Goal: Task Accomplishment & Management: Manage account settings

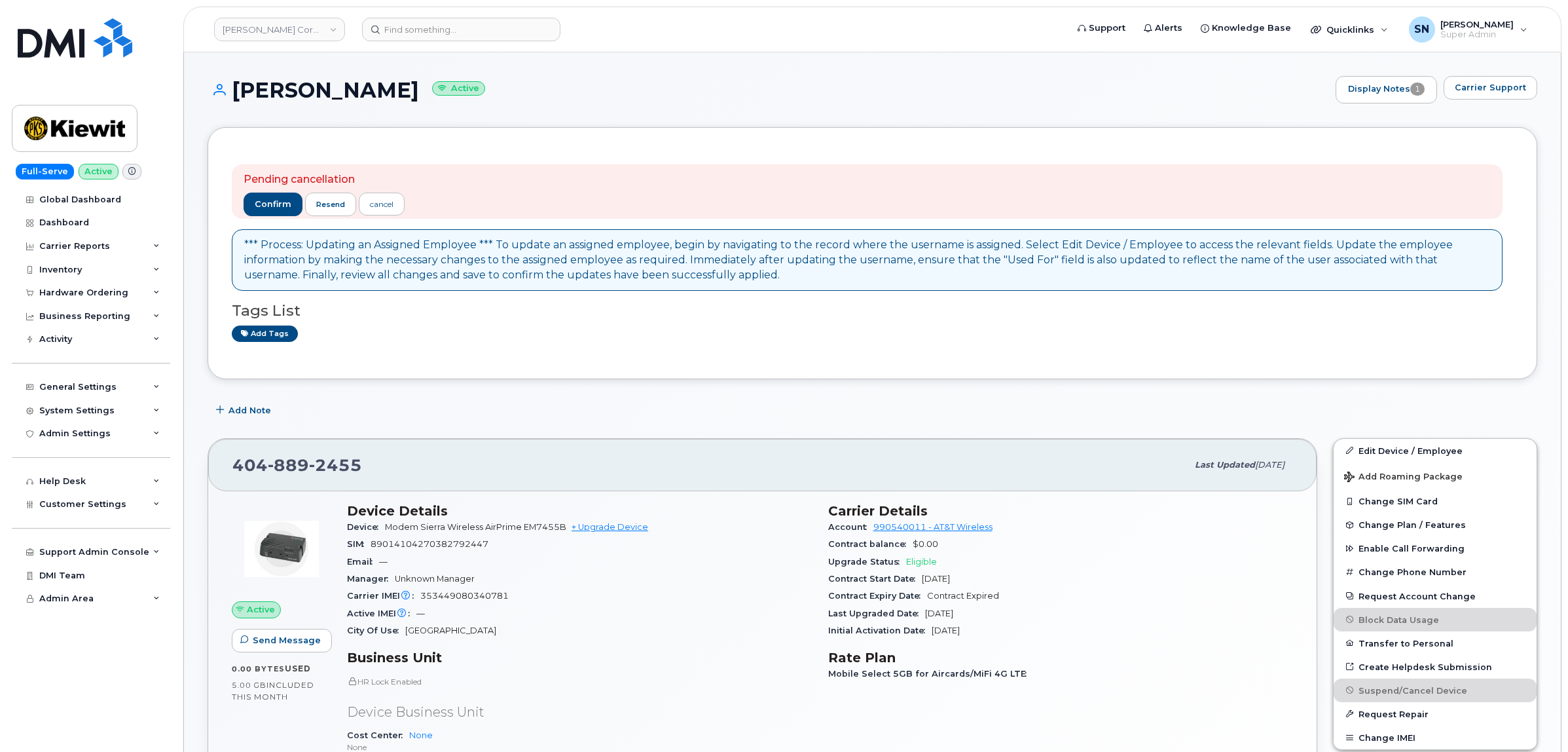
scroll to position [246, 0]
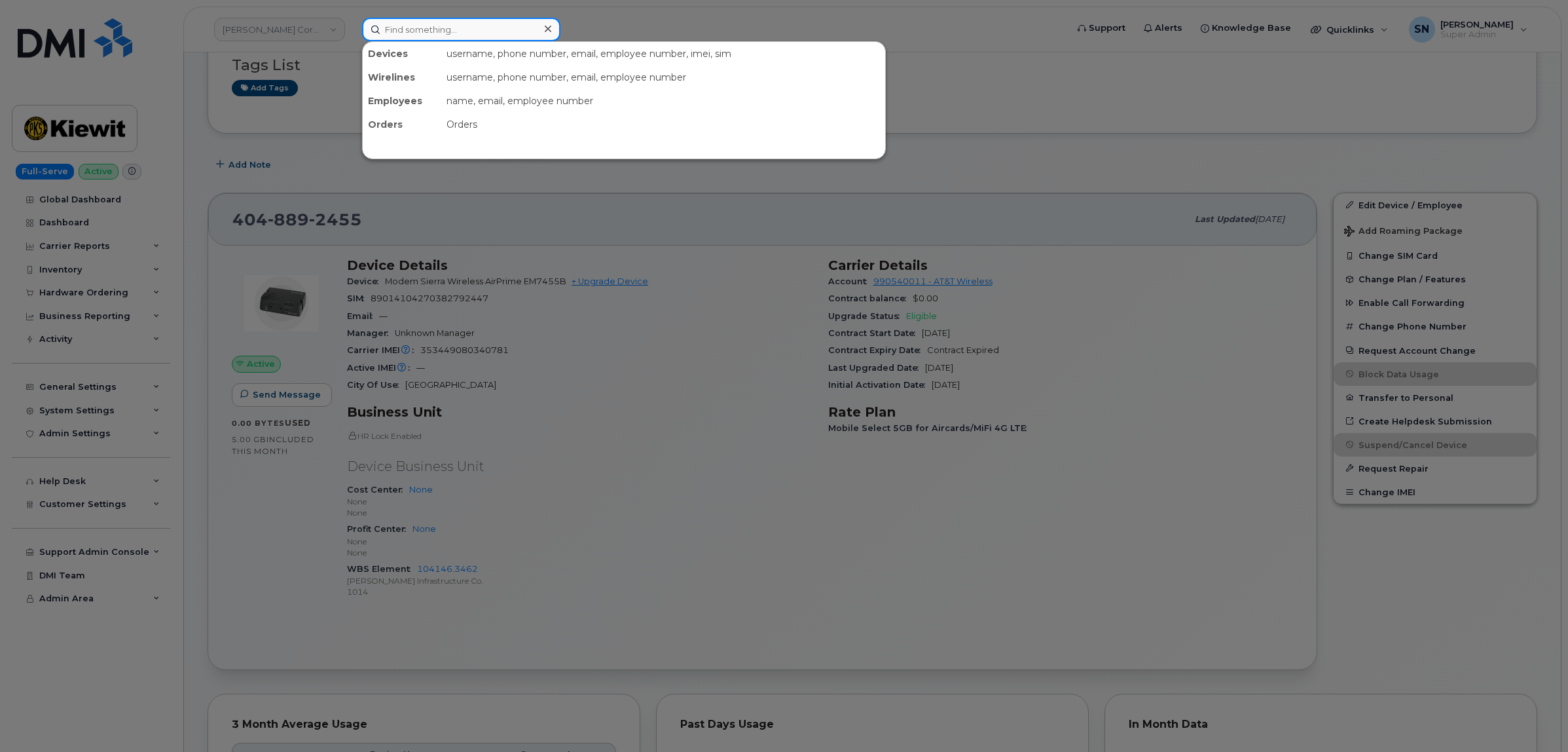
click at [462, 21] on input at bounding box center [461, 29] width 199 height 24
paste input "5876444563"
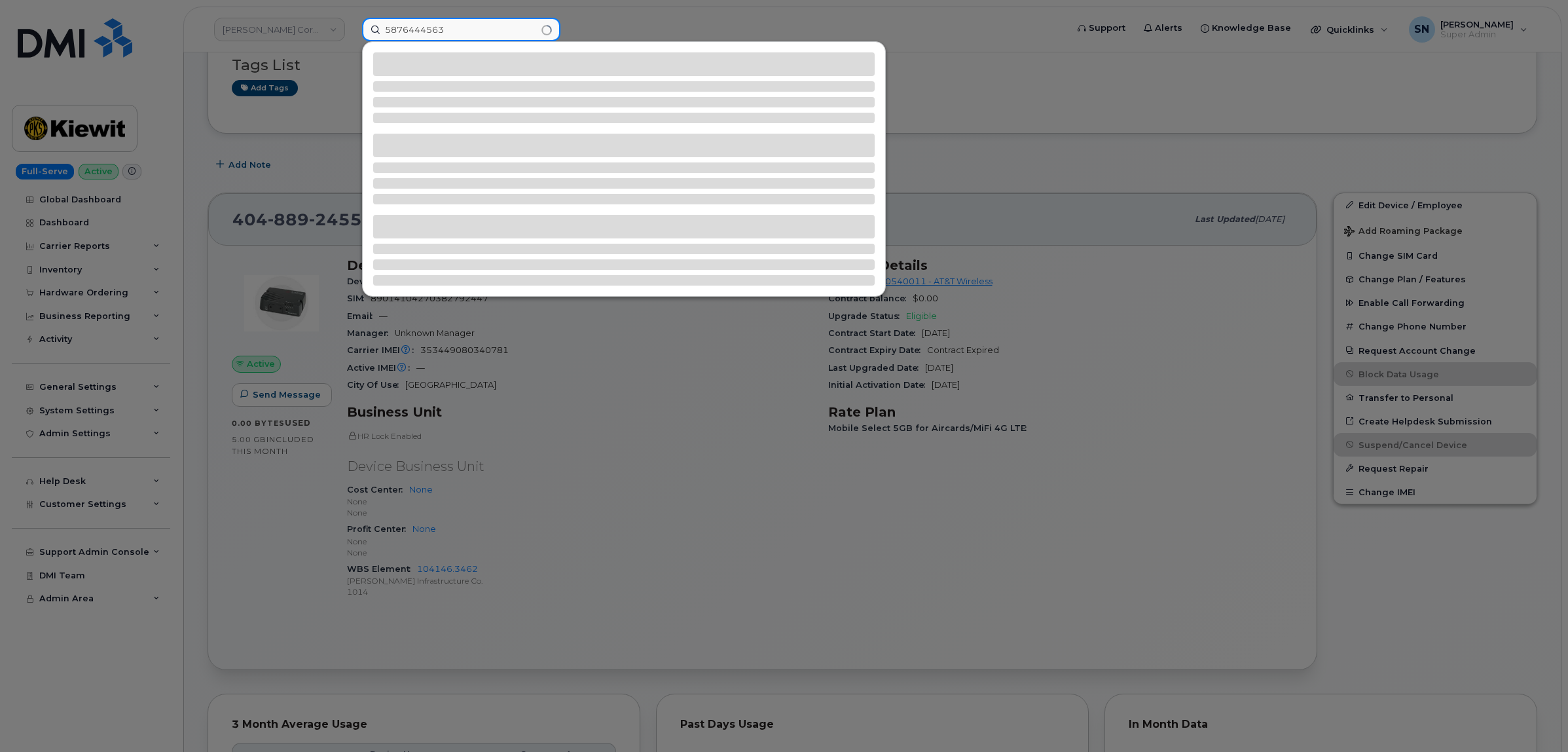
type input "5876444563"
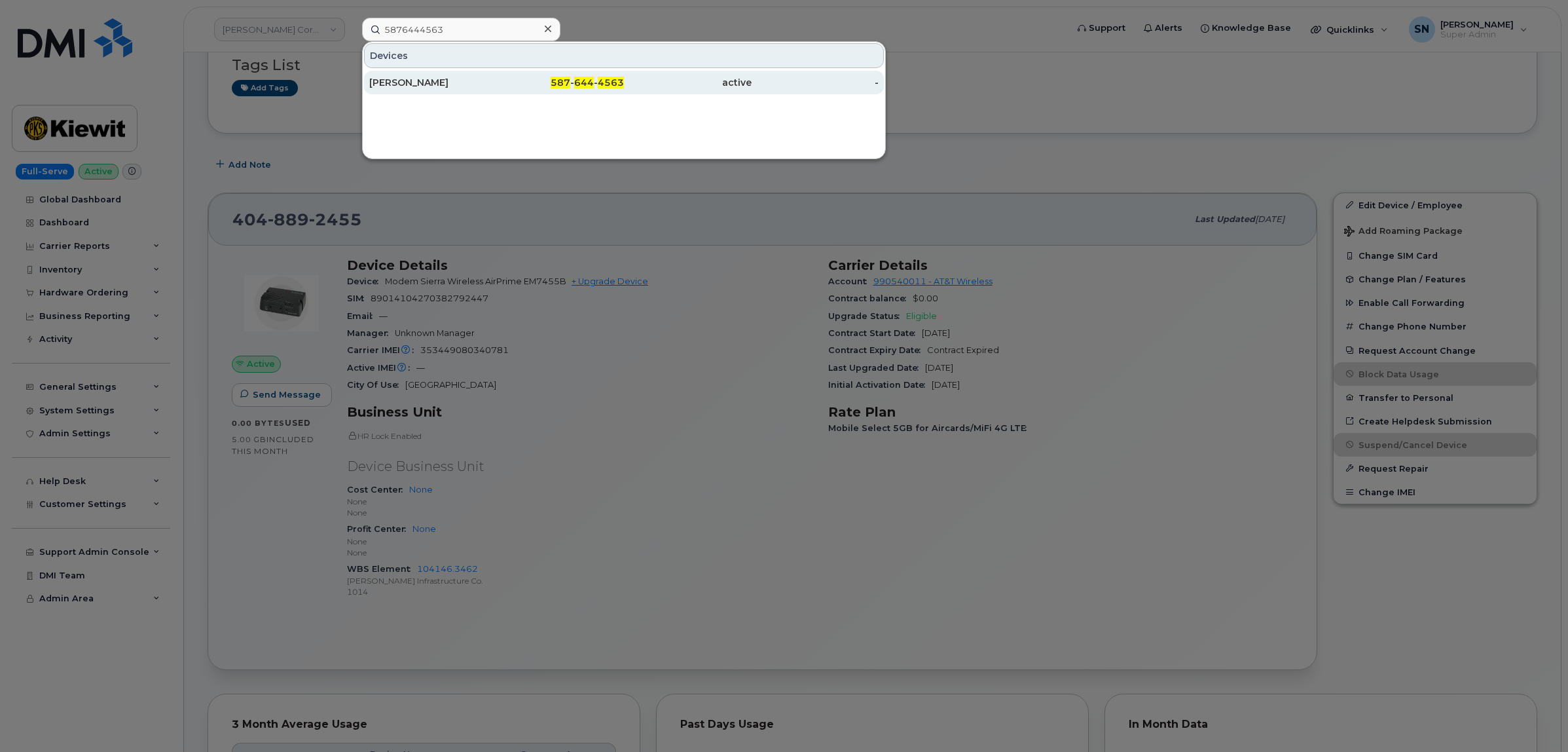
click at [430, 90] on div "Corey Buffett" at bounding box center [433, 82] width 128 height 24
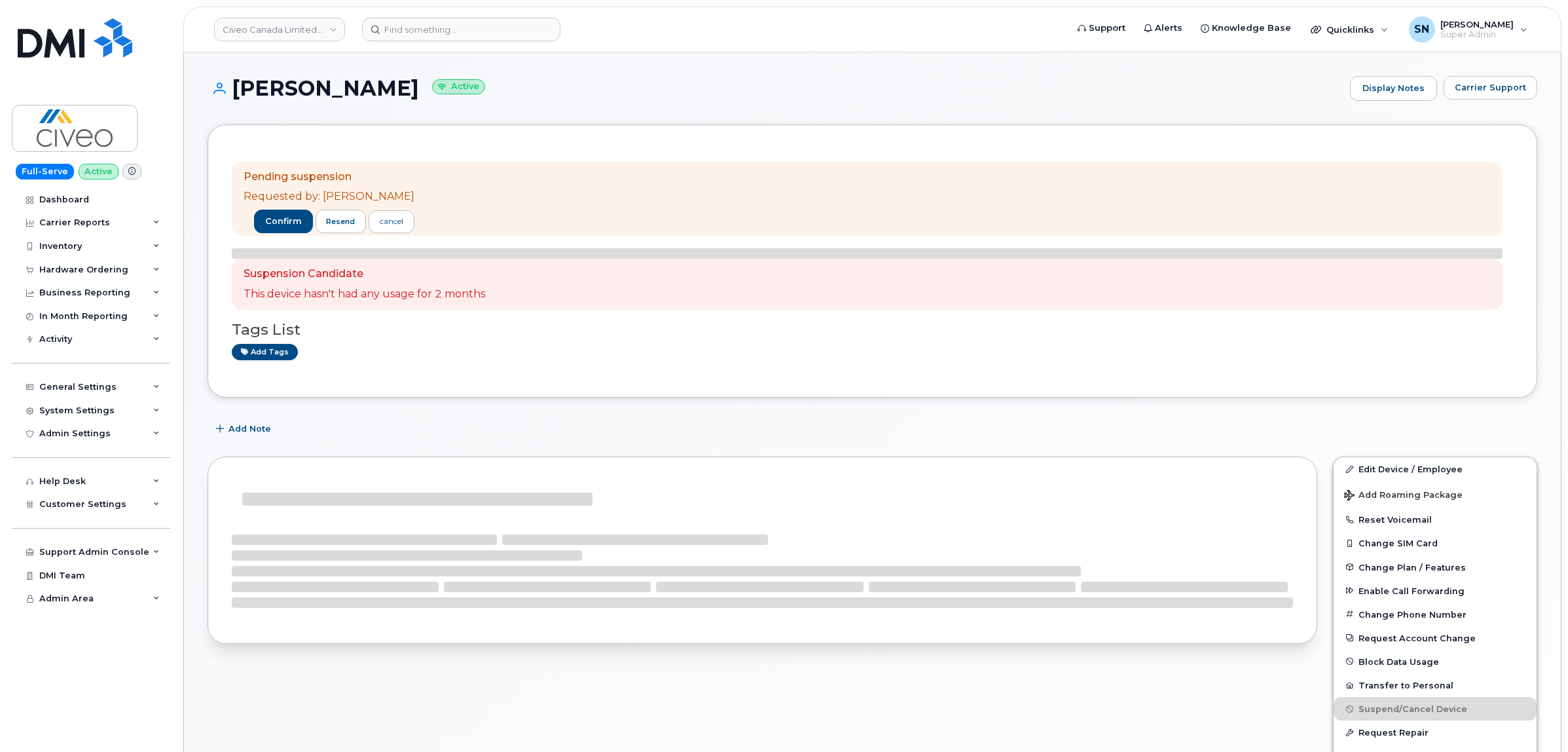
click at [555, 73] on div "Corey Buffett Active Display Notes Carrier Support Pending suspension Requested…" at bounding box center [872, 712] width 1377 height 1320
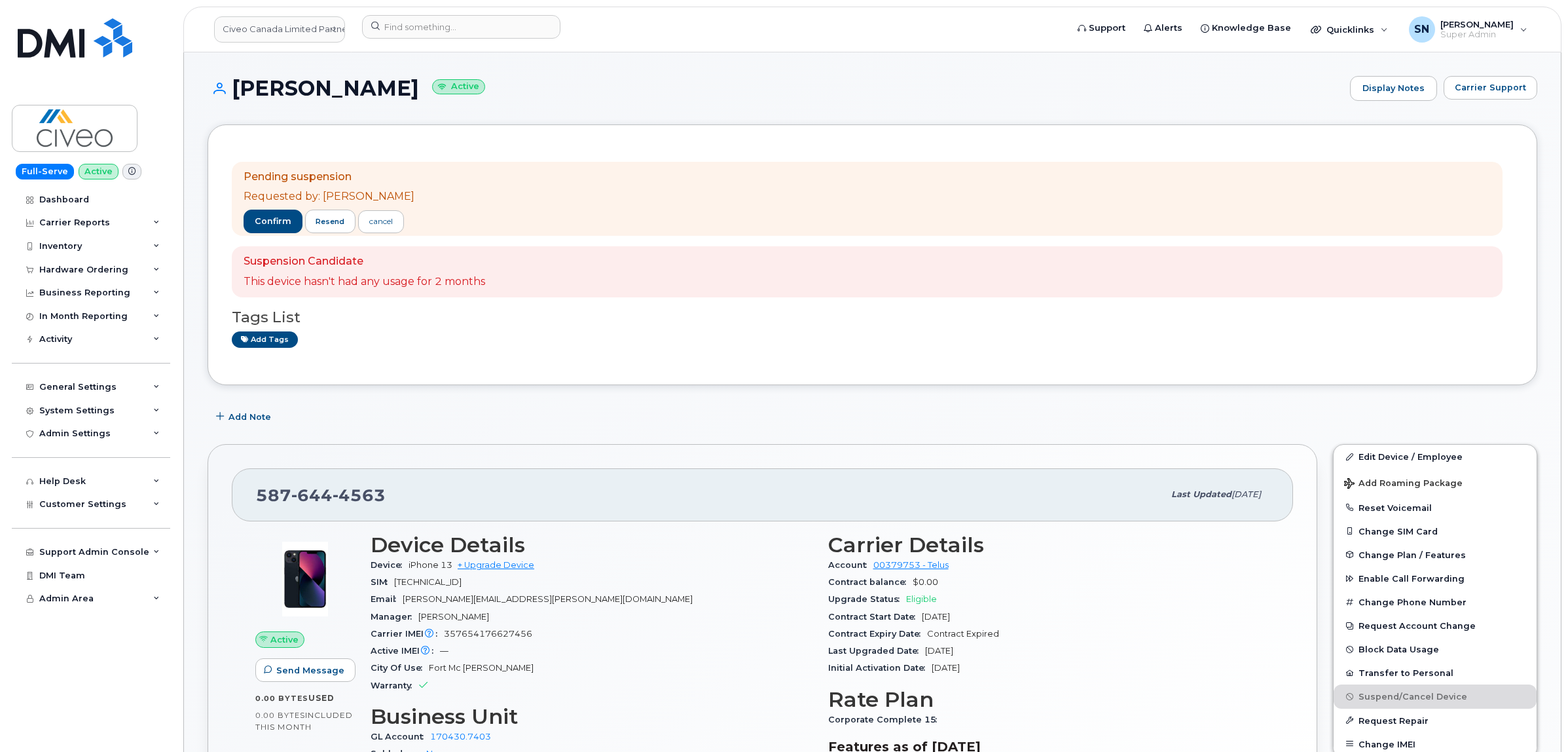
click at [1505, 88] on span "Carrier Support" at bounding box center [1491, 87] width 72 height 13
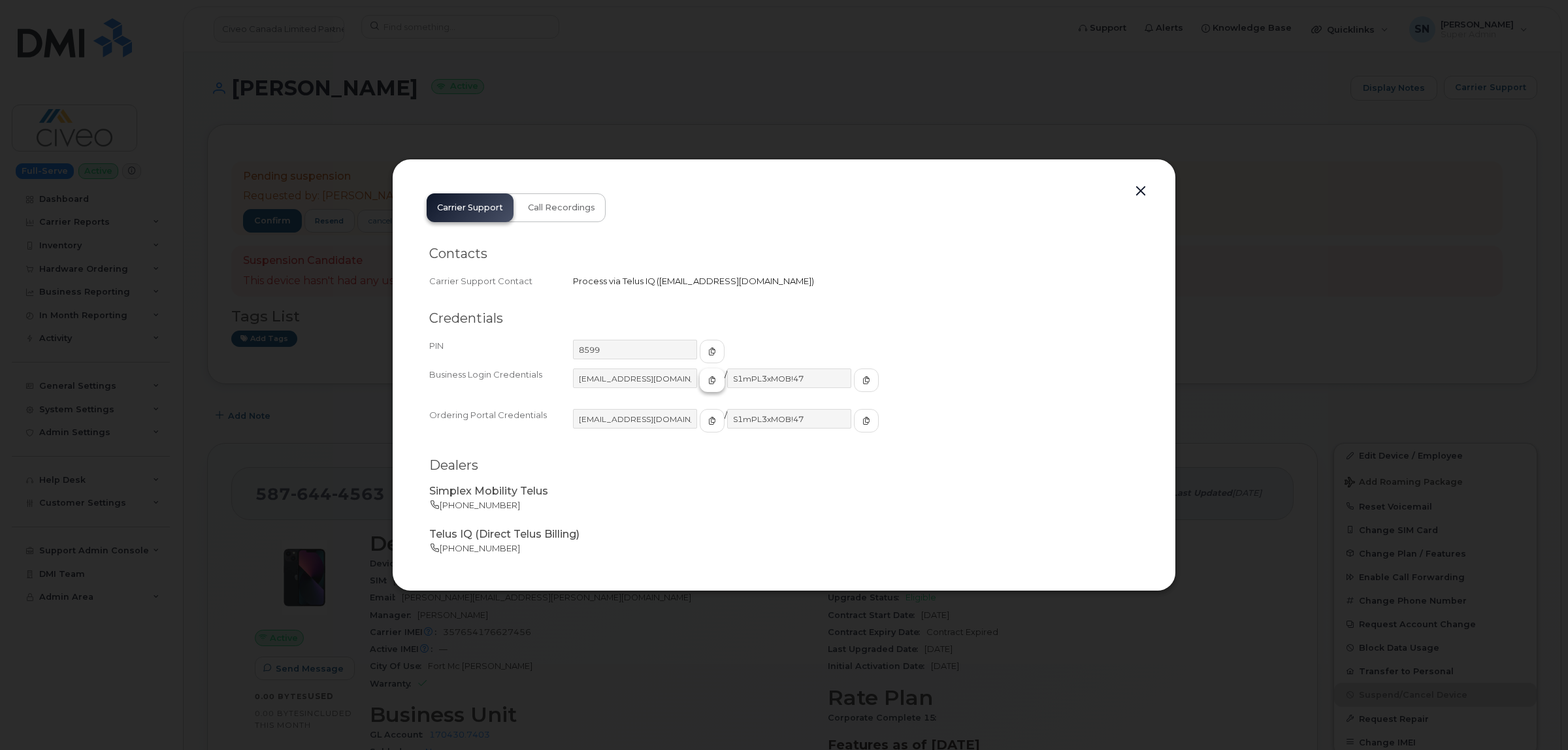
click at [708, 380] on icon "button" at bounding box center [712, 379] width 8 height 8
click at [863, 376] on icon "button" at bounding box center [866, 379] width 8 height 8
click at [708, 420] on icon "button" at bounding box center [712, 420] width 8 height 8
click at [1146, 187] on button "button" at bounding box center [1140, 191] width 19 height 18
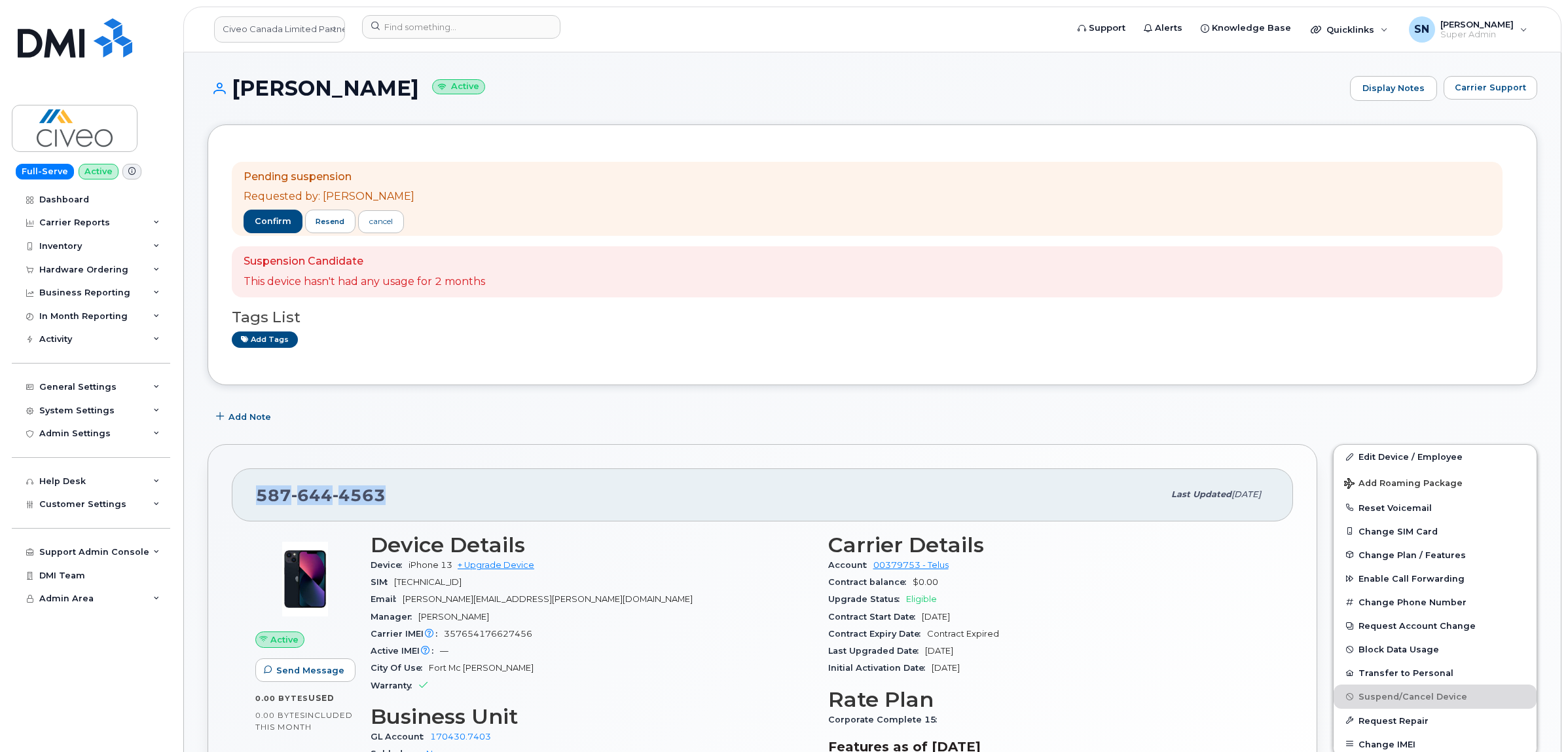
drag, startPoint x: 256, startPoint y: 495, endPoint x: 384, endPoint y: 498, distance: 128.0
click at [384, 498] on div "587 644 4563 Last updated Jul 02, 2025" at bounding box center [763, 495] width 1062 height 52
copy span "587 644 4563"
click at [277, 220] on span "confirm" at bounding box center [273, 221] width 37 height 12
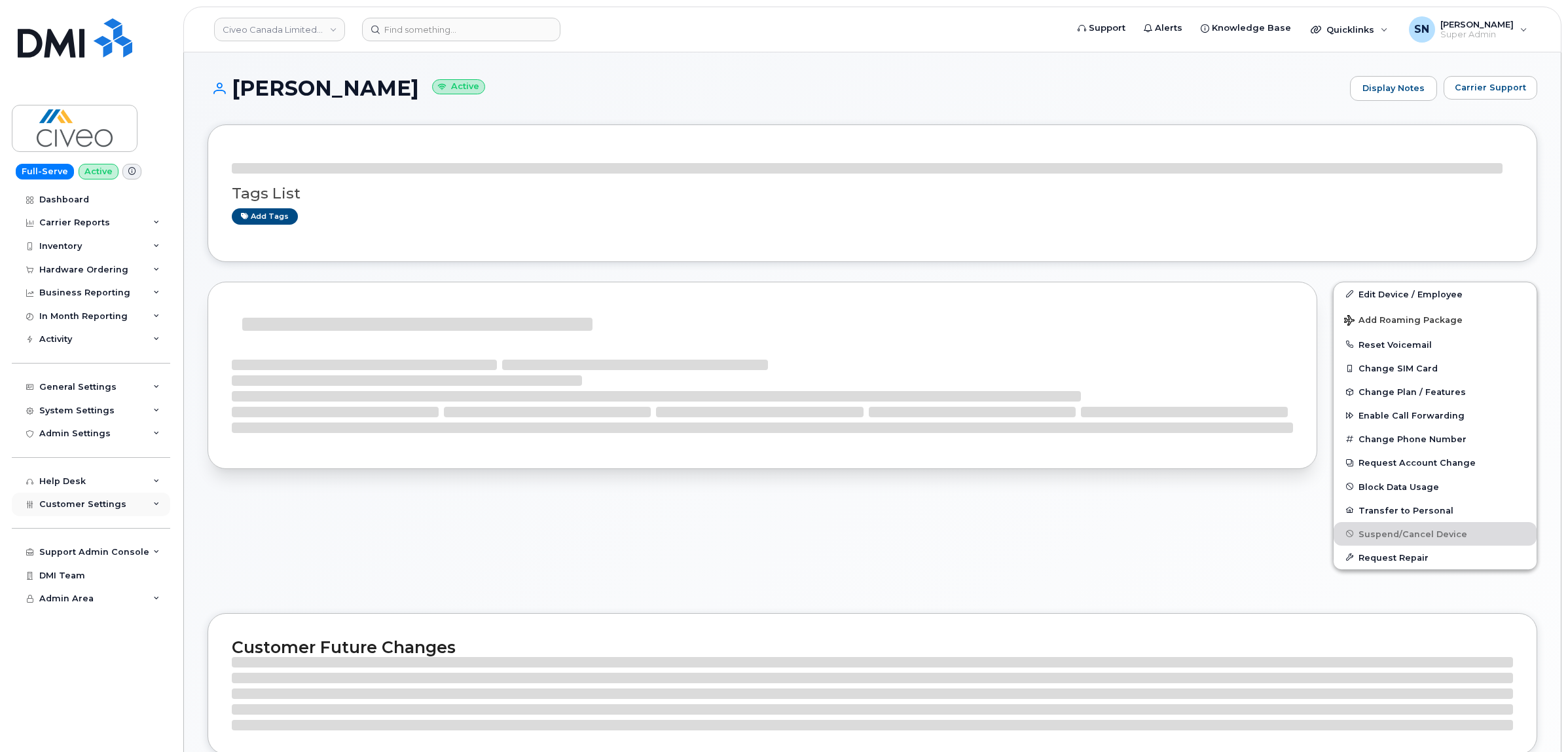
click at [56, 509] on span "Customer Settings" at bounding box center [83, 504] width 87 height 10
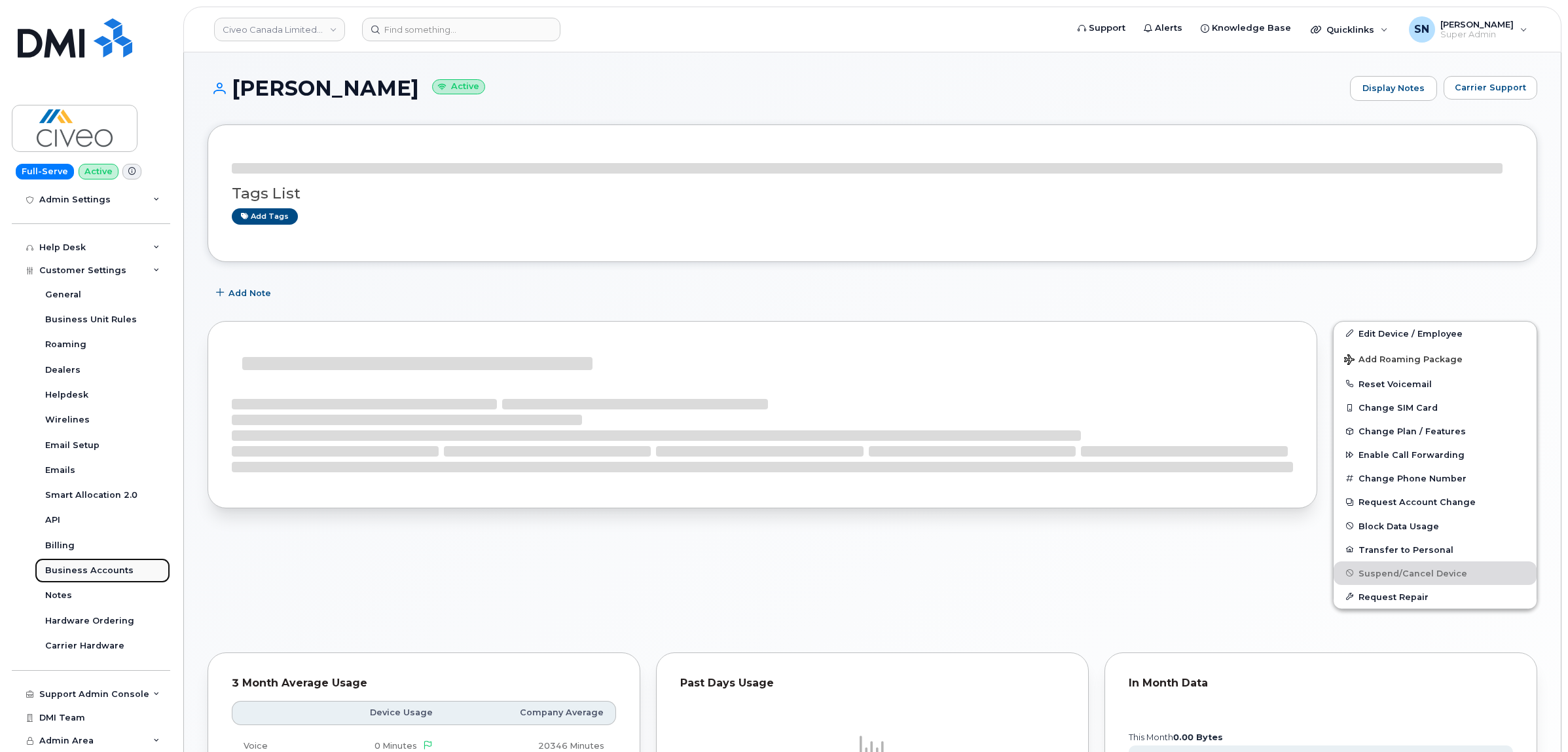
click at [93, 564] on div "Business Accounts" at bounding box center [89, 570] width 88 height 12
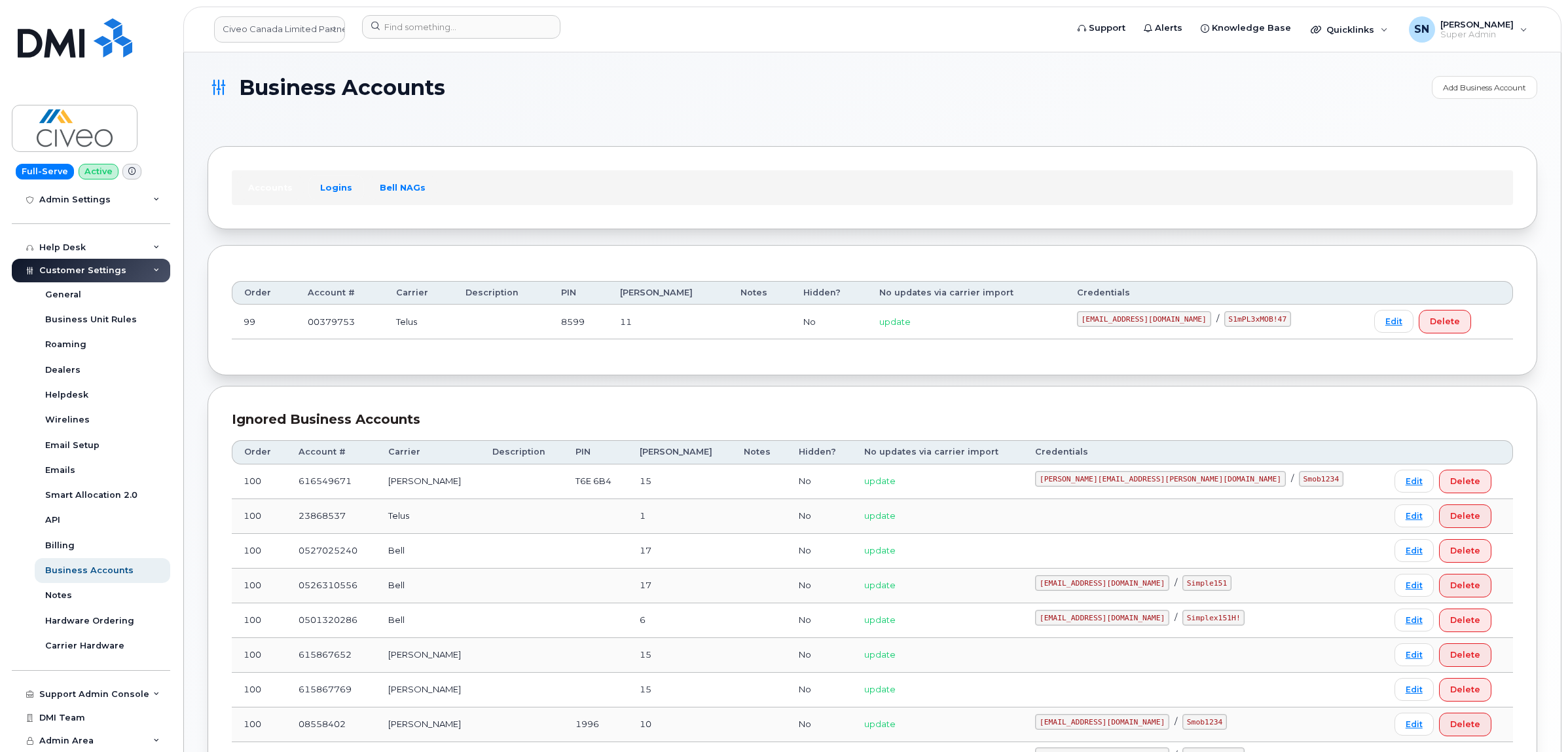
click at [348, 191] on link "Logins" at bounding box center [336, 188] width 55 height 24
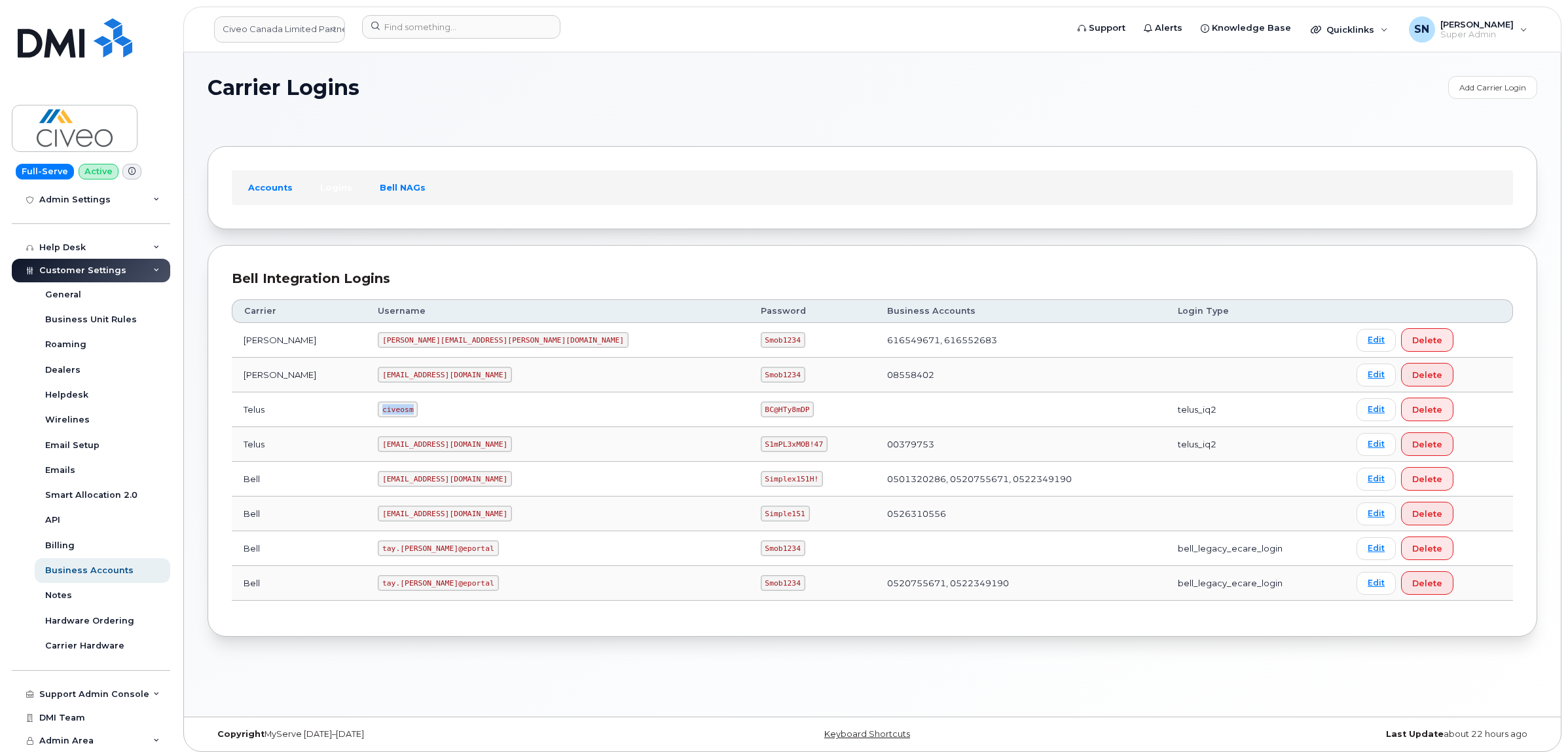
drag, startPoint x: 339, startPoint y: 412, endPoint x: 371, endPoint y: 414, distance: 32.1
click at [378, 414] on code "civeosm" at bounding box center [397, 409] width 40 height 16
copy code "civeosm"
drag, startPoint x: 600, startPoint y: 410, endPoint x: 661, endPoint y: 411, distance: 61.0
click at [750, 411] on td "BC@HTy8mDP" at bounding box center [813, 409] width 126 height 34
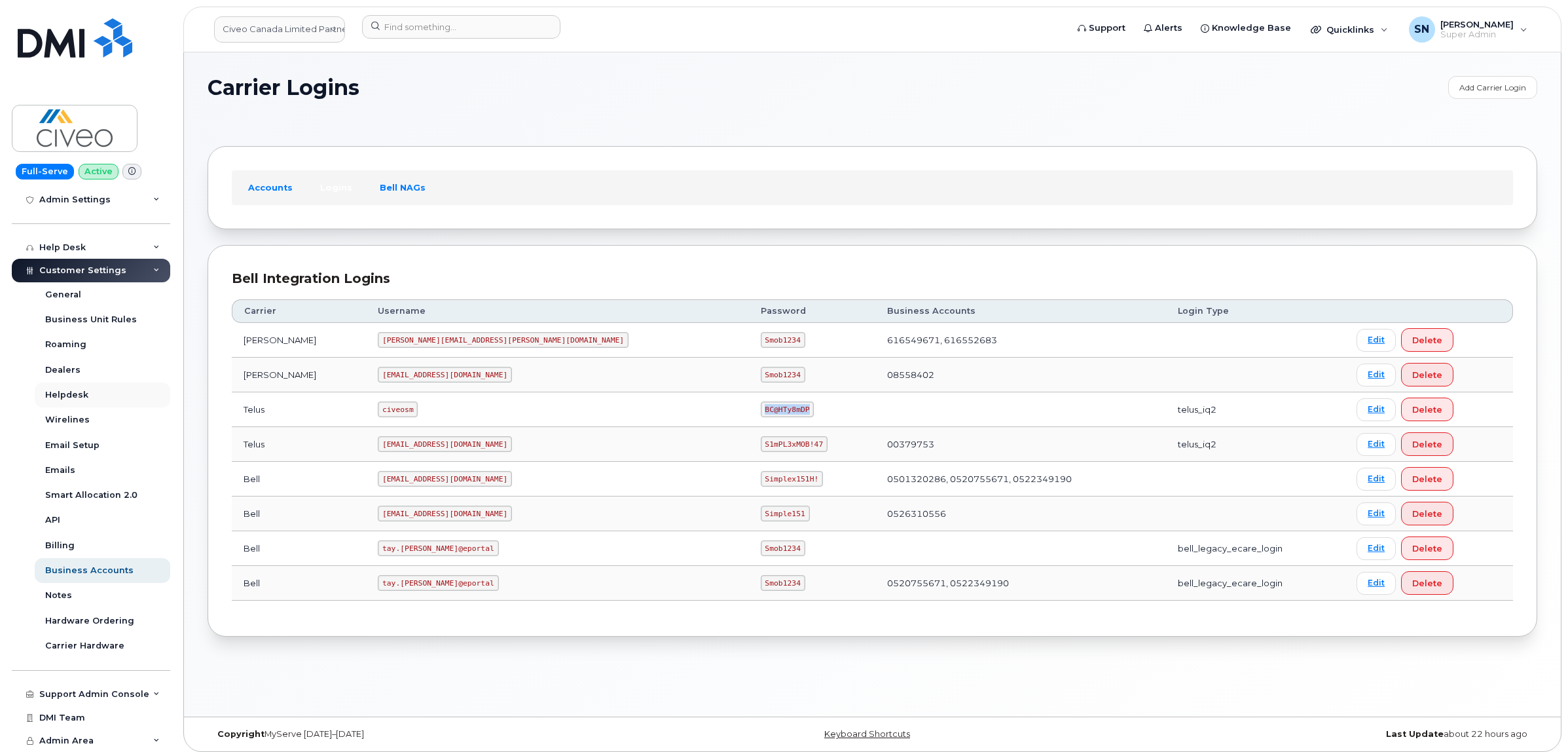
copy code "BC@HTy8mDP"
drag, startPoint x: 341, startPoint y: 442, endPoint x: 483, endPoint y: 452, distance: 142.4
click at [483, 452] on td "svc_simplexmobility@civeo.com" at bounding box center [557, 444] width 383 height 34
copy code "svc_simplexmobility@civeo.com"
click at [876, 447] on td "00379753" at bounding box center [1021, 444] width 291 height 34
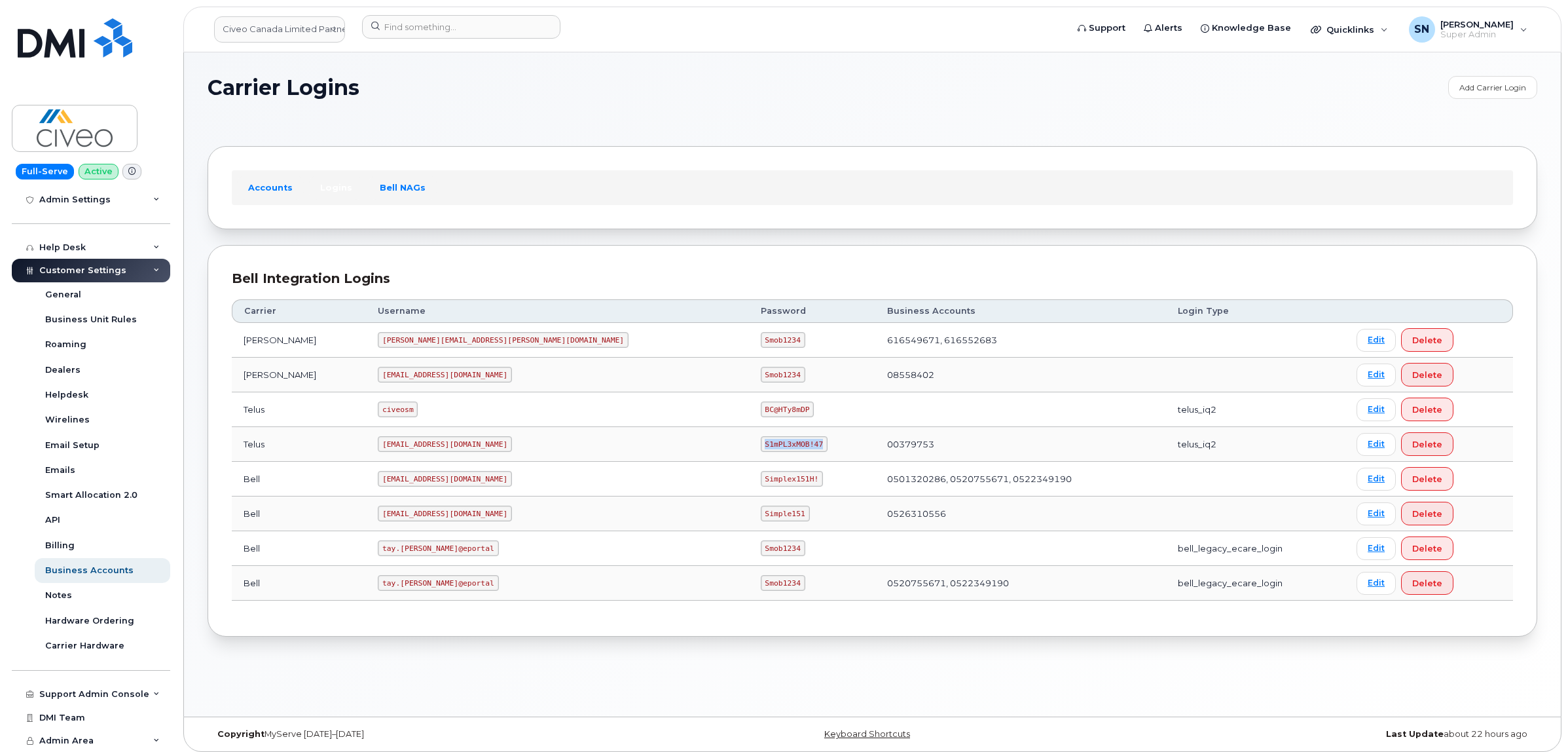
drag, startPoint x: 601, startPoint y: 443, endPoint x: 660, endPoint y: 444, distance: 59.0
click at [750, 444] on td "S1mPL3xMOB!47" at bounding box center [813, 444] width 126 height 34
copy code "S1mPL3xMOB!47"
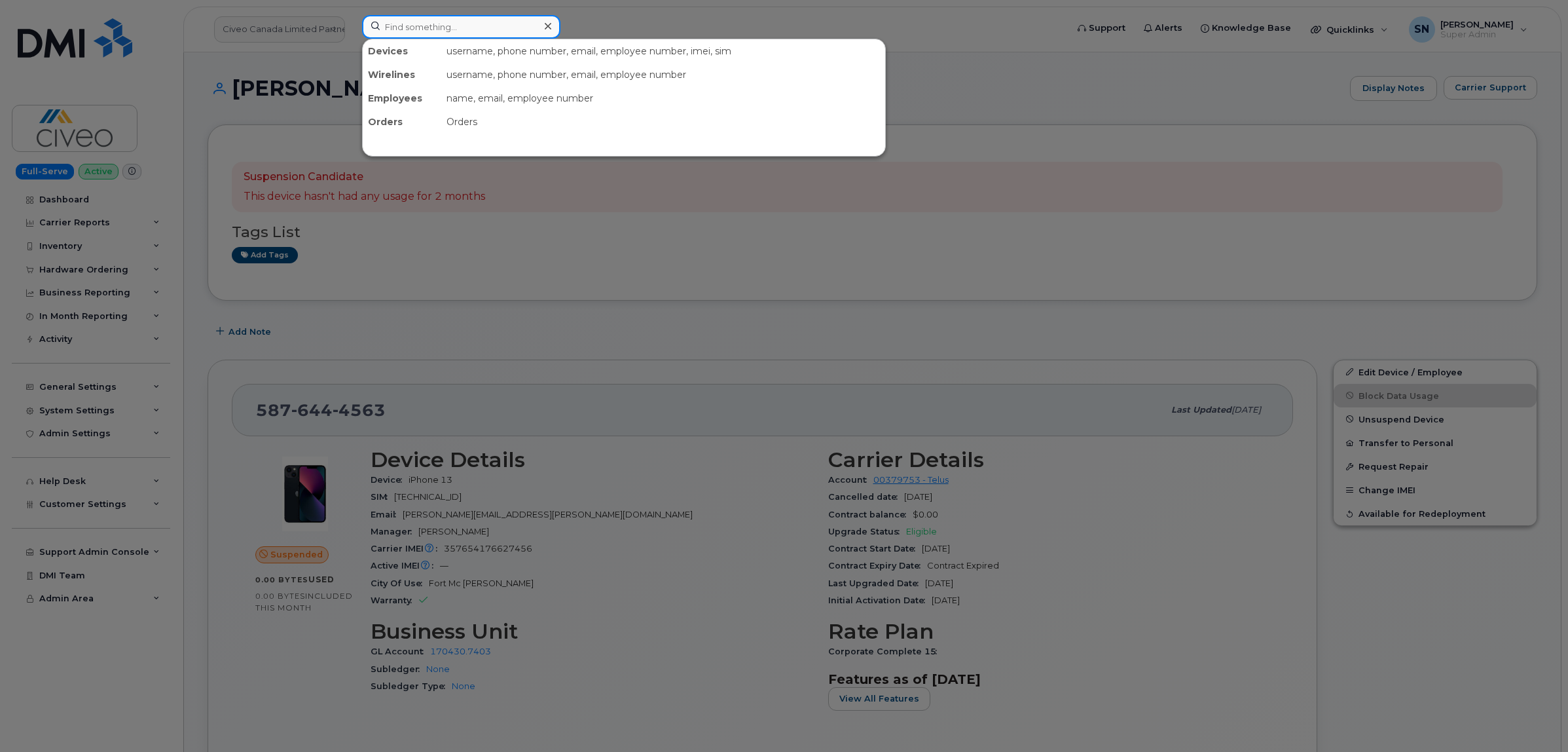
click at [445, 19] on input at bounding box center [461, 27] width 199 height 24
paste input "6184100247"
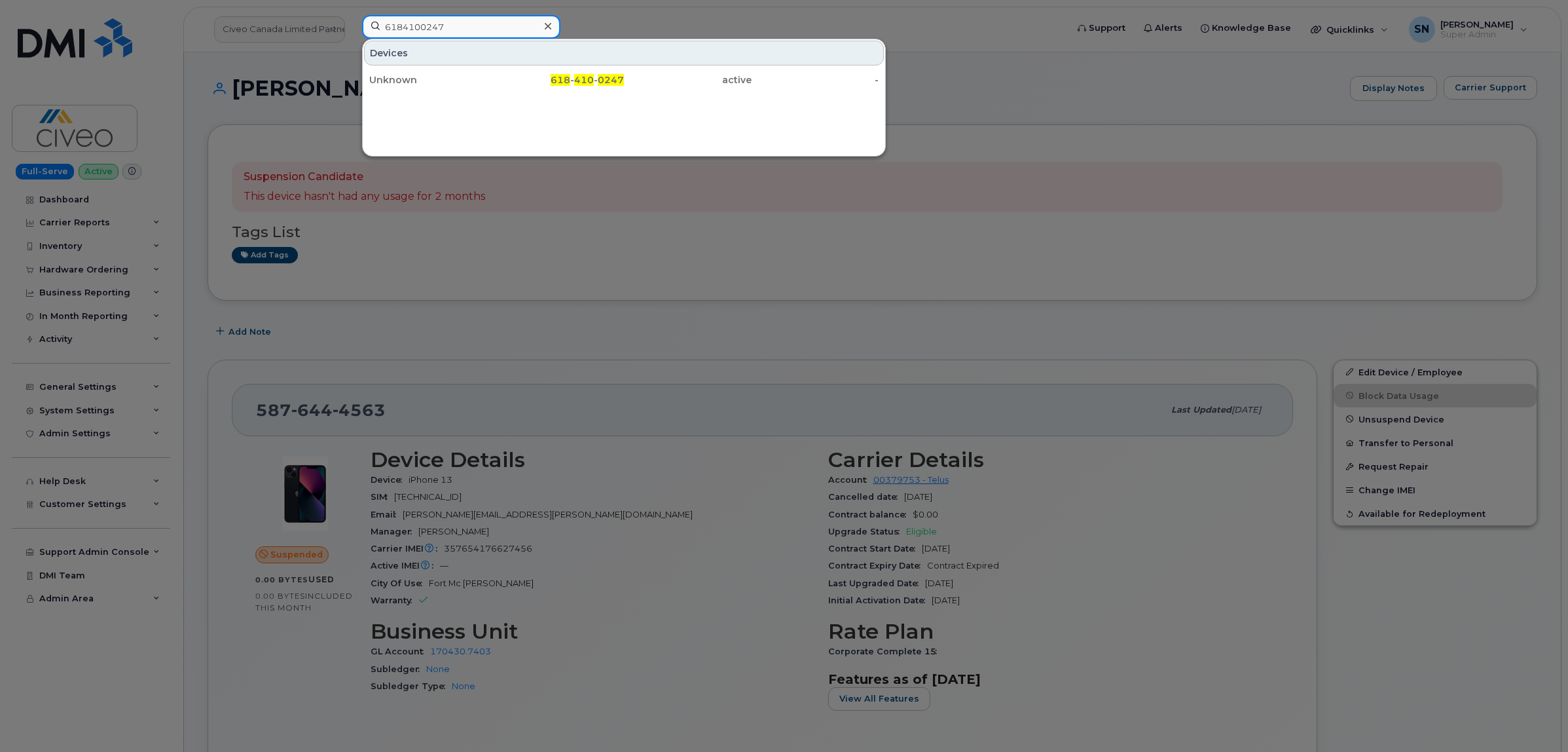
type input "6184100247"
click at [448, 68] on link "Unknown 618 - 410 - 0247 active -" at bounding box center [624, 80] width 520 height 24
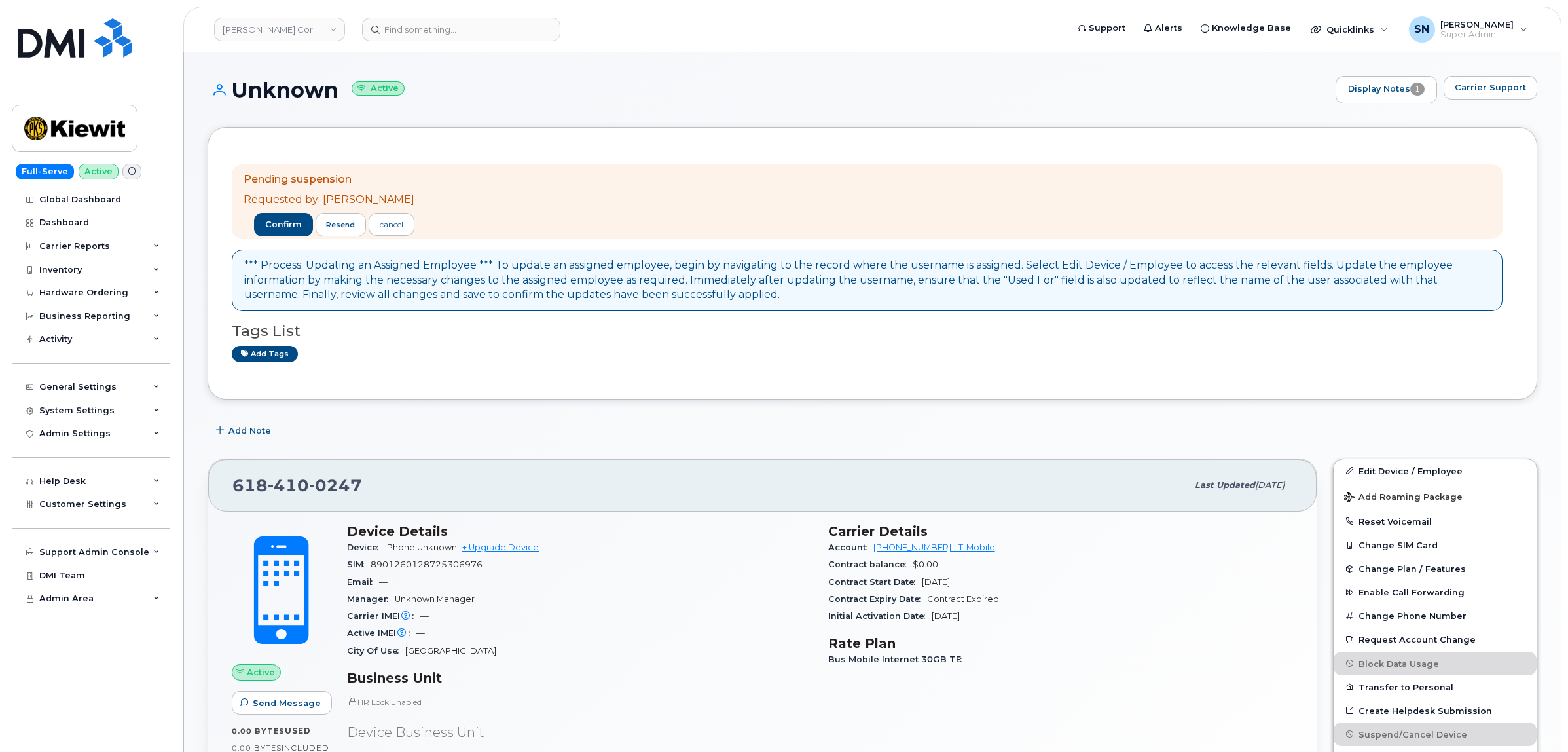
click at [465, 83] on h1 "Unknown Active" at bounding box center [768, 89] width 1121 height 23
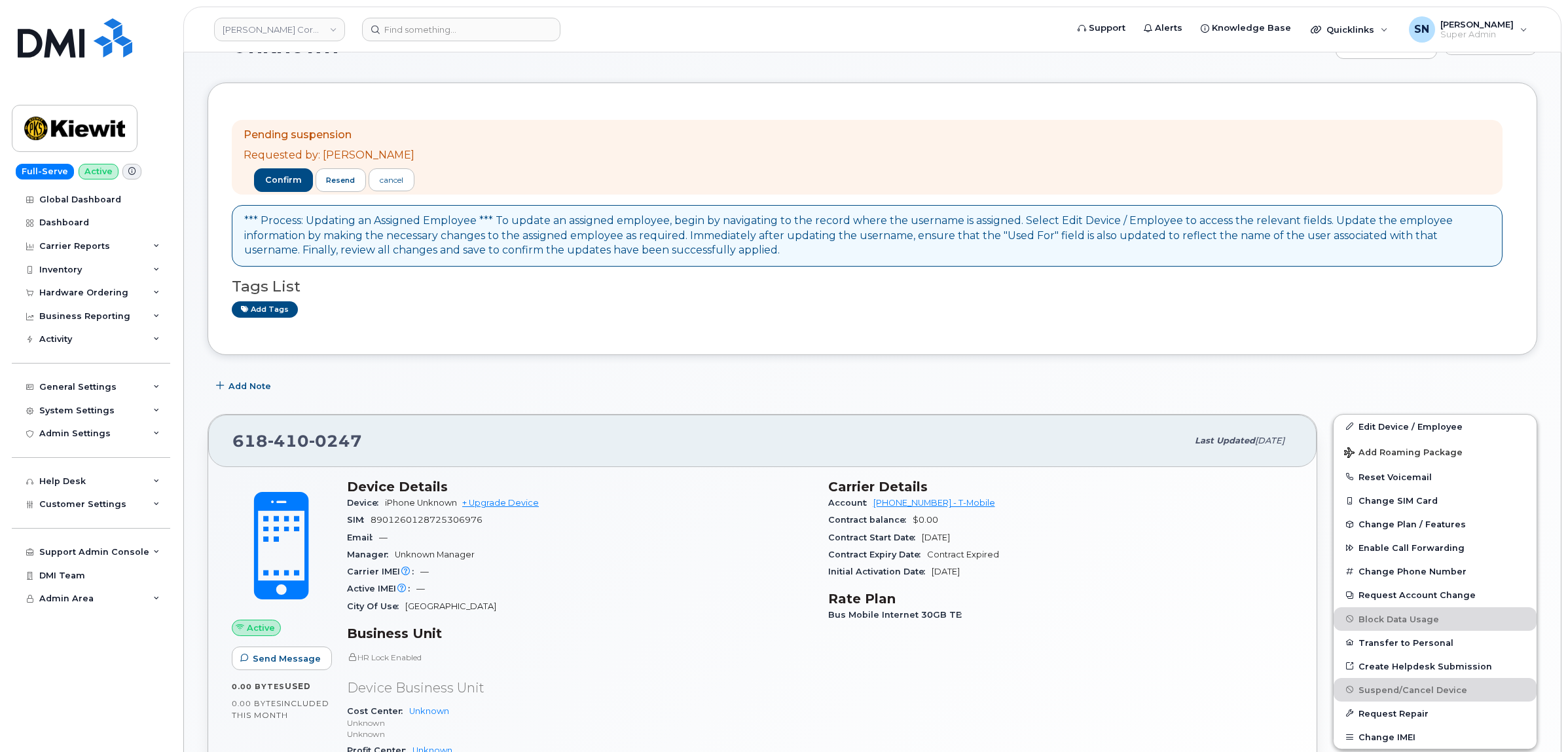
scroll to position [82, 0]
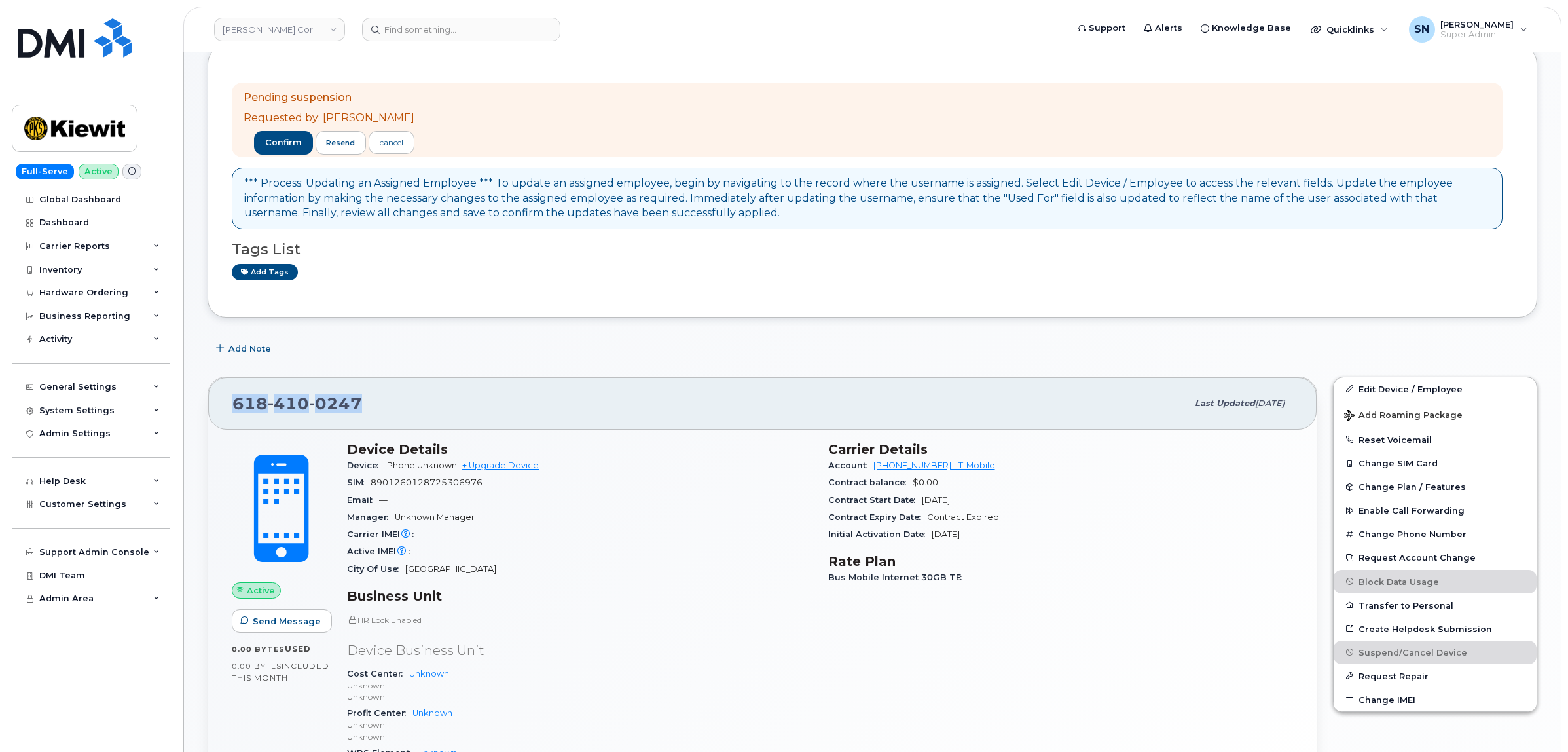
drag, startPoint x: 234, startPoint y: 396, endPoint x: 368, endPoint y: 400, distance: 134.1
click at [368, 400] on div "[PHONE_NUMBER]" at bounding box center [709, 403] width 955 height 28
copy span "[PHONE_NUMBER]"
copy span "618 410 0247"
click at [279, 143] on span "confirm" at bounding box center [283, 143] width 37 height 12
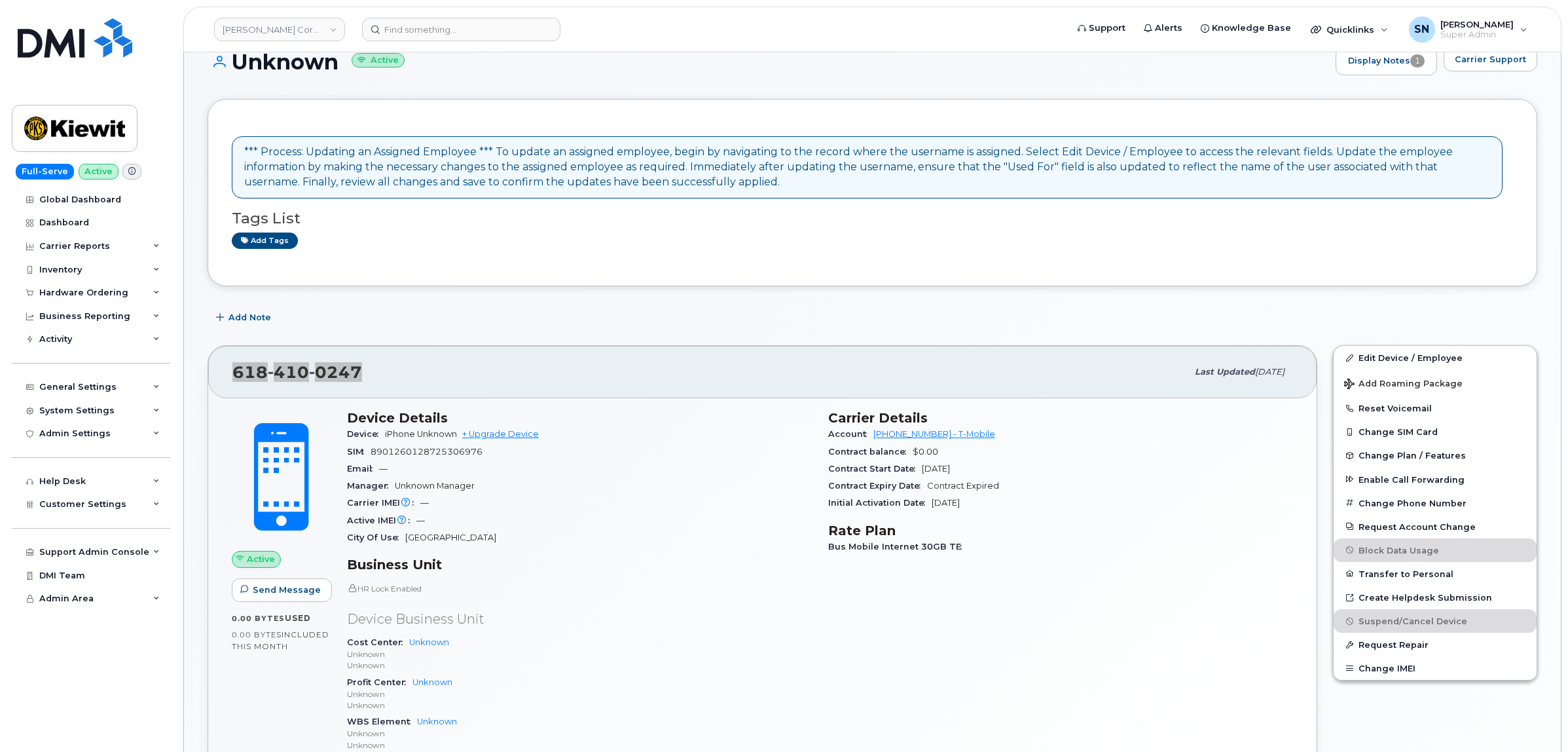
scroll to position [0, 0]
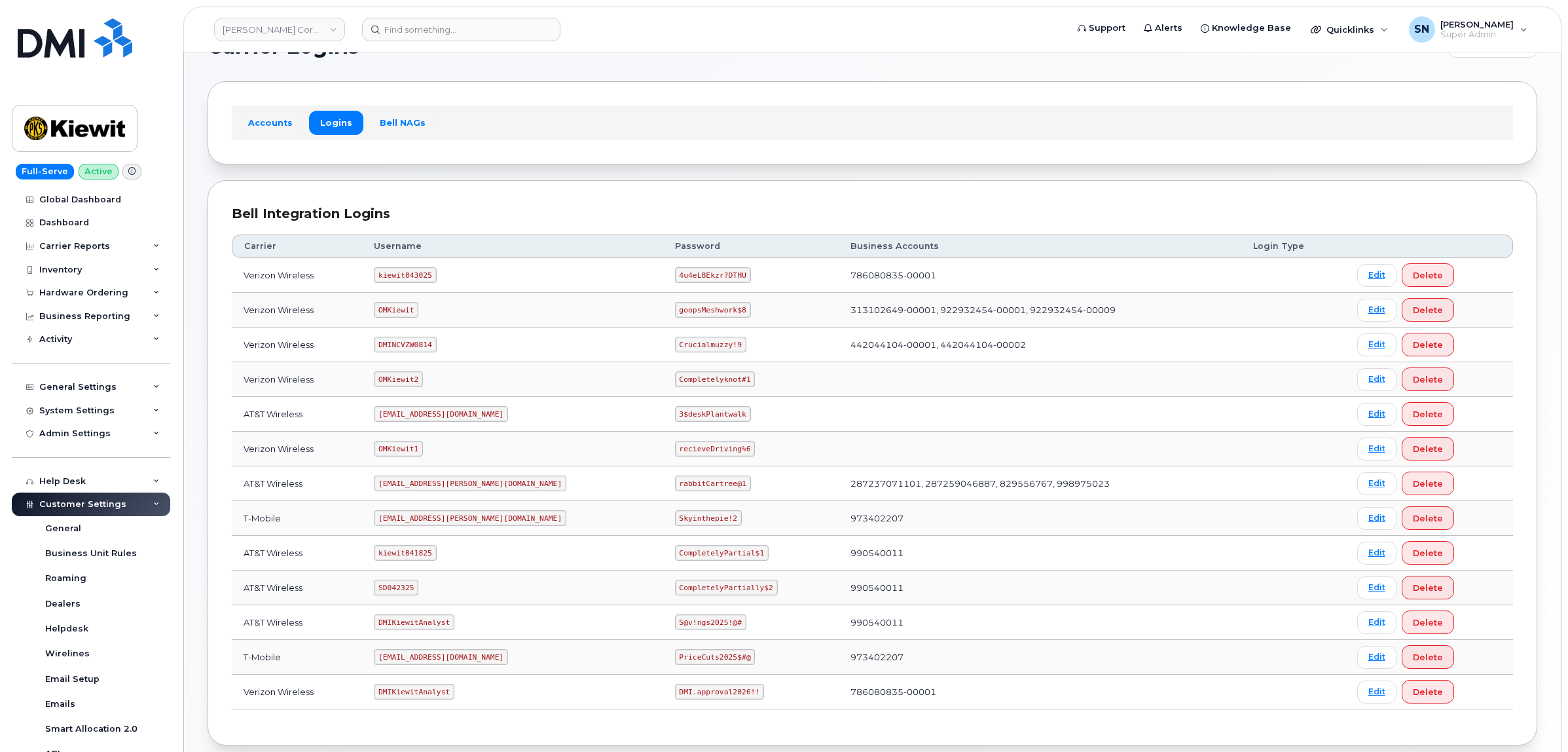
scroll to position [82, 0]
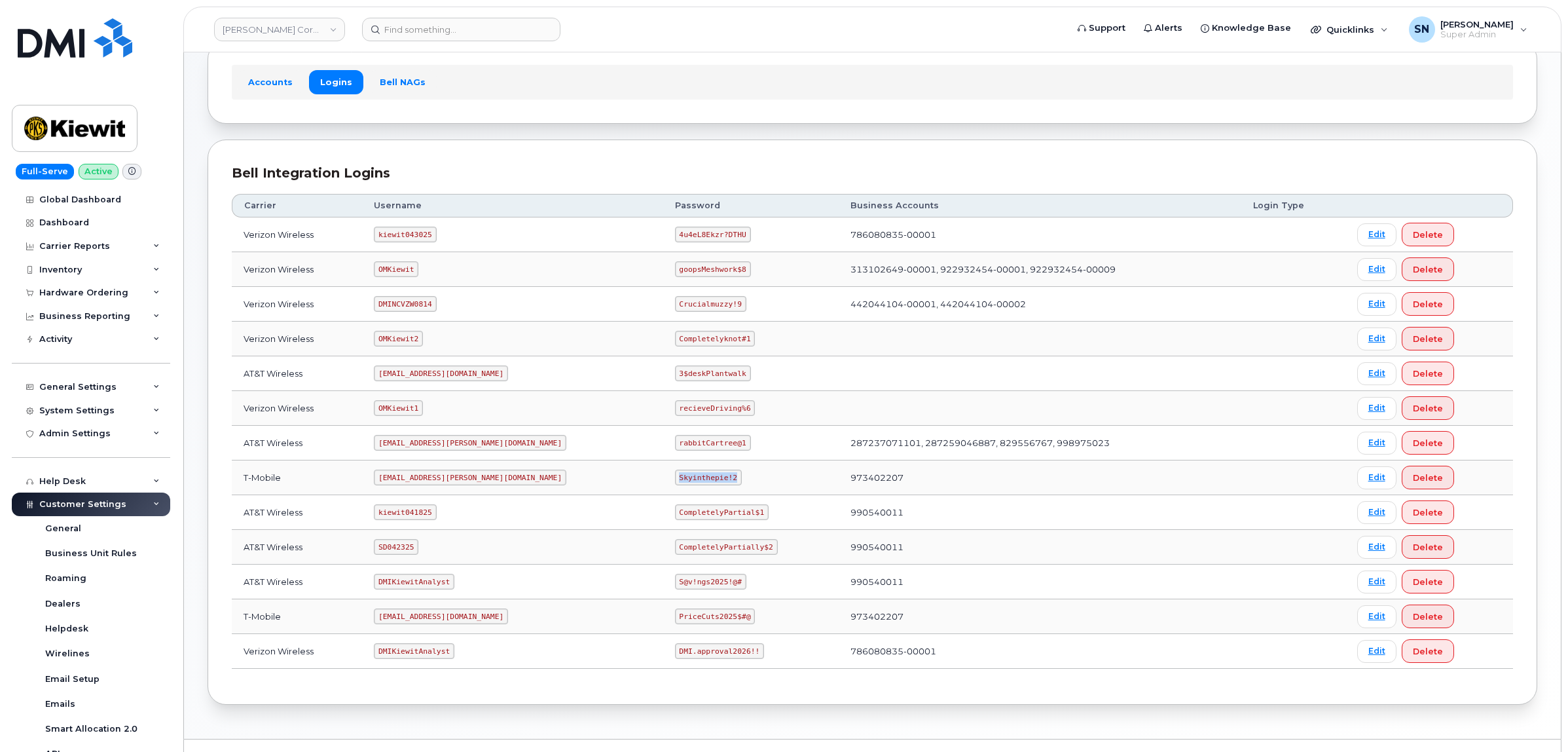
drag, startPoint x: 620, startPoint y: 476, endPoint x: 681, endPoint y: 483, distance: 61.4
click at [681, 483] on code "Skyinthepie!2" at bounding box center [708, 477] width 66 height 16
copy code "Skyinthepie!2"
drag, startPoint x: 616, startPoint y: 238, endPoint x: 698, endPoint y: 246, distance: 82.4
click at [698, 246] on td "4u4eL8Ekzr?DTHU" at bounding box center [751, 234] width 176 height 34
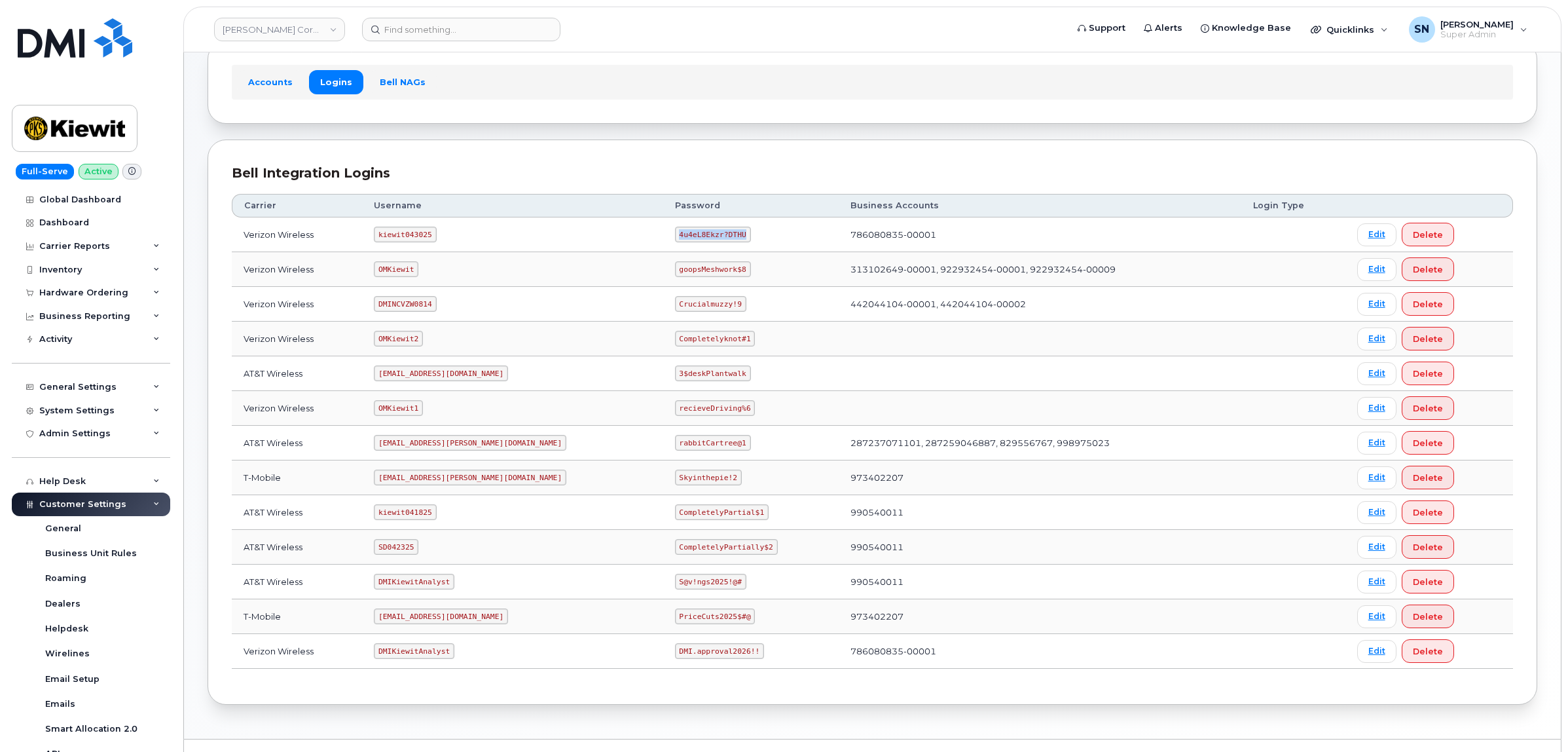
copy code "4u4eL8Ekzr?DTHU"
drag, startPoint x: 389, startPoint y: 240, endPoint x: 439, endPoint y: 241, distance: 50.0
click at [436, 241] on code "kiewit043025" at bounding box center [405, 234] width 62 height 16
copy code "kiewit043025"
drag, startPoint x: 619, startPoint y: 235, endPoint x: 688, endPoint y: 239, distance: 69.1
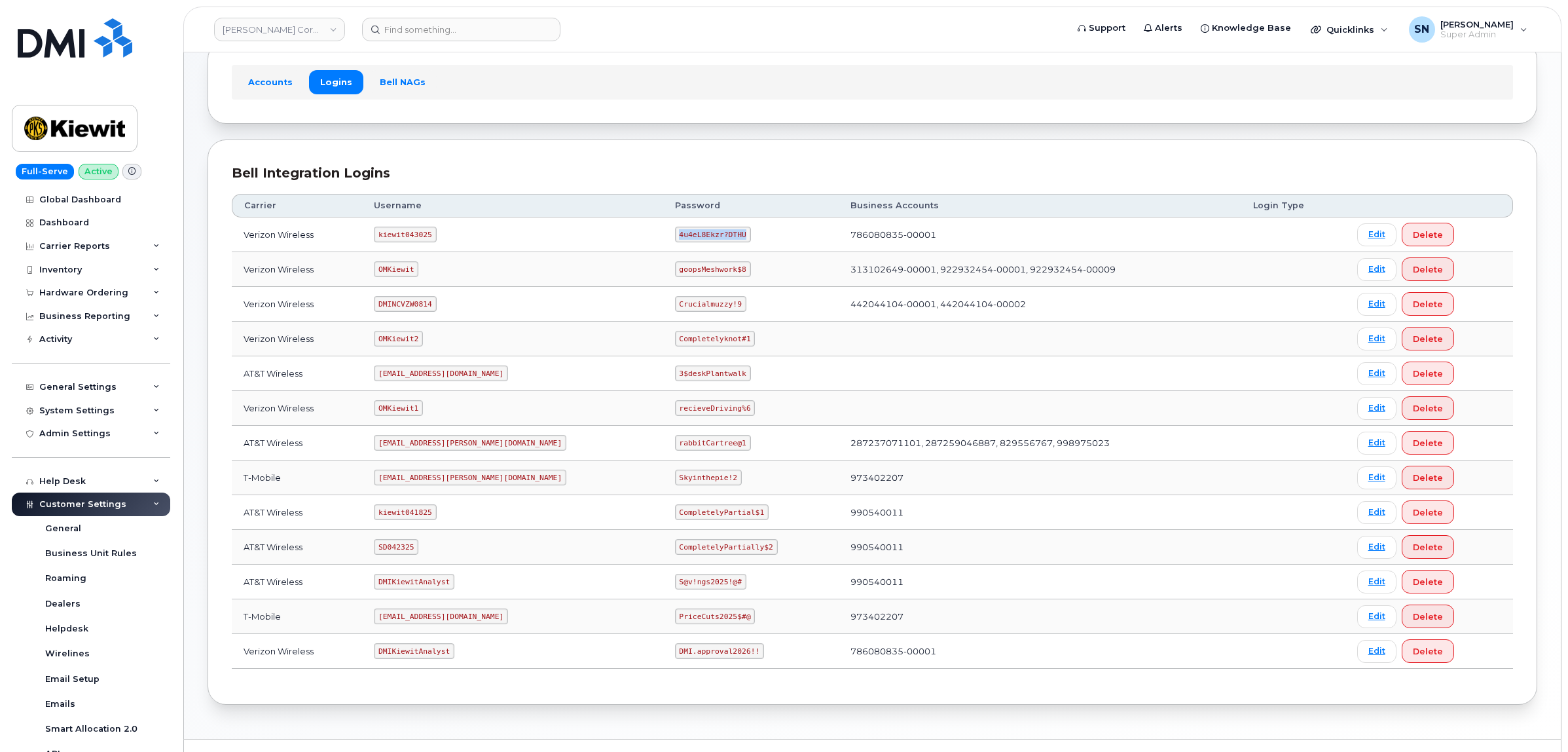
click at [688, 239] on code "4u4eL8Ekzr?DTHU" at bounding box center [713, 234] width 76 height 16
copy code "4u4eL8Ekzr?DTHU"
click at [559, 137] on section "Carrier Logins Add Carrier Login Accounts Logins Bell NAGs Bell Integration Log…" at bounding box center [872, 349] width 1330 height 711
drag, startPoint x: 624, startPoint y: 548, endPoint x: 707, endPoint y: 551, distance: 83.1
click at [707, 551] on code "CompletelyPartially$2" at bounding box center [727, 547] width 103 height 16
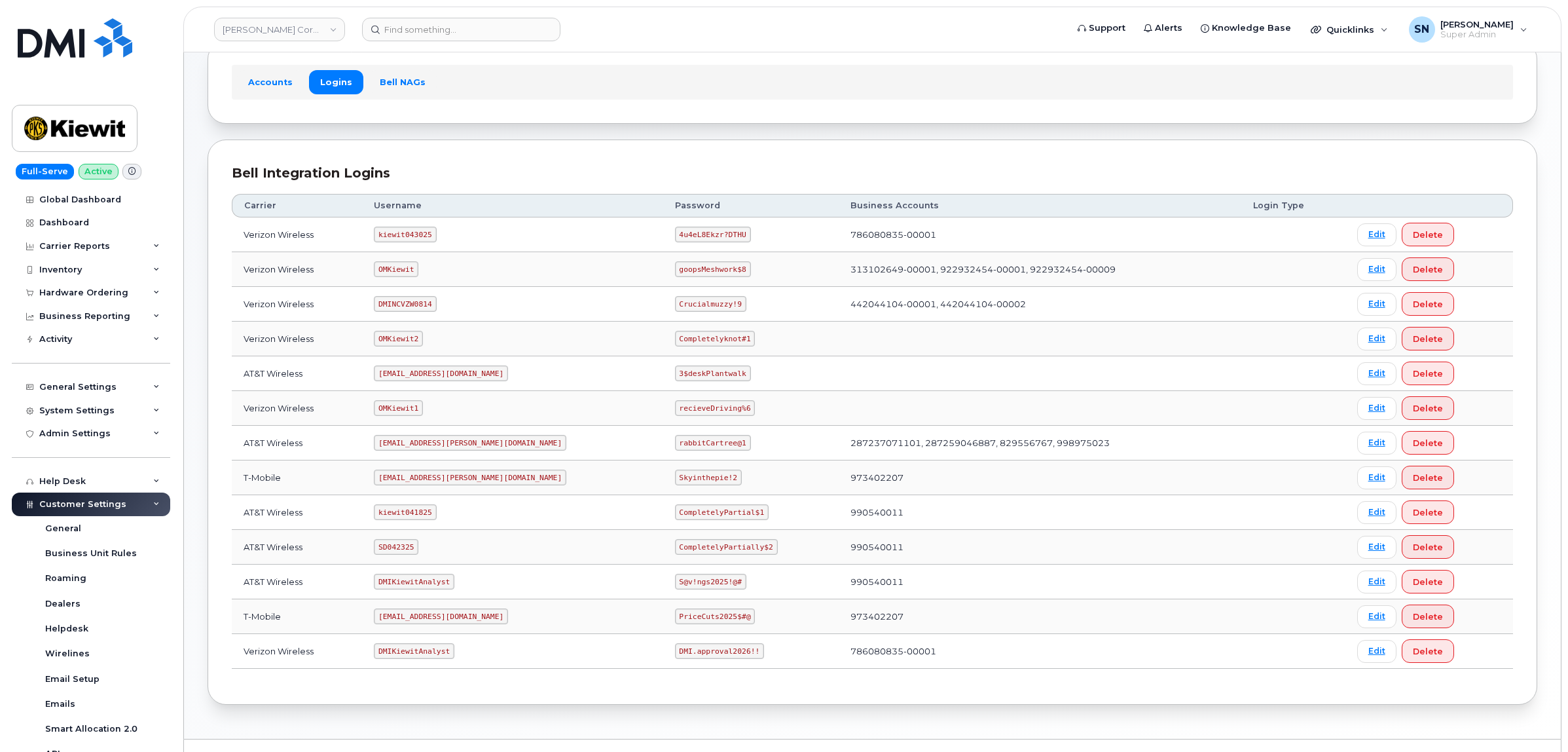
click at [707, 551] on code "CompletelyPartially$2" at bounding box center [727, 547] width 103 height 16
drag, startPoint x: 631, startPoint y: 551, endPoint x: 711, endPoint y: 554, distance: 80.1
click at [711, 554] on code "CompletelyPartially$2" at bounding box center [727, 547] width 103 height 16
copy code "CompletelyPartially$2"
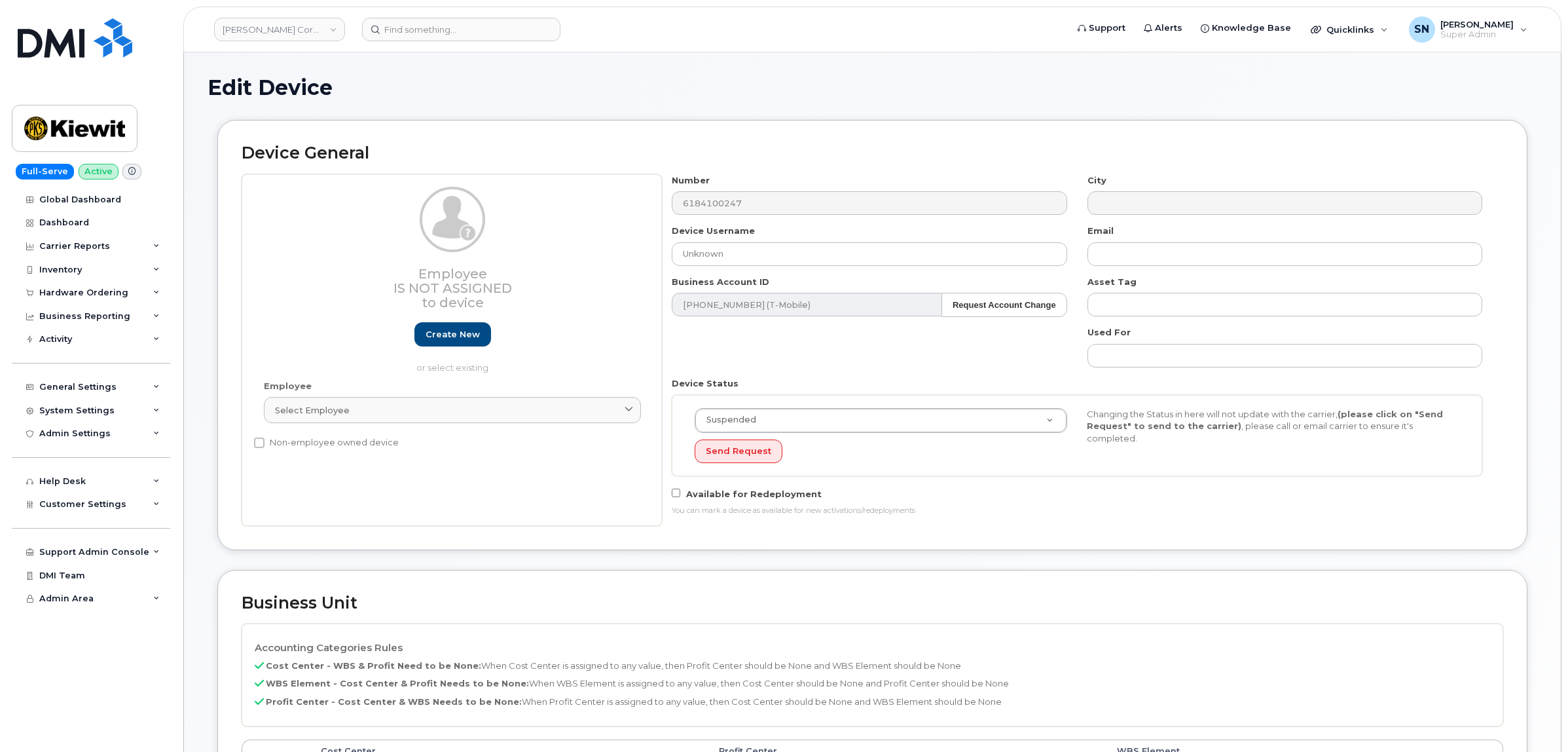
select select "29584743"
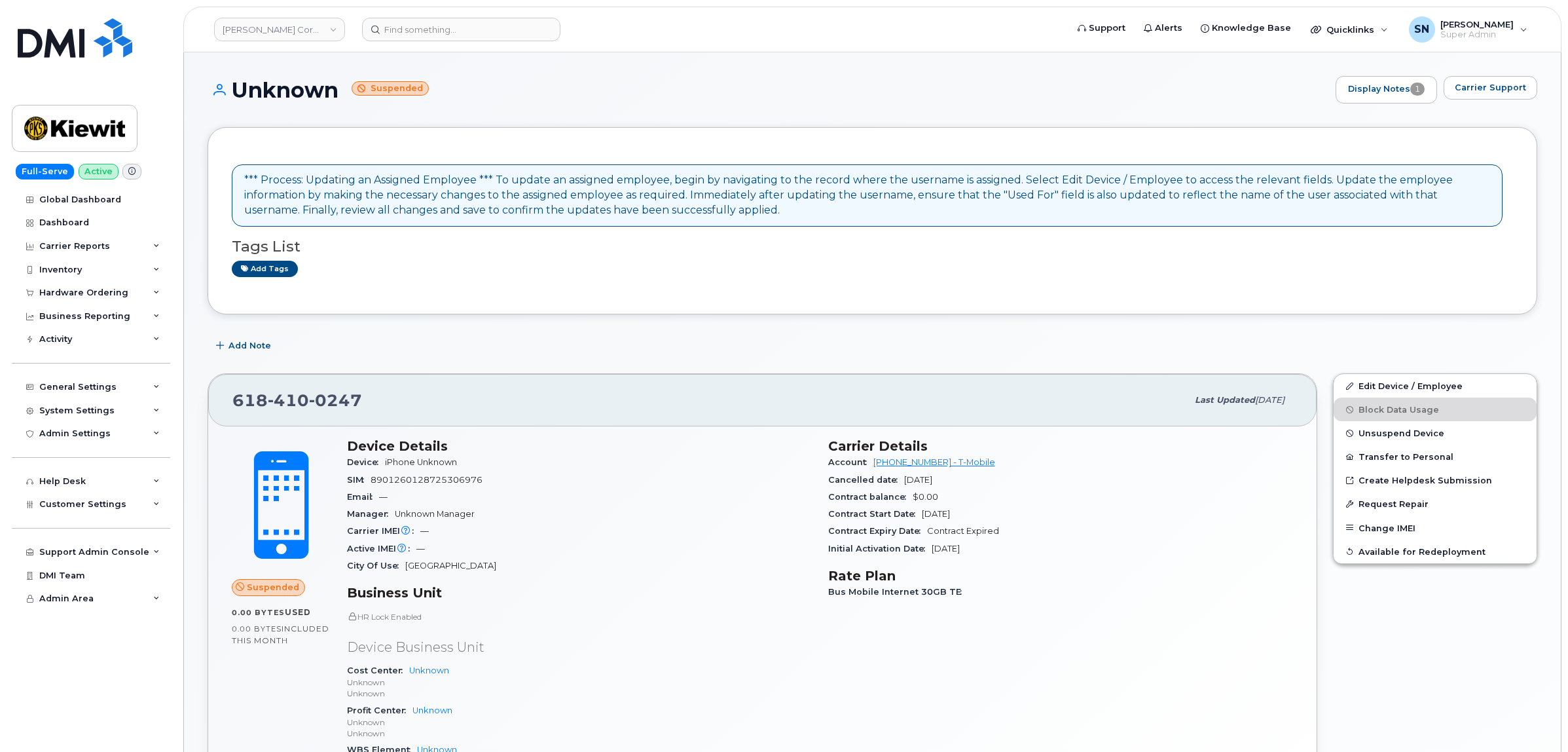
drag, startPoint x: 448, startPoint y: 350, endPoint x: 410, endPoint y: 246, distance: 110.7
click at [448, 350] on div "Add Note" at bounding box center [872, 346] width 1330 height 24
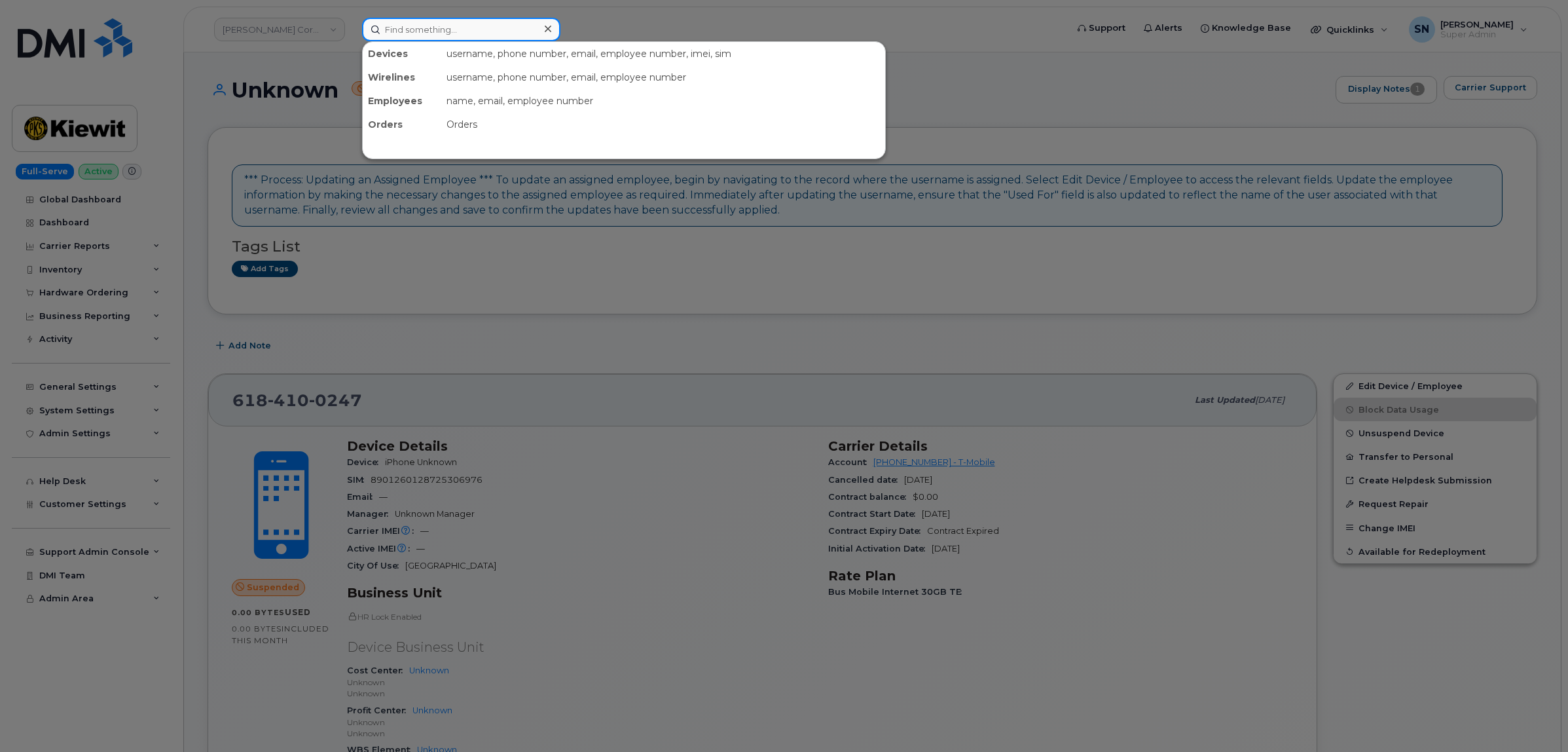
click at [392, 25] on input at bounding box center [461, 29] width 199 height 24
paste input "9139679069"
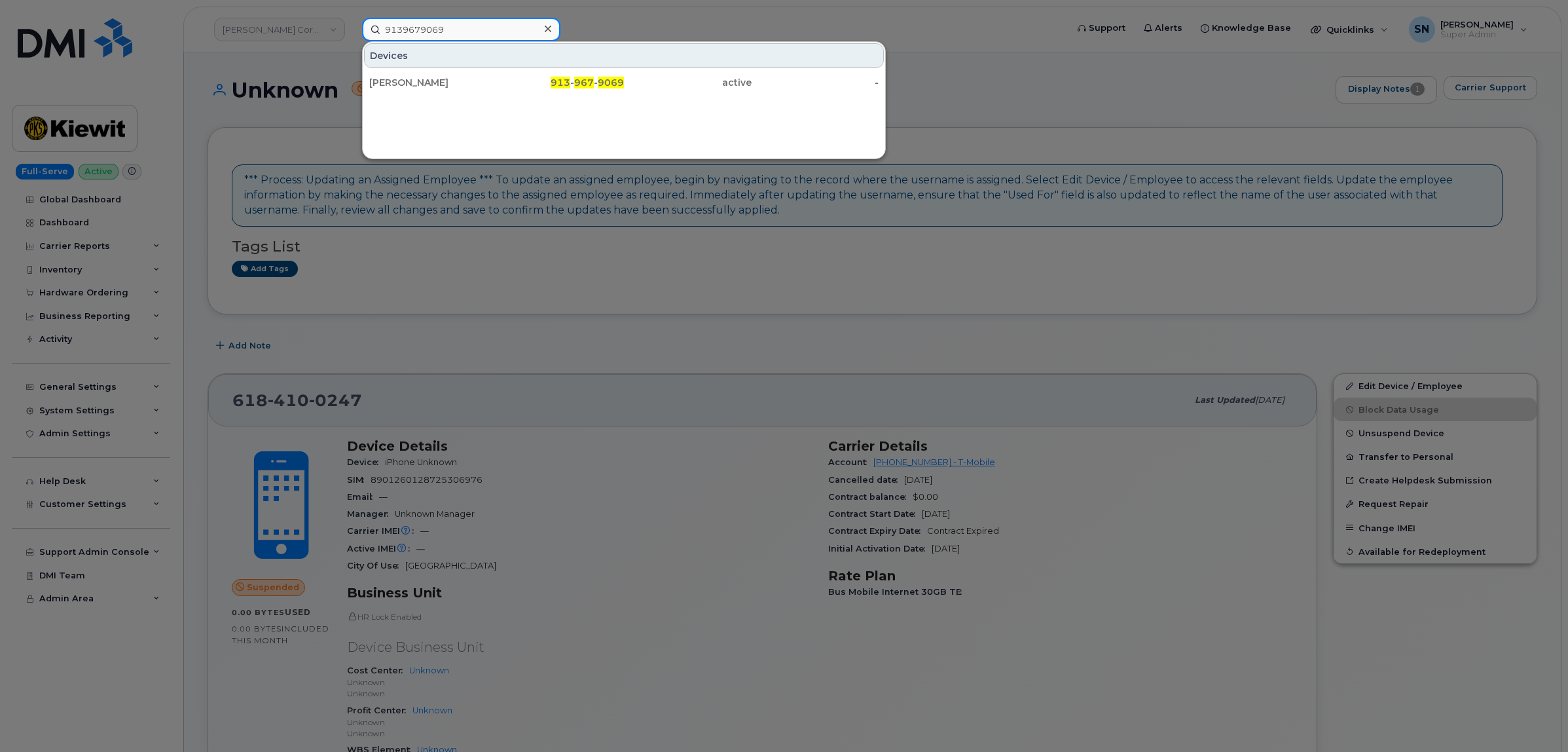
type input "9139679069"
click at [495, 86] on div "Mitchell Krasnopoler" at bounding box center [433, 82] width 128 height 13
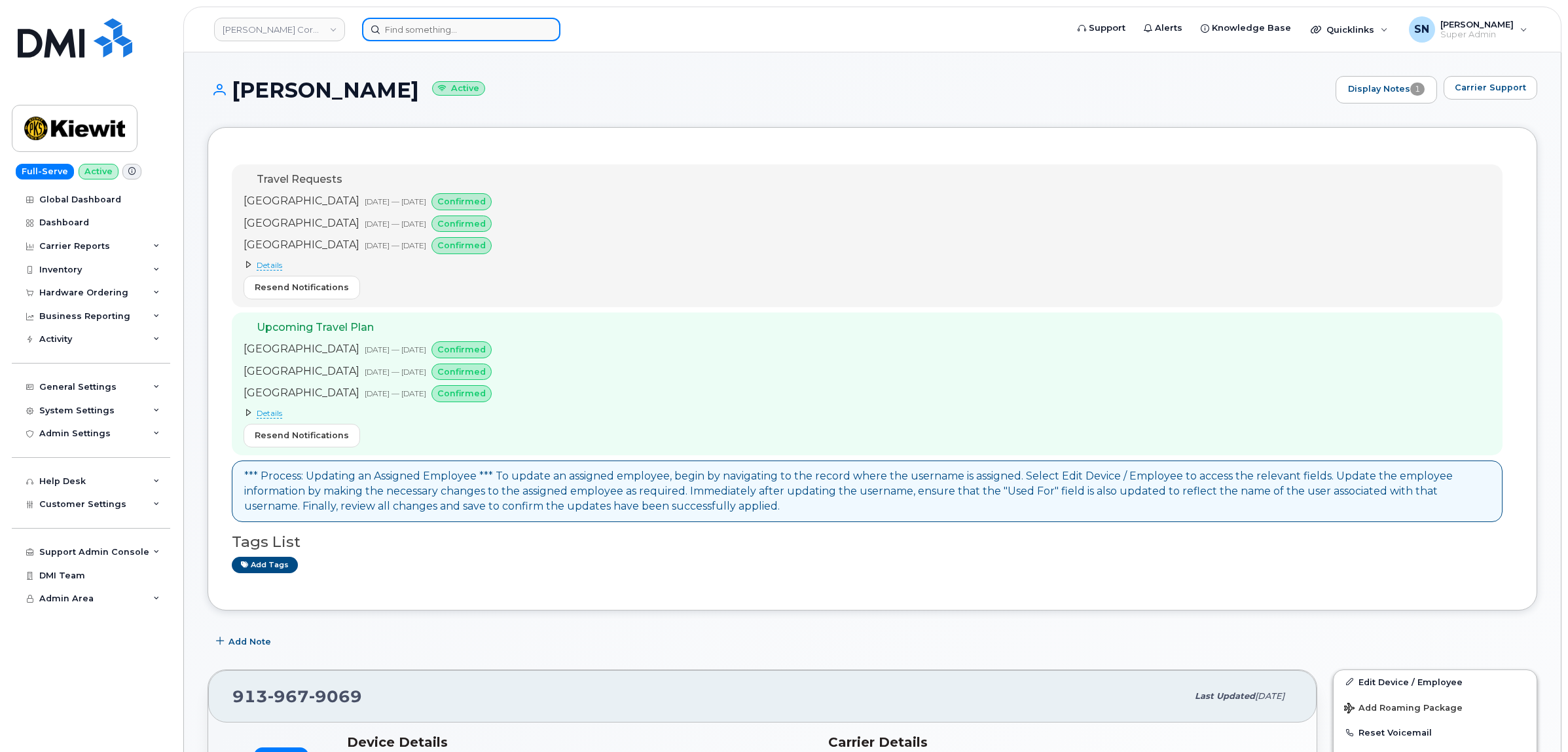
click at [516, 40] on div at bounding box center [709, 29] width 696 height 24
paste input "4048892455"
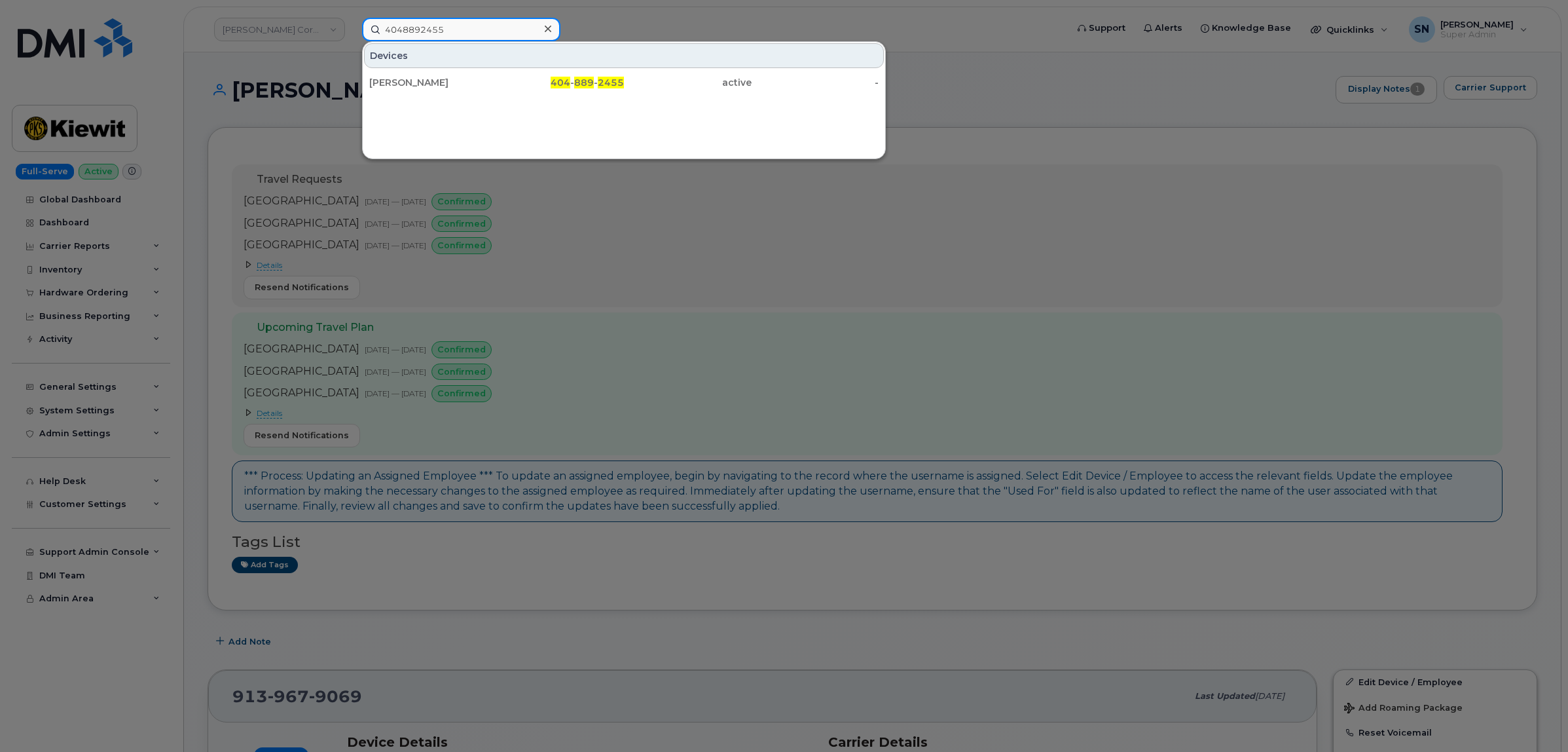
type input "4048892455"
click at [532, 92] on div "404 - 889 - 2455" at bounding box center [561, 82] width 128 height 24
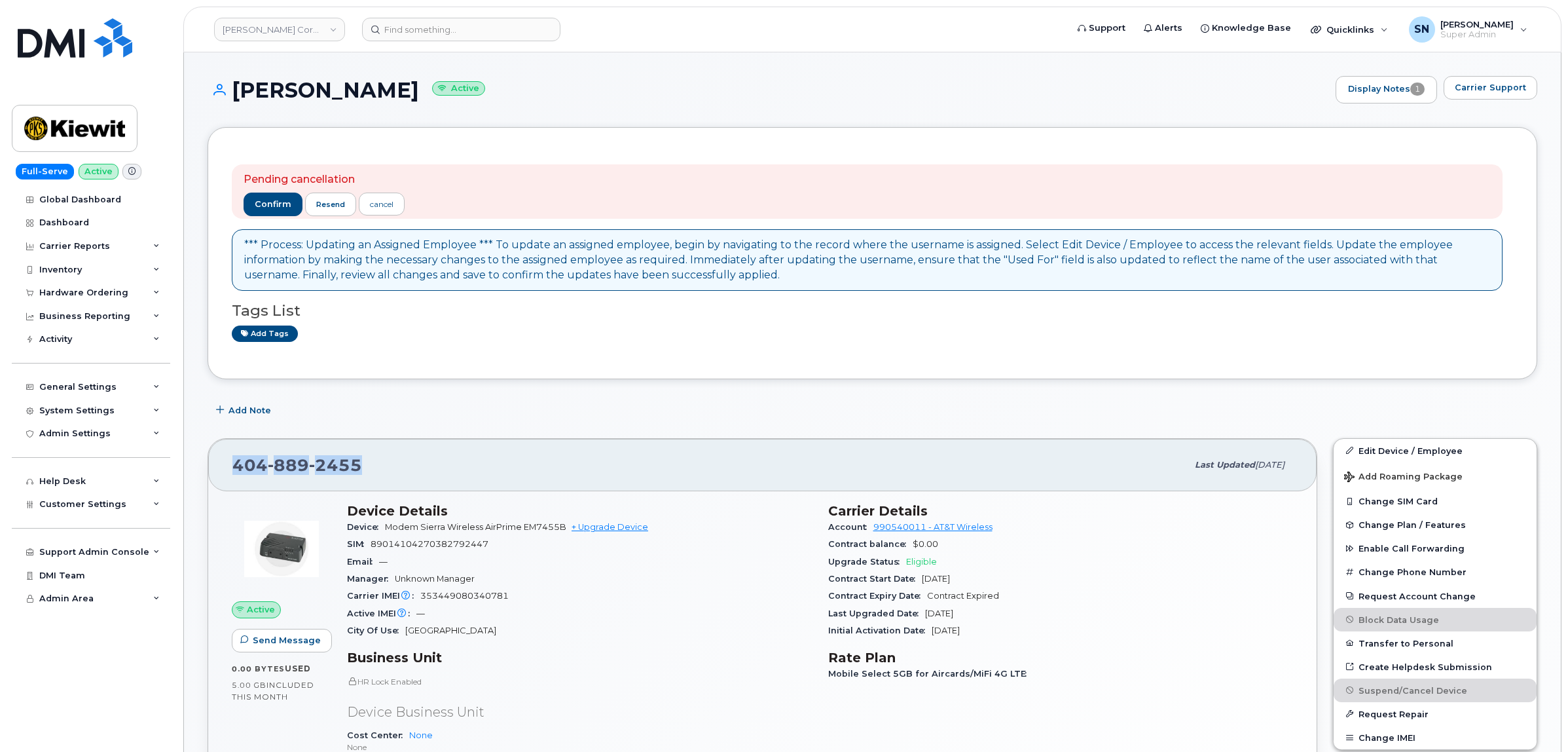
drag, startPoint x: 232, startPoint y: 466, endPoint x: 365, endPoint y: 471, distance: 133.1
click at [365, 471] on div "404 889 2455" at bounding box center [709, 464] width 955 height 28
copy span "404 889 2455"
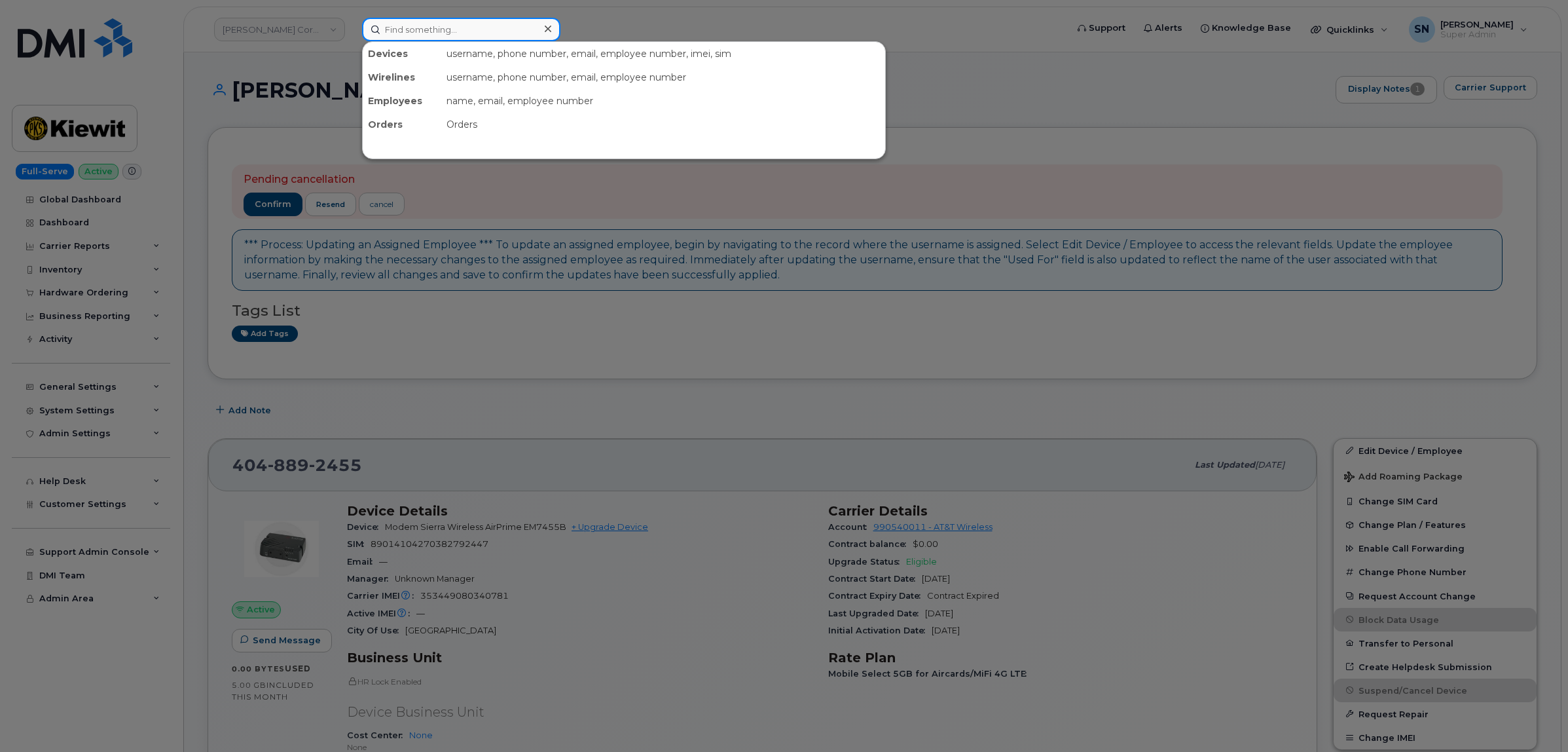
click at [457, 38] on input at bounding box center [461, 29] width 199 height 24
paste input "4033733655"
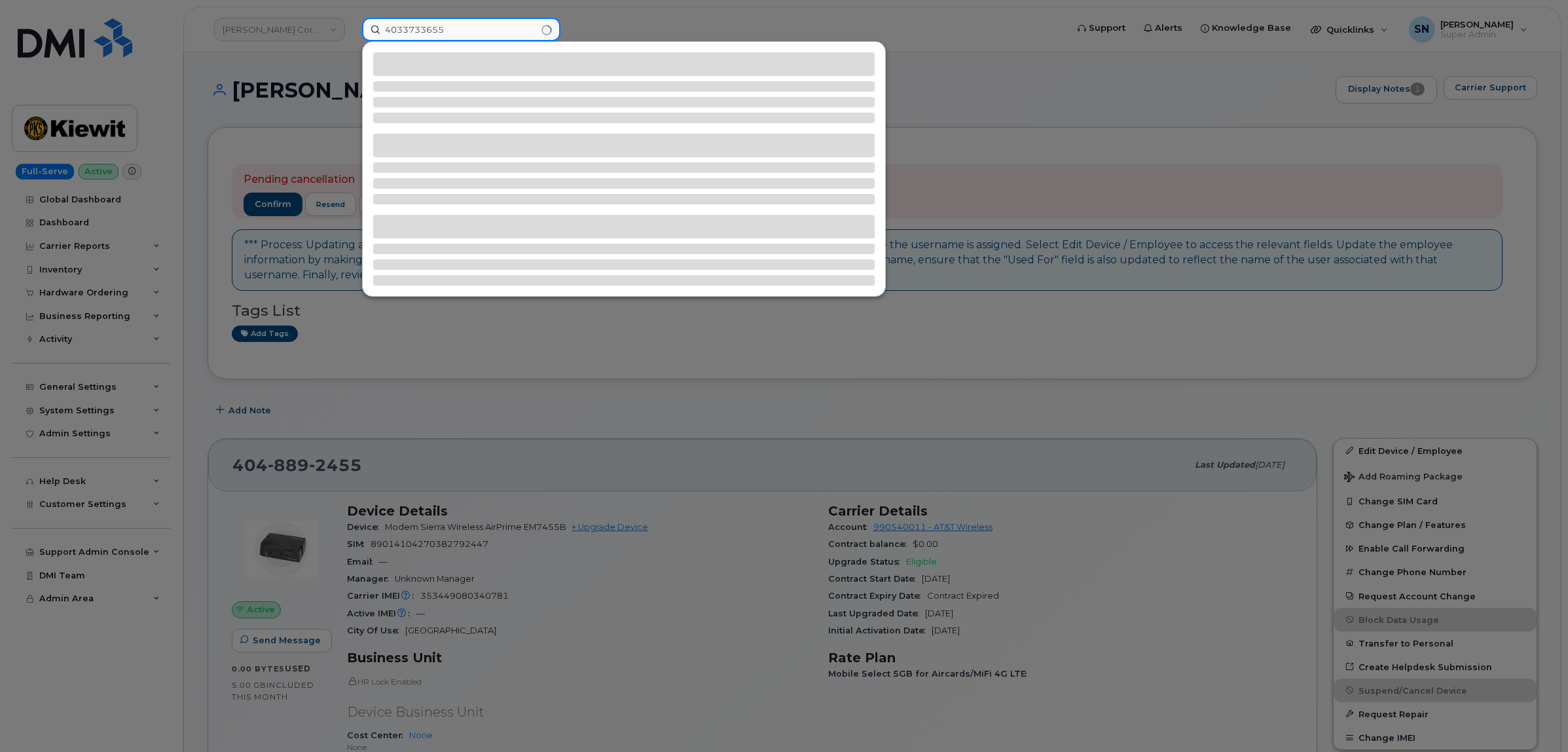
type input "4033733655"
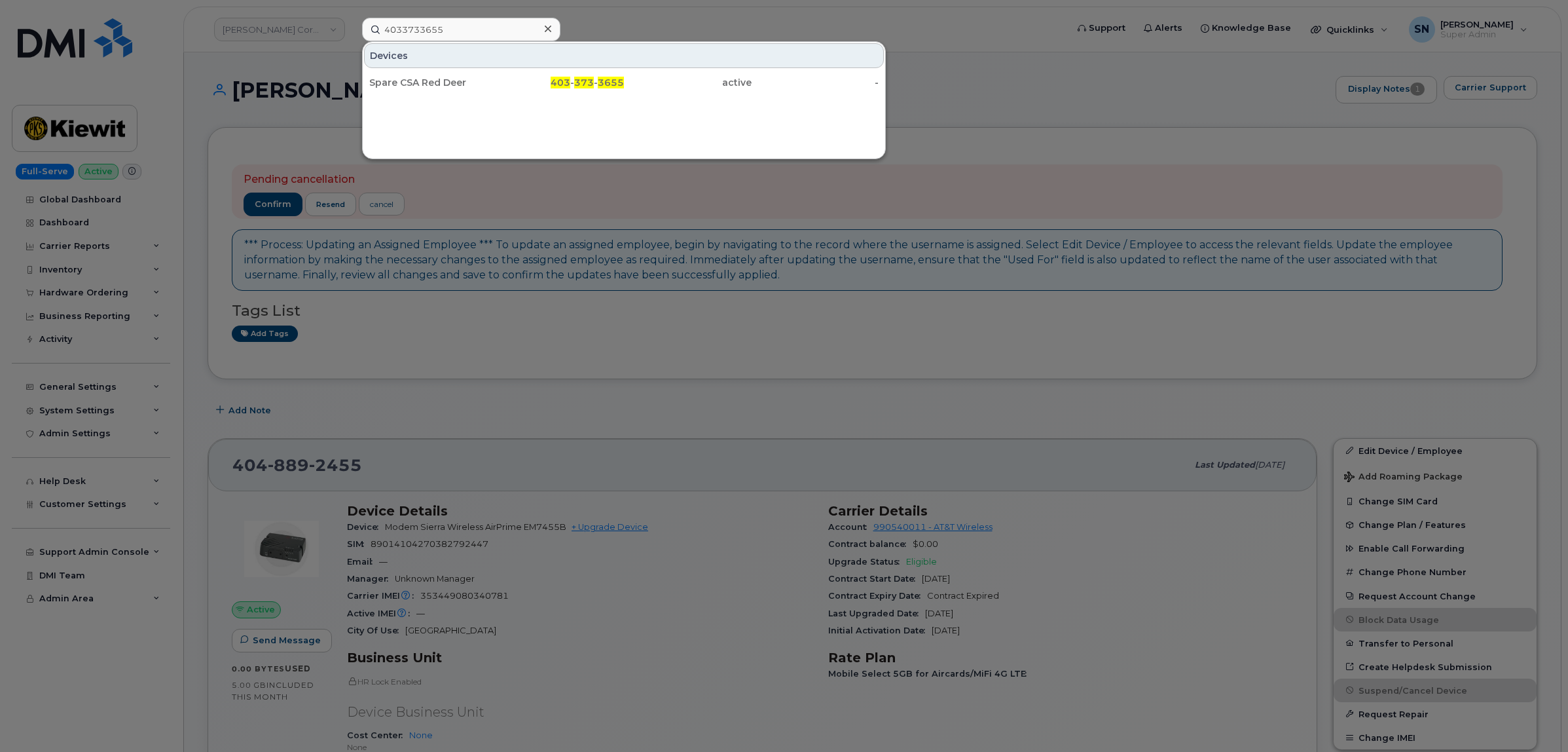
drag, startPoint x: 548, startPoint y: 78, endPoint x: 516, endPoint y: 97, distance: 37.2
click at [548, 78] on div "403 - 373 - 3655" at bounding box center [561, 82] width 128 height 13
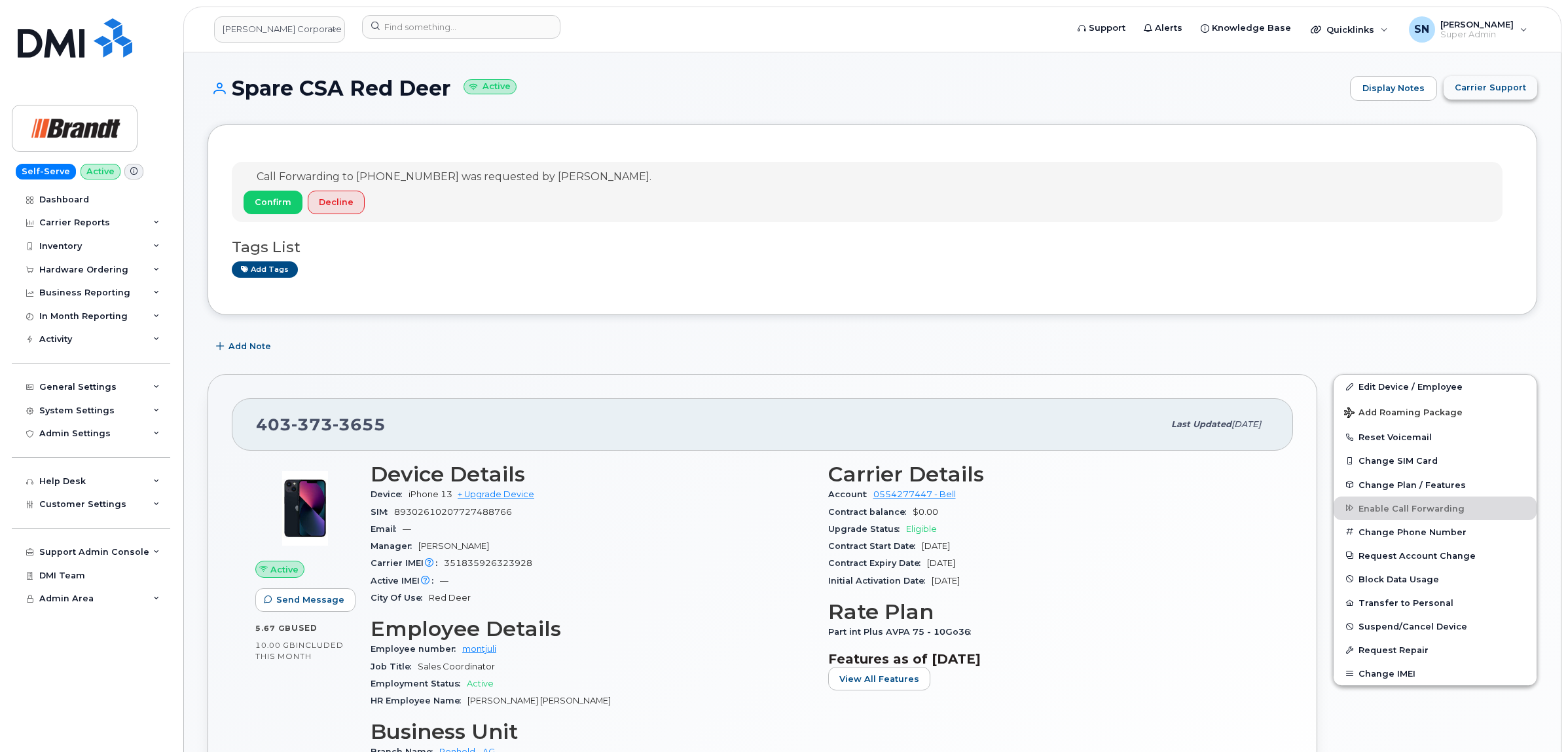
click at [1479, 93] on button "Carrier Support" at bounding box center [1490, 87] width 93 height 24
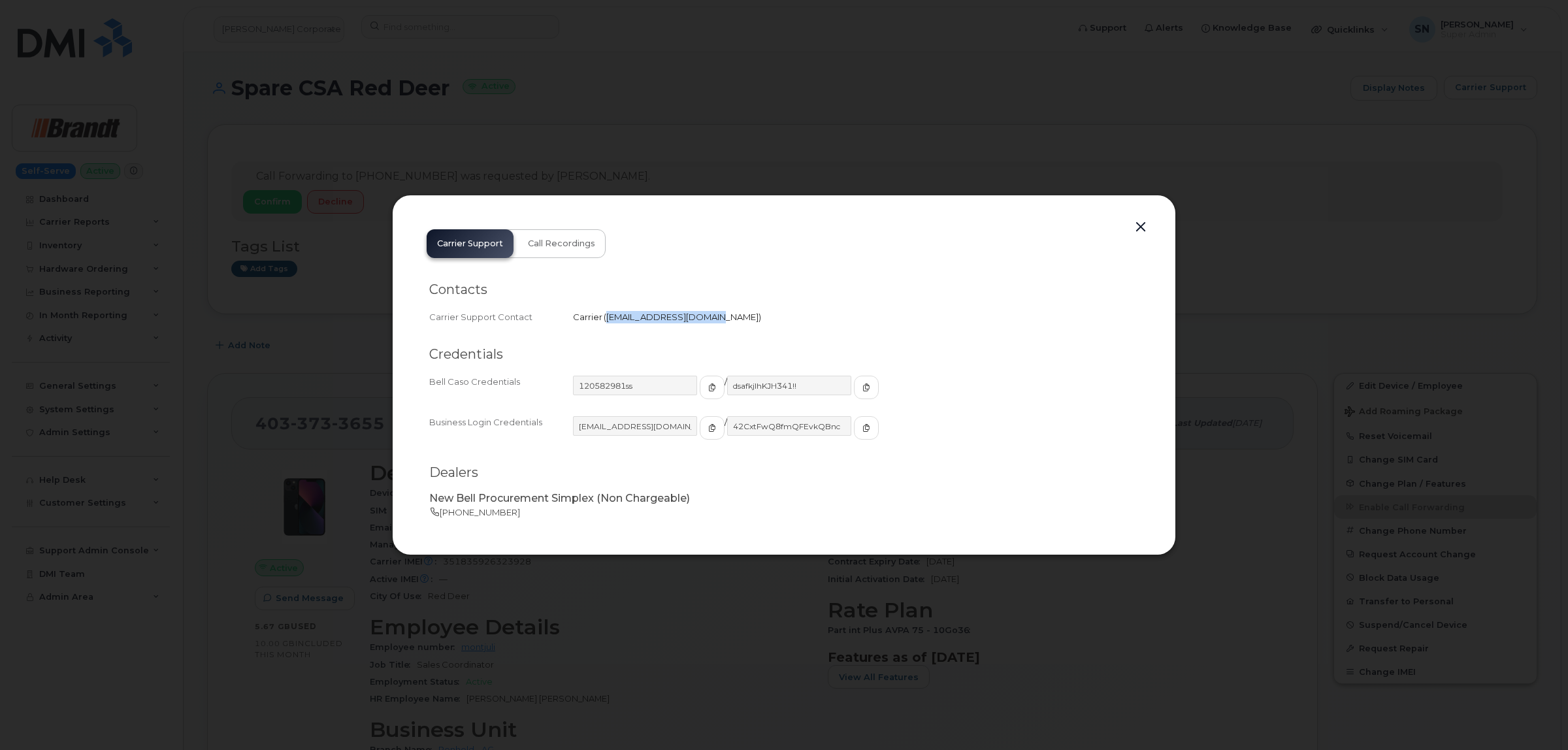
drag, startPoint x: 604, startPoint y: 319, endPoint x: 703, endPoint y: 327, distance: 99.3
click at [703, 327] on div "Contacts Carrier Support Contact Carrier   corpclientcare@bell.ca" at bounding box center [783, 304] width 709 height 65
copy span "corpclientcare@bell.ca"
click at [1140, 226] on button "button" at bounding box center [1140, 227] width 19 height 18
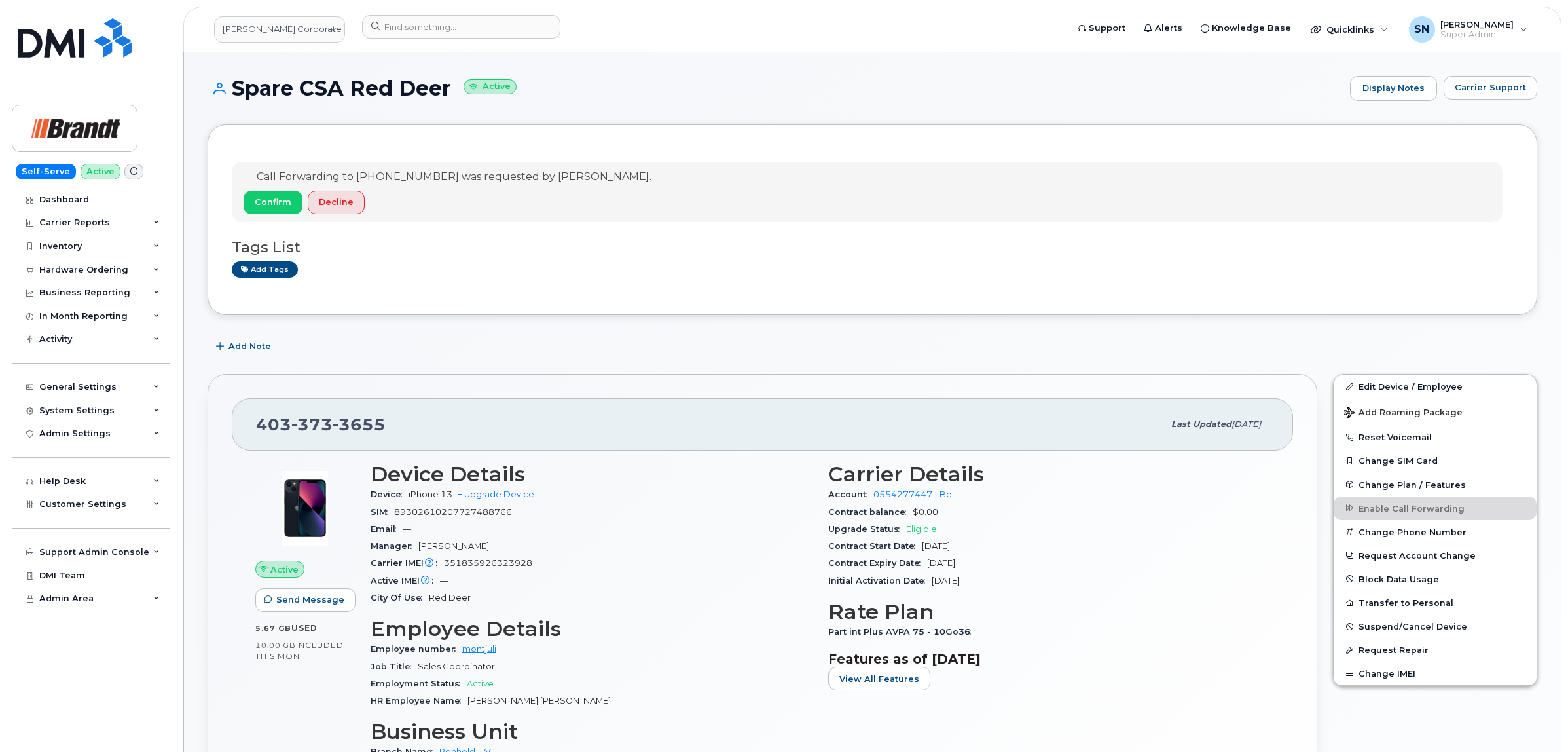
drag, startPoint x: 236, startPoint y: 93, endPoint x: 453, endPoint y: 100, distance: 217.1
click at [453, 100] on div "Spare CSA Red Deer Active Display Notes Carrier Support" at bounding box center [872, 88] width 1330 height 25
copy h1 "Spare CSA Red Deer"
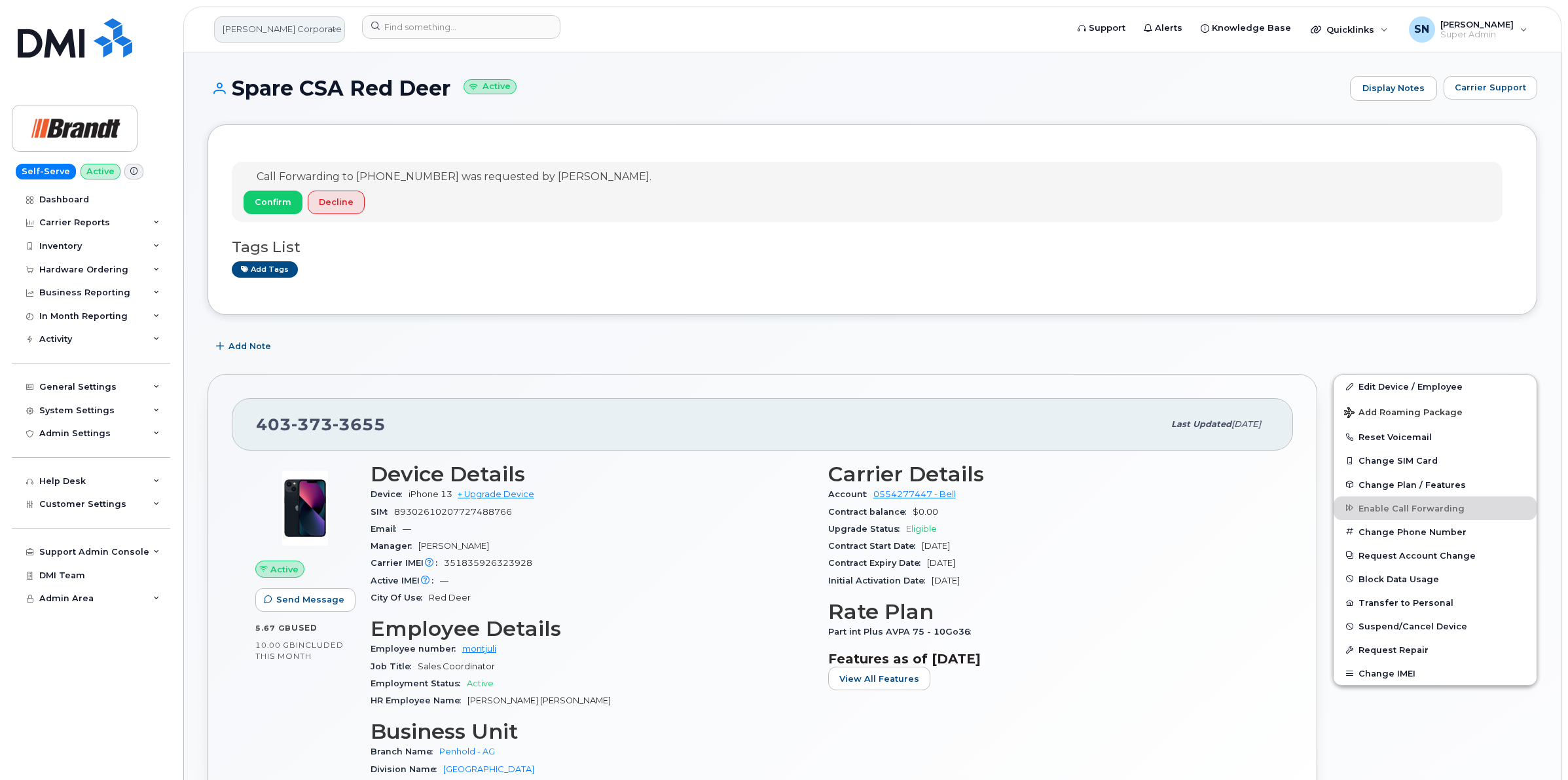
click at [293, 34] on link "Brandt Corporate Services LTD" at bounding box center [280, 29] width 131 height 26
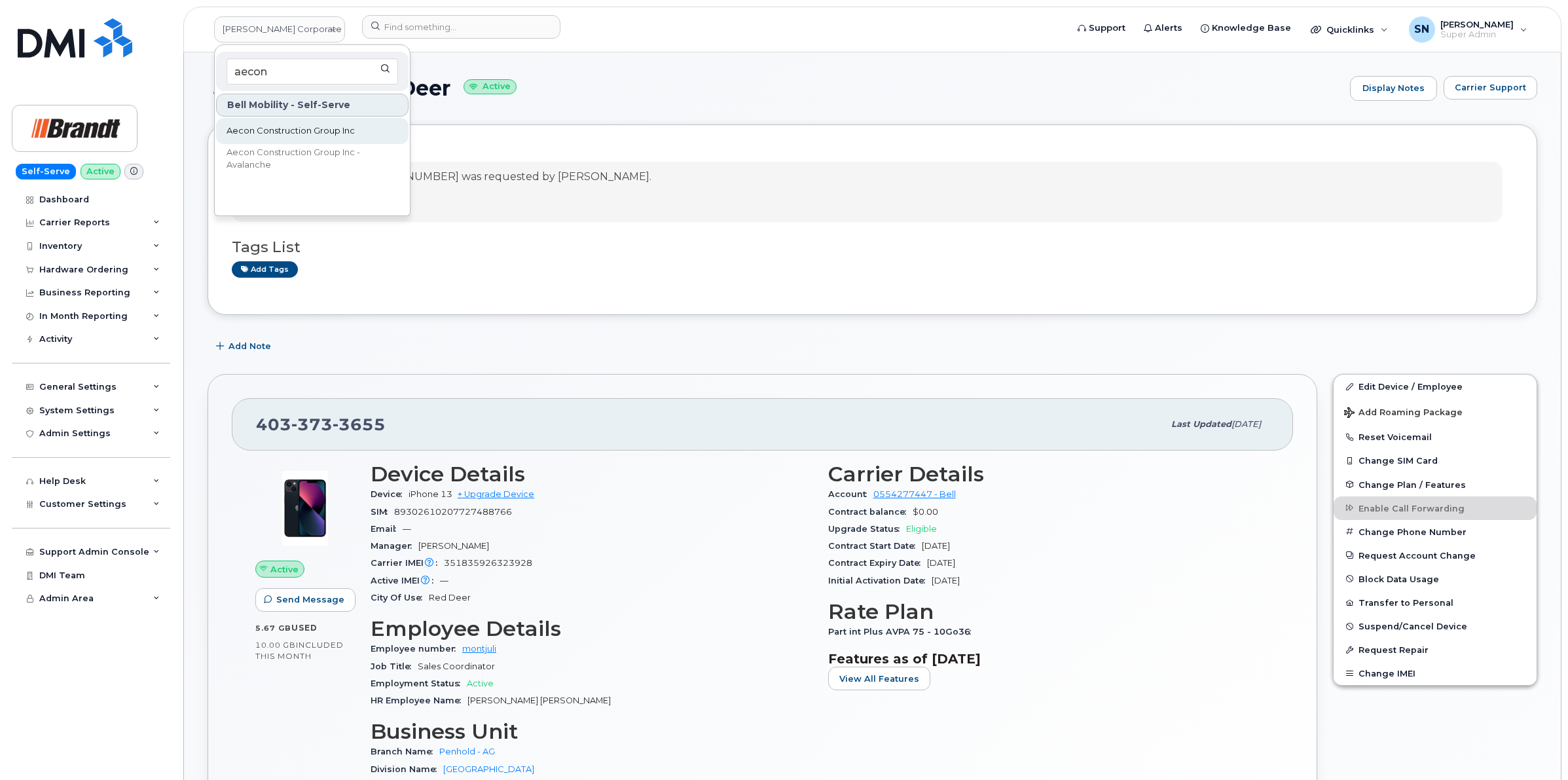
type input "aecon"
click at [347, 128] on span "Aecon Construction Group Inc" at bounding box center [290, 131] width 129 height 13
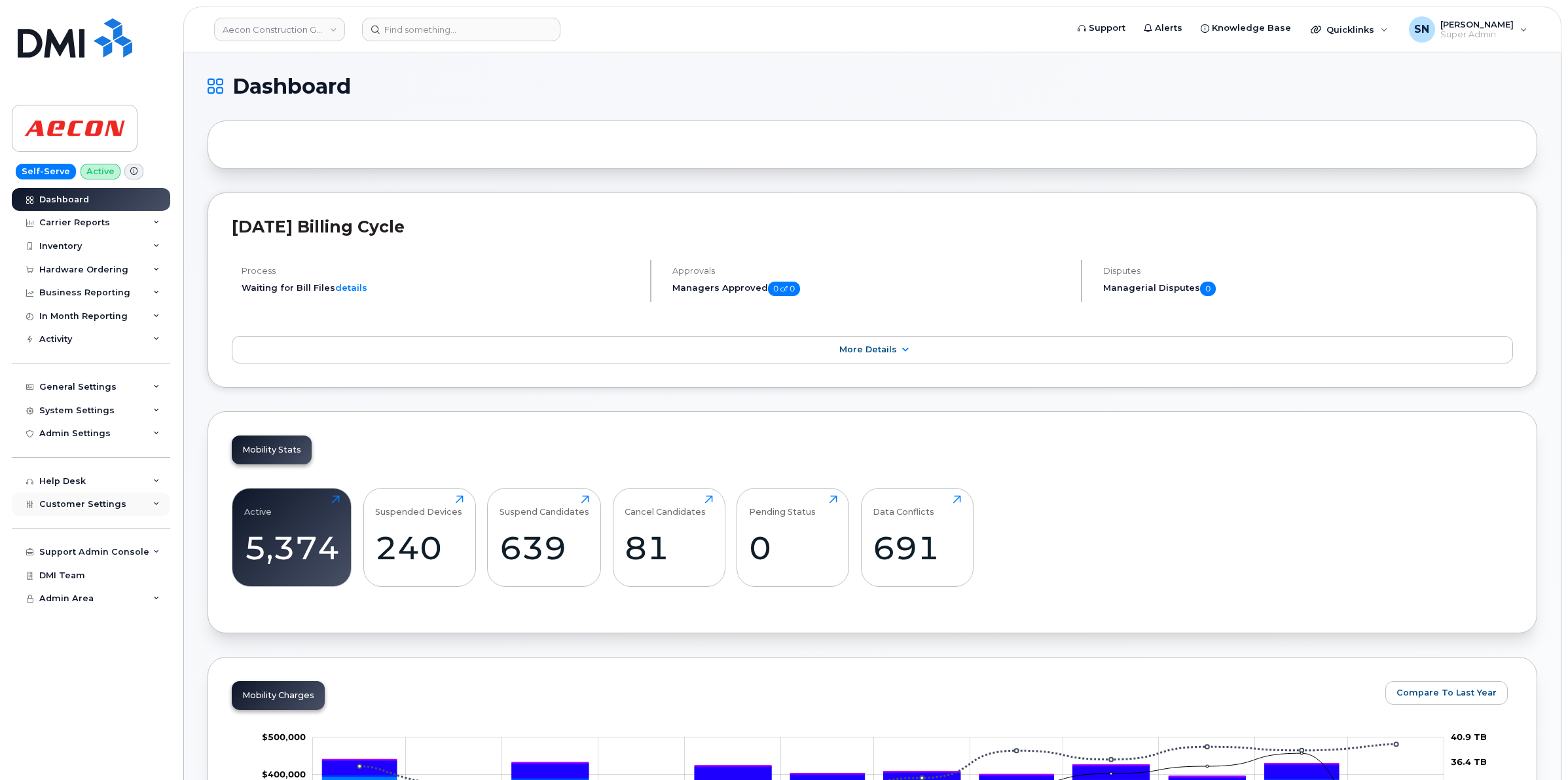
click at [114, 516] on div "Customer Settings" at bounding box center [91, 504] width 158 height 24
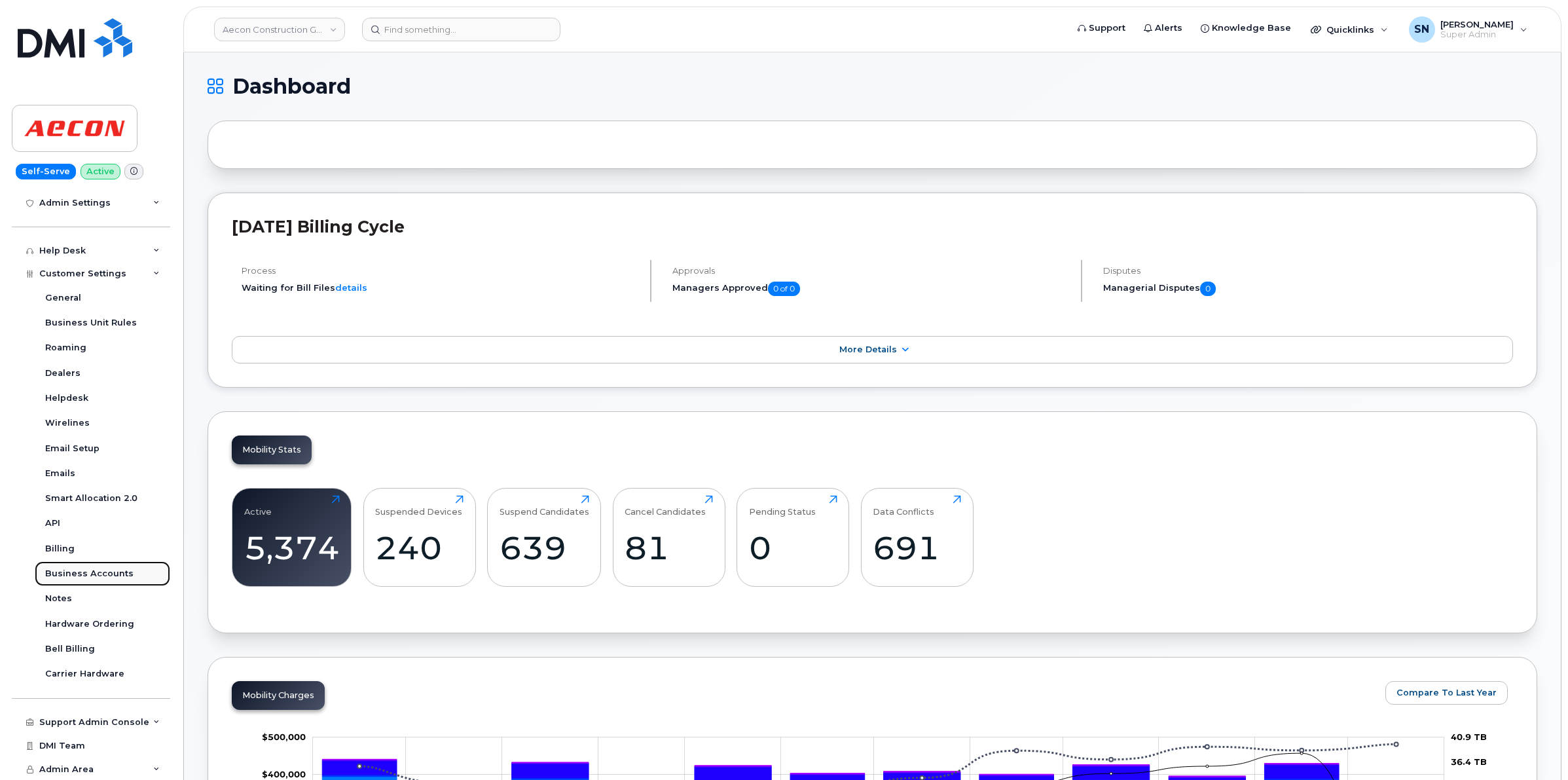
click at [125, 568] on div "Business Accounts" at bounding box center [89, 574] width 88 height 12
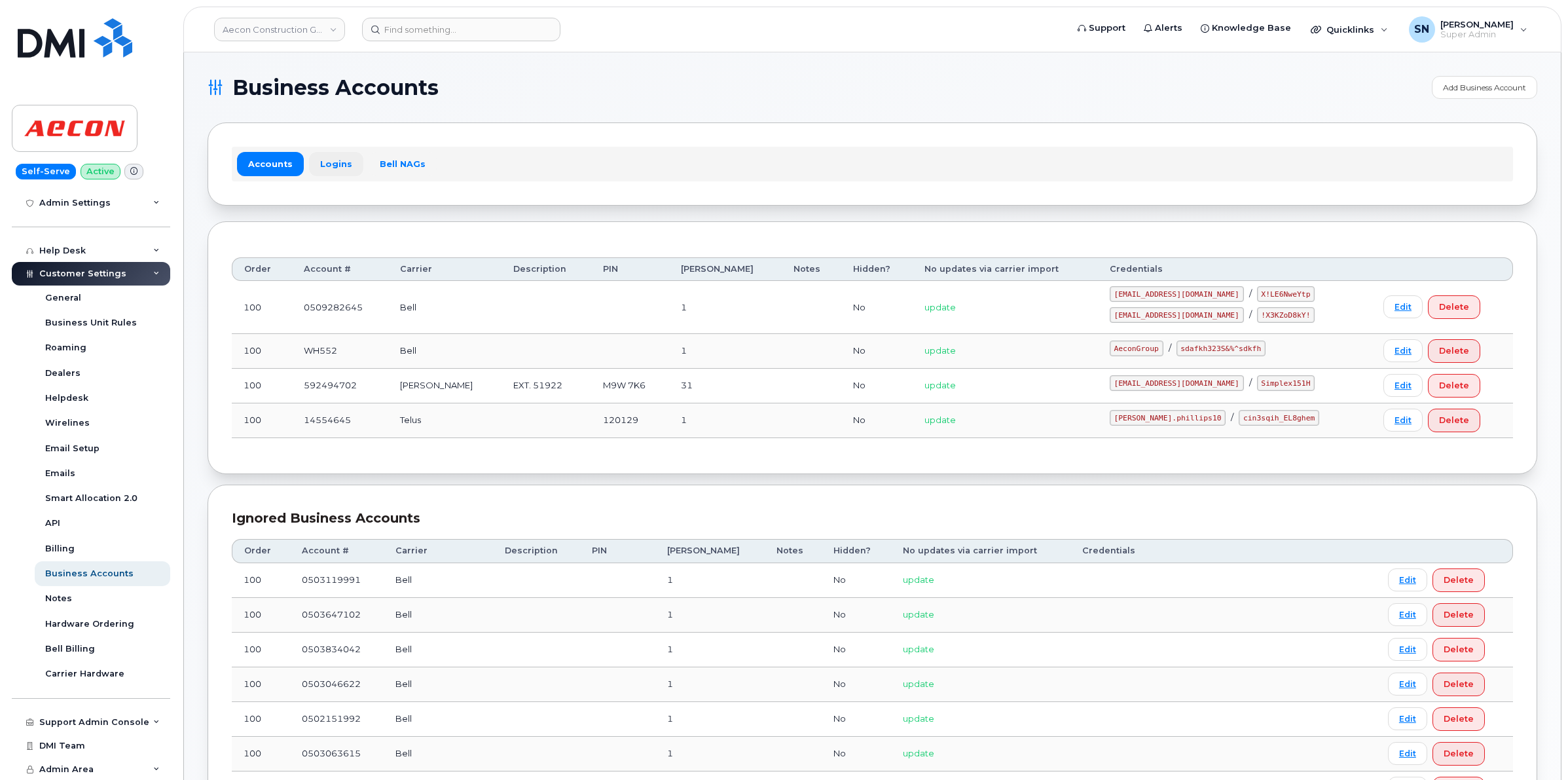
click at [332, 158] on link "Logins" at bounding box center [336, 164] width 55 height 24
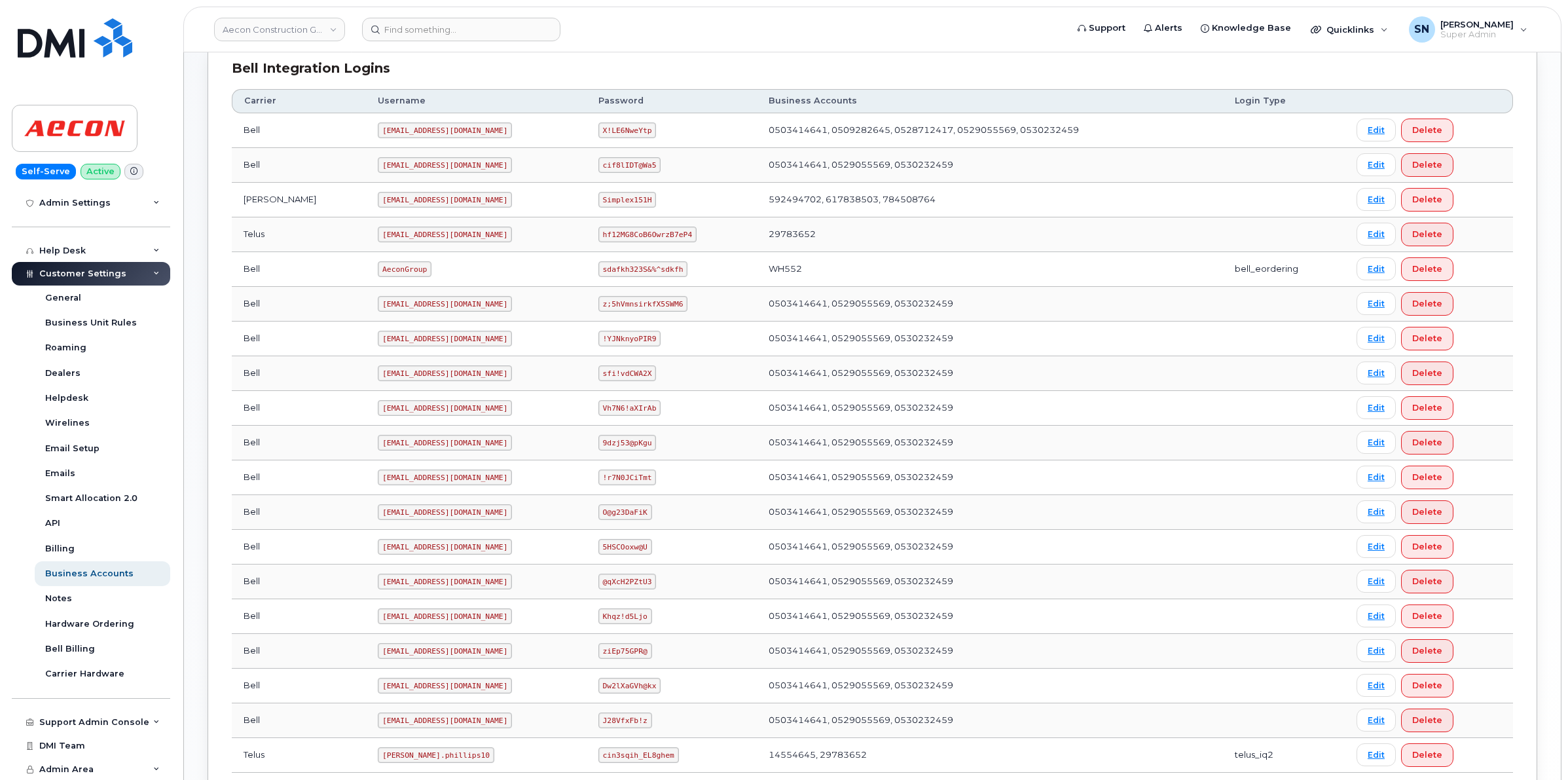
scroll to position [437, 0]
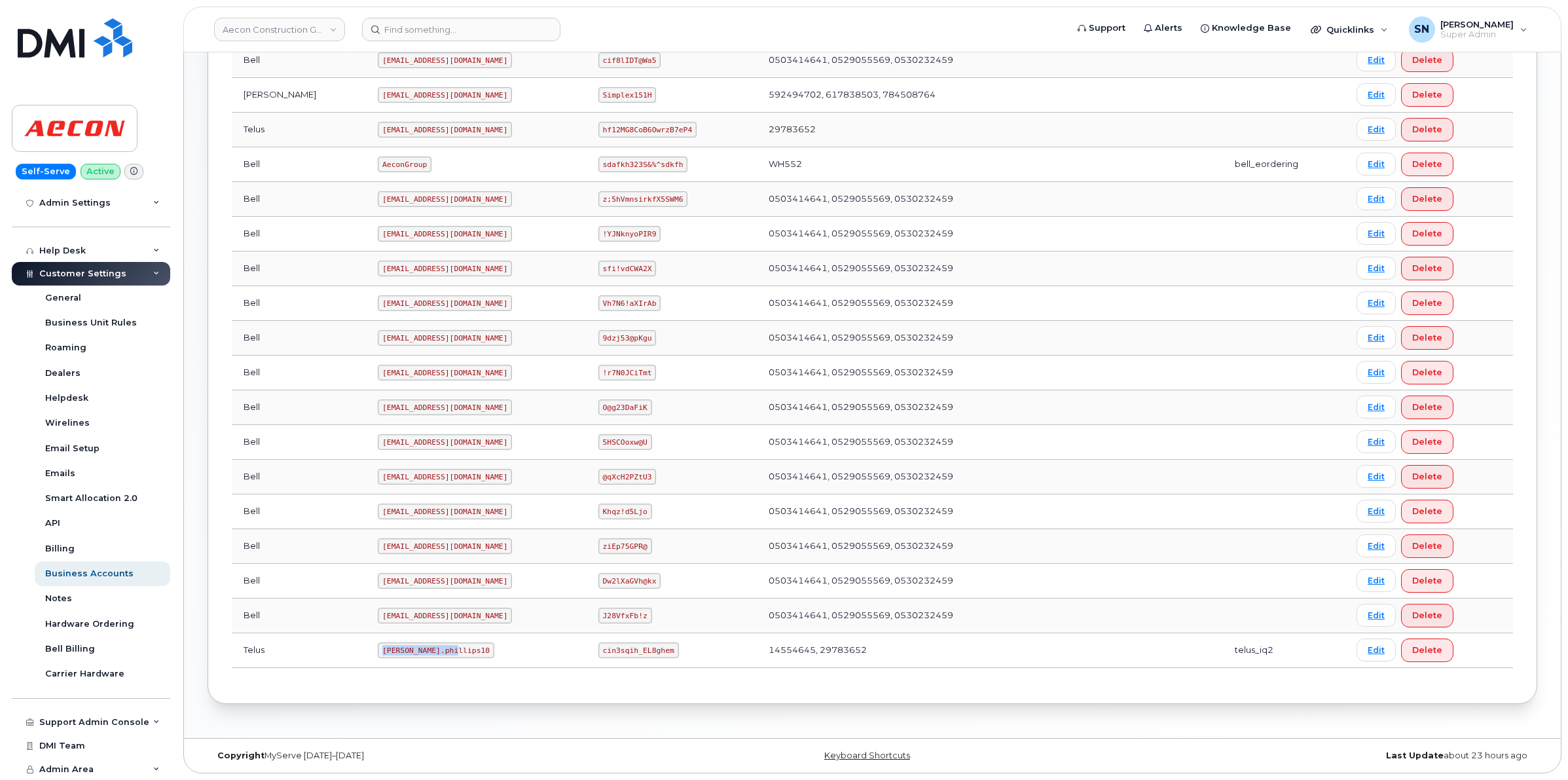
drag, startPoint x: 323, startPoint y: 649, endPoint x: 400, endPoint y: 658, distance: 77.5
click at [400, 658] on td "Taylor.phillips10" at bounding box center [476, 650] width 220 height 34
copy code "Taylor.phillips10"
drag, startPoint x: 580, startPoint y: 650, endPoint x: 647, endPoint y: 654, distance: 67.1
click at [647, 654] on code "cin3sqih_EL8ghem" at bounding box center [638, 650] width 81 height 16
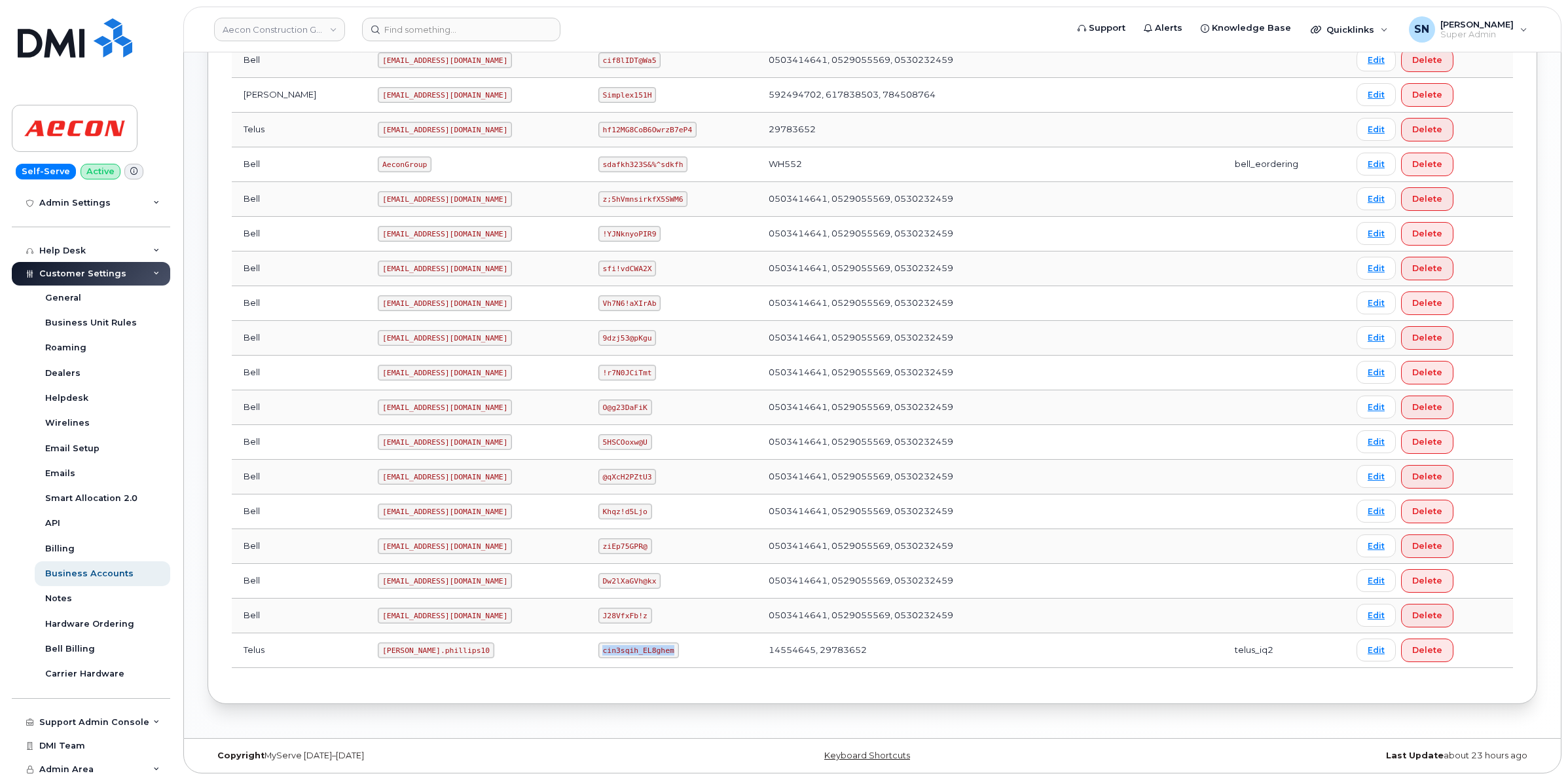
copy code "cin3sqih_EL8ghem"
drag, startPoint x: 325, startPoint y: 649, endPoint x: 404, endPoint y: 655, distance: 79.2
click at [404, 655] on td "Taylor.phillips10" at bounding box center [476, 650] width 220 height 34
copy code "Taylor.phillips10"
drag, startPoint x: 583, startPoint y: 646, endPoint x: 654, endPoint y: 652, distance: 71.3
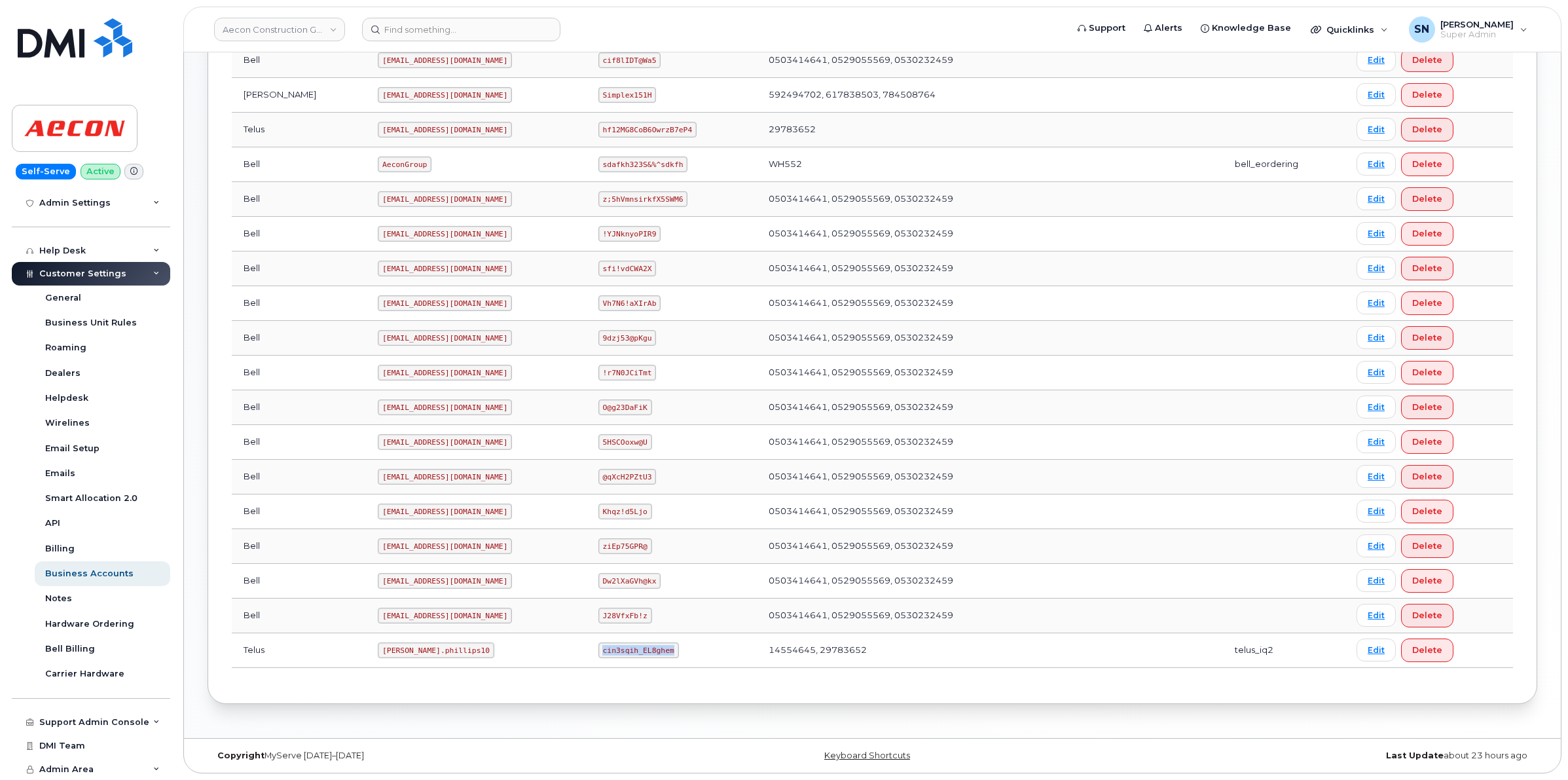
click at [654, 652] on td "cin3sqih_EL8ghem" at bounding box center [671, 650] width 170 height 34
copy code "cin3sqih_EL8ghem"
drag, startPoint x: 324, startPoint y: 647, endPoint x: 395, endPoint y: 656, distance: 71.6
click at [395, 656] on code "Taylor.phillips10" at bounding box center [436, 650] width 117 height 16
copy code "Taylor.phillips10"
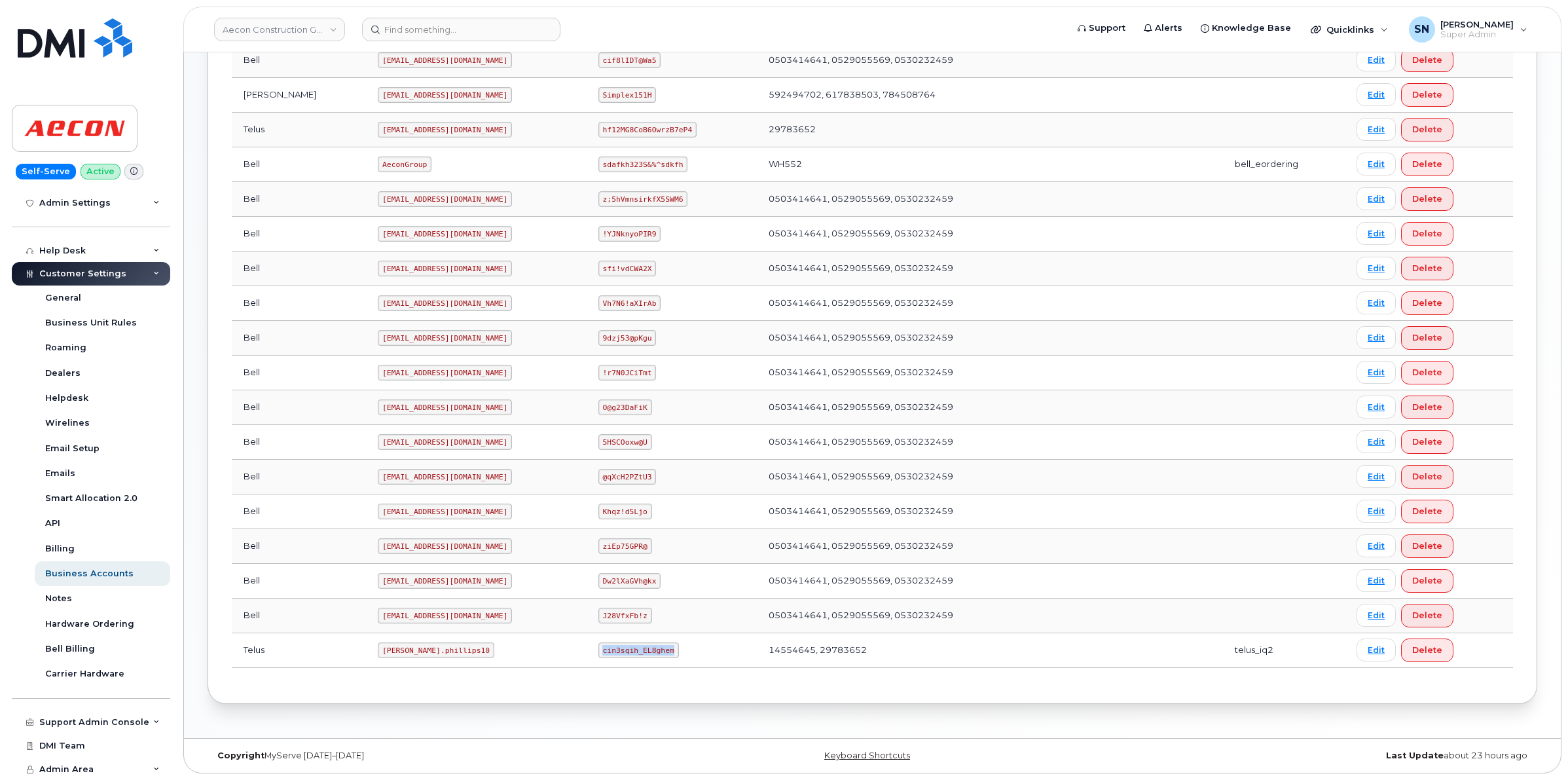
drag, startPoint x: 580, startPoint y: 646, endPoint x: 646, endPoint y: 654, distance: 66.5
click at [646, 654] on code "cin3sqih_EL8ghem" at bounding box center [638, 650] width 81 height 16
copy code "cin3sqih_EL8ghem"
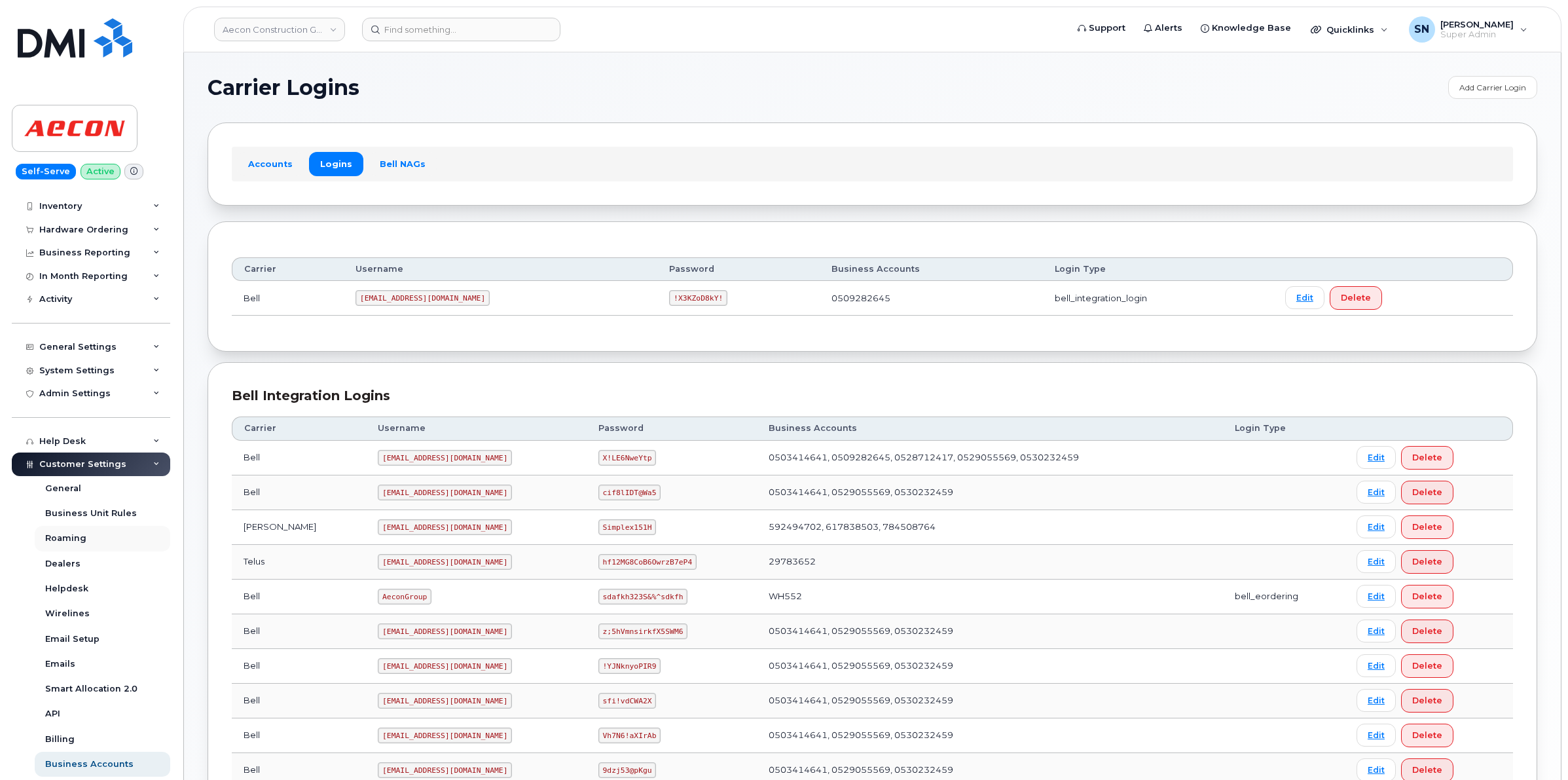
scroll to position [0, 0]
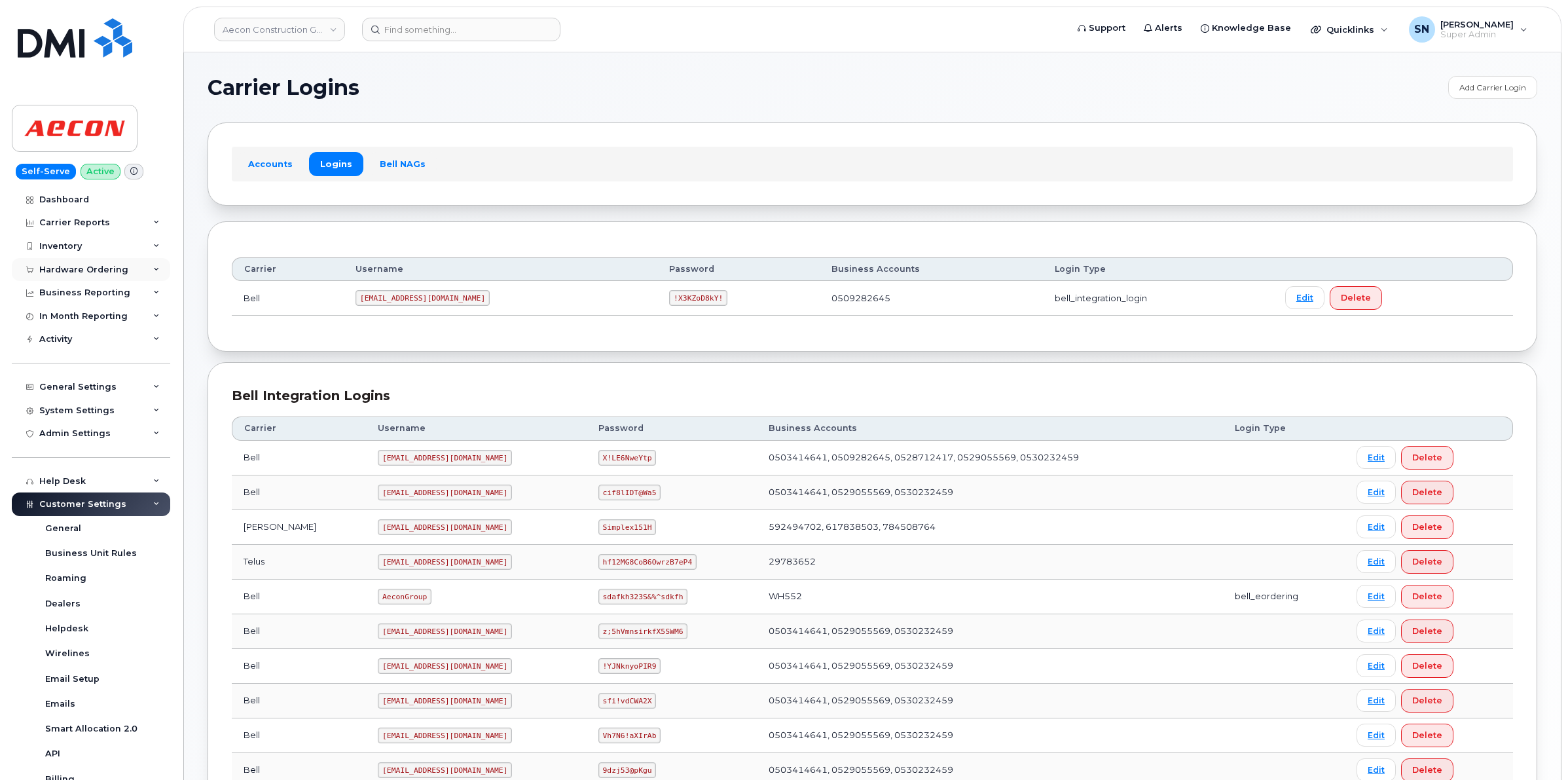
click at [83, 270] on div "Hardware Ordering" at bounding box center [84, 269] width 89 height 10
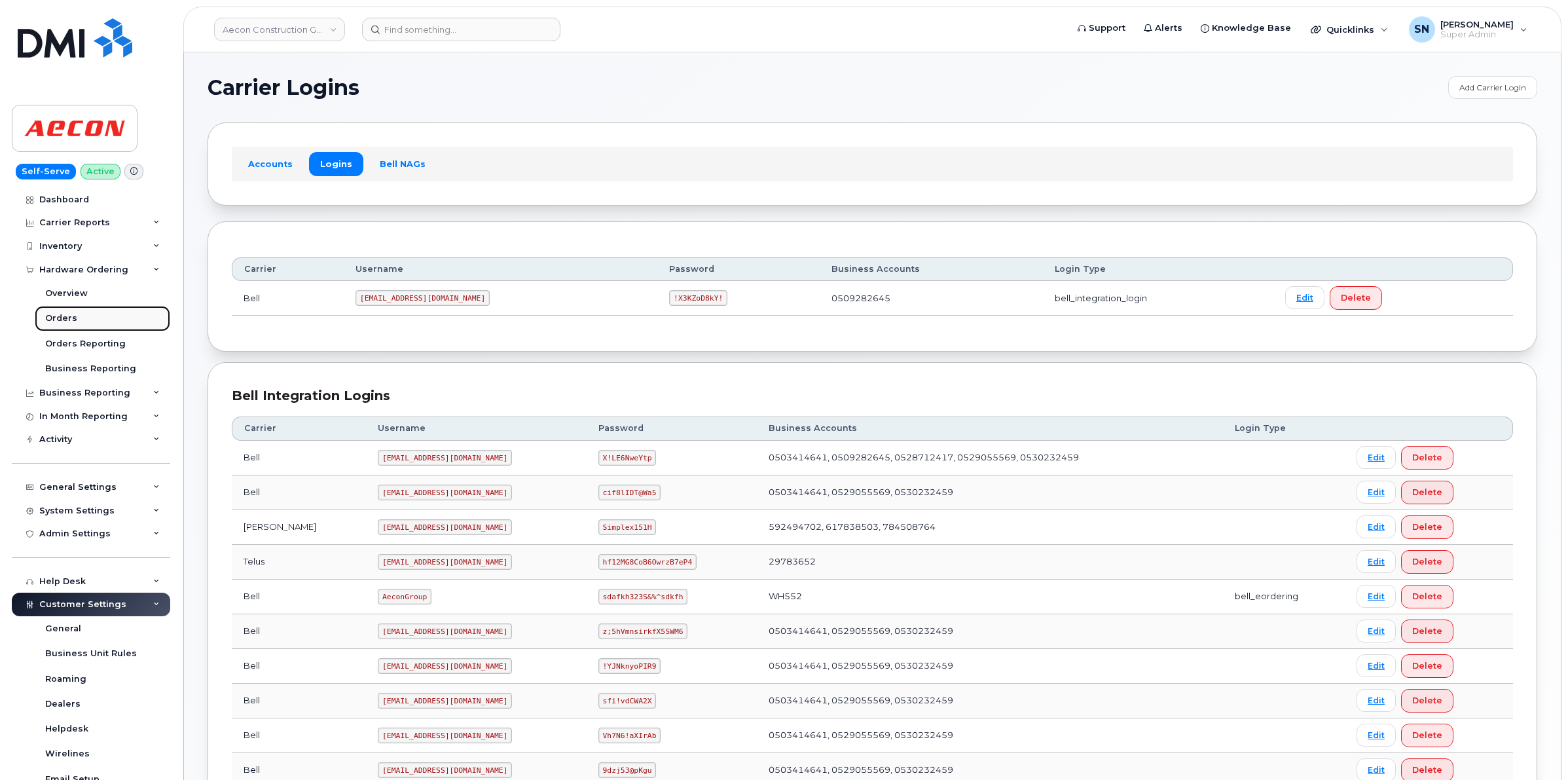
click at [66, 321] on div "Orders" at bounding box center [61, 318] width 32 height 12
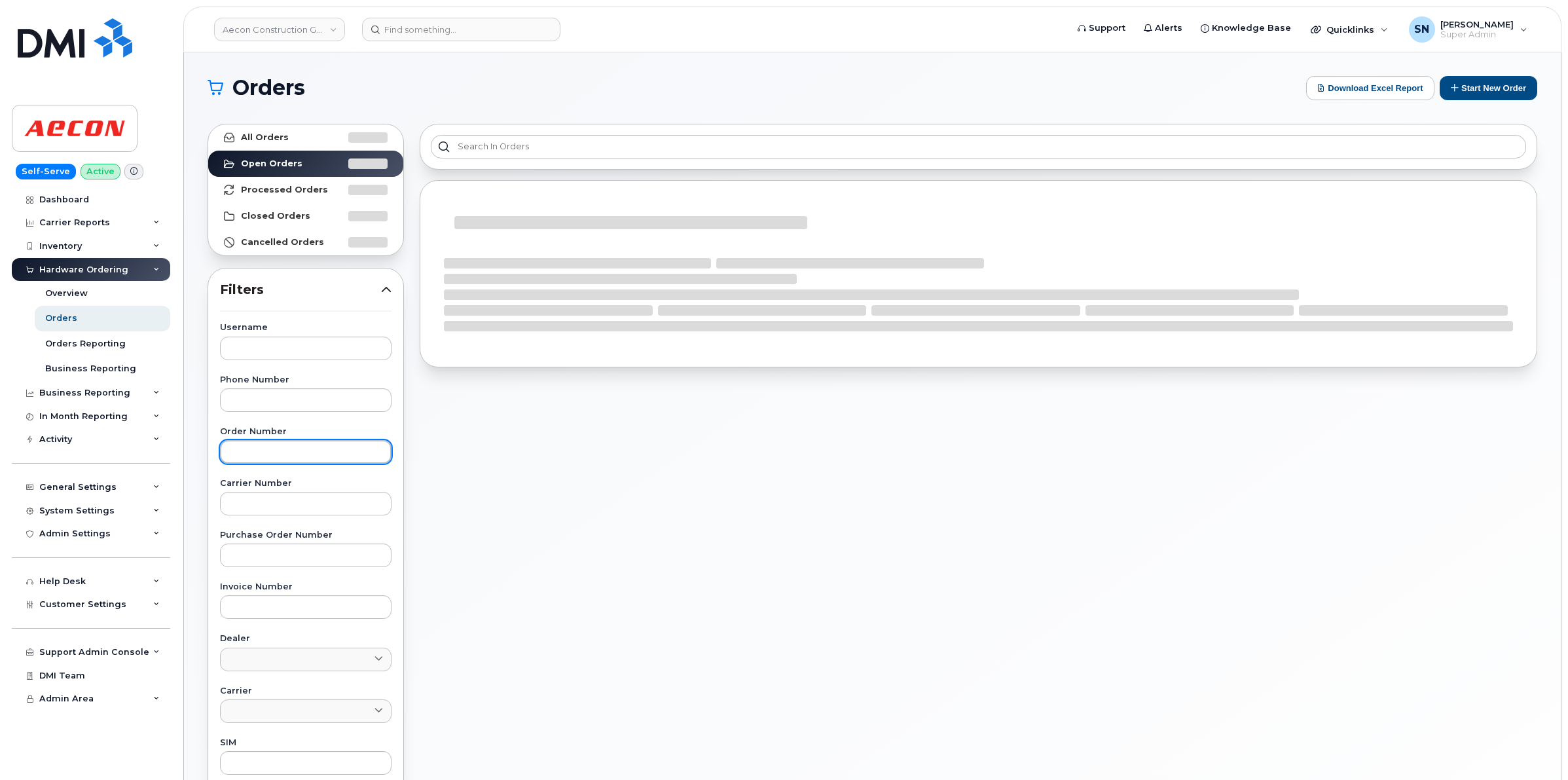
click at [323, 457] on input "text" at bounding box center [306, 452] width 172 height 24
paste input "303398"
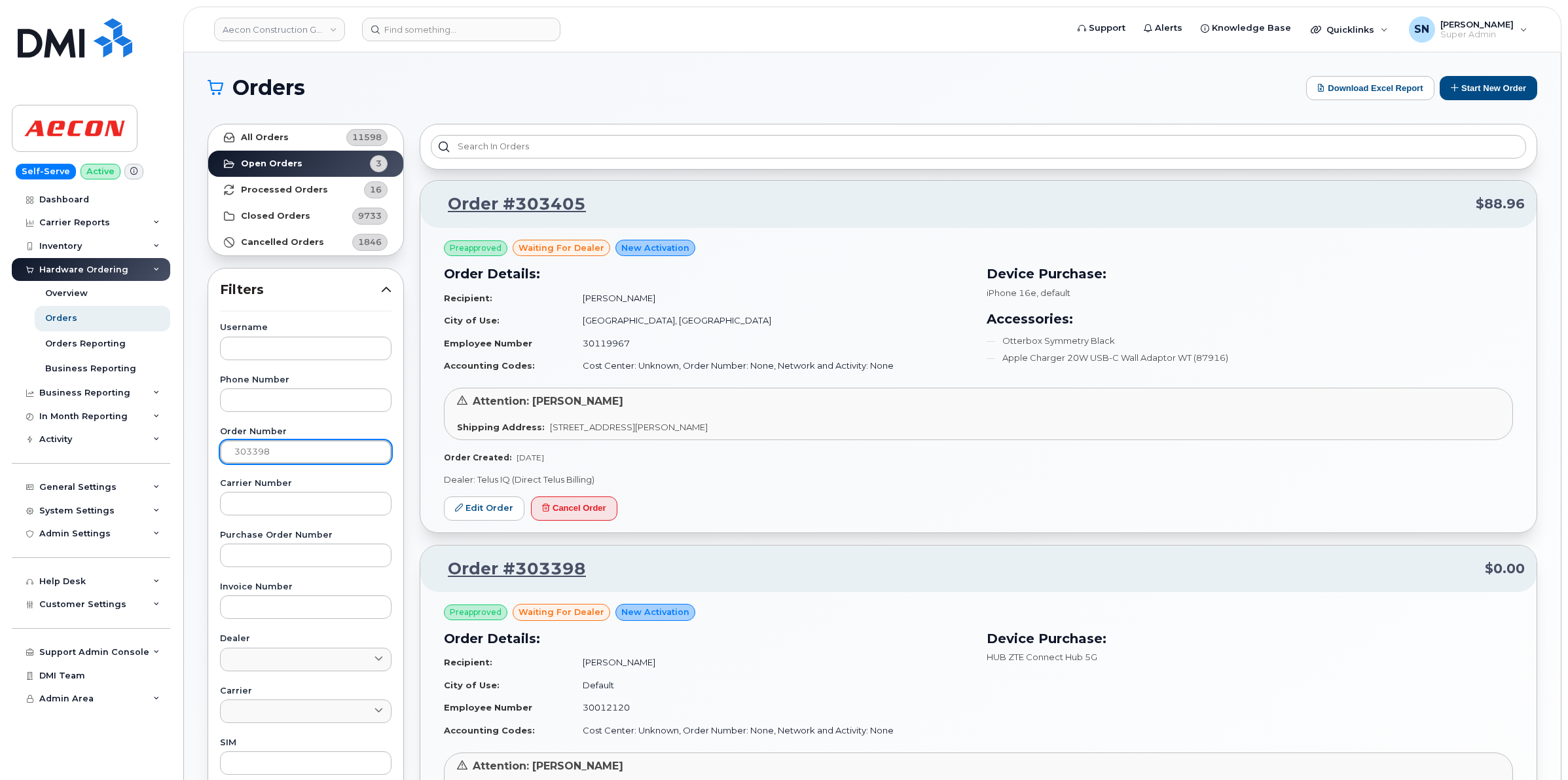
type input "303398"
click at [289, 129] on link "All Orders 11598" at bounding box center [306, 137] width 195 height 26
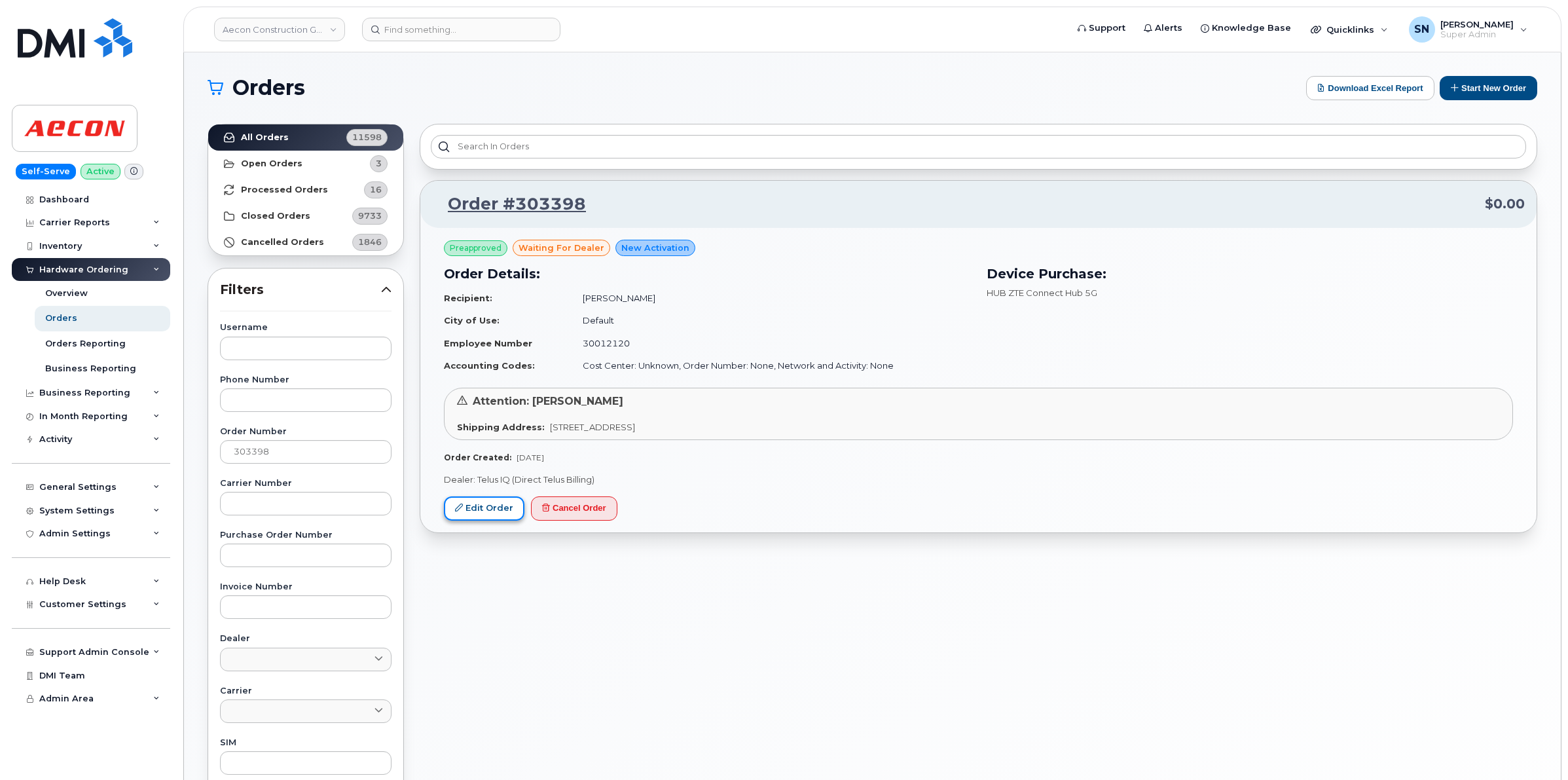
click at [514, 516] on link "Edit Order" at bounding box center [485, 508] width 81 height 24
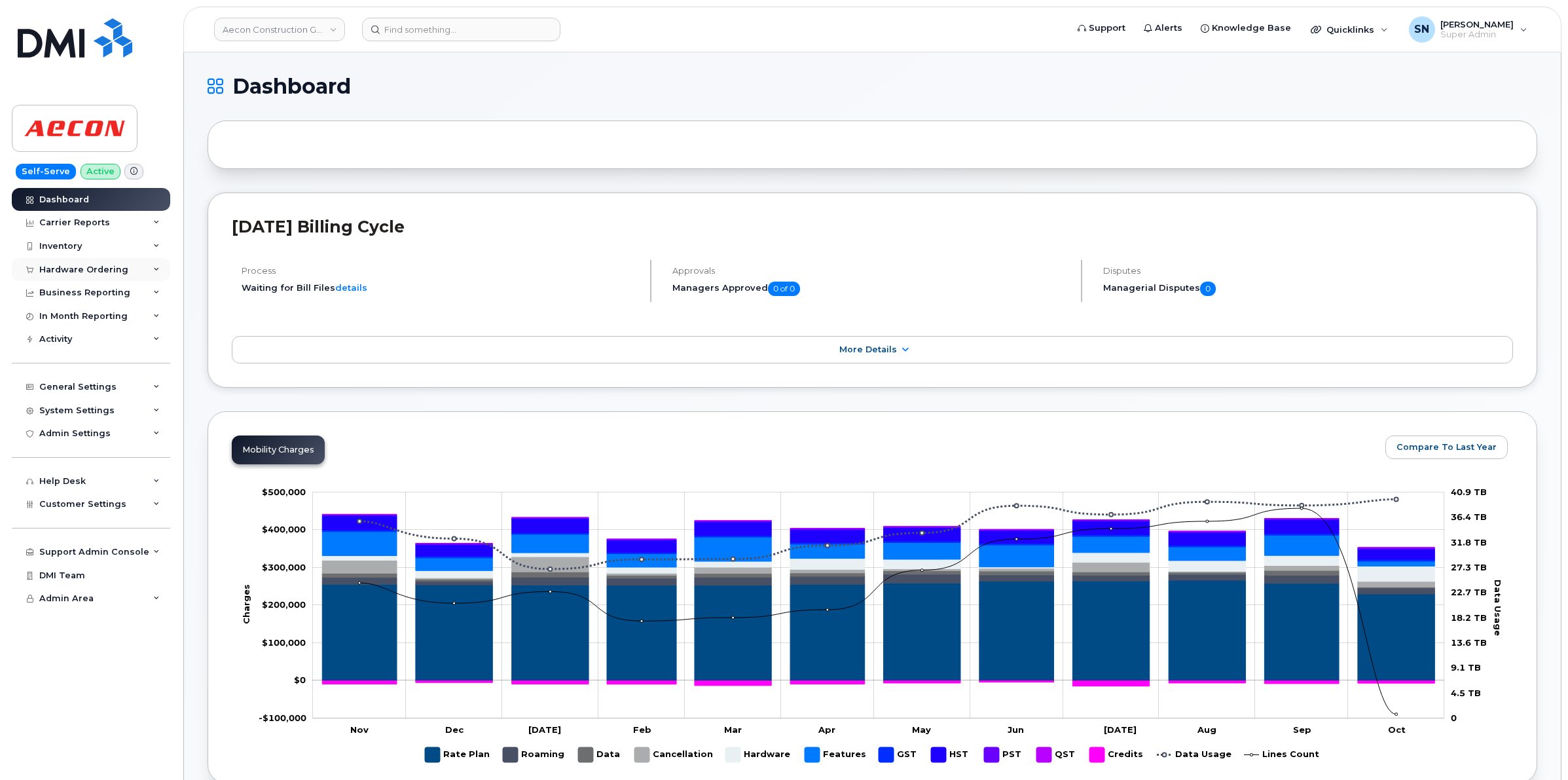
click at [93, 273] on div "Hardware Ordering" at bounding box center [84, 269] width 89 height 10
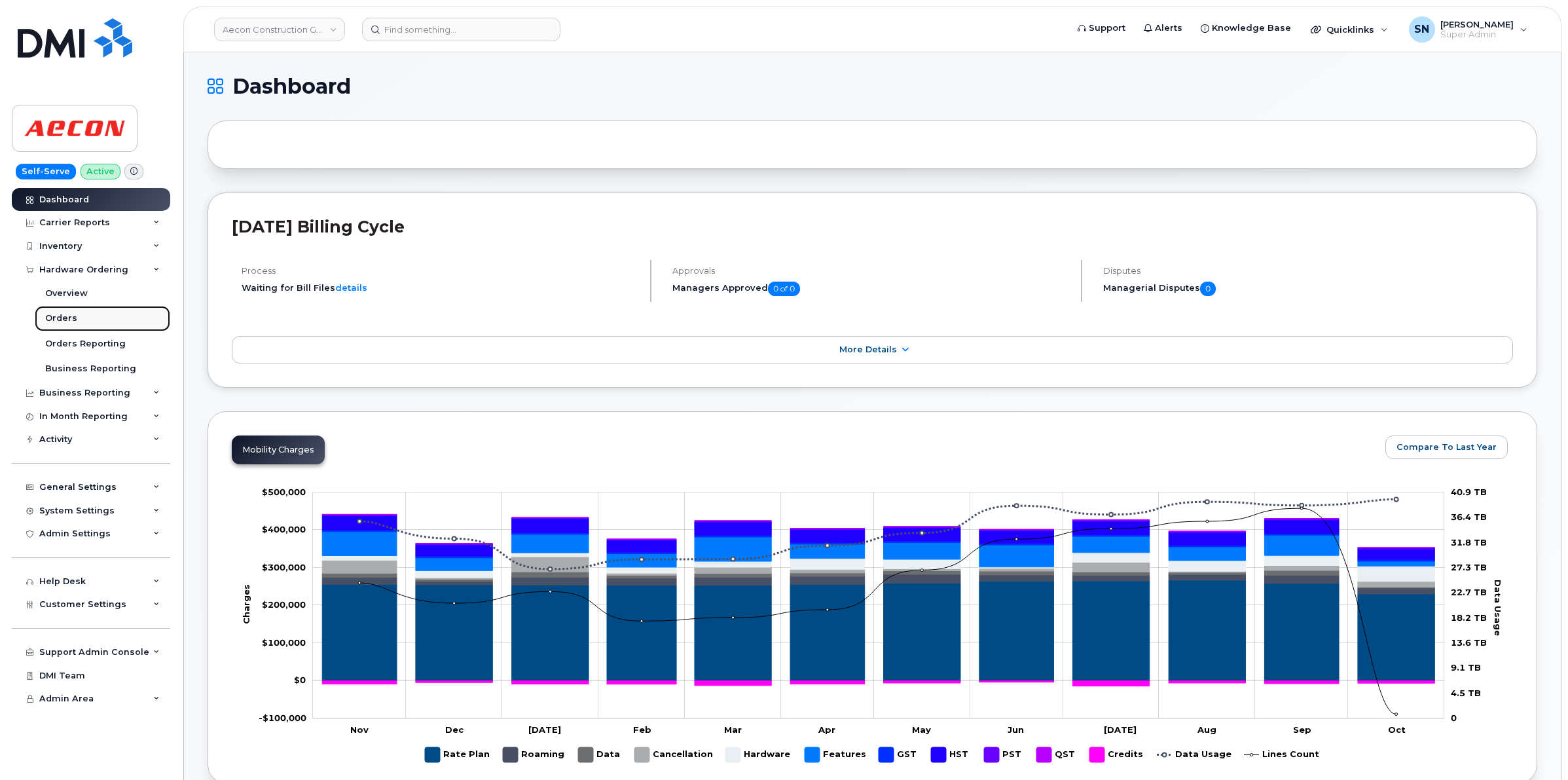
click at [83, 315] on link "Orders" at bounding box center [102, 319] width 135 height 25
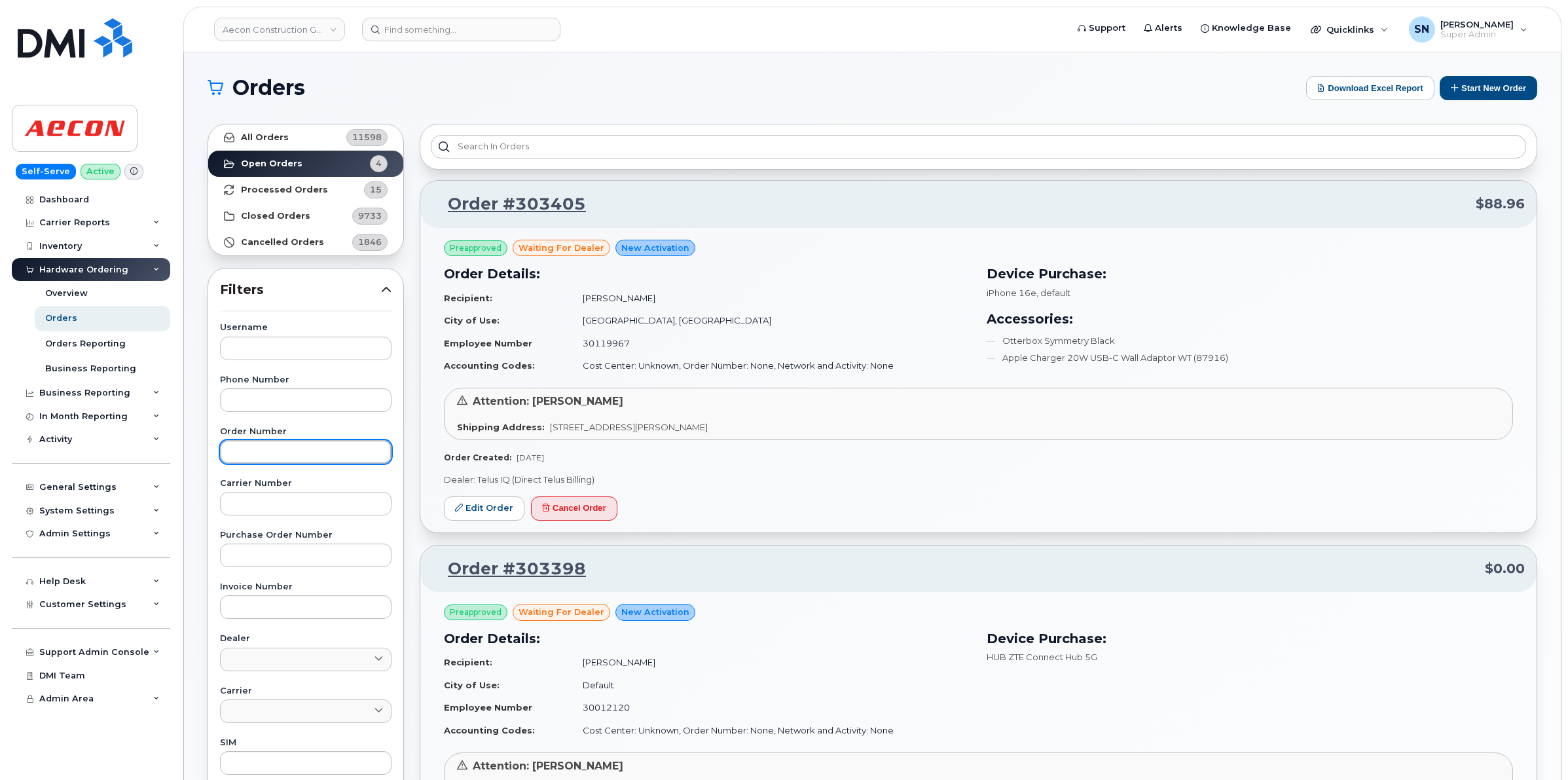
click at [299, 456] on input "text" at bounding box center [306, 452] width 172 height 24
paste input "303397"
type input "303397"
click at [297, 135] on link "All Orders 11598" at bounding box center [306, 137] width 195 height 26
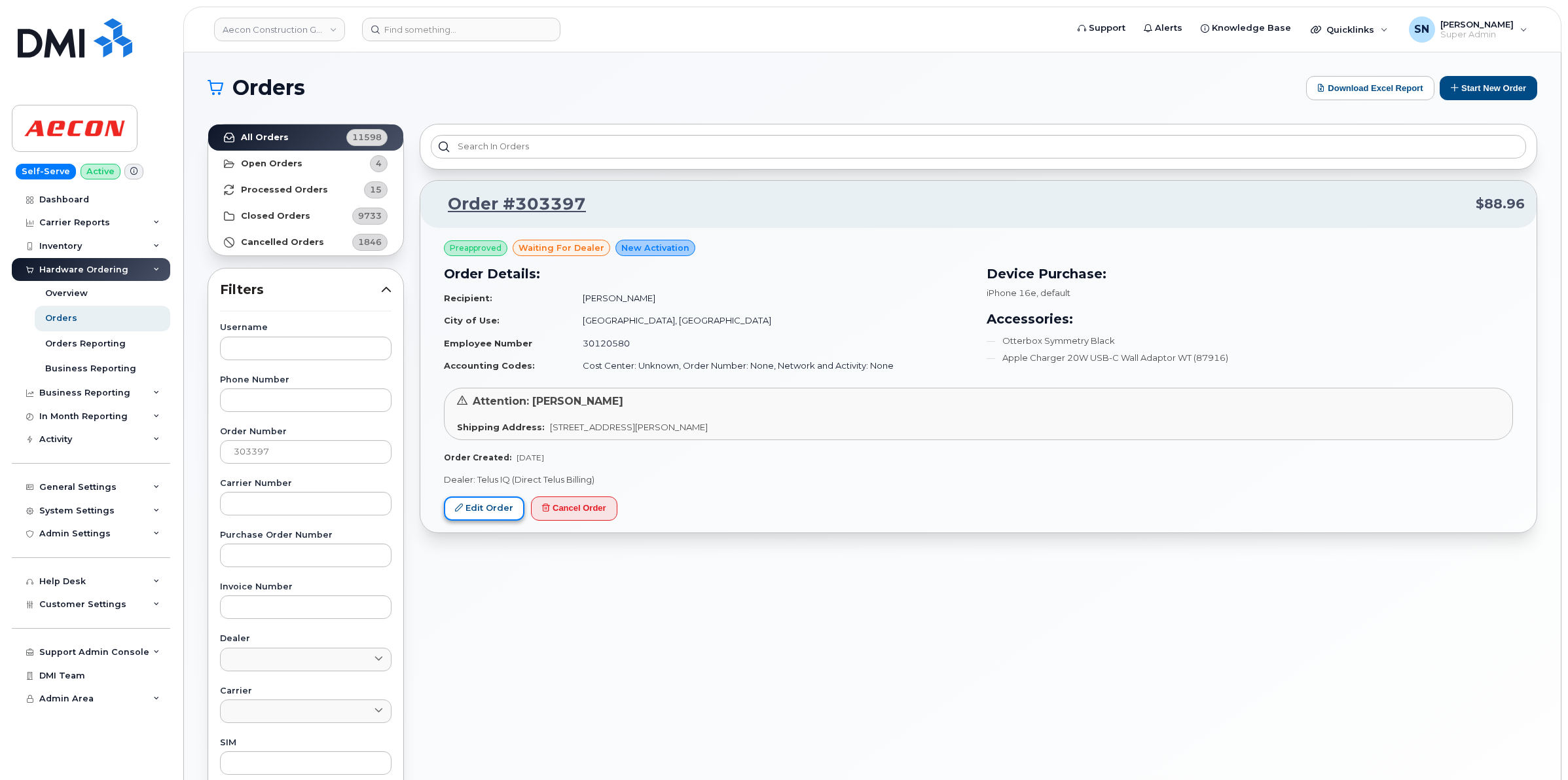
click at [510, 512] on link "Edit Order" at bounding box center [485, 508] width 81 height 24
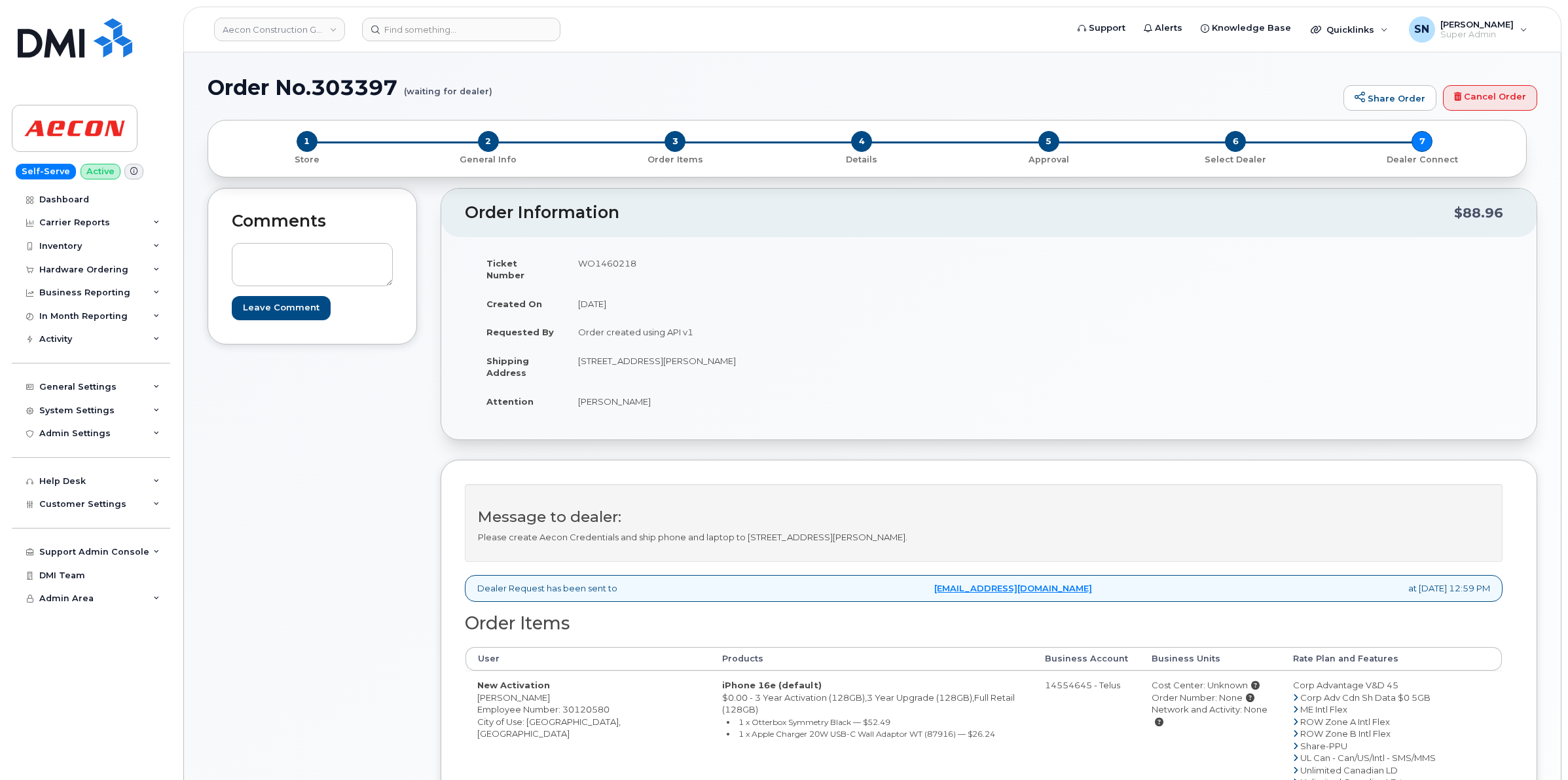
click at [362, 404] on div "Comments Leave Comment" at bounding box center [312, 576] width 209 height 776
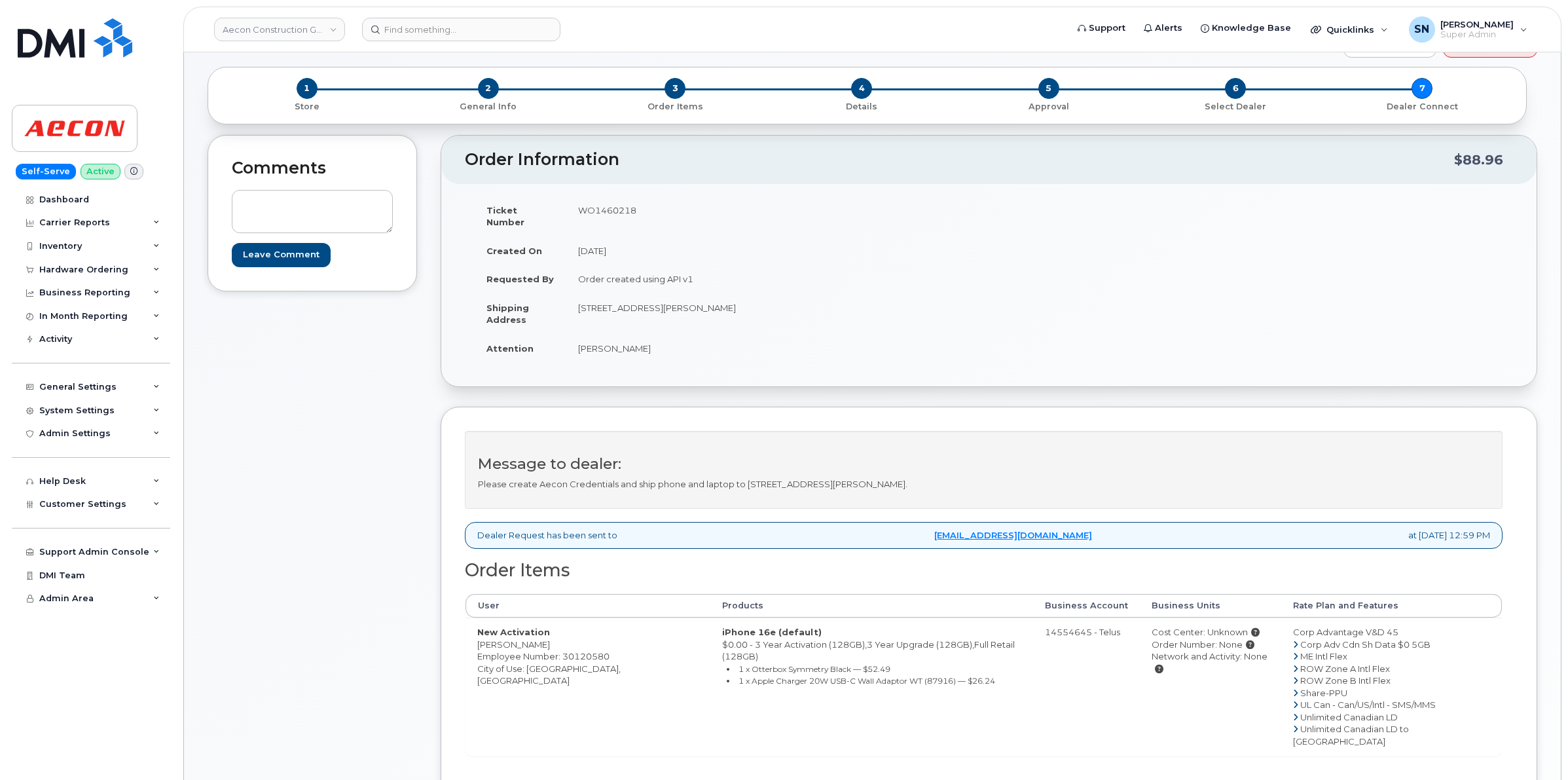
scroll to position [82, 0]
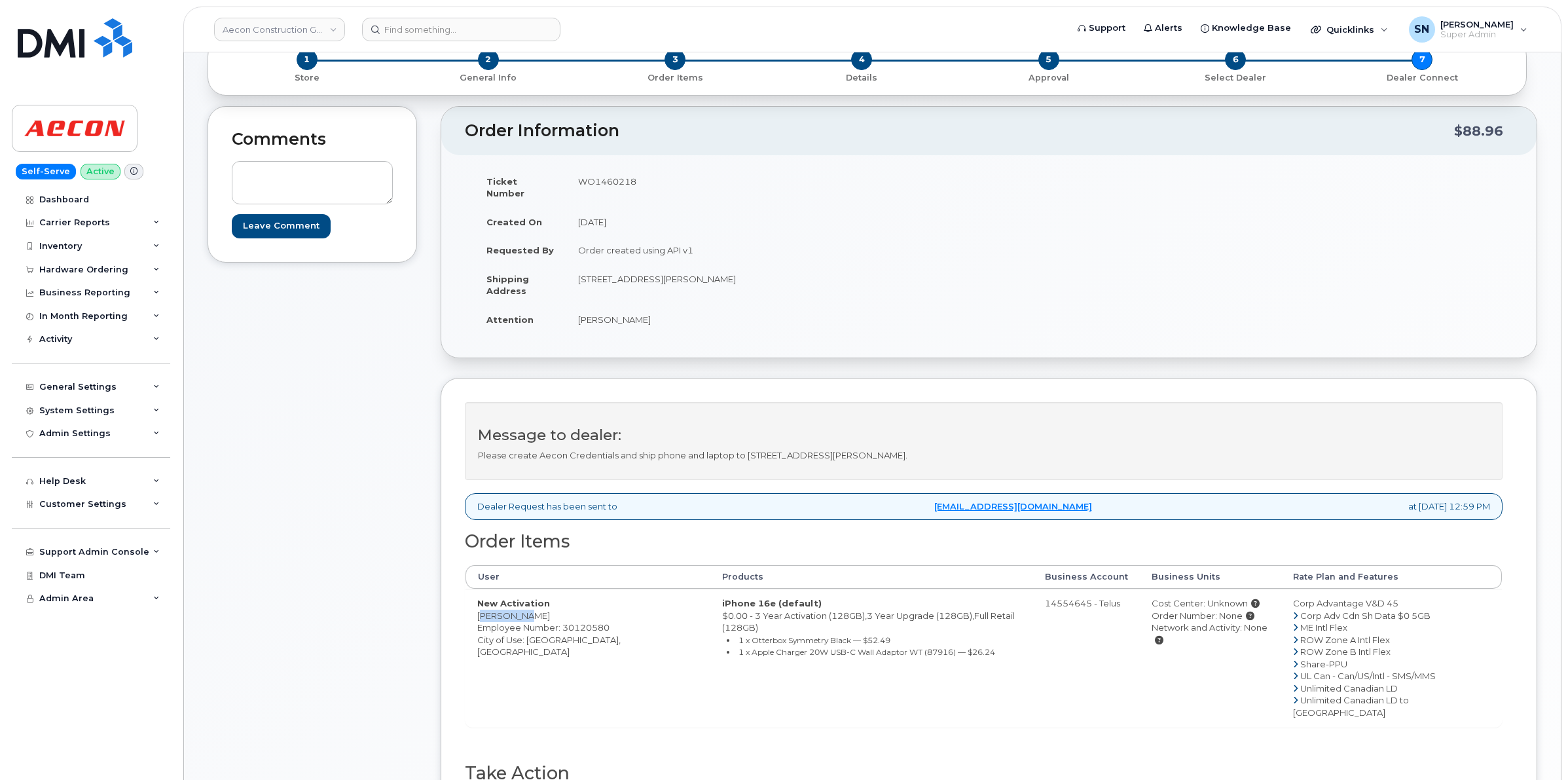
copy td "[PERSON_NAME]"
drag, startPoint x: 476, startPoint y: 604, endPoint x: 517, endPoint y: 610, distance: 41.4
click at [517, 610] on td "New Activation [PERSON_NAME] Employee Number: 30120580 City of Use: [GEOGRAPHIC…" at bounding box center [587, 658] width 245 height 138
drag, startPoint x: 526, startPoint y: 607, endPoint x: 588, endPoint y: 609, distance: 62.0
click at [588, 609] on td "New Activation [PERSON_NAME] Employee Number: 30120580 City of Use: [GEOGRAPHIC…" at bounding box center [587, 658] width 245 height 138
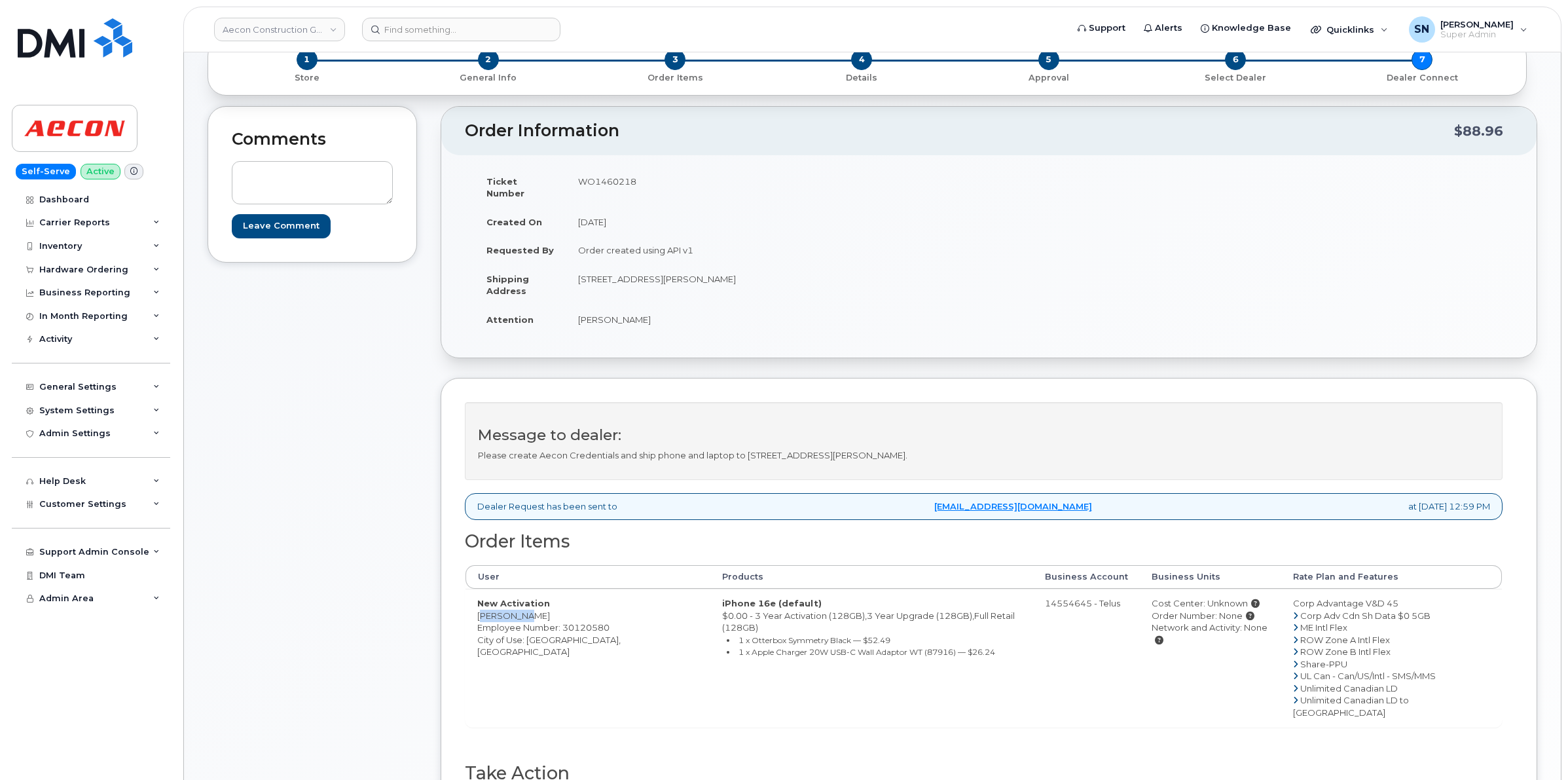
copy td "[PERSON_NAME]"
click at [624, 180] on td "WO1460218" at bounding box center [772, 188] width 413 height 40
copy td "WO1460218"
drag, startPoint x: 577, startPoint y: 310, endPoint x: 619, endPoint y: 311, distance: 42.0
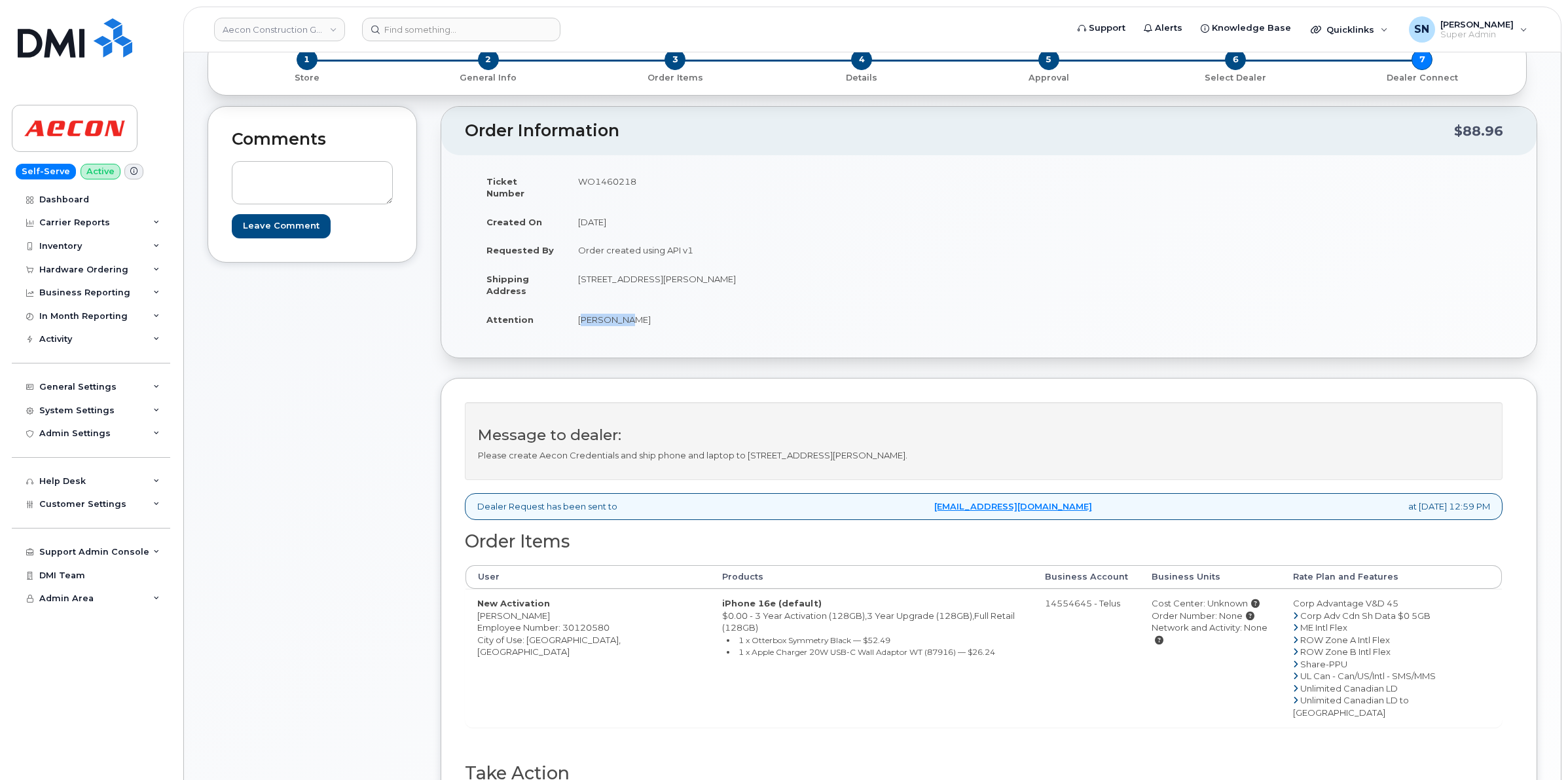
click at [619, 311] on td "[PERSON_NAME]" at bounding box center [772, 320] width 413 height 29
copy td "Sebastian"
drag, startPoint x: 623, startPoint y: 306, endPoint x: 691, endPoint y: 312, distance: 68.3
click at [691, 312] on td "[PERSON_NAME]" at bounding box center [772, 320] width 413 height 29
copy td "Espinosa Torres"
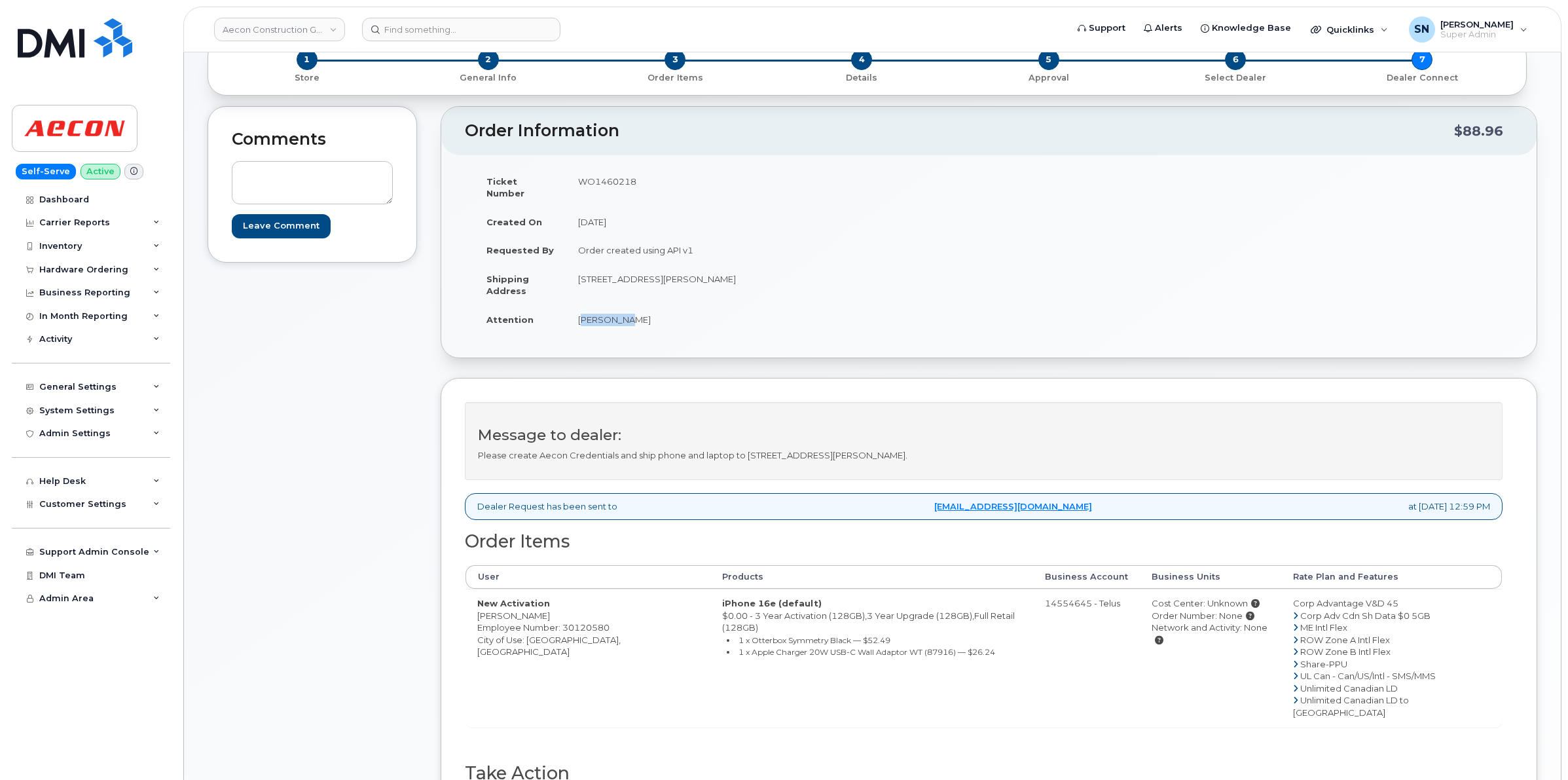
drag, startPoint x: 578, startPoint y: 265, endPoint x: 758, endPoint y: 268, distance: 180.0
click at [758, 268] on td "[STREET_ADDRESS][PERSON_NAME]" at bounding box center [772, 284] width 413 height 40
copy td "[STREET_ADDRESS][PERSON_NAME]"
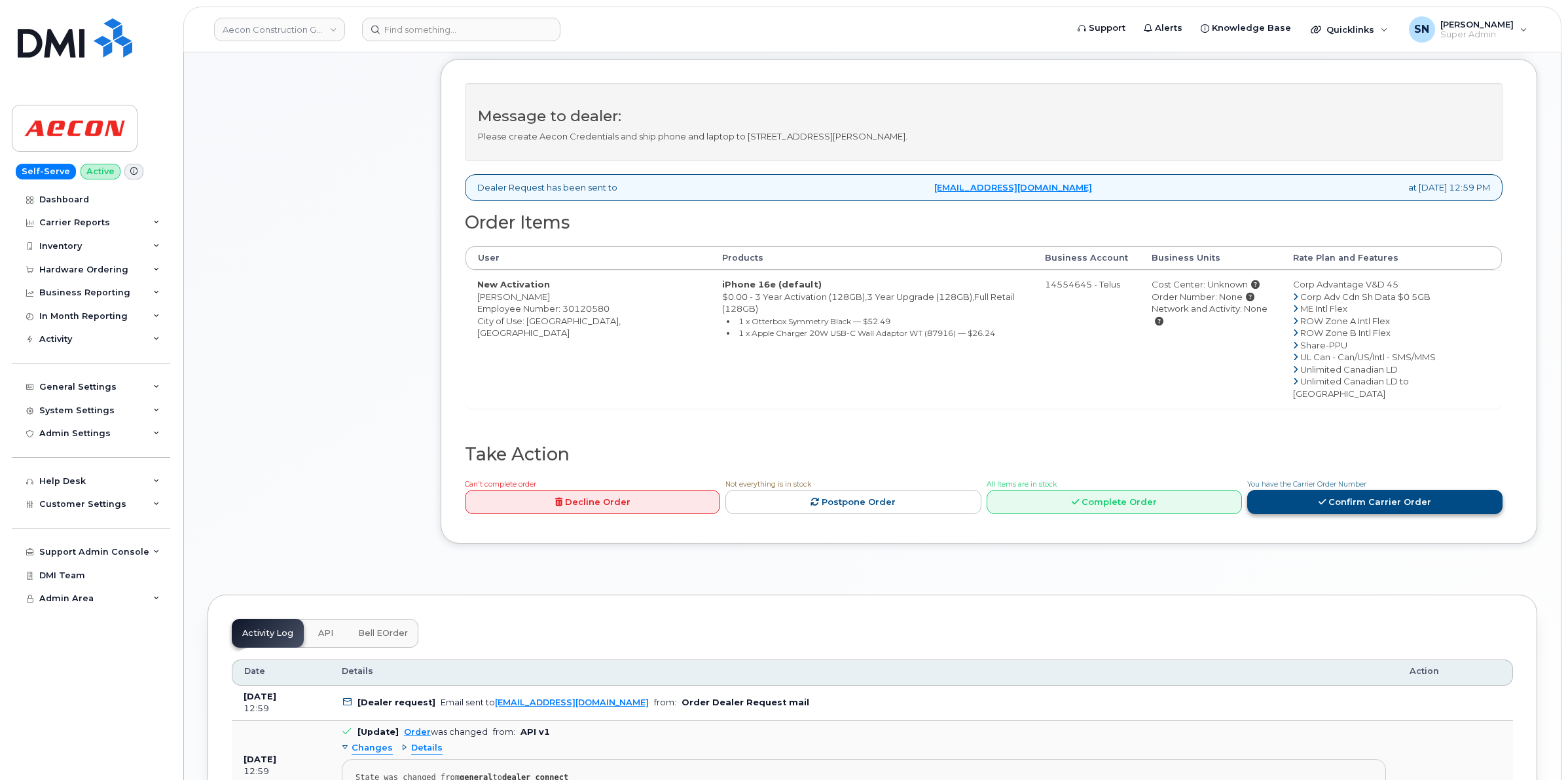
scroll to position [410, 0]
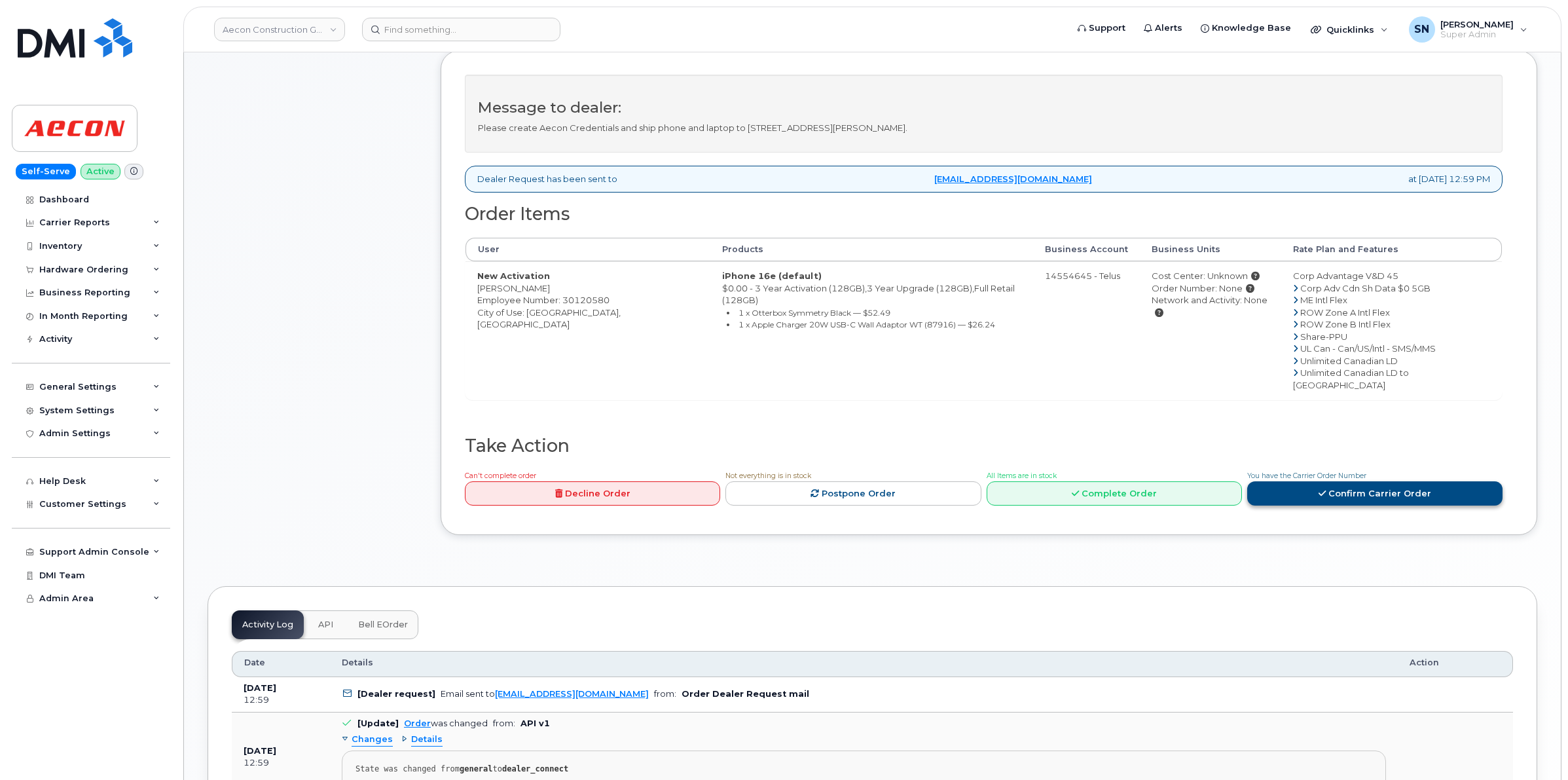
click at [1344, 481] on link "Confirm Carrier Order" at bounding box center [1375, 493] width 256 height 24
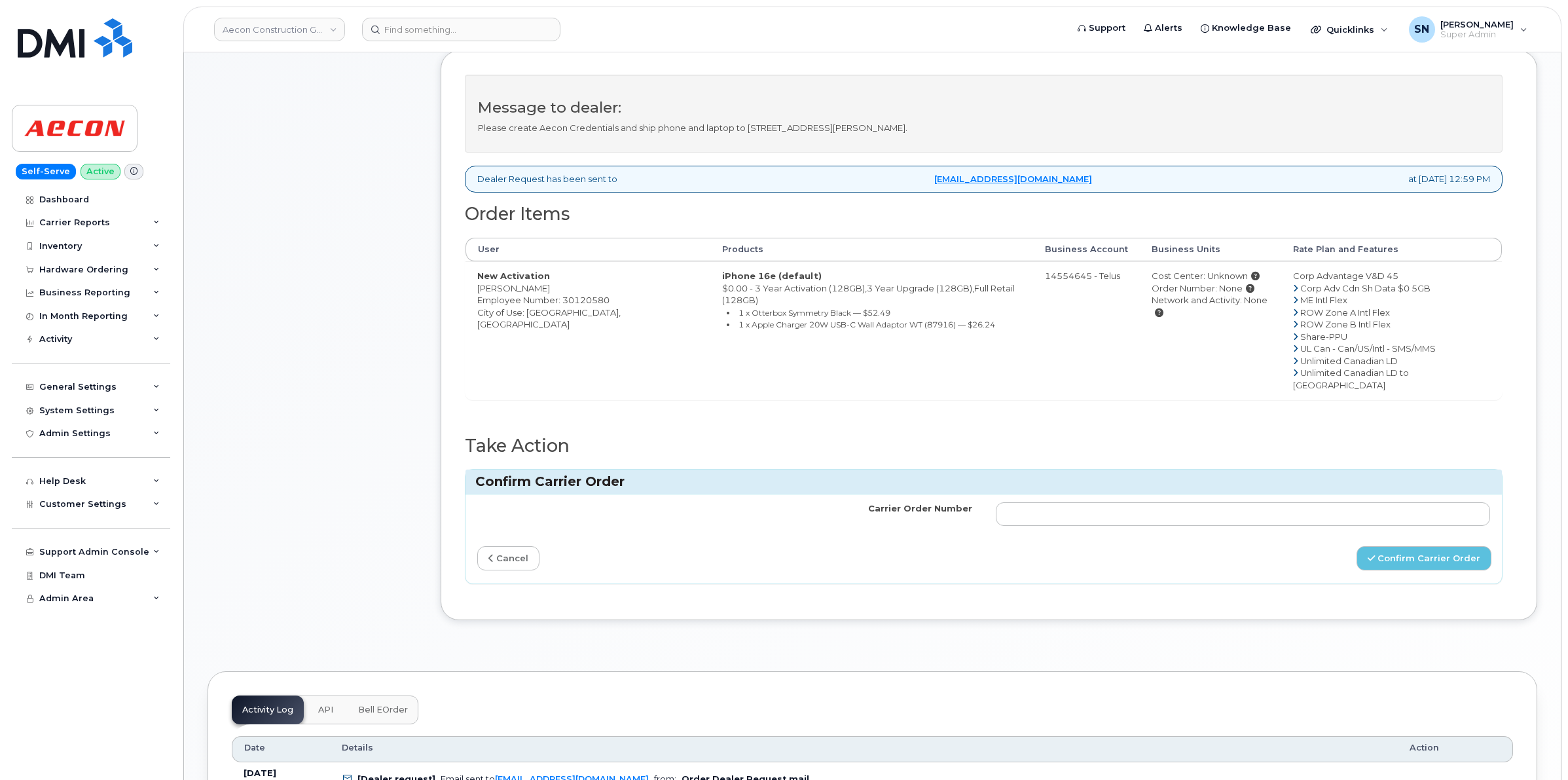
click at [1328, 502] on input "Carrier Order Number" at bounding box center [1243, 514] width 495 height 24
type input "TL60040016"
click at [1385, 546] on button "Confirm Carrier Order" at bounding box center [1424, 558] width 135 height 24
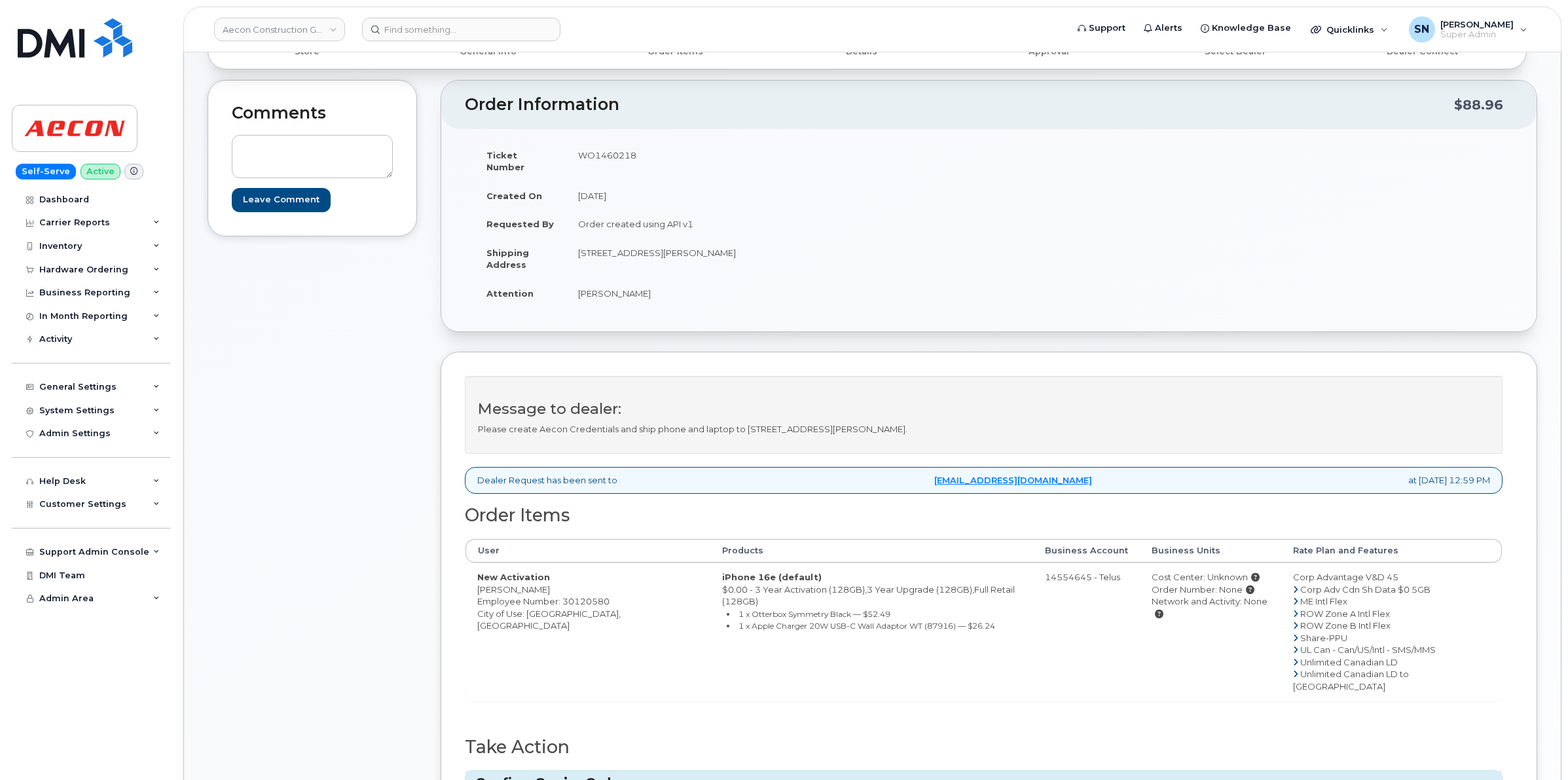
scroll to position [82, 0]
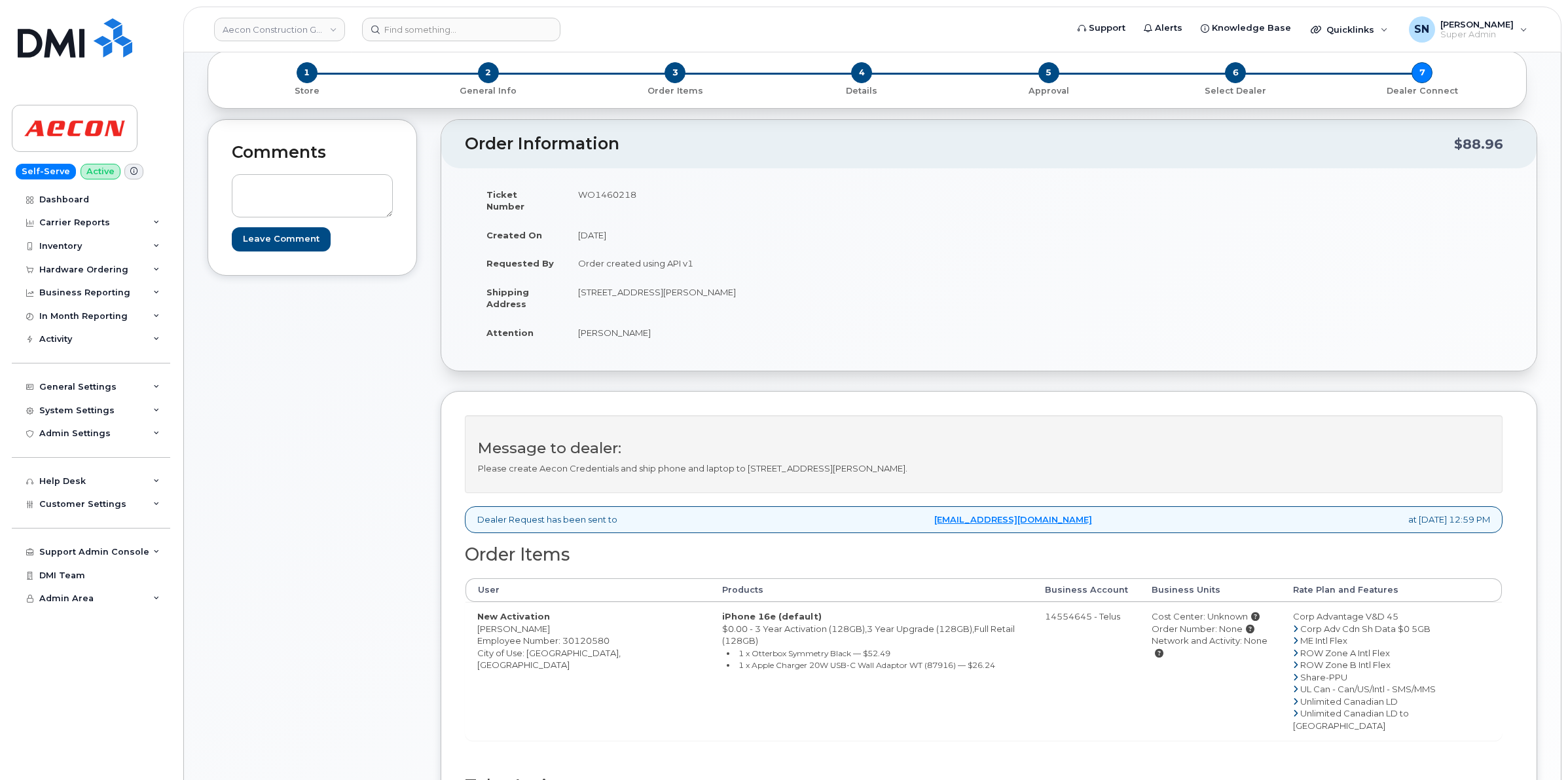
scroll to position [164, 0]
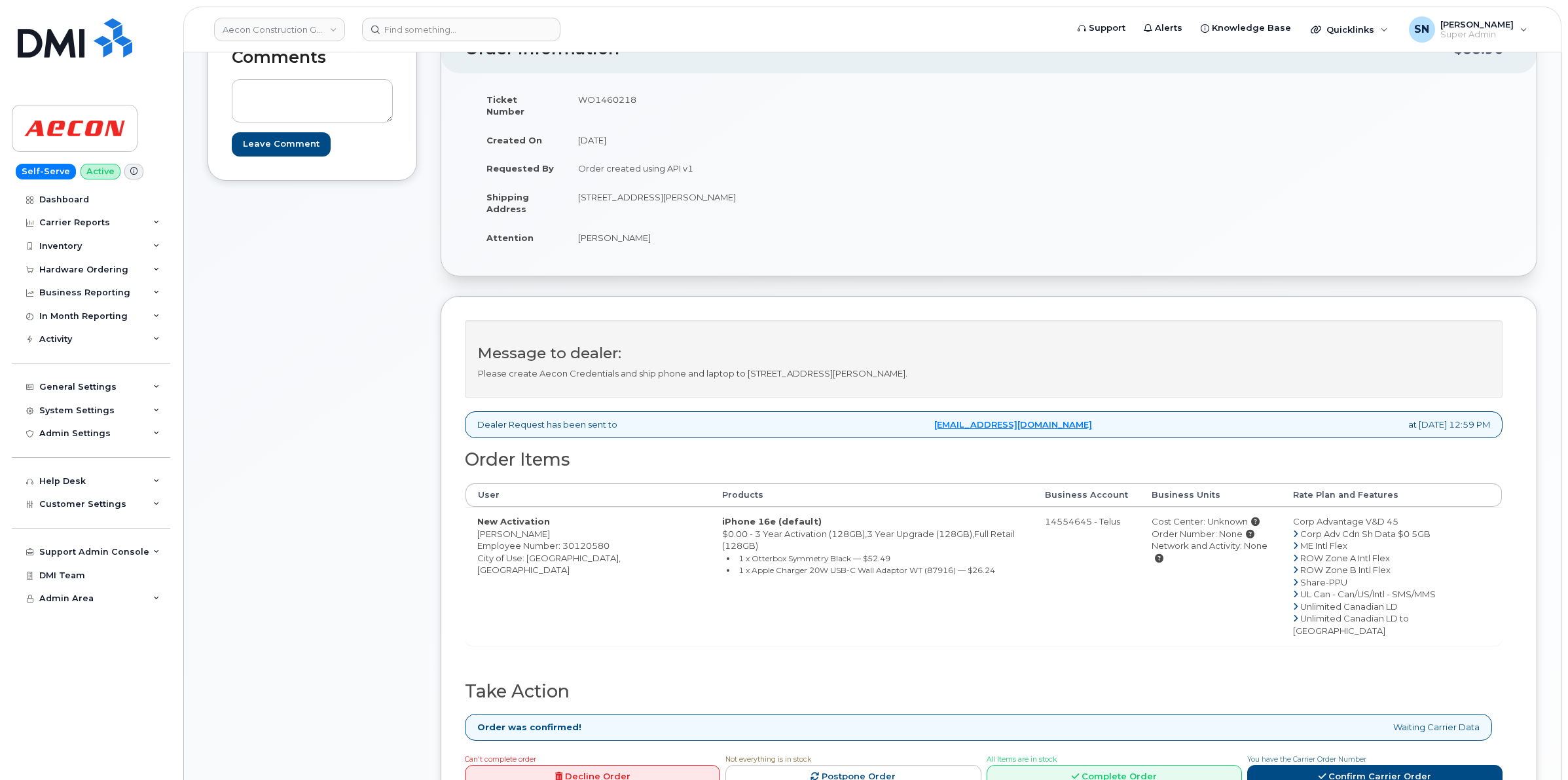
drag, startPoint x: 478, startPoint y: 524, endPoint x: 590, endPoint y: 522, distance: 112.0
click at [590, 522] on td "New Activation [PERSON_NAME] Employee Number: 30120580 City of Use: [GEOGRAPHIC…" at bounding box center [587, 576] width 245 height 138
copy td "[PERSON_NAME]"
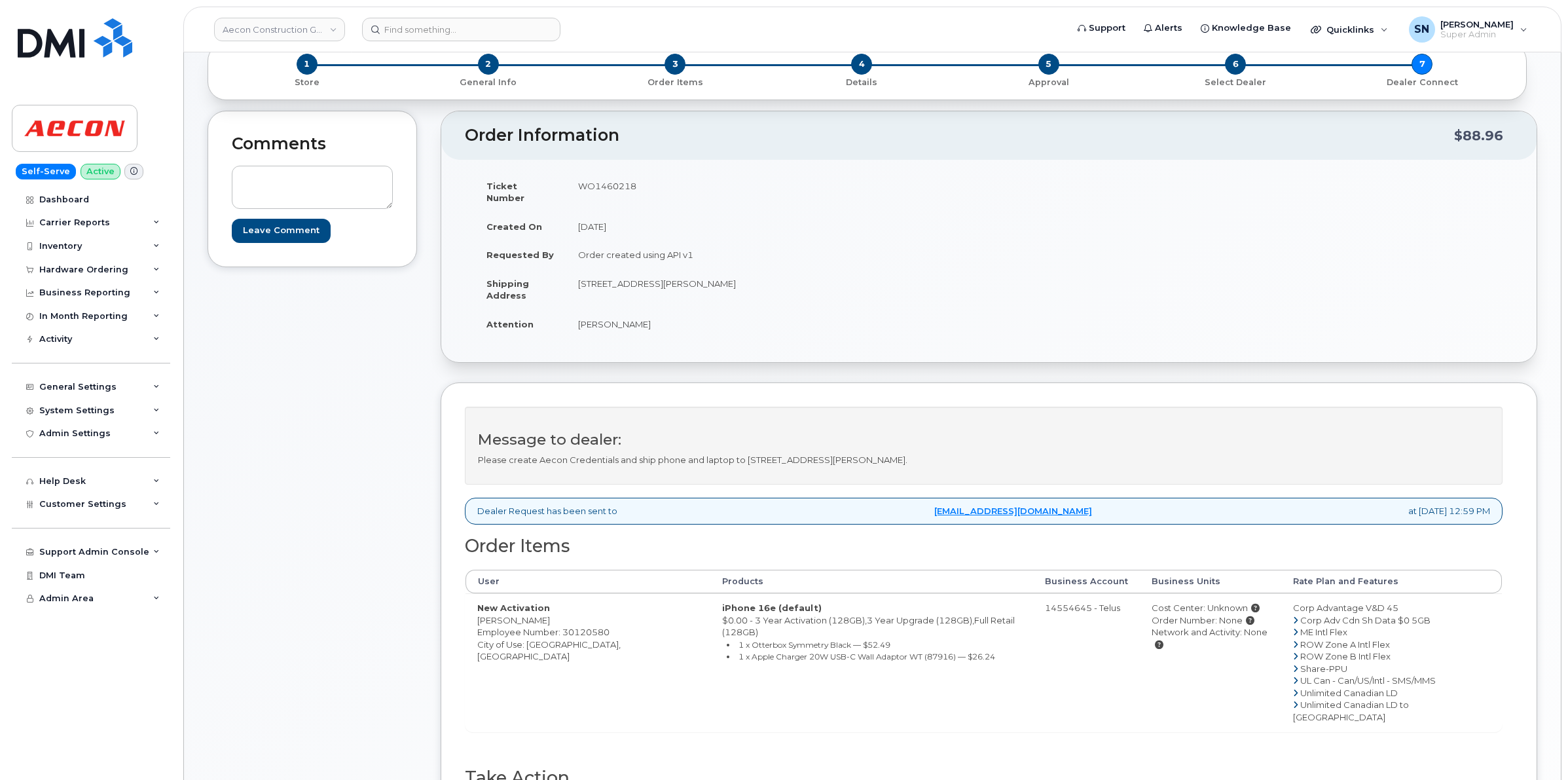
scroll to position [0, 0]
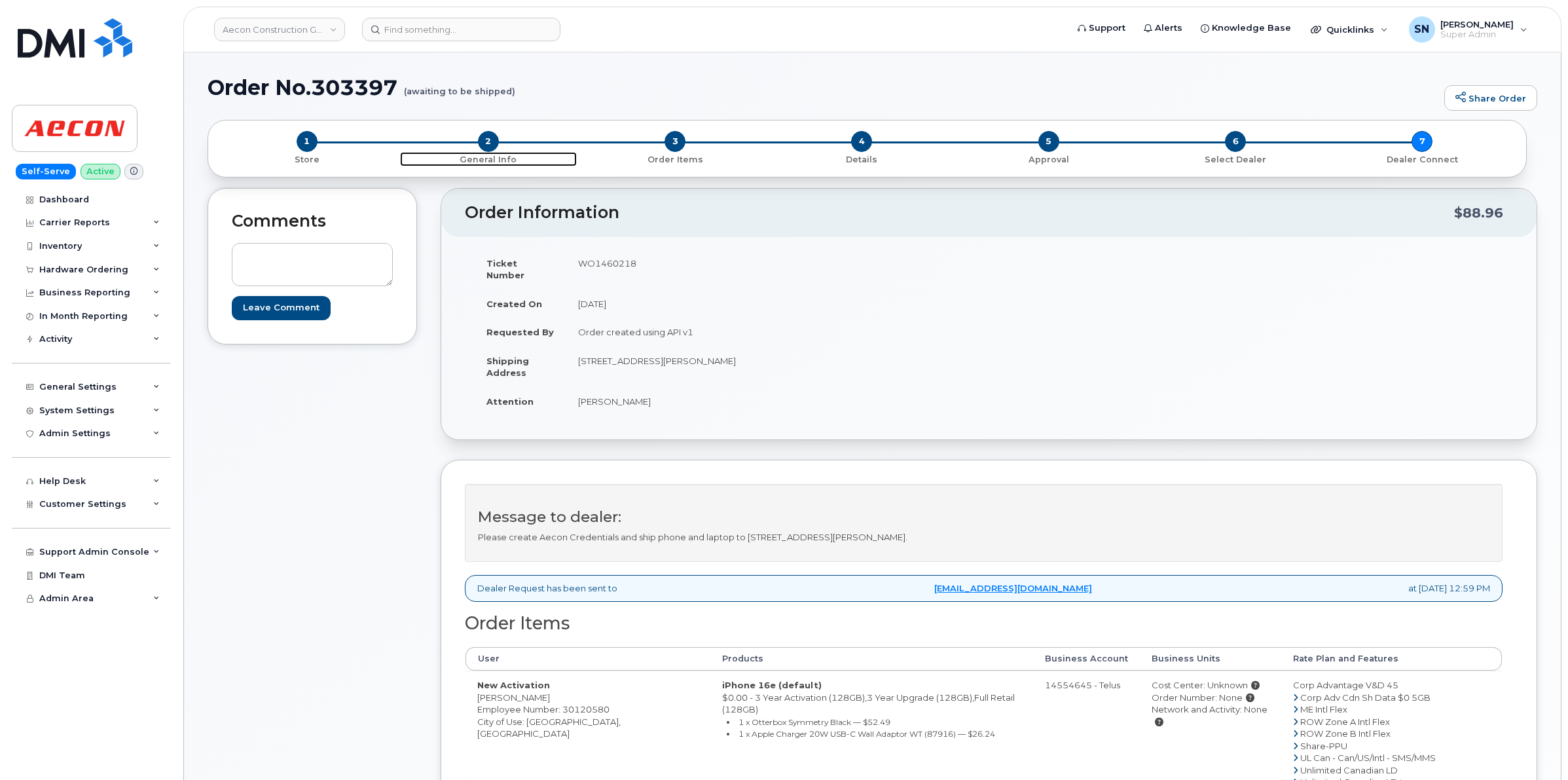
drag, startPoint x: 488, startPoint y: 135, endPoint x: 476, endPoint y: 146, distance: 16.3
click at [488, 135] on span "2" at bounding box center [488, 141] width 21 height 21
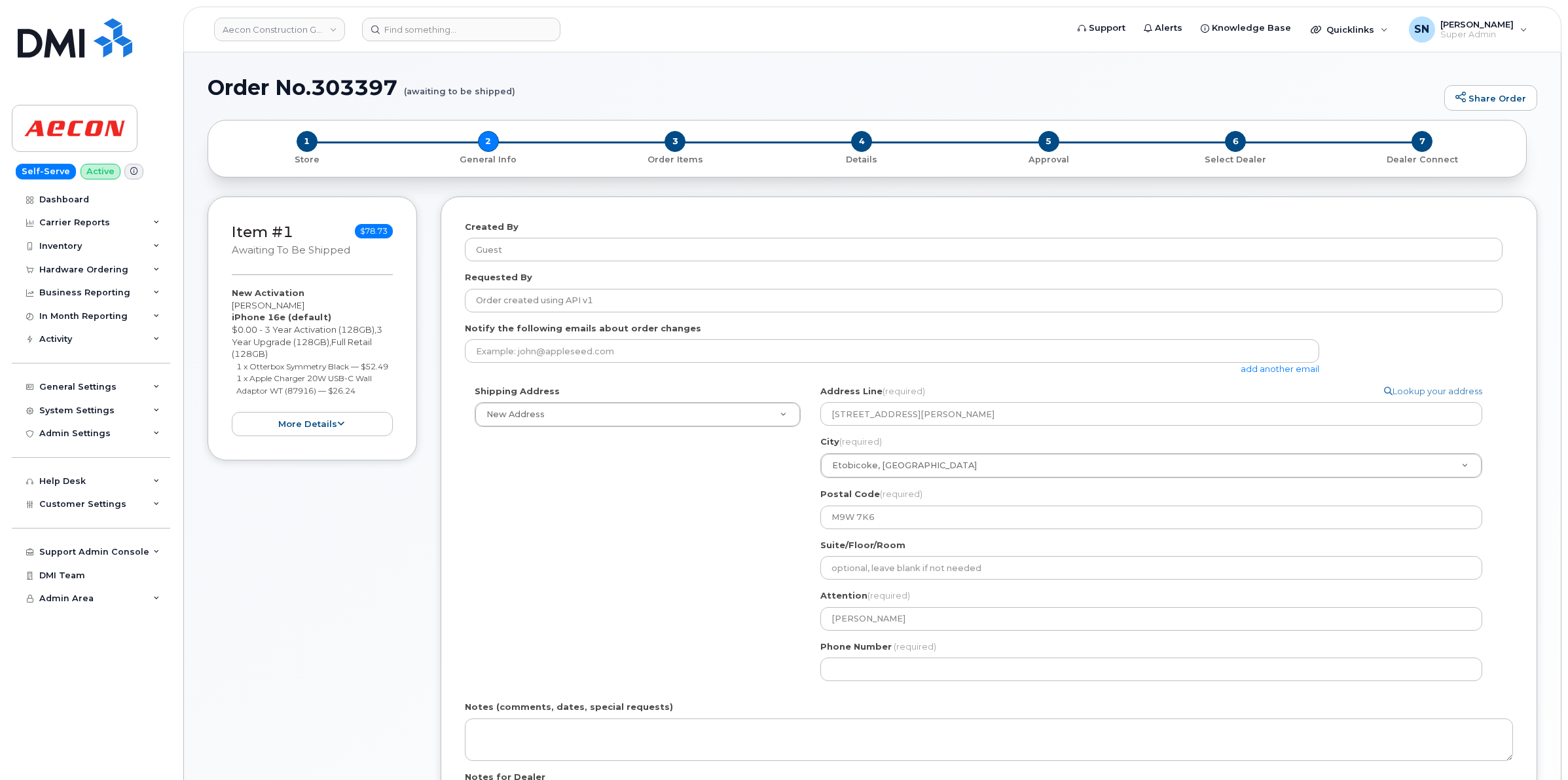
select select
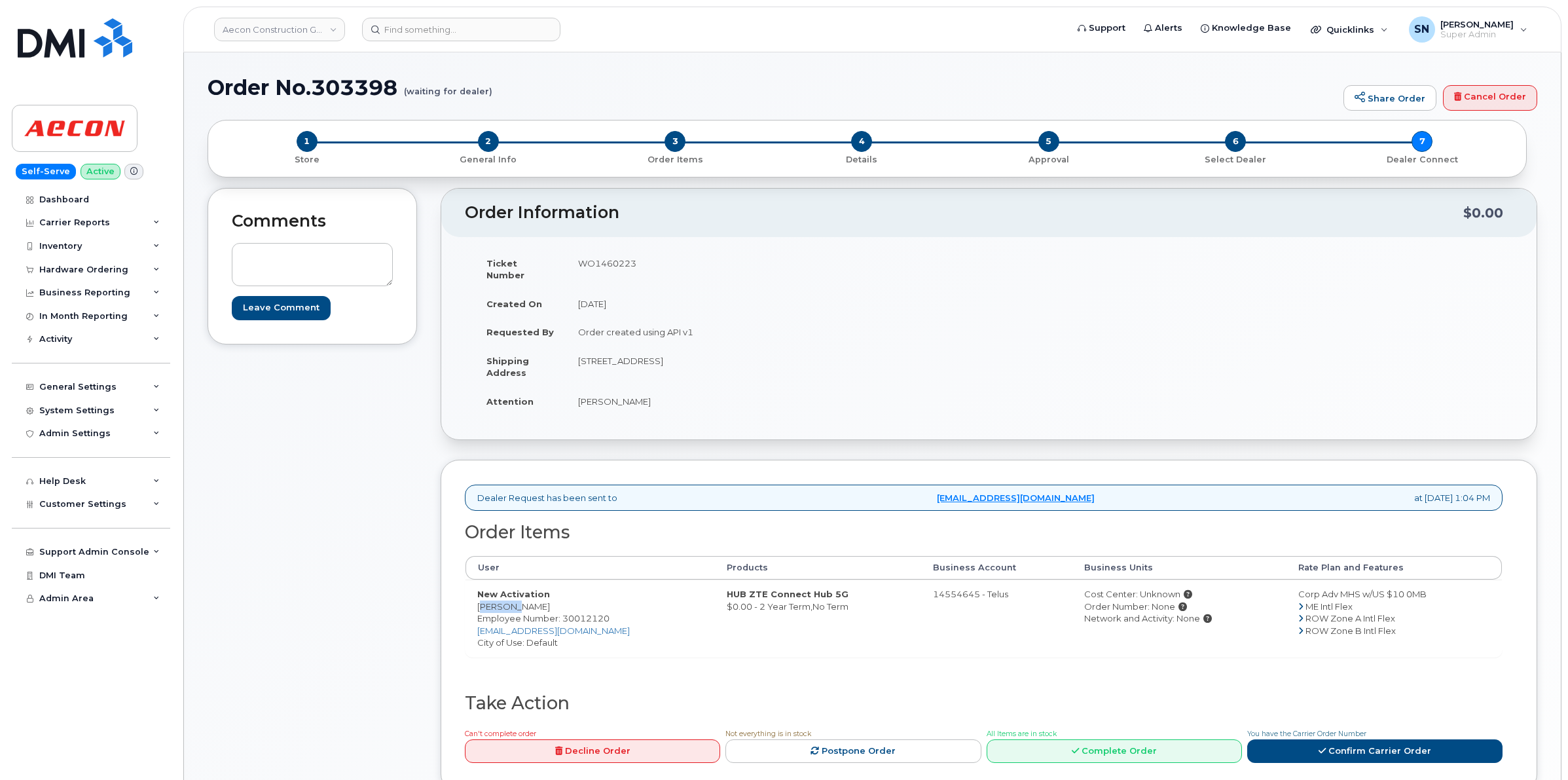
drag, startPoint x: 477, startPoint y: 596, endPoint x: 507, endPoint y: 602, distance: 30.6
click at [507, 602] on td "New Activation Josiane Laflamme-Charette Employee Number: 30012120 jlaflammec@a…" at bounding box center [590, 618] width 250 height 77
copy td "Josiane"
drag, startPoint x: 513, startPoint y: 597, endPoint x: 597, endPoint y: 597, distance: 84.0
click at [597, 597] on td "New Activation Josiane Laflamme-Charette Employee Number: 30012120 jlaflammec@a…" at bounding box center [590, 618] width 250 height 77
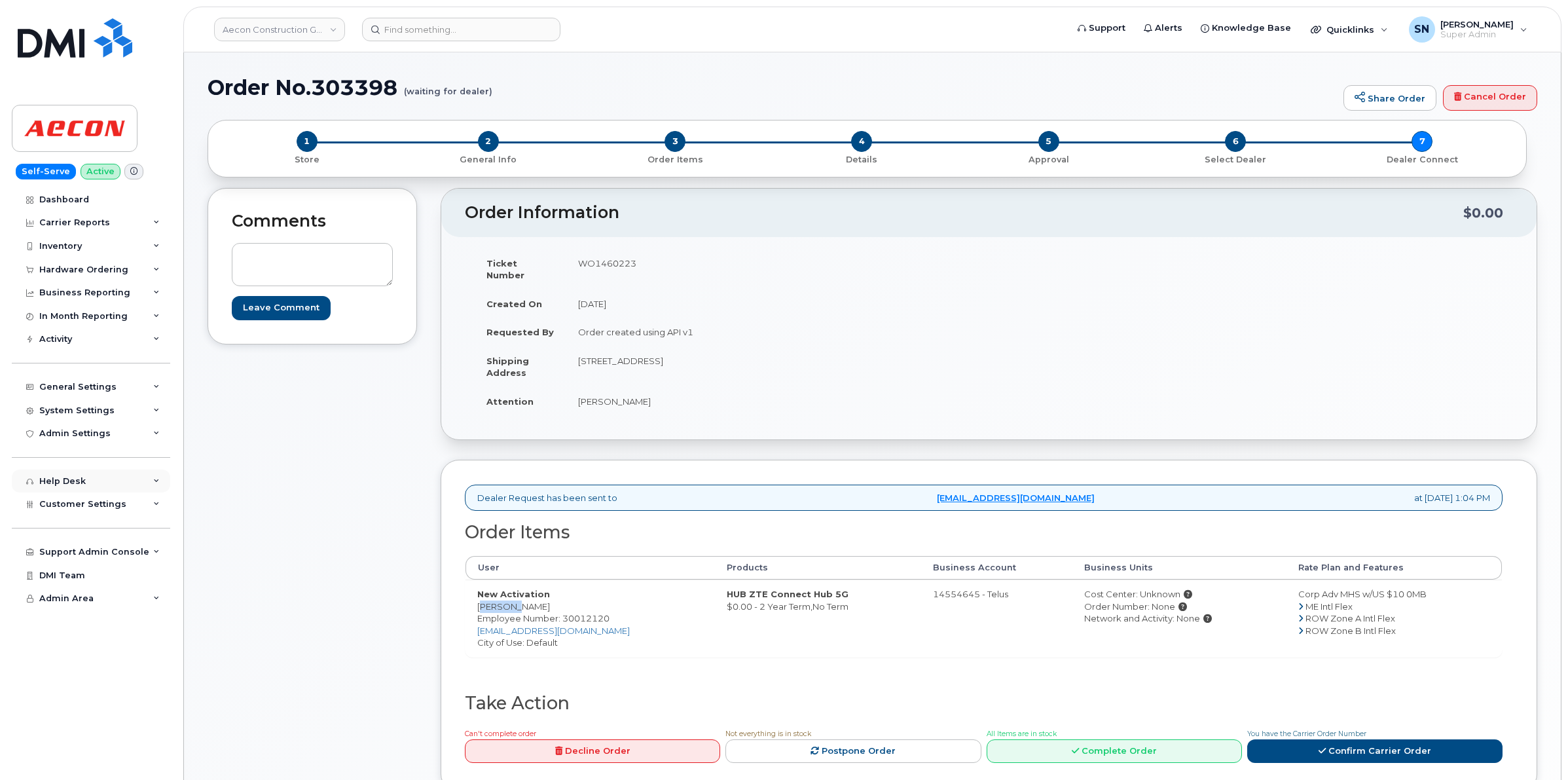
copy td "Laflamme-Charette"
drag, startPoint x: 744, startPoint y: 348, endPoint x: 787, endPoint y: 348, distance: 43.0
click at [787, 348] on td "2015 Rue Peel Suite 600 Montreal QC H3A 1T8" at bounding box center [772, 367] width 413 height 40
copy td "H3A 1T8"
click at [593, 260] on td "WO1460223" at bounding box center [772, 269] width 413 height 40
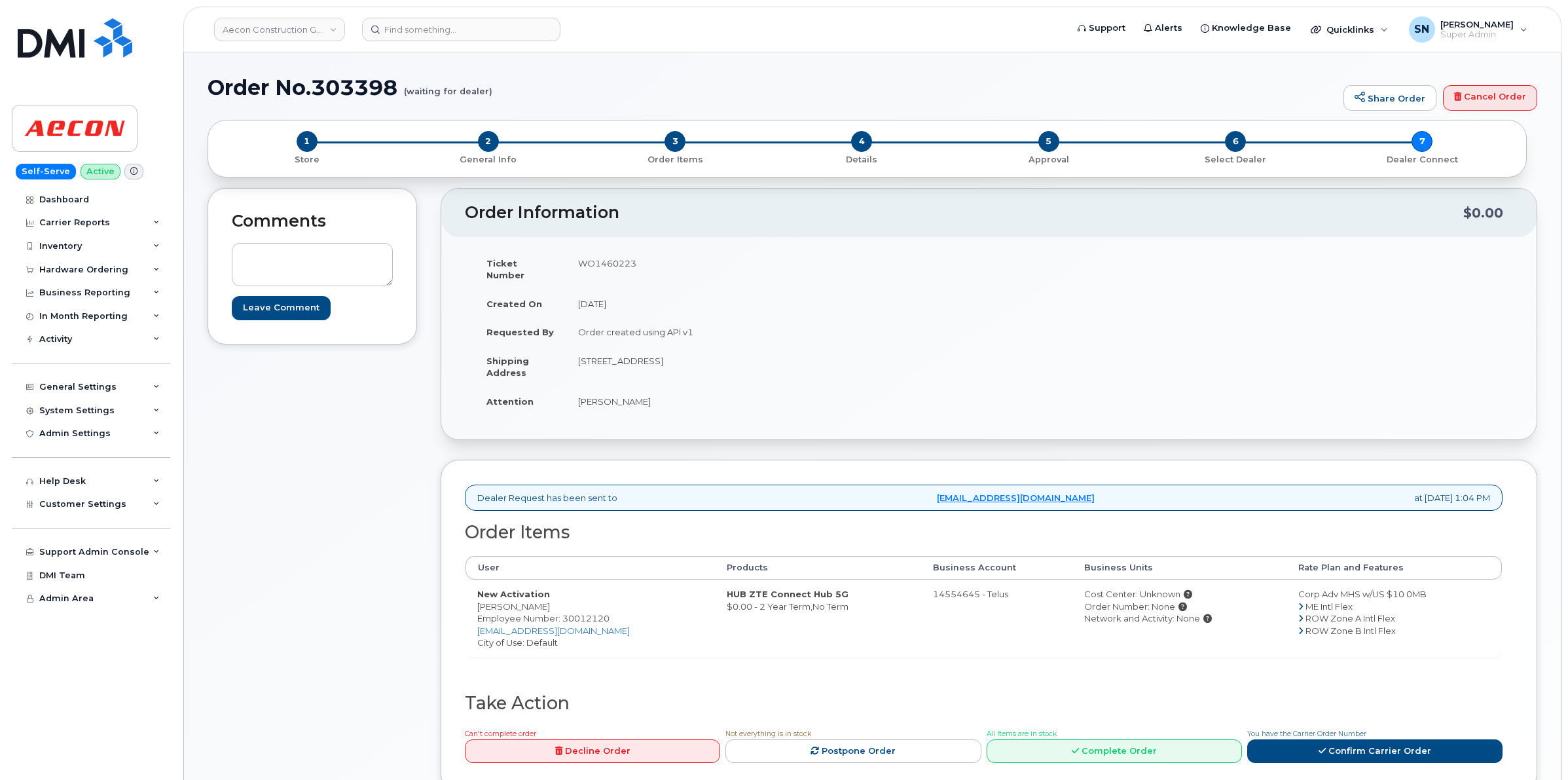
click at [593, 260] on td "WO1460223" at bounding box center [772, 269] width 413 height 40
copy td "WO1460223"
drag, startPoint x: 478, startPoint y: 596, endPoint x: 510, endPoint y: 600, distance: 32.2
click at [510, 600] on td "New Activation Josiane Laflamme-Charette Employee Number: 30012120 jlaflammec@a…" at bounding box center [590, 618] width 250 height 77
copy td "Josiane"
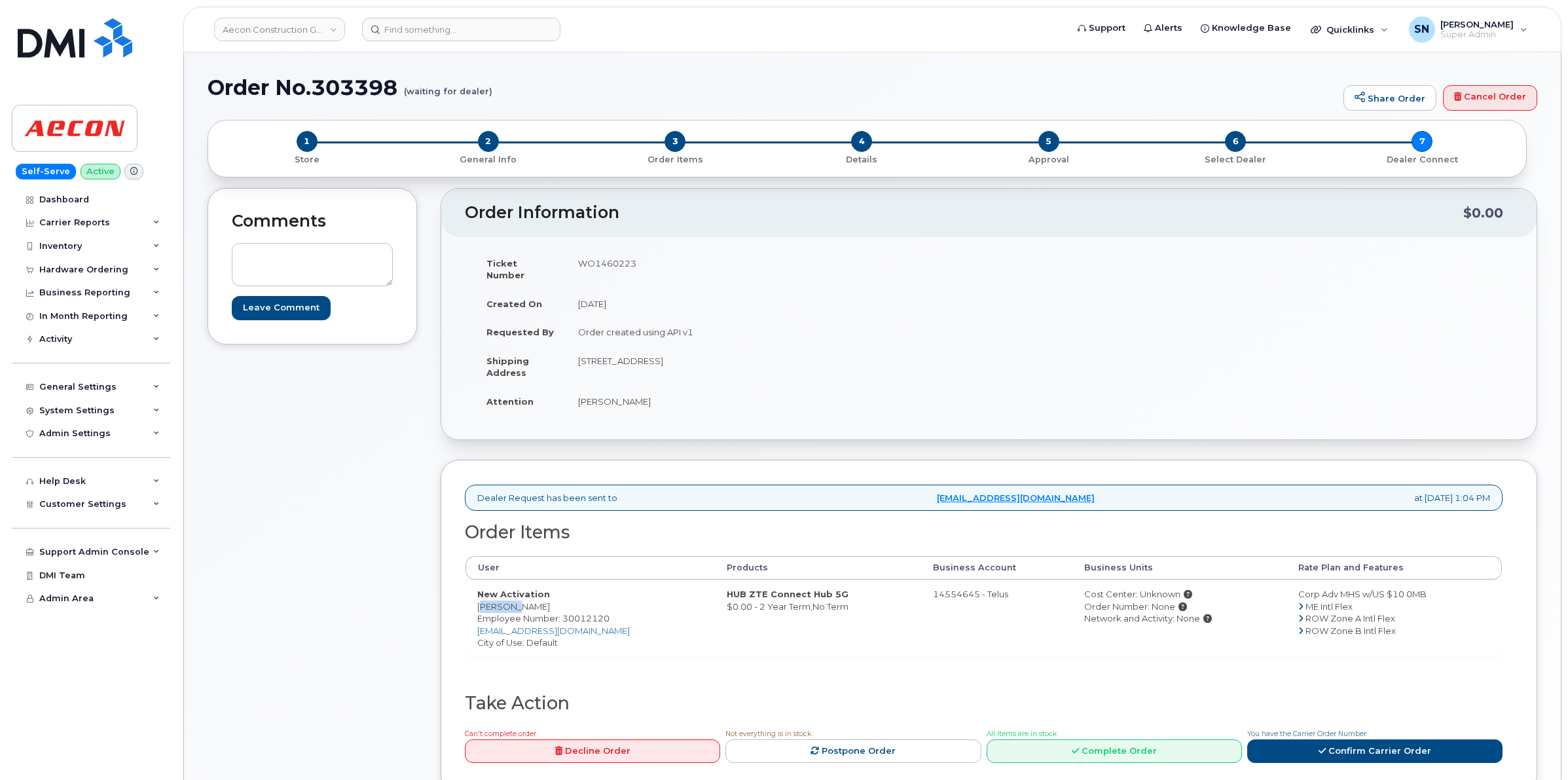
drag, startPoint x: 513, startPoint y: 593, endPoint x: 604, endPoint y: 593, distance: 91.0
click at [604, 593] on td "New Activation Josiane Laflamme-Charette Employee Number: 30012120 jlaflammec@a…" at bounding box center [590, 618] width 250 height 77
copy td "Laflamme-Charette"
drag, startPoint x: 583, startPoint y: 350, endPoint x: 643, endPoint y: 357, distance: 60.4
click at [643, 357] on td "[STREET_ADDRESS]" at bounding box center [772, 367] width 413 height 40
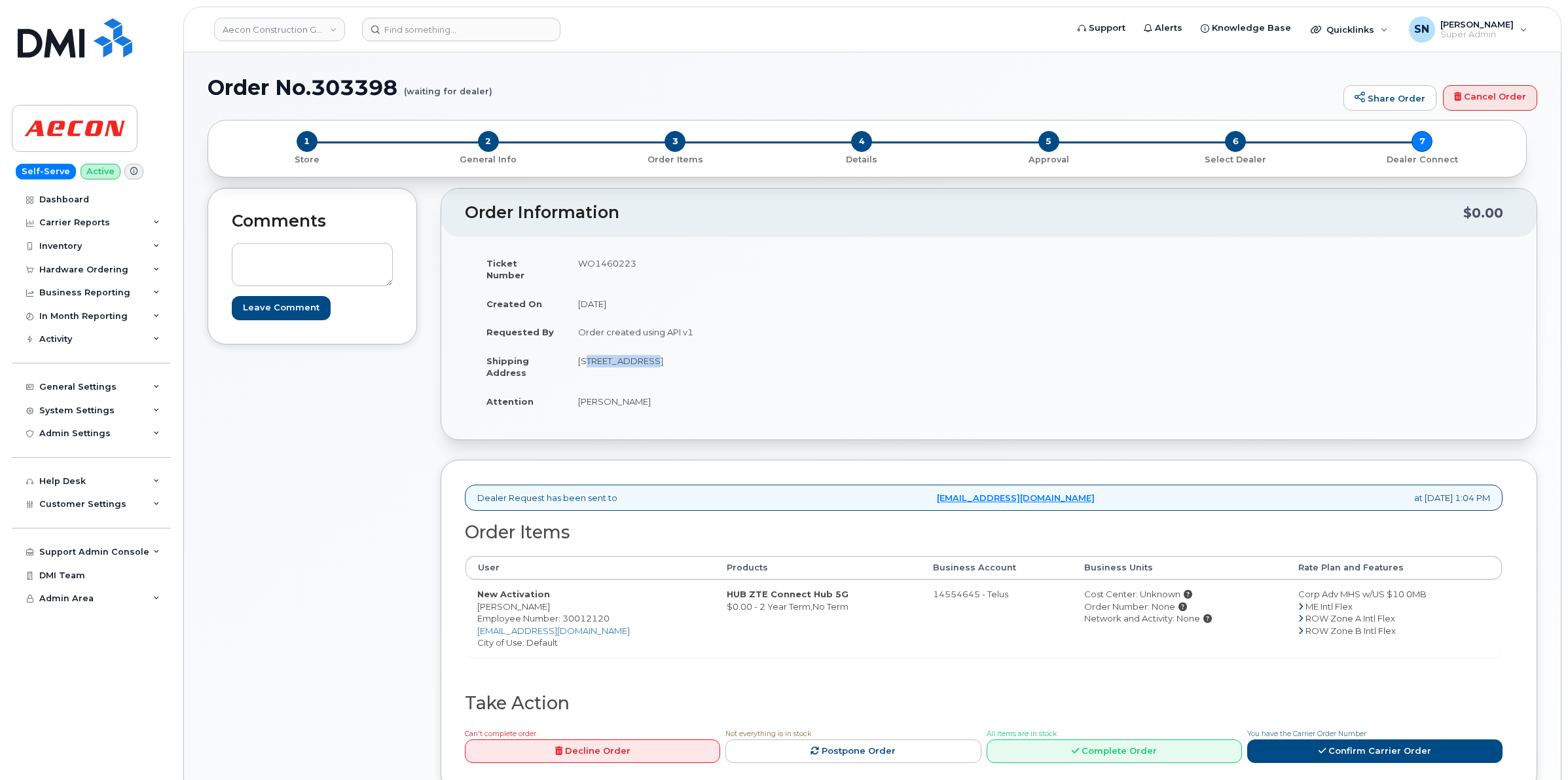
copy td "2015 Rue Peel"
click at [675, 348] on td "2015 Rue Peel Suite 600 Montreal QC H3A 1T8" at bounding box center [772, 367] width 413 height 40
copy td "600"
click at [387, 460] on div "Comments Leave Comment" at bounding box center [312, 500] width 209 height 625
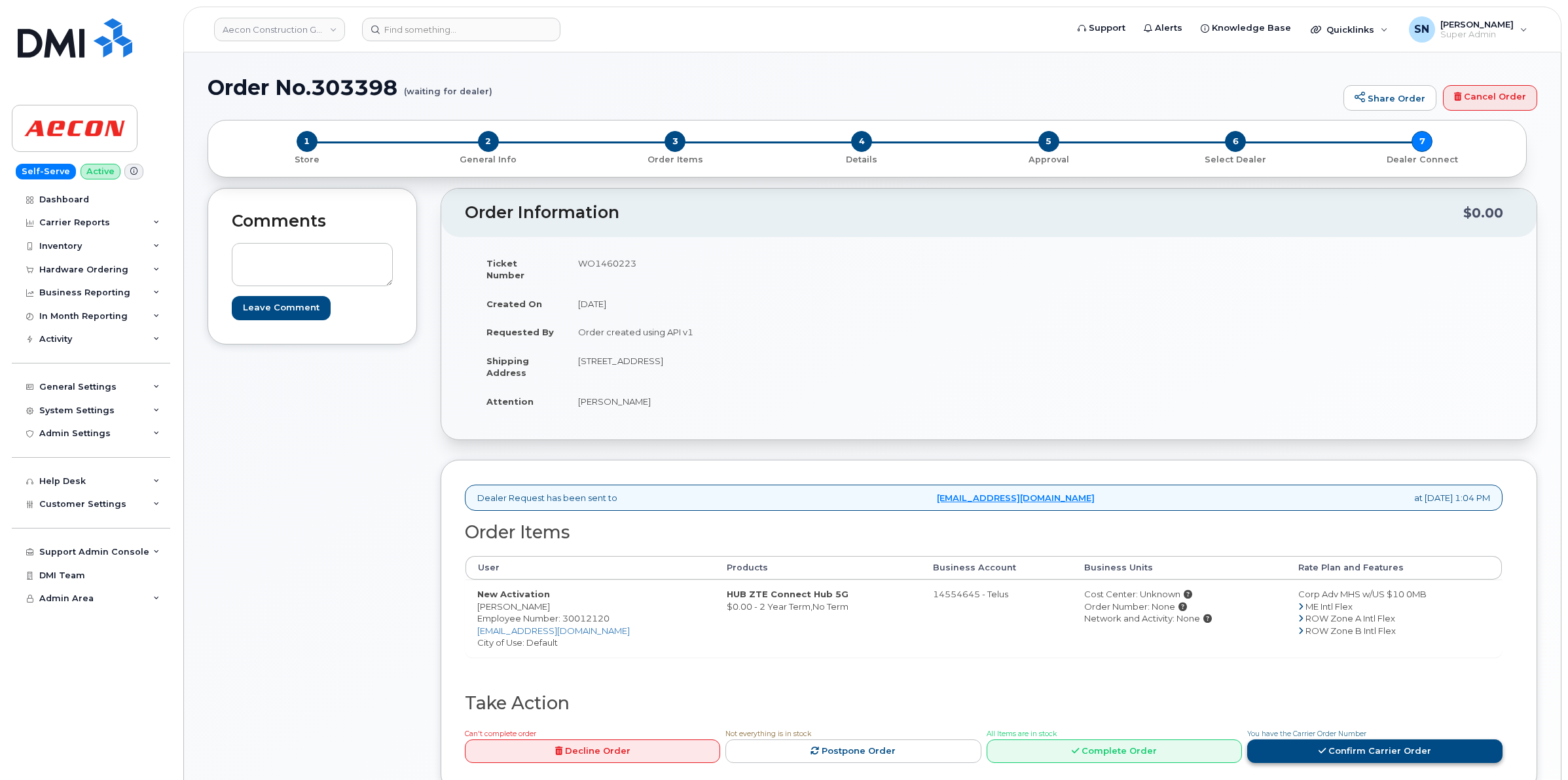
click at [1291, 746] on link "Confirm Carrier Order" at bounding box center [1375, 751] width 256 height 24
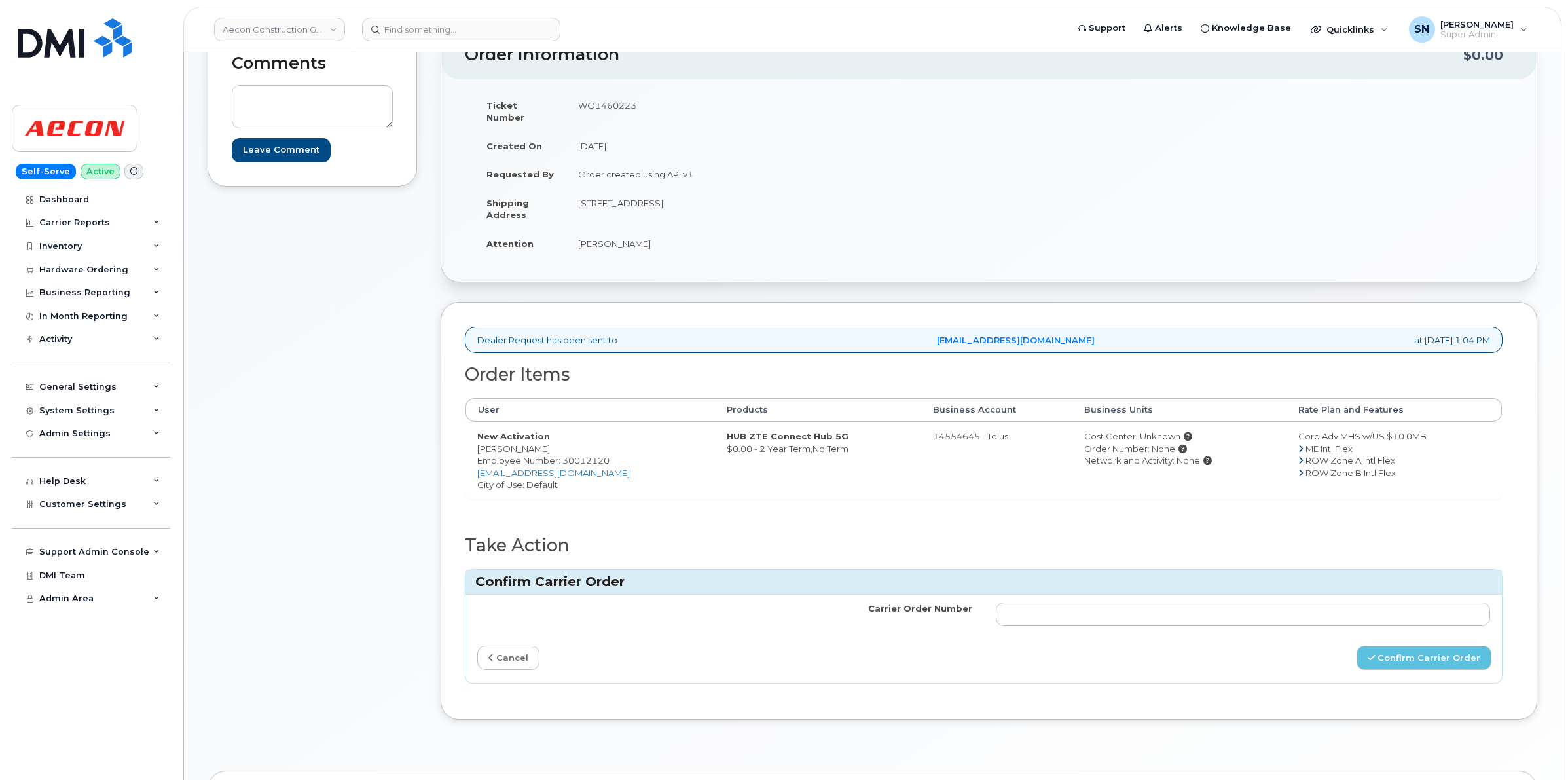
scroll to position [246, 0]
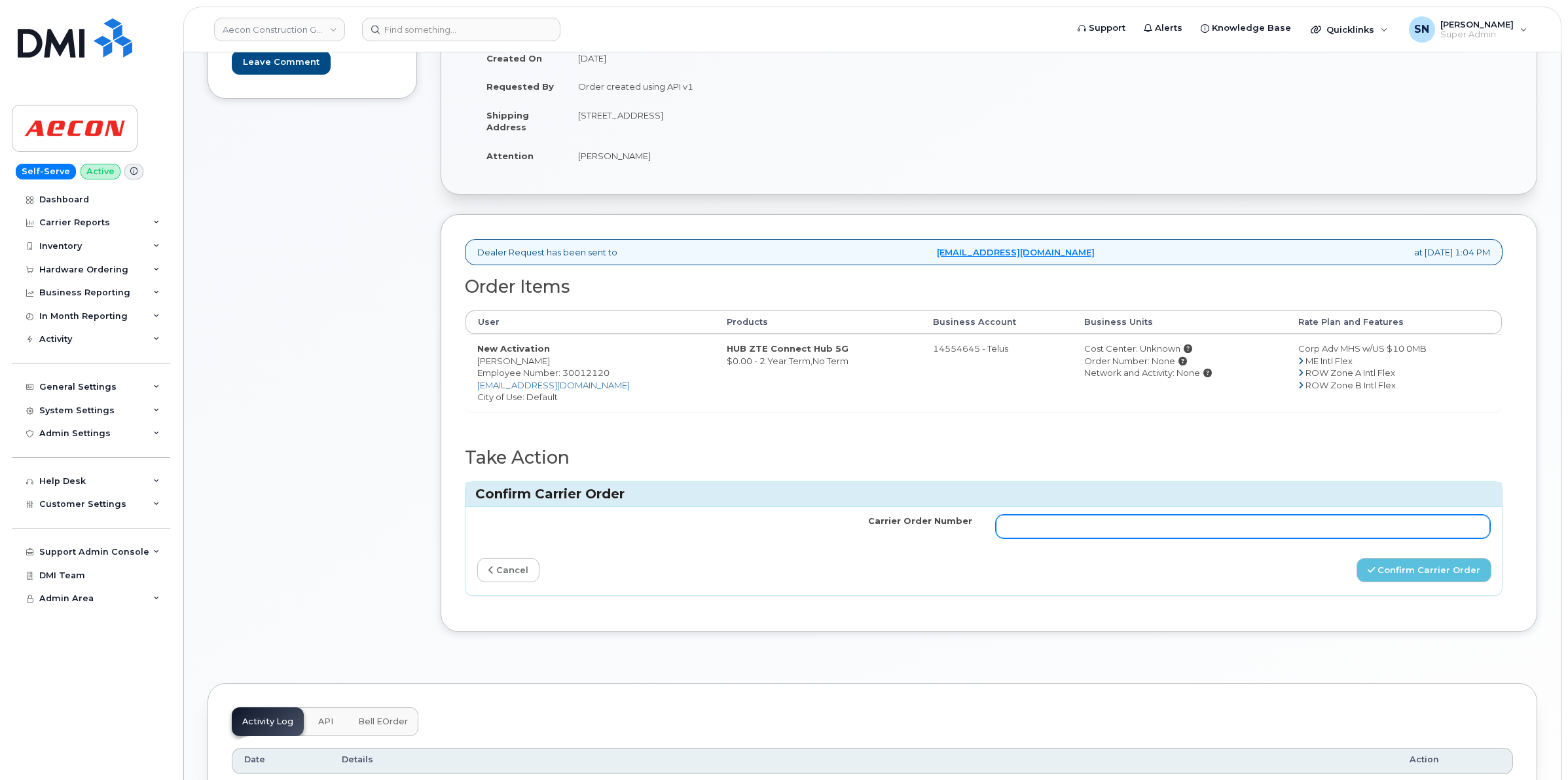
click at [1049, 519] on input "Carrier Order Number" at bounding box center [1243, 527] width 495 height 24
paste input "TL60040027"
type input "TL60040027"
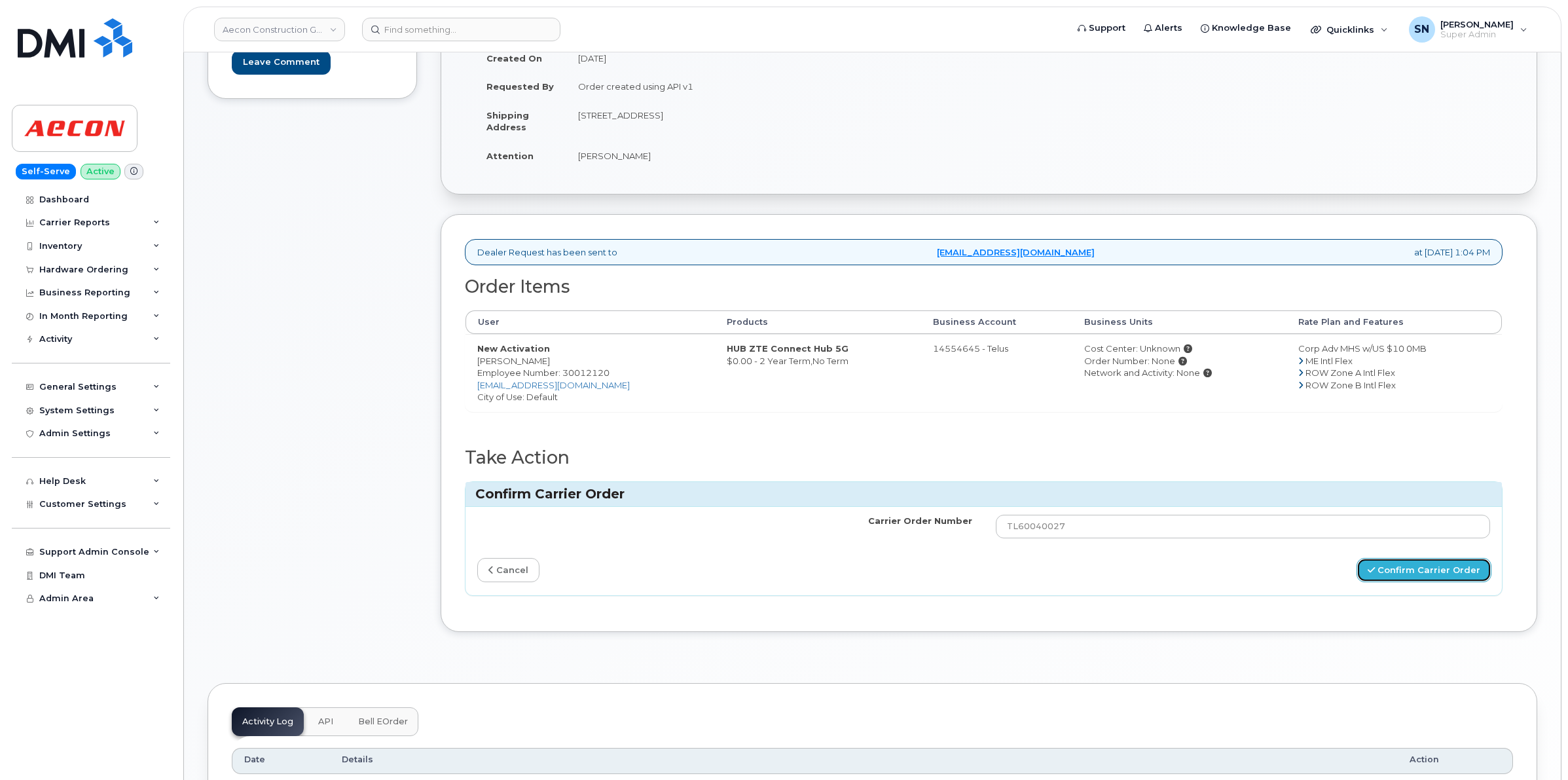
click at [1379, 558] on button "Confirm Carrier Order" at bounding box center [1424, 570] width 135 height 24
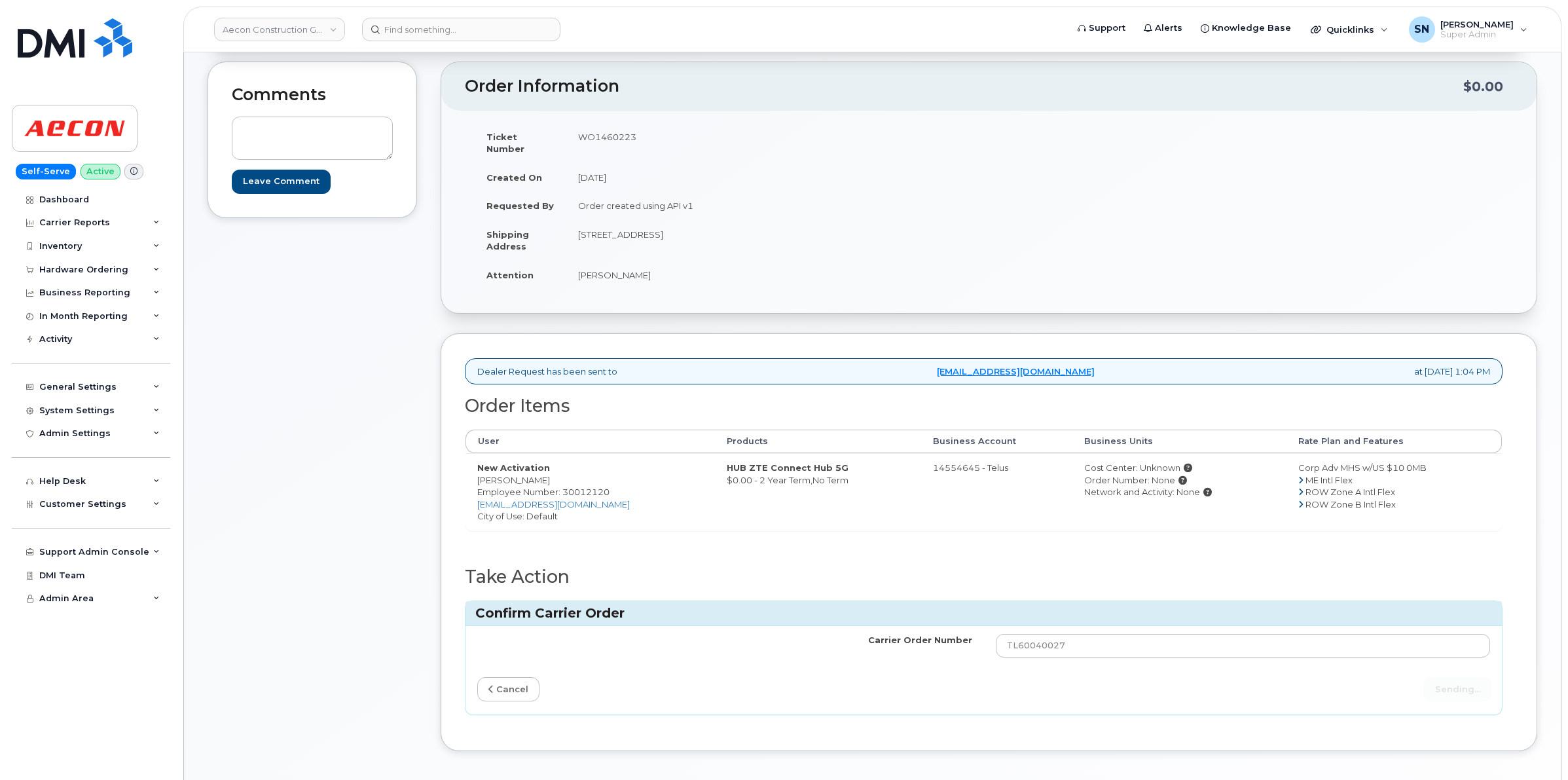
scroll to position [0, 0]
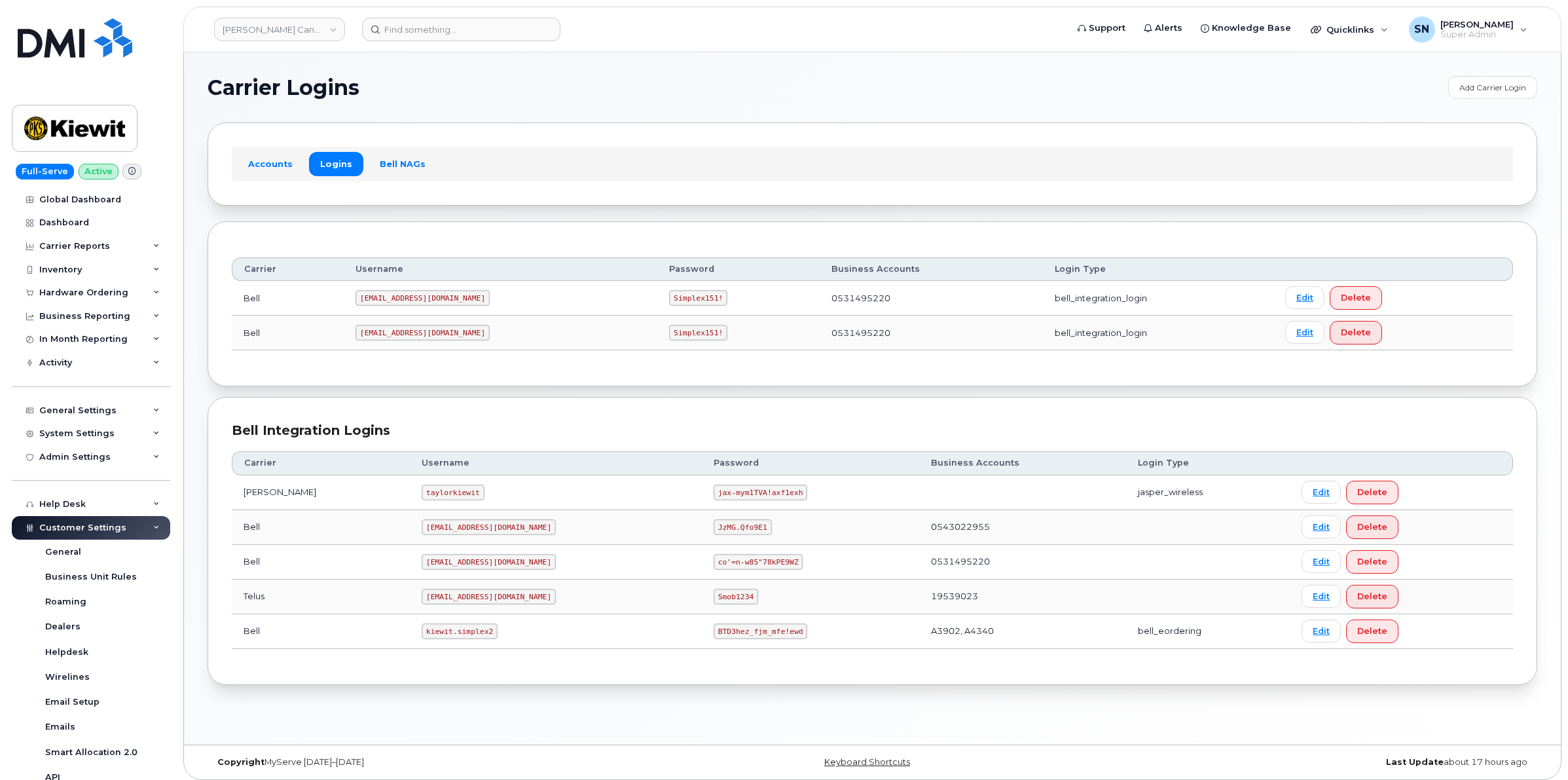
scroll to position [235, 0]
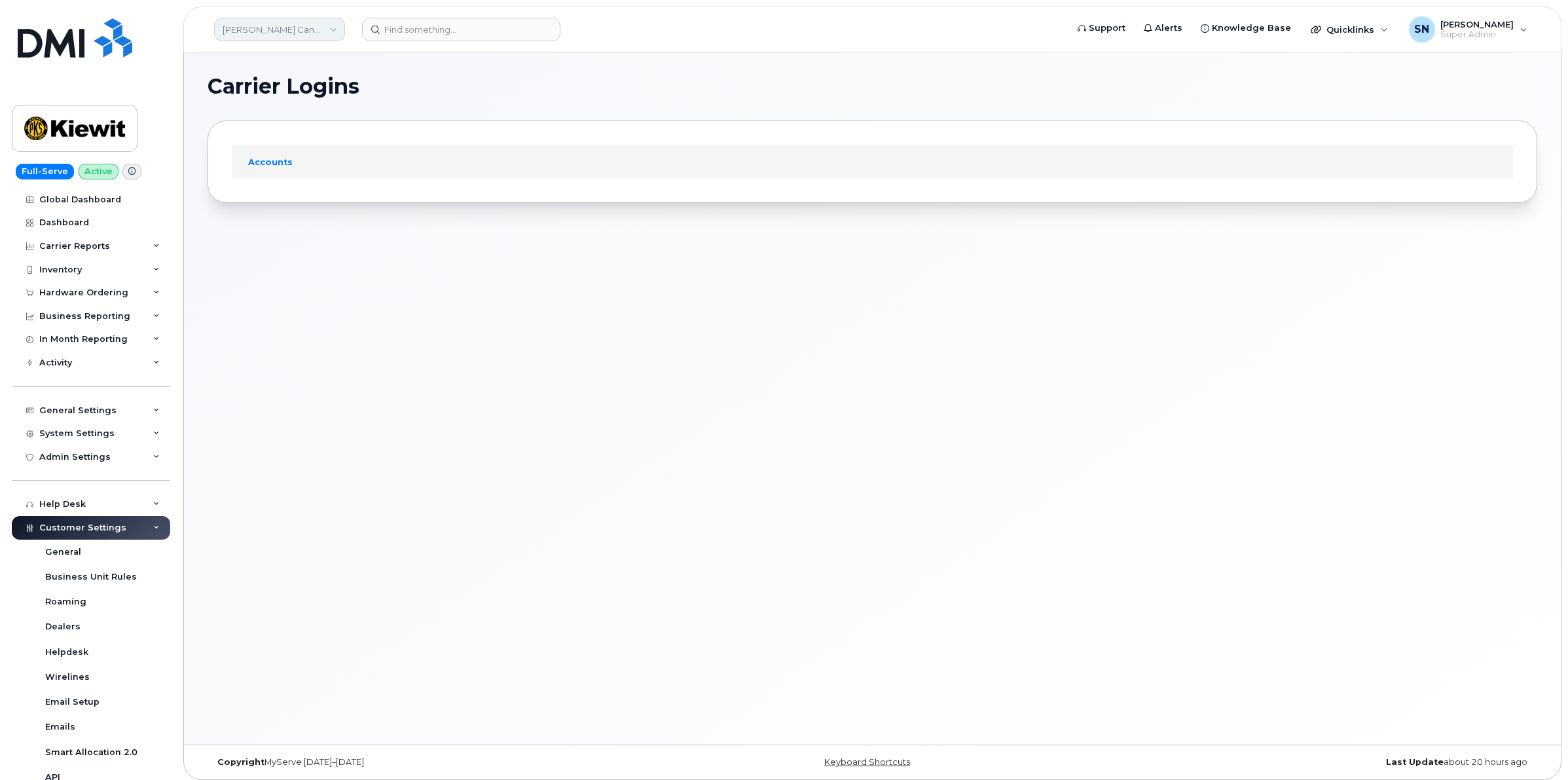
click at [312, 20] on link "Kiewit Canada Inc" at bounding box center [280, 29] width 131 height 24
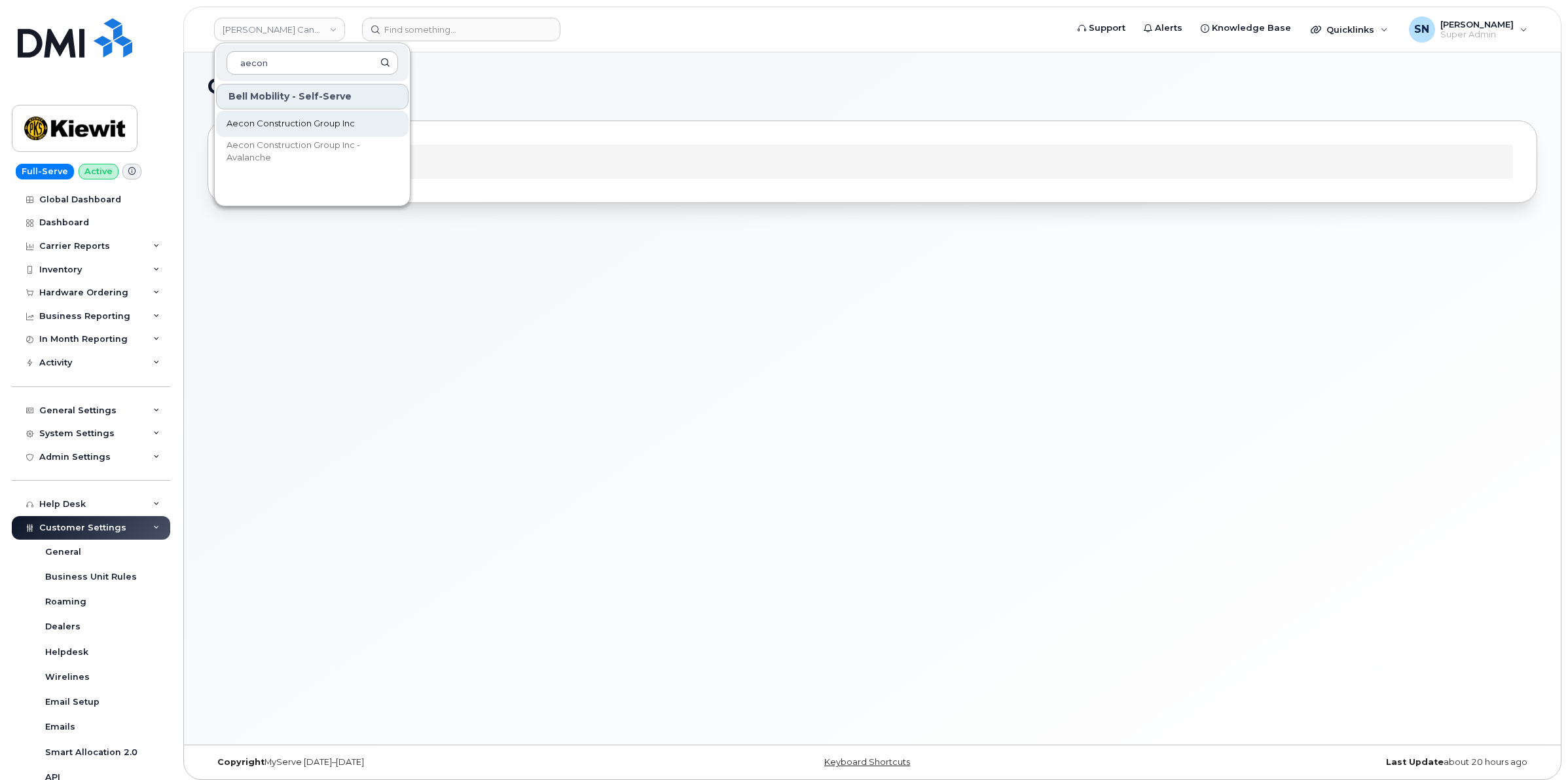
type input "aecon"
click at [318, 118] on span "Aecon Construction Group Inc" at bounding box center [290, 124] width 129 height 13
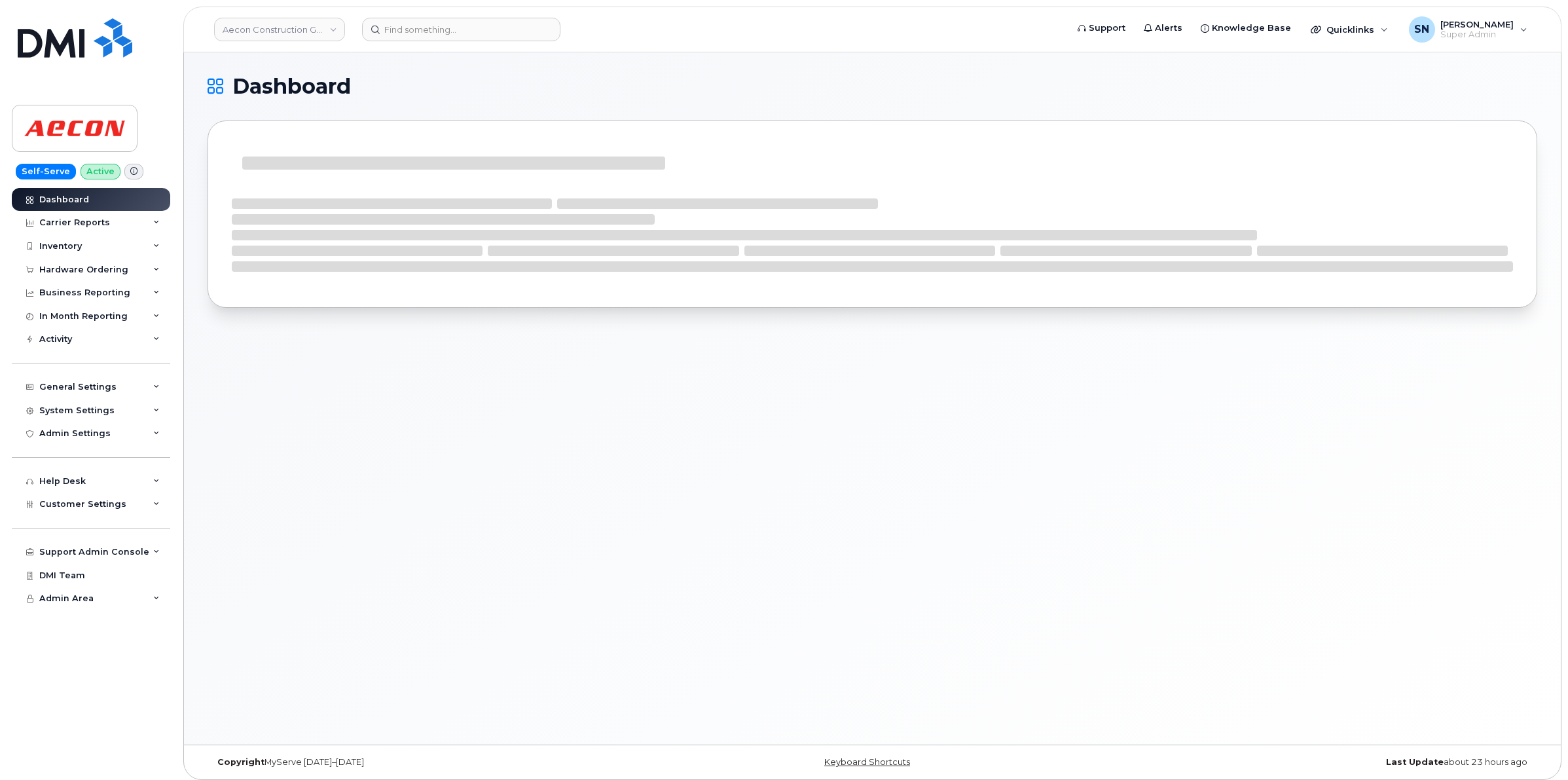
click at [105, 268] on div "Hardware Ordering" at bounding box center [84, 269] width 89 height 10
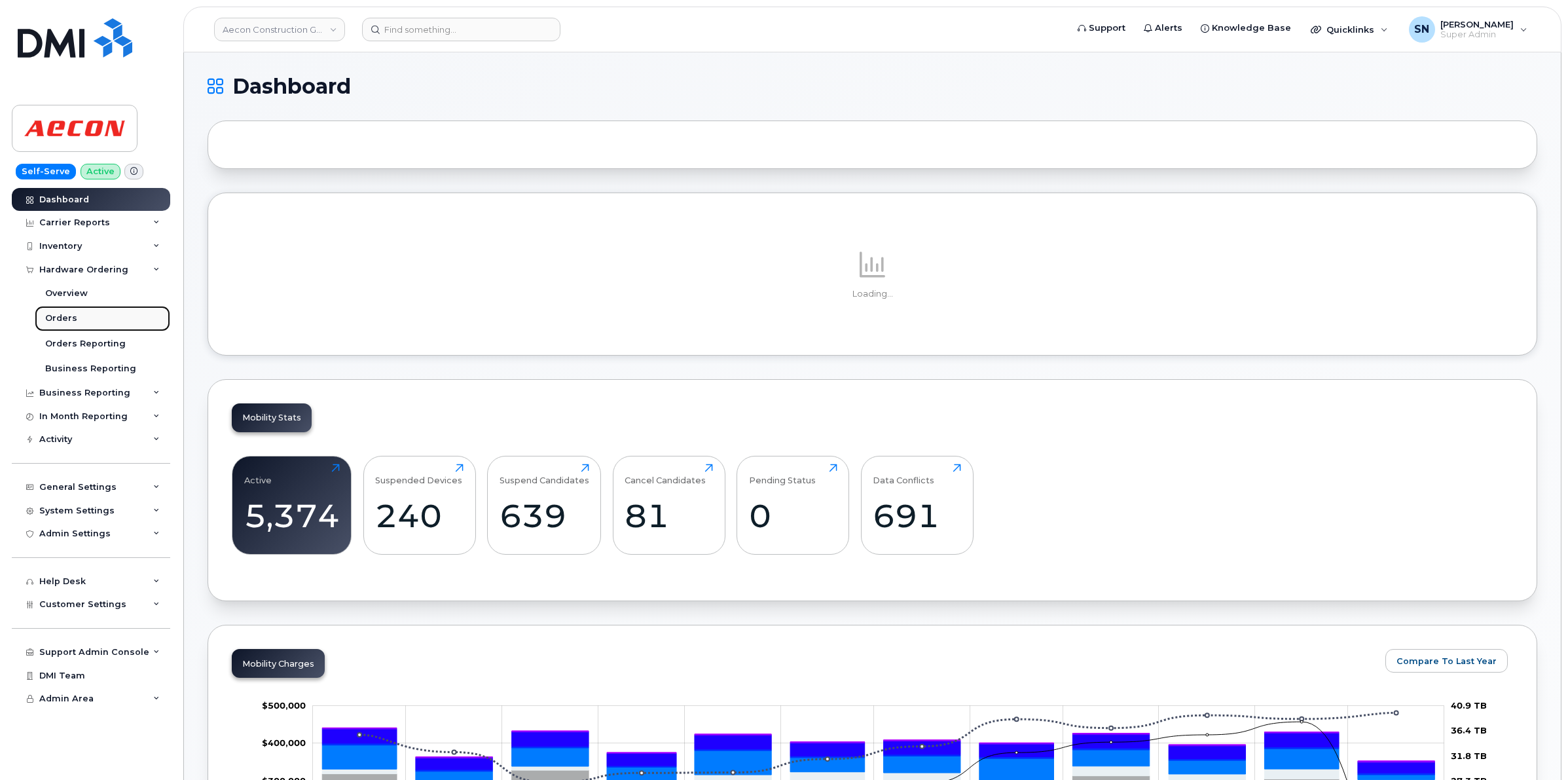
click at [61, 316] on div "Orders" at bounding box center [61, 318] width 32 height 12
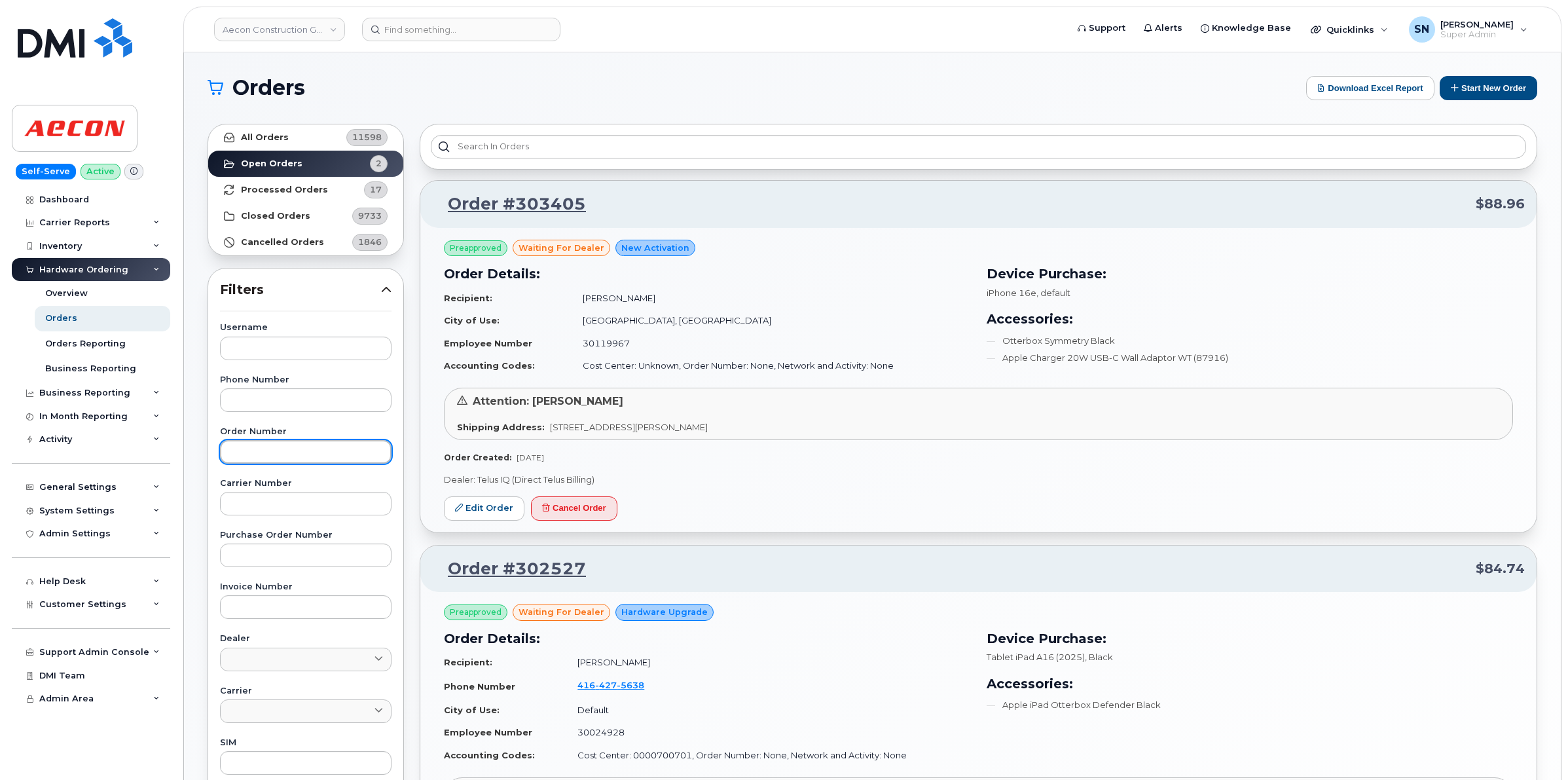
paste input "303405"
click at [326, 454] on input "303405" at bounding box center [306, 452] width 172 height 24
type input "303405"
click at [298, 135] on link "All Orders 11598" at bounding box center [306, 137] width 195 height 26
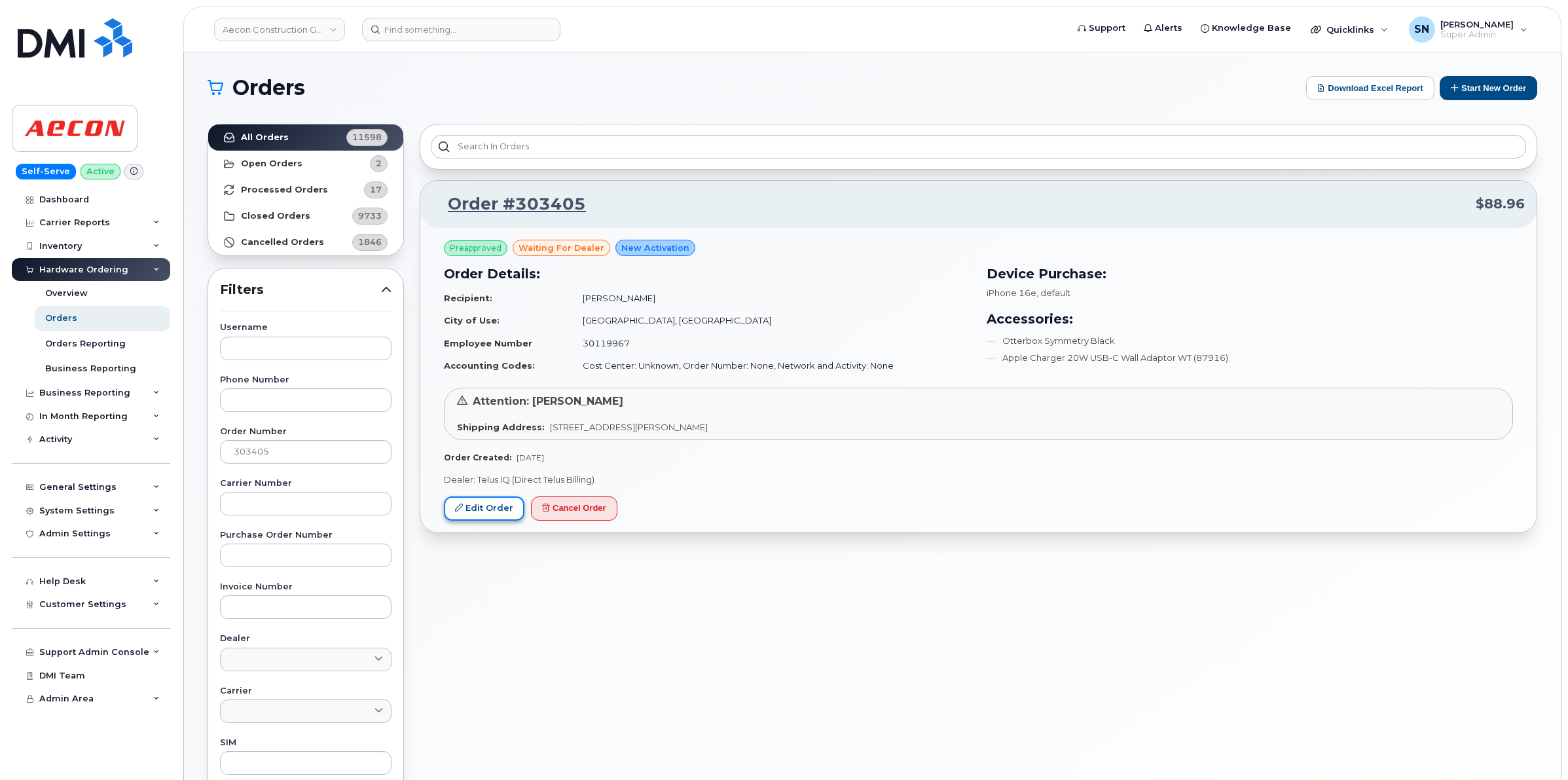
click at [482, 511] on link "Edit Order" at bounding box center [485, 508] width 81 height 24
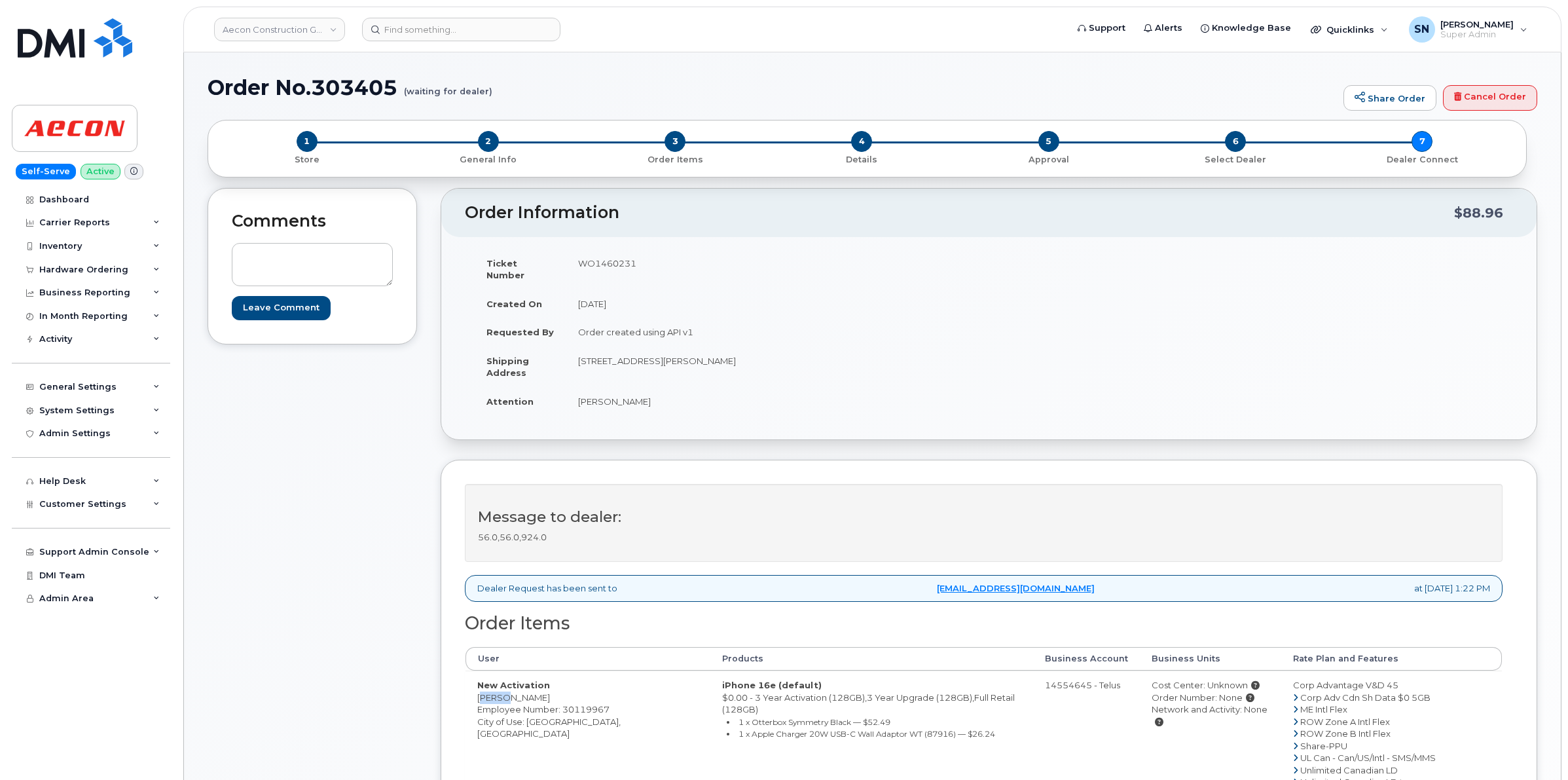
drag, startPoint x: 479, startPoint y: 687, endPoint x: 500, endPoint y: 689, distance: 21.1
click at [500, 689] on td "New Activation [PERSON_NAME] Employee Number: 30119967 City of Use: [GEOGRAPHIC…" at bounding box center [587, 740] width 245 height 138
copy td "[PERSON_NAME]"
click at [524, 690] on td "New Activation [PERSON_NAME] Employee Number: 30119967 City of Use: [GEOGRAPHIC…" at bounding box center [587, 740] width 245 height 138
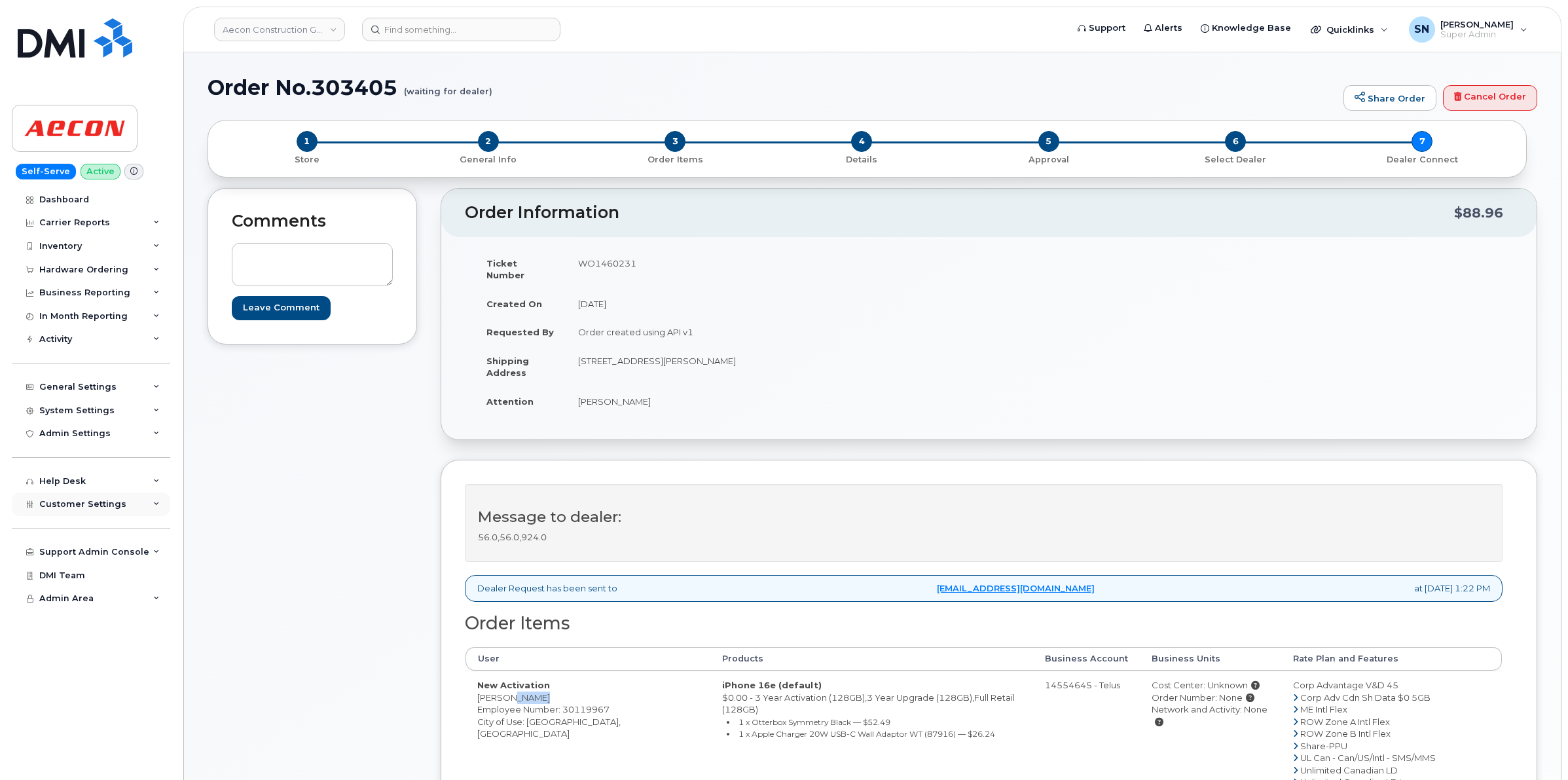
copy td "[PERSON_NAME]"
click at [538, 711] on td "New Activation [PERSON_NAME] Employee Number: 30119967 City of Use: [GEOGRAPHIC…" at bounding box center [587, 740] width 245 height 138
copy td "[GEOGRAPHIC_DATA]"
click at [623, 262] on td "WO1460231" at bounding box center [772, 269] width 413 height 40
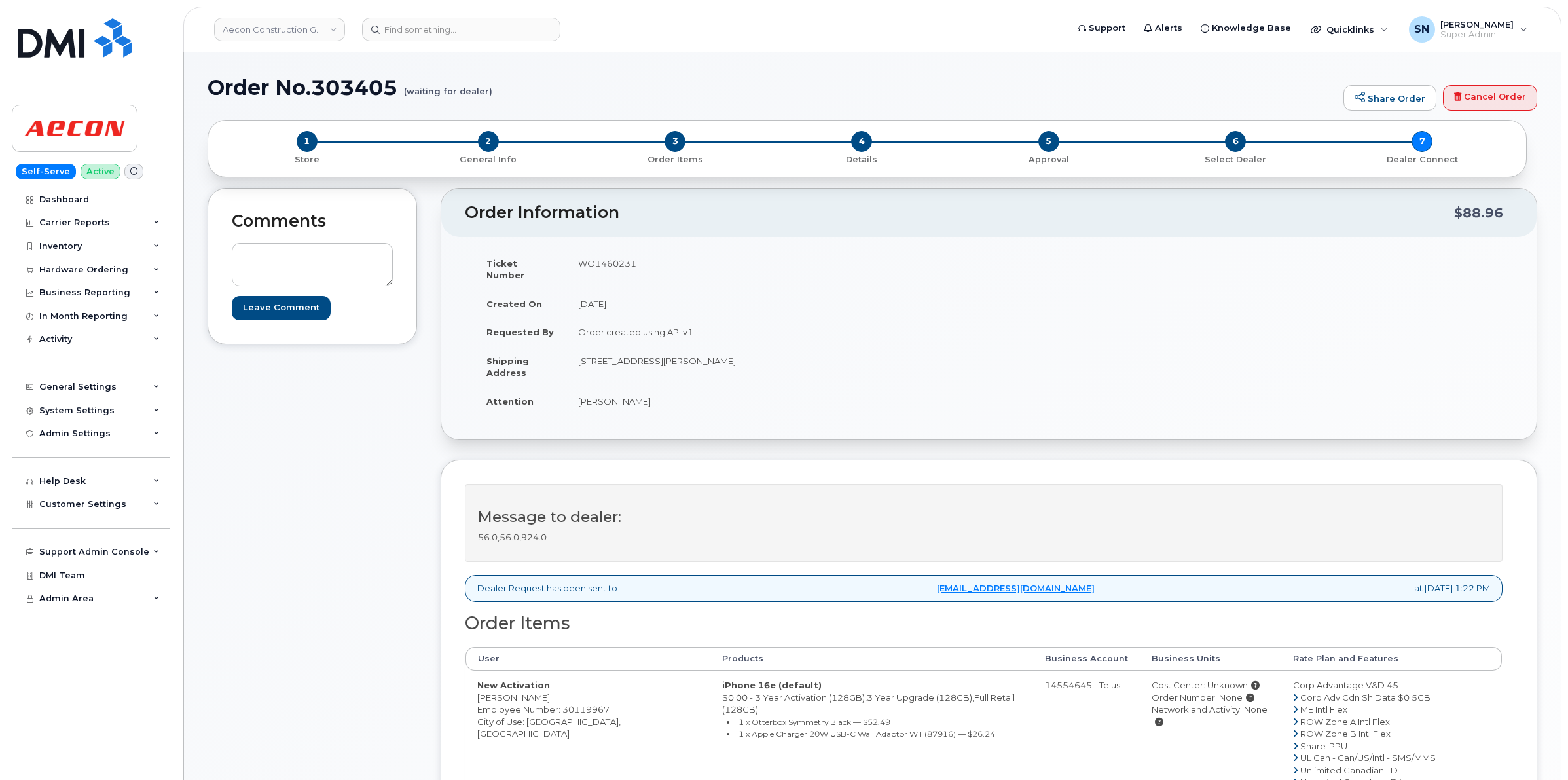
click at [622, 261] on td "WO1460231" at bounding box center [772, 269] width 413 height 40
copy td "WO1460231"
drag, startPoint x: 476, startPoint y: 689, endPoint x: 500, endPoint y: 690, distance: 24.0
click at [500, 690] on td "New Activation [PERSON_NAME] Employee Number: 30119967 City of Use: [GEOGRAPHIC…" at bounding box center [587, 740] width 245 height 138
copy td "[PERSON_NAME]"
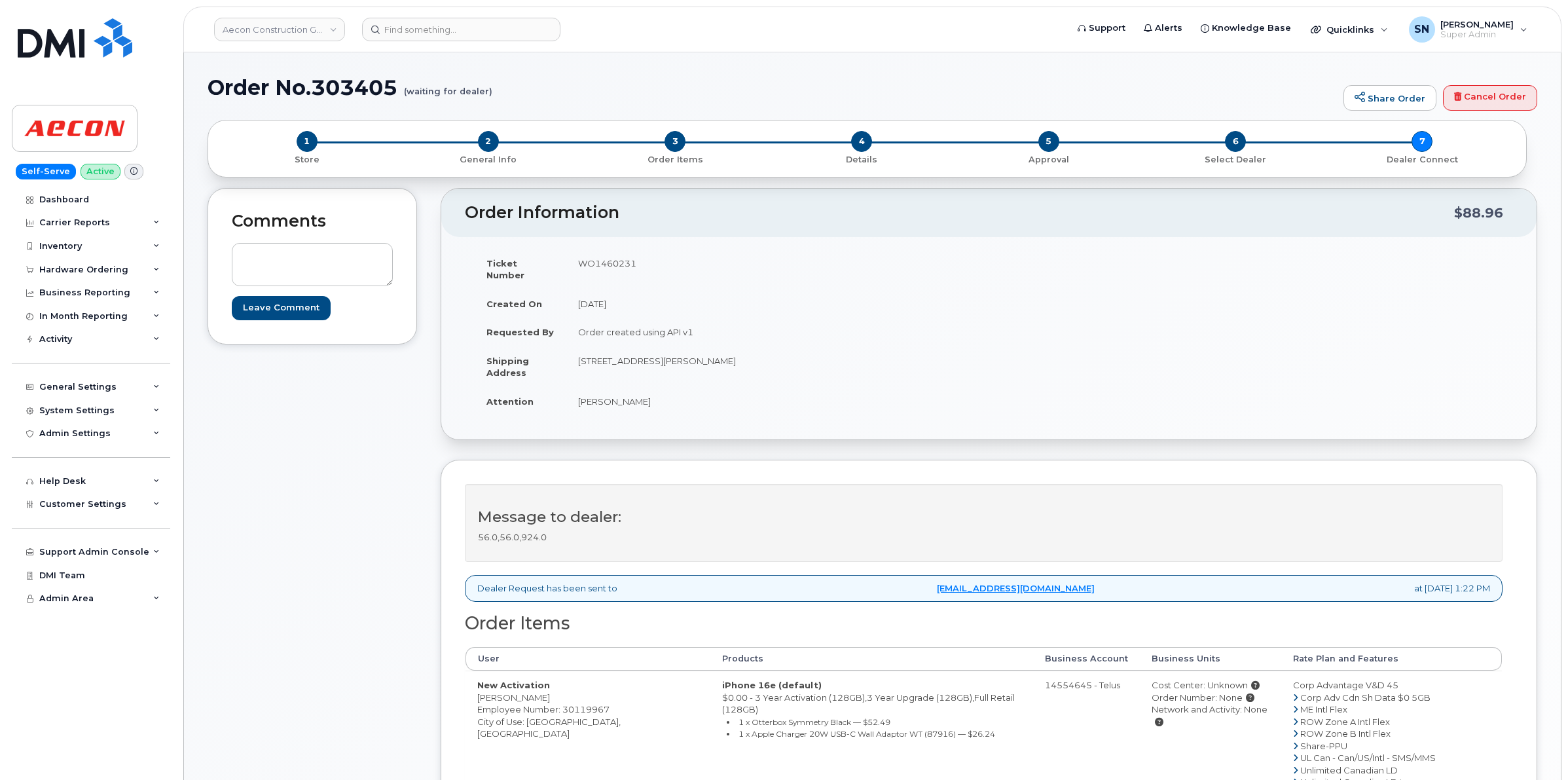
click at [525, 684] on td "New Activation [PERSON_NAME] Employee Number: 30119967 City of Use: [GEOGRAPHIC…" at bounding box center [587, 740] width 245 height 138
click at [524, 683] on td "New Activation [PERSON_NAME] Employee Number: 30119967 City of Use: [GEOGRAPHIC…" at bounding box center [587, 740] width 245 height 138
copy td "Bulmer"
copy td "20 Carlson Court"
drag, startPoint x: 580, startPoint y: 344, endPoint x: 650, endPoint y: 358, distance: 71.4
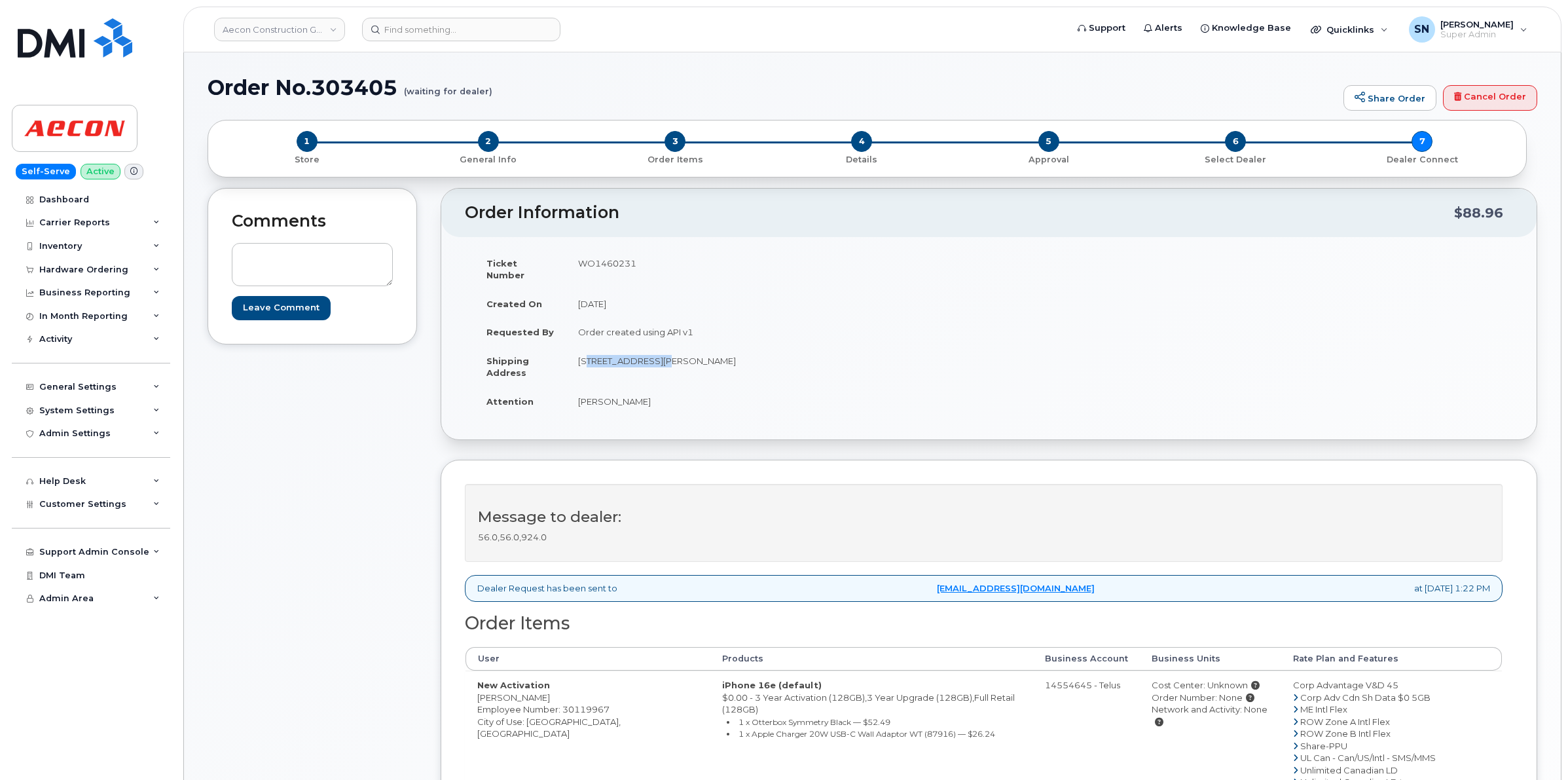
click at [650, 358] on td "[STREET_ADDRESS][PERSON_NAME]" at bounding box center [772, 367] width 413 height 40
drag, startPoint x: 699, startPoint y: 348, endPoint x: 732, endPoint y: 358, distance: 34.5
click at [732, 358] on td "[STREET_ADDRESS][PERSON_NAME]" at bounding box center [772, 367] width 413 height 40
copy td "Toronto"
drag, startPoint x: 679, startPoint y: 346, endPoint x: 695, endPoint y: 351, distance: 16.8
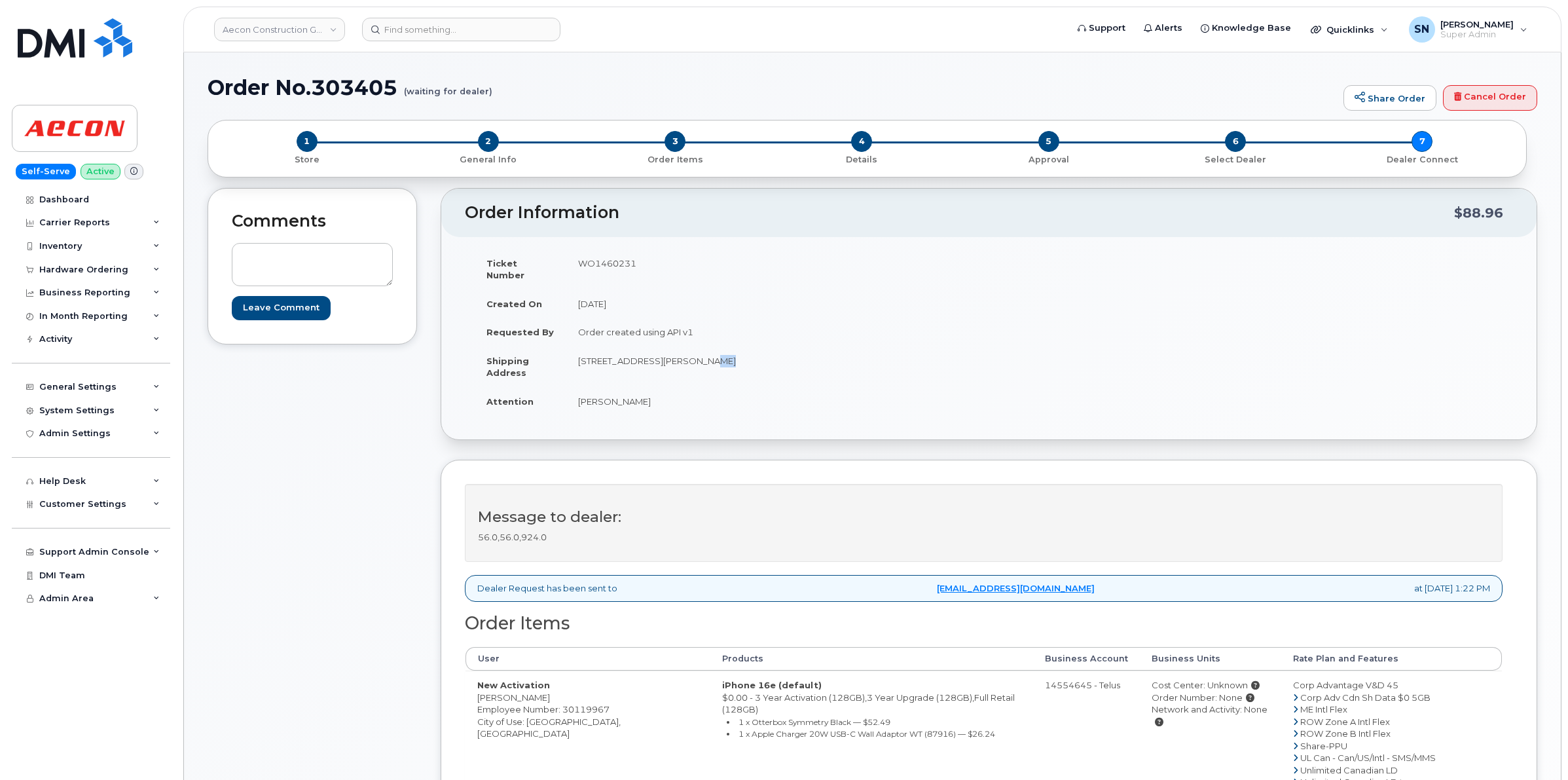
click at [695, 351] on td "[STREET_ADDRESS][PERSON_NAME]" at bounding box center [772, 367] width 413 height 40
copy td "105"
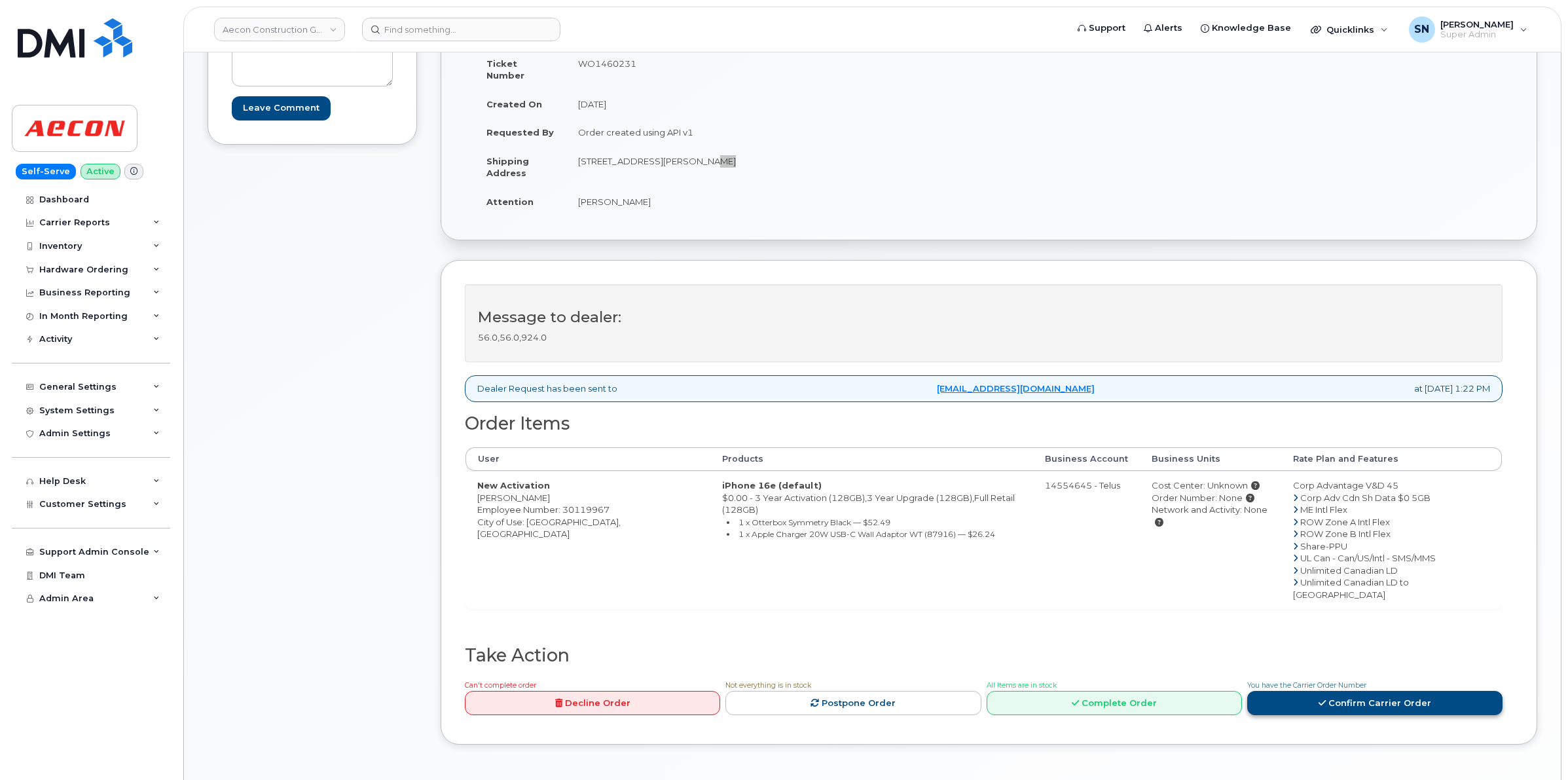
scroll to position [410, 0]
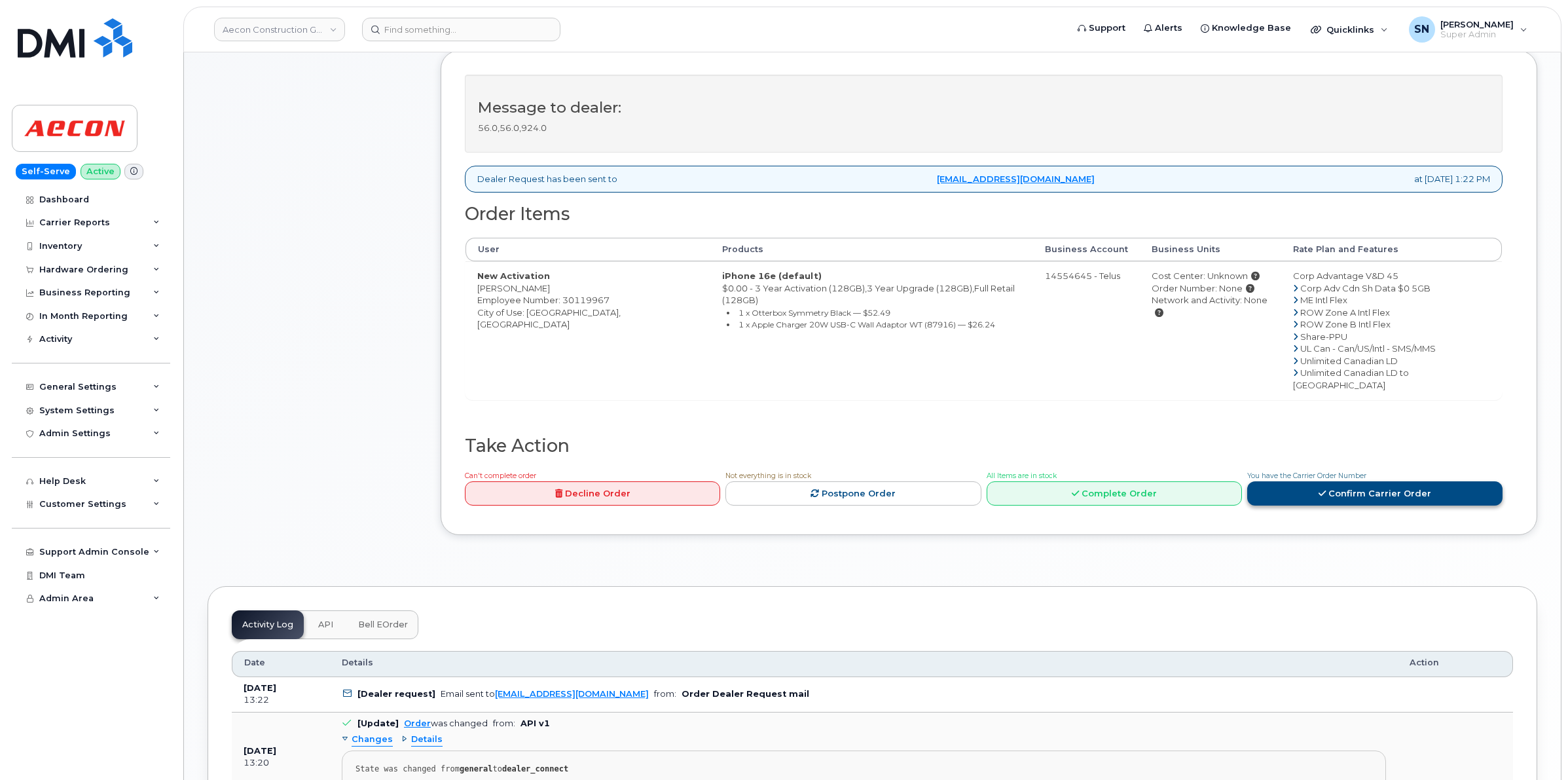
click at [1328, 481] on link "Confirm Carrier Order" at bounding box center [1375, 493] width 256 height 24
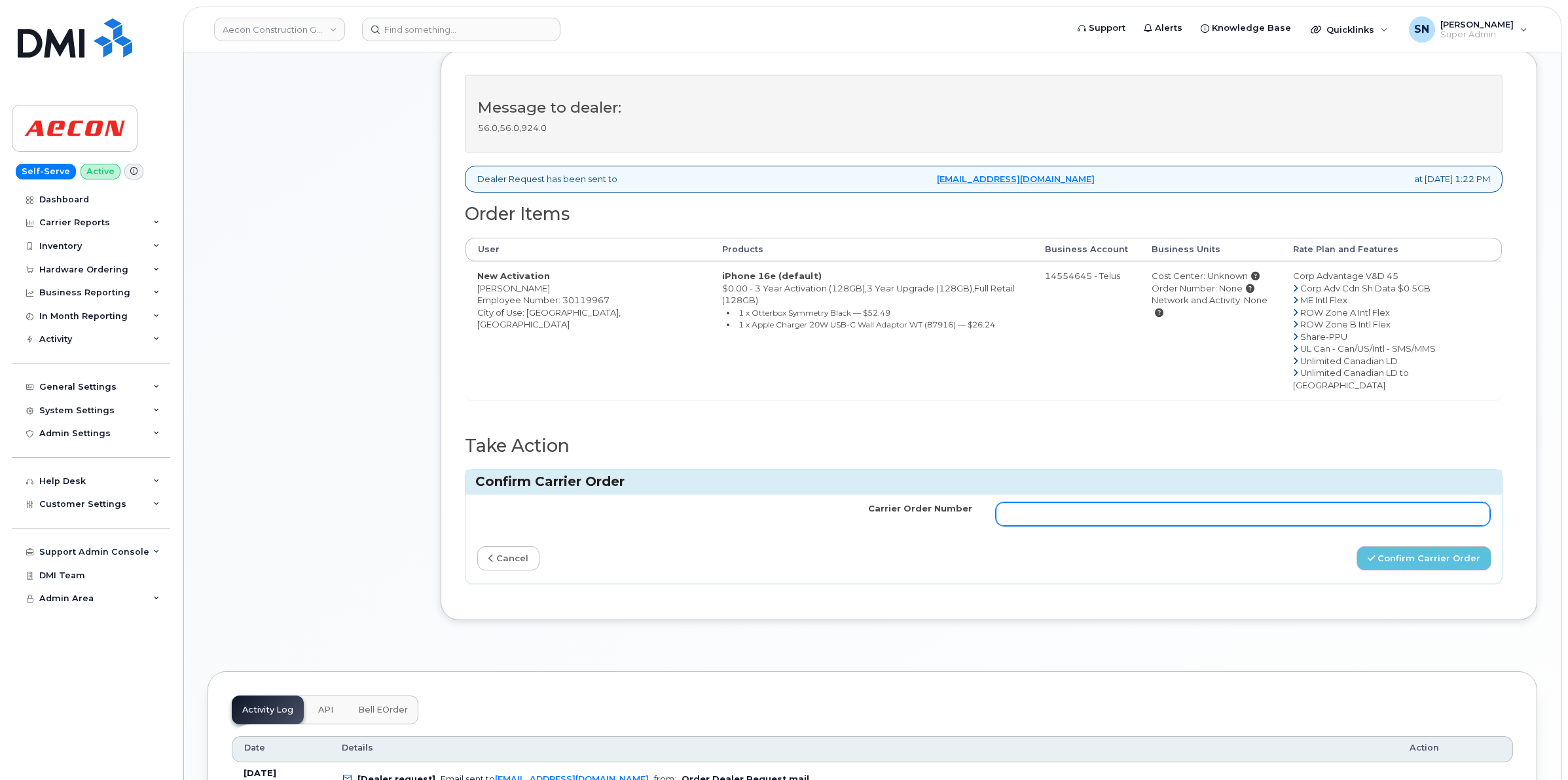
click at [1285, 502] on input "Carrier Order Number" at bounding box center [1243, 514] width 495 height 24
paste input "TL60040037"
type input "TL60040037"
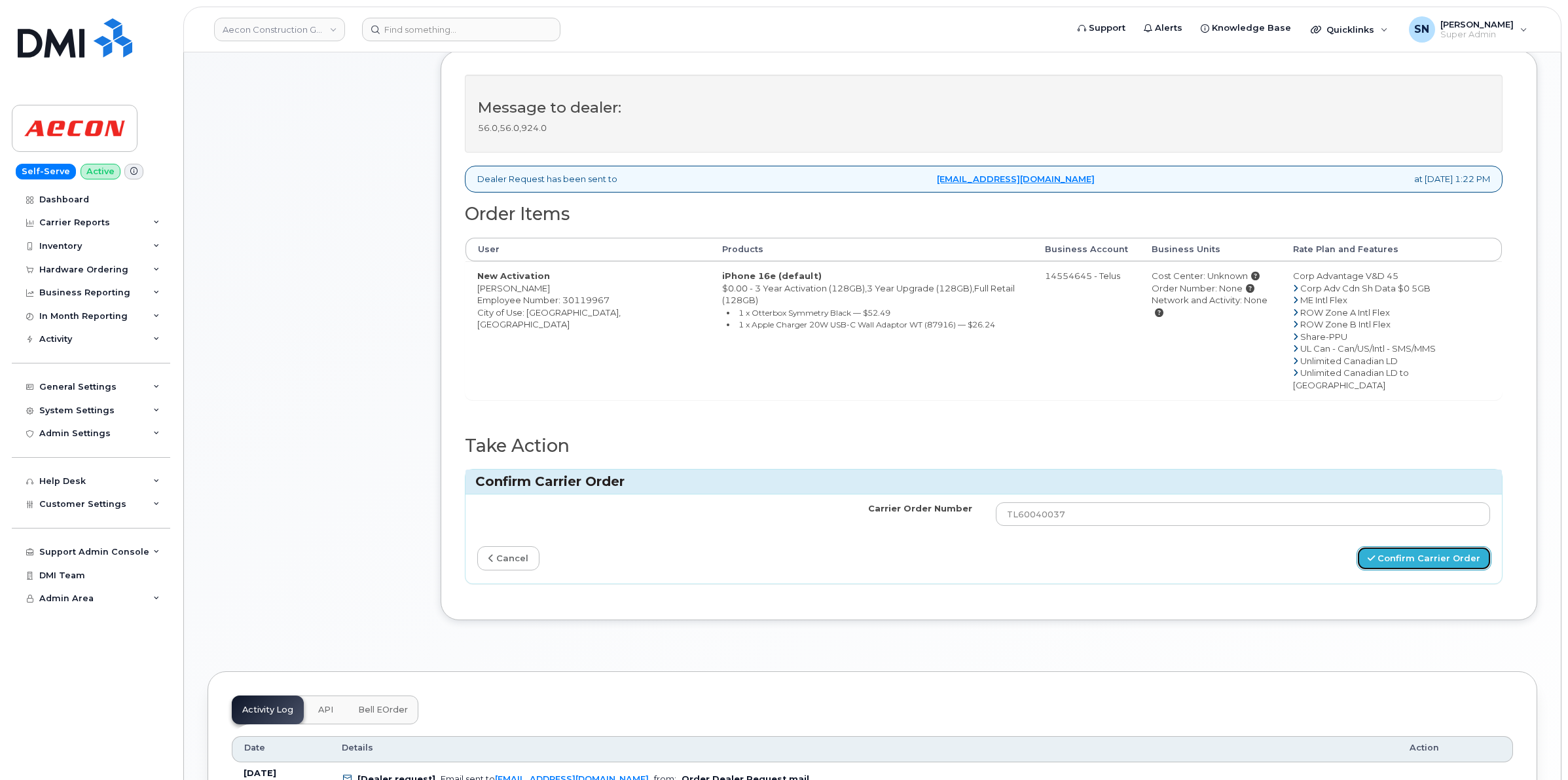
click at [1451, 546] on button "Confirm Carrier Order" at bounding box center [1424, 558] width 135 height 24
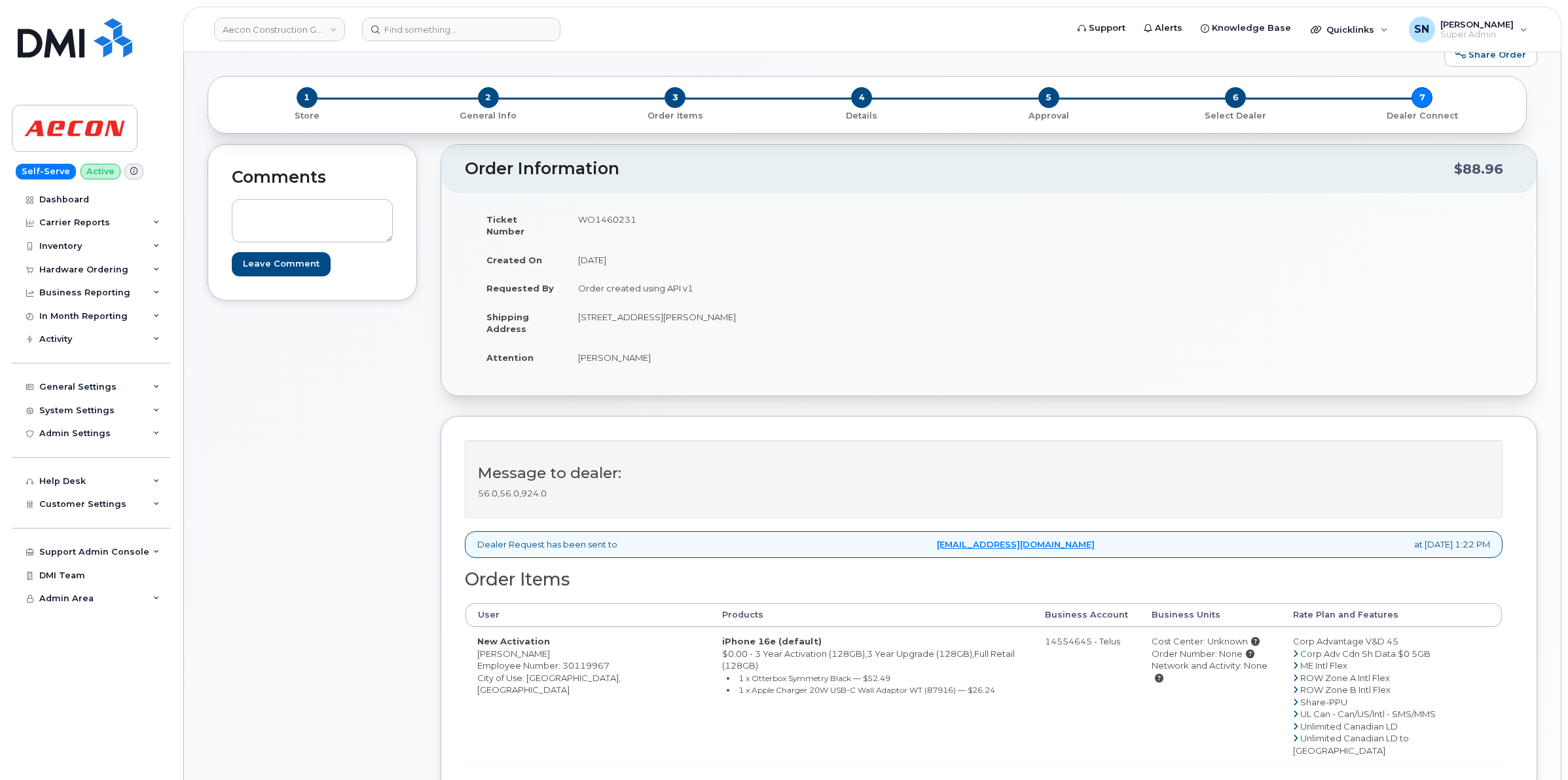
scroll to position [82, 0]
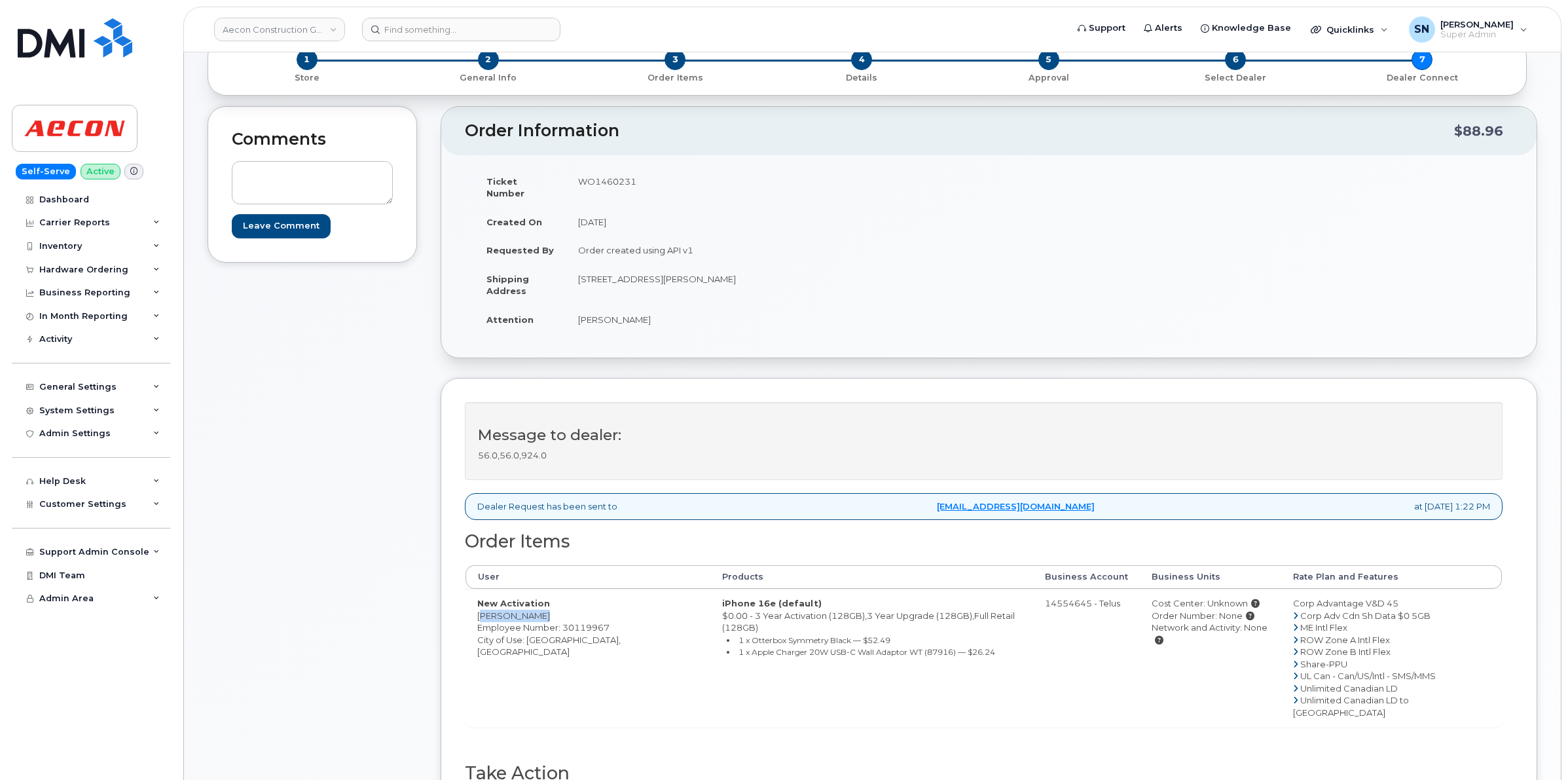
drag, startPoint x: 478, startPoint y: 607, endPoint x: 548, endPoint y: 609, distance: 70.0
click at [548, 609] on td "New Activation [PERSON_NAME] Employee Number: 30119967 City of Use: [GEOGRAPHIC…" at bounding box center [587, 658] width 245 height 138
copy td "[PERSON_NAME]"
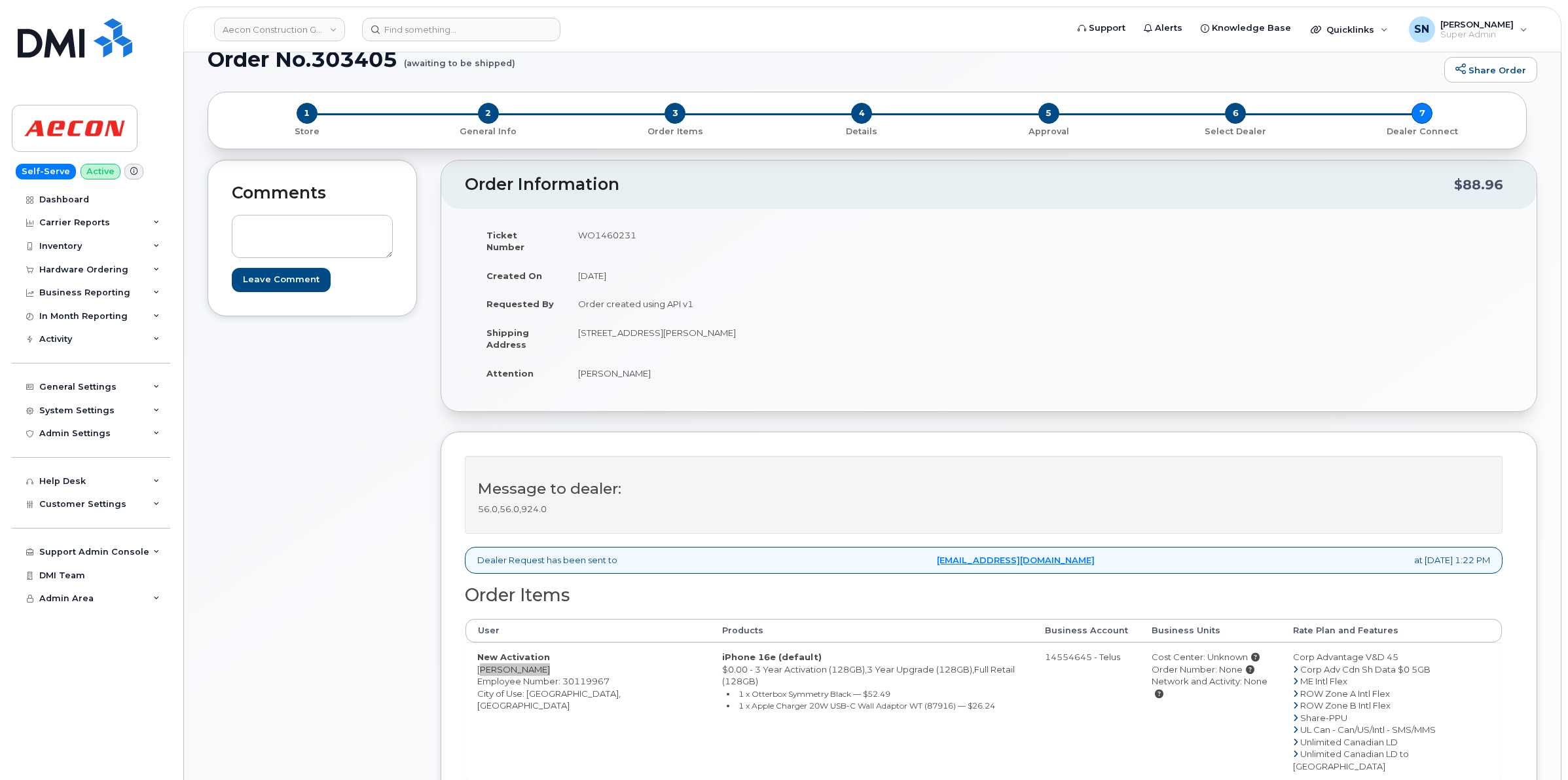
scroll to position [0, 0]
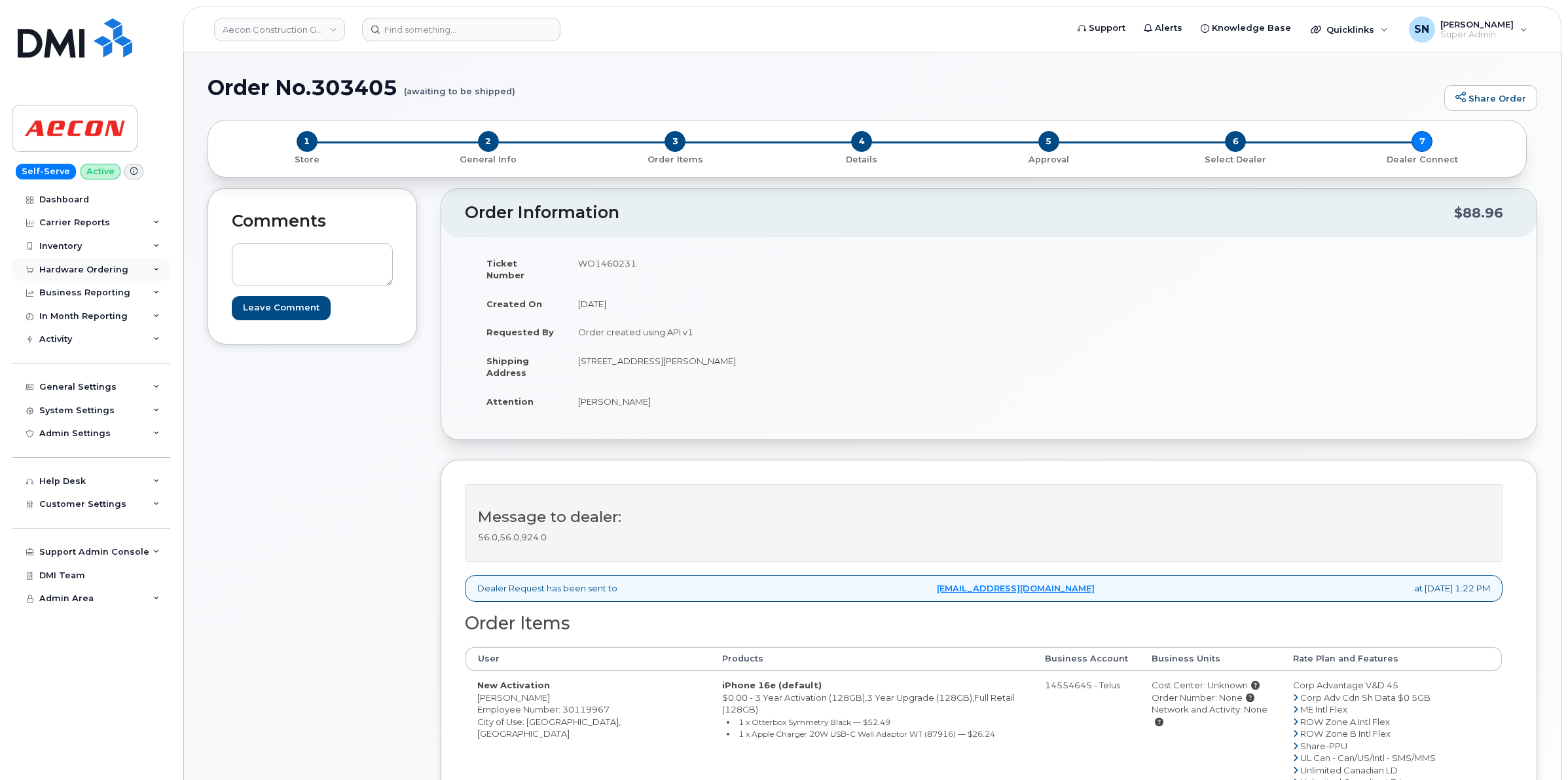
click at [66, 269] on div "Hardware Ordering" at bounding box center [84, 269] width 89 height 10
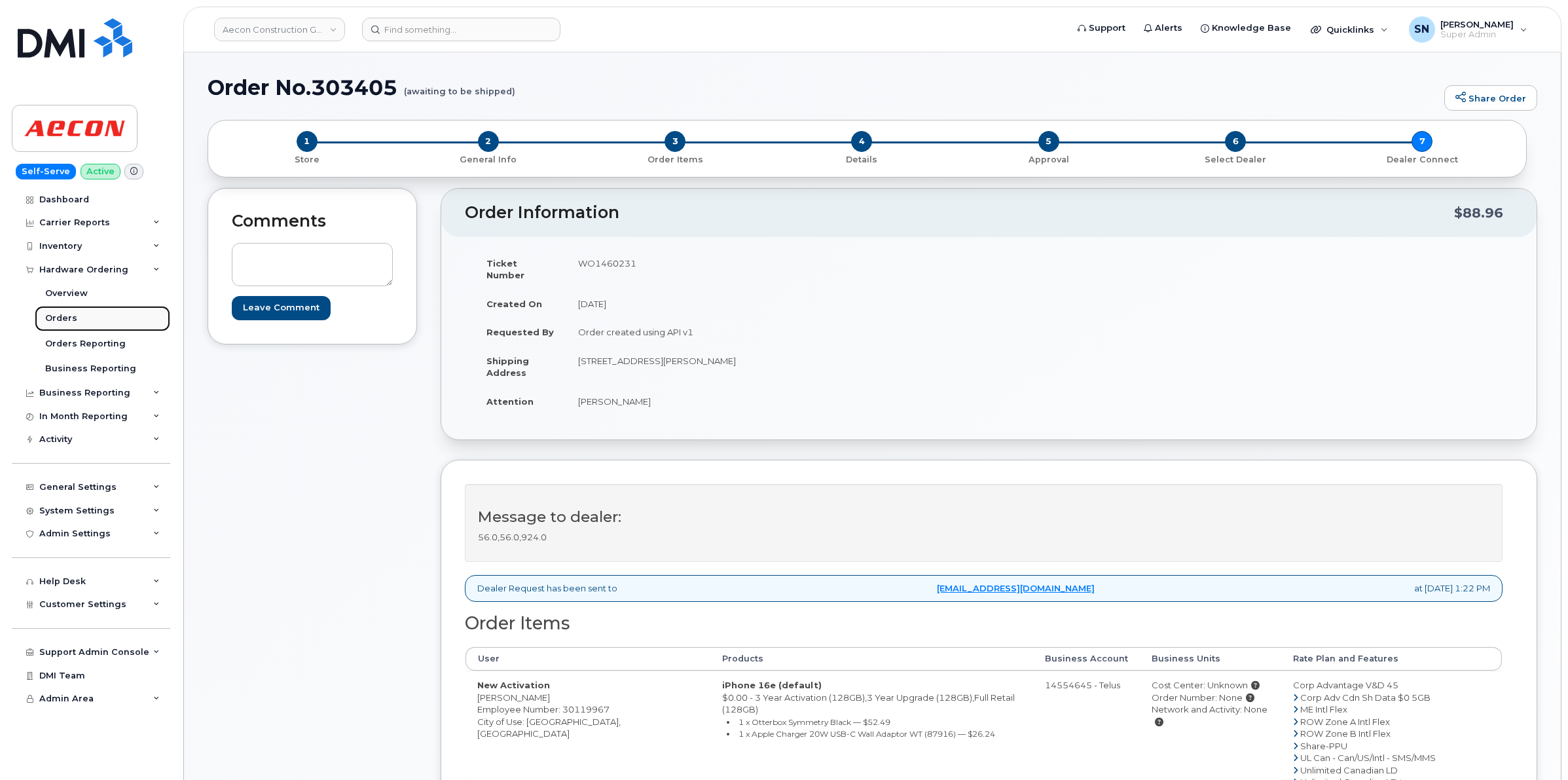
click at [66, 318] on div "Orders" at bounding box center [61, 318] width 32 height 12
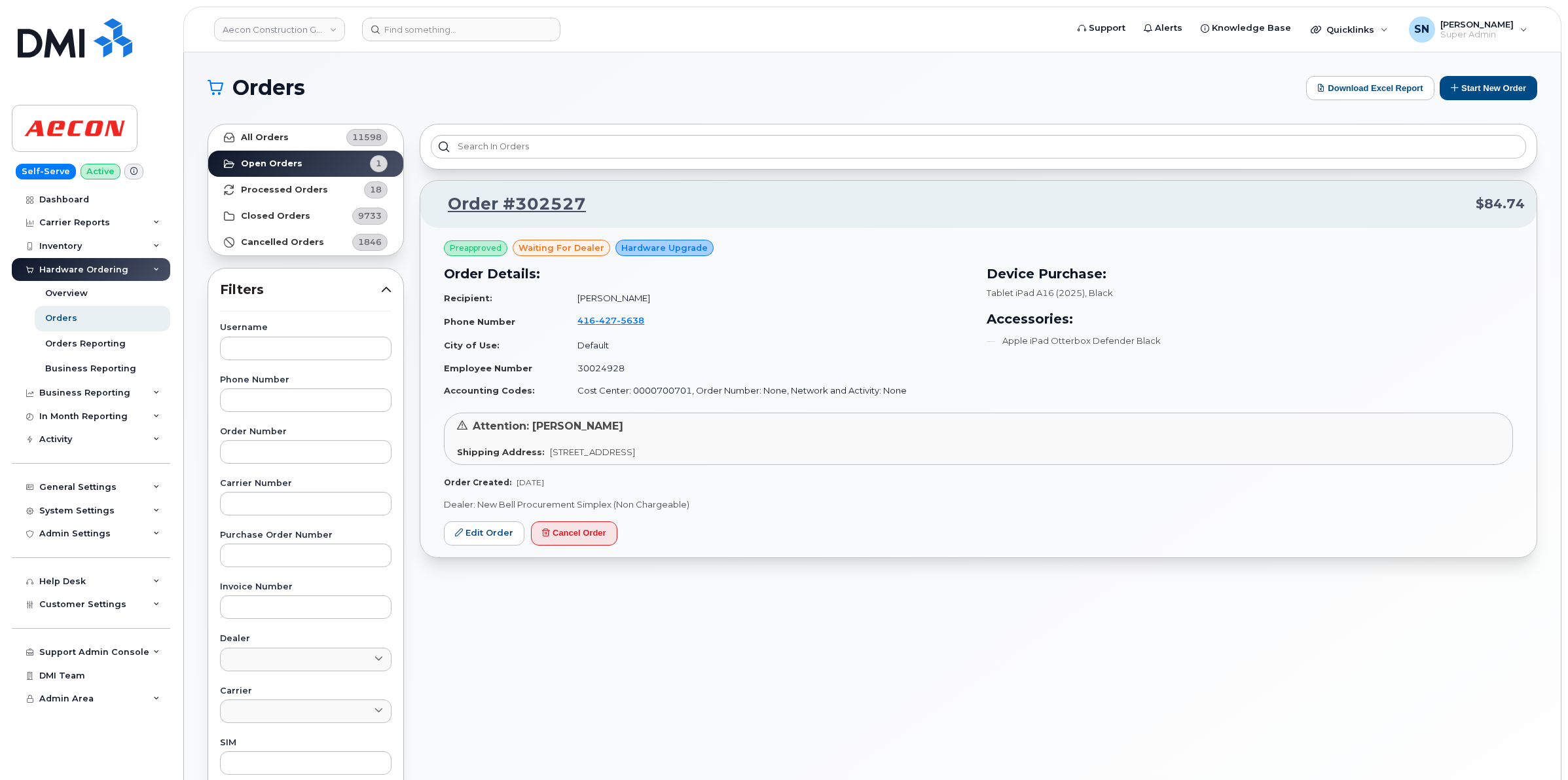
click at [306, 466] on div "Username Phone Number Order Number Carrier Number Purchase Order Number Invoice…" at bounding box center [305, 627] width 203 height 607
paste input "303397"
click at [305, 457] on input "text" at bounding box center [306, 452] width 172 height 24
type input "303397"
drag, startPoint x: 262, startPoint y: 92, endPoint x: 266, endPoint y: 99, distance: 8.1
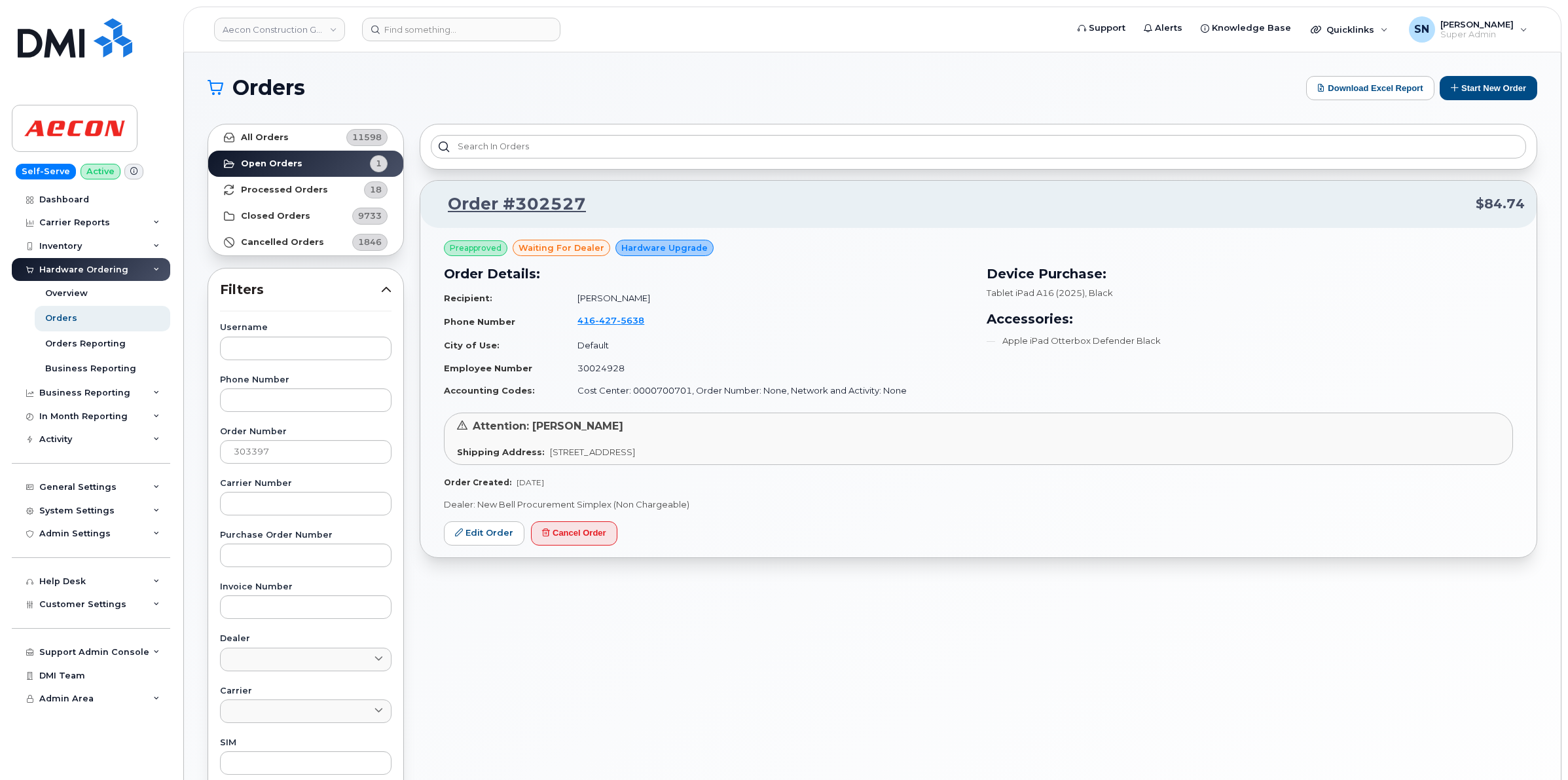
click at [262, 93] on span "Orders" at bounding box center [268, 88] width 72 height 19
click at [280, 135] on strong "All Orders" at bounding box center [264, 137] width 48 height 10
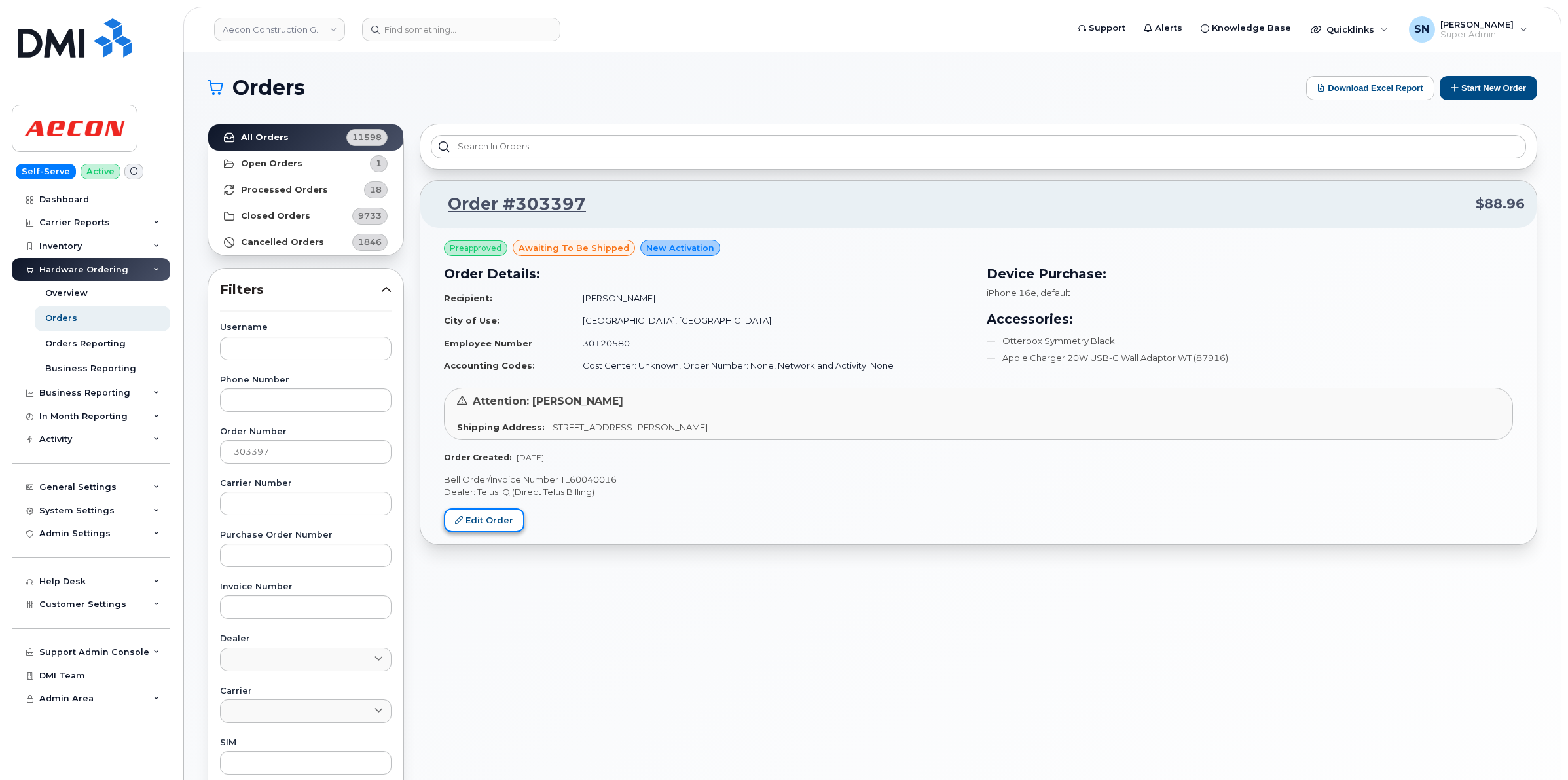
drag, startPoint x: 505, startPoint y: 528, endPoint x: 498, endPoint y: 533, distance: 8.6
click at [505, 528] on link "Edit Order" at bounding box center [485, 520] width 81 height 24
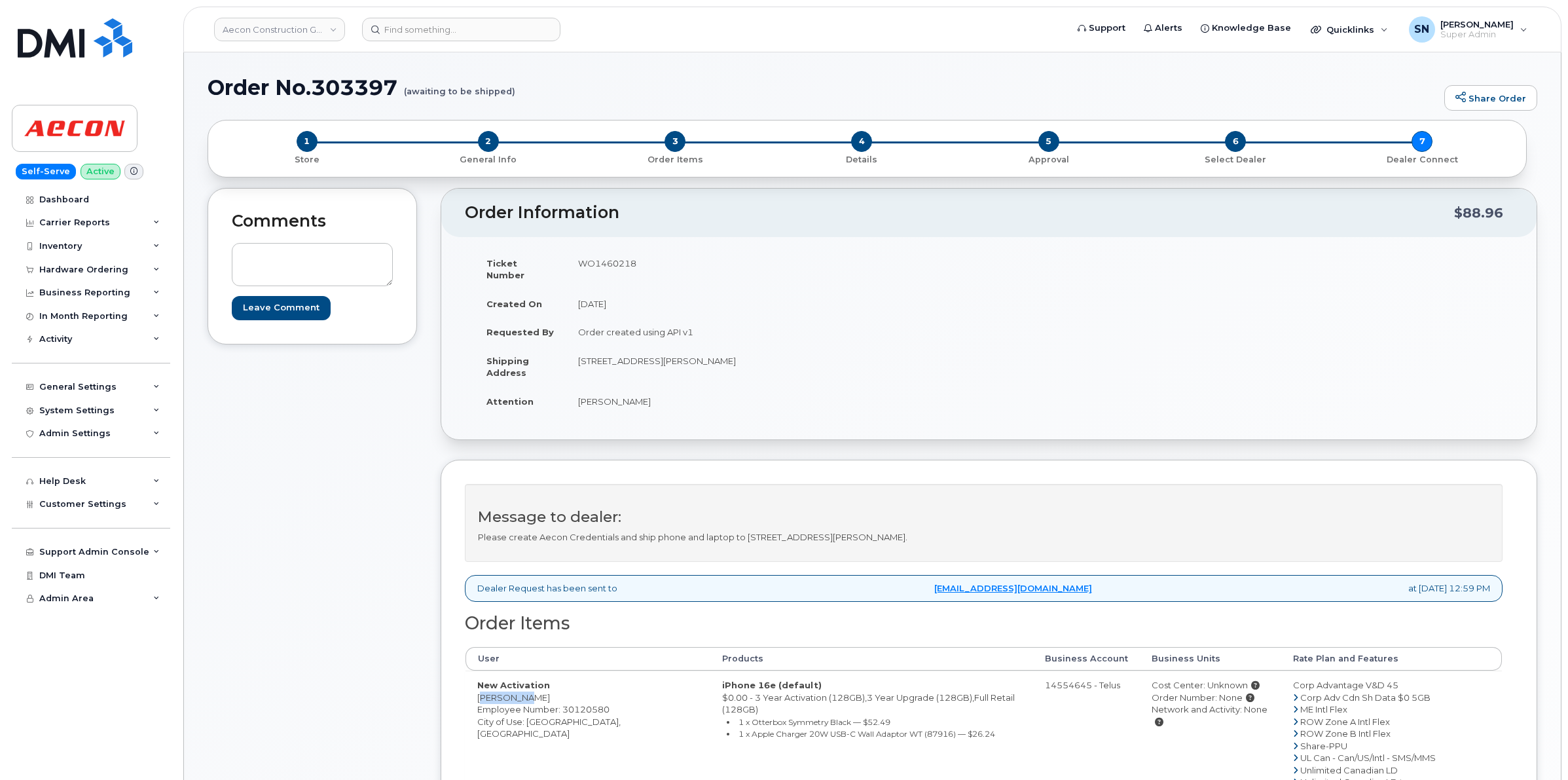
drag, startPoint x: 477, startPoint y: 688, endPoint x: 517, endPoint y: 692, distance: 40.2
click at [517, 692] on td "New Activation [PERSON_NAME] Employee Number: 30120580 City of Use: [GEOGRAPHIC…" at bounding box center [587, 740] width 245 height 138
copy td "[PERSON_NAME]"
drag, startPoint x: 522, startPoint y: 692, endPoint x: 587, endPoint y: 690, distance: 65.0
click at [587, 690] on td "New Activation [PERSON_NAME] Employee Number: 30120580 City of Use: [GEOGRAPHIC…" at bounding box center [587, 740] width 245 height 138
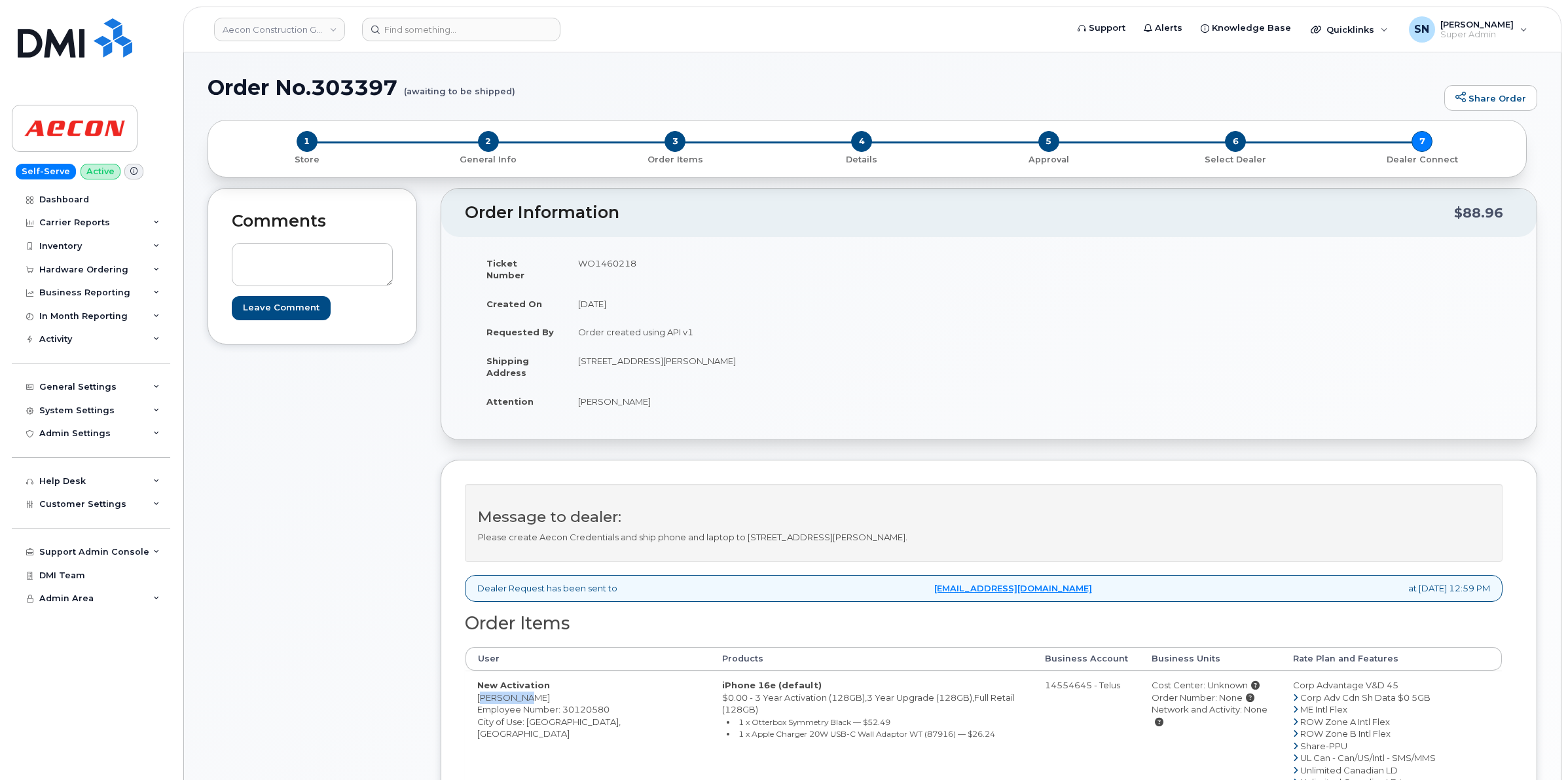
copy td "[PERSON_NAME]"
click at [545, 708] on td "New Activation Sebastian Espinosa Torres Employee Number: 30120580 City of Use:…" at bounding box center [587, 740] width 245 height 138
copy td "Toronto"
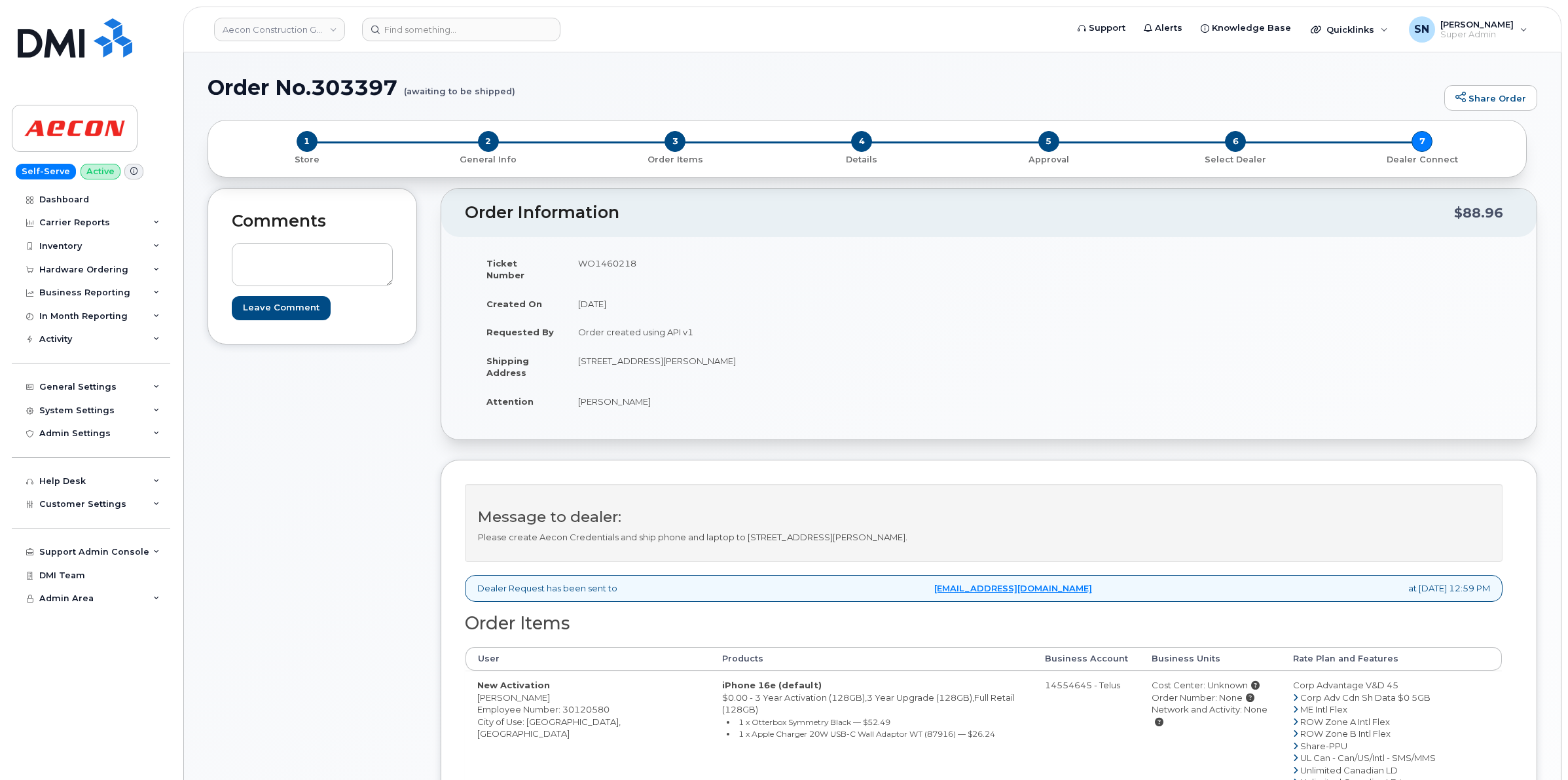
click at [623, 266] on td "WO1460218" at bounding box center [772, 269] width 413 height 40
copy td "WO1460218"
copy td "Sebastian"
drag, startPoint x: 578, startPoint y: 390, endPoint x: 621, endPoint y: 395, distance: 43.3
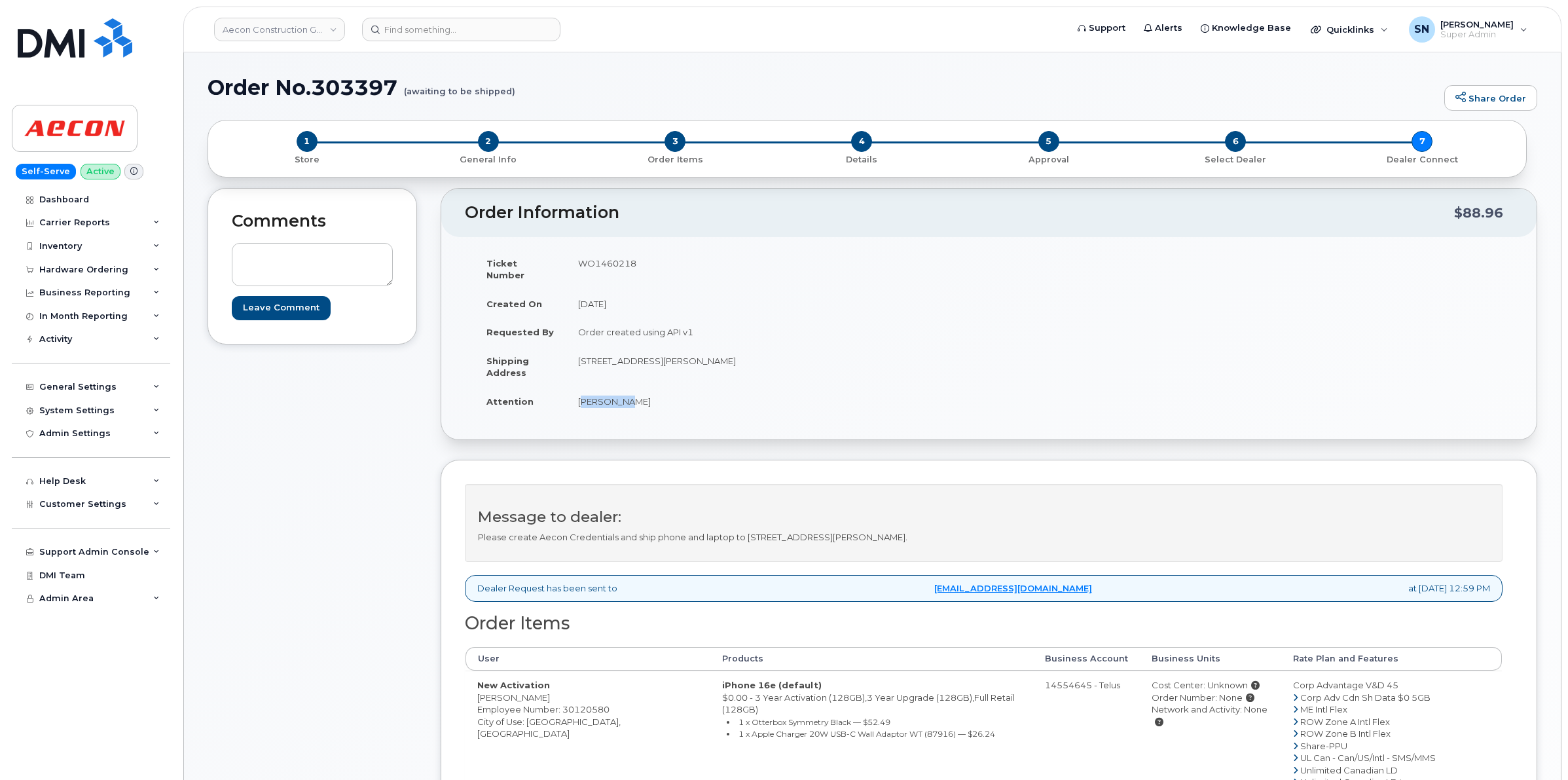
click at [621, 395] on td "Sebastian Espinosa Torres" at bounding box center [772, 401] width 413 height 29
drag, startPoint x: 622, startPoint y: 391, endPoint x: 691, endPoint y: 395, distance: 69.1
click at [691, 395] on td "Sebastian Espinosa Torres" at bounding box center [772, 401] width 413 height 29
copy td "Espinosa Torres"
drag, startPoint x: 578, startPoint y: 344, endPoint x: 757, endPoint y: 356, distance: 179.4
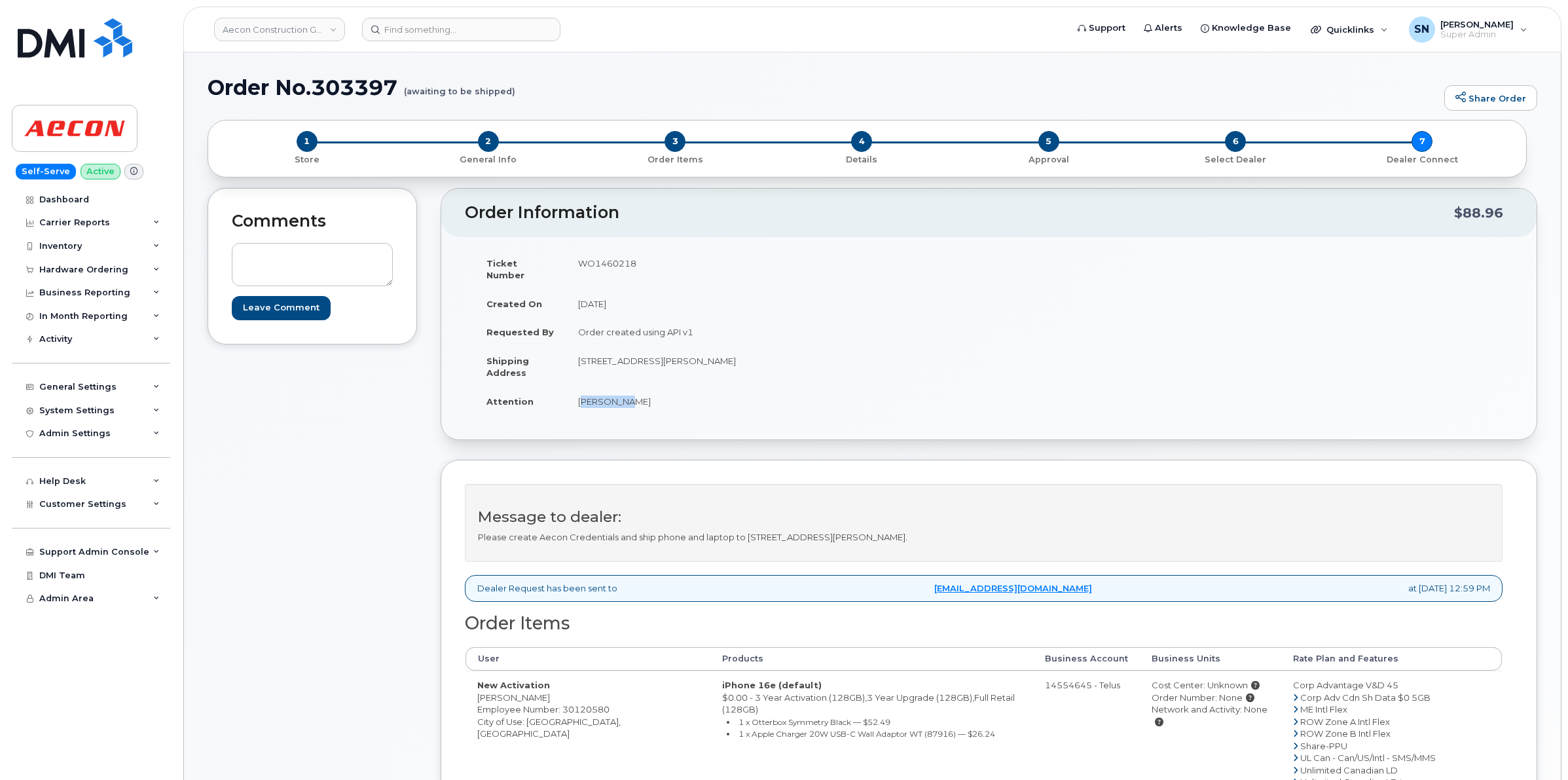
click at [757, 356] on td "20 Carlson Court Etobicoke ON M9W 7K6" at bounding box center [772, 367] width 413 height 40
copy td "20 Carlson Court Etobicoke ON M9W 7K6"
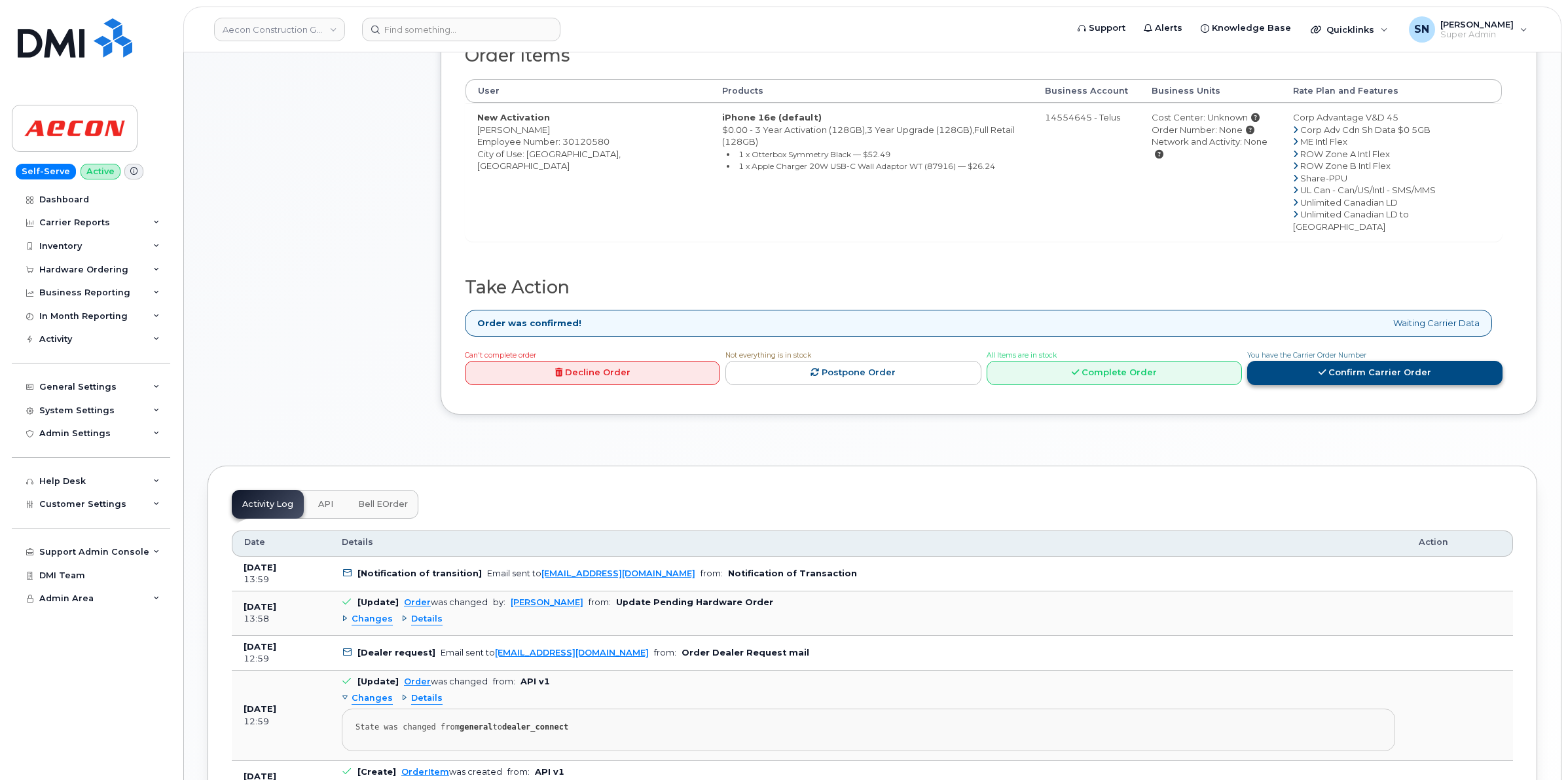
scroll to position [573, 0]
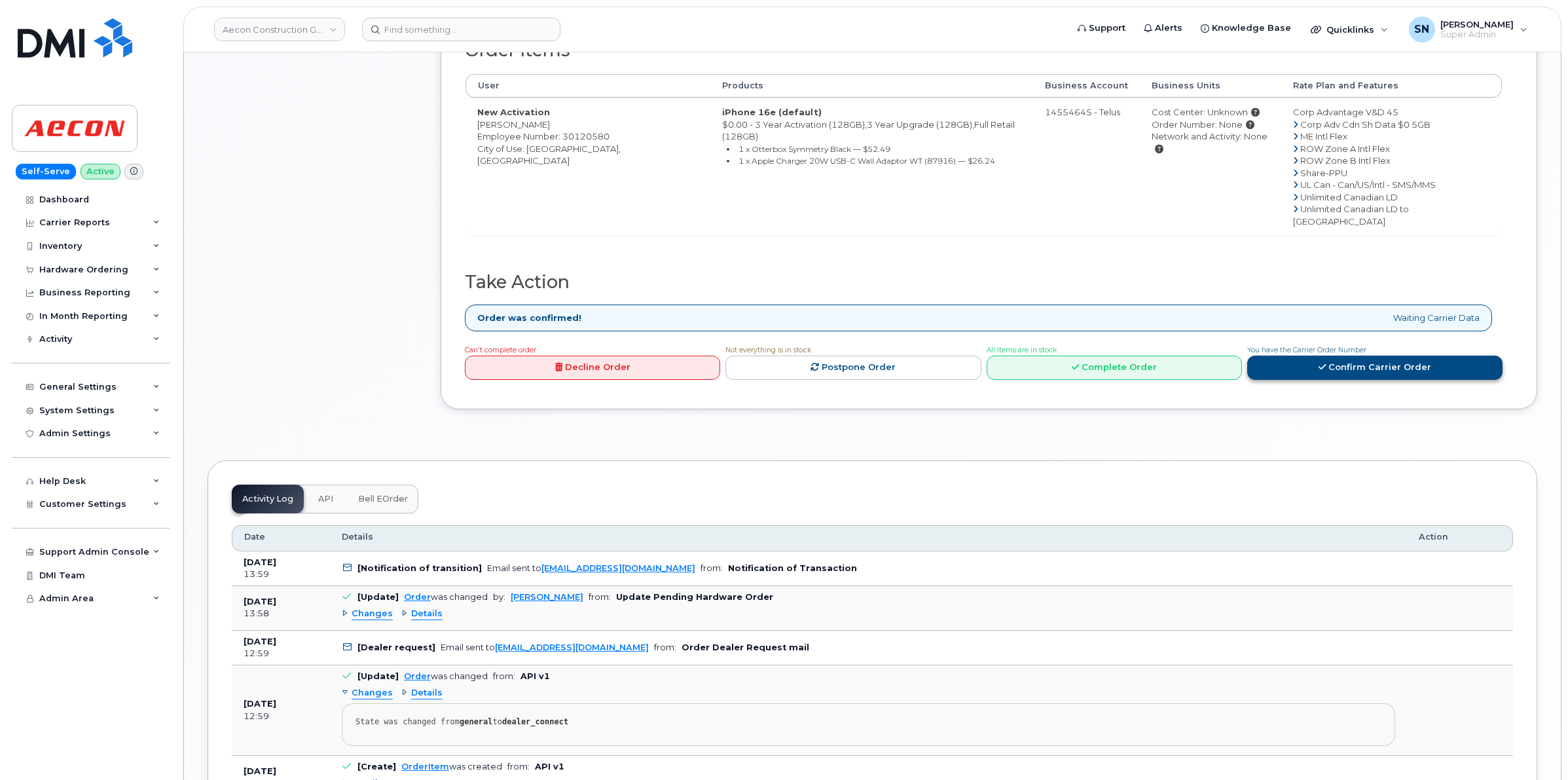
click at [1350, 356] on link "Confirm Carrier Order" at bounding box center [1375, 368] width 256 height 24
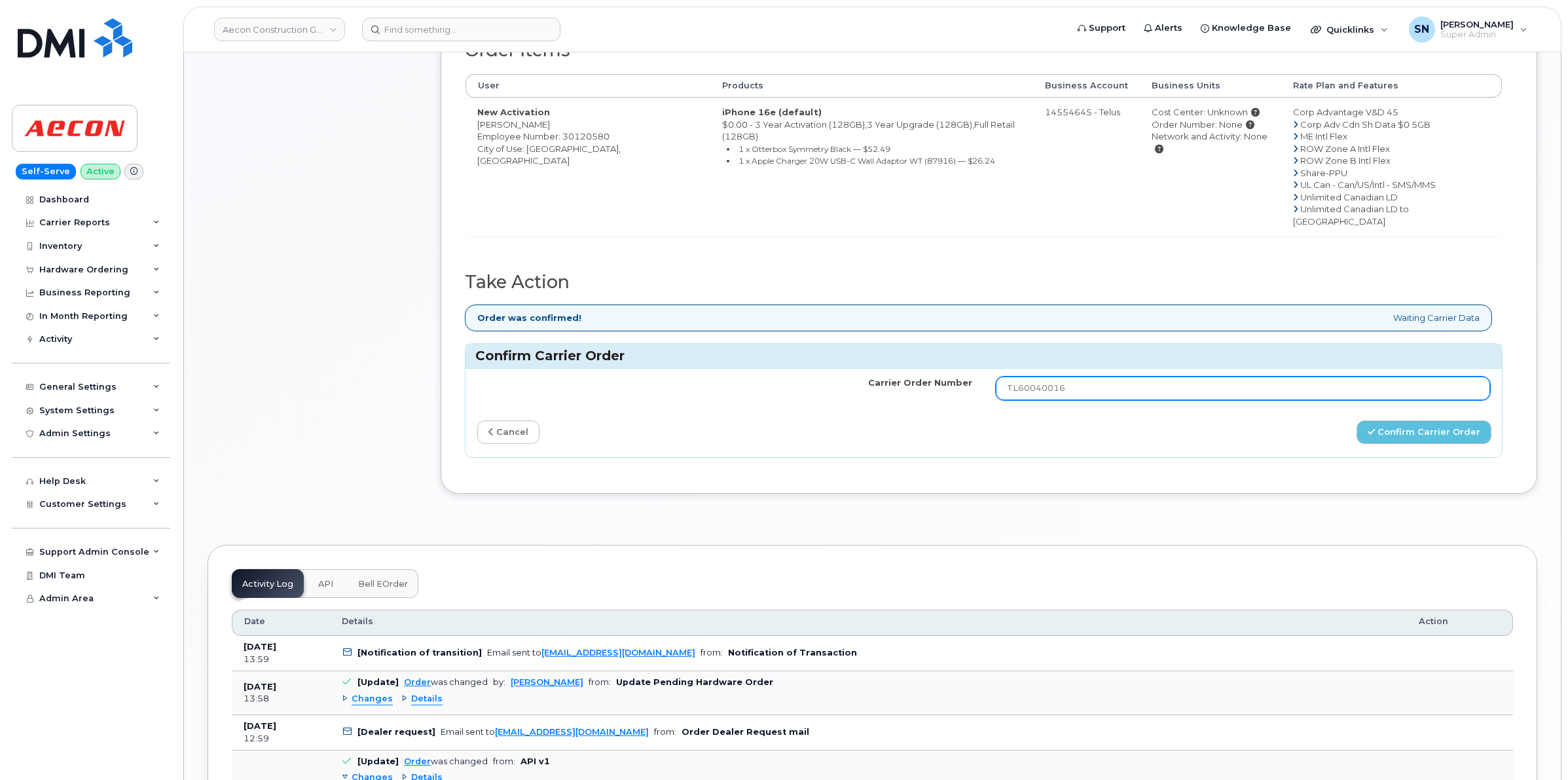
click at [1269, 377] on input "TL60040016" at bounding box center [1243, 389] width 495 height 24
drag, startPoint x: 1269, startPoint y: 374, endPoint x: 910, endPoint y: 359, distance: 359.3
click at [908, 369] on tr "Carrier Order Number TL60040016" at bounding box center [983, 388] width 1036 height 40
paste input "45"
type input "TL60040045"
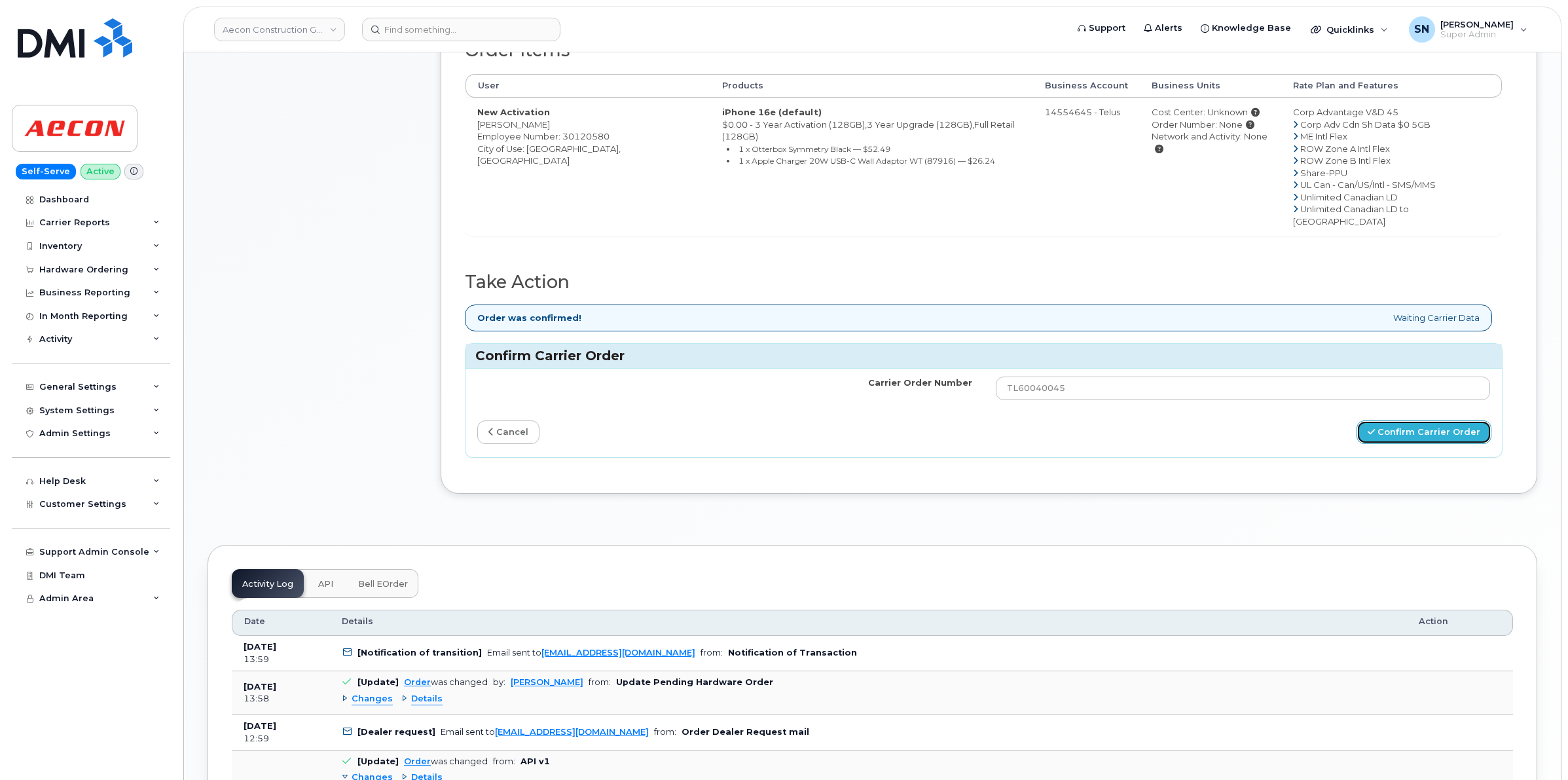
click at [1423, 421] on button "Confirm Carrier Order" at bounding box center [1424, 432] width 135 height 24
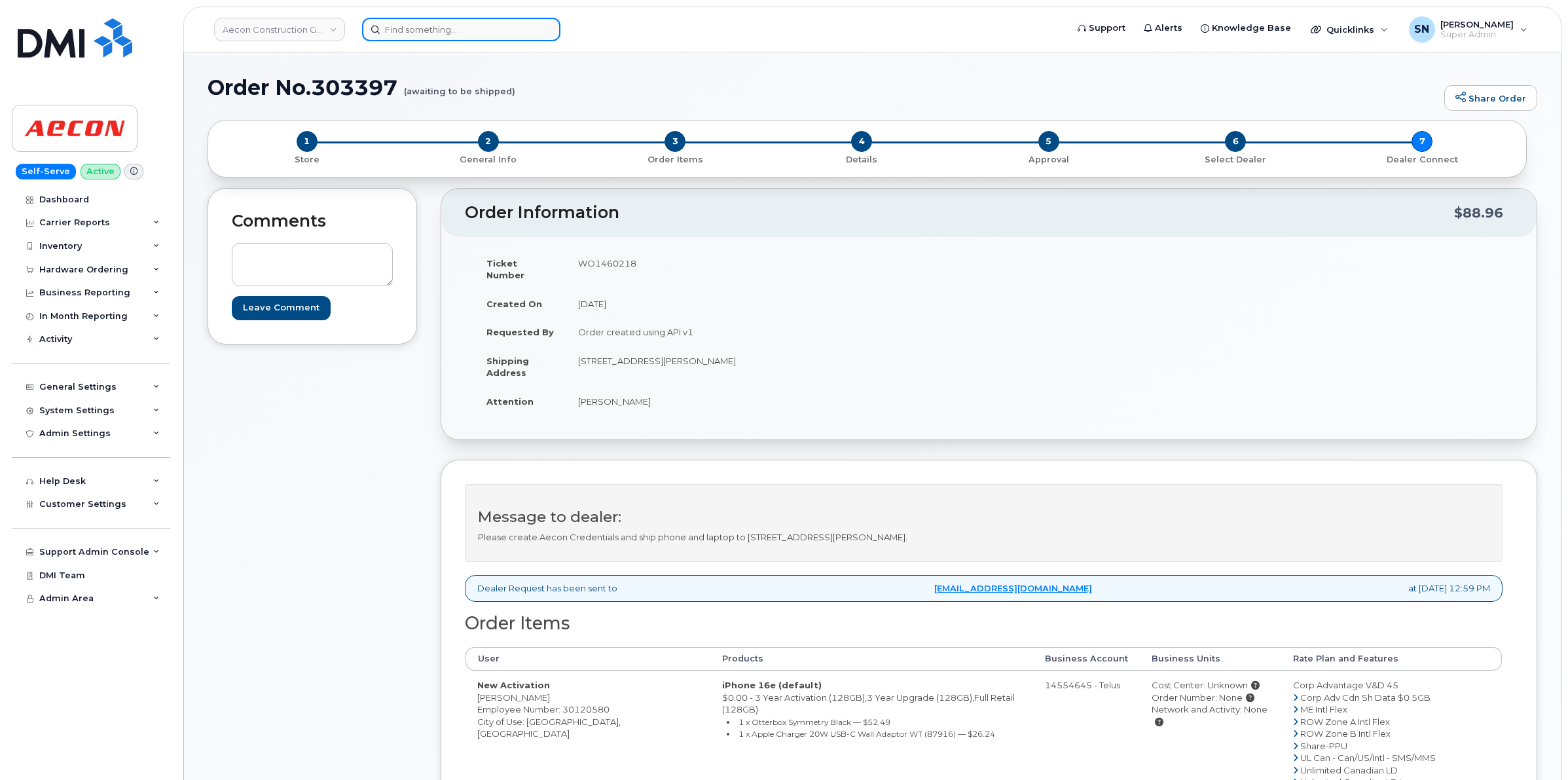
click at [441, 34] on input at bounding box center [461, 29] width 199 height 24
paste input "3612389412"
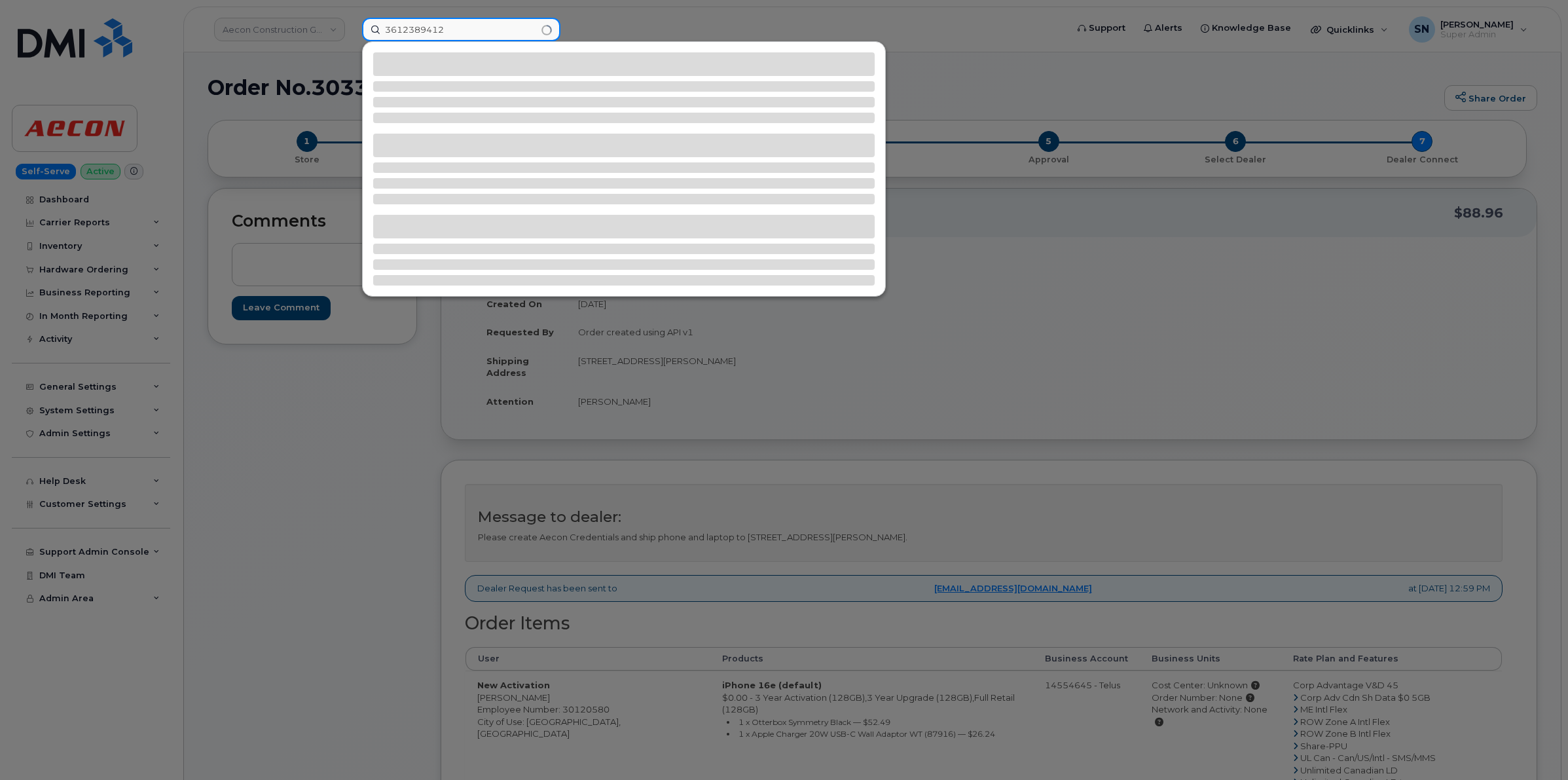
type input "3612389412"
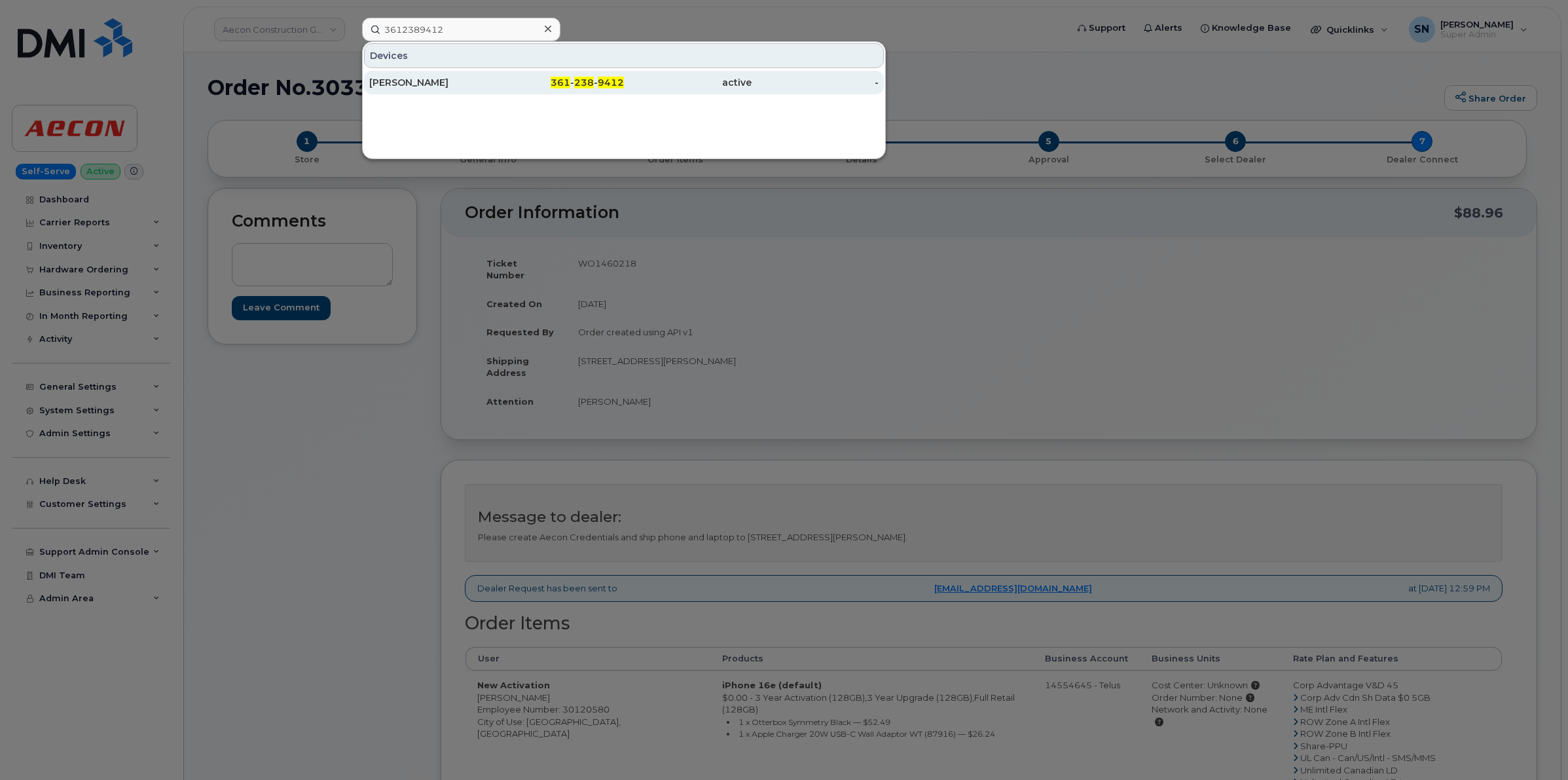
click at [449, 90] on div "ROBERT BURBANK" at bounding box center [433, 82] width 128 height 24
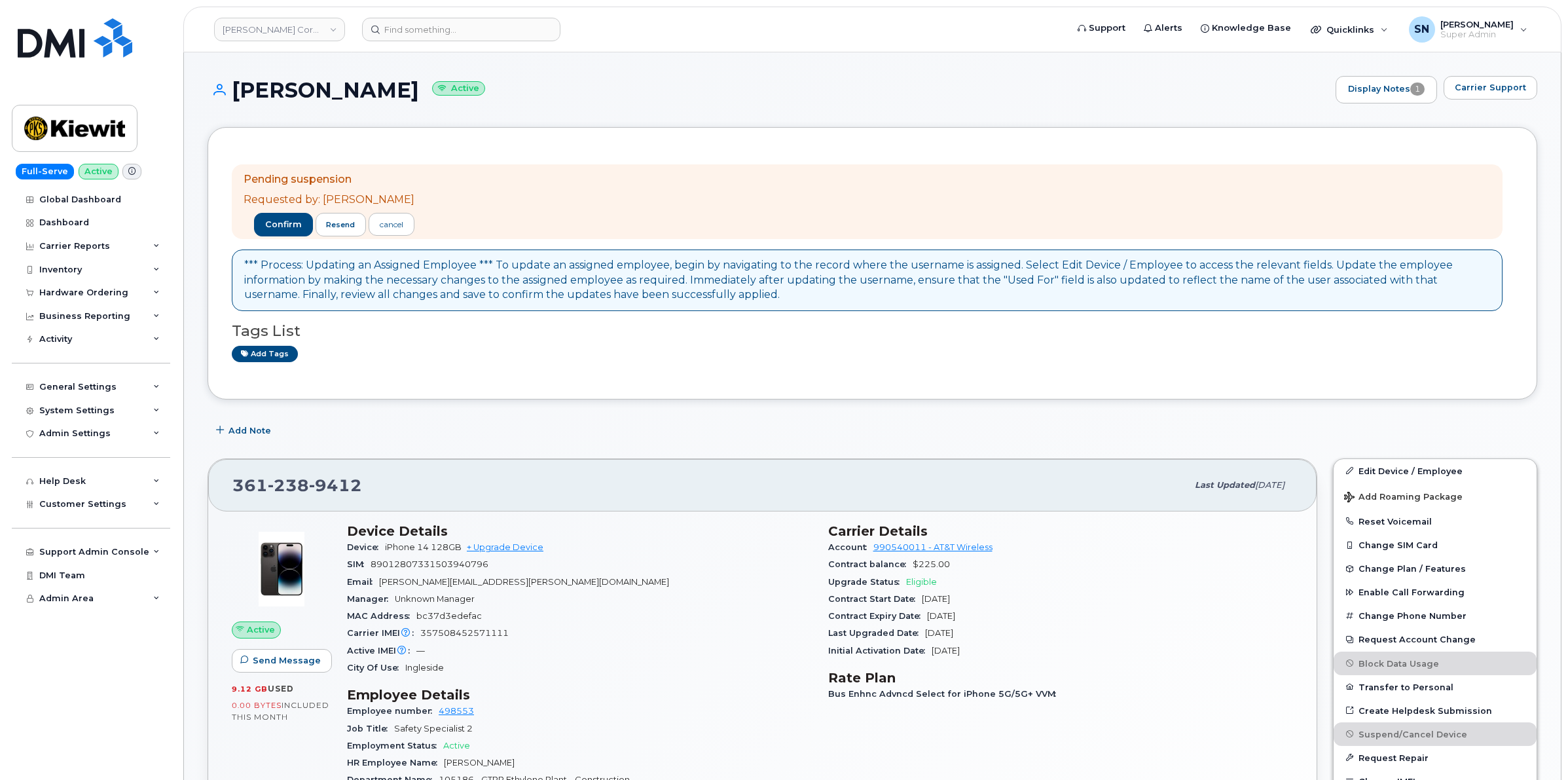
click at [517, 424] on div "Add Note" at bounding box center [872, 431] width 1330 height 24
click at [593, 98] on h1 "ROBERT BURBANK Active" at bounding box center [768, 89] width 1121 height 23
click at [92, 289] on div "Hardware Ordering" at bounding box center [91, 293] width 158 height 24
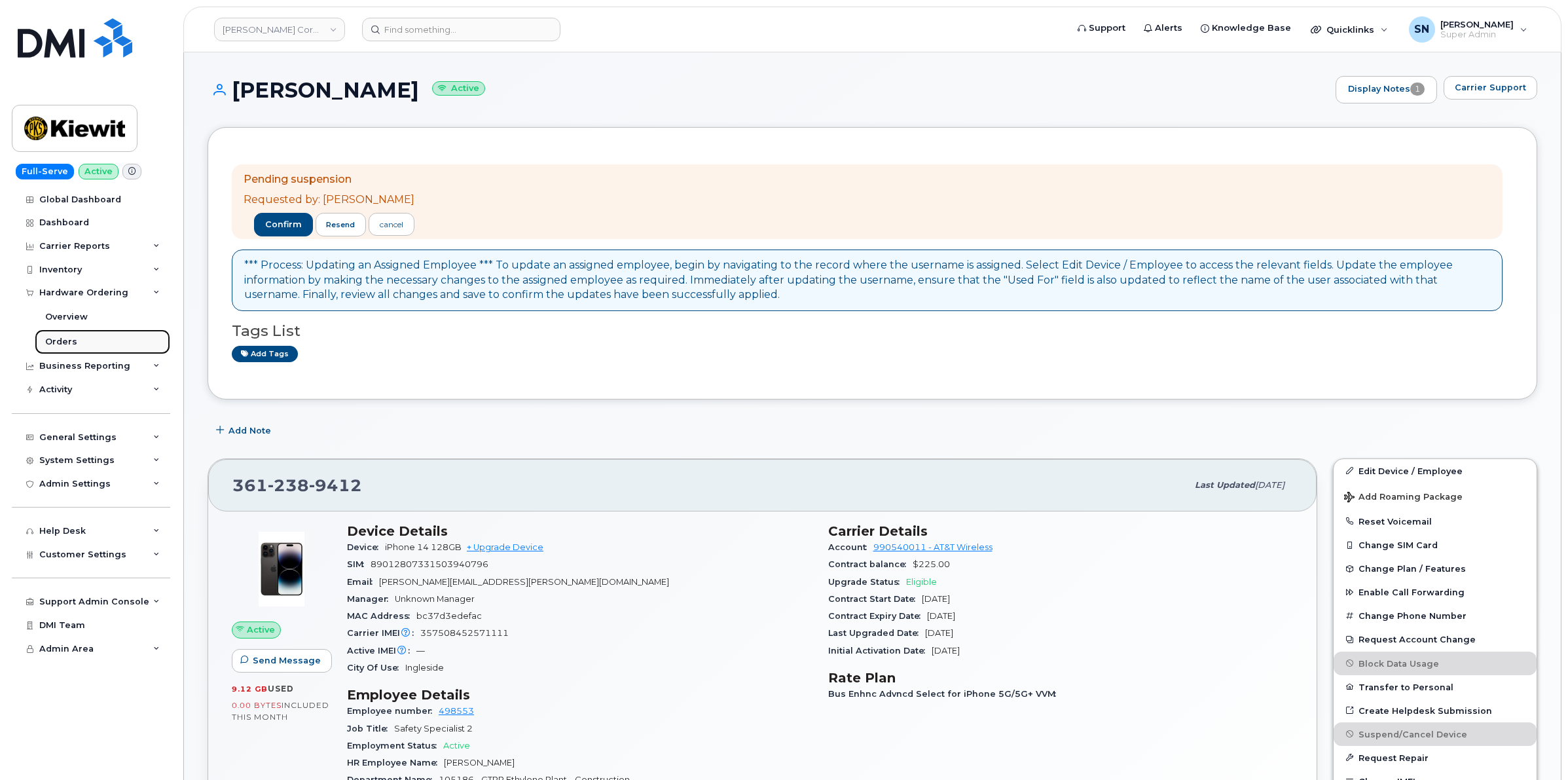
click at [66, 336] on link "Orders" at bounding box center [102, 342] width 135 height 25
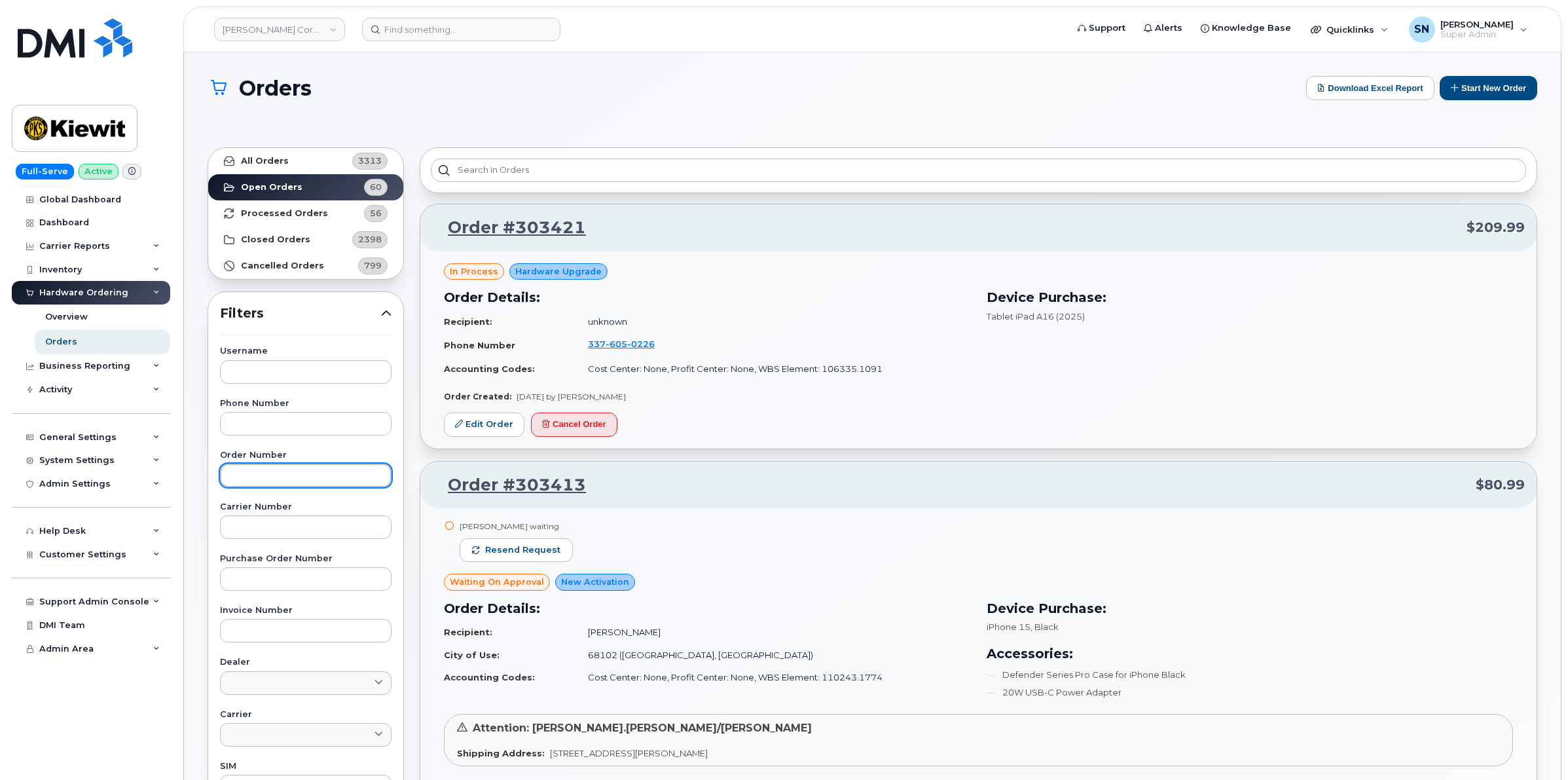
click at [297, 465] on input "text" at bounding box center [306, 475] width 172 height 24
paste input "303381"
click at [273, 169] on link "All Orders 3313" at bounding box center [306, 161] width 195 height 26
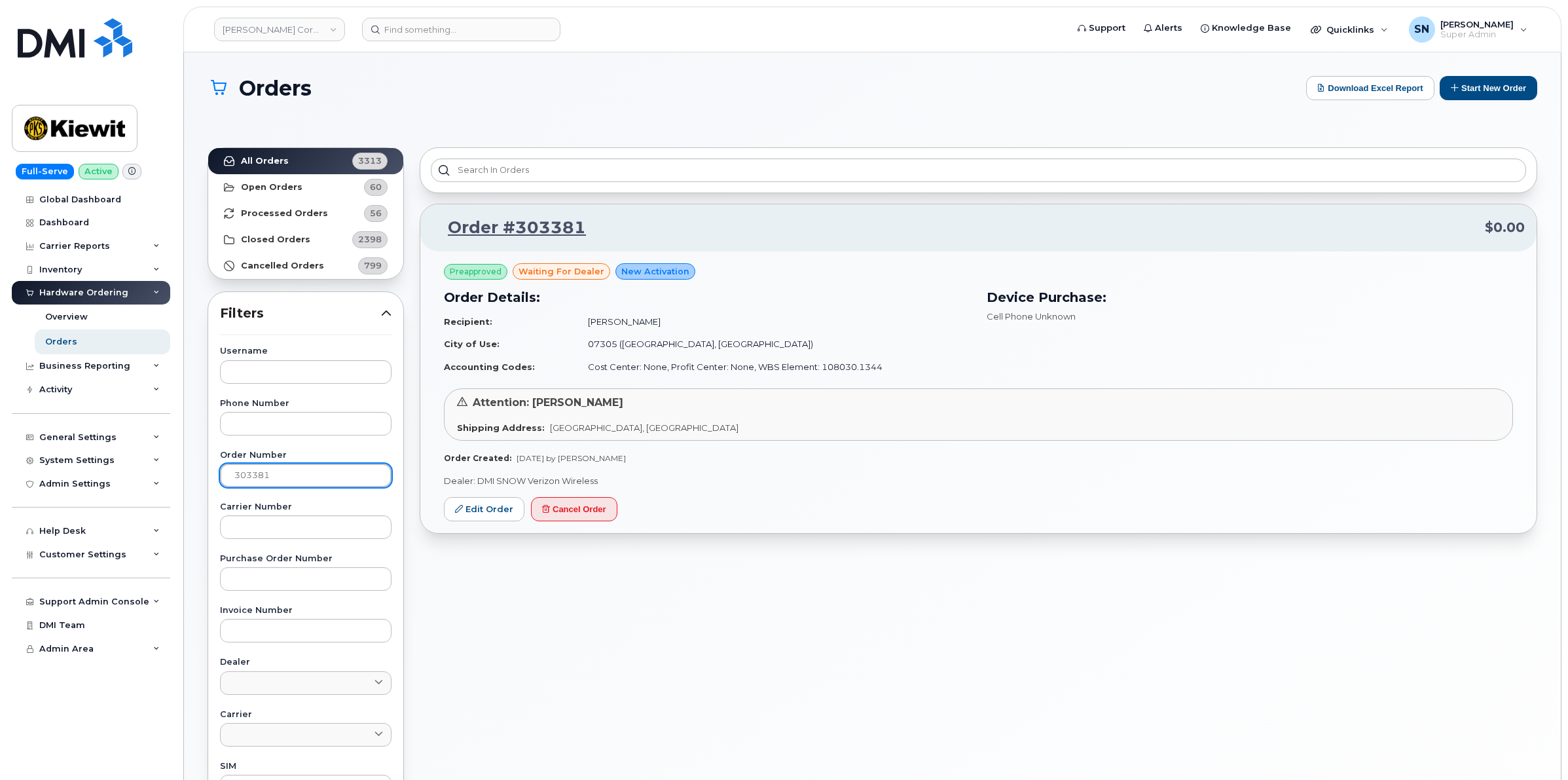
drag, startPoint x: 262, startPoint y: 469, endPoint x: 188, endPoint y: 471, distance: 74.0
click at [201, 471] on div "All Orders 3313 Open Orders 60 Processed Orders 56 Closed Orders 2398 Cancelled…" at bounding box center [305, 600] width 212 height 921
paste input "205"
click at [283, 162] on strong "All Orders" at bounding box center [264, 161] width 48 height 10
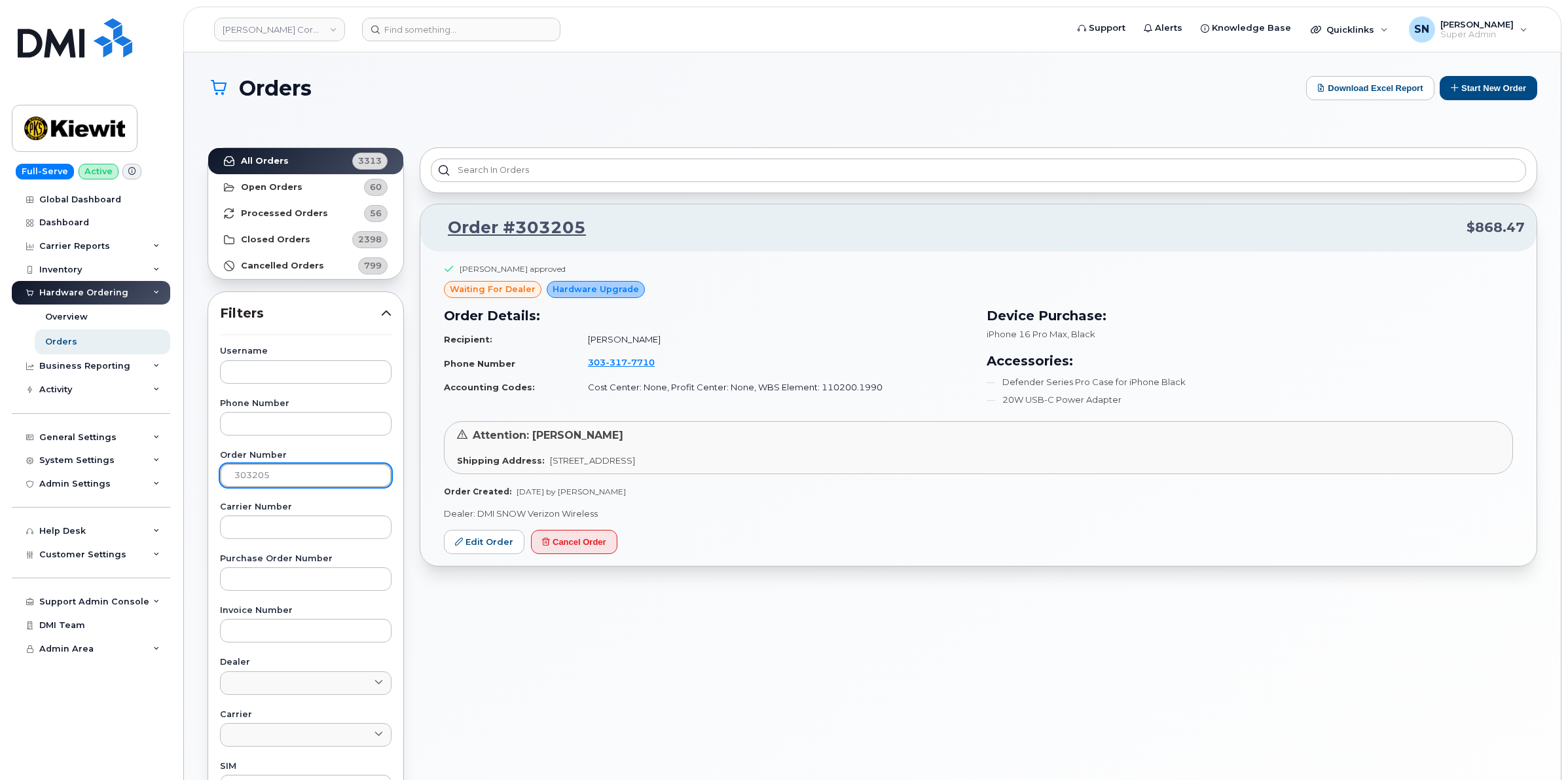
drag, startPoint x: 324, startPoint y: 475, endPoint x: 179, endPoint y: 469, distance: 145.1
click at [179, 469] on body "Kiewit Corporation Support Alerts Knowledge Base Quicklinks Suspend / Cancel De…" at bounding box center [784, 559] width 1568 height 1117
paste input "381"
type input "303381"
click at [261, 156] on strong "All Orders" at bounding box center [264, 161] width 48 height 10
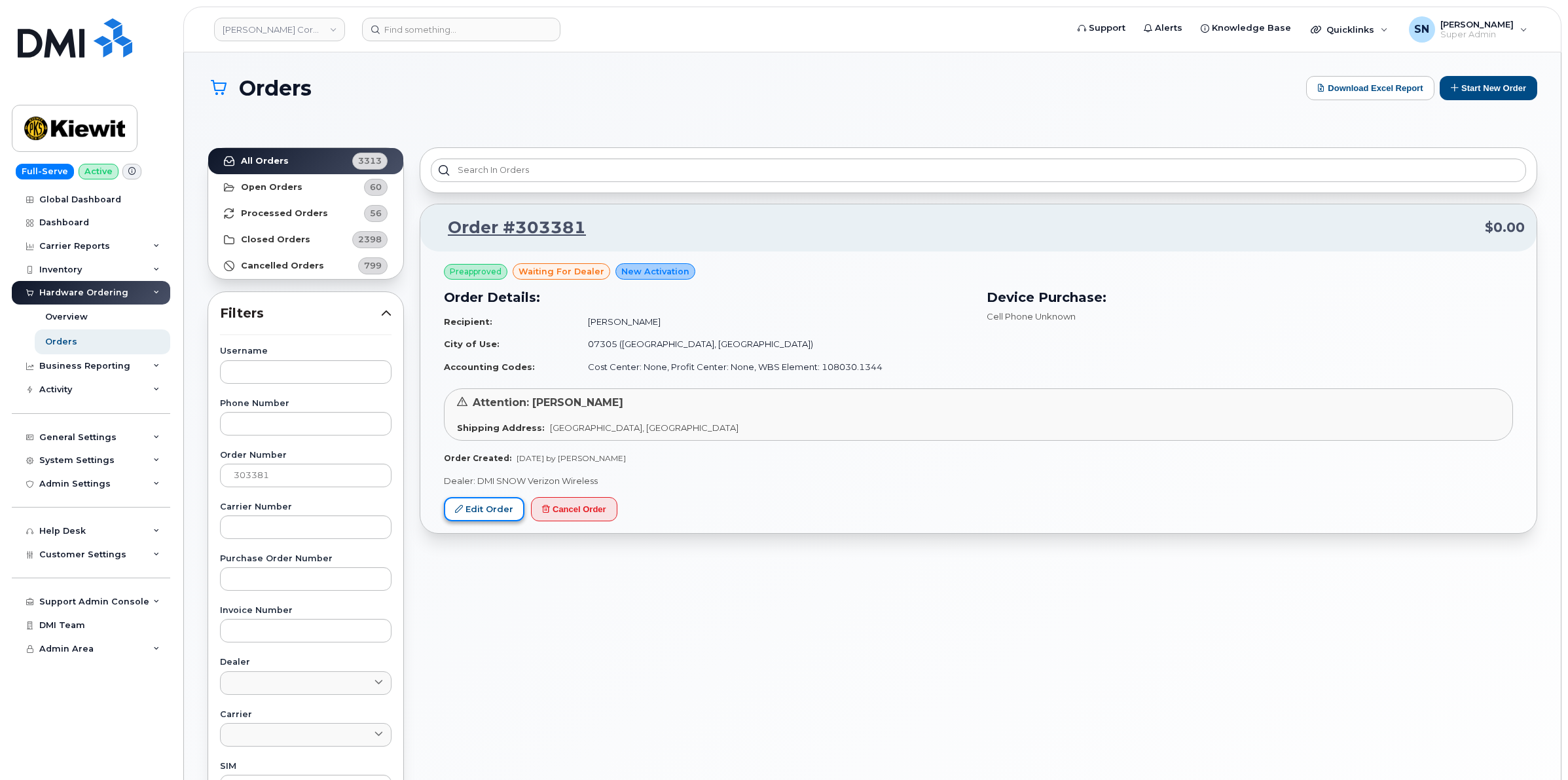
click at [499, 504] on link "Edit Order" at bounding box center [485, 509] width 81 height 24
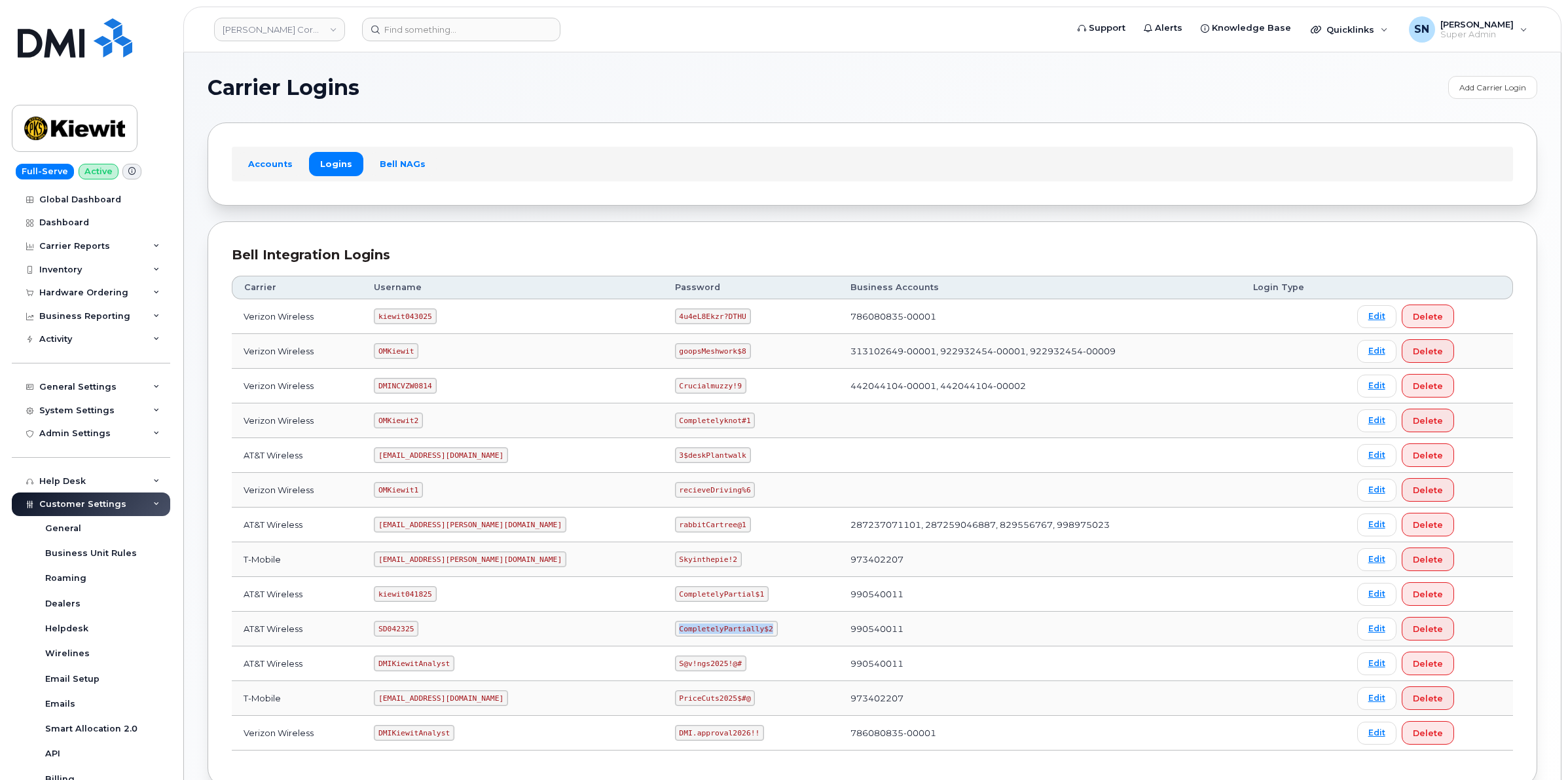
drag, startPoint x: 640, startPoint y: 634, endPoint x: 712, endPoint y: 634, distance: 72.0
click at [712, 634] on code "CompletelyPartially$2" at bounding box center [727, 629] width 103 height 16
drag, startPoint x: 623, startPoint y: 318, endPoint x: 688, endPoint y: 320, distance: 65.0
click at [688, 320] on code "4u4eL8Ekzr?DTHU" at bounding box center [713, 316] width 76 height 16
copy code "4u4eL8Ekzr?DTHU"
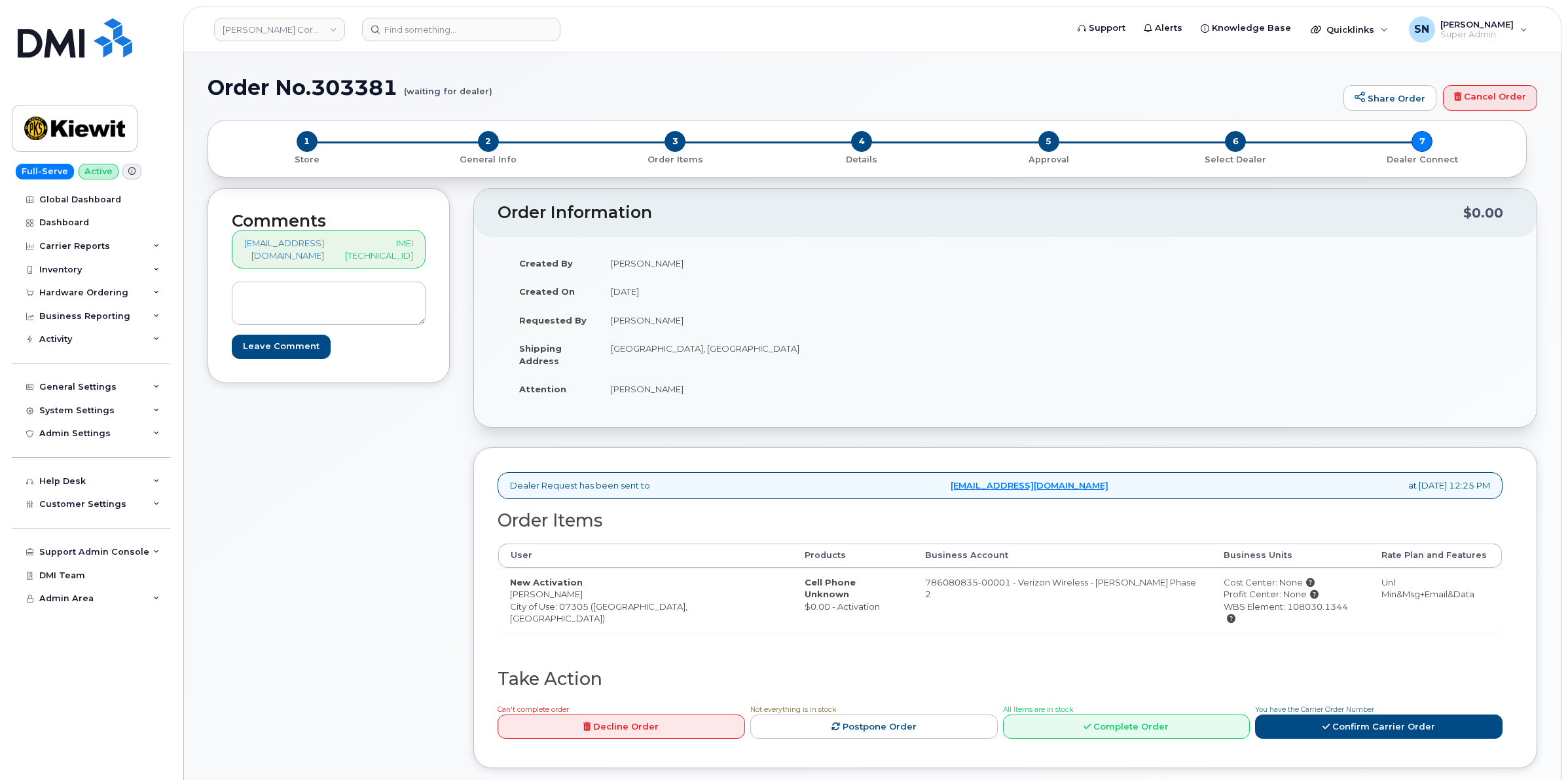
click at [400, 257] on p "IMEI 867200064537796" at bounding box center [379, 249] width 68 height 24
copy p "867200064537796"
drag, startPoint x: 541, startPoint y: 594, endPoint x: 611, endPoint y: 595, distance: 70.0
click at [611, 595] on td "New Activation Samuel Henry City of Use: 07305 (Jersey City, NJ)" at bounding box center [645, 600] width 294 height 65
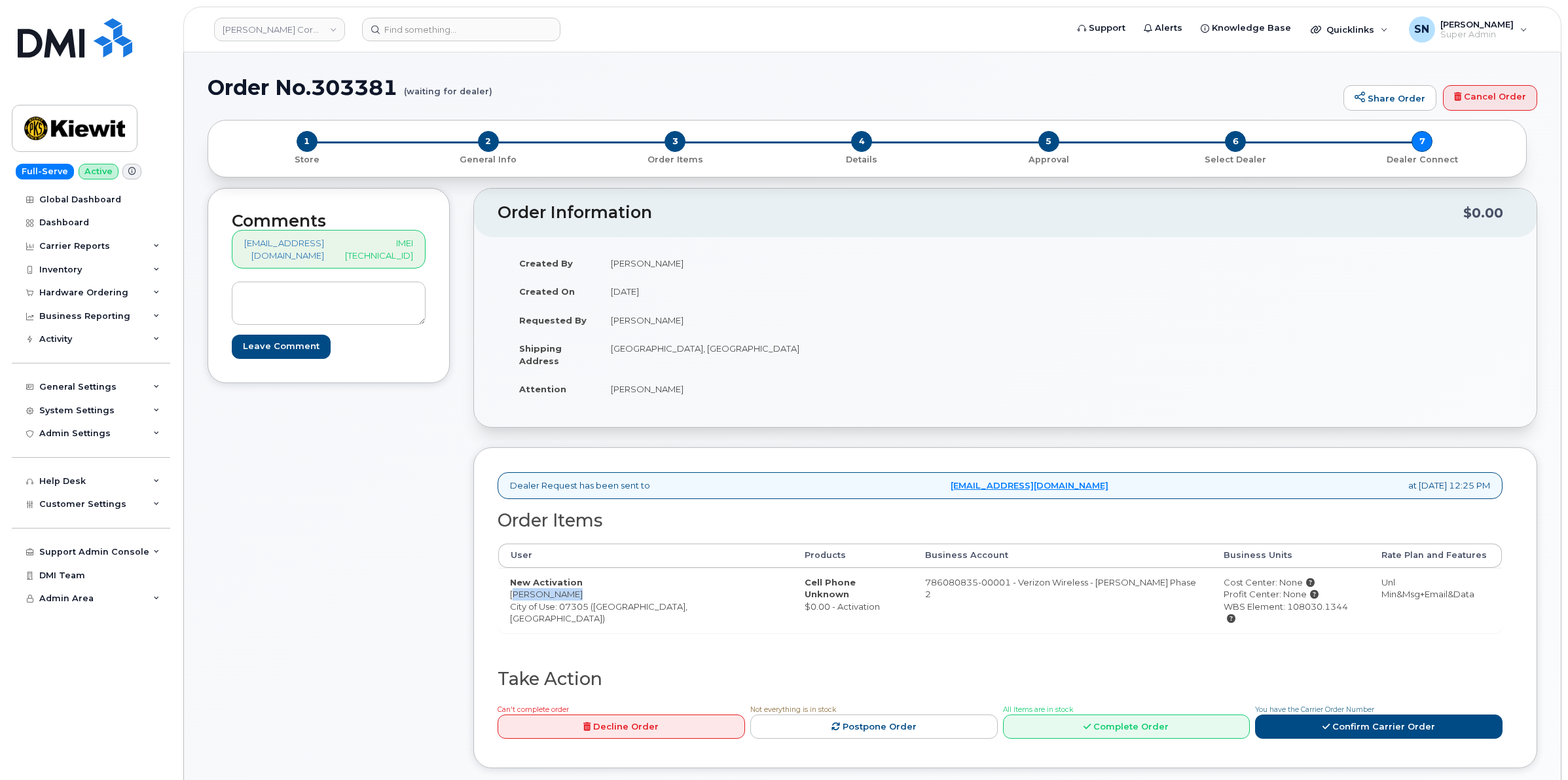
copy td "Samuel Henry"
click at [350, 77] on h1 "Order No.303381 (waiting for dealer)" at bounding box center [772, 87] width 1130 height 23
copy h1 "303381"
click at [404, 244] on p "IMEI 867200064537796" at bounding box center [379, 249] width 68 height 24
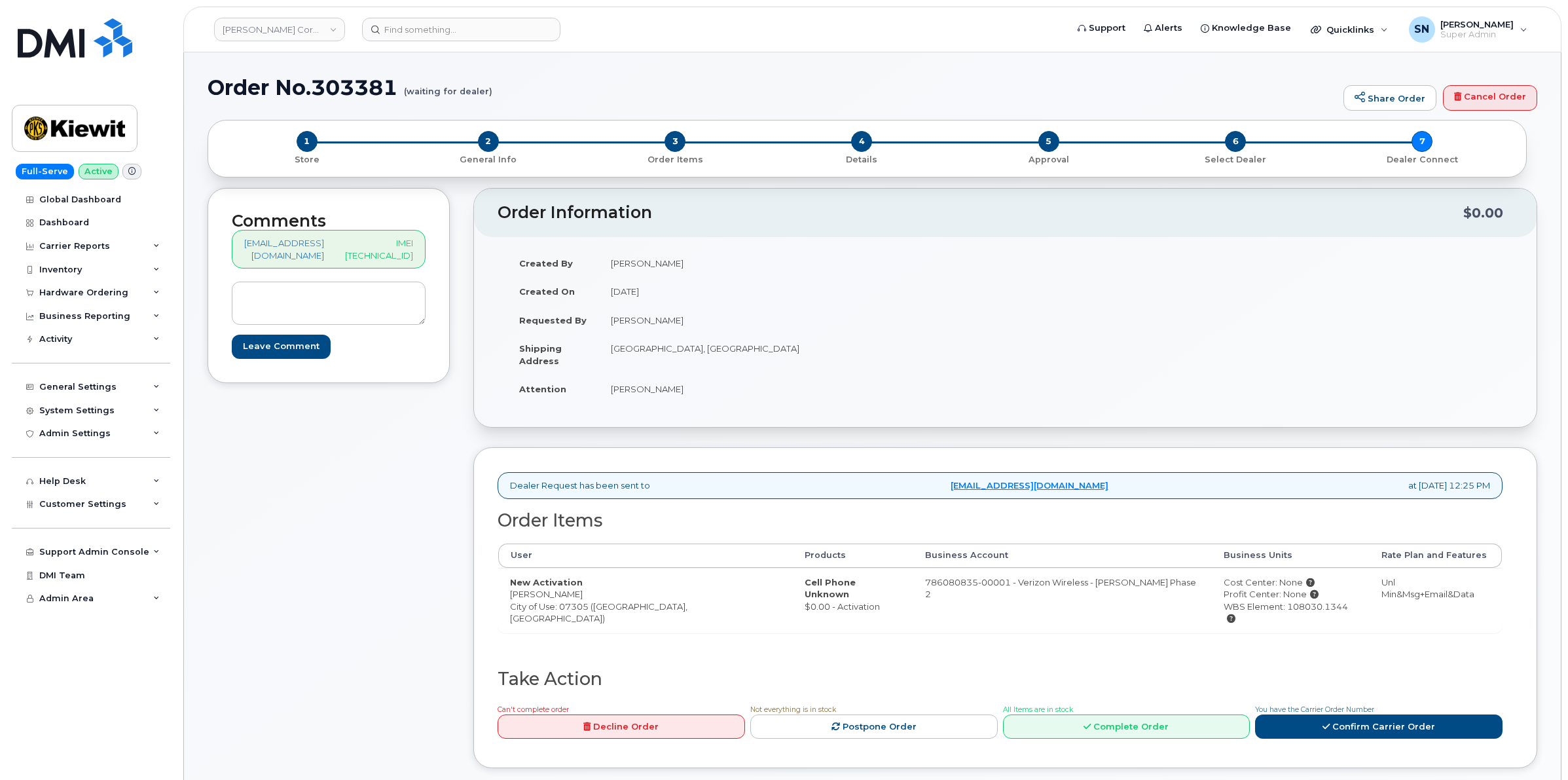
click at [405, 256] on p "IMEI 867200064537796" at bounding box center [379, 249] width 68 height 24
copy p "867200064537796"
click at [109, 289] on div "Hardware Ordering" at bounding box center [84, 293] width 89 height 10
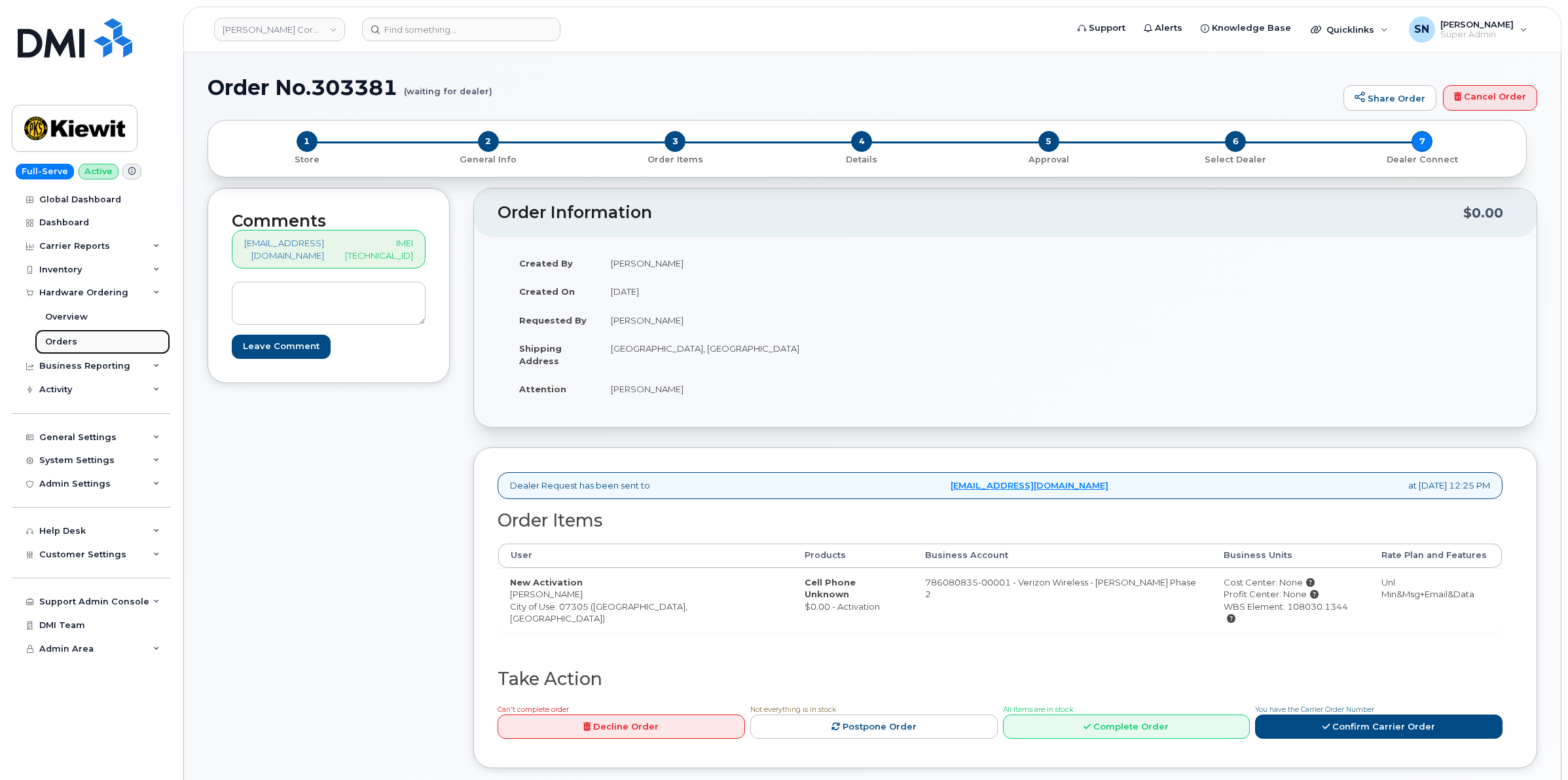
click at [67, 342] on div "Orders" at bounding box center [61, 342] width 32 height 12
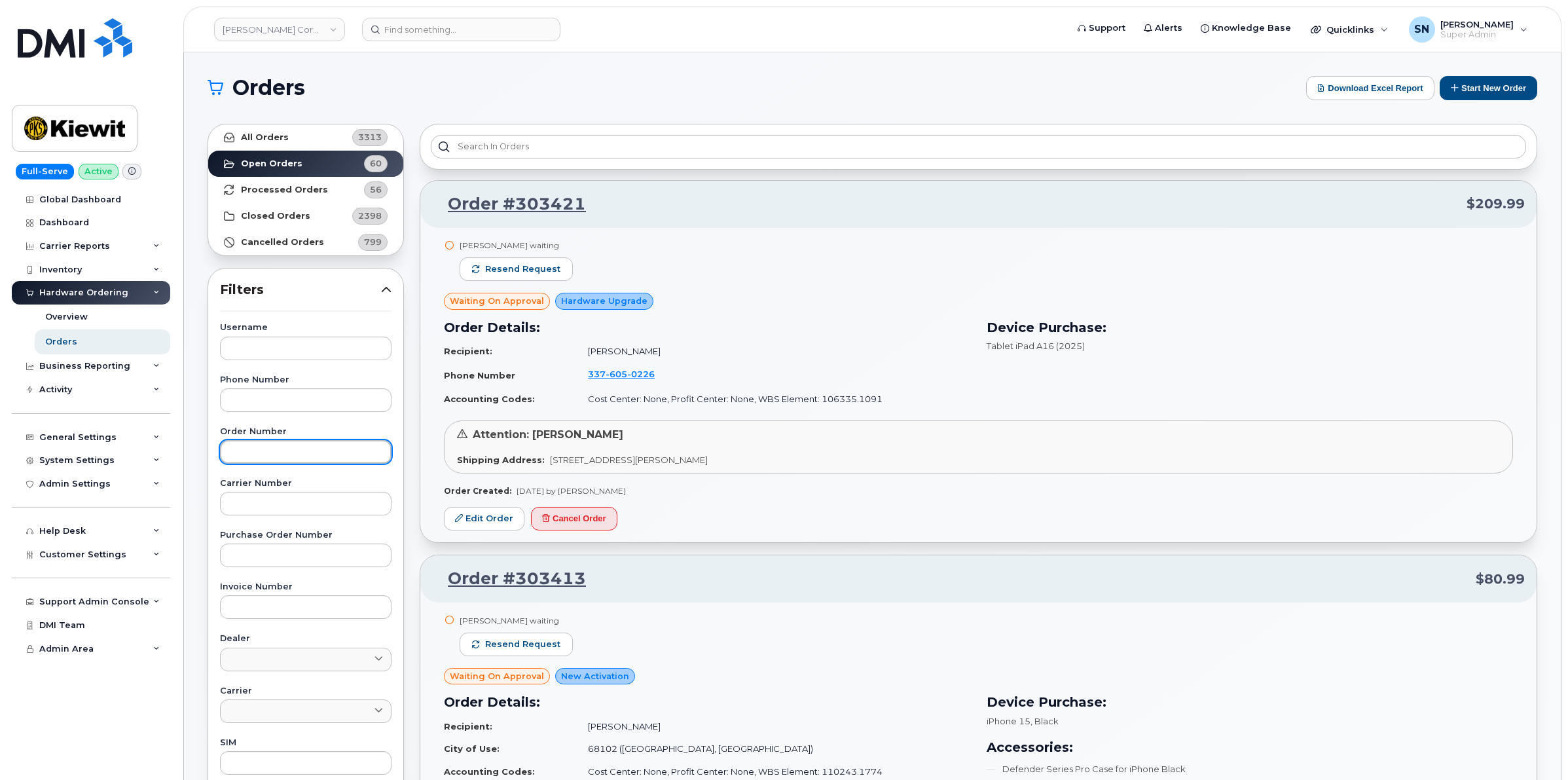
click at [291, 453] on input "text" at bounding box center [306, 452] width 172 height 24
paste input "303205"
type input "303205"
click at [301, 132] on link "All Orders 3313" at bounding box center [306, 137] width 195 height 26
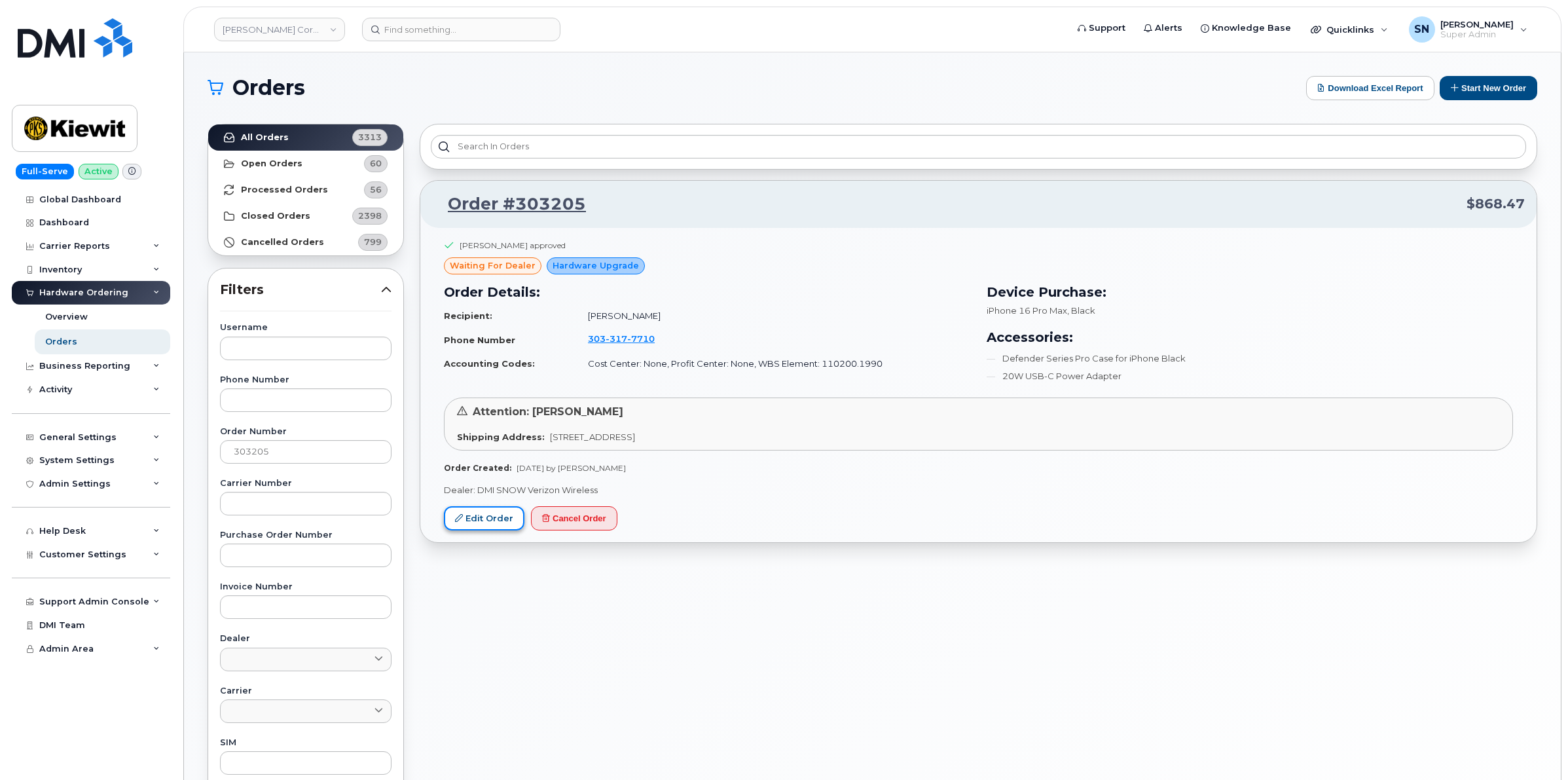
click at [499, 516] on link "Edit Order" at bounding box center [485, 518] width 81 height 24
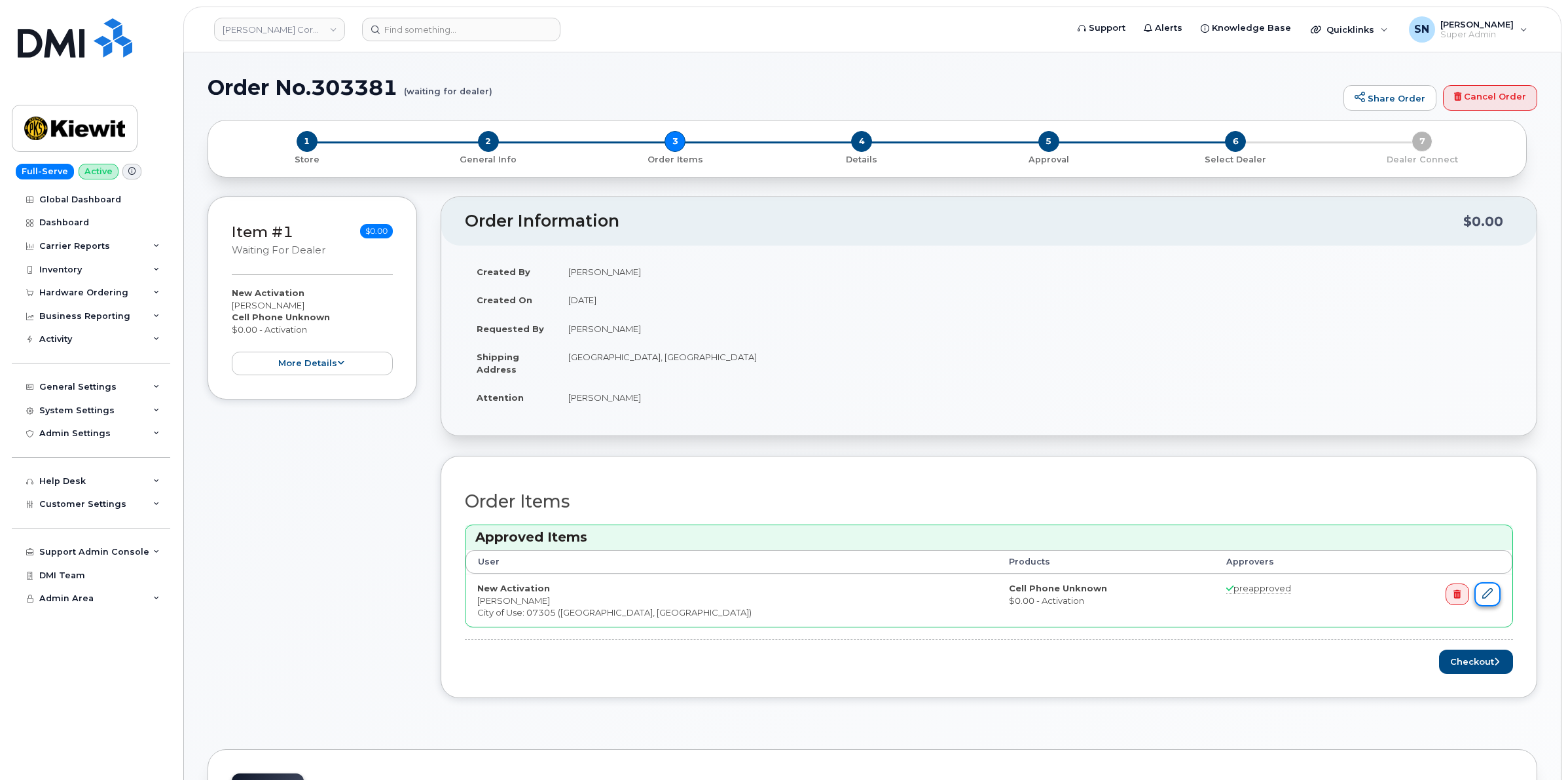
click at [1485, 593] on icon at bounding box center [1487, 593] width 10 height 10
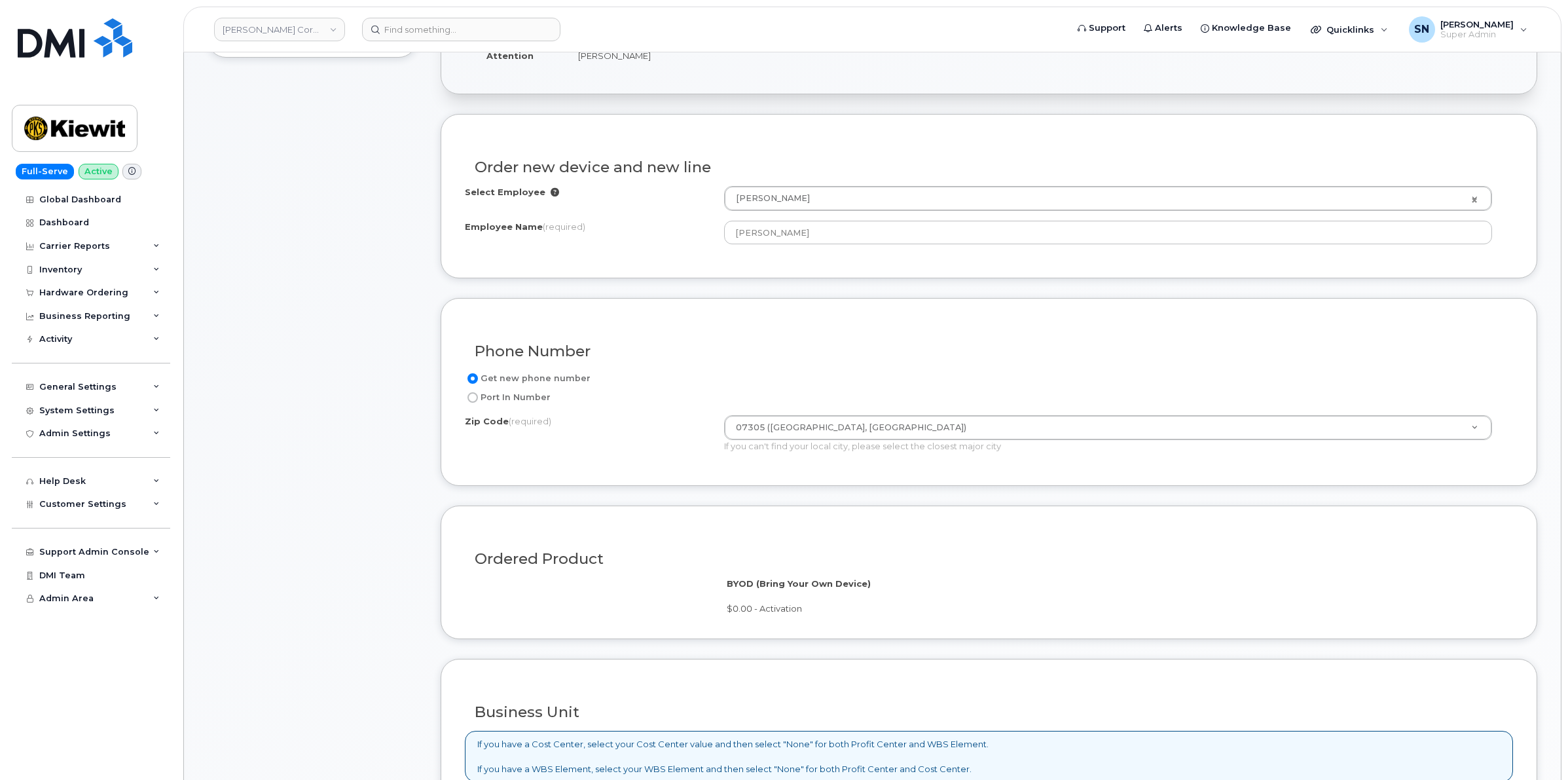
scroll to position [327, 0]
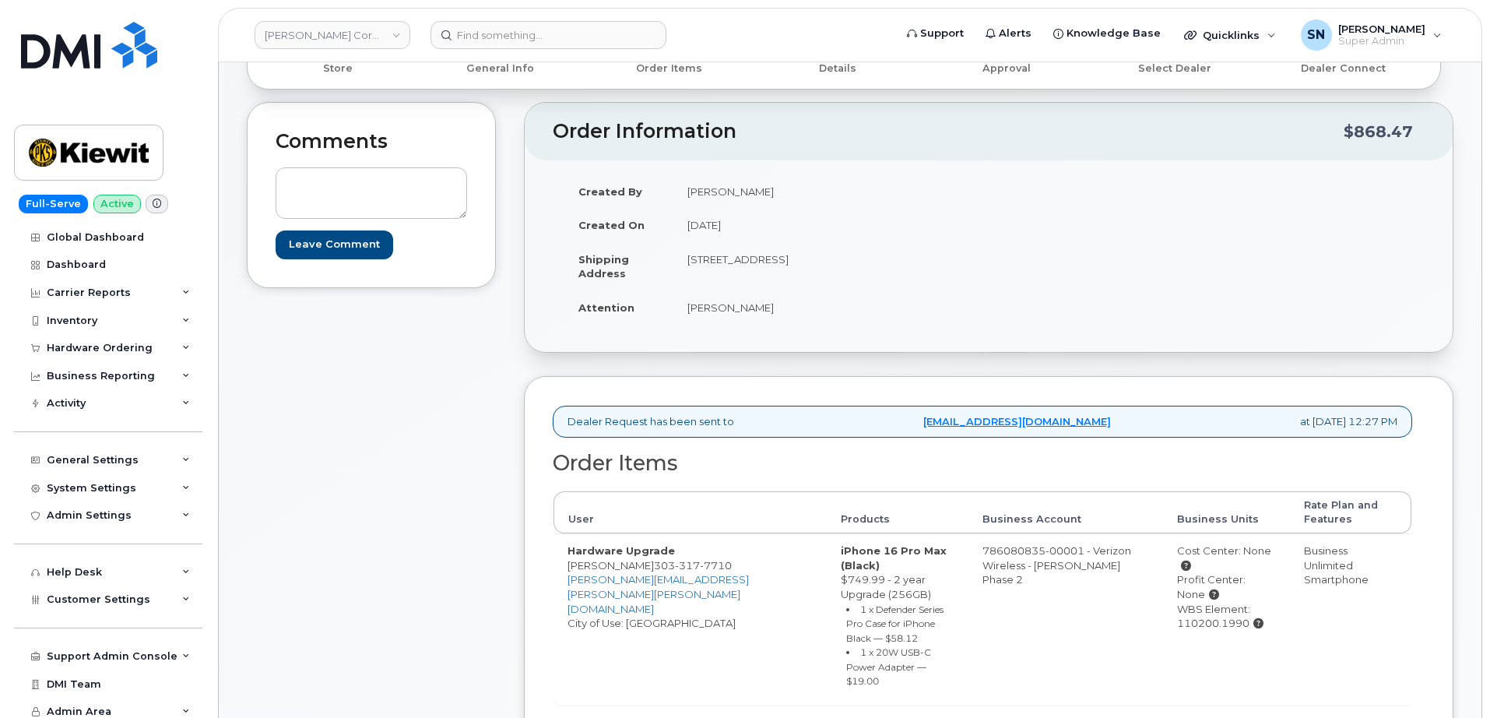
scroll to position [292, 0]
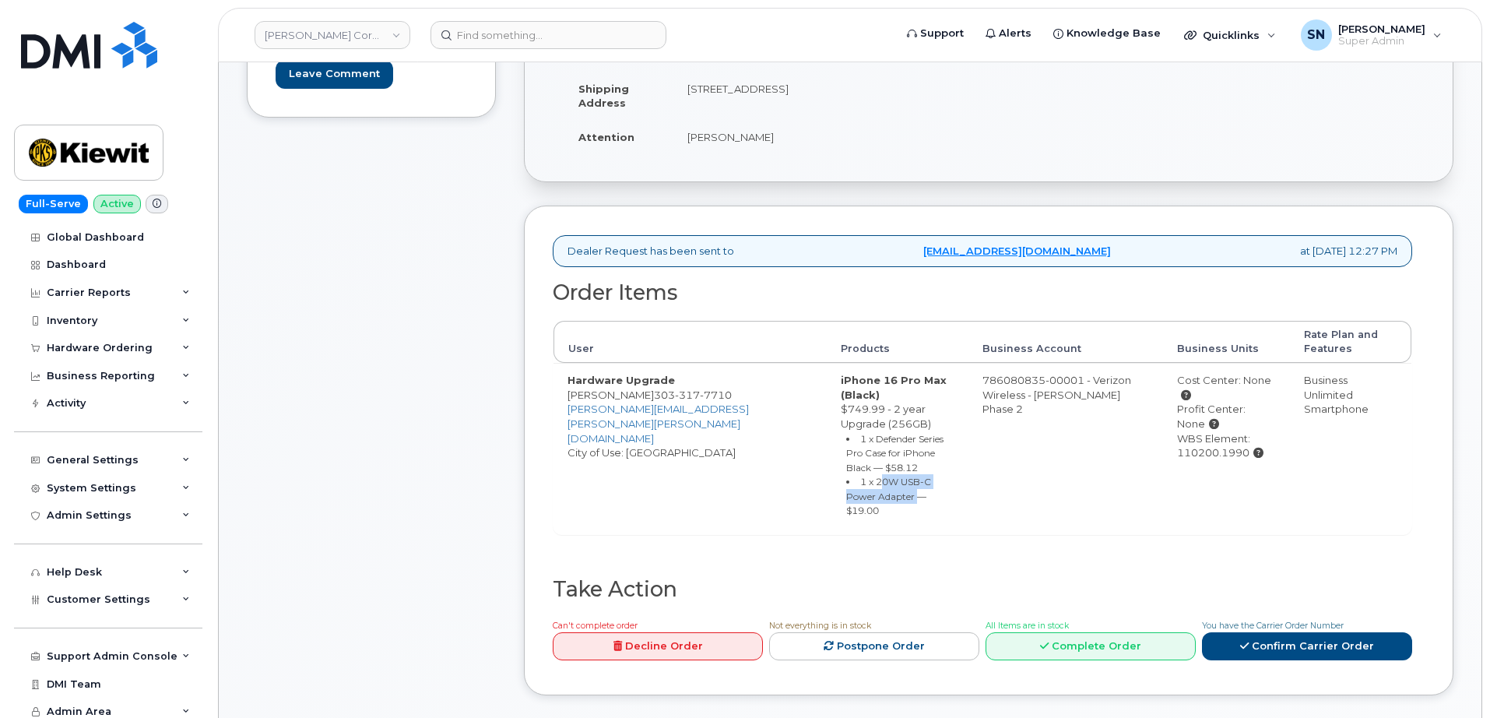
drag, startPoint x: 775, startPoint y: 451, endPoint x: 782, endPoint y: 474, distance: 24.4
click at [827, 474] on td "iPhone 16 Pro Max (Black) $749.99 - 2 year Upgrade (256GB) 1 x Defender Series …" at bounding box center [897, 448] width 141 height 171
copy small "20W USB-C Power Adapter"
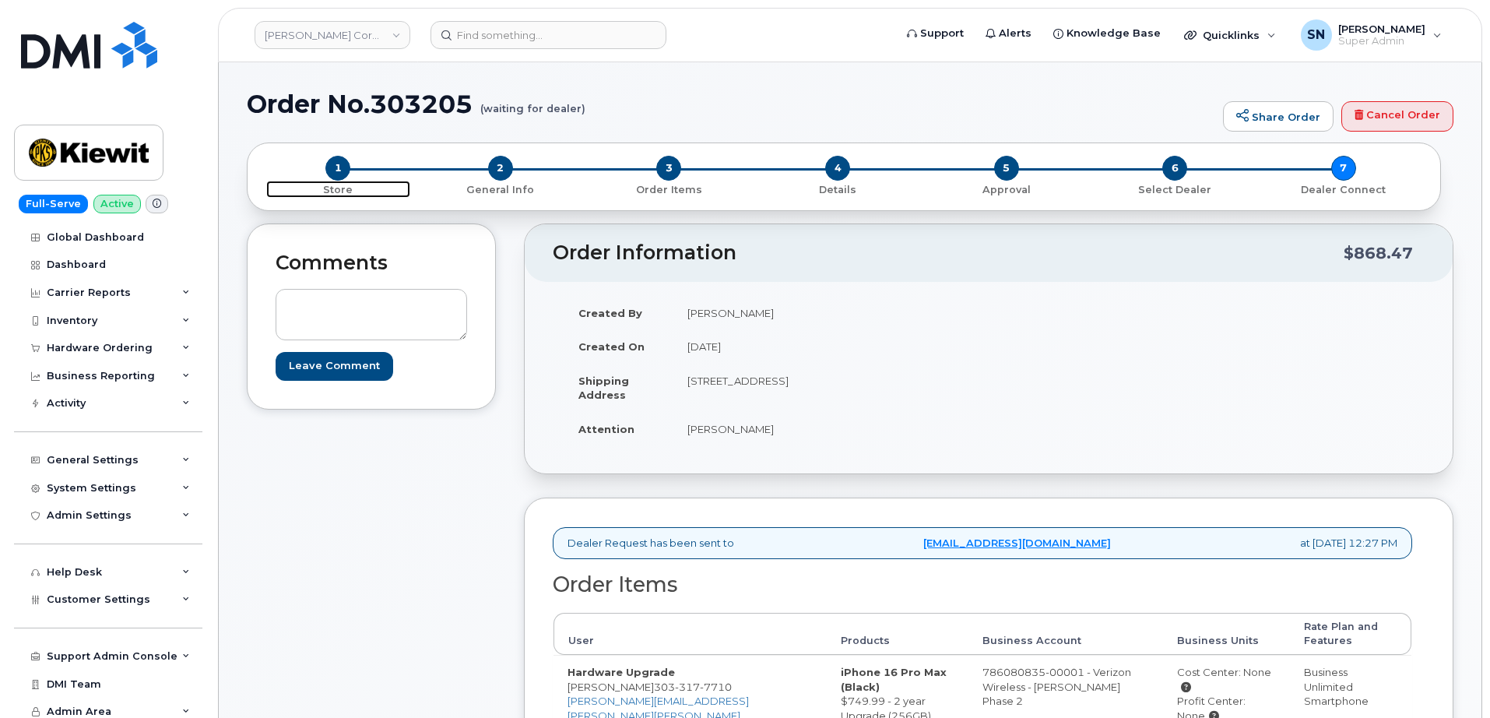
click at [332, 174] on span "1" at bounding box center [337, 168] width 25 height 25
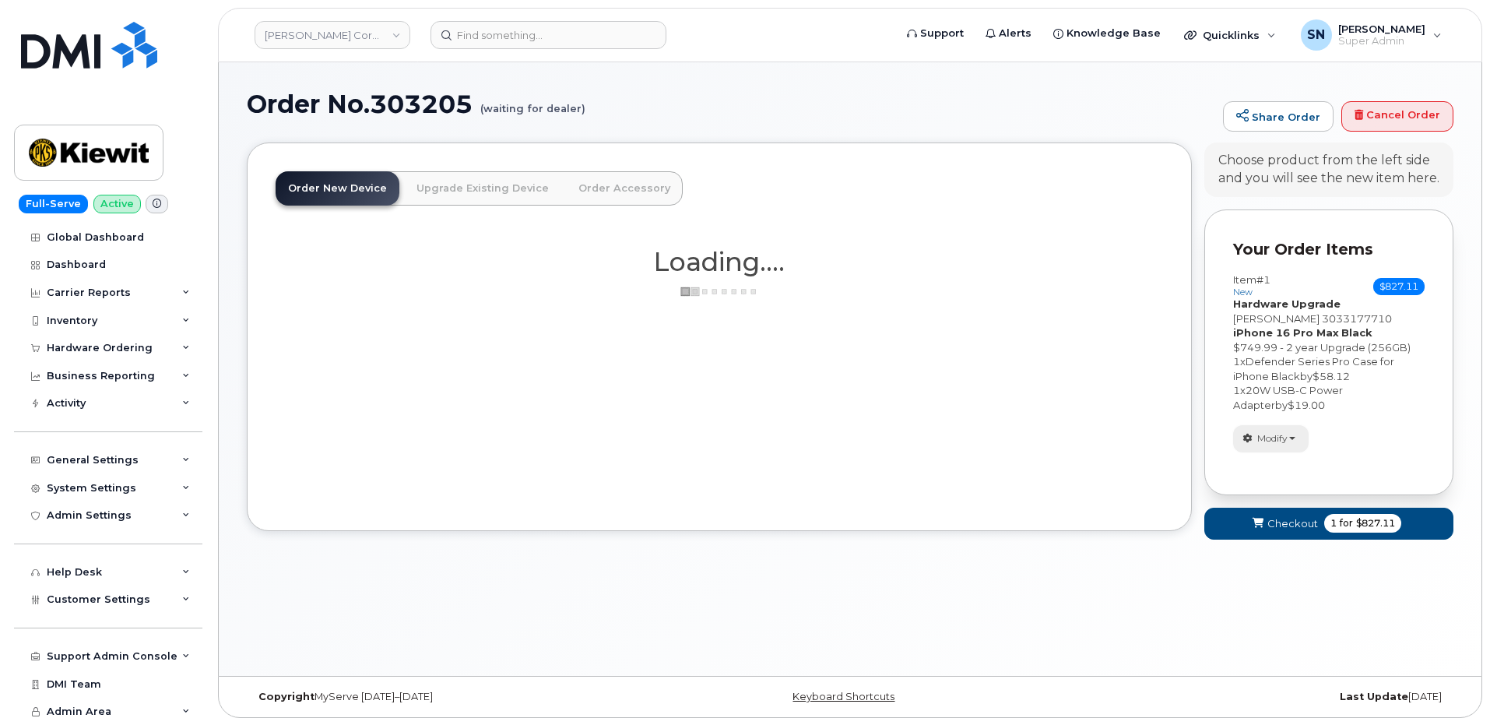
click at [1292, 433] on button "Modify" at bounding box center [1271, 438] width 76 height 27
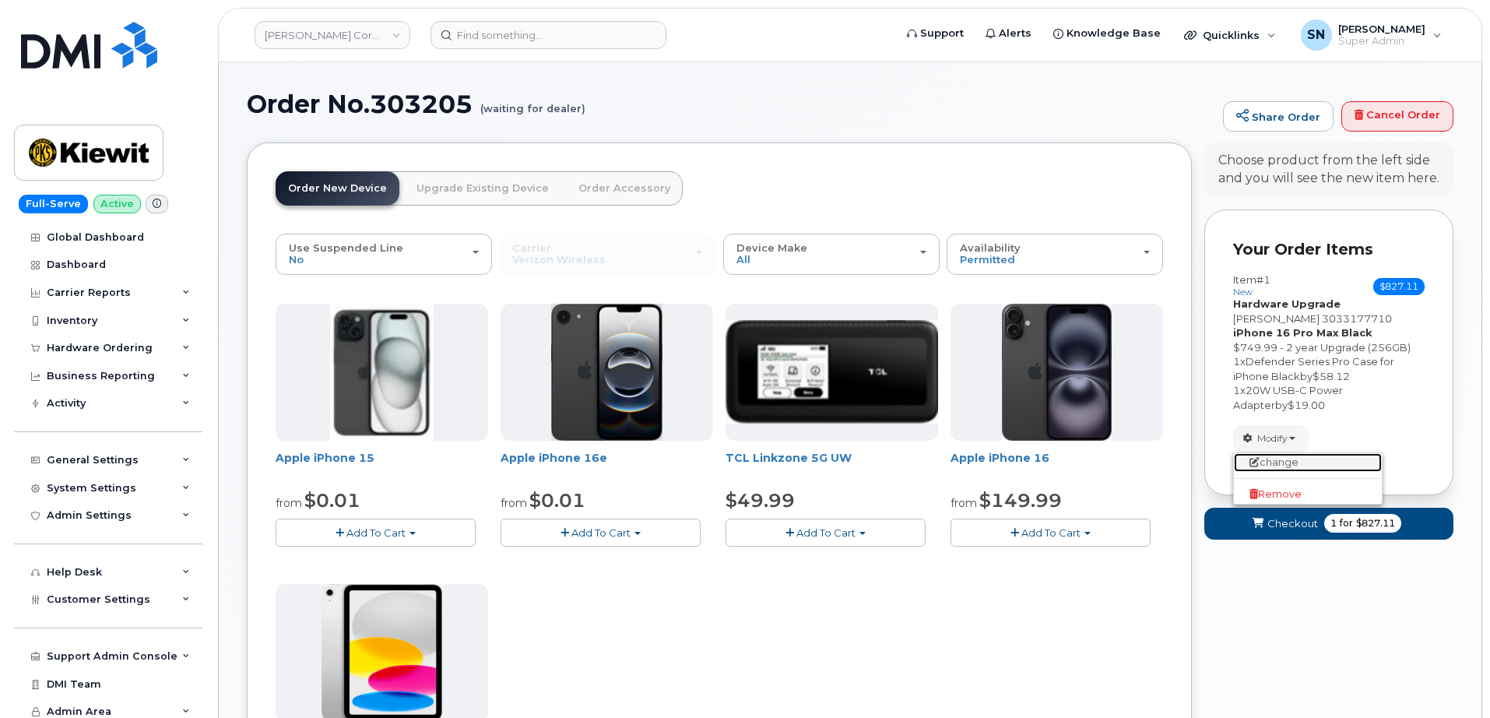
click at [1286, 468] on link "change" at bounding box center [1308, 462] width 148 height 19
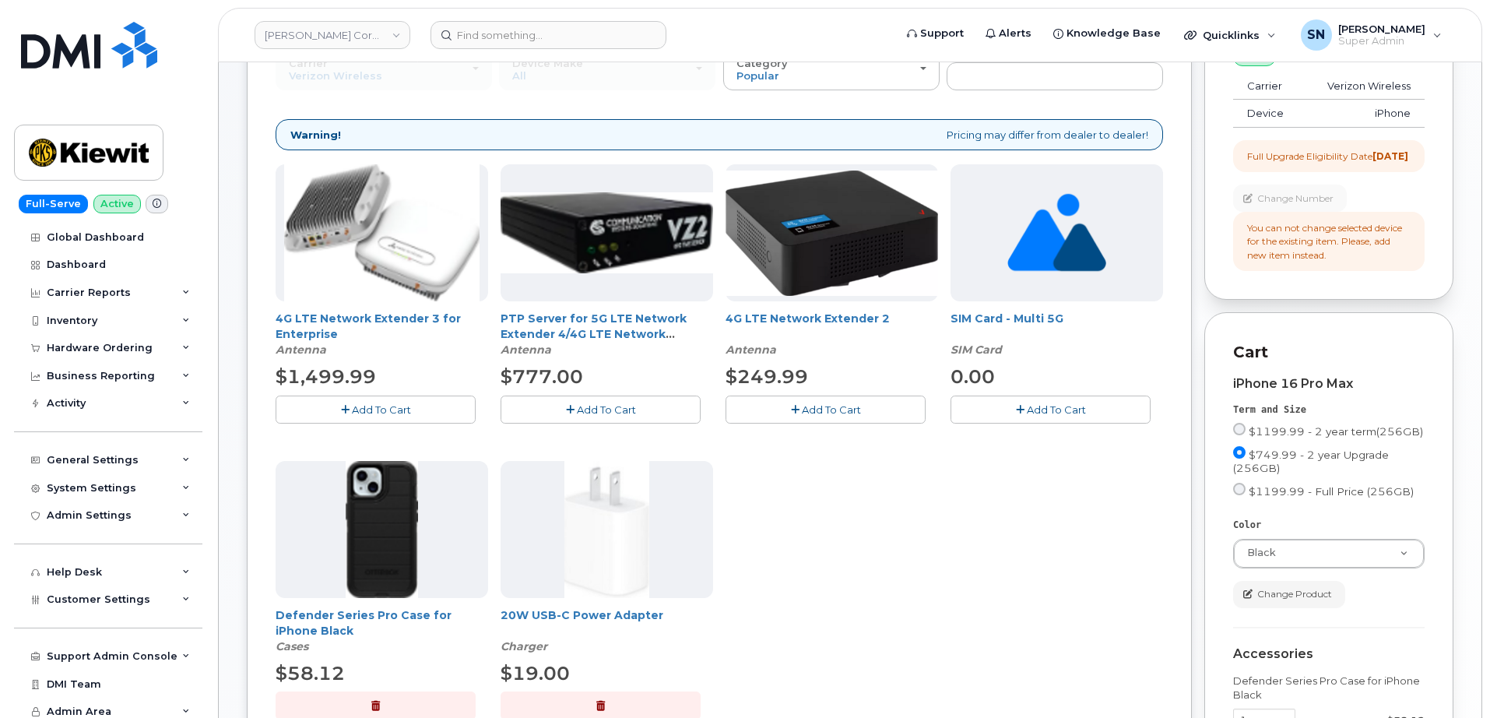
scroll to position [292, 0]
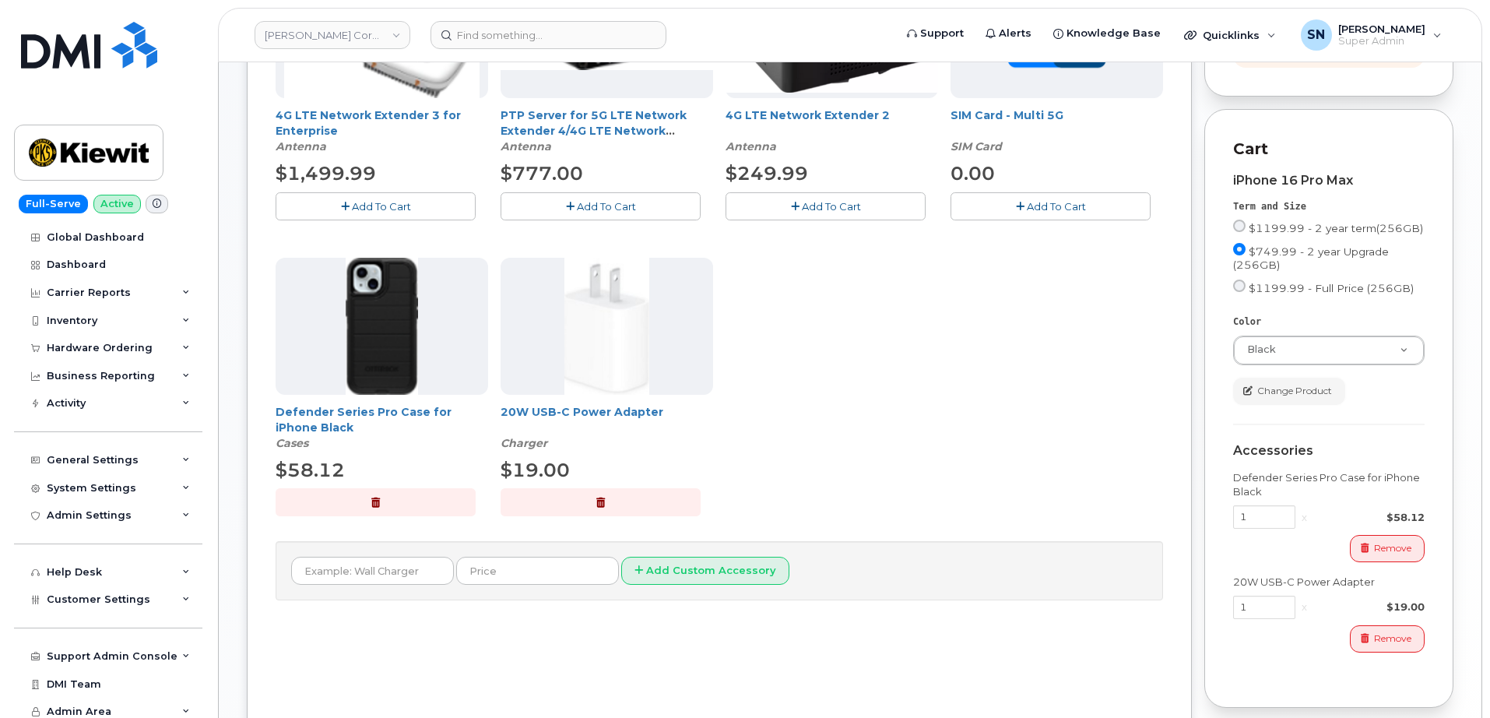
click at [1288, 405] on button "Change Product" at bounding box center [1289, 391] width 112 height 27
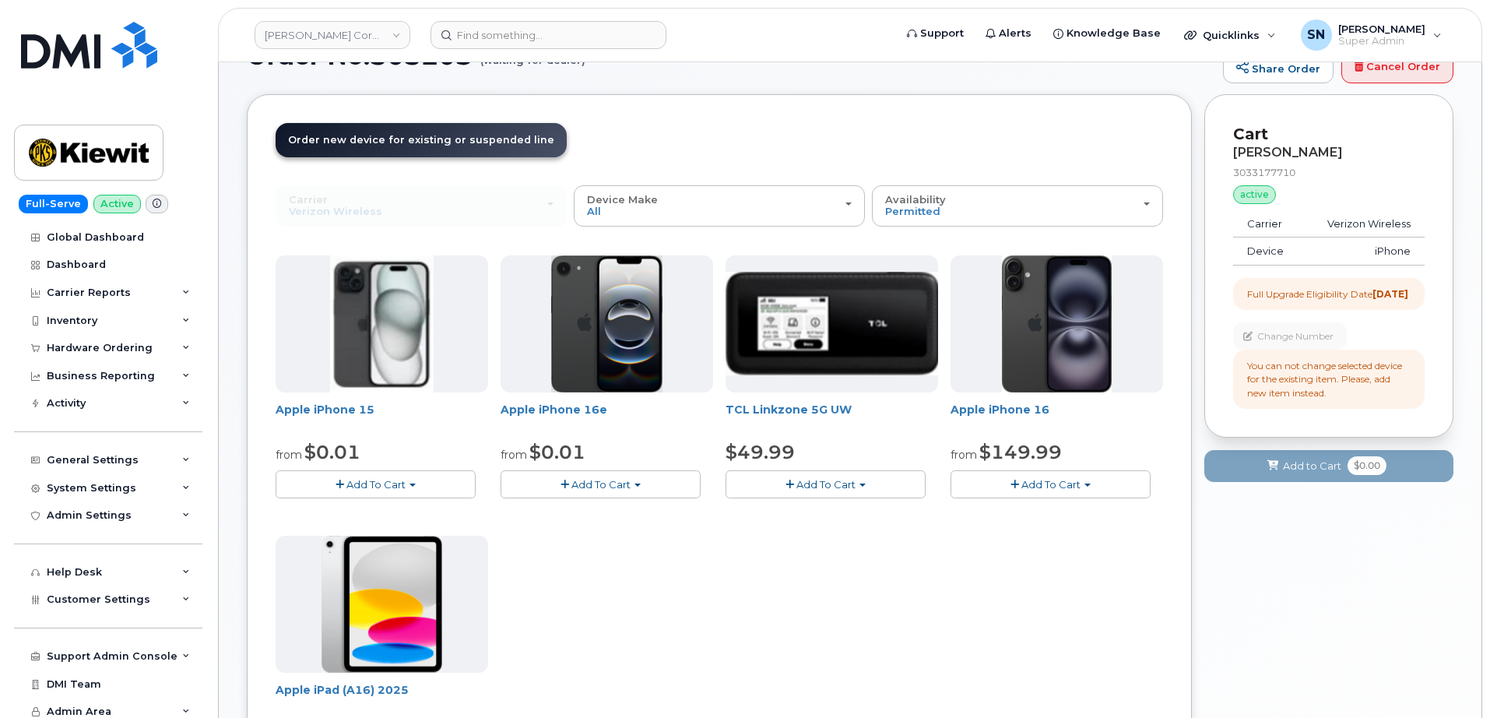
scroll to position [0, 0]
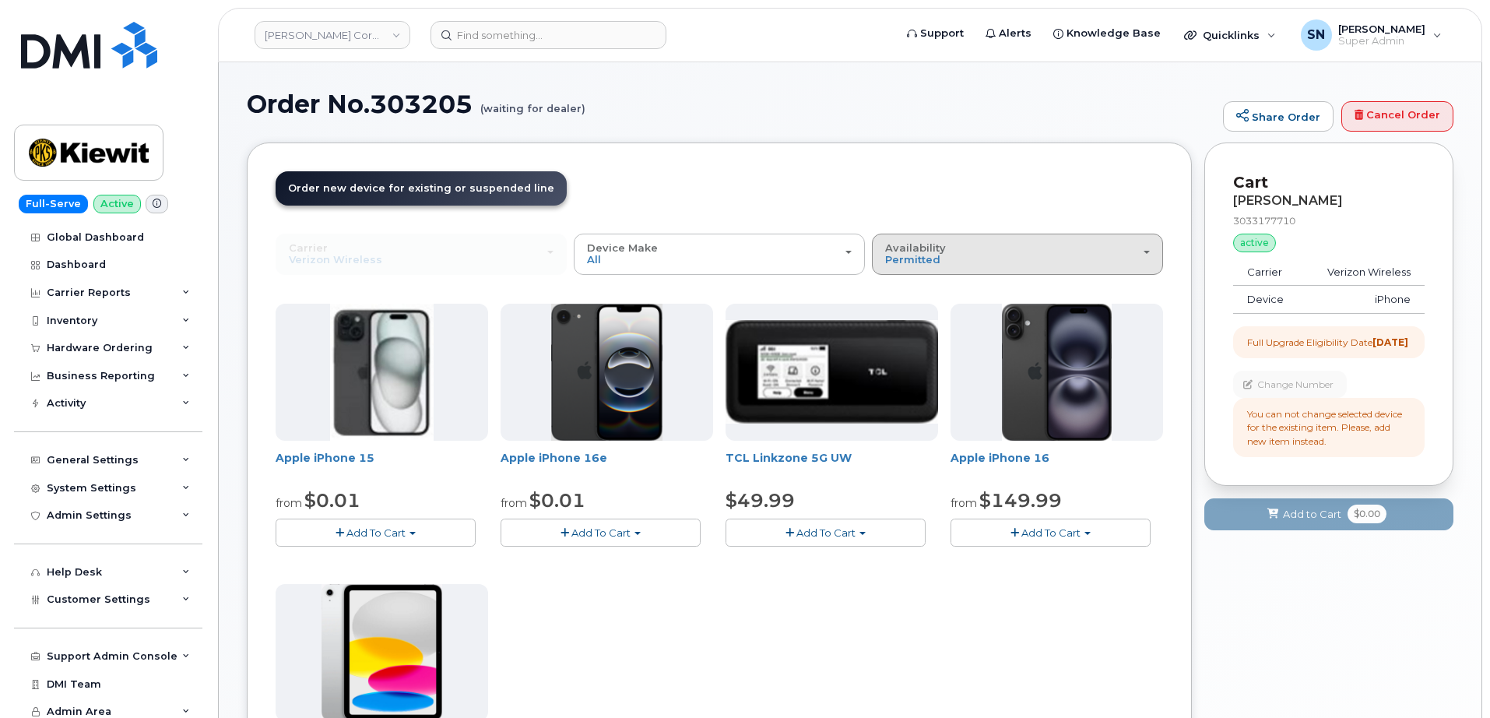
click at [887, 249] on span "Availability" at bounding box center [915, 247] width 61 height 12
click at [898, 318] on label "All" at bounding box center [892, 316] width 33 height 19
click at [0, 0] on input "All" at bounding box center [0, 0] width 0 height 0
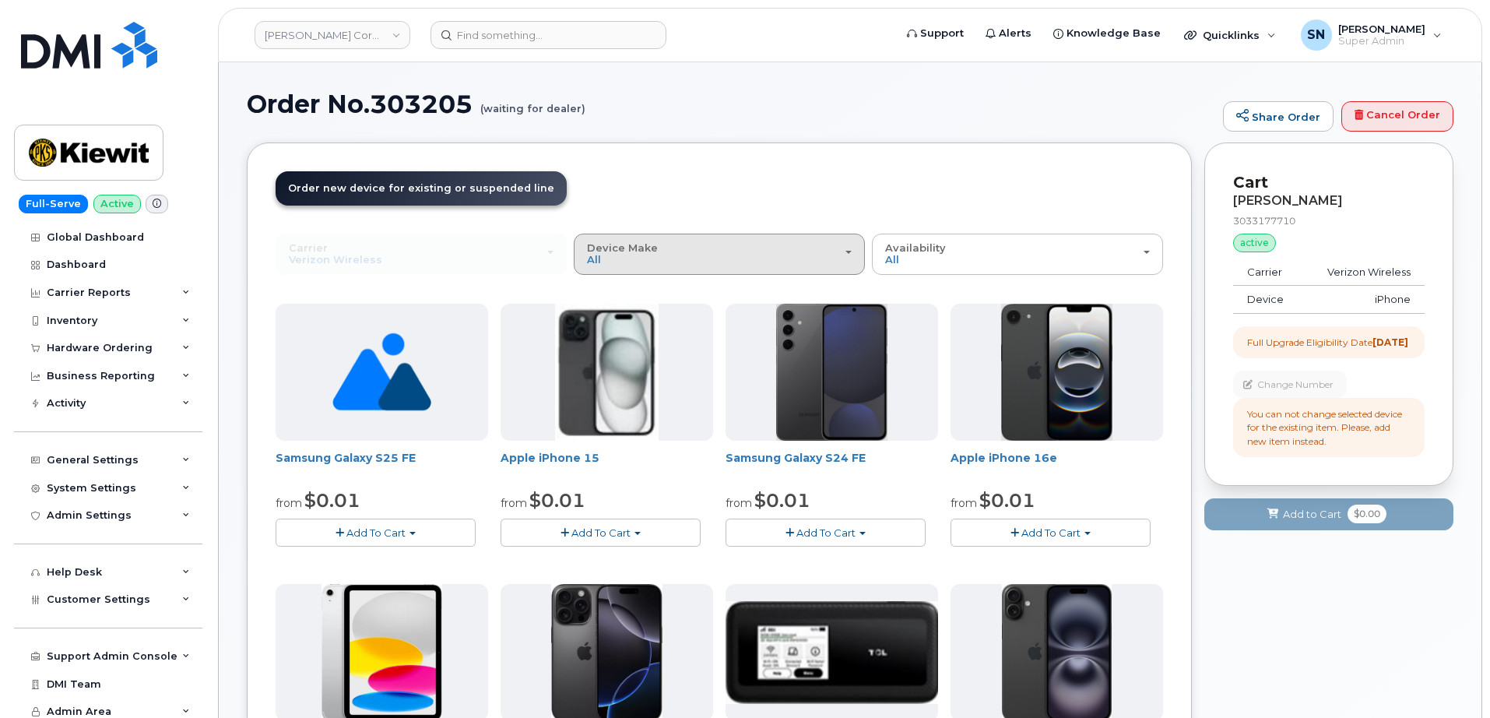
click at [628, 259] on div "Device Make All Android iPhone Modem Tablet" at bounding box center [719, 254] width 265 height 24
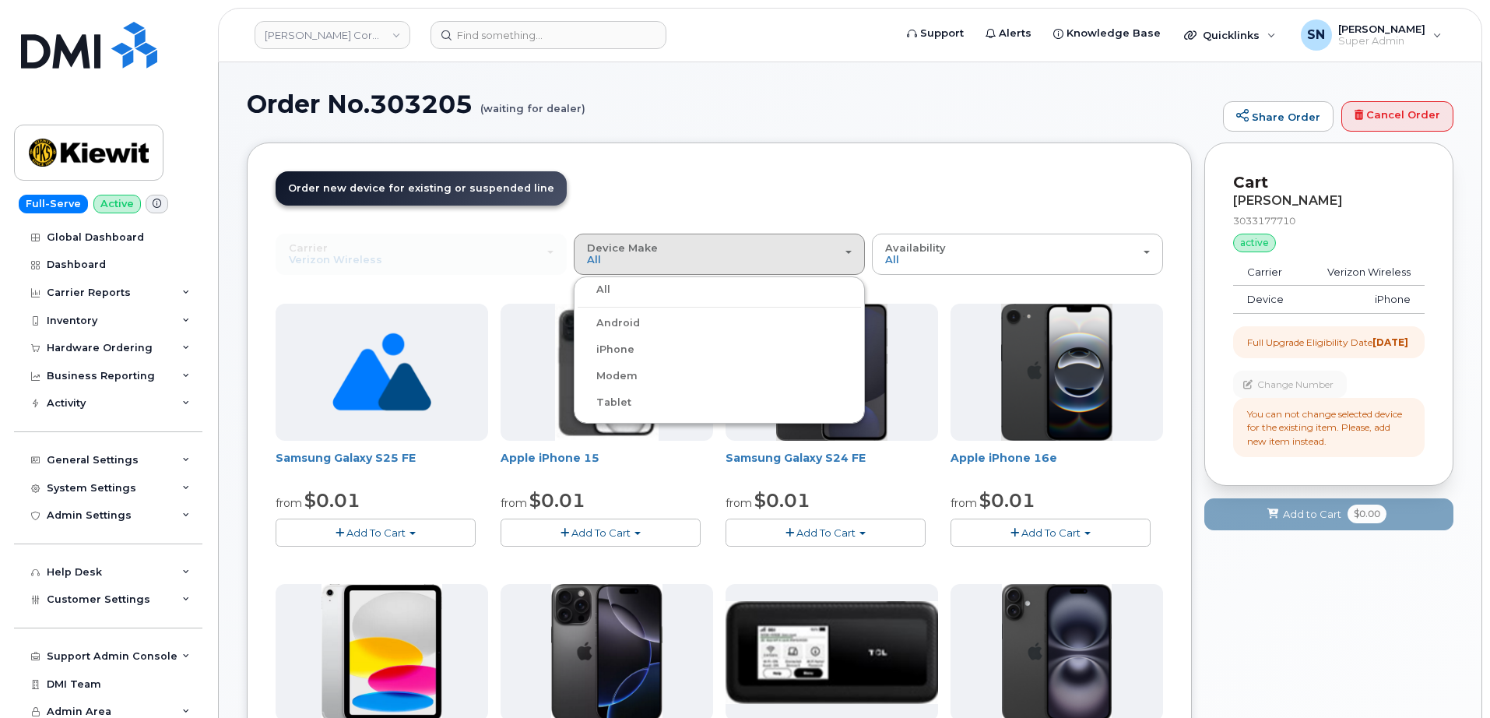
click at [623, 350] on label "iPhone" at bounding box center [606, 349] width 57 height 19
click at [0, 0] on input "iPhone" at bounding box center [0, 0] width 0 height 0
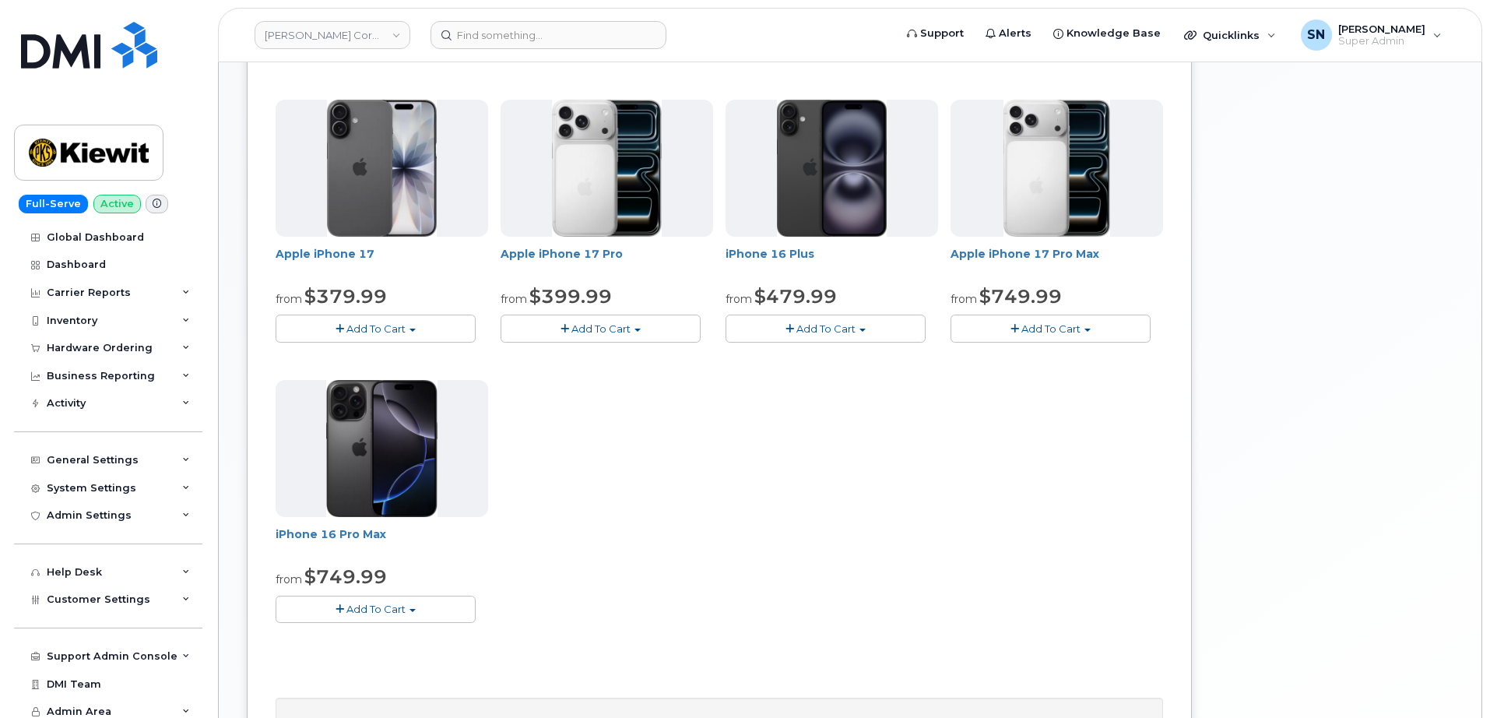
scroll to position [487, 0]
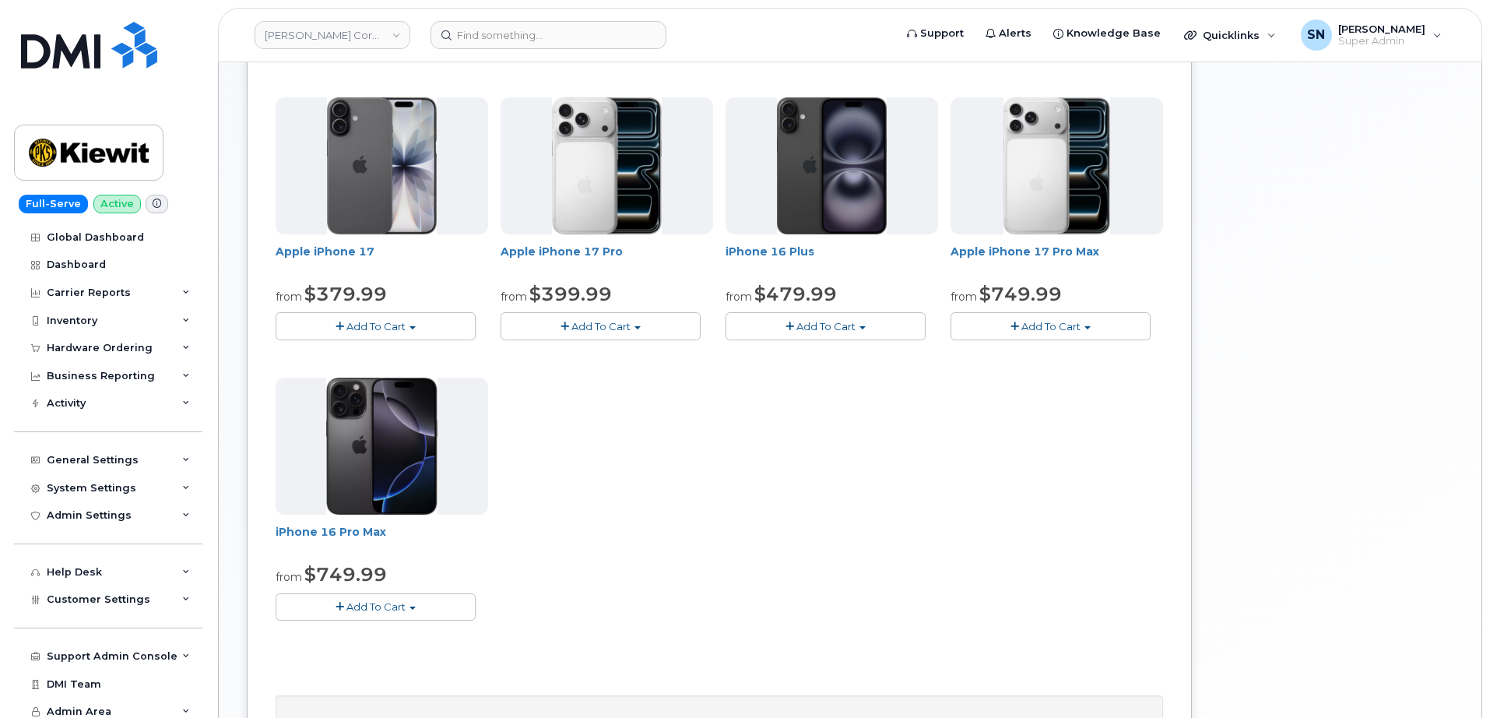
click at [986, 329] on button "Add To Cart" at bounding box center [1050, 325] width 200 height 27
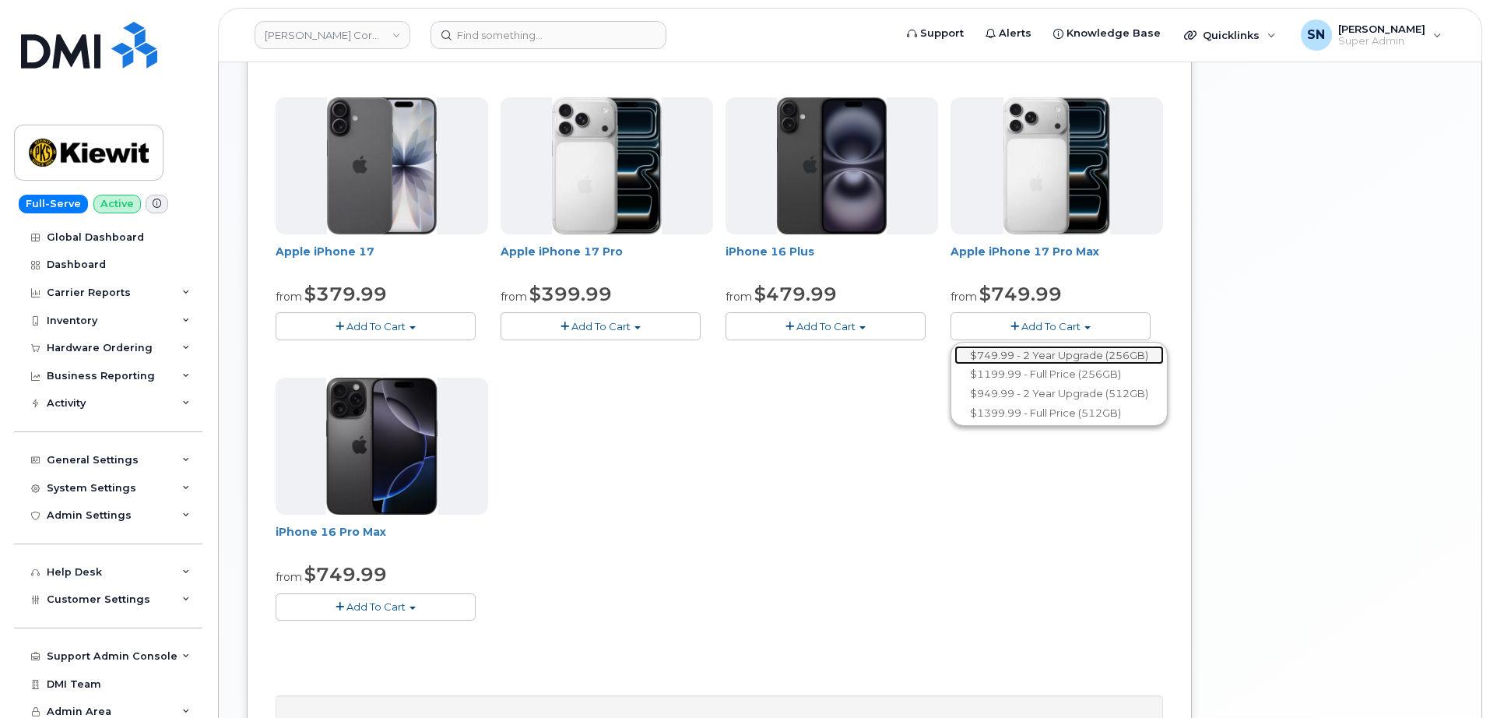
click at [997, 351] on link "$749.99 - 2 Year Upgrade (256GB)" at bounding box center [1058, 355] width 209 height 19
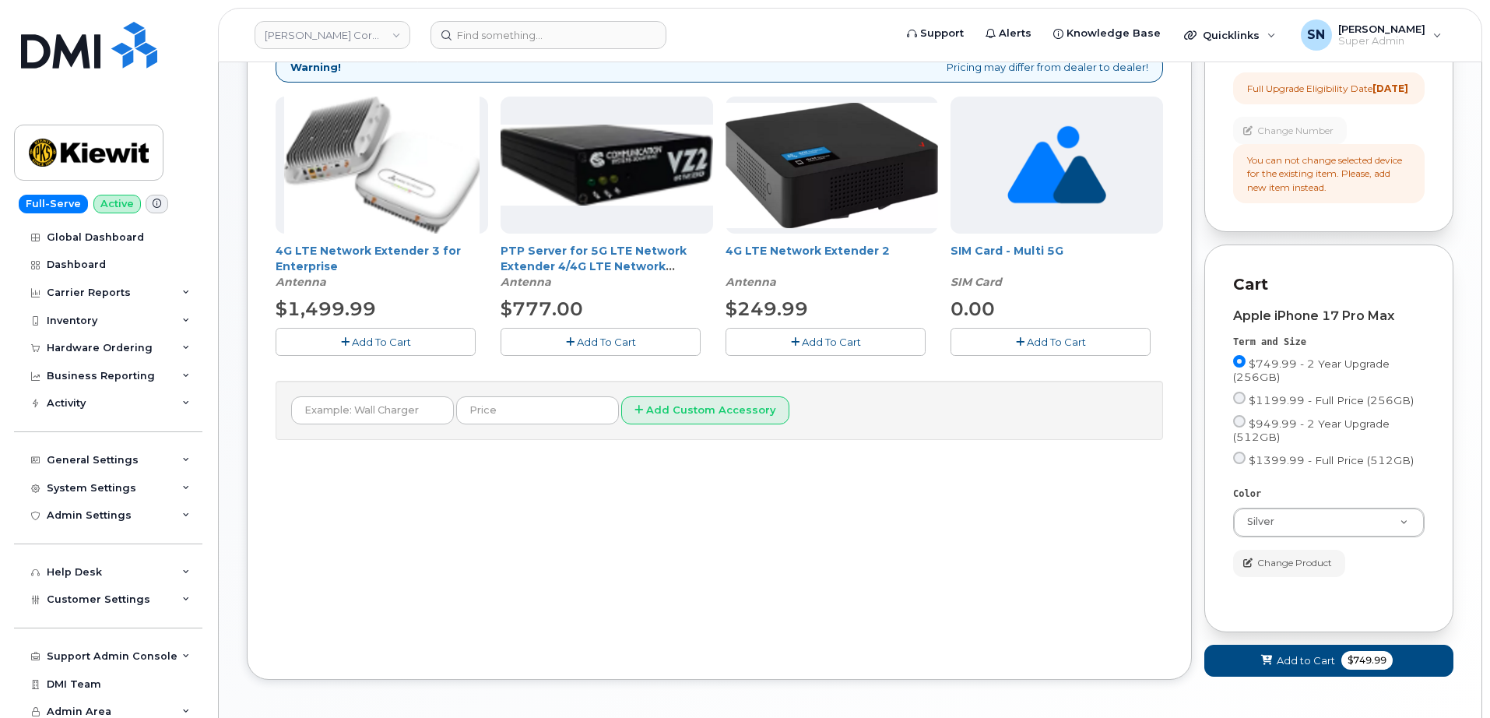
scroll to position [136, 0]
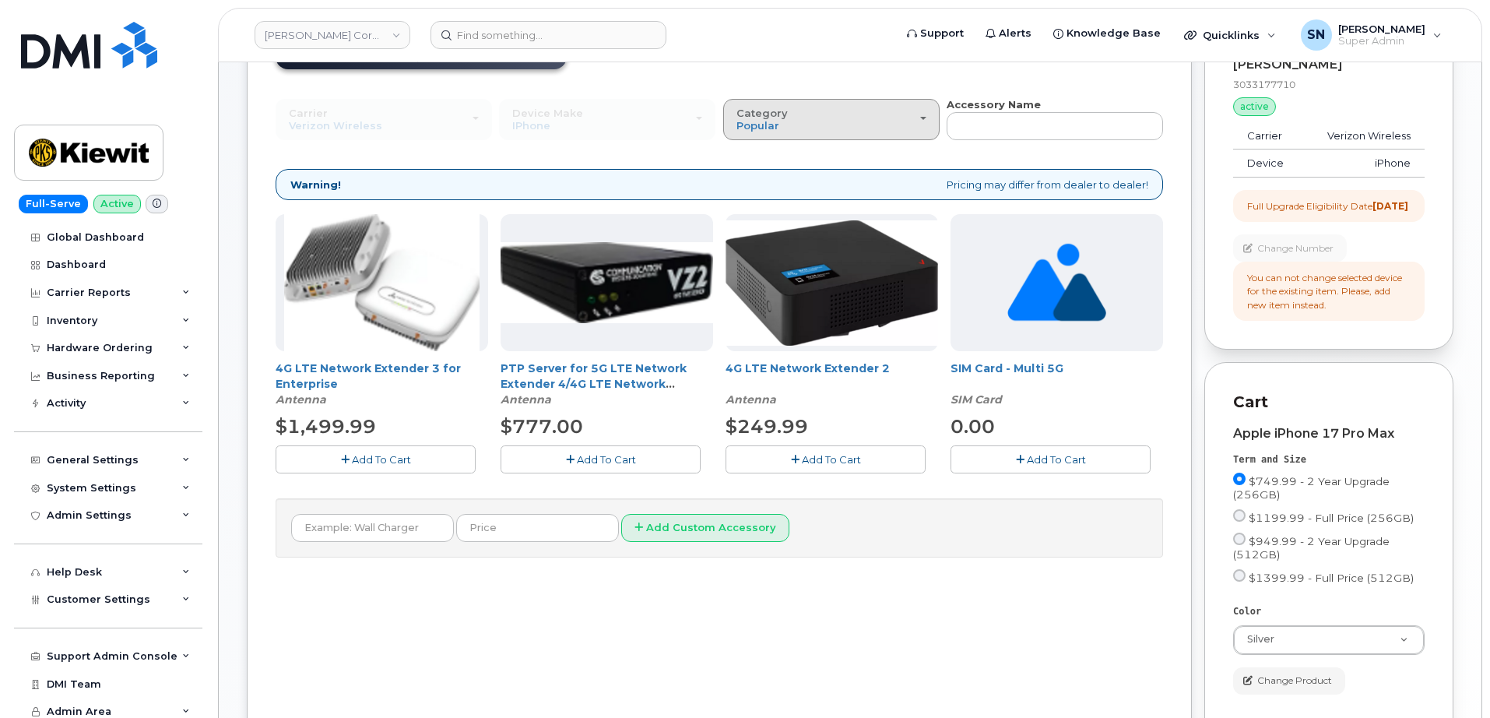
click at [815, 128] on div "Category Popular" at bounding box center [831, 119] width 190 height 24
click at [754, 155] on label "All" at bounding box center [743, 155] width 33 height 19
click at [0, 0] on input "All" at bounding box center [0, 0] width 0 height 0
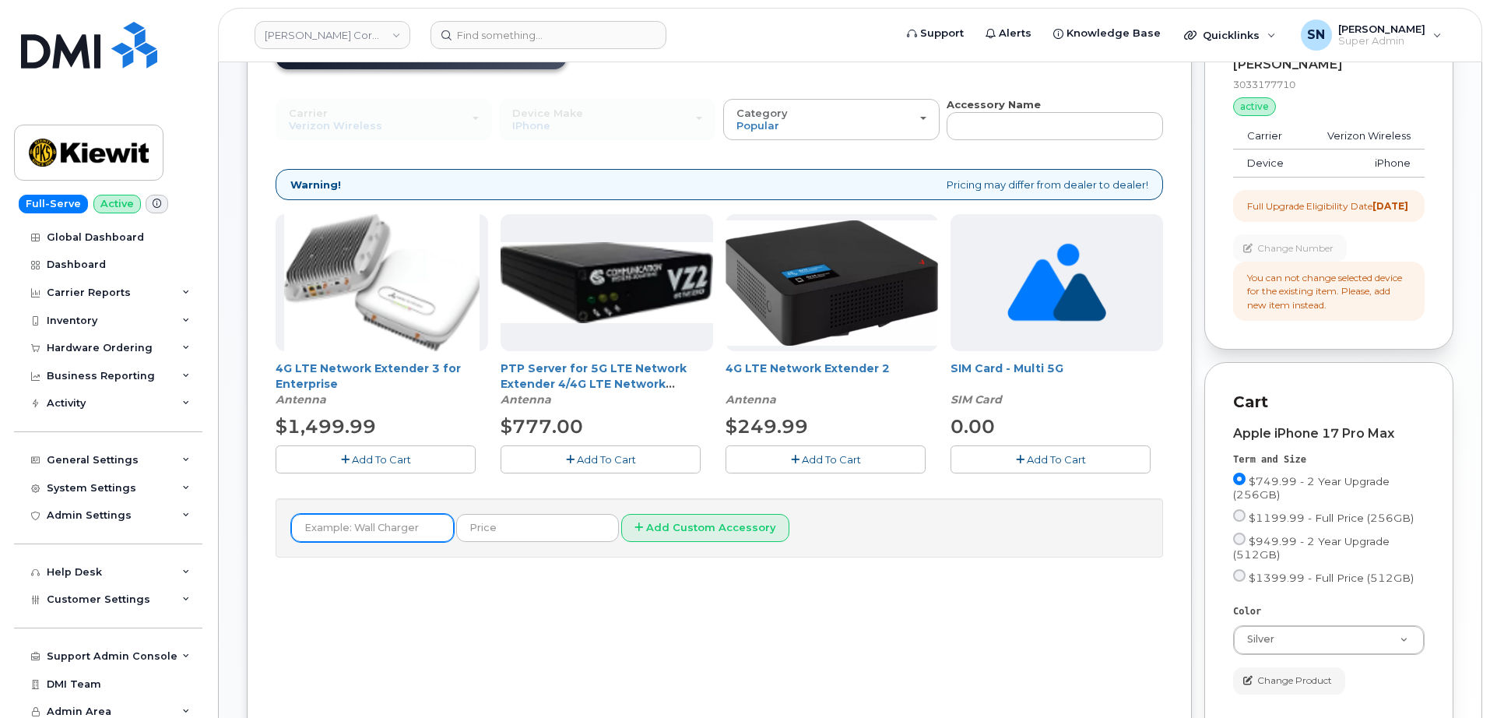
click at [330, 523] on input "text" at bounding box center [372, 528] width 163 height 28
type input "Symmetry Series Case with MagSafe"
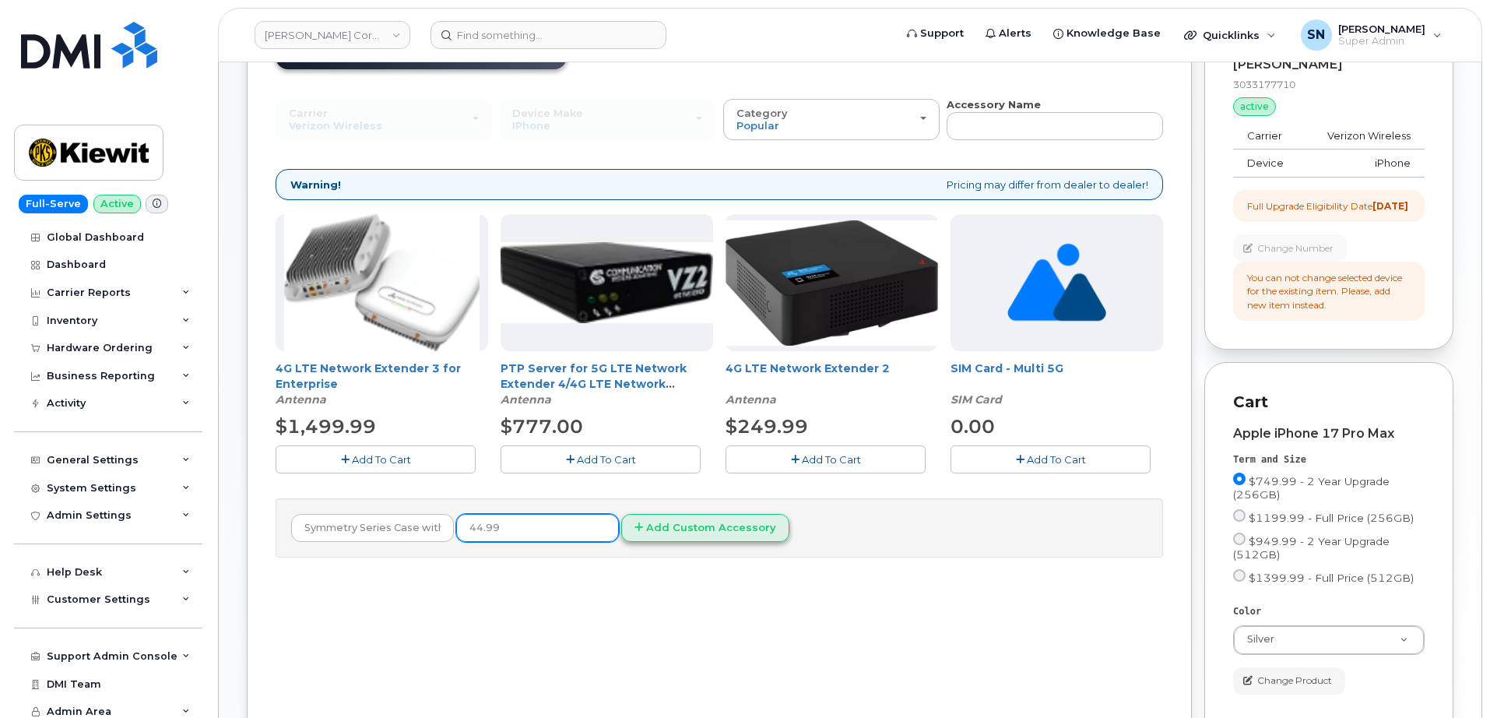
type input "44.99"
click at [680, 525] on button "Add Custom Accessory" at bounding box center [705, 528] width 168 height 29
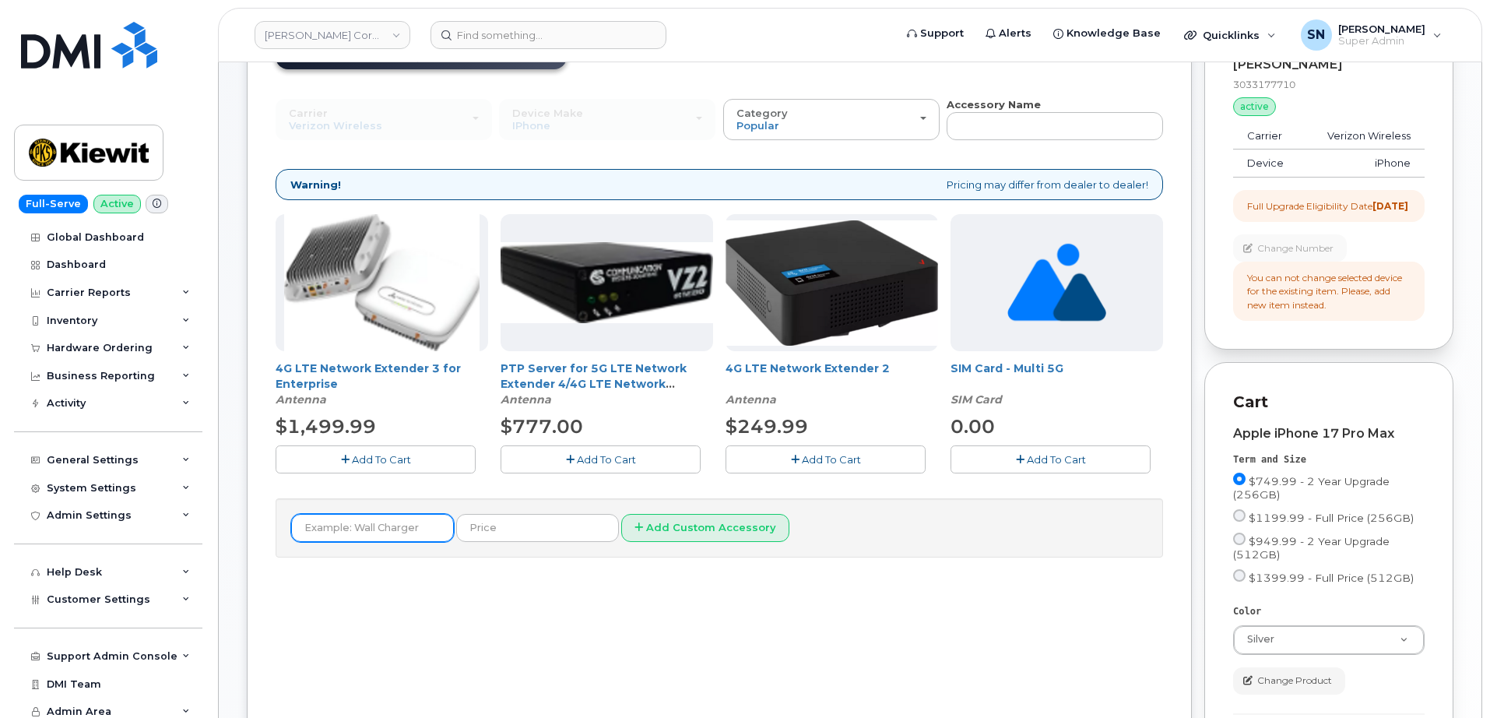
click at [399, 527] on input "text" at bounding box center [372, 528] width 163 height 28
click at [406, 522] on input "text" at bounding box center [372, 528] width 163 height 28
paste input "20W USB-C Power Adapter"
type input "20W USB-C Power Adapter"
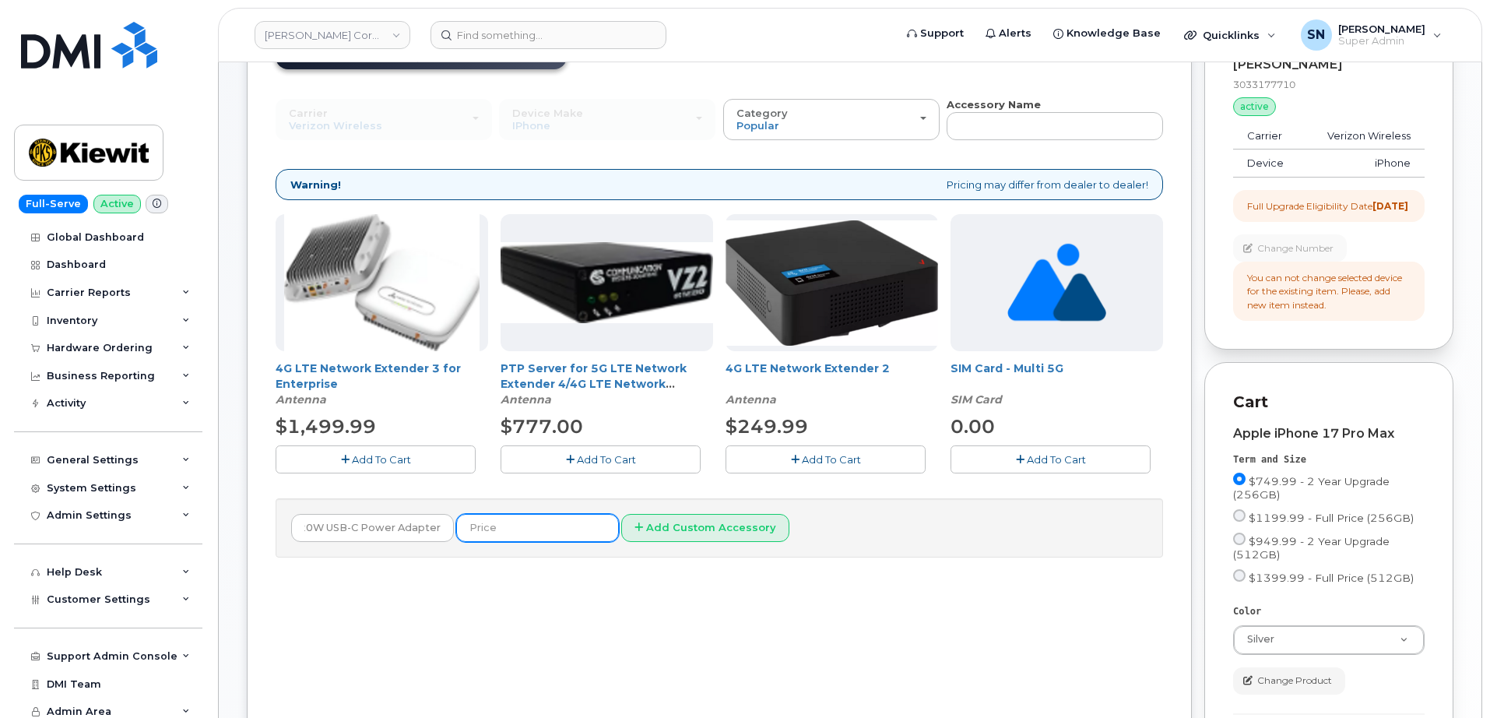
scroll to position [0, 0]
click at [501, 529] on input "text" at bounding box center [537, 528] width 163 height 28
type input "19.00"
click at [690, 543] on div "20W USB-C Power Adapter 19.00 Add Custom Accessory" at bounding box center [719, 528] width 887 height 60
click at [690, 532] on button "Add Custom Accessory" at bounding box center [705, 528] width 168 height 29
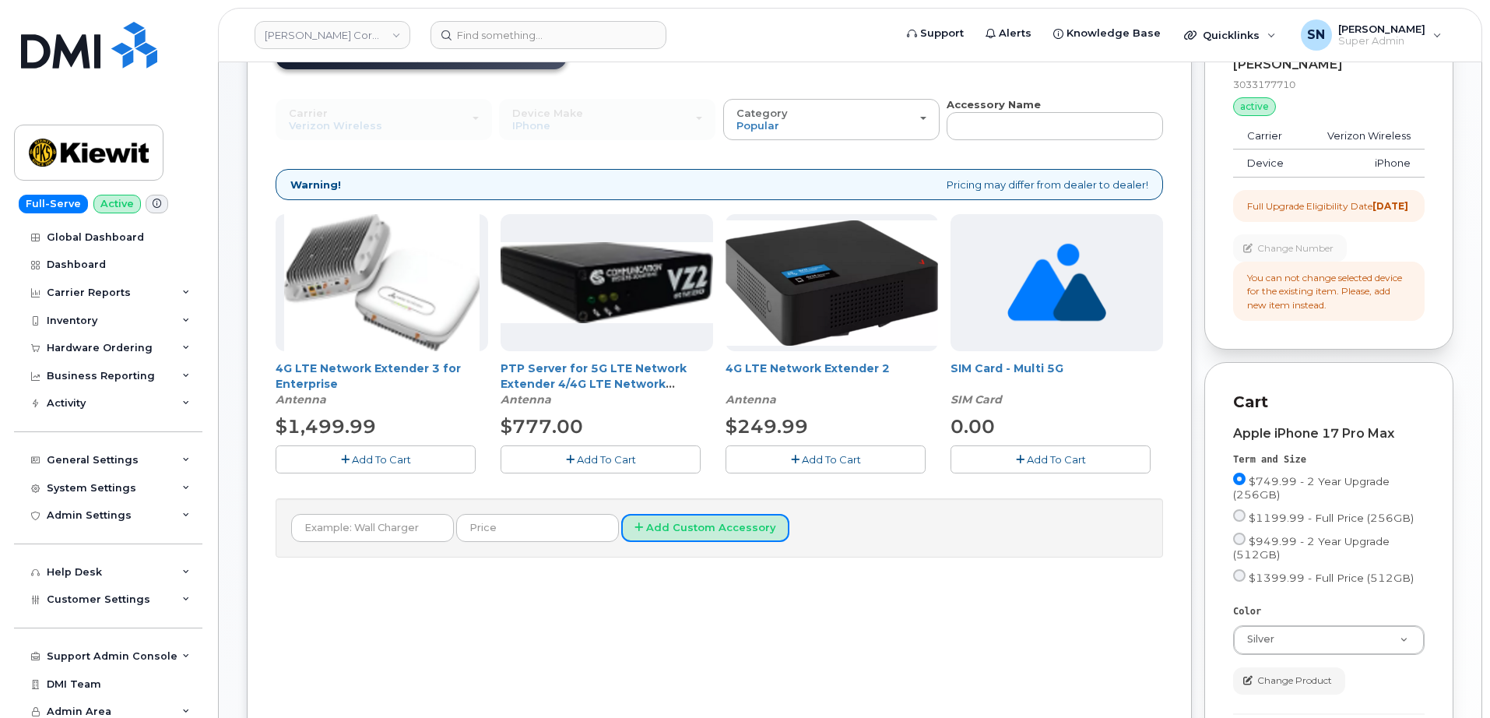
scroll to position [525, 0]
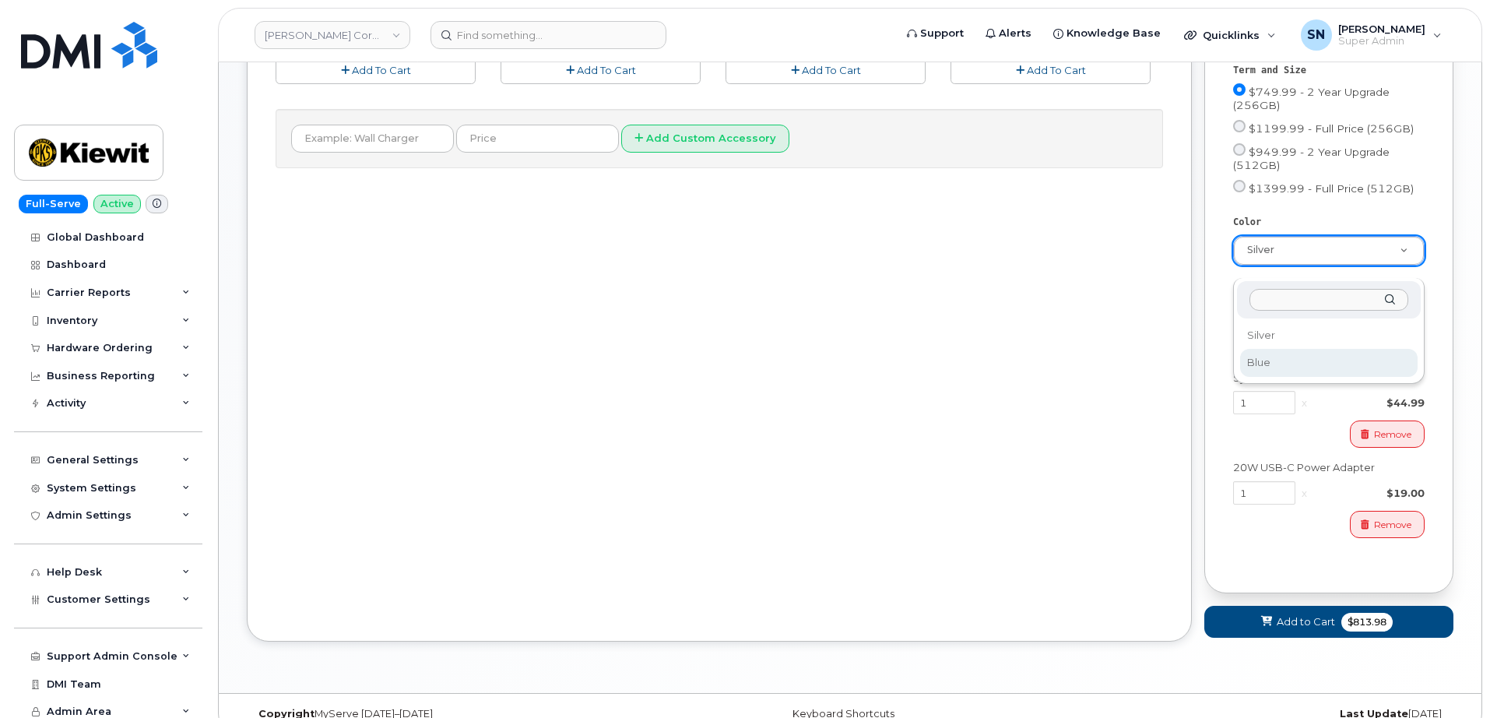
select select "Blue"
click at [1272, 624] on button "Add to Cart $813.98" at bounding box center [1328, 622] width 249 height 32
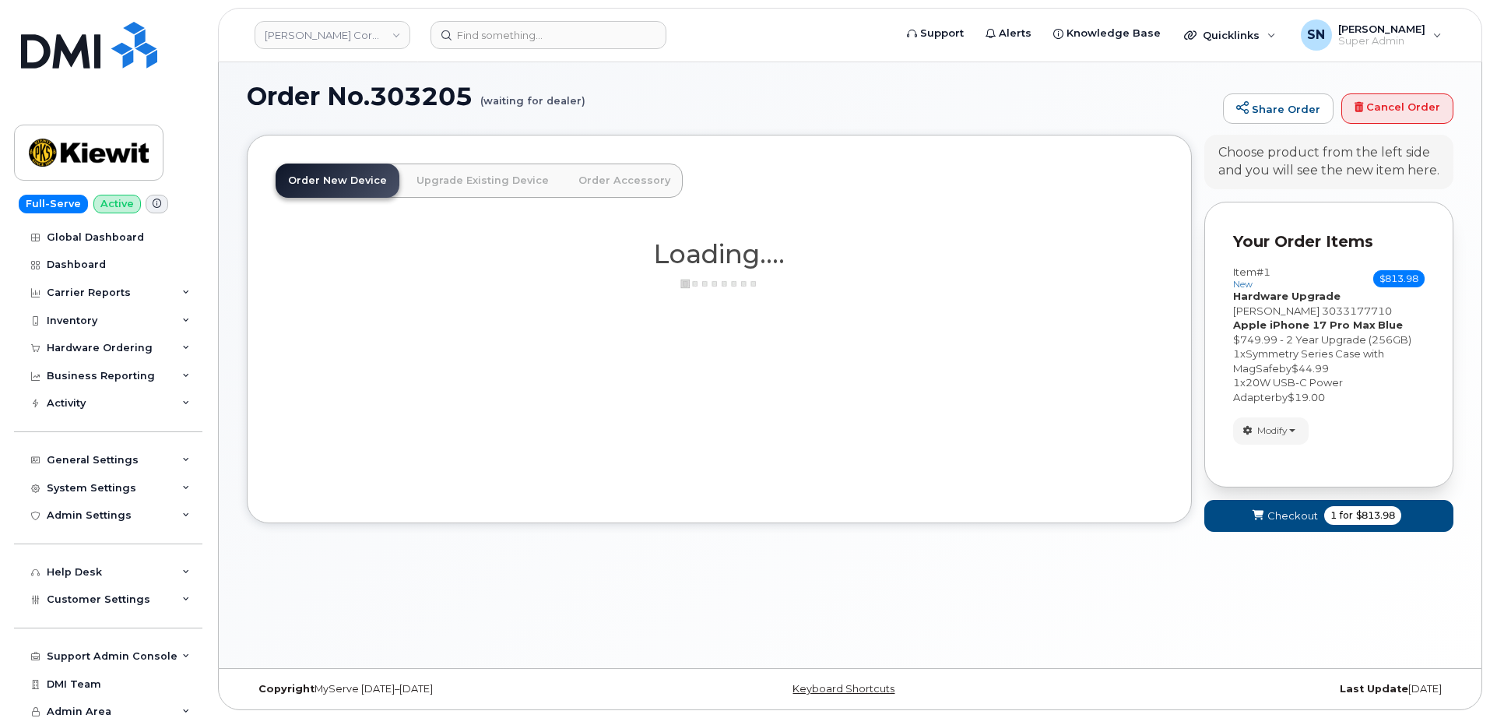
scroll to position [8, 0]
click at [1276, 518] on span "Checkout" at bounding box center [1292, 515] width 51 height 15
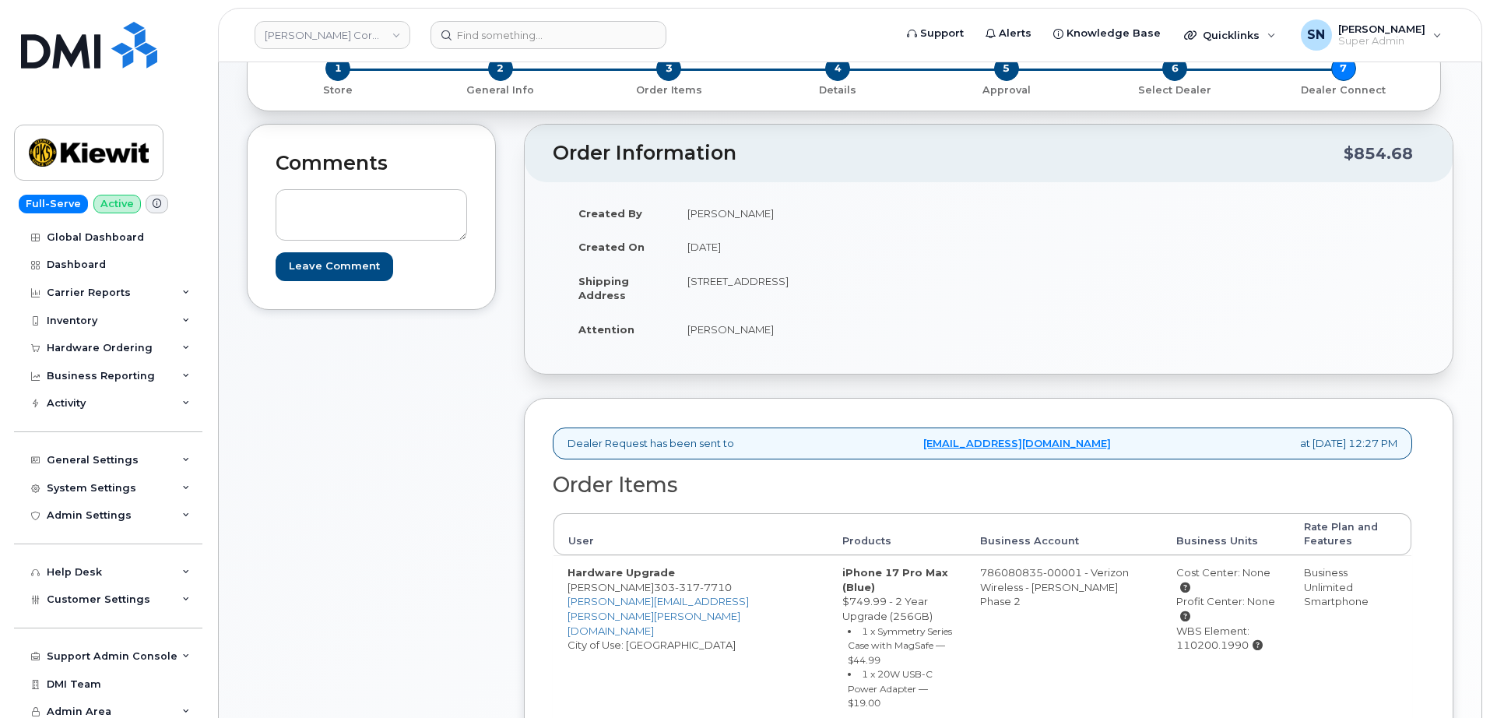
scroll to position [195, 0]
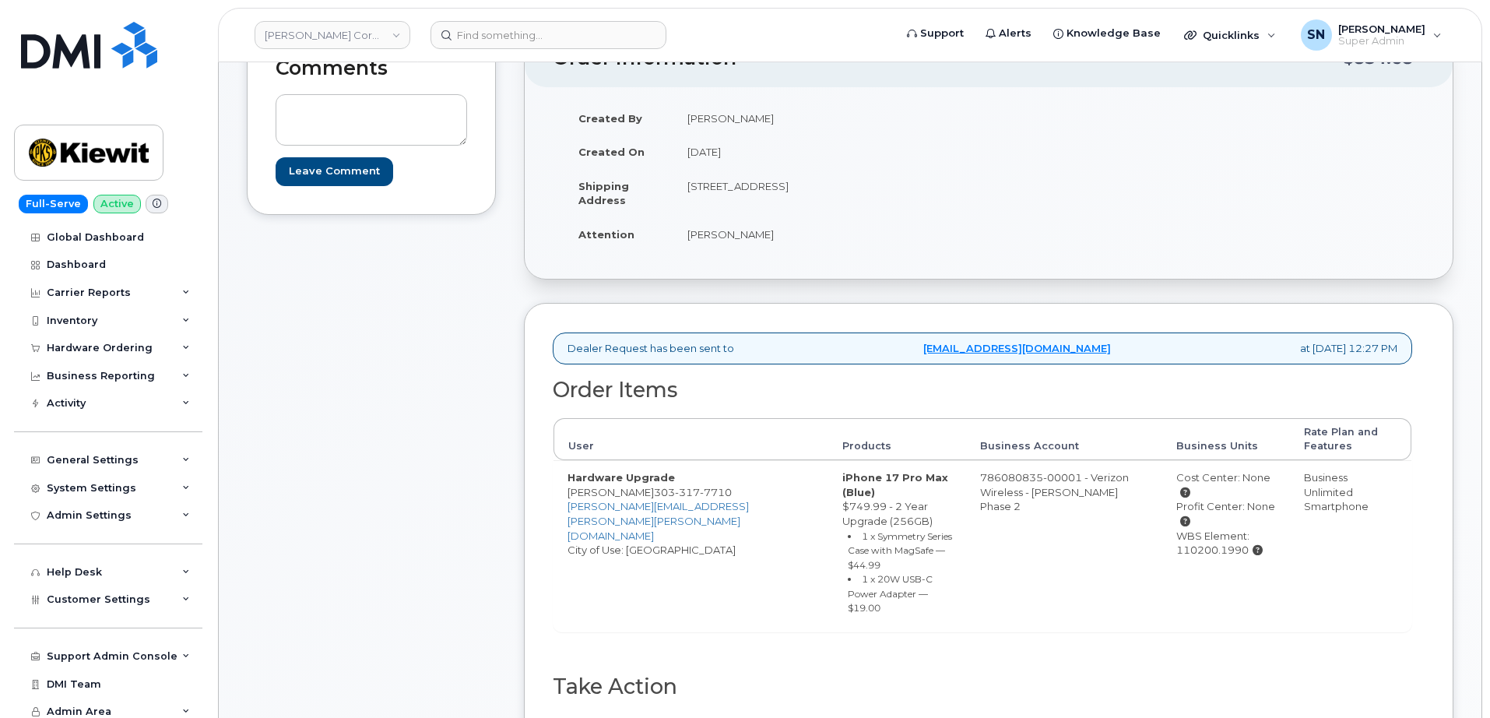
click at [475, 325] on div "Comments Leave Comment" at bounding box center [371, 423] width 249 height 788
drag, startPoint x: 629, startPoint y: 489, endPoint x: 704, endPoint y: 490, distance: 75.5
click at [708, 492] on td "Hardware Upgrade Wyatt Brice 303 317 7710 WYATT.BRICE@KIEWIT.COM City of Use: A…" at bounding box center [690, 545] width 275 height 171
copy span "303 317 7710"
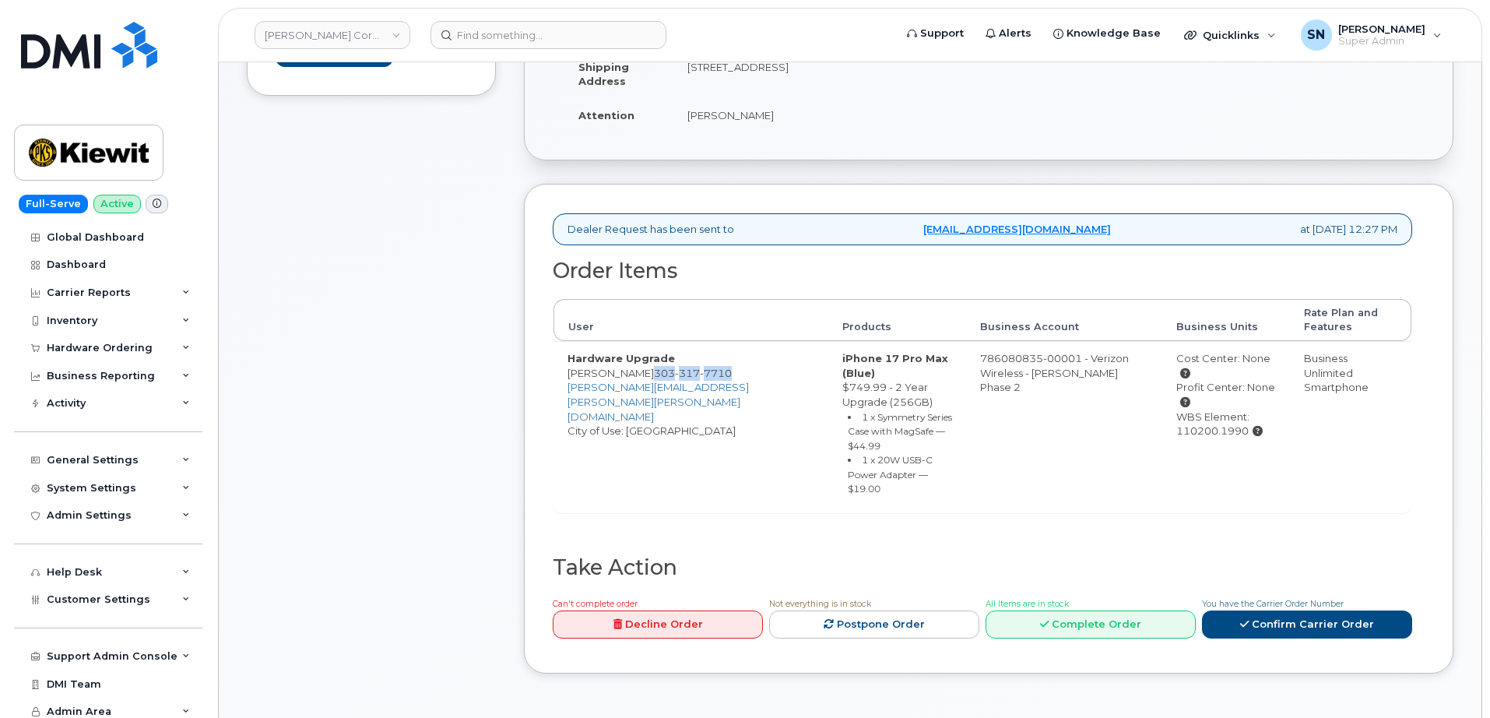
scroll to position [487, 0]
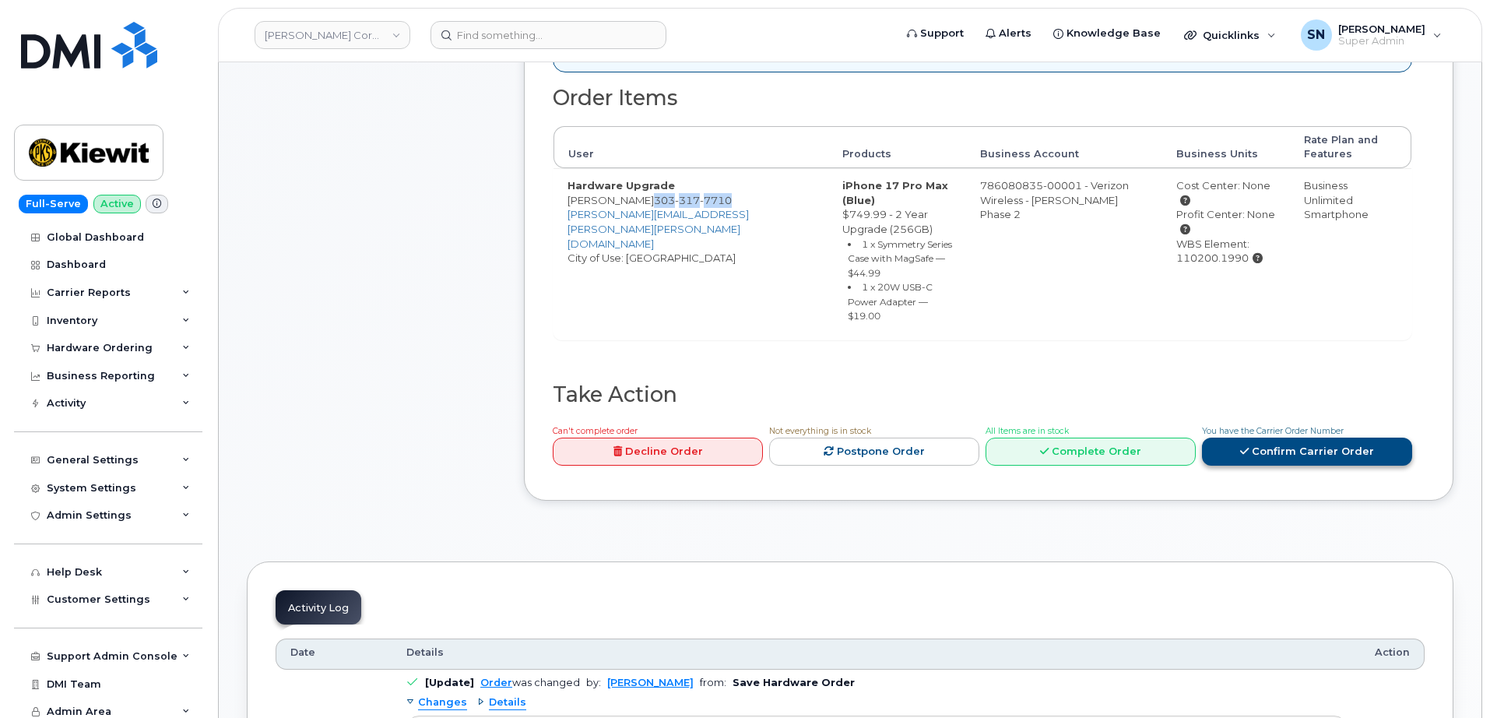
click at [1249, 446] on icon at bounding box center [1244, 451] width 9 height 10
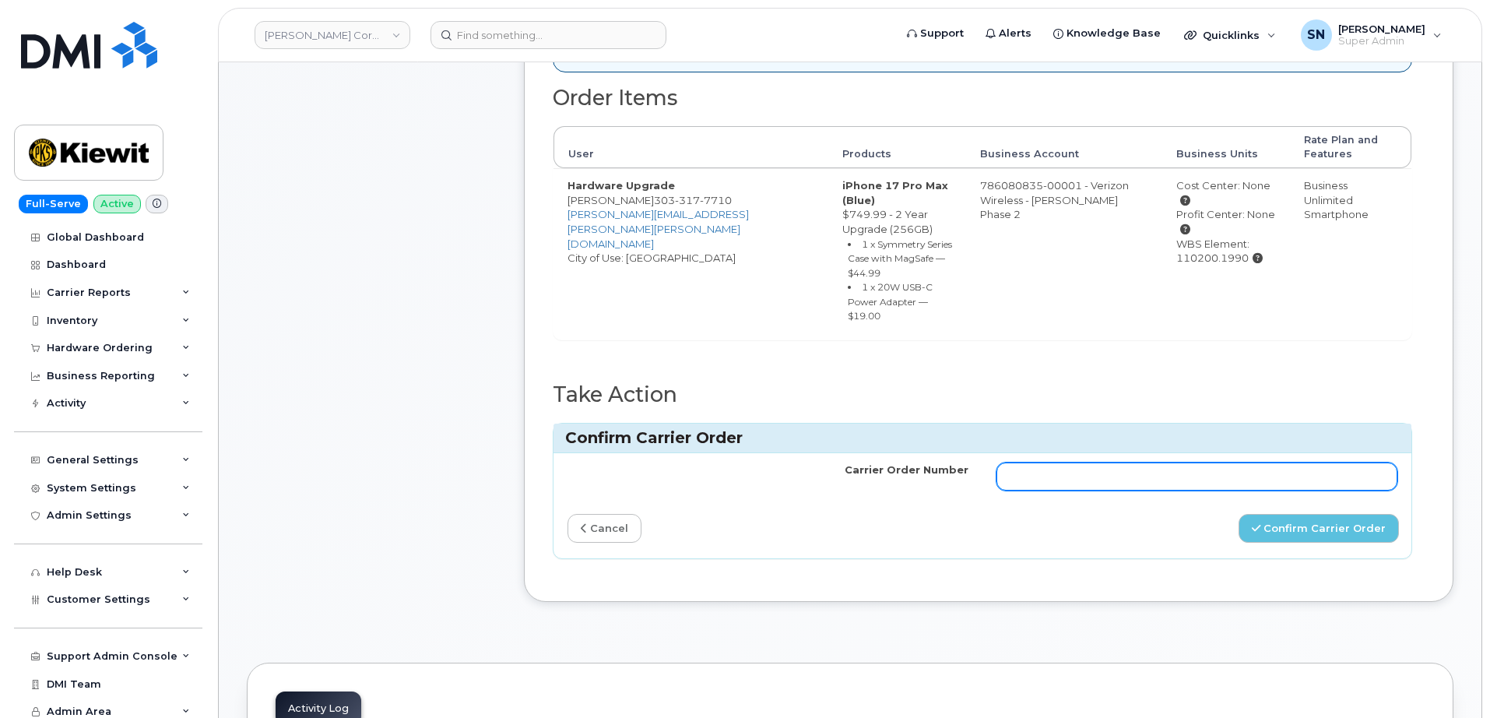
click at [1141, 462] on input "Carrier Order Number" at bounding box center [1196, 476] width 401 height 28
paste input "MB1000507528626"
type input "MB1000507528626"
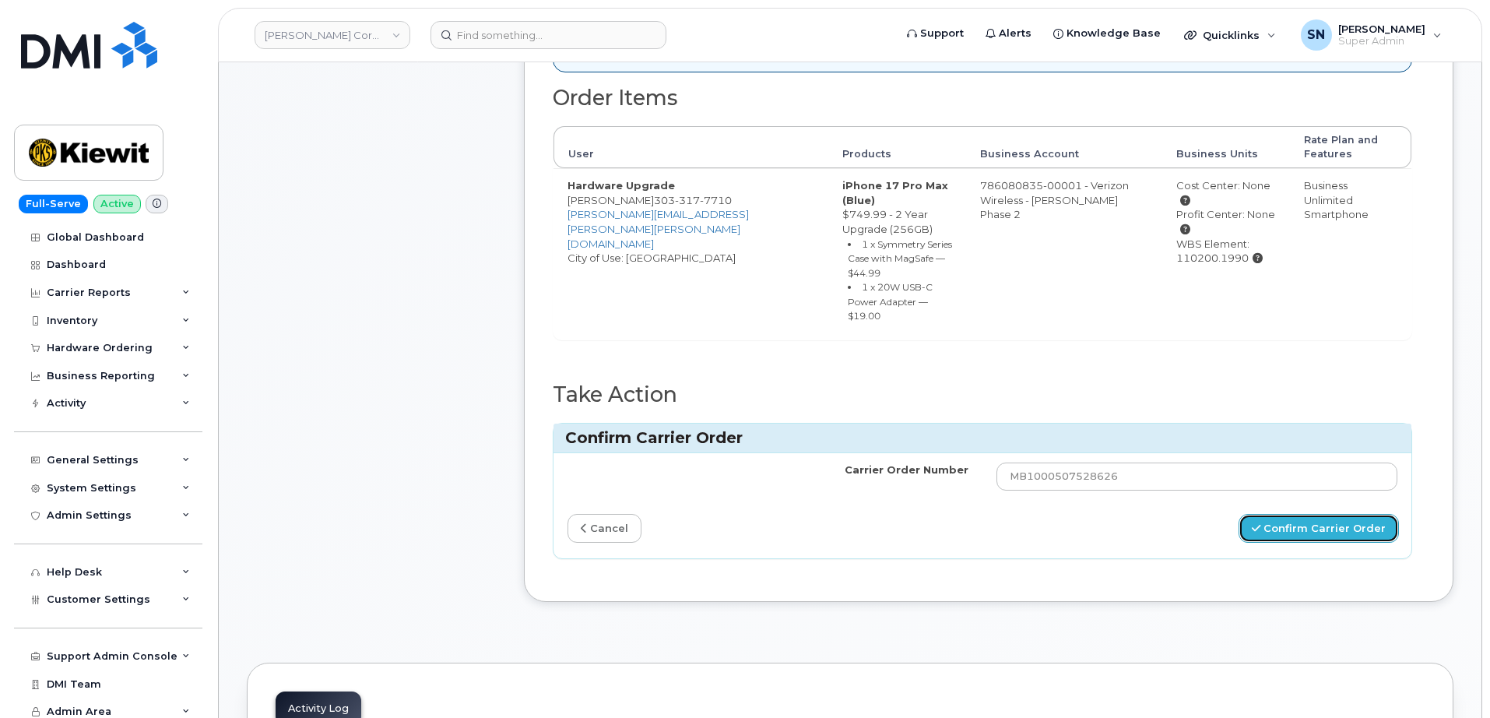
click at [1281, 514] on button "Confirm Carrier Order" at bounding box center [1318, 528] width 160 height 29
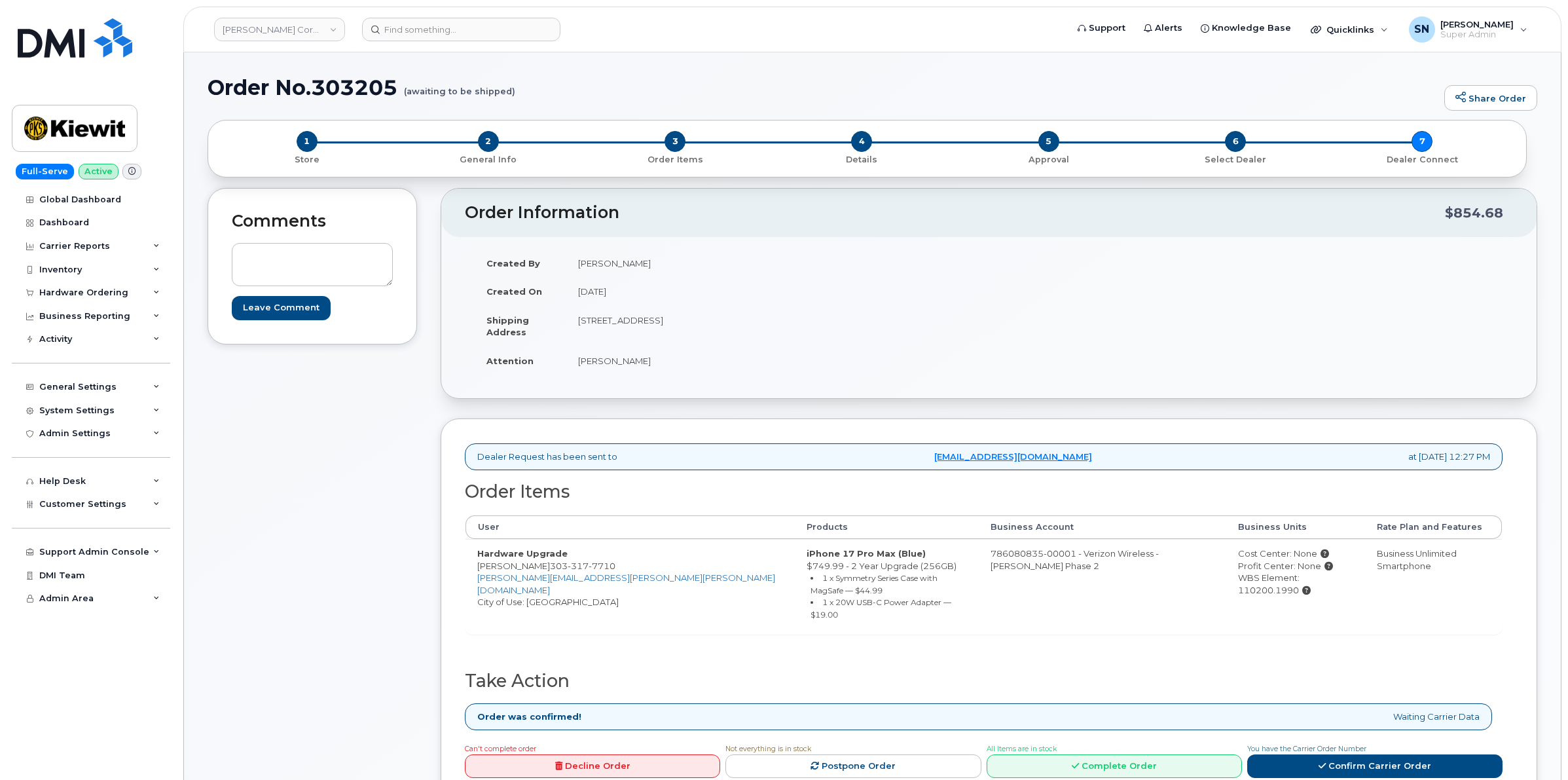
drag, startPoint x: 312, startPoint y: 508, endPoint x: 319, endPoint y: 509, distance: 7.1
click at [313, 508] on div "Comments Leave Comment" at bounding box center [312, 507] width 209 height 640
drag, startPoint x: 334, startPoint y: 471, endPoint x: 338, endPoint y: 460, distance: 11.7
click at [337, 471] on div "Comments Leave Comment" at bounding box center [312, 507] width 209 height 640
click at [315, 469] on div "Comments Leave Comment" at bounding box center [312, 507] width 209 height 640
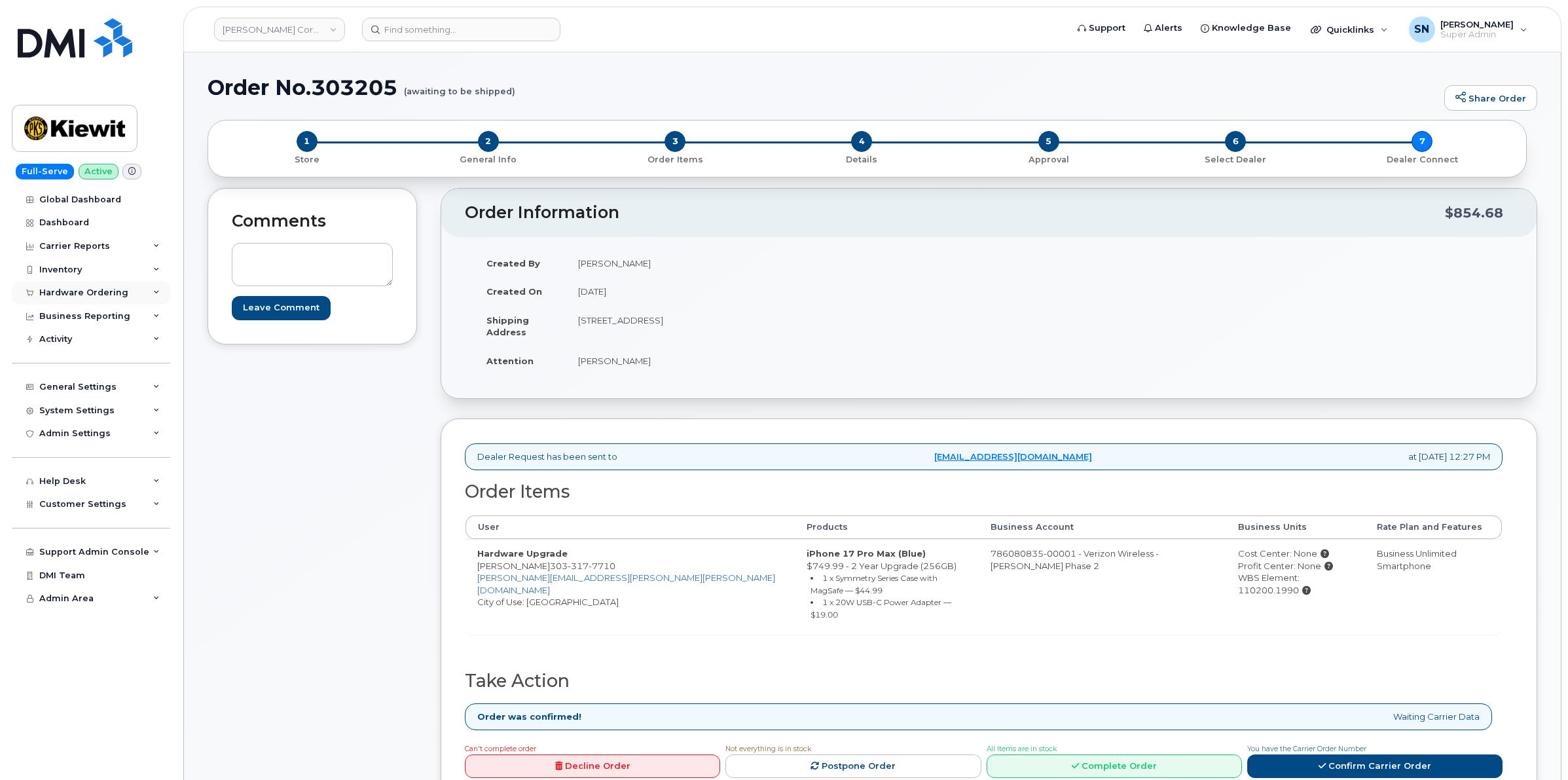
click at [102, 289] on div "Hardware Ordering" at bounding box center [84, 293] width 89 height 10
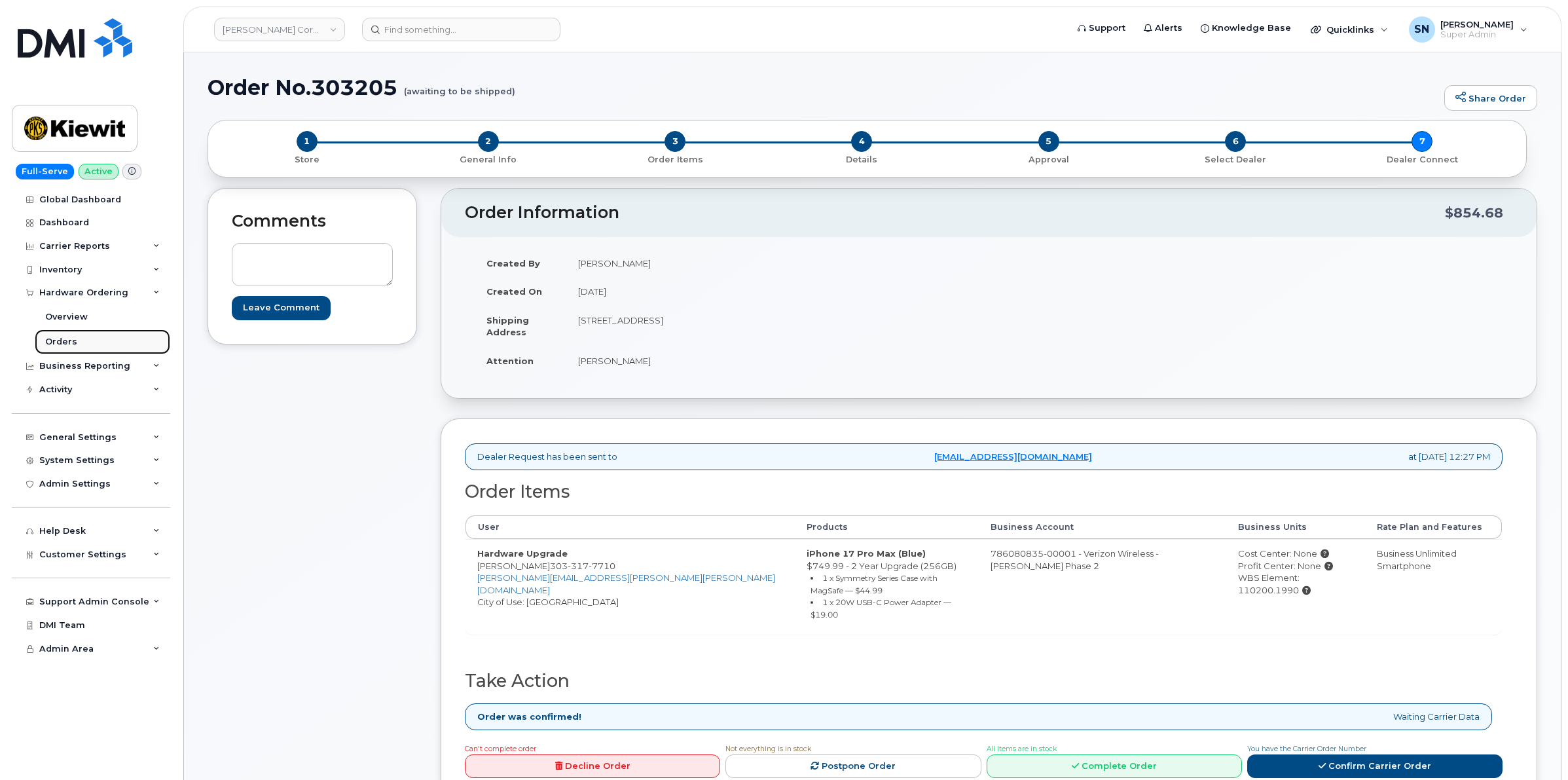
click at [67, 348] on div "Orders" at bounding box center [61, 342] width 32 height 12
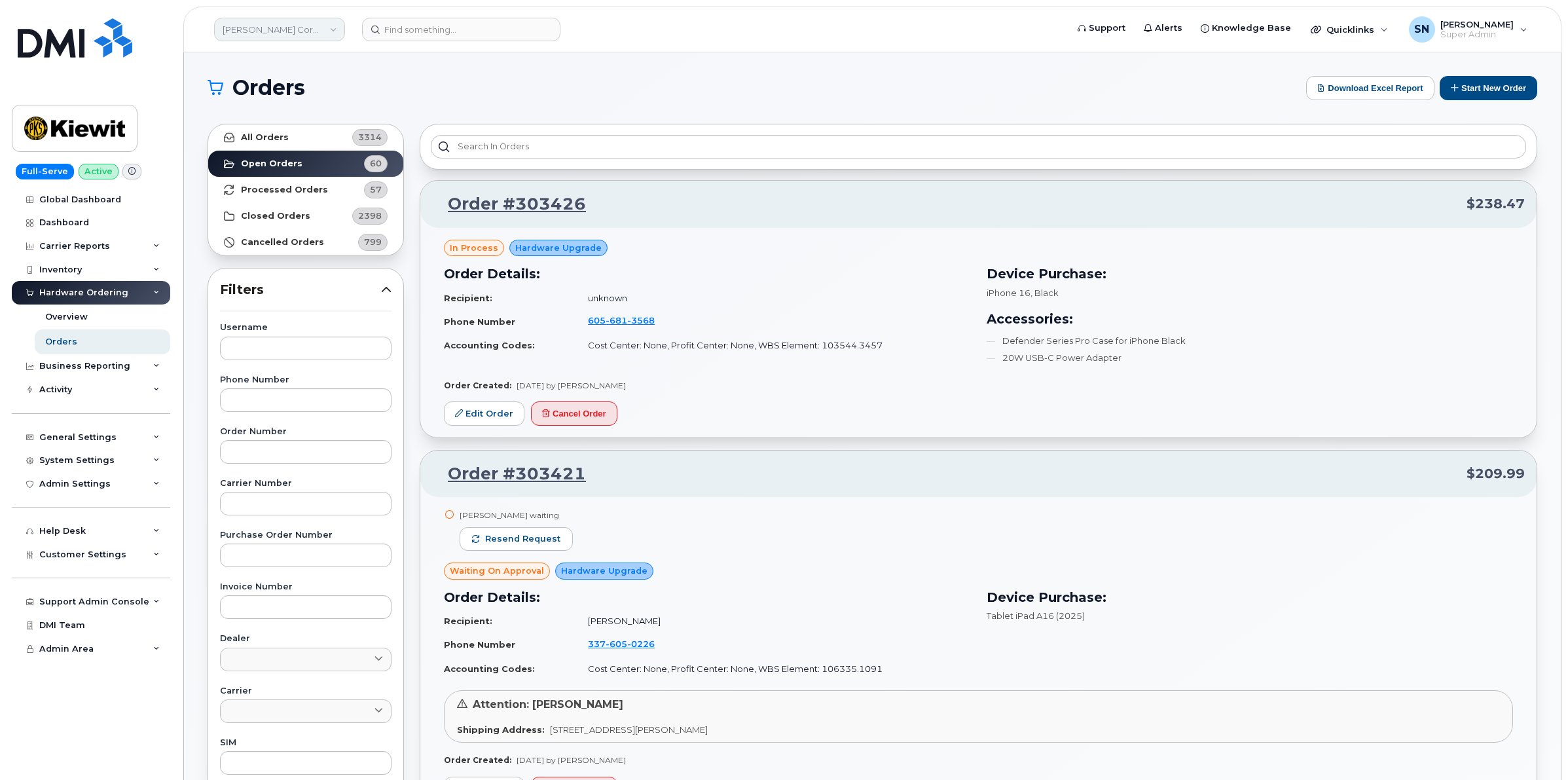
click at [306, 31] on link "[PERSON_NAME] Corporation" at bounding box center [280, 29] width 131 height 24
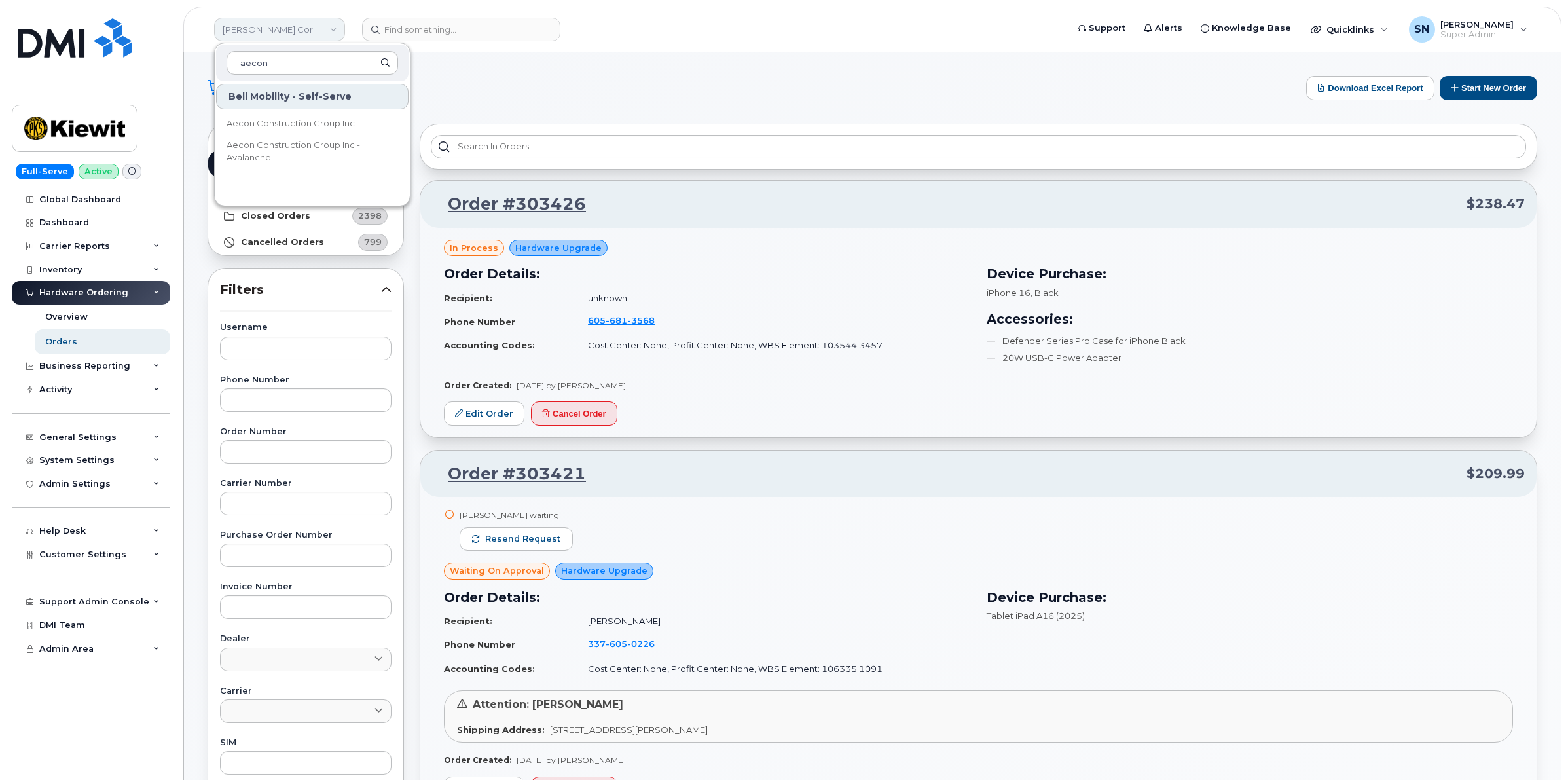
type input "aecon"
click at [377, 117] on link "Aecon Construction Group Inc" at bounding box center [312, 124] width 193 height 26
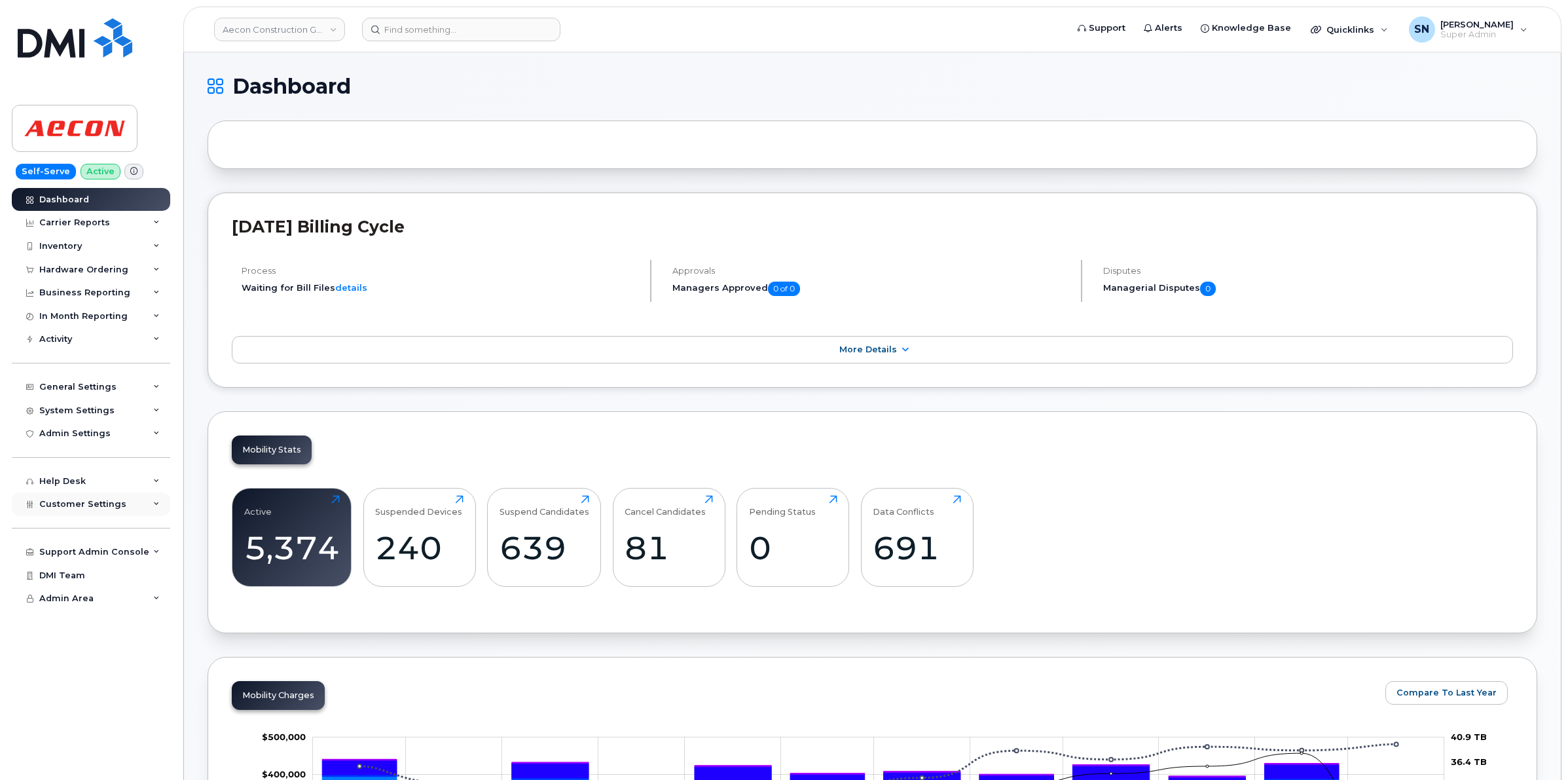
click at [74, 509] on span "Customer Settings" at bounding box center [83, 504] width 87 height 10
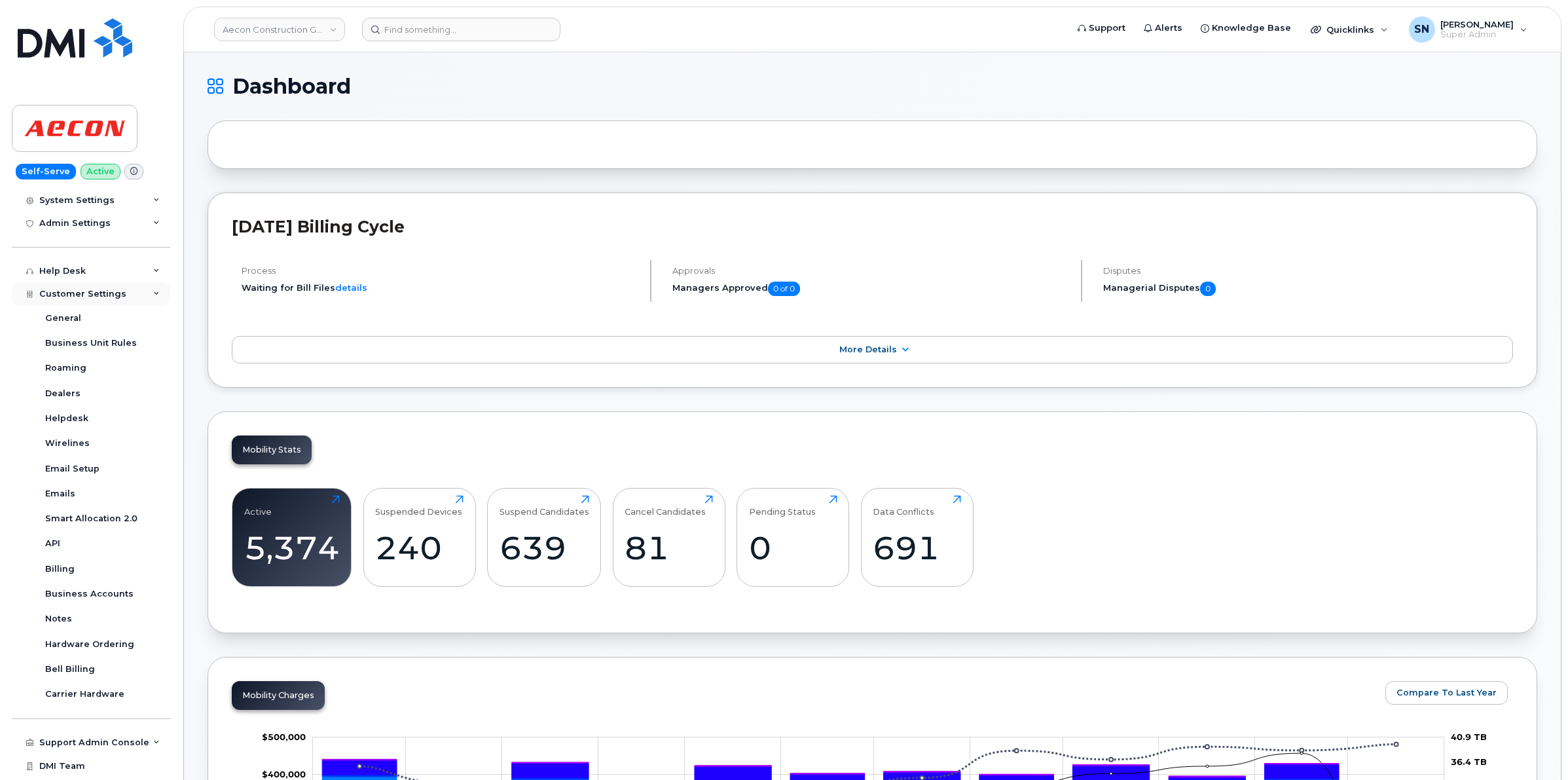
scroll to position [236, 0]
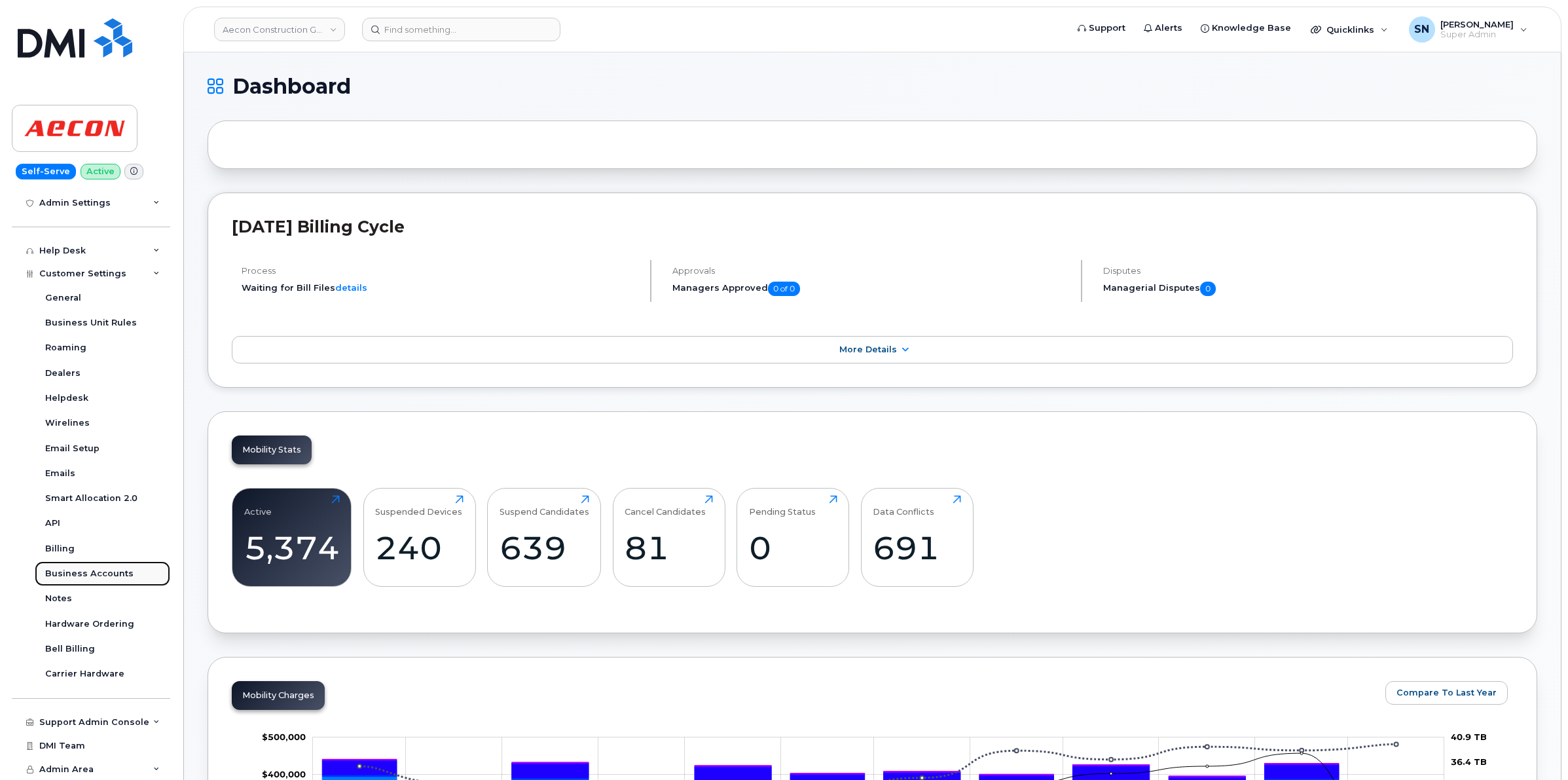
click at [97, 568] on div "Business Accounts" at bounding box center [89, 574] width 88 height 12
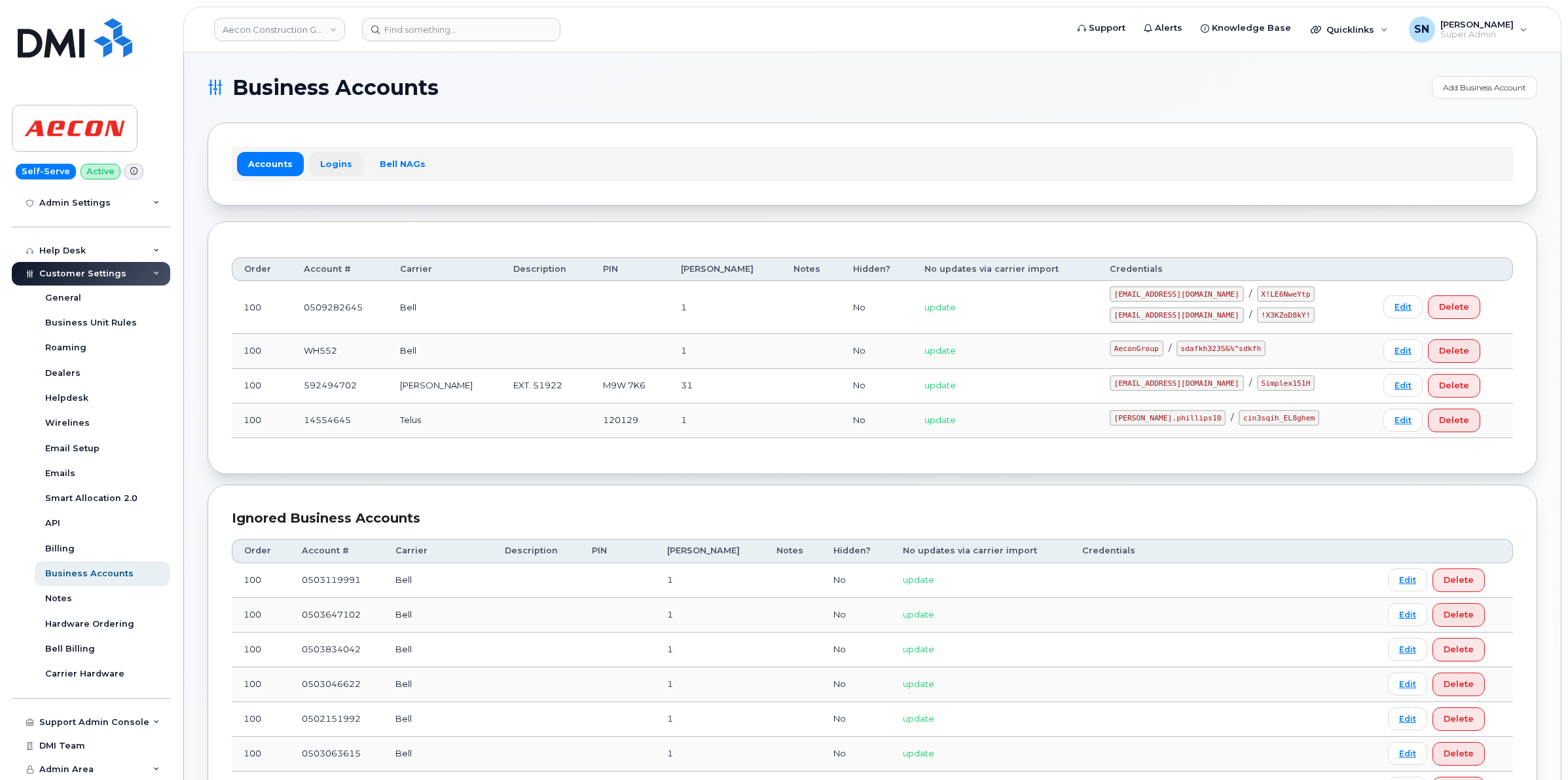
click at [331, 164] on link "Logins" at bounding box center [336, 164] width 55 height 24
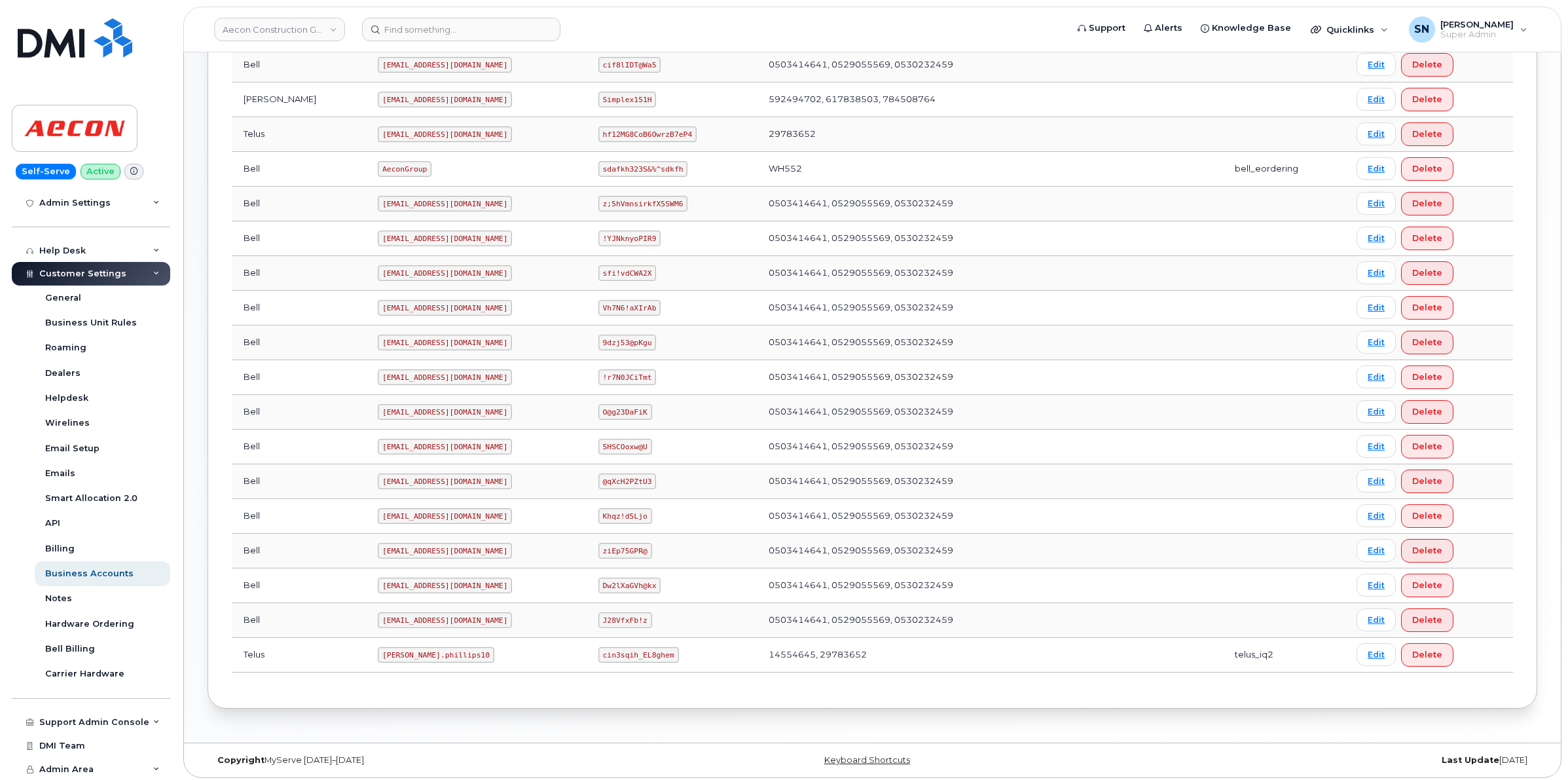
scroll to position [437, 0]
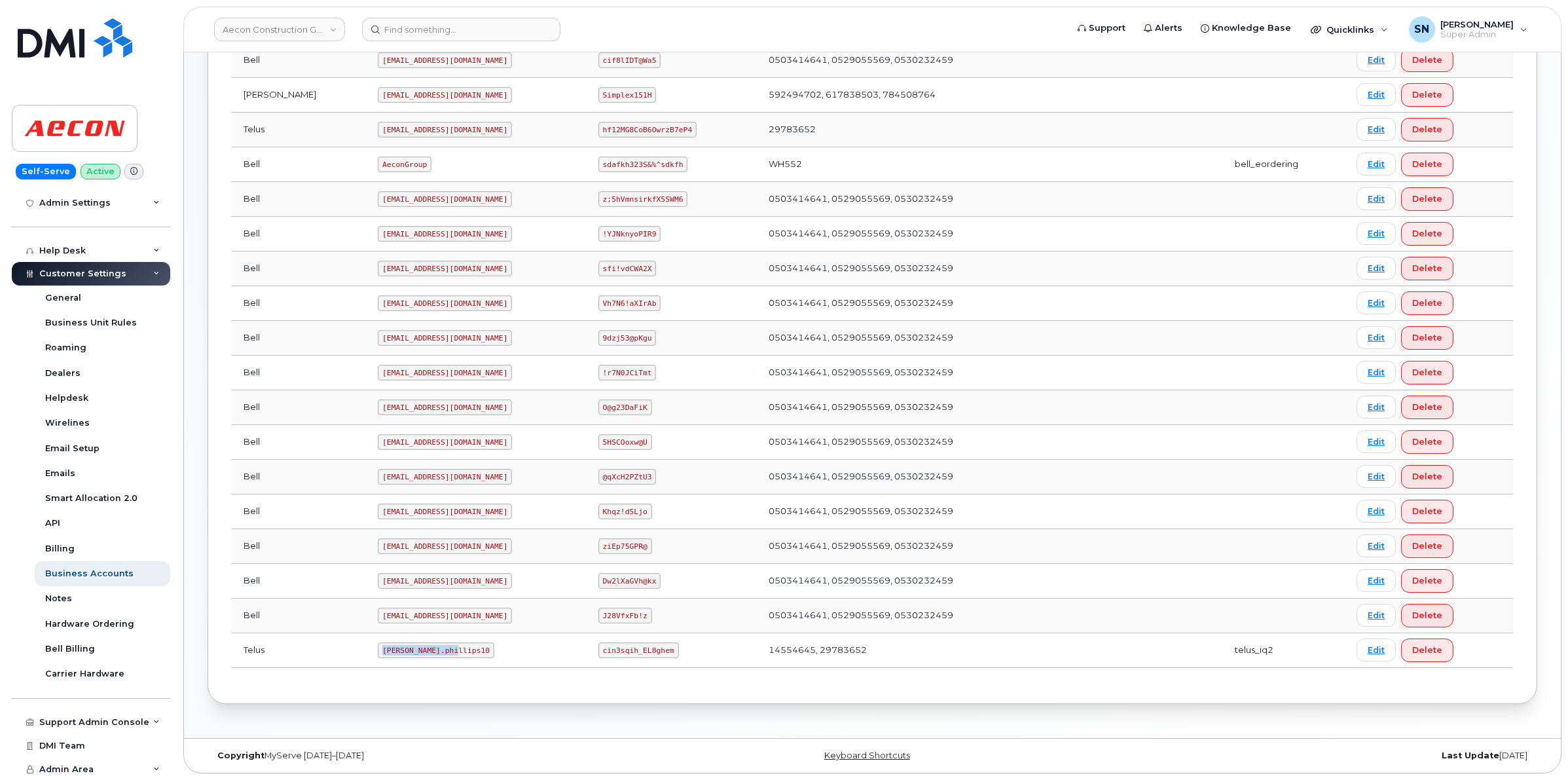
drag, startPoint x: 326, startPoint y: 650, endPoint x: 403, endPoint y: 653, distance: 77.1
click at [403, 653] on td "Taylor.phillips10" at bounding box center [476, 650] width 220 height 34
copy code "Taylor.phillips10"
drag, startPoint x: 583, startPoint y: 654, endPoint x: 607, endPoint y: 657, distance: 24.2
click at [610, 657] on code "cin3sqih_EL8ghem" at bounding box center [638, 650] width 81 height 16
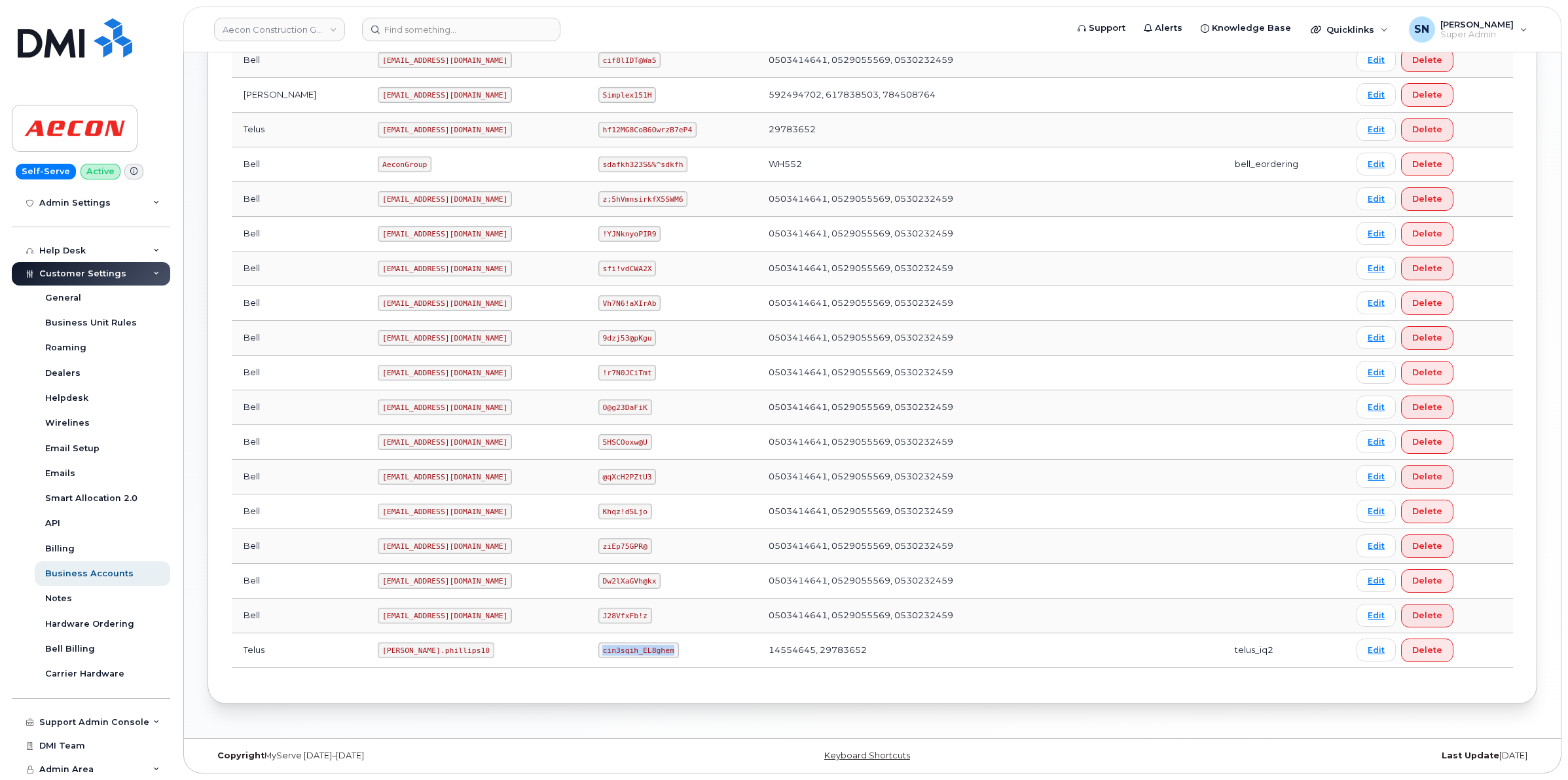
drag, startPoint x: 580, startPoint y: 653, endPoint x: 646, endPoint y: 655, distance: 66.0
click at [647, 655] on code "cin3sqih_EL8ghem" at bounding box center [638, 650] width 81 height 16
copy code "cin3sqih_EL8ghem"
click at [378, 652] on code "Taylor.phillips10" at bounding box center [436, 650] width 117 height 16
drag, startPoint x: 326, startPoint y: 649, endPoint x: 391, endPoint y: 658, distance: 65.6
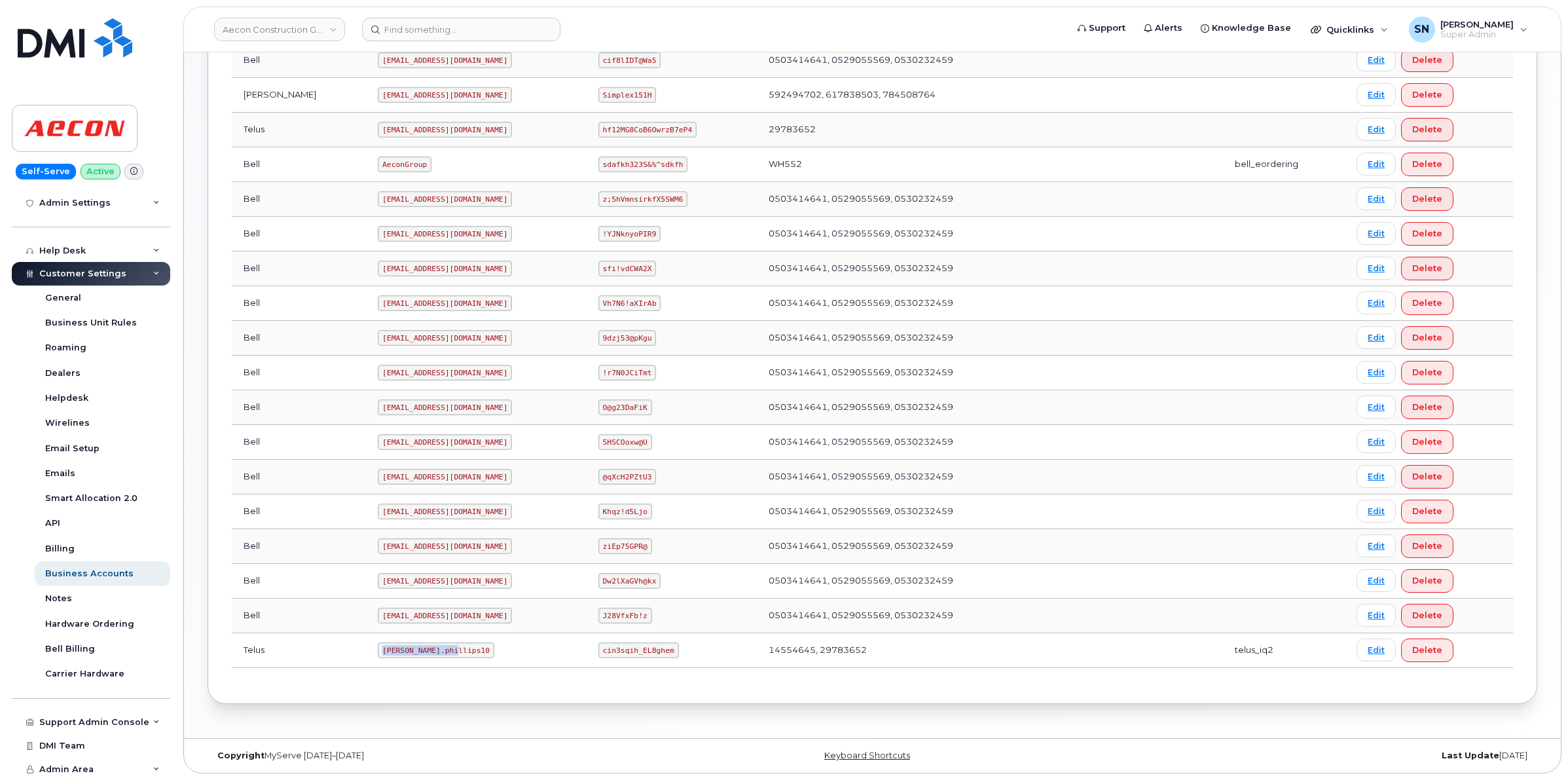
click at [391, 658] on td "Taylor.phillips10" at bounding box center [476, 650] width 220 height 34
copy code "Taylor.phillips10"
drag, startPoint x: 580, startPoint y: 652, endPoint x: 646, endPoint y: 655, distance: 66.1
click at [646, 655] on code "cin3sqih_EL8ghem" at bounding box center [638, 650] width 81 height 16
copy code "cin3sqih_EL8ghem"
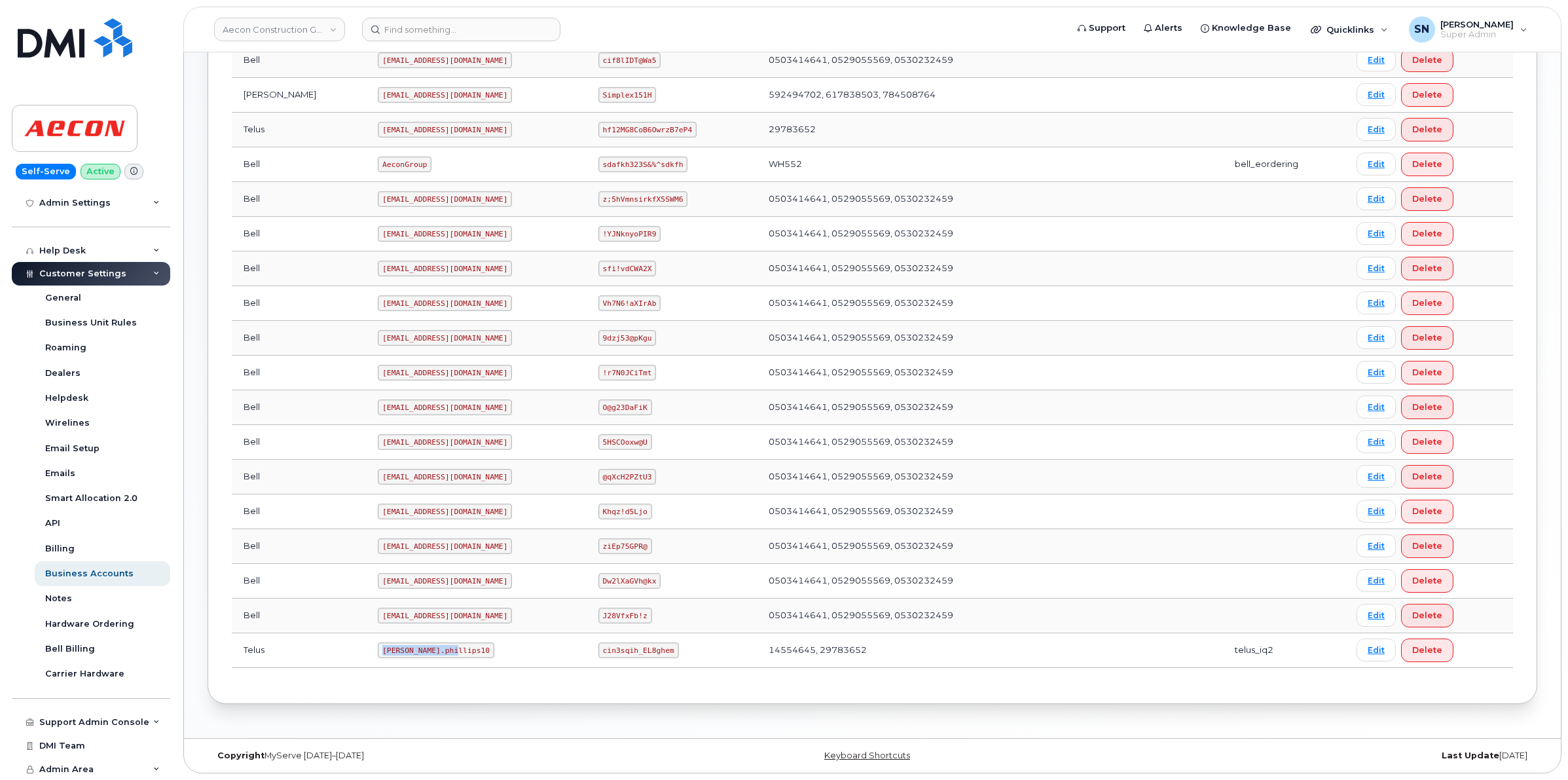
drag, startPoint x: 326, startPoint y: 650, endPoint x: 395, endPoint y: 653, distance: 69.1
click at [395, 653] on code "Taylor.phillips10" at bounding box center [436, 650] width 117 height 16
copy code "Taylor.phillips10"
drag, startPoint x: 578, startPoint y: 652, endPoint x: 647, endPoint y: 654, distance: 69.0
click at [647, 654] on code "cin3sqih_EL8ghem" at bounding box center [638, 650] width 81 height 16
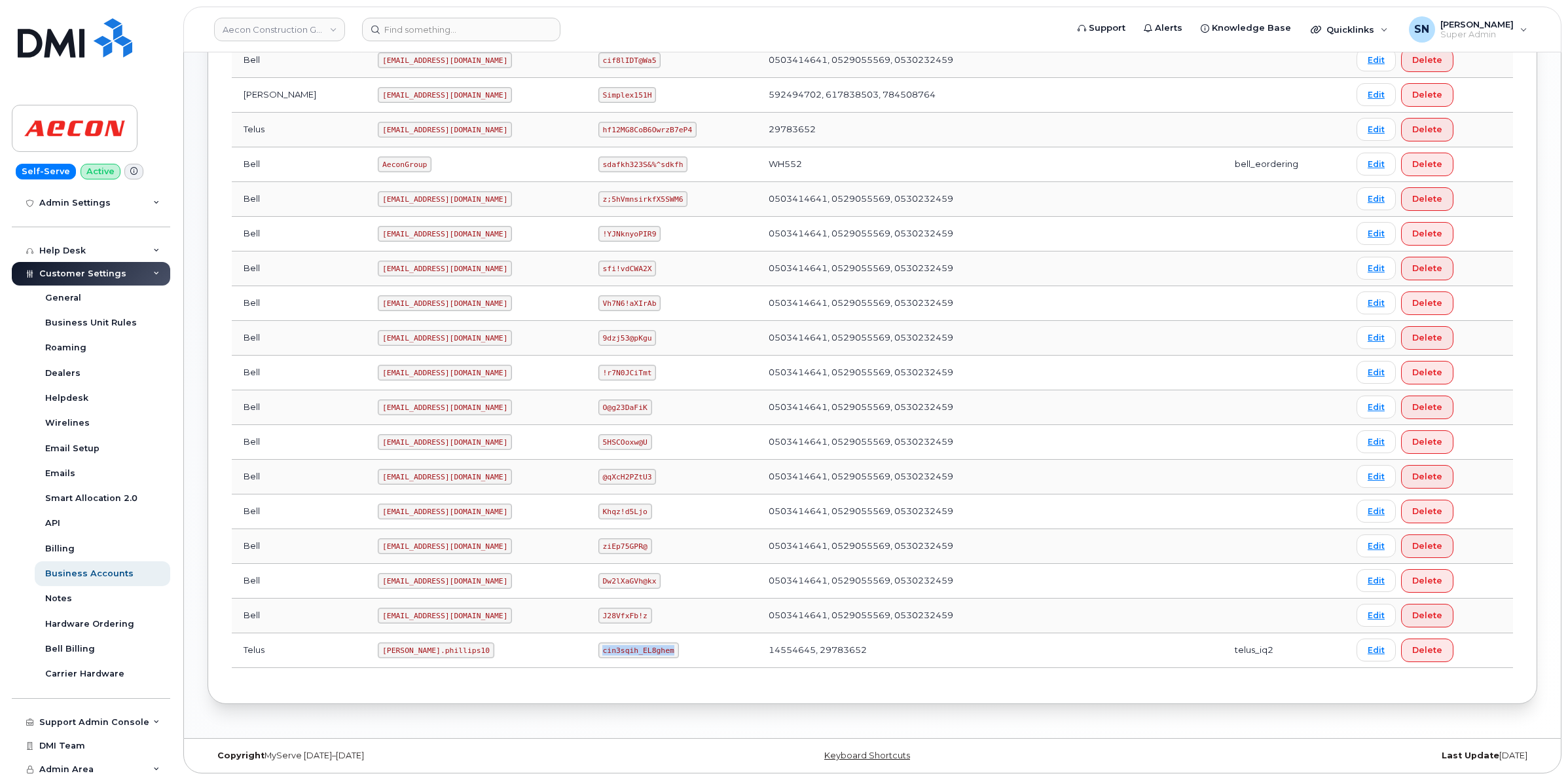
copy code "cin3sqih_EL8ghem"
click at [467, 266] on code "aecon_simplex2@simplexmobility.com" at bounding box center [445, 268] width 135 height 16
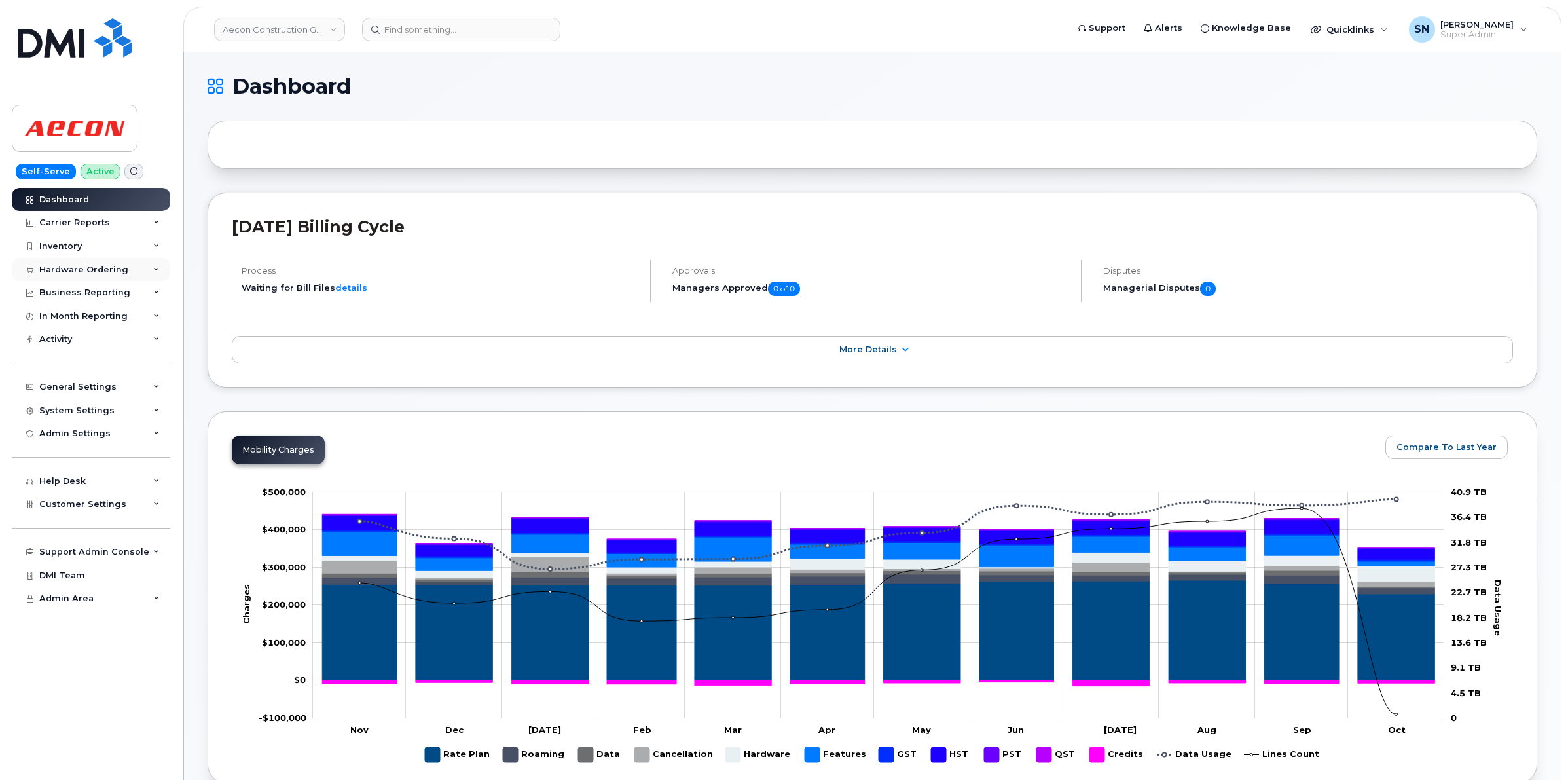
click at [76, 263] on div "Hardware Ordering" at bounding box center [91, 270] width 158 height 24
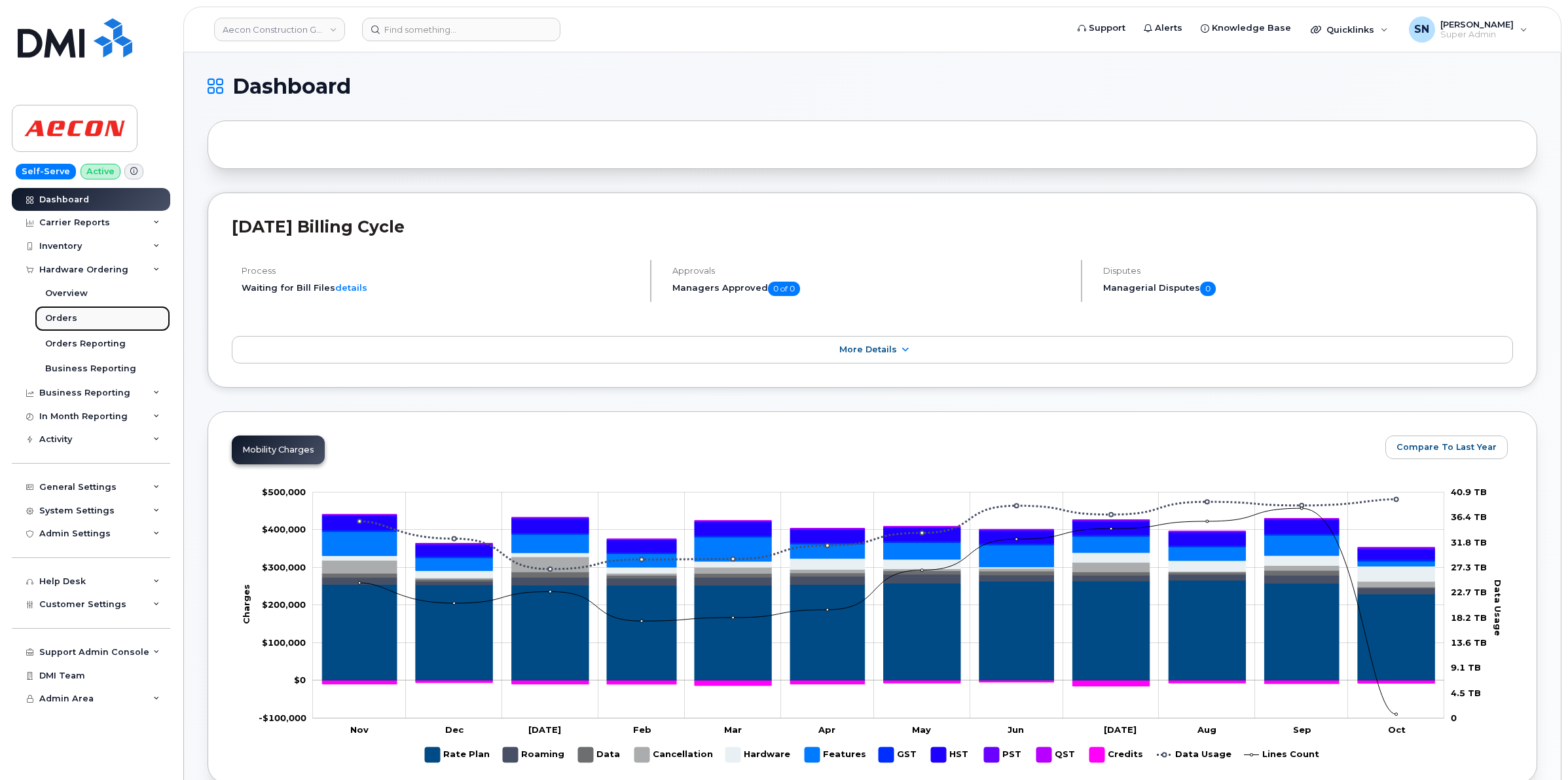
click at [70, 316] on div "Orders" at bounding box center [61, 318] width 32 height 12
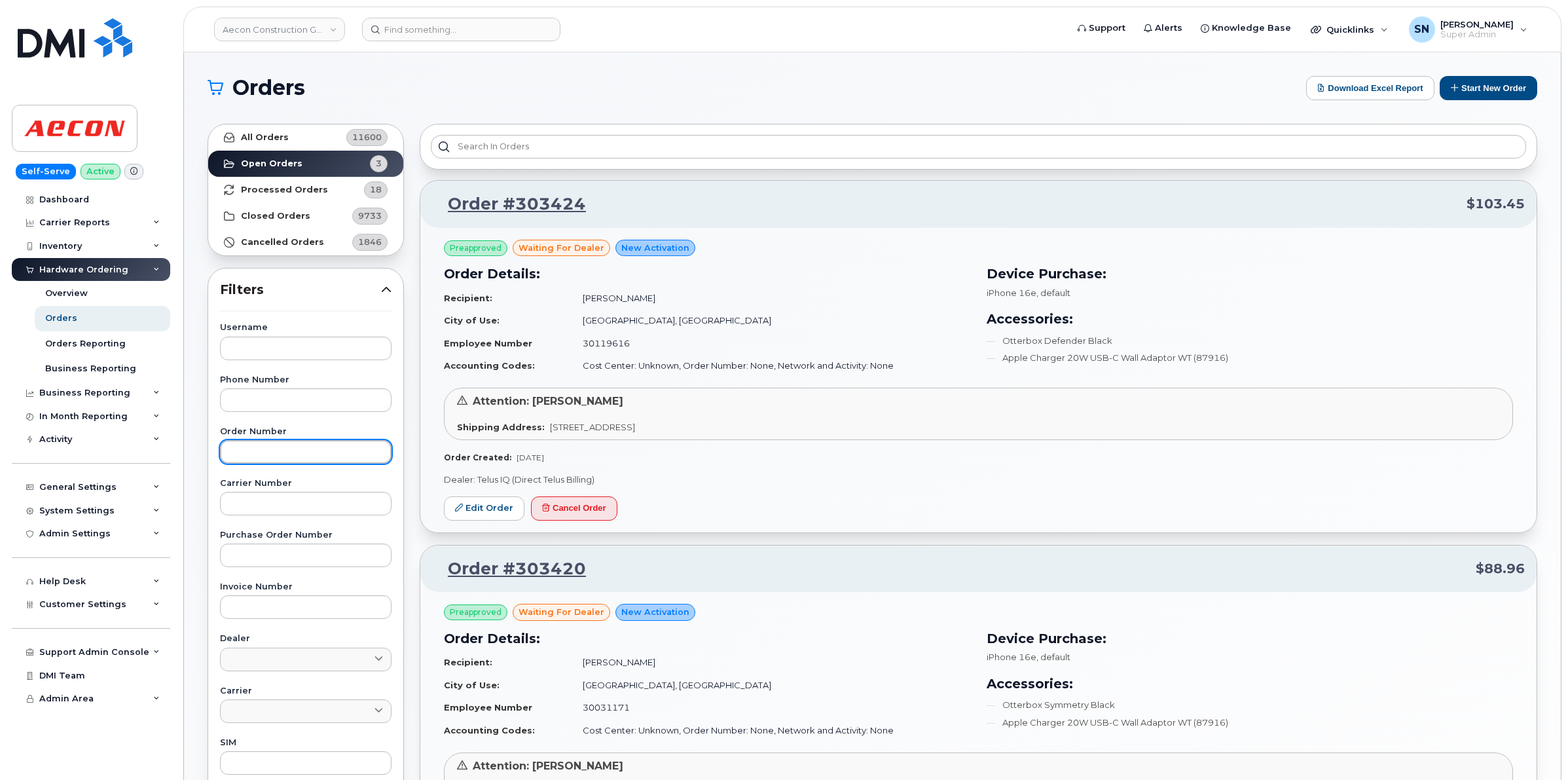
click at [300, 457] on input "text" at bounding box center [306, 452] width 172 height 24
paste input "303420"
type input "303420"
click at [310, 135] on link "All Orders 11600" at bounding box center [306, 137] width 195 height 26
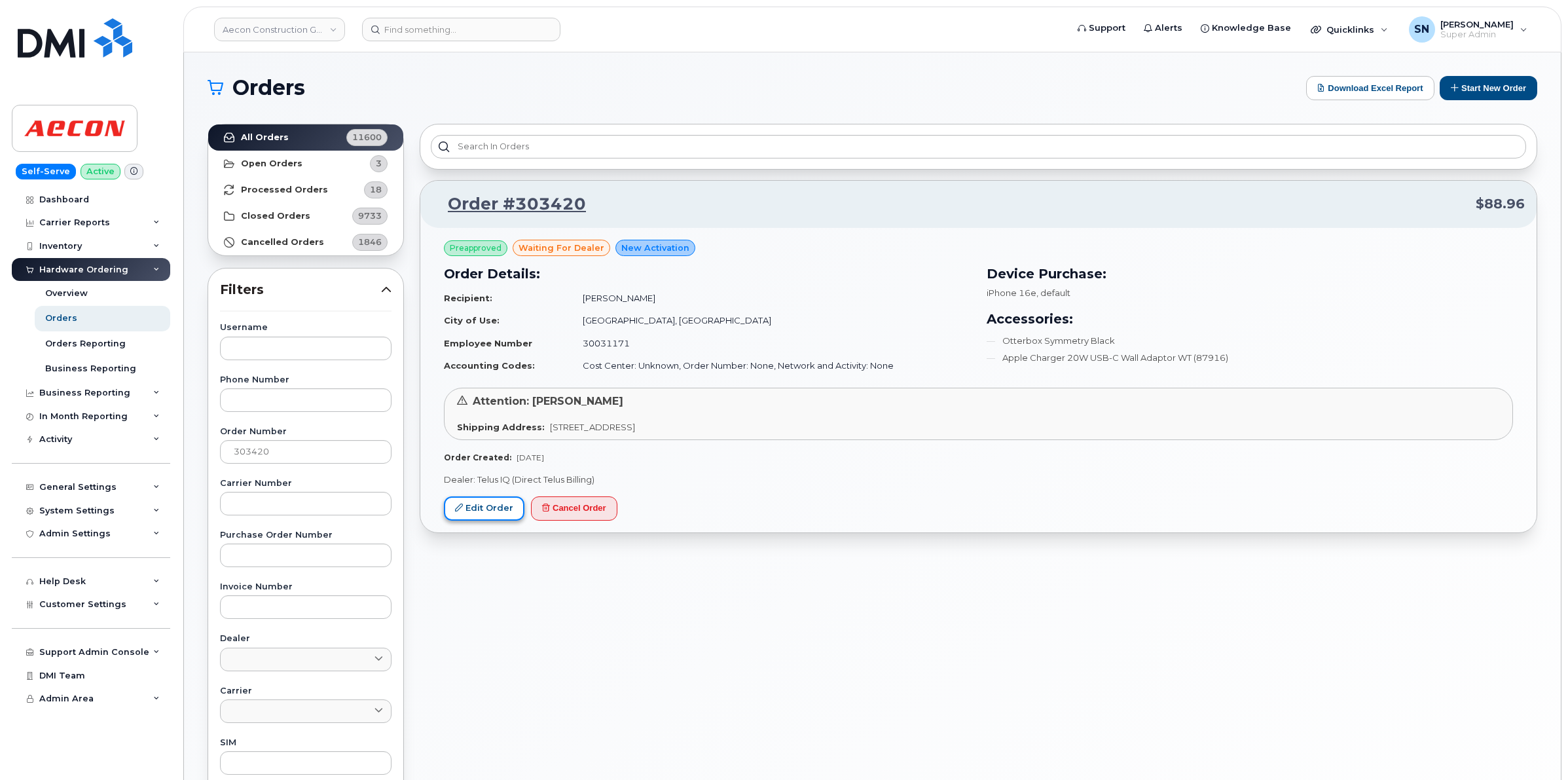
click at [473, 504] on link "Edit Order" at bounding box center [485, 508] width 81 height 24
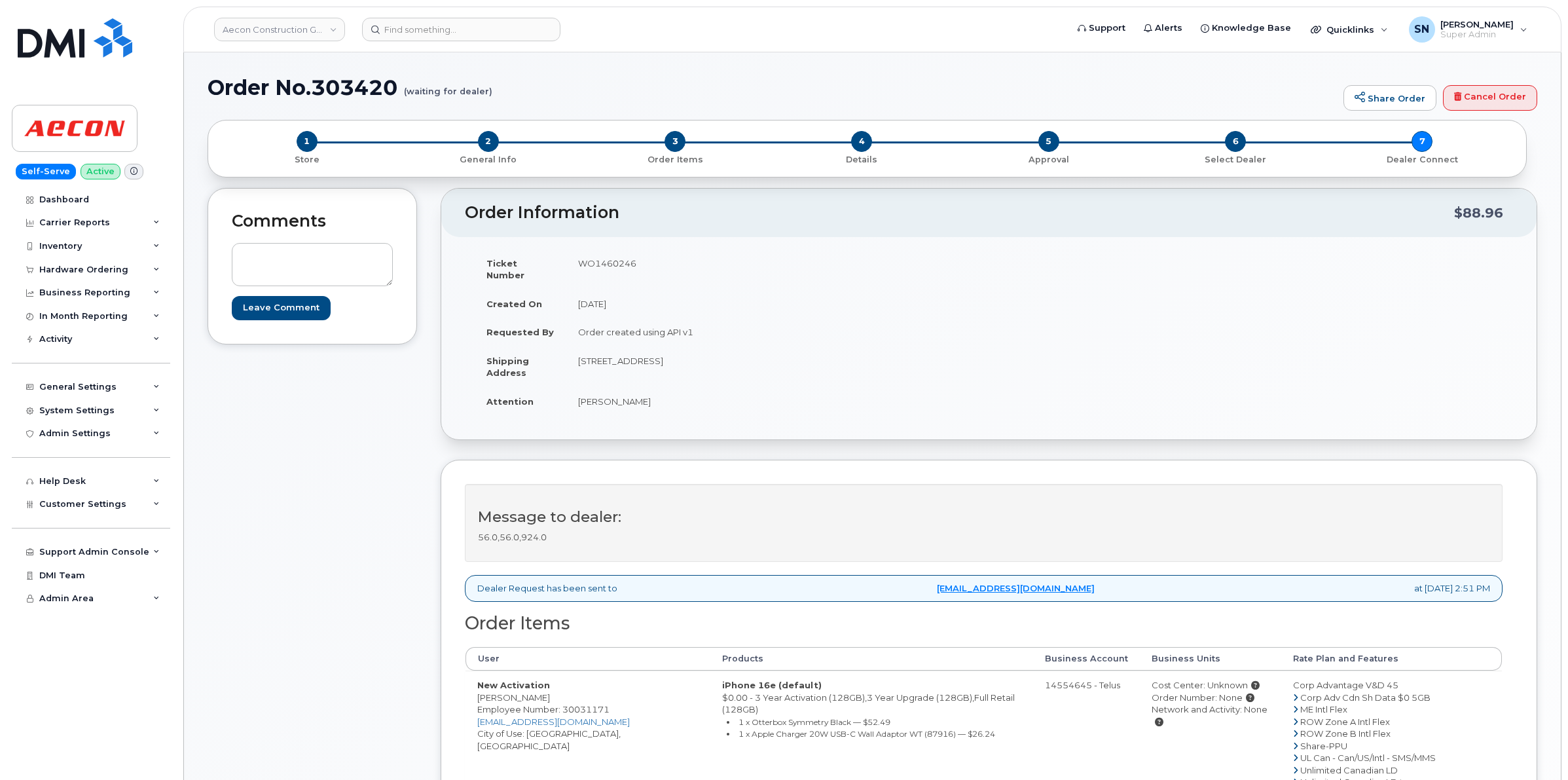
click at [419, 323] on div "Comments Leave Comment Order Information $88.96 Ticket Number WO1460246 Created…" at bounding box center [872, 576] width 1330 height 776
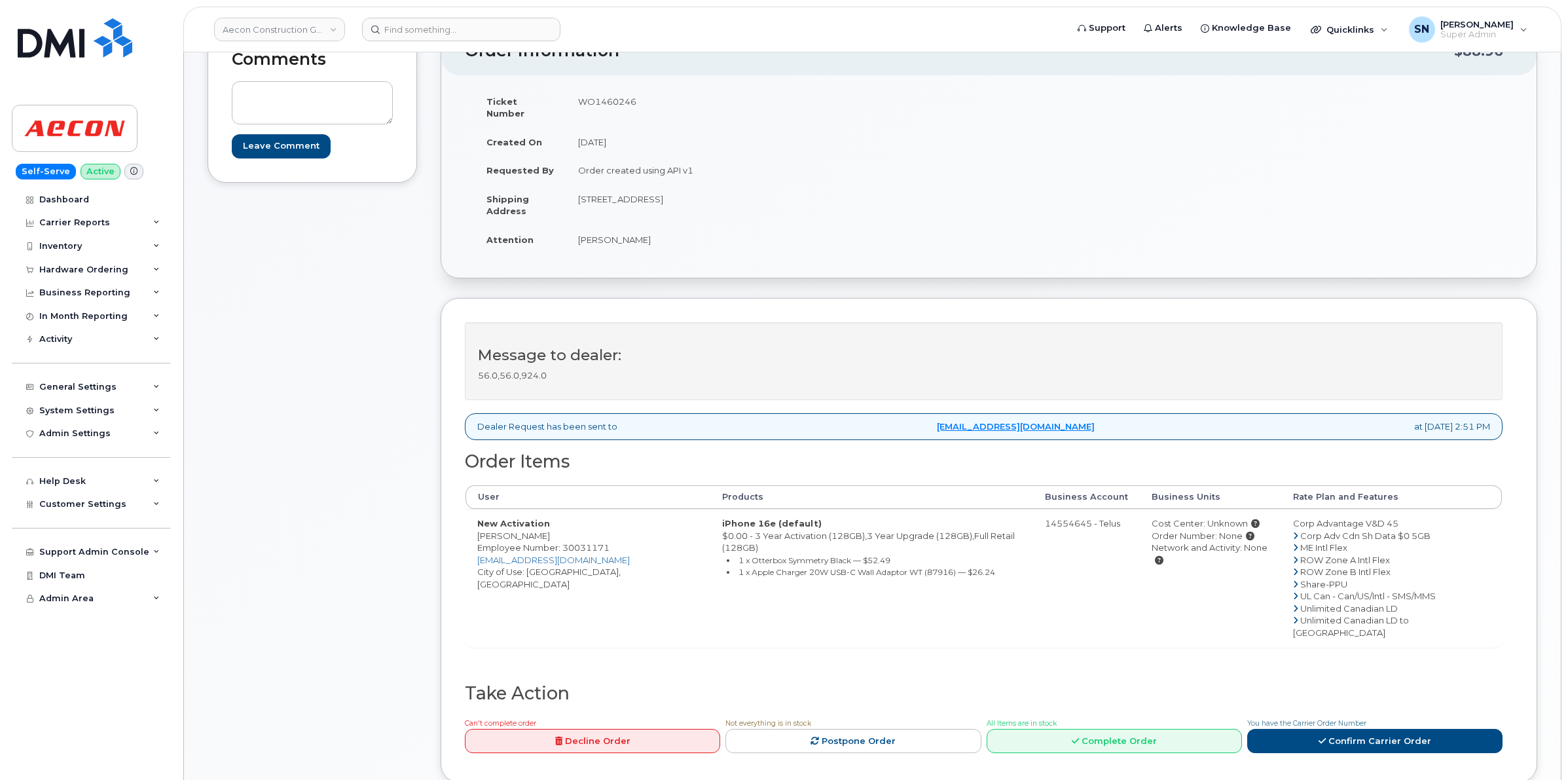
scroll to position [164, 0]
click at [545, 558] on td "New Activation [PERSON_NAME] Employee Number: 30031171 [EMAIL_ADDRESS][DOMAIN_N…" at bounding box center [587, 576] width 245 height 138
copy td "[GEOGRAPHIC_DATA]"
click at [590, 573] on td "New Activation [PERSON_NAME] Employee Number: 30031171 [EMAIL_ADDRESS][DOMAIN_N…" at bounding box center [587, 576] width 245 height 138
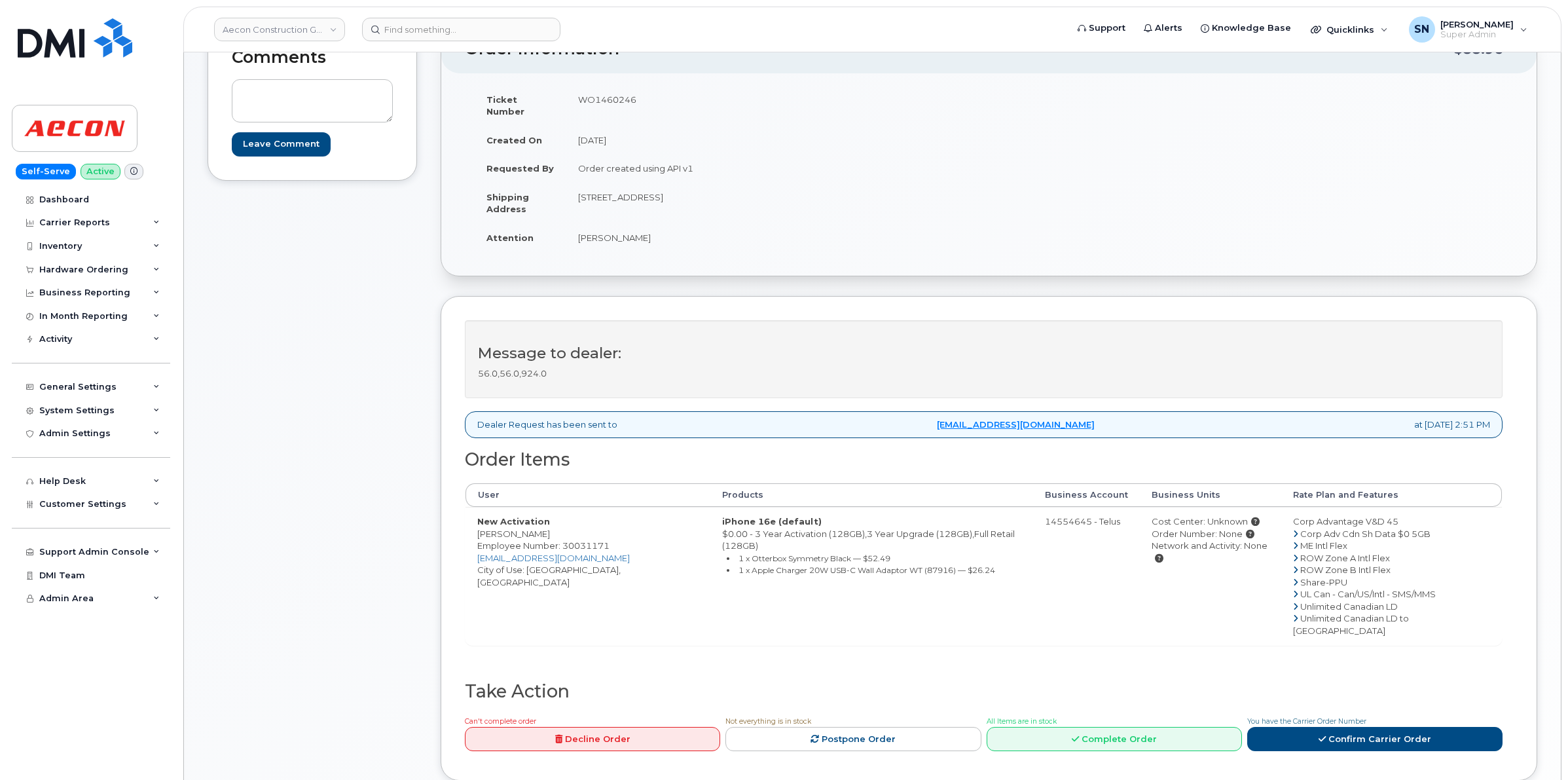
drag, startPoint x: 771, startPoint y: 185, endPoint x: 807, endPoint y: 188, distance: 36.1
click at [807, 188] on td "[STREET_ADDRESS]" at bounding box center [772, 203] width 413 height 40
copy td "N1T 1Z6"
click at [610, 100] on td "WO1460246" at bounding box center [772, 105] width 413 height 40
click at [609, 100] on td "WO1460246" at bounding box center [772, 105] width 413 height 40
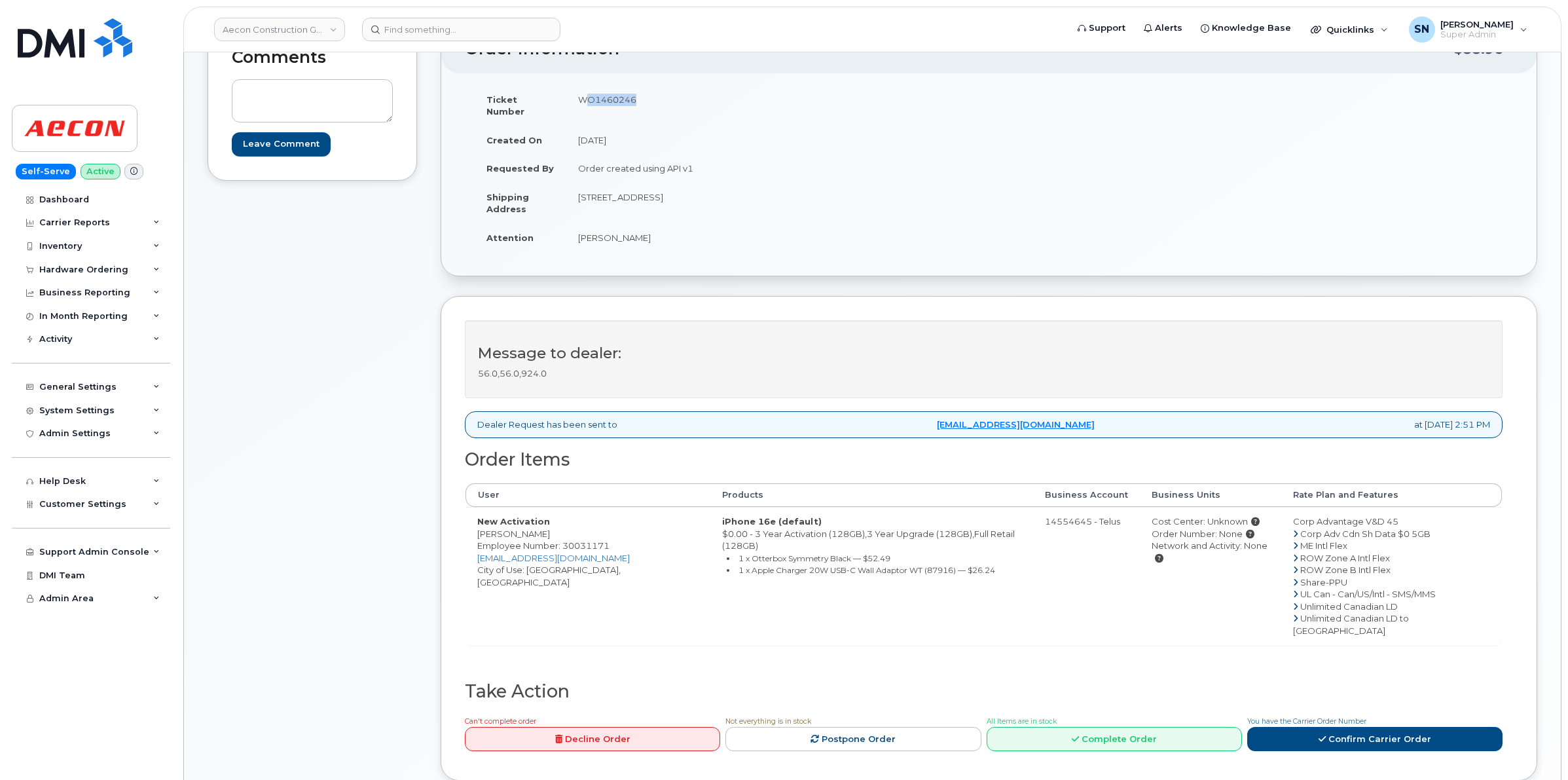
click at [609, 100] on td "WO1460246" at bounding box center [772, 105] width 413 height 40
copy tbody "WO1460246"
copy td "[STREET_ADDRESS]"
drag, startPoint x: 576, startPoint y: 185, endPoint x: 654, endPoint y: 192, distance: 78.3
click at [654, 192] on td "[STREET_ADDRESS]" at bounding box center [772, 203] width 413 height 40
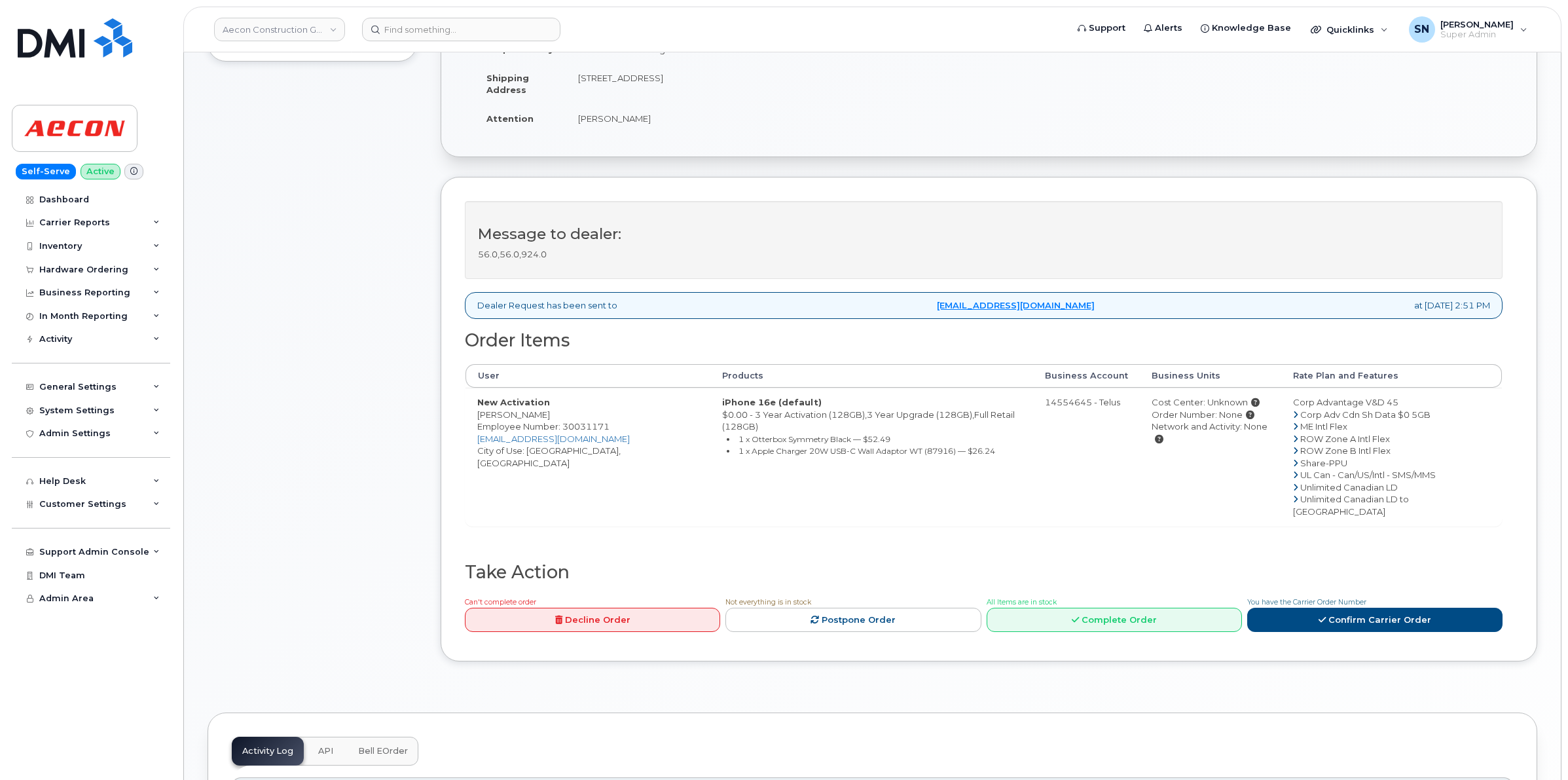
scroll to position [410, 0]
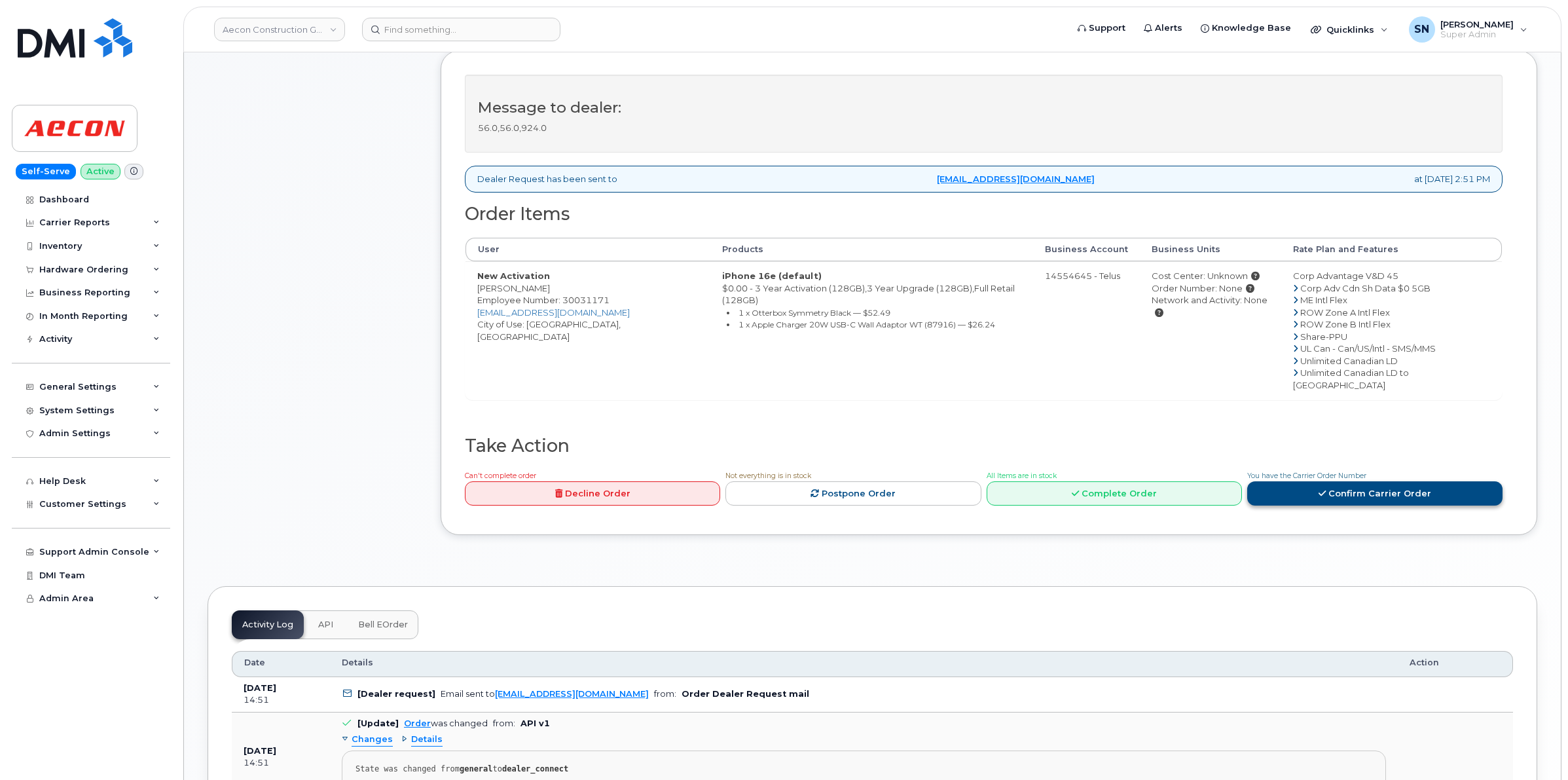
click at [1320, 489] on icon at bounding box center [1322, 493] width 8 height 8
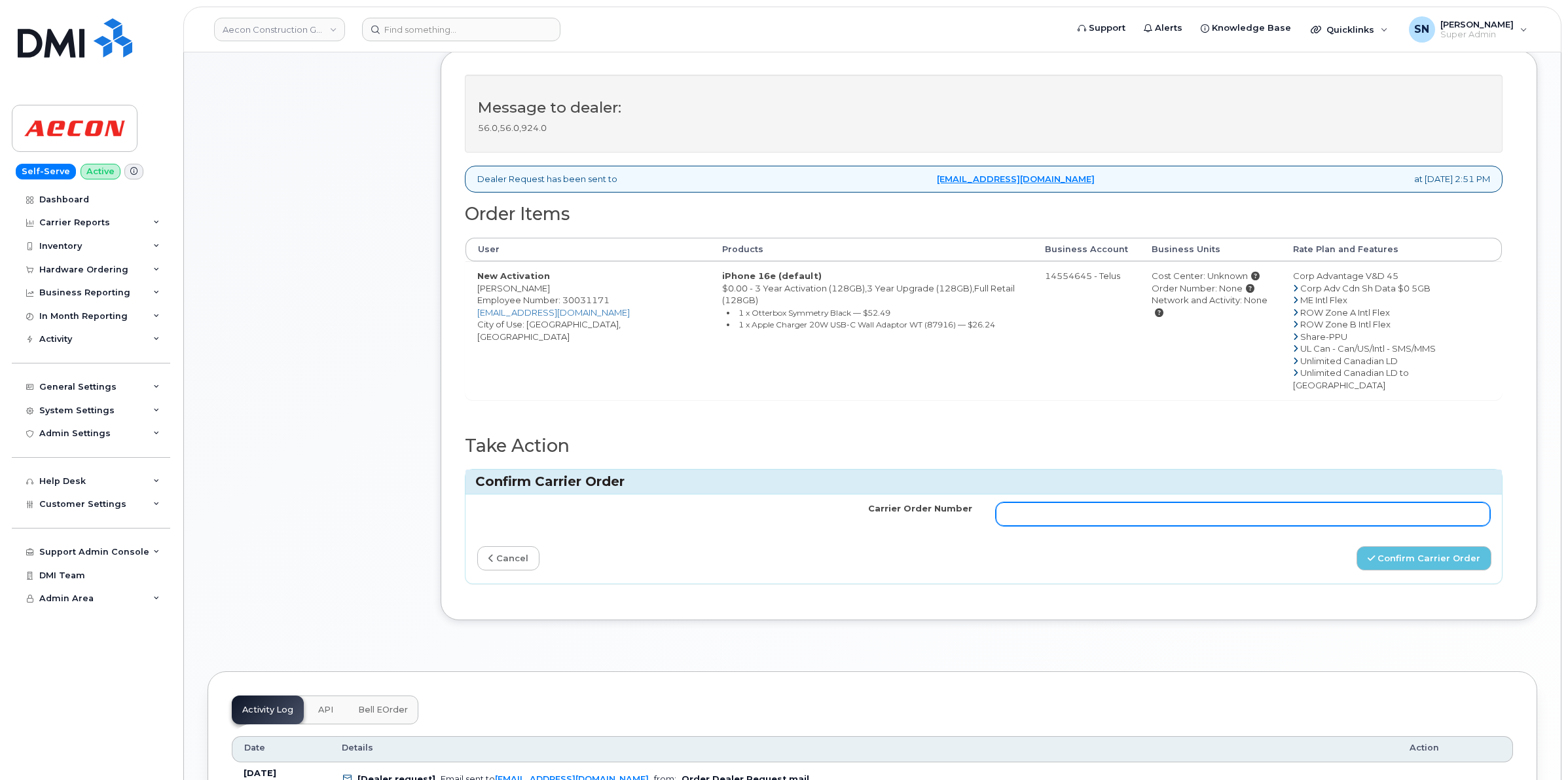
click at [1205, 502] on input "Carrier Order Number" at bounding box center [1243, 514] width 495 height 24
paste input "TL60040092"
type input "TL60040092"
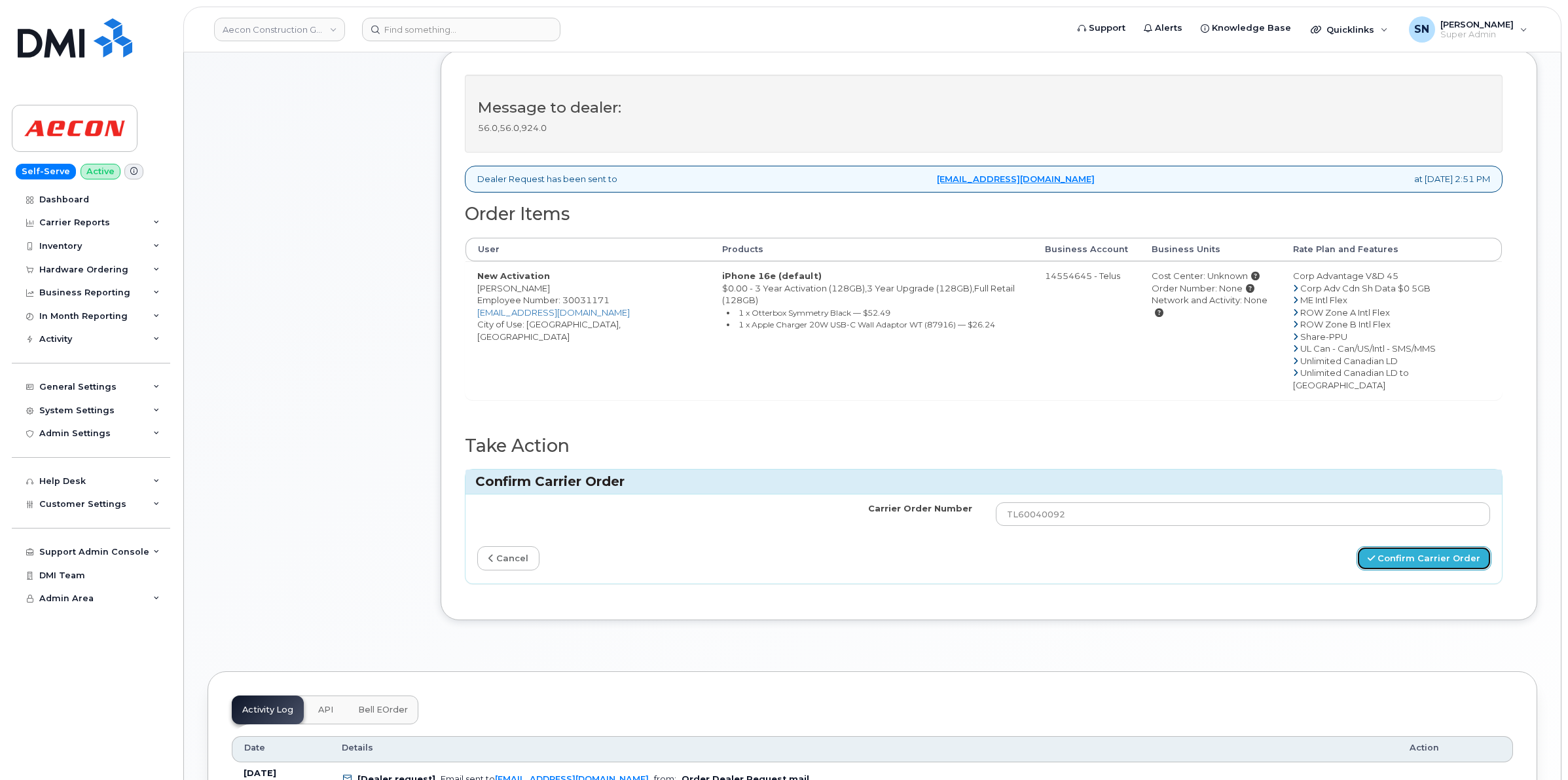
click at [1416, 546] on button "Confirm Carrier Order" at bounding box center [1424, 558] width 135 height 24
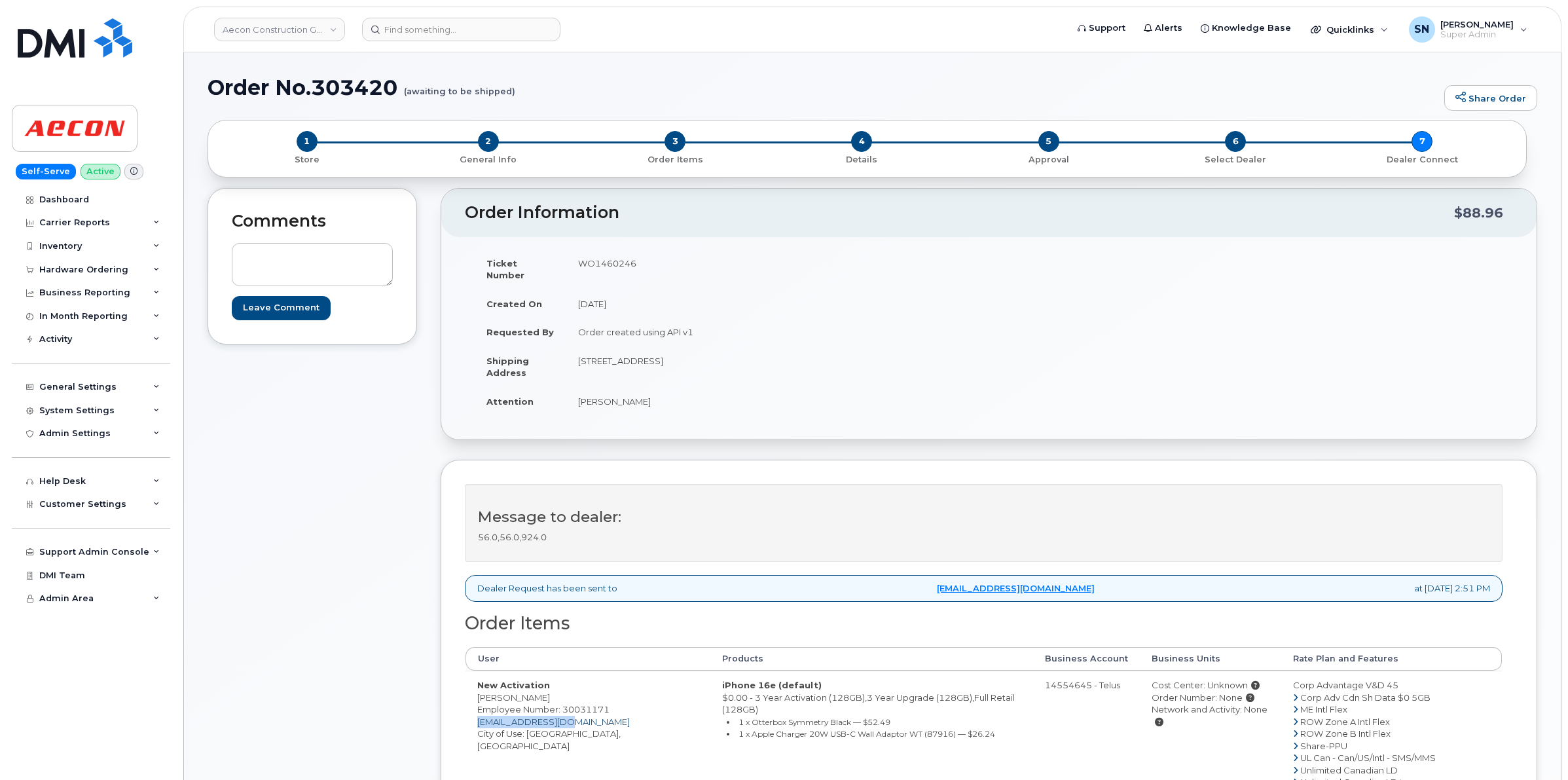
drag, startPoint x: 586, startPoint y: 712, endPoint x: 479, endPoint y: 714, distance: 107.0
click at [479, 714] on td "New Activation [PERSON_NAME] Employee Number: 30031171 [EMAIL_ADDRESS][DOMAIN_N…" at bounding box center [587, 740] width 245 height 138
copy link "[EMAIL_ADDRESS][DOMAIN_NAME]"
click at [329, 528] on div "Comments Leave Comment" at bounding box center [312, 595] width 209 height 814
click at [80, 273] on div "Hardware Ordering" at bounding box center [84, 269] width 89 height 10
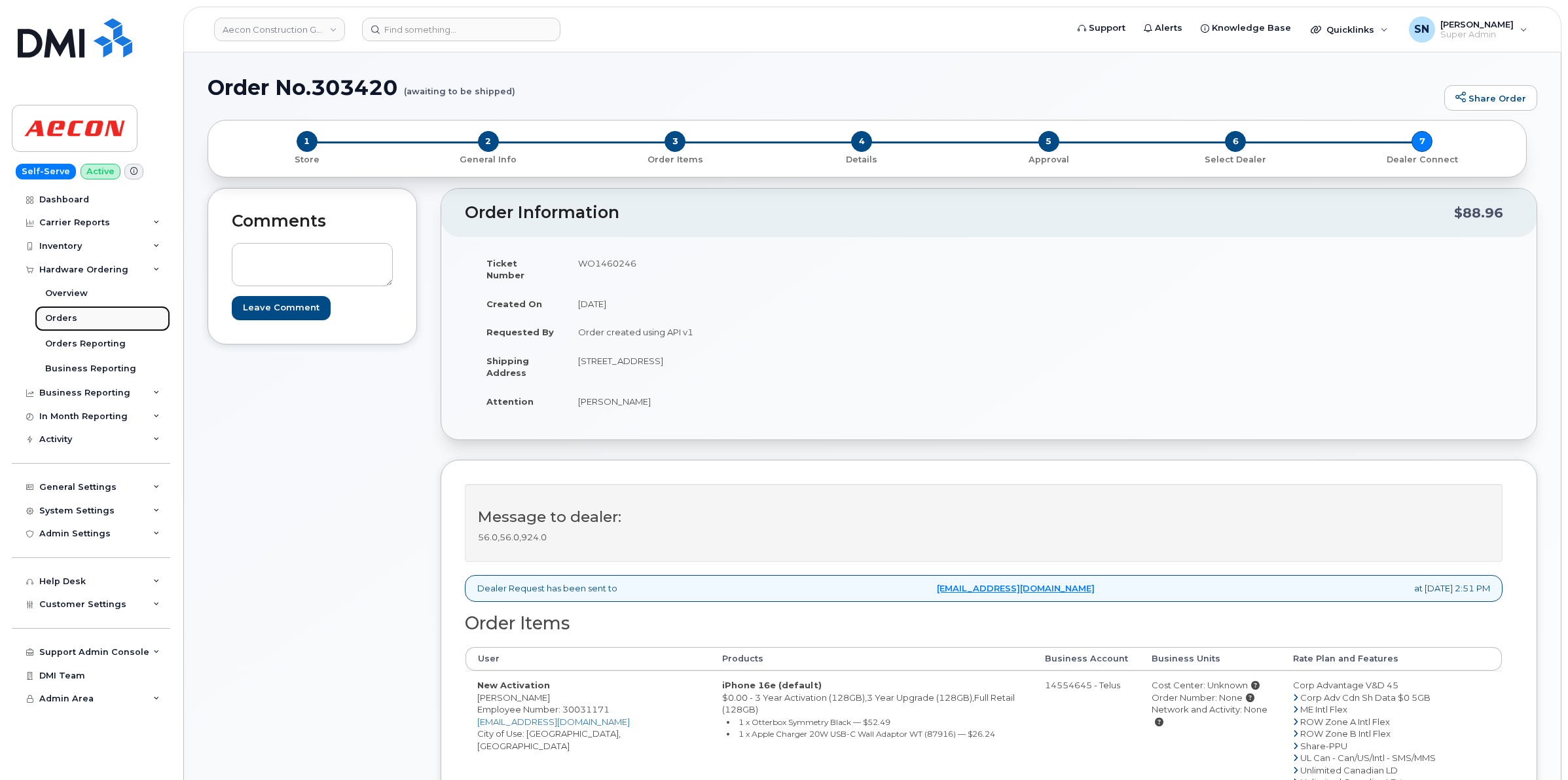
click at [77, 318] on link "Orders" at bounding box center [102, 319] width 135 height 25
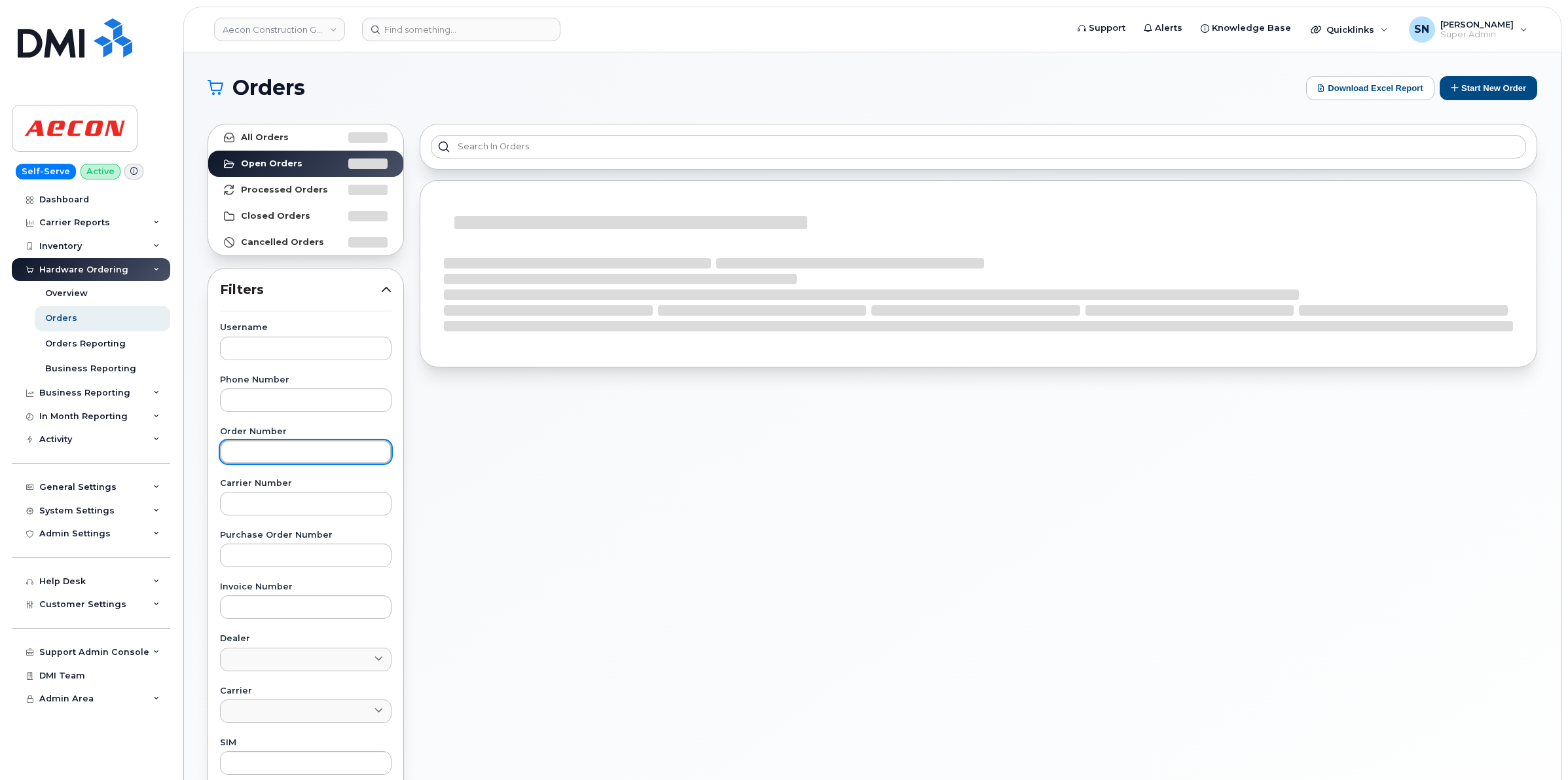
click at [328, 457] on input "text" at bounding box center [306, 452] width 172 height 24
paste input "303424"
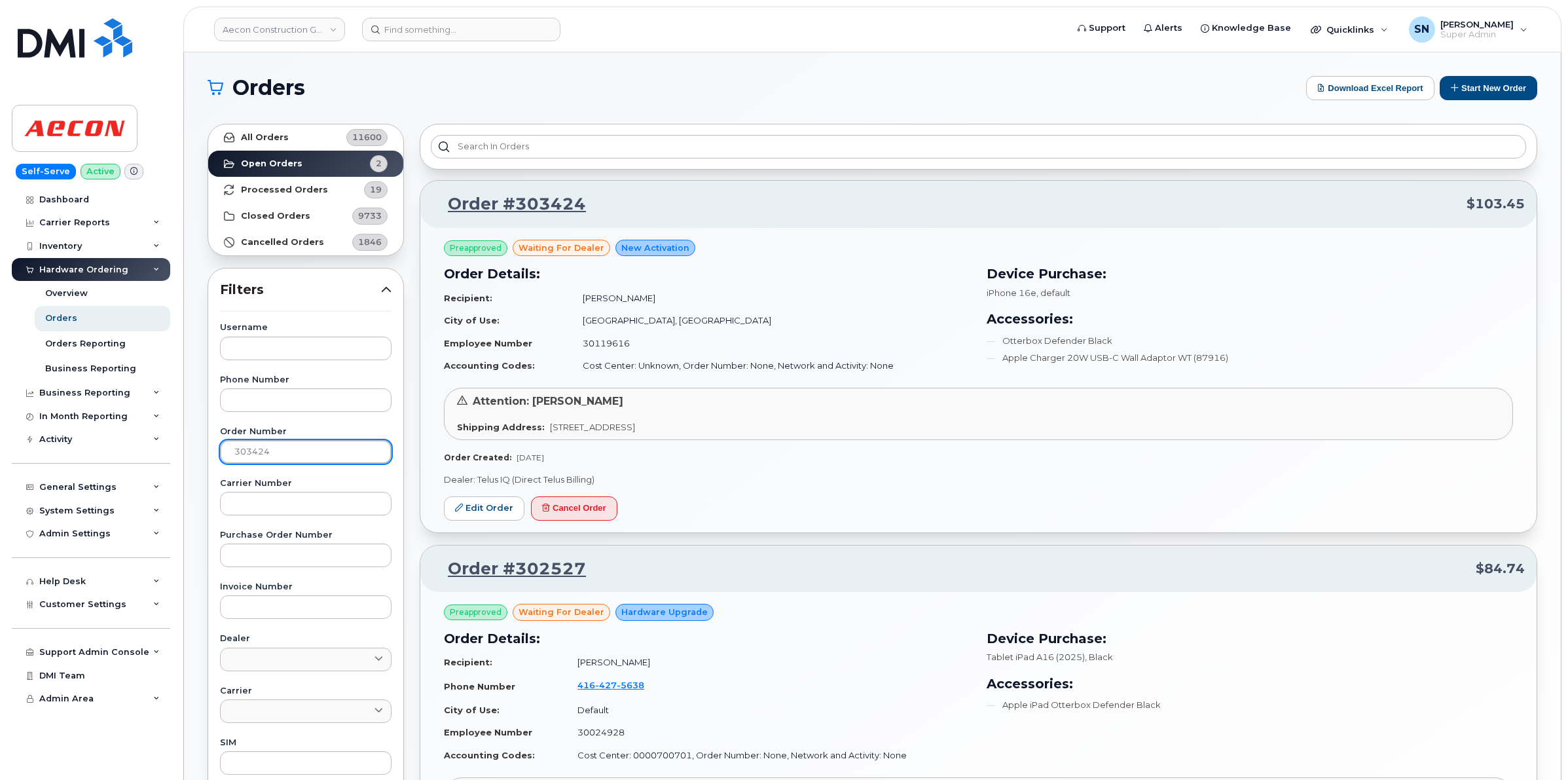
type input "303424"
click at [295, 129] on link "All Orders 11600" at bounding box center [306, 137] width 195 height 26
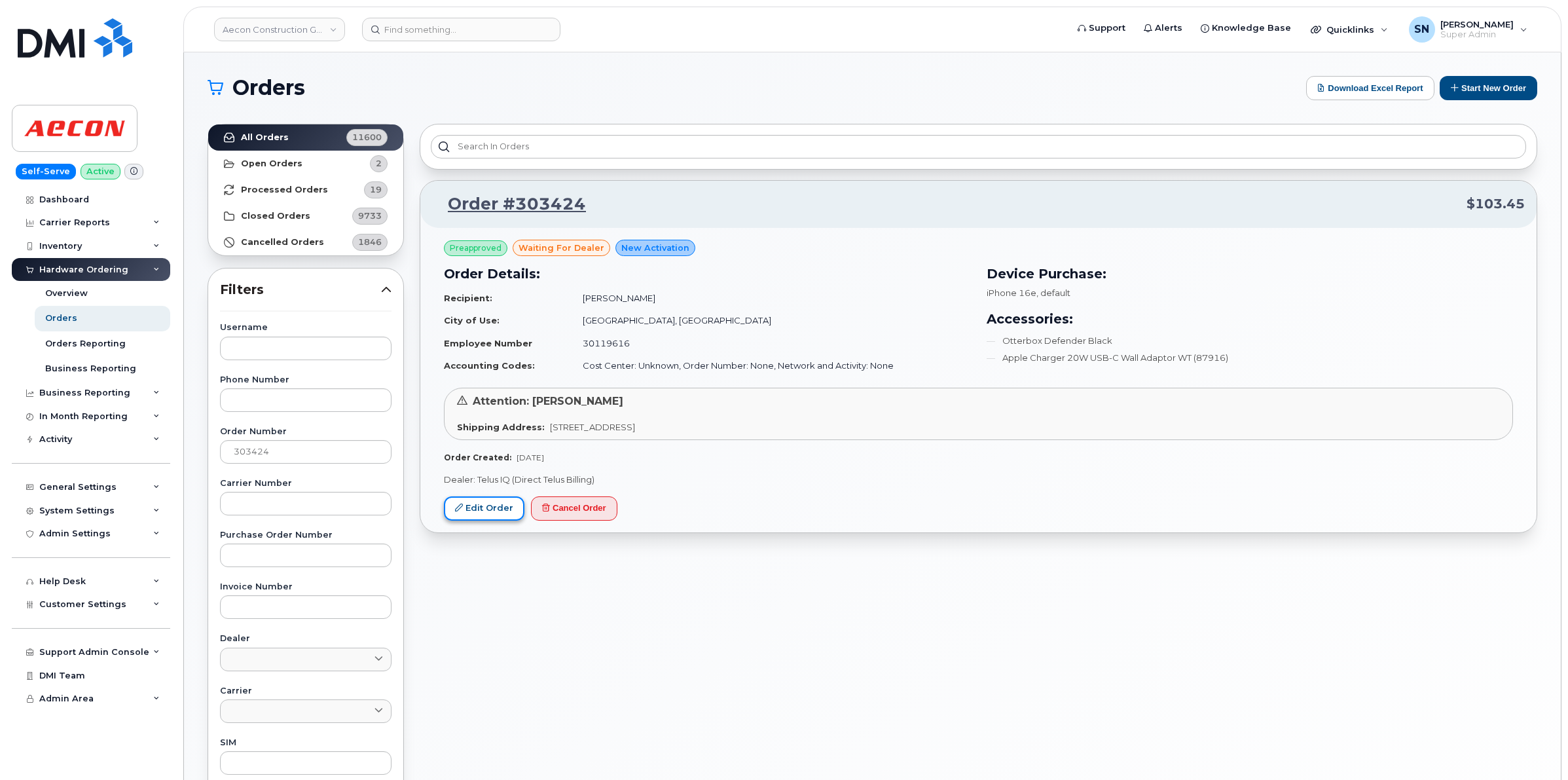
click at [483, 507] on link "Edit Order" at bounding box center [485, 508] width 81 height 24
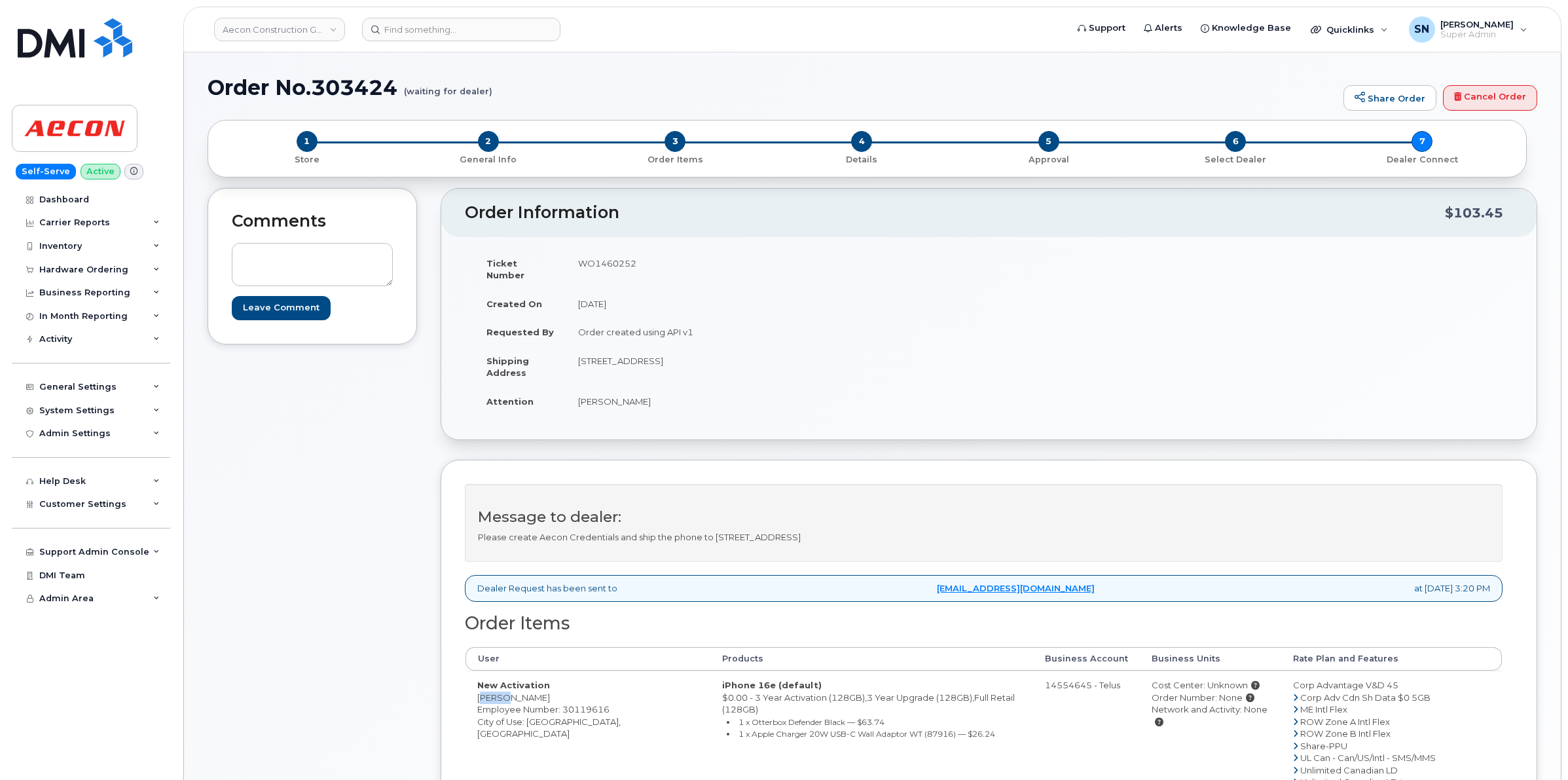
drag, startPoint x: 479, startPoint y: 689, endPoint x: 499, endPoint y: 691, distance: 20.1
click at [499, 691] on td "New Activation [PERSON_NAME] Employee Number: 30119616 City of Use: [GEOGRAPHIC…" at bounding box center [587, 740] width 245 height 138
copy td "[PERSON_NAME]"
click at [532, 690] on td "New Activation [PERSON_NAME] Employee Number: 30119616 City of Use: [GEOGRAPHIC…" at bounding box center [587, 740] width 245 height 138
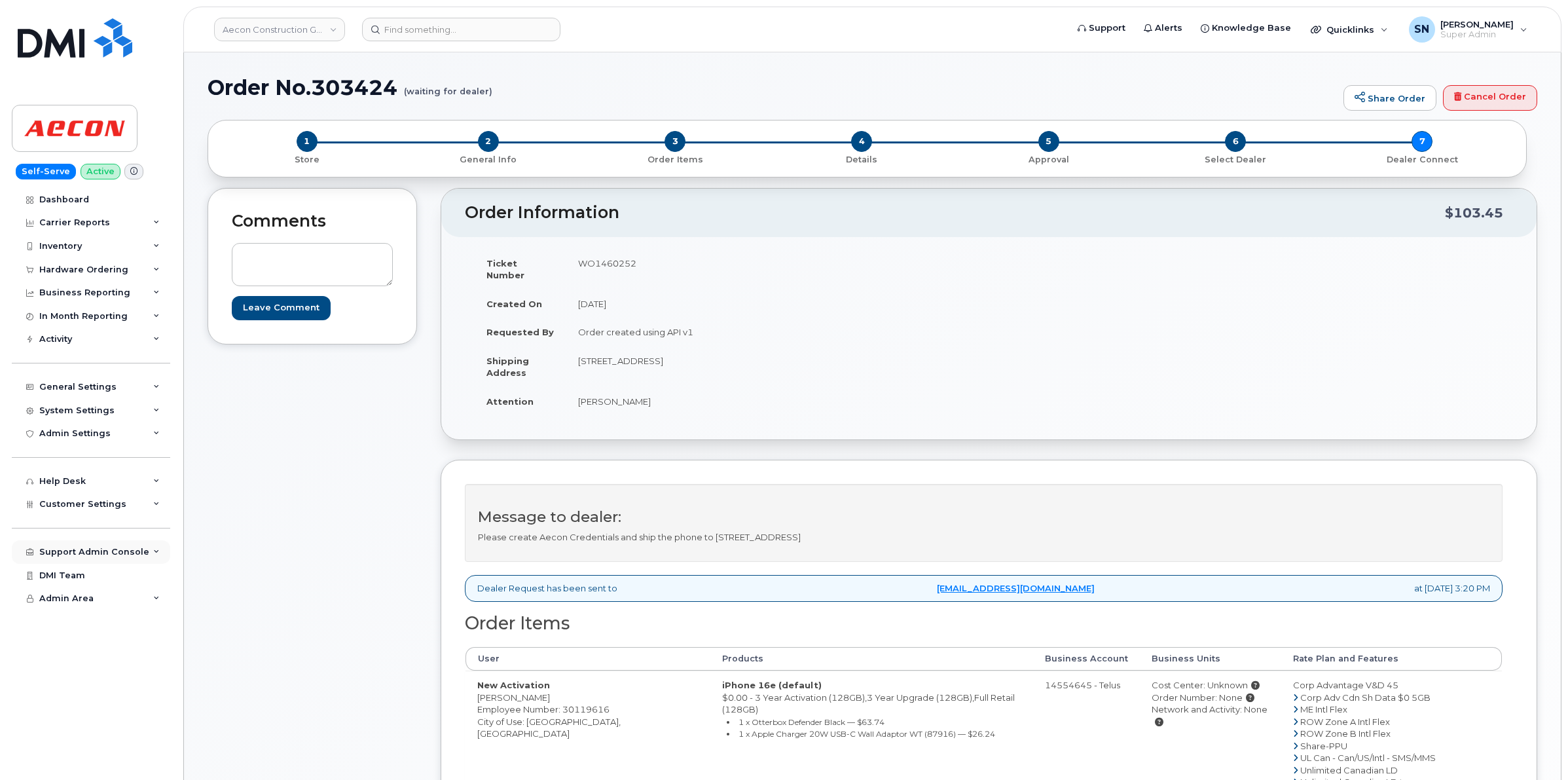
copy td "Blanchette"
click at [548, 712] on td "New Activation [PERSON_NAME] Employee Number: 30119616 City of Use: [GEOGRAPHIC…" at bounding box center [587, 740] width 245 height 138
copy td "Montreal"
click at [586, 265] on td "WO1460252" at bounding box center [772, 269] width 413 height 40
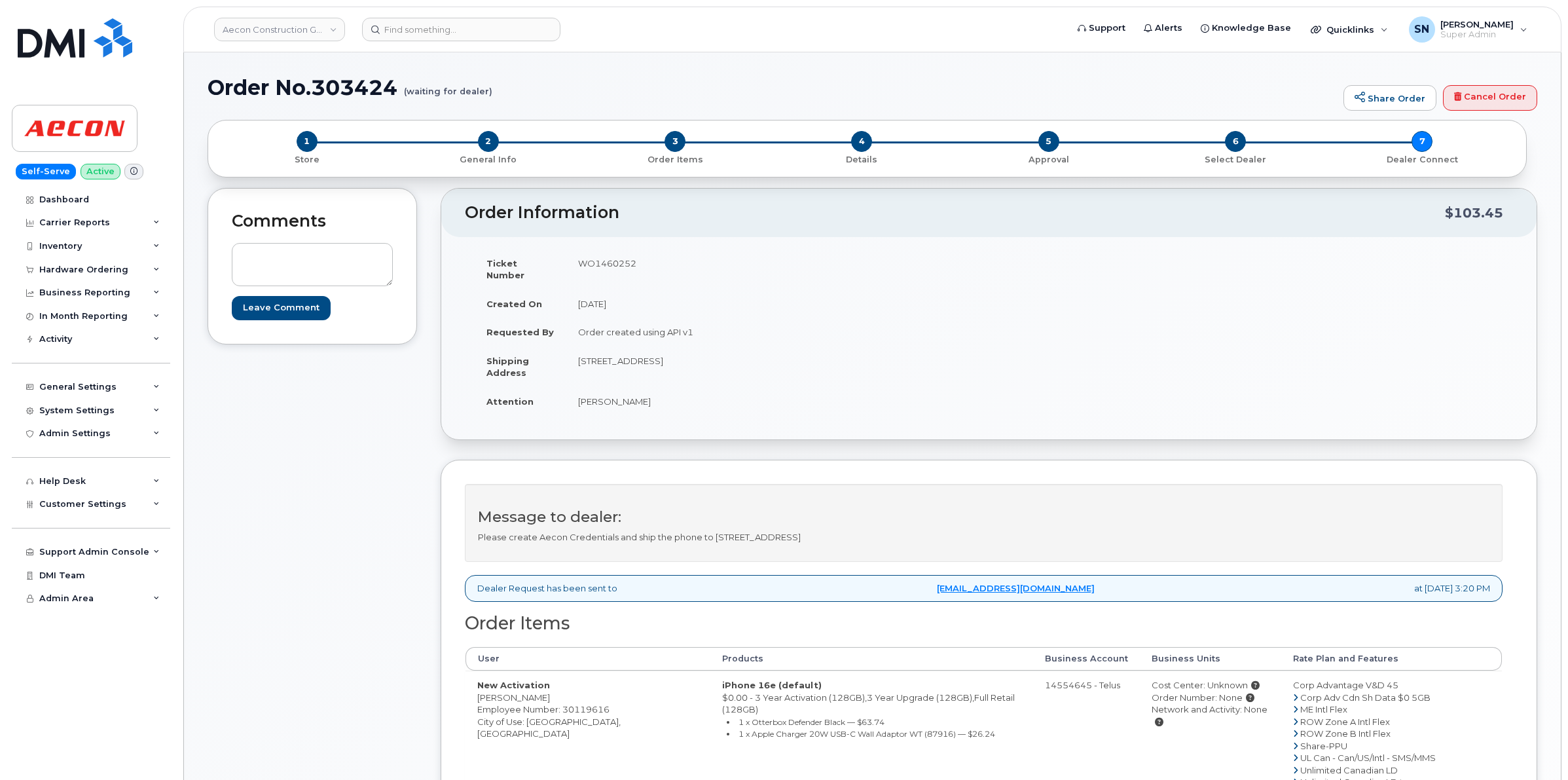
click at [586, 265] on td "WO1460252" at bounding box center [772, 269] width 413 height 40
copy td "WO1460252"
drag, startPoint x: 578, startPoint y: 393, endPoint x: 600, endPoint y: 400, distance: 23.1
click at [600, 400] on td "[PERSON_NAME]" at bounding box center [772, 401] width 413 height 29
copy td "Kevin"
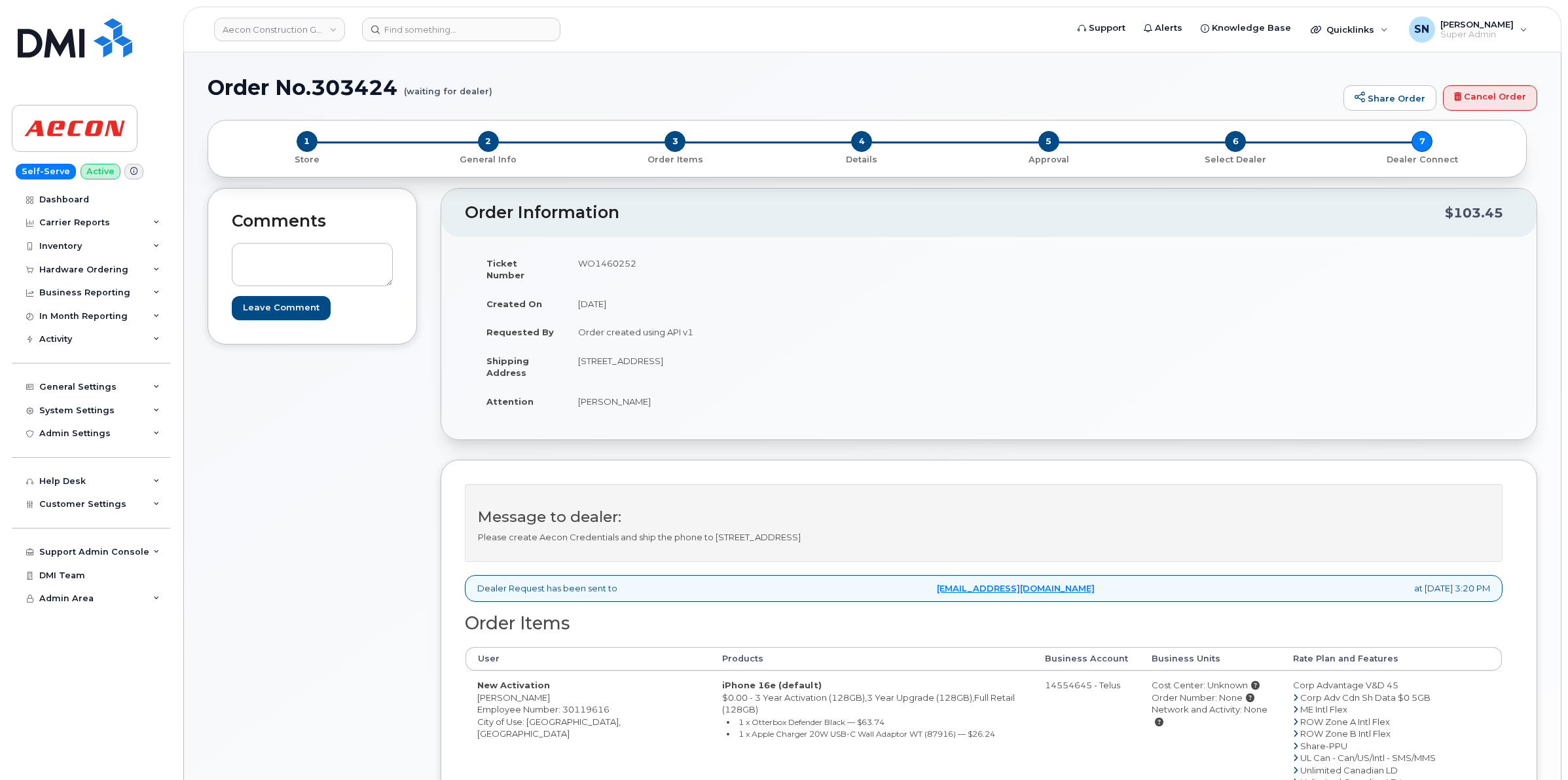
click at [623, 392] on td "[PERSON_NAME]" at bounding box center [772, 401] width 413 height 29
click at [622, 392] on td "[PERSON_NAME]" at bounding box center [772, 401] width 413 height 29
copy td "Blanchette"
drag, startPoint x: 580, startPoint y: 346, endPoint x: 675, endPoint y: 359, distance: 95.9
click at [675, 359] on td "[STREET_ADDRESS]" at bounding box center [772, 367] width 413 height 40
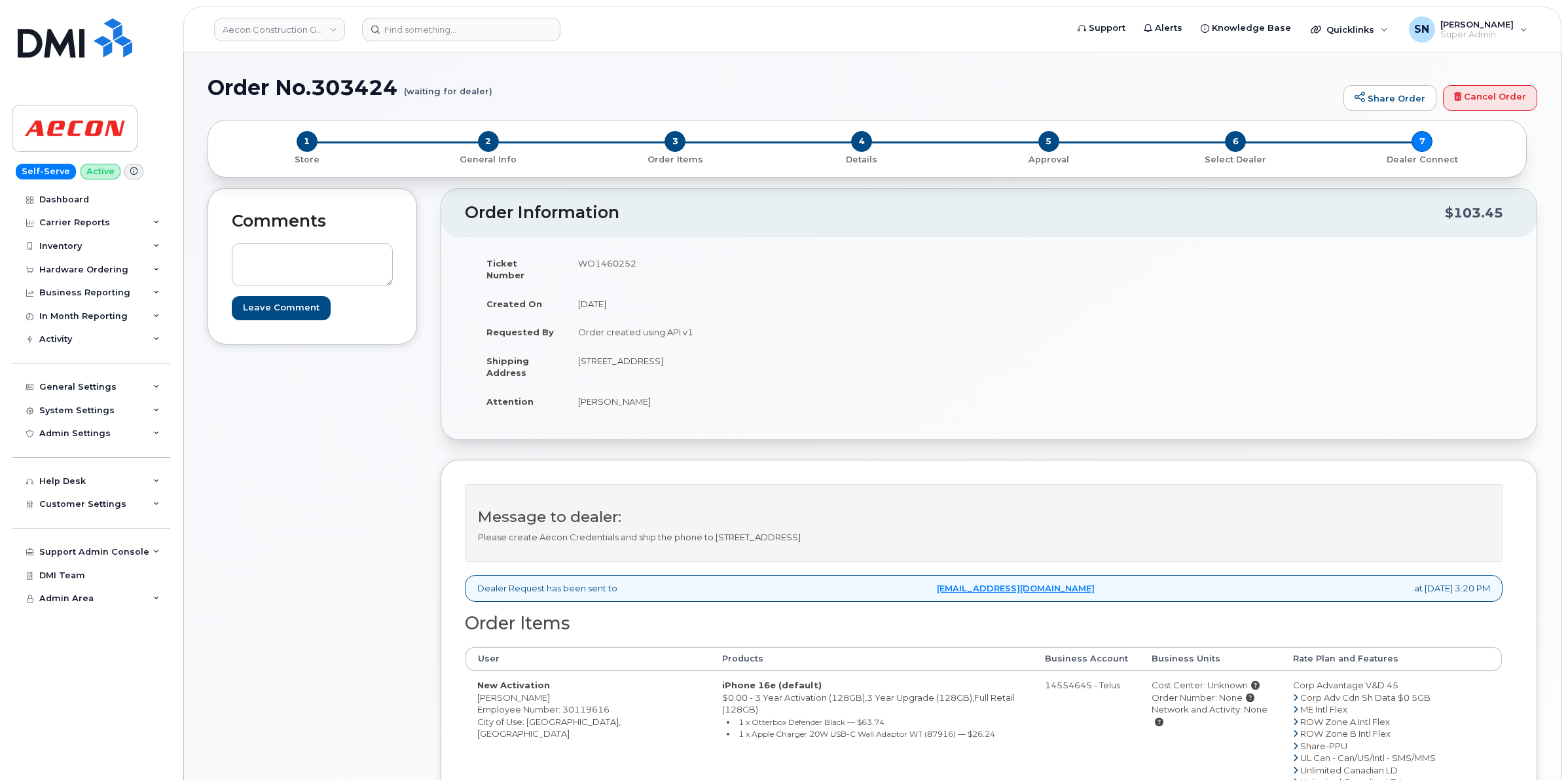
copy td "9 Place-du-Commerce"
click at [577, 374] on td "[STREET_ADDRESS]" at bounding box center [772, 367] width 413 height 40
drag, startPoint x: 580, startPoint y: 350, endPoint x: 968, endPoint y: 363, distance: 388.2
click at [968, 363] on td "[STREET_ADDRESS]" at bounding box center [772, 367] width 413 height 40
copy td "[STREET_ADDRESS]"
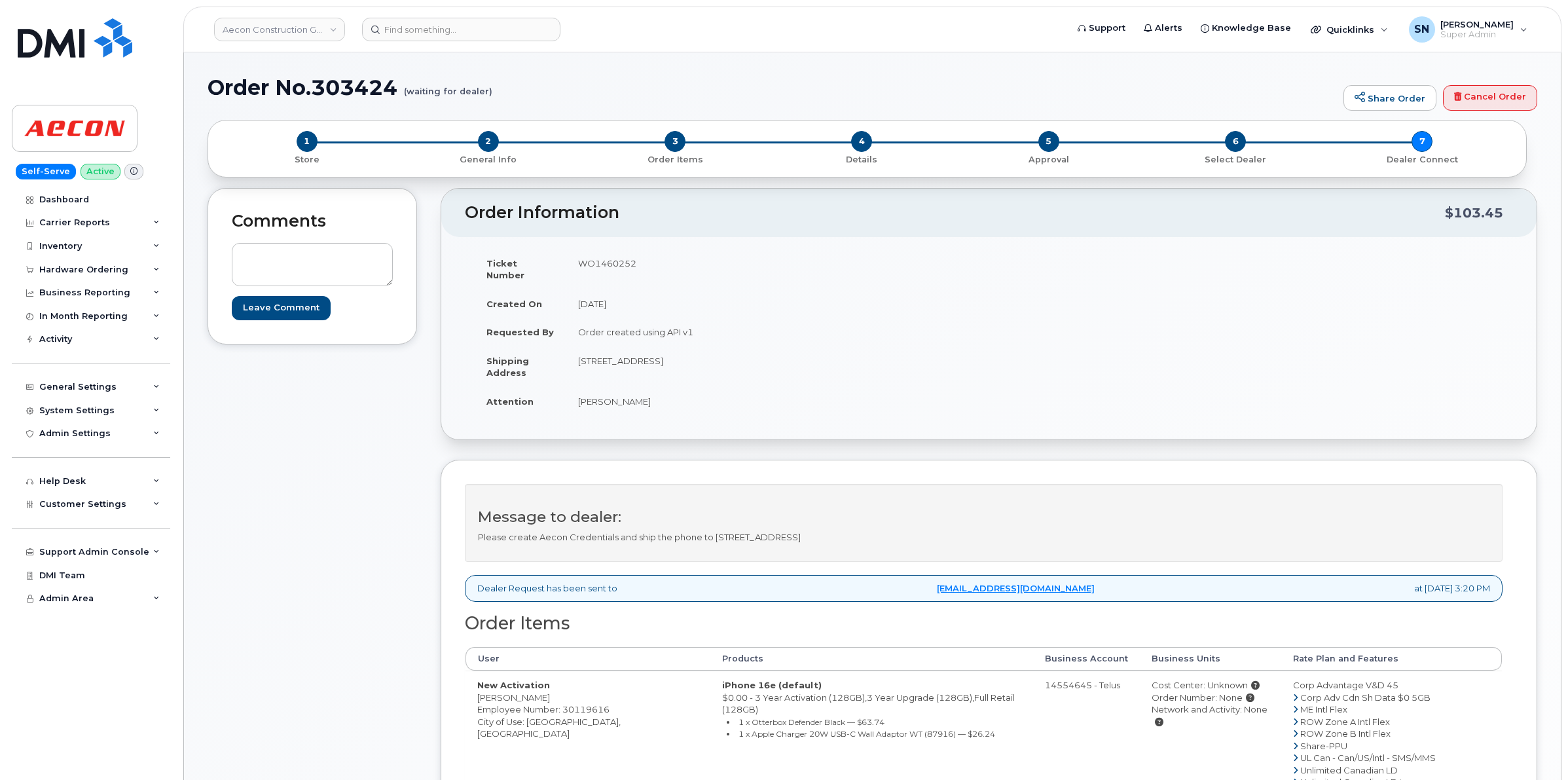
click at [812, 347] on td "9 Place-du-Commerce, Suite A, Brossard, Qc, J4W 2V6 Montreal QC J4W 2V6" at bounding box center [772, 367] width 413 height 40
click at [818, 348] on td "9 Place-du-Commerce, Suite A, Brossard, Qc, J4W 2V6 Montreal QC J4W 2V6" at bounding box center [772, 367] width 413 height 40
click at [723, 357] on td "9 Place-du-Commerce, Suite A, Brossard, Qc, J4W 2V6 Montreal QC J4W 2V6" at bounding box center [772, 367] width 413 height 40
drag, startPoint x: 679, startPoint y: 349, endPoint x: 691, endPoint y: 351, distance: 12.2
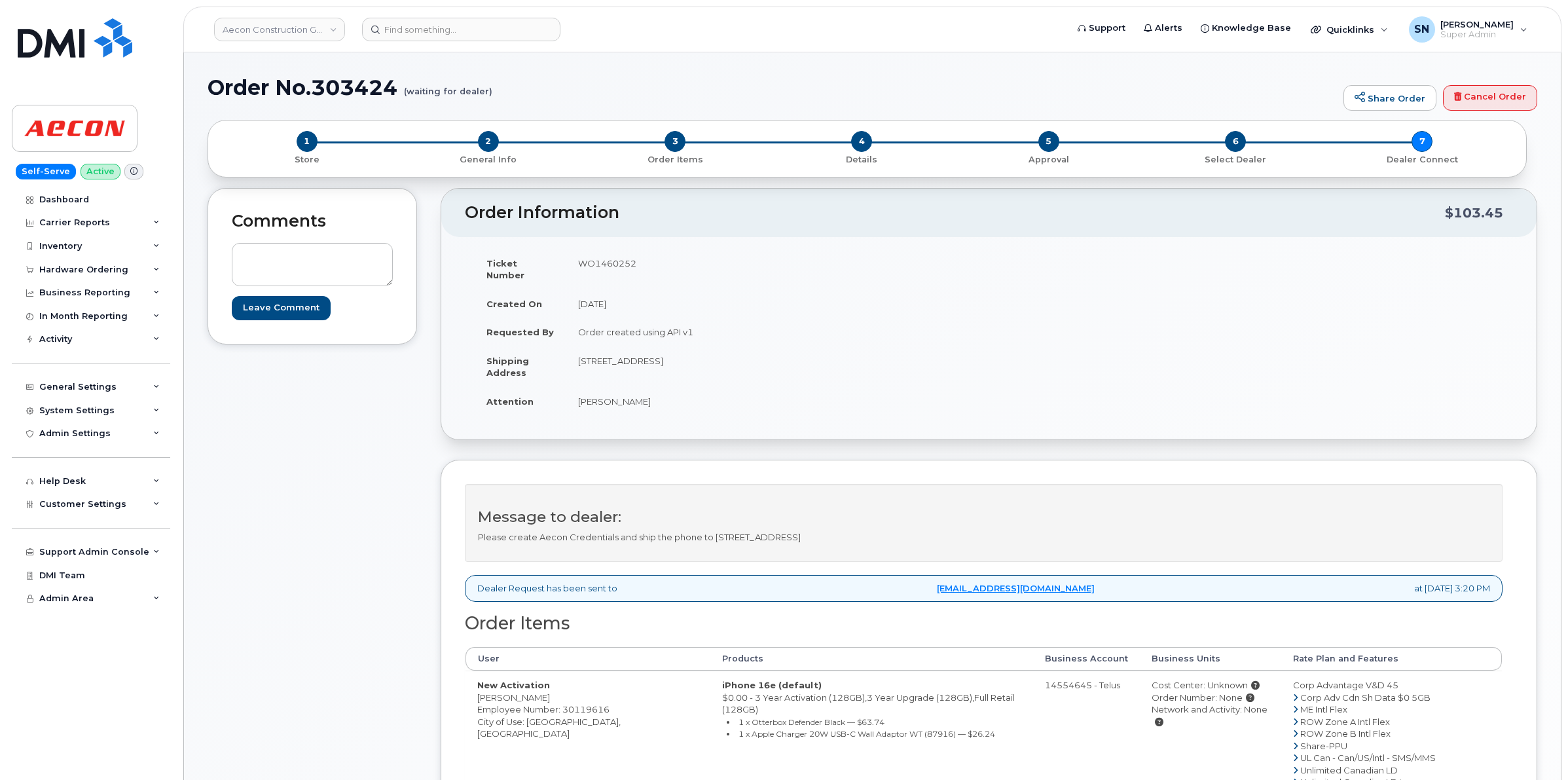
click at [691, 351] on td "9 Place-du-Commerce, Suite A, Brossard, Qc, J4W 2V6 Montreal QC J4W 2V6" at bounding box center [772, 367] width 413 height 40
click at [705, 349] on td "9 Place-du-Commerce, Suite A, Brossard, Qc, J4W 2V6 Montreal QC J4W 2V6" at bounding box center [772, 367] width 413 height 40
copy td "A"
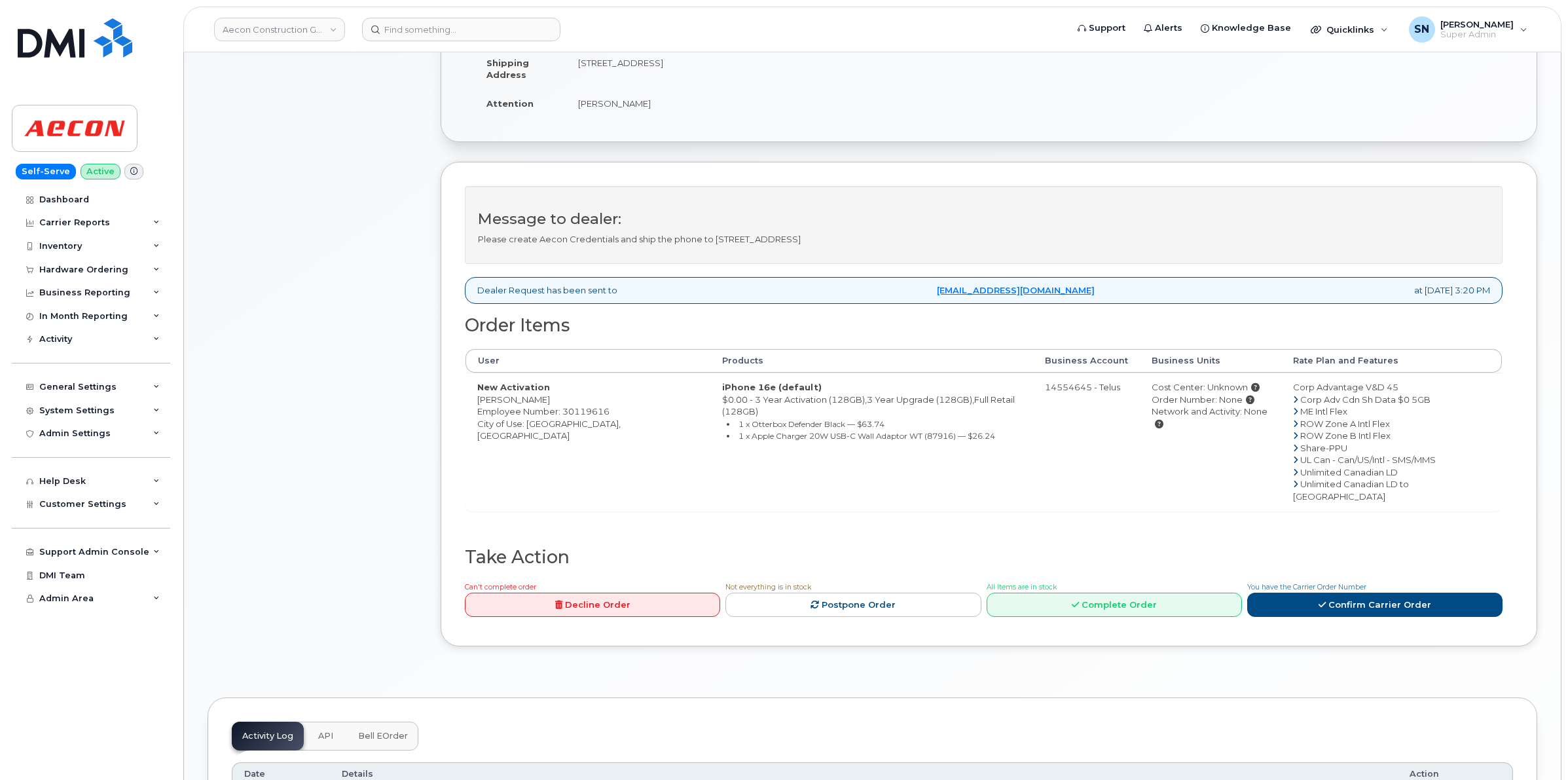
scroll to position [327, 0]
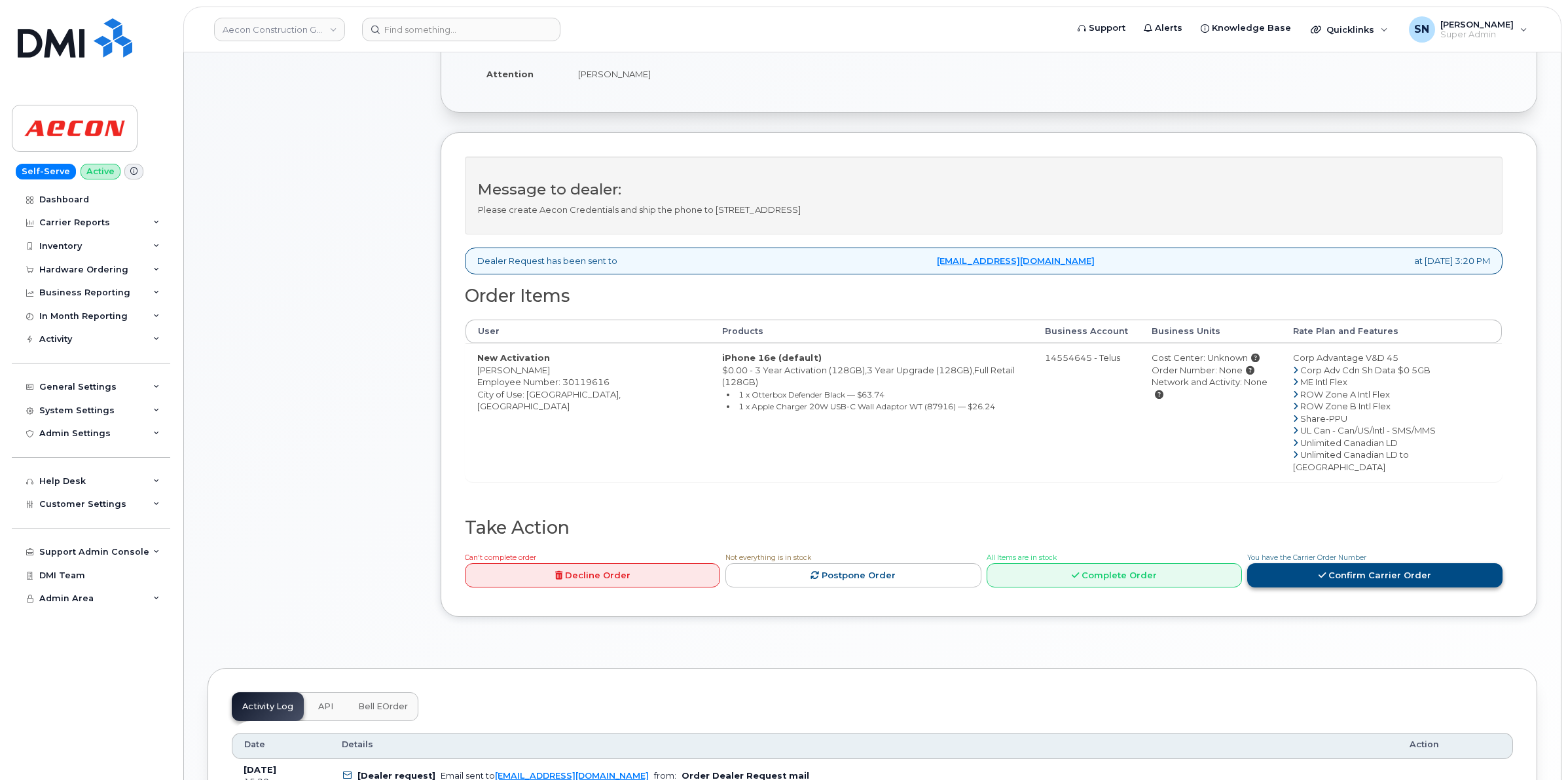
click at [1343, 563] on link "Confirm Carrier Order" at bounding box center [1375, 575] width 256 height 24
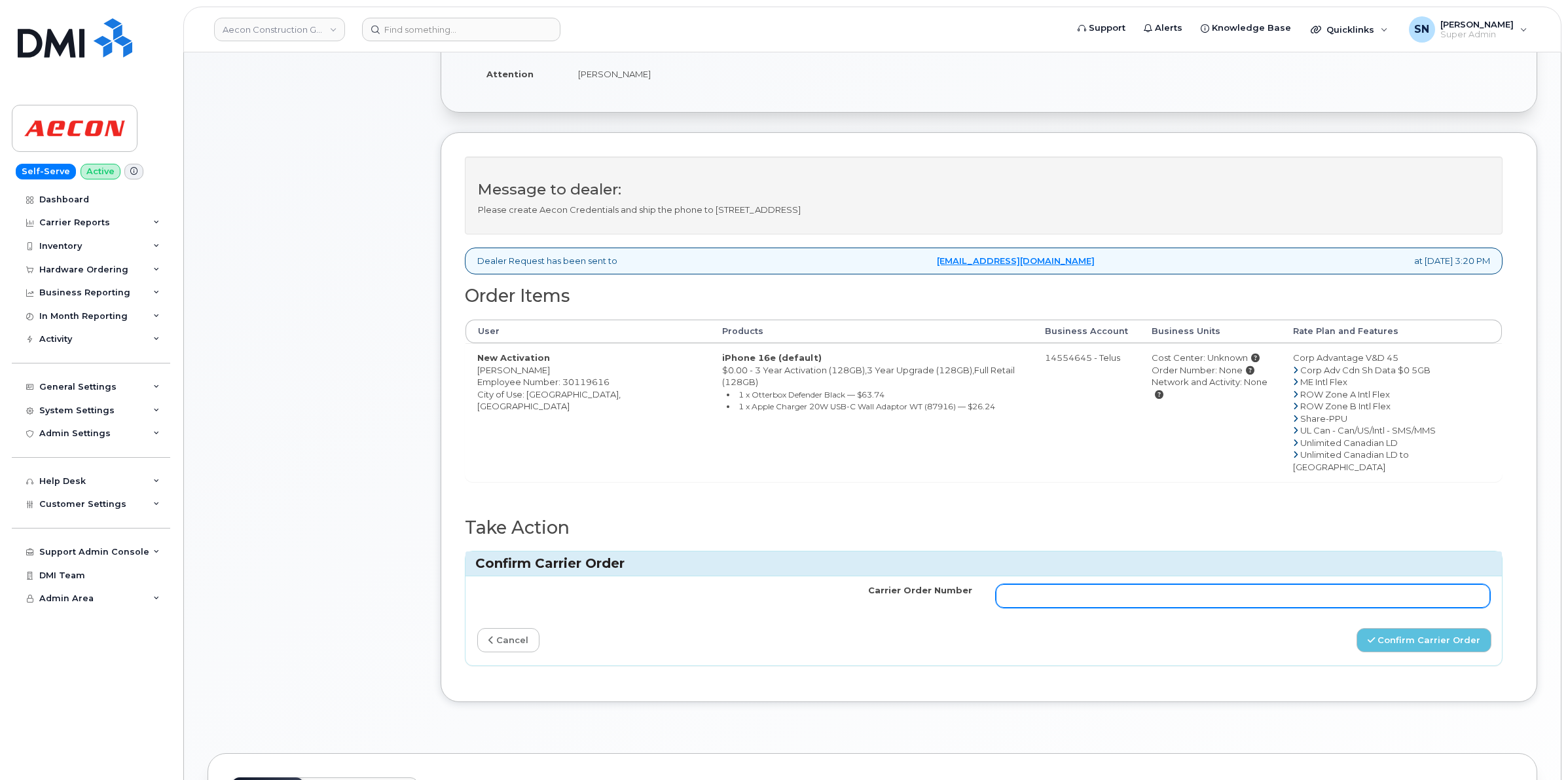
click at [1347, 584] on input "Carrier Order Number" at bounding box center [1243, 596] width 495 height 24
paste input "TL60040096"
type input "TL60040096"
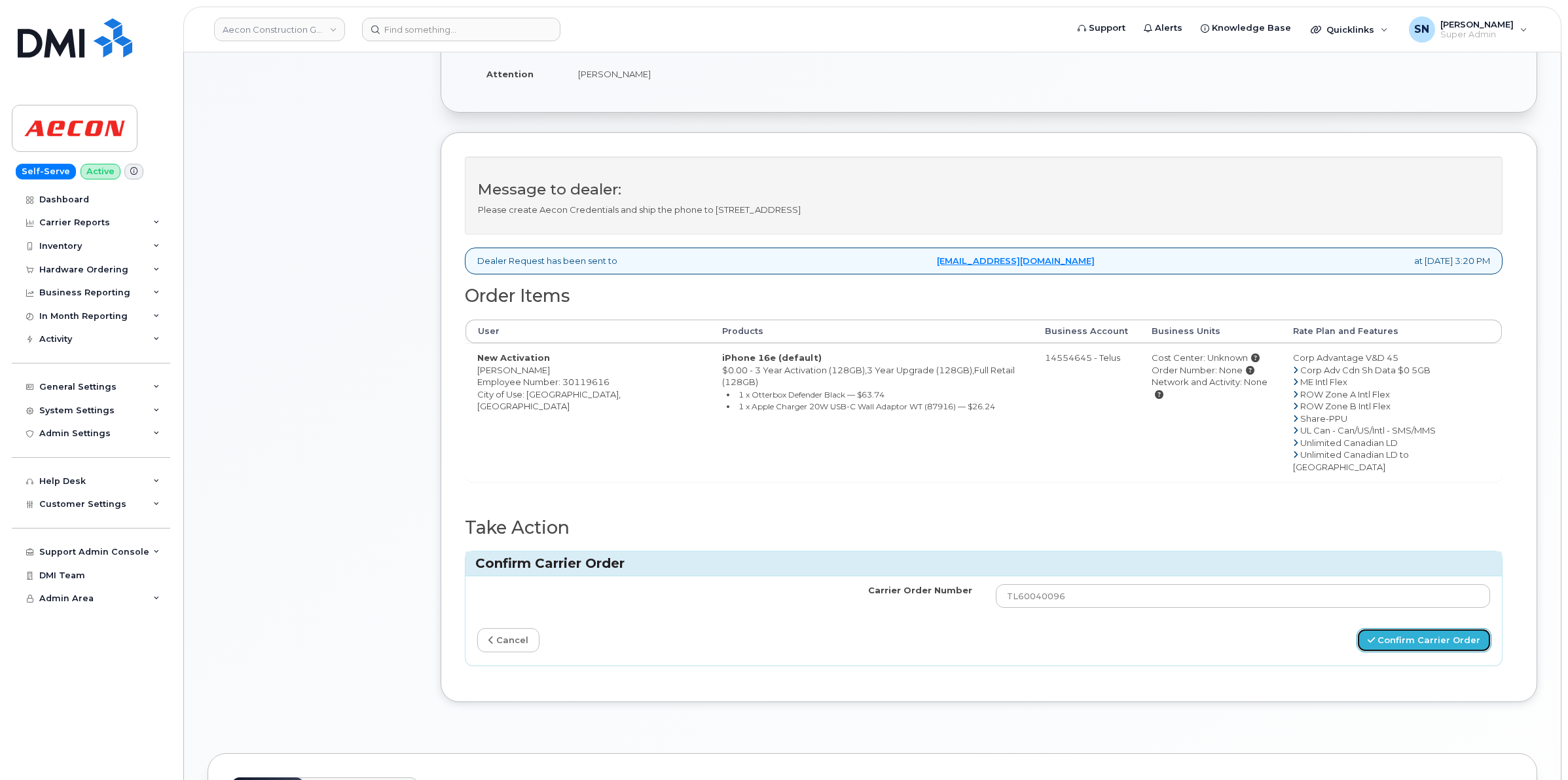
click at [1405, 629] on button "Confirm Carrier Order" at bounding box center [1424, 640] width 135 height 24
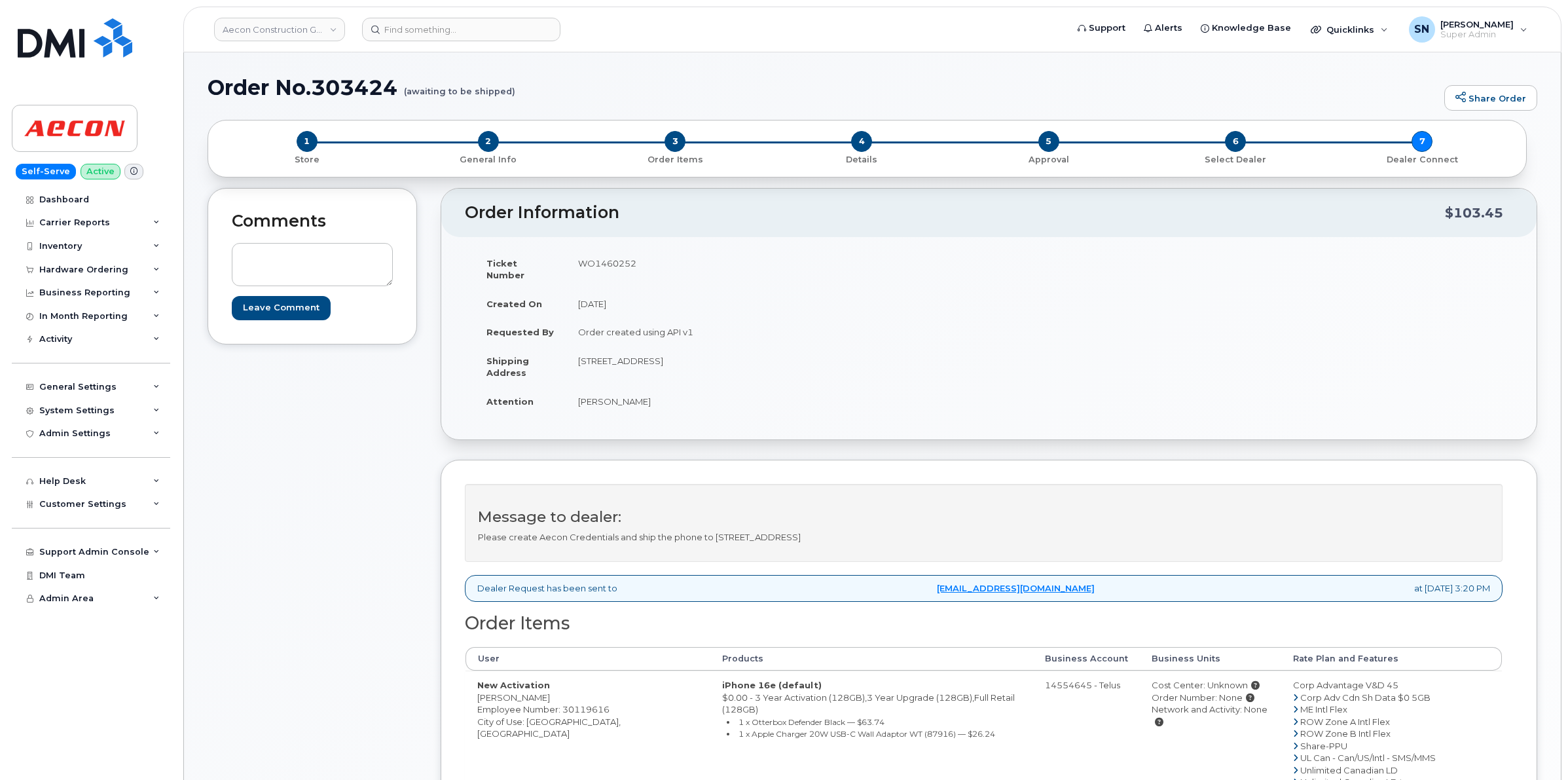
drag, startPoint x: 477, startPoint y: 687, endPoint x: 554, endPoint y: 692, distance: 77.2
click at [554, 692] on td "New Activation [PERSON_NAME] Employee Number: 30119616 City of Use: [GEOGRAPHIC…" at bounding box center [587, 740] width 245 height 138
copy td "[PERSON_NAME]"
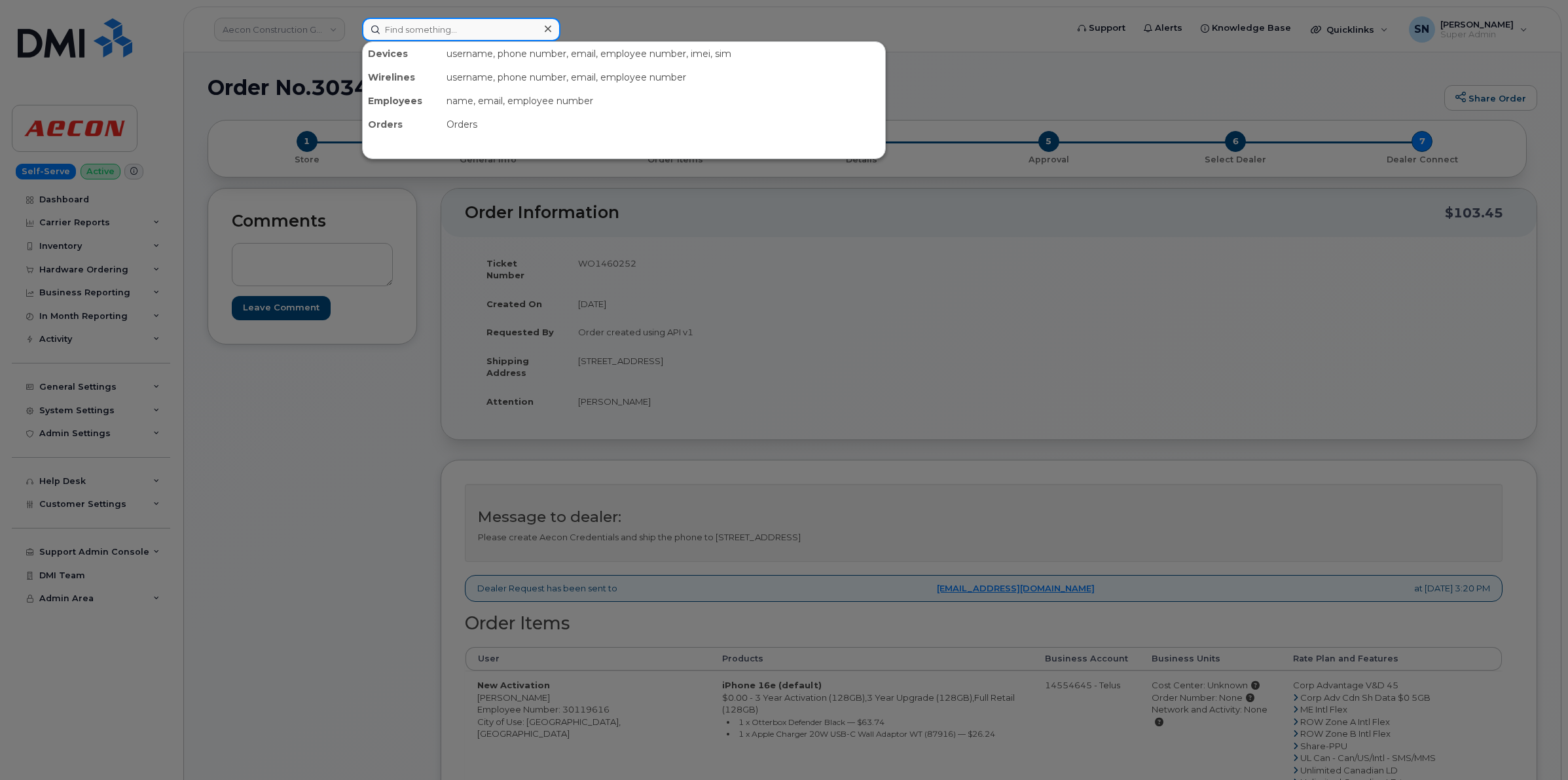
click at [417, 19] on input at bounding box center [461, 29] width 199 height 24
paste input "249.359.2331"
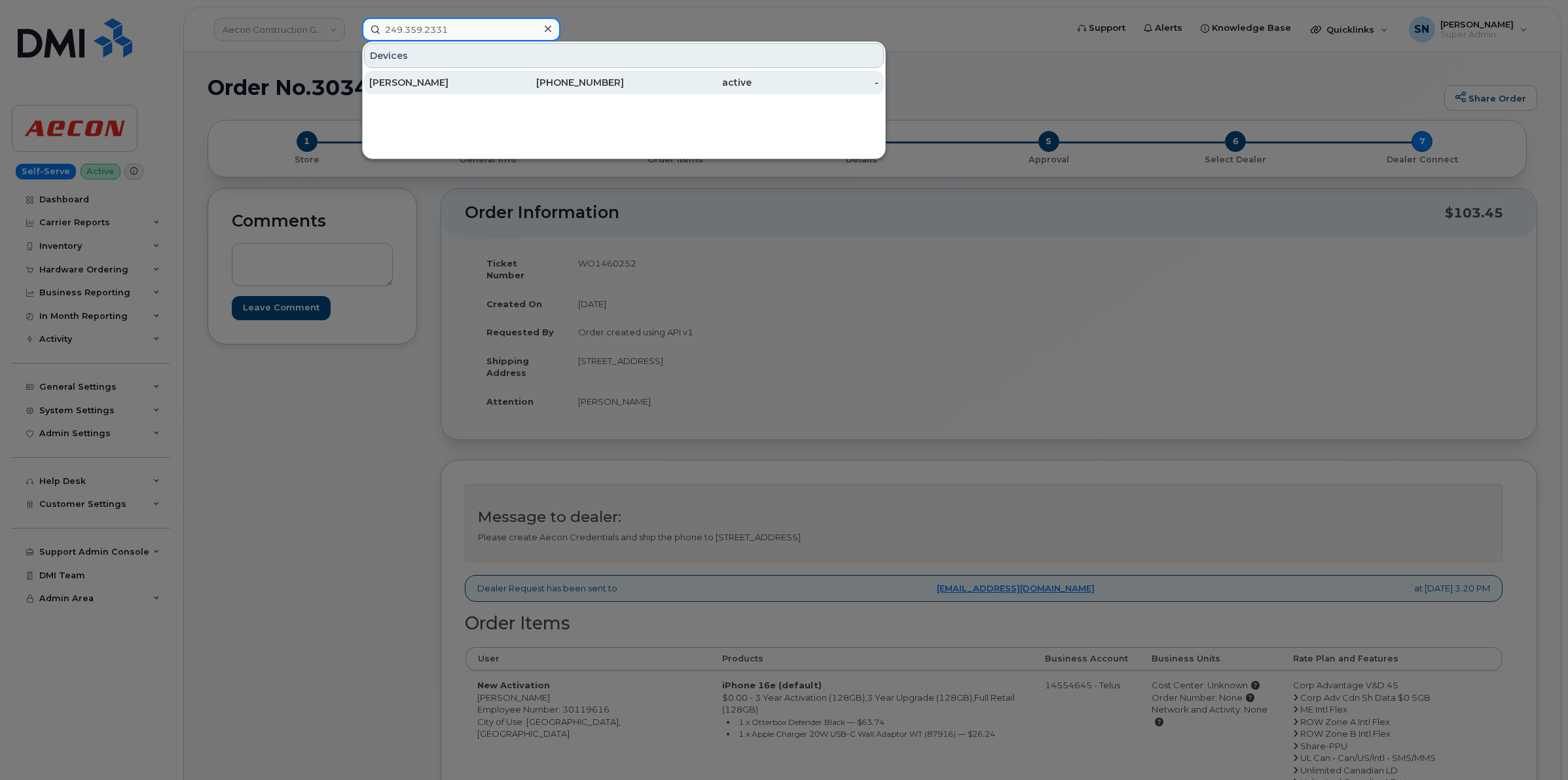
type input "249.359.2331"
click at [444, 81] on div "[PERSON_NAME]" at bounding box center [433, 82] width 128 height 13
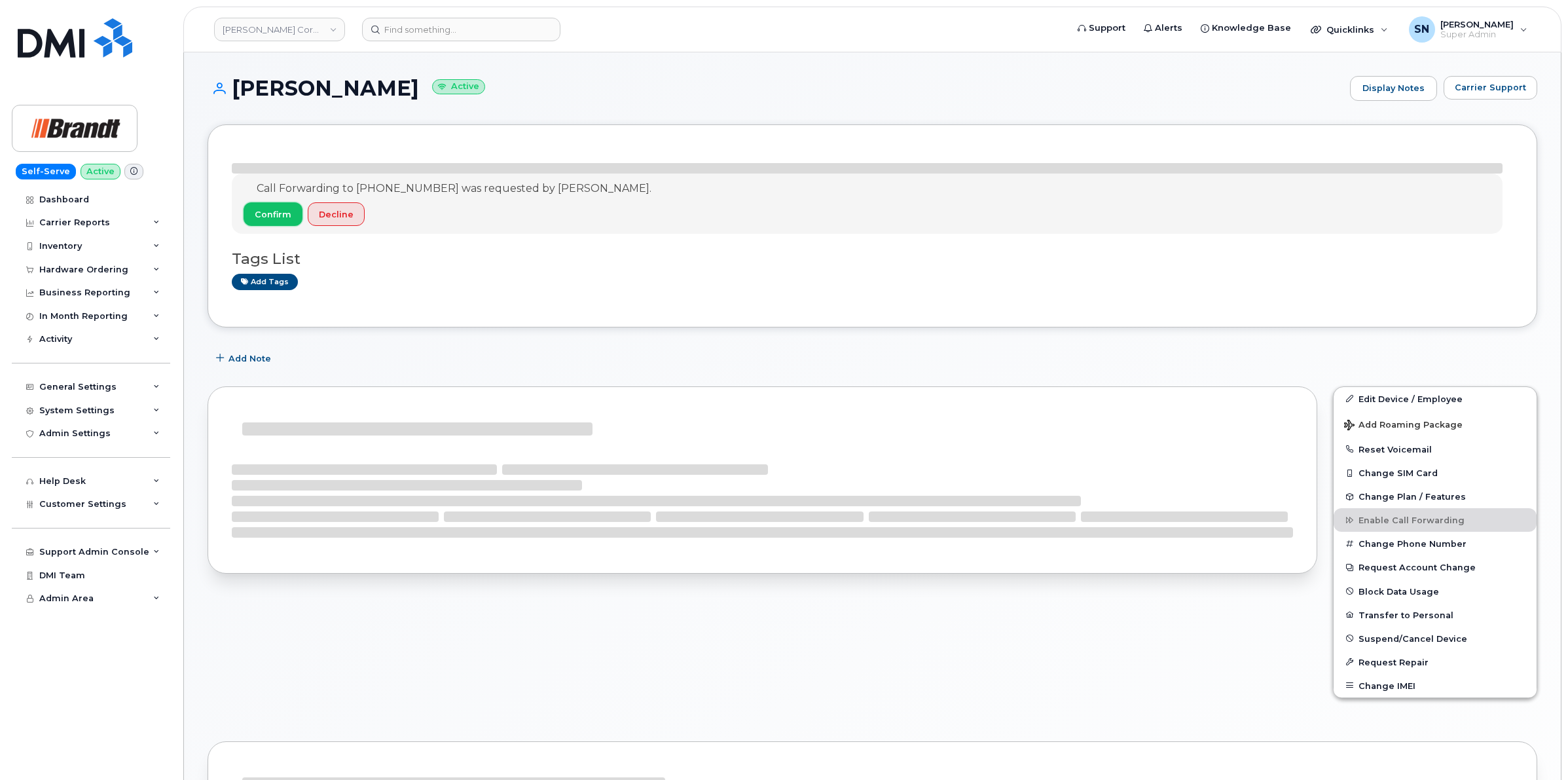
click at [279, 210] on span "Confirm" at bounding box center [273, 215] width 37 height 13
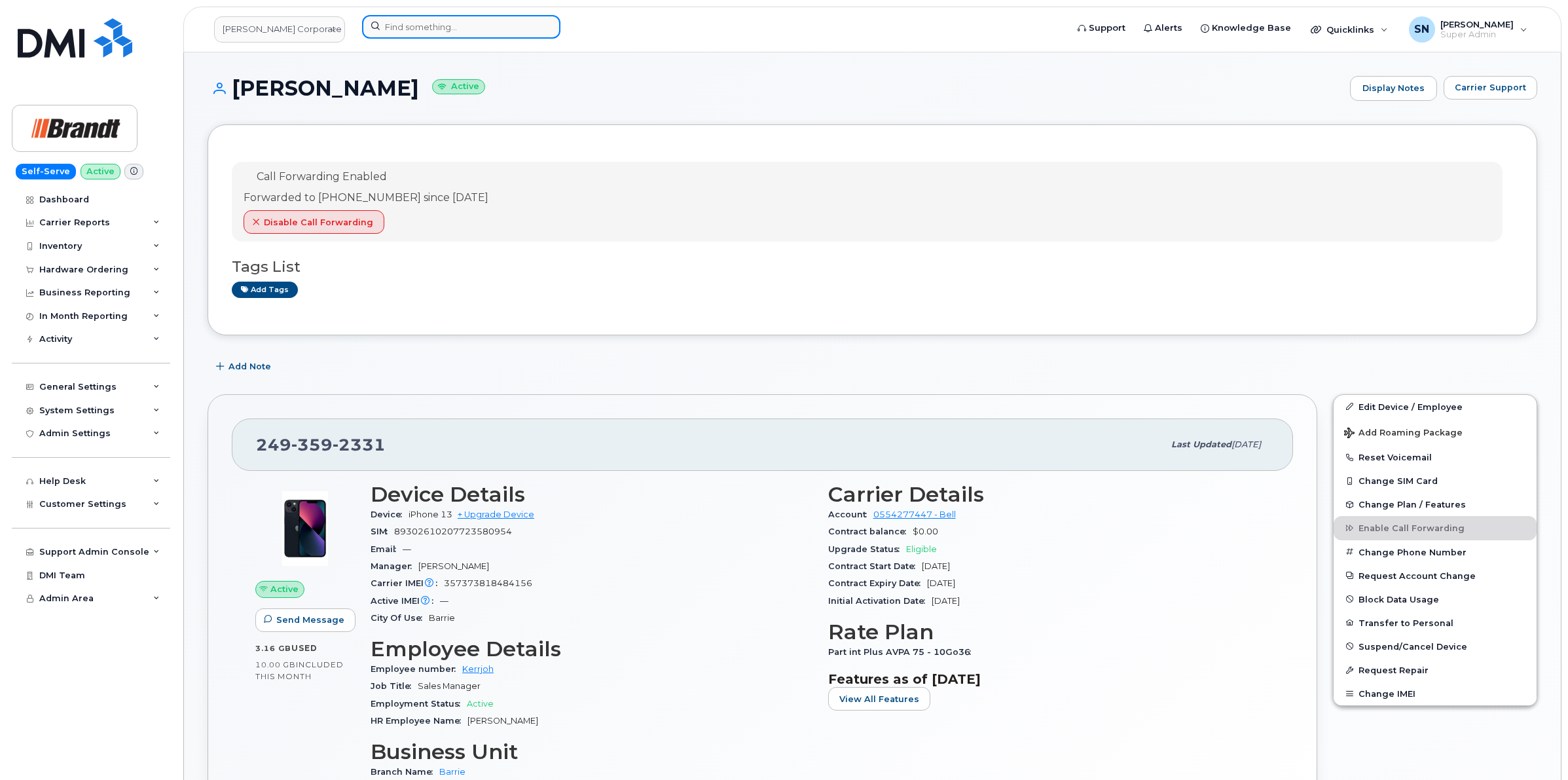
click at [437, 33] on input at bounding box center [461, 27] width 199 height 24
paste input "343.462.2435"
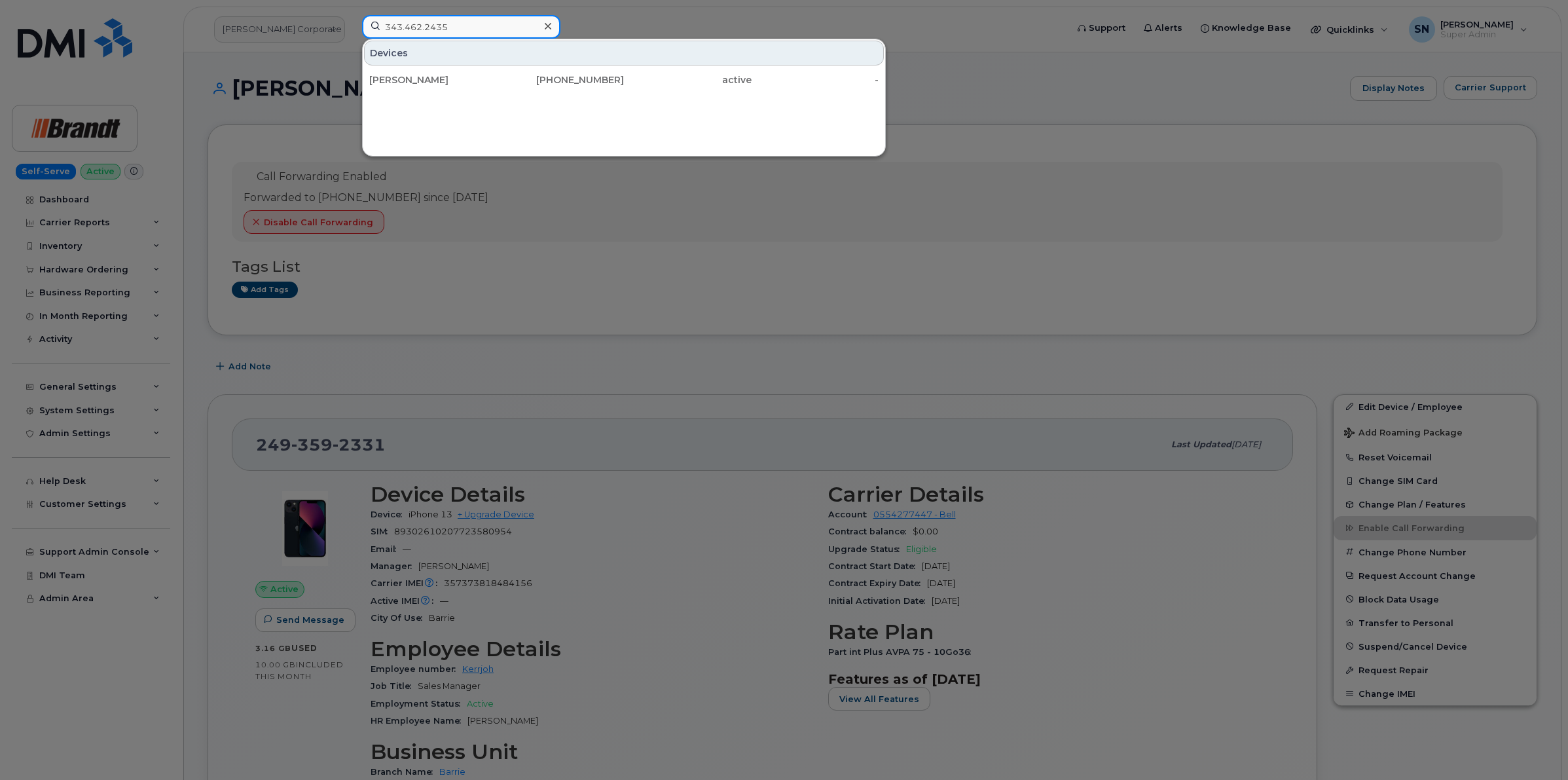
type input "343.462.2435"
click at [448, 72] on div "Philip John Assad" at bounding box center [433, 80] width 128 height 24
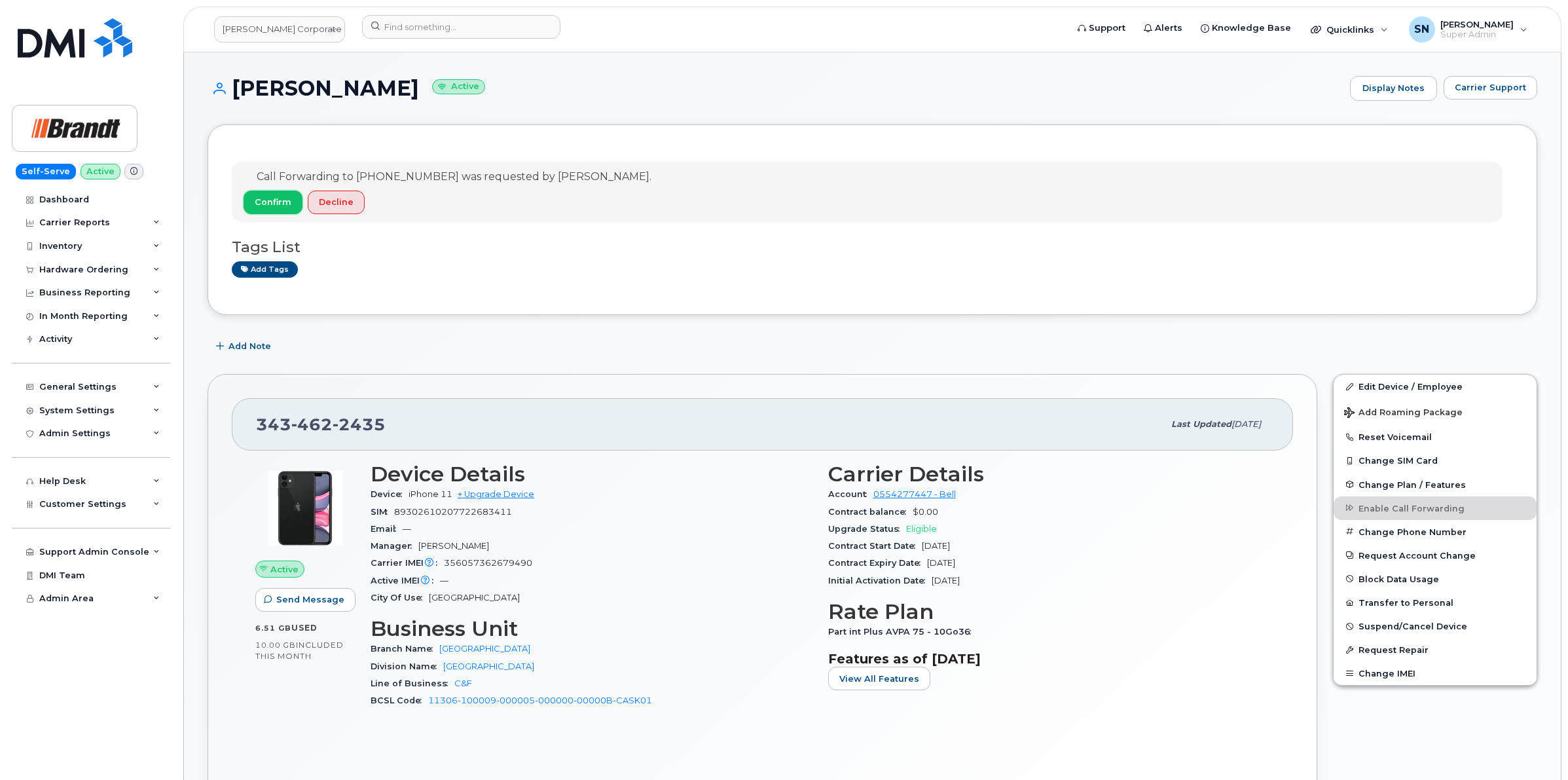
click at [269, 202] on span "Confirm" at bounding box center [273, 202] width 37 height 13
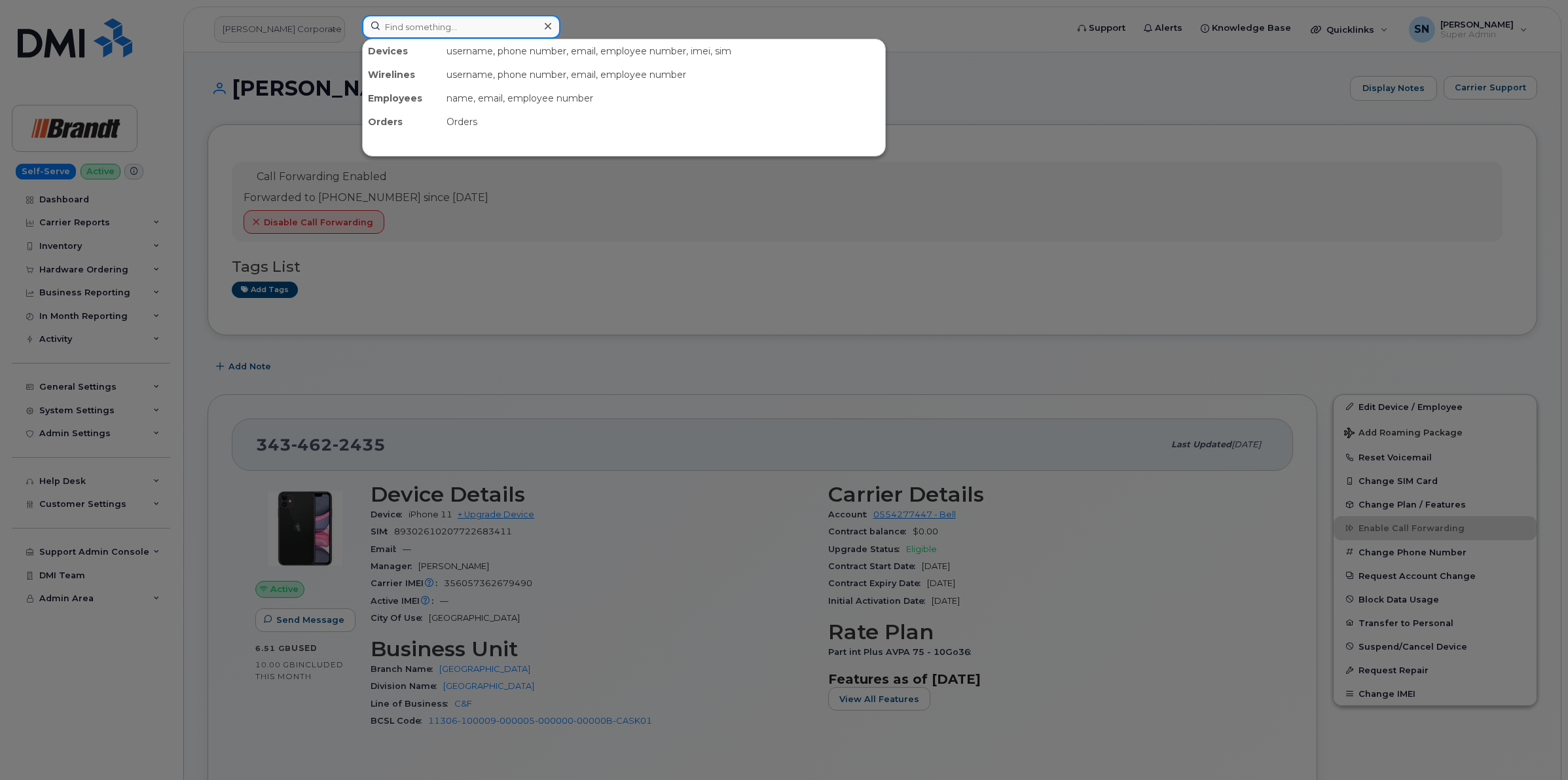
click at [449, 23] on input at bounding box center [461, 27] width 199 height 24
paste input "306-321-4547"
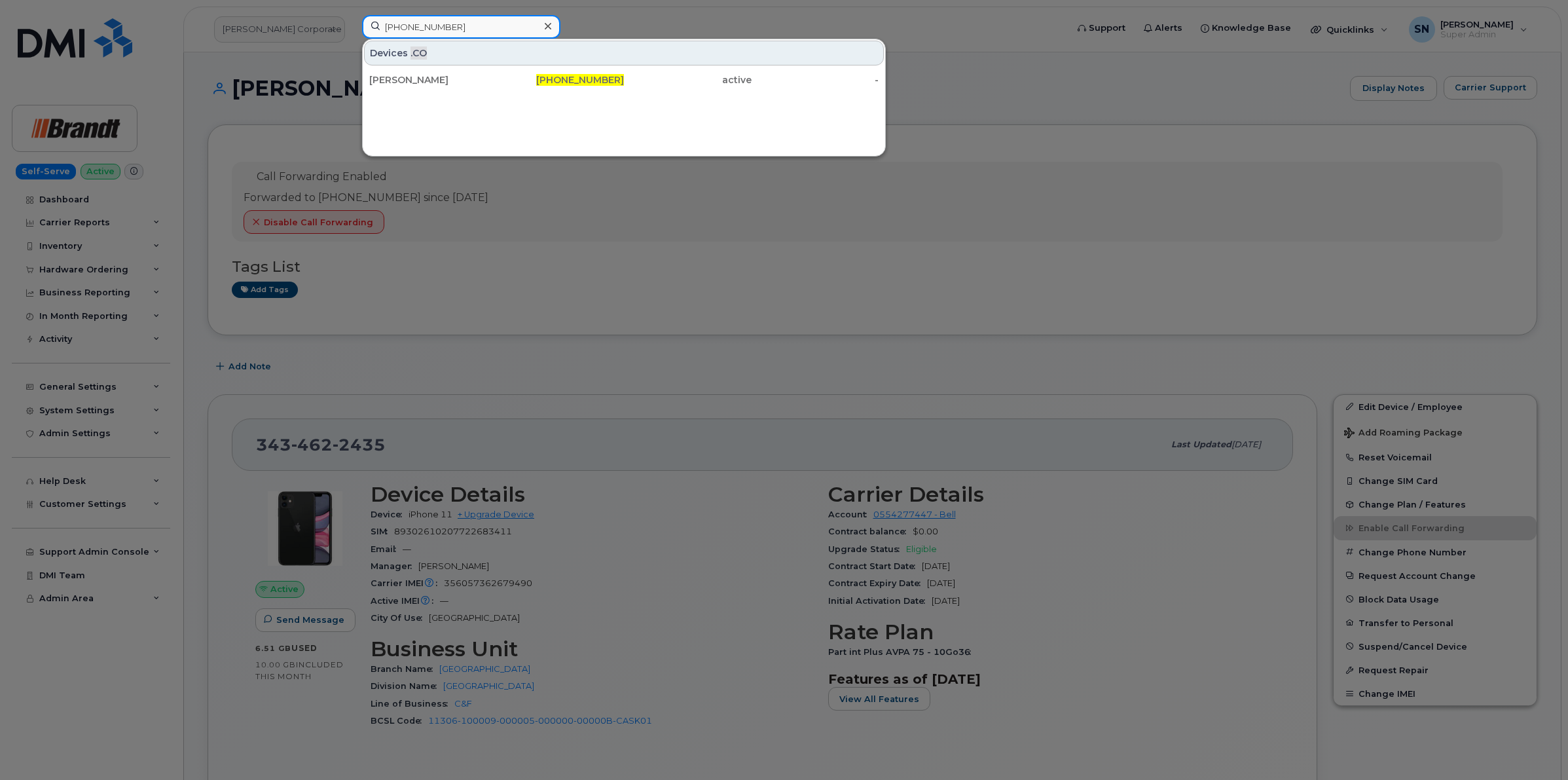
type input "306-321-4547"
click at [422, 76] on div "Julie Wilkinson" at bounding box center [433, 80] width 128 height 13
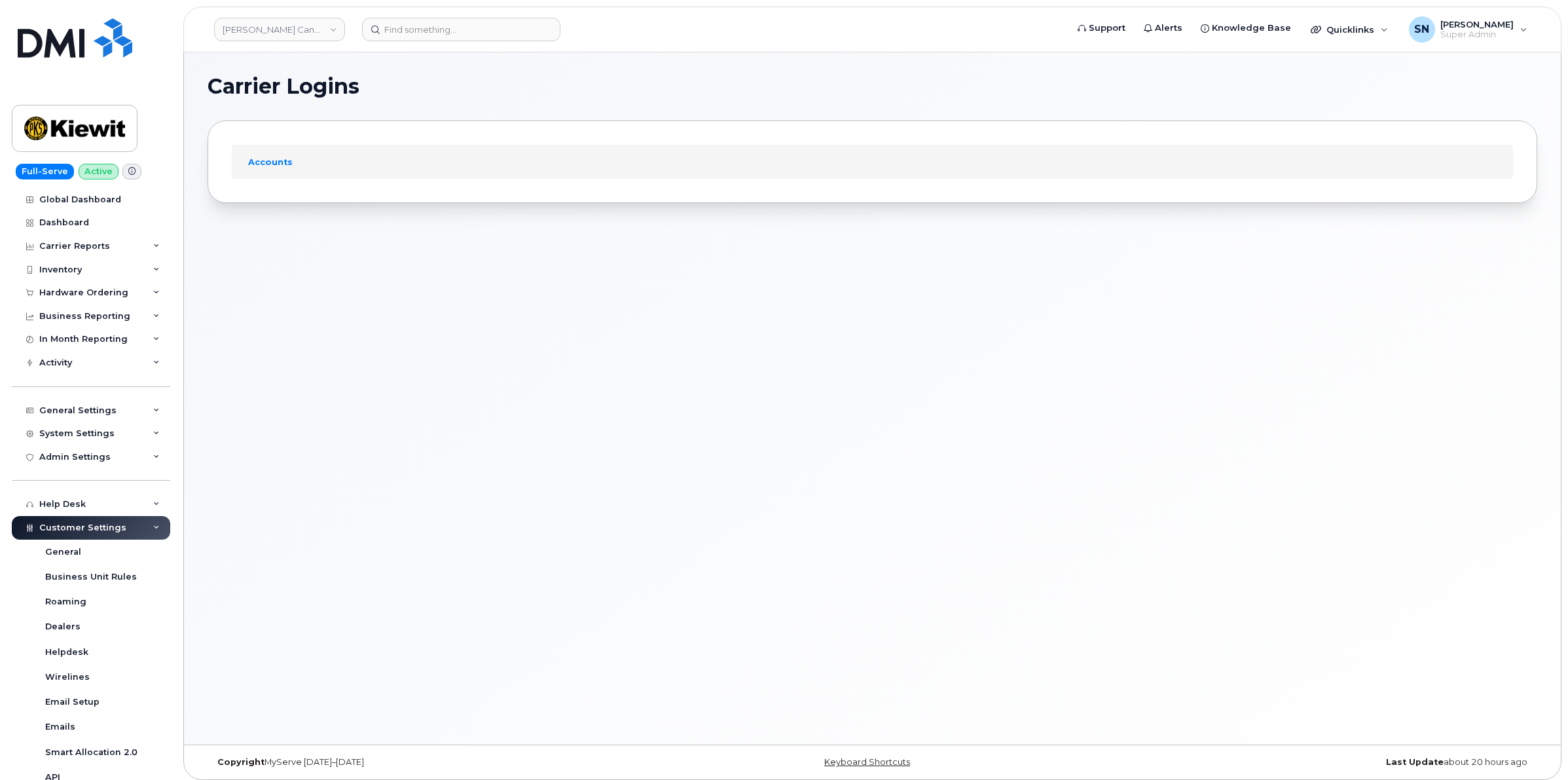
click at [380, 342] on div "Carrier Logins Accounts" at bounding box center [872, 398] width 1377 height 692
click at [105, 298] on div "Hardware Ordering" at bounding box center [84, 293] width 89 height 10
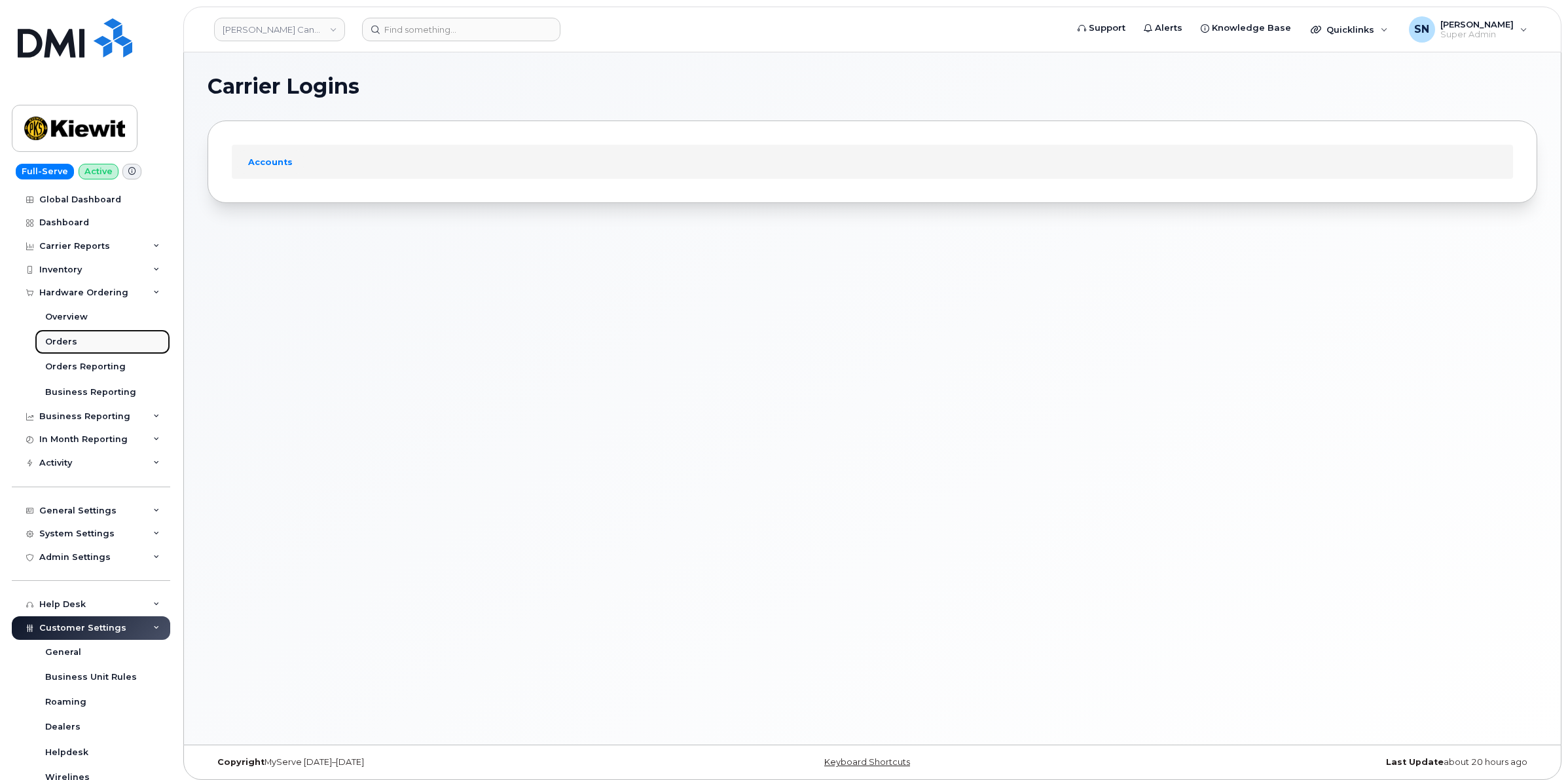
click at [87, 342] on link "Orders" at bounding box center [102, 342] width 135 height 25
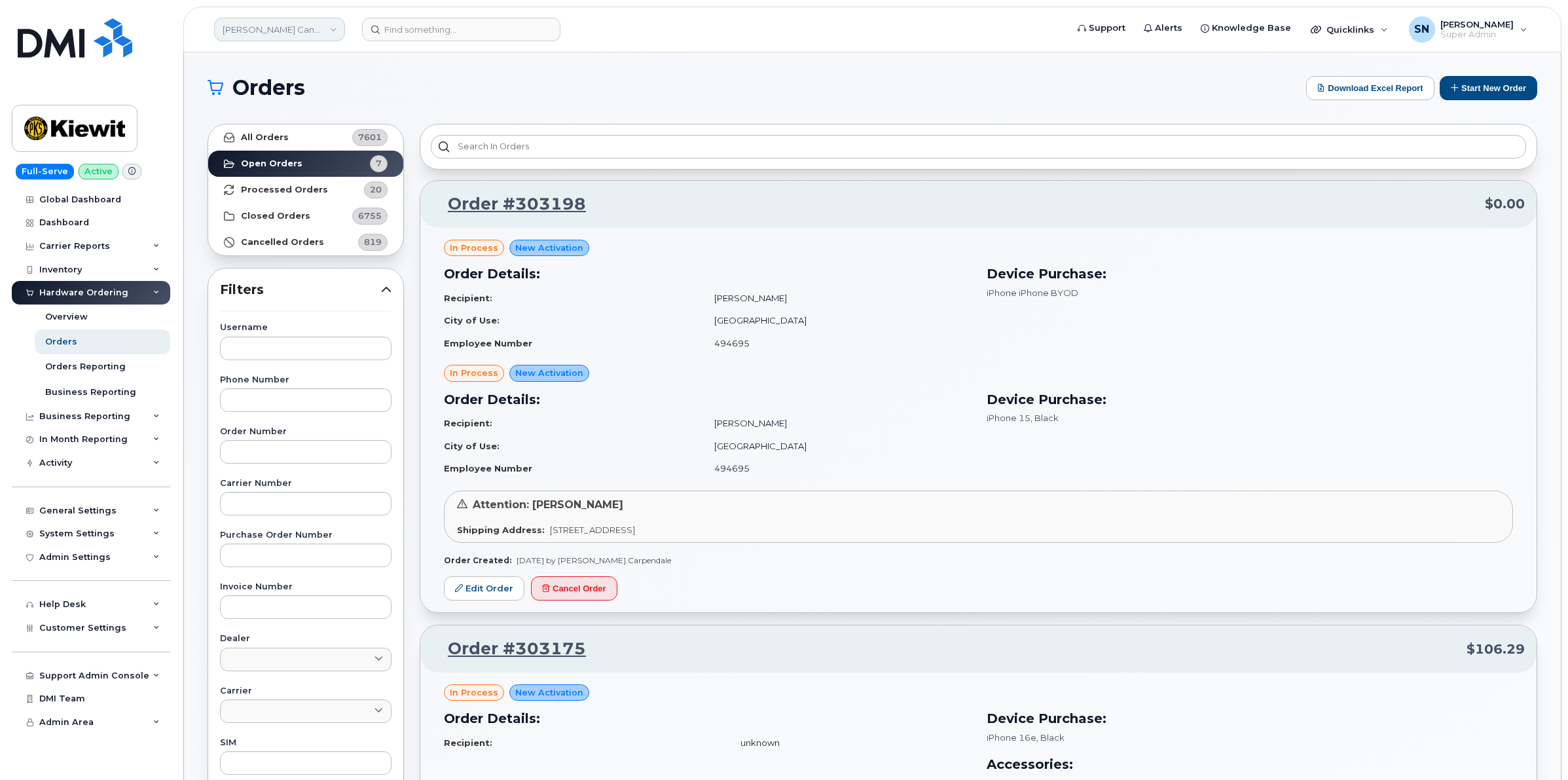
click at [285, 29] on link "Kiewit Canada Inc" at bounding box center [280, 29] width 131 height 24
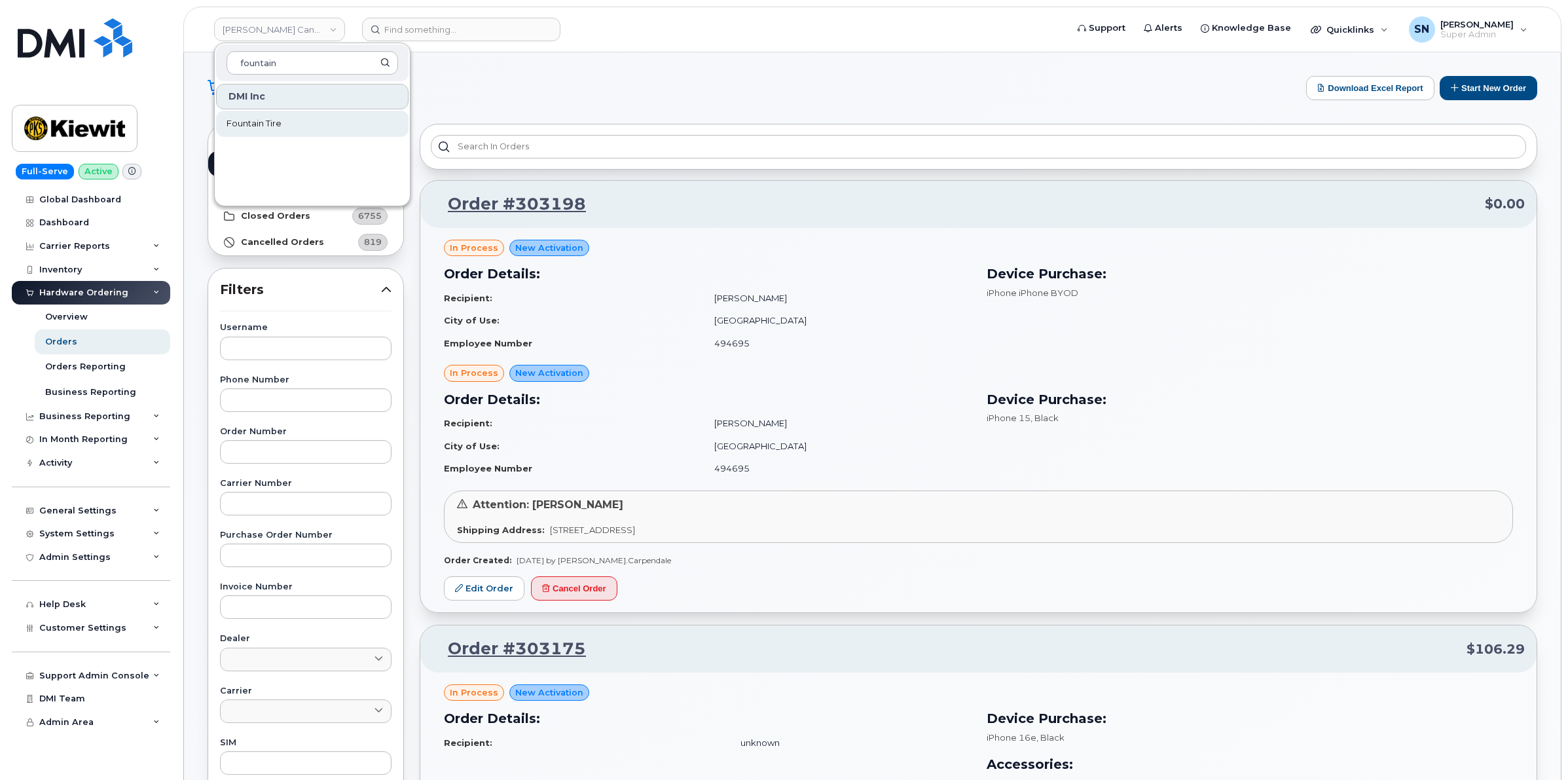
type input "fountain"
click at [318, 114] on link "Fountain Tire" at bounding box center [312, 124] width 193 height 26
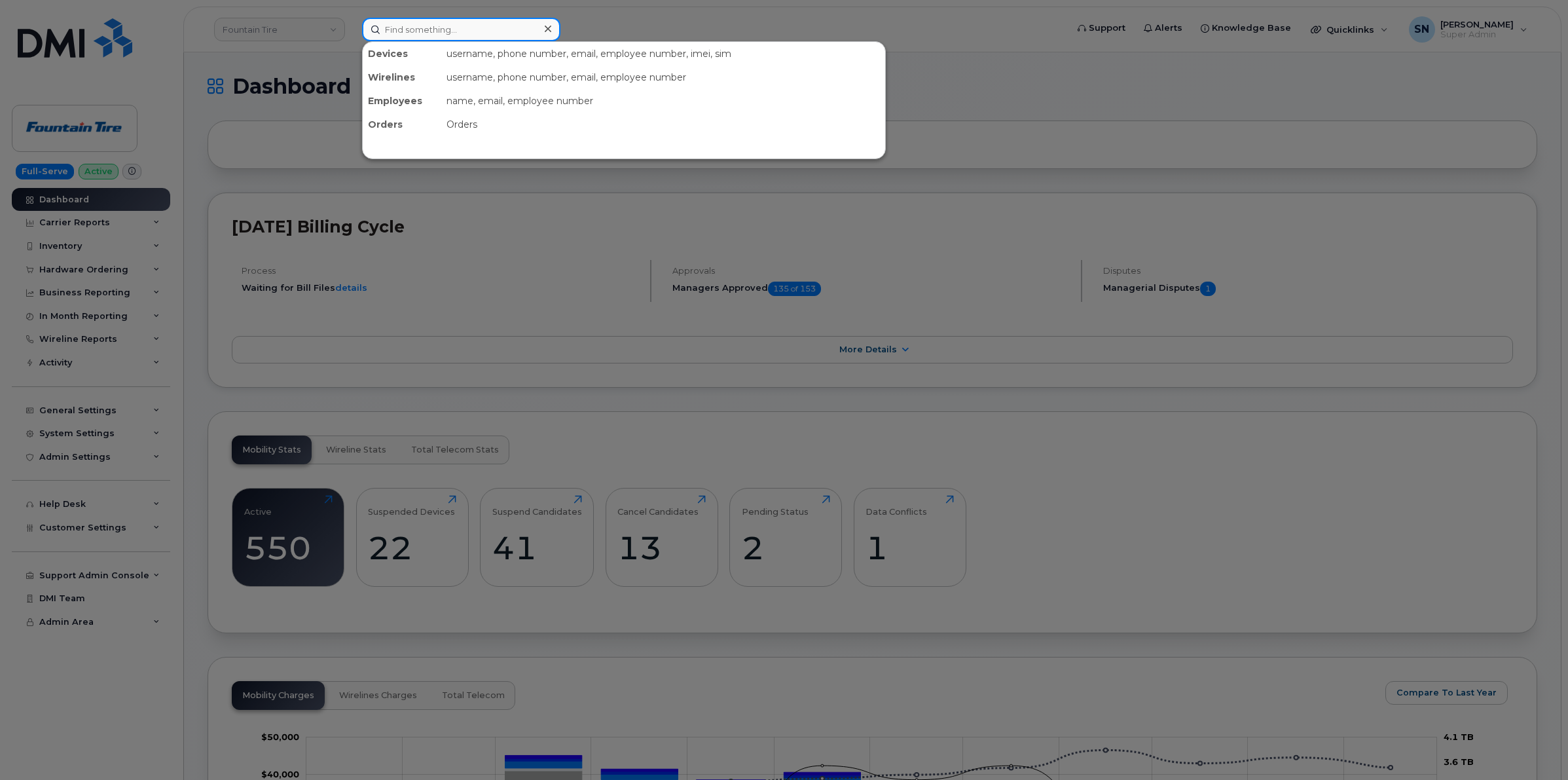
click at [478, 34] on input at bounding box center [461, 29] width 199 height 24
paste input "[PHONE_NUMBER]"
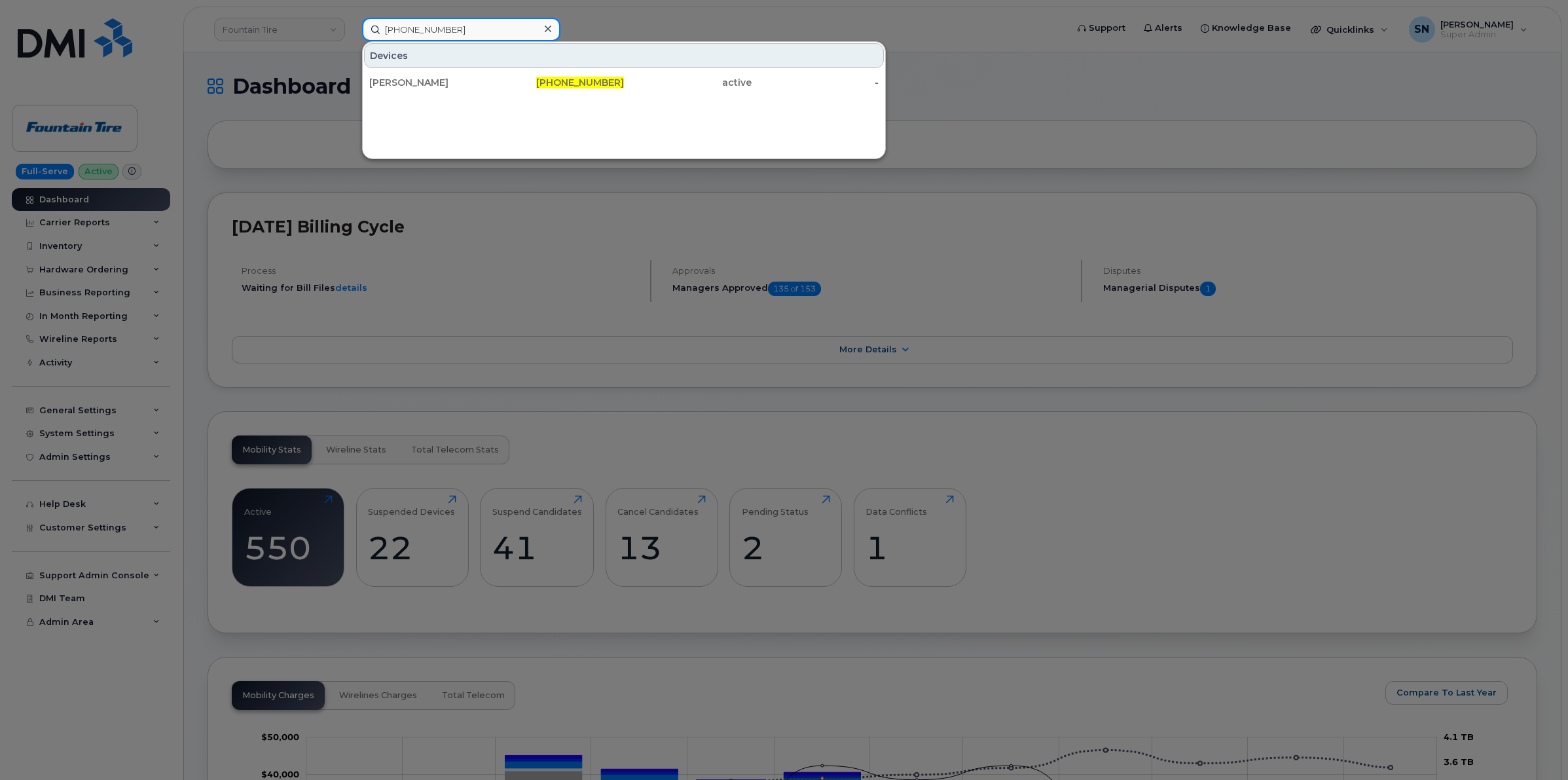
type input "[PHONE_NUMBER]"
click at [479, 82] on div "[PERSON_NAME]" at bounding box center [433, 82] width 128 height 13
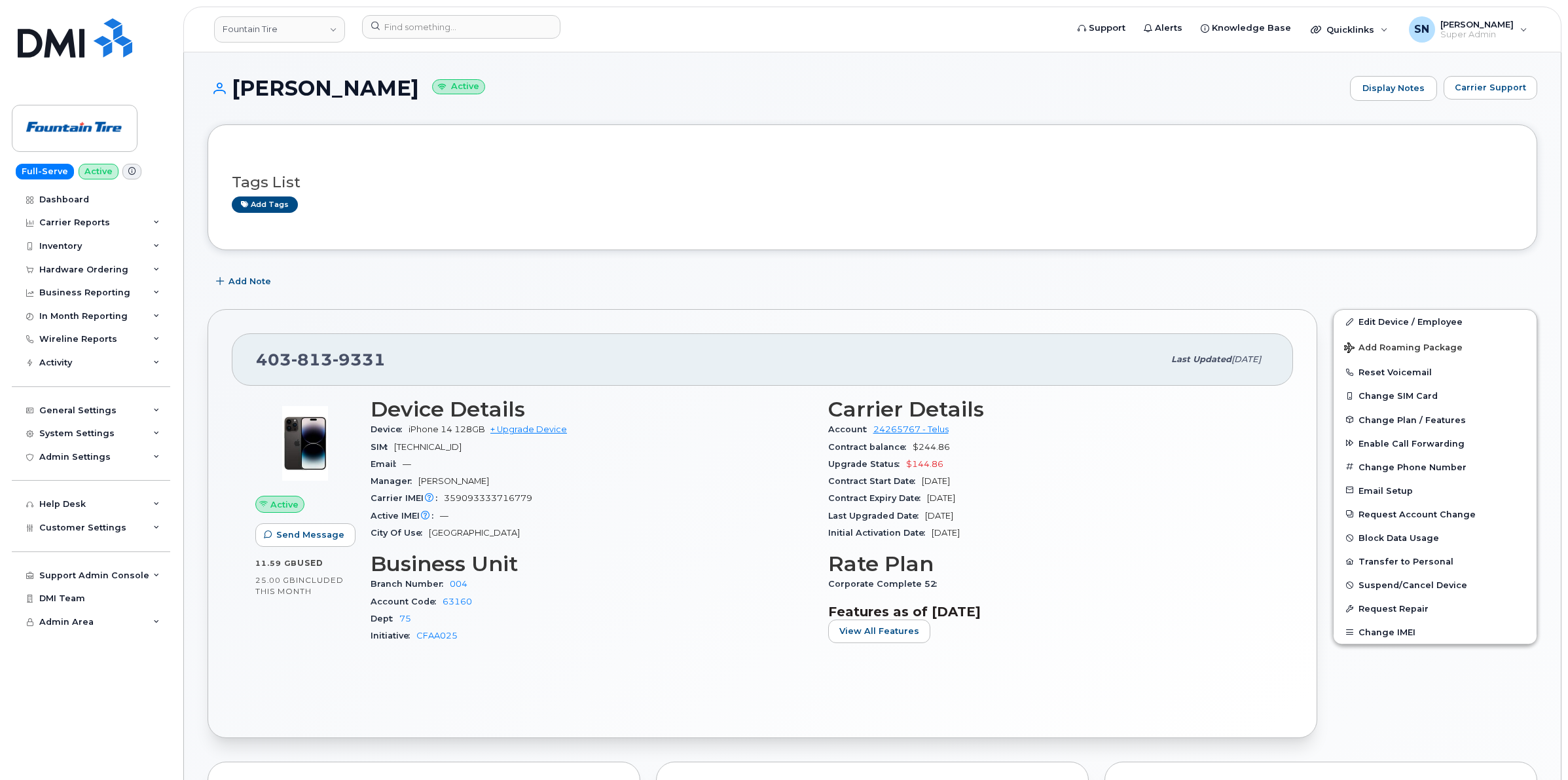
click at [562, 93] on h1 "[PERSON_NAME] Active" at bounding box center [776, 88] width 1136 height 23
click at [562, 90] on h1 "[PERSON_NAME] Active" at bounding box center [776, 88] width 1136 height 23
click at [1516, 84] on span "Carrier Support" at bounding box center [1491, 88] width 72 height 13
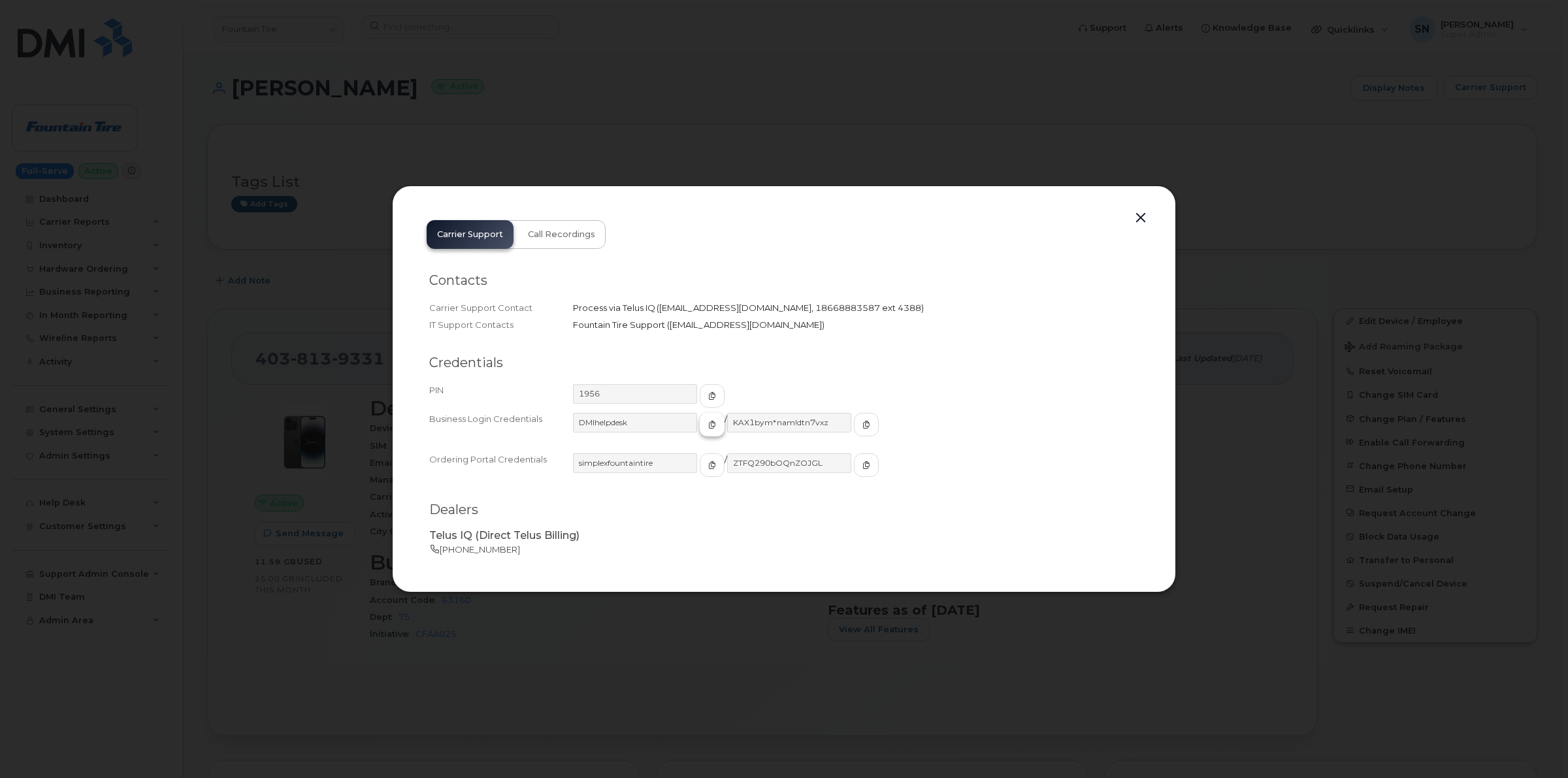
click at [708, 422] on icon "button" at bounding box center [712, 424] width 8 height 8
click at [863, 423] on icon "button" at bounding box center [866, 424] width 8 height 8
click at [1140, 221] on button "button" at bounding box center [1140, 218] width 19 height 18
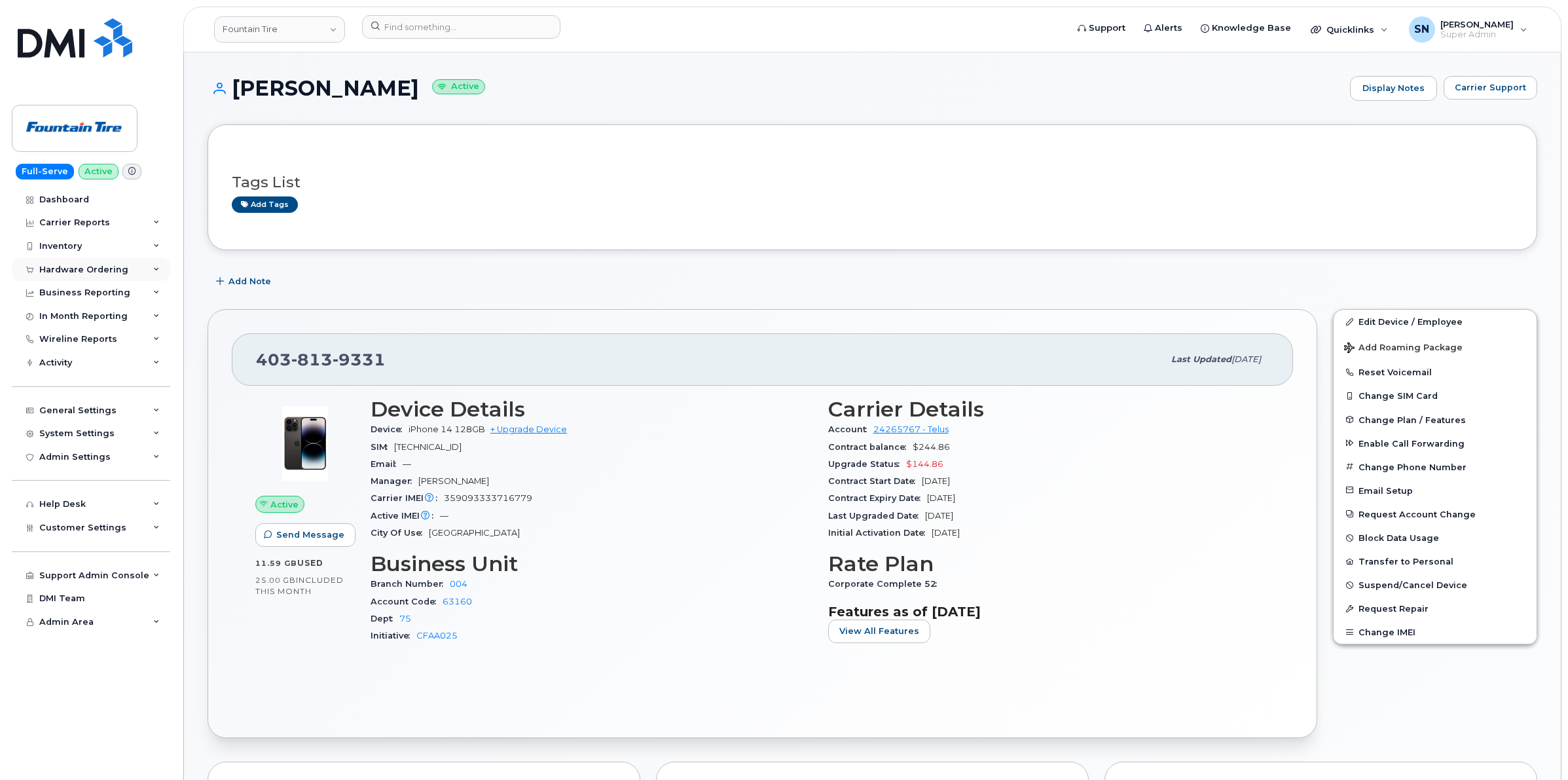
click at [100, 270] on div "Hardware Ordering" at bounding box center [84, 269] width 89 height 10
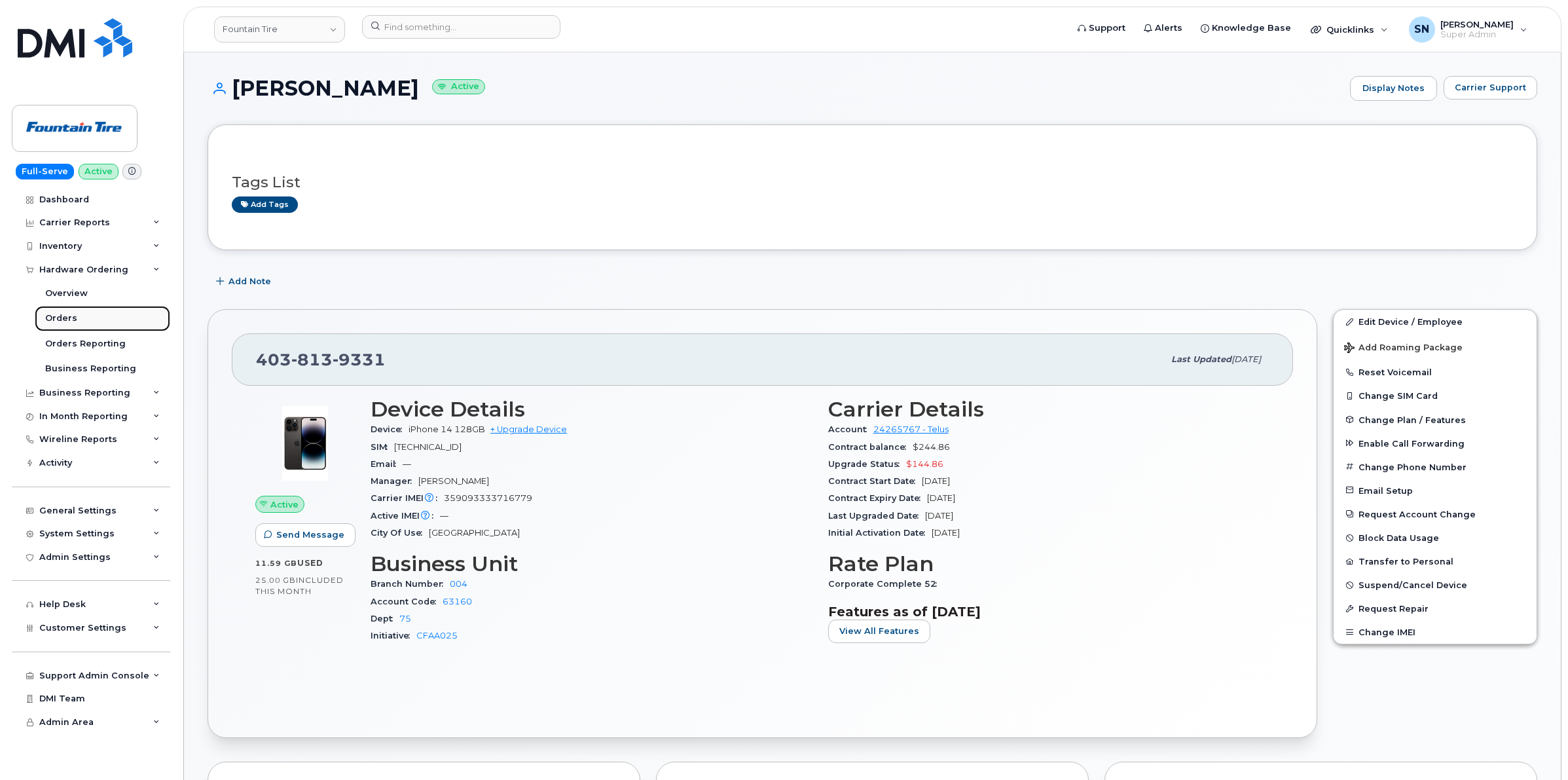
click at [62, 316] on div "Orders" at bounding box center [61, 318] width 32 height 12
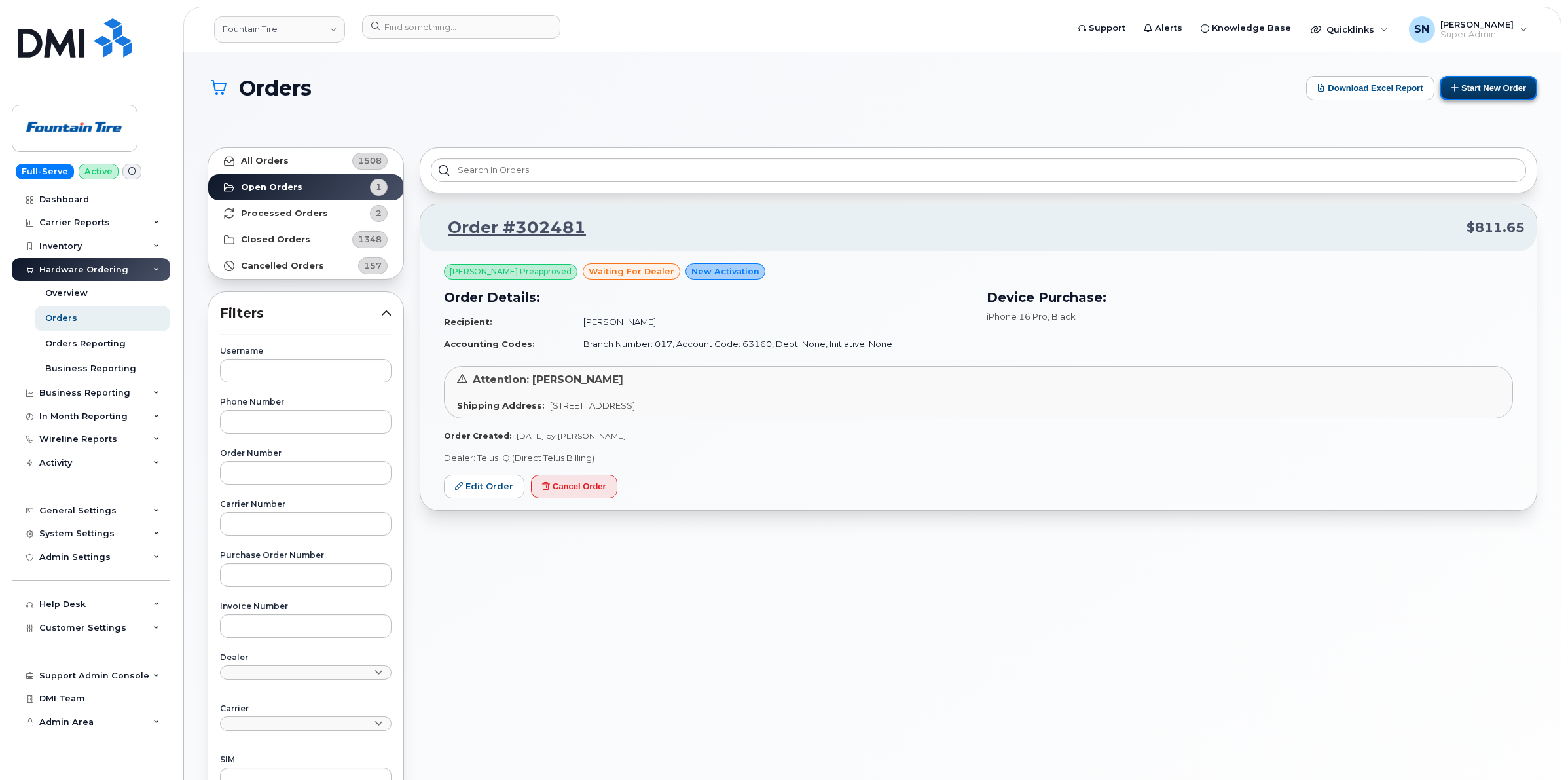
click at [1481, 83] on button "Start New Order" at bounding box center [1489, 88] width 98 height 24
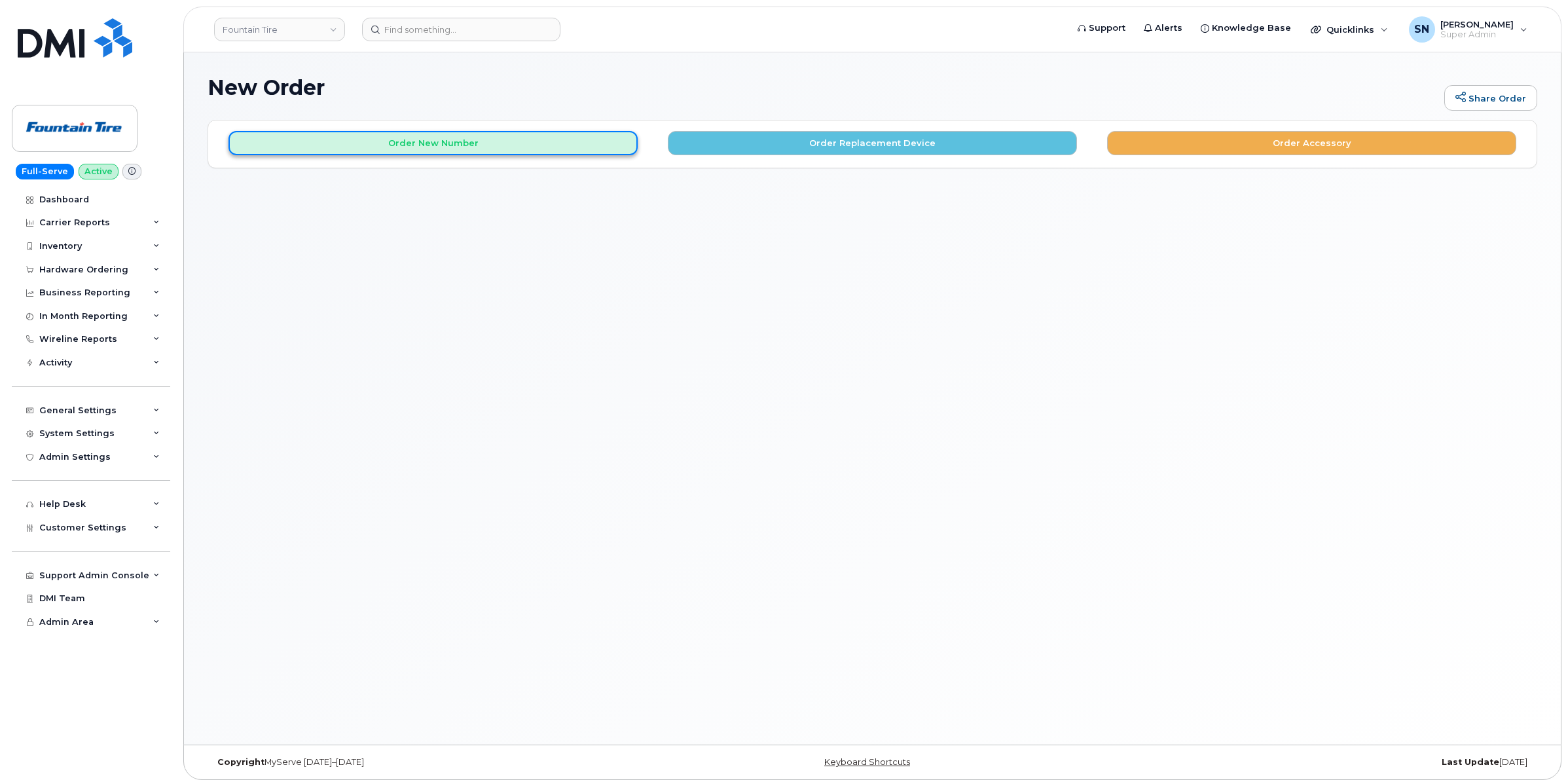
click at [529, 145] on button "Order New Number" at bounding box center [433, 143] width 410 height 24
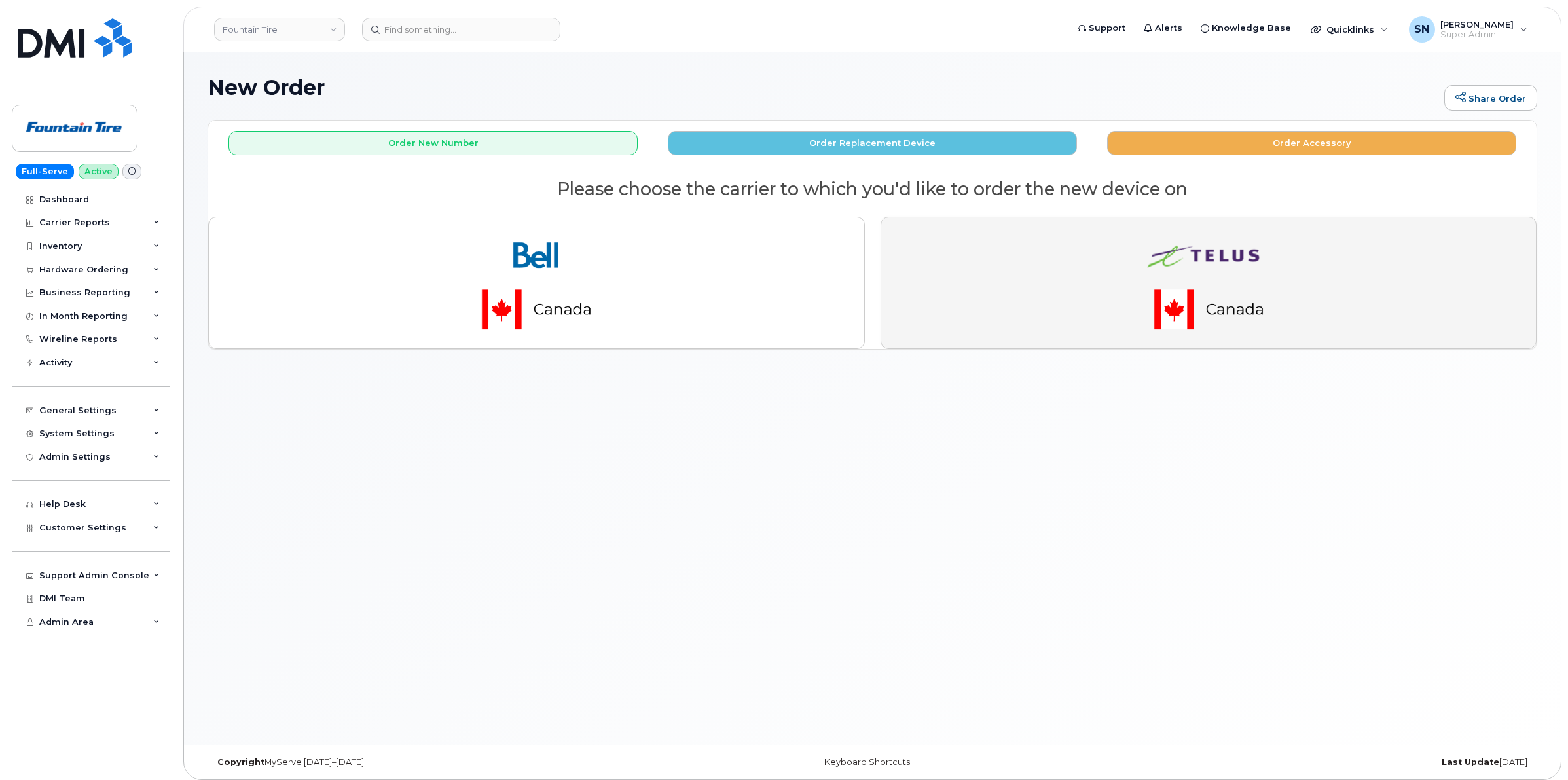
click at [1028, 313] on button "button" at bounding box center [1209, 283] width 657 height 132
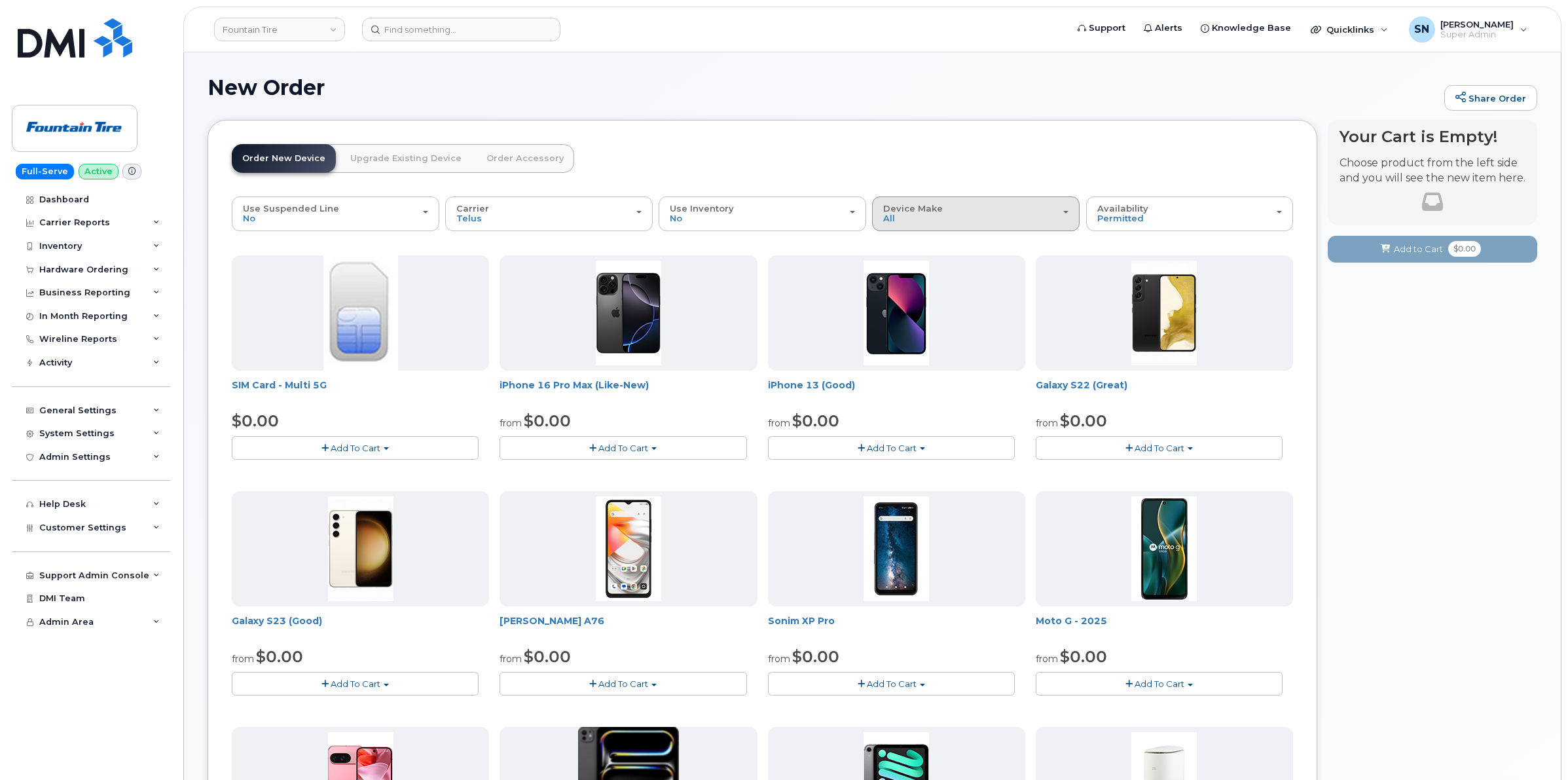
click at [914, 215] on div "Device Make All Aircard Android Cell Phone HUB iPhone Tablet" at bounding box center [976, 214] width 185 height 20
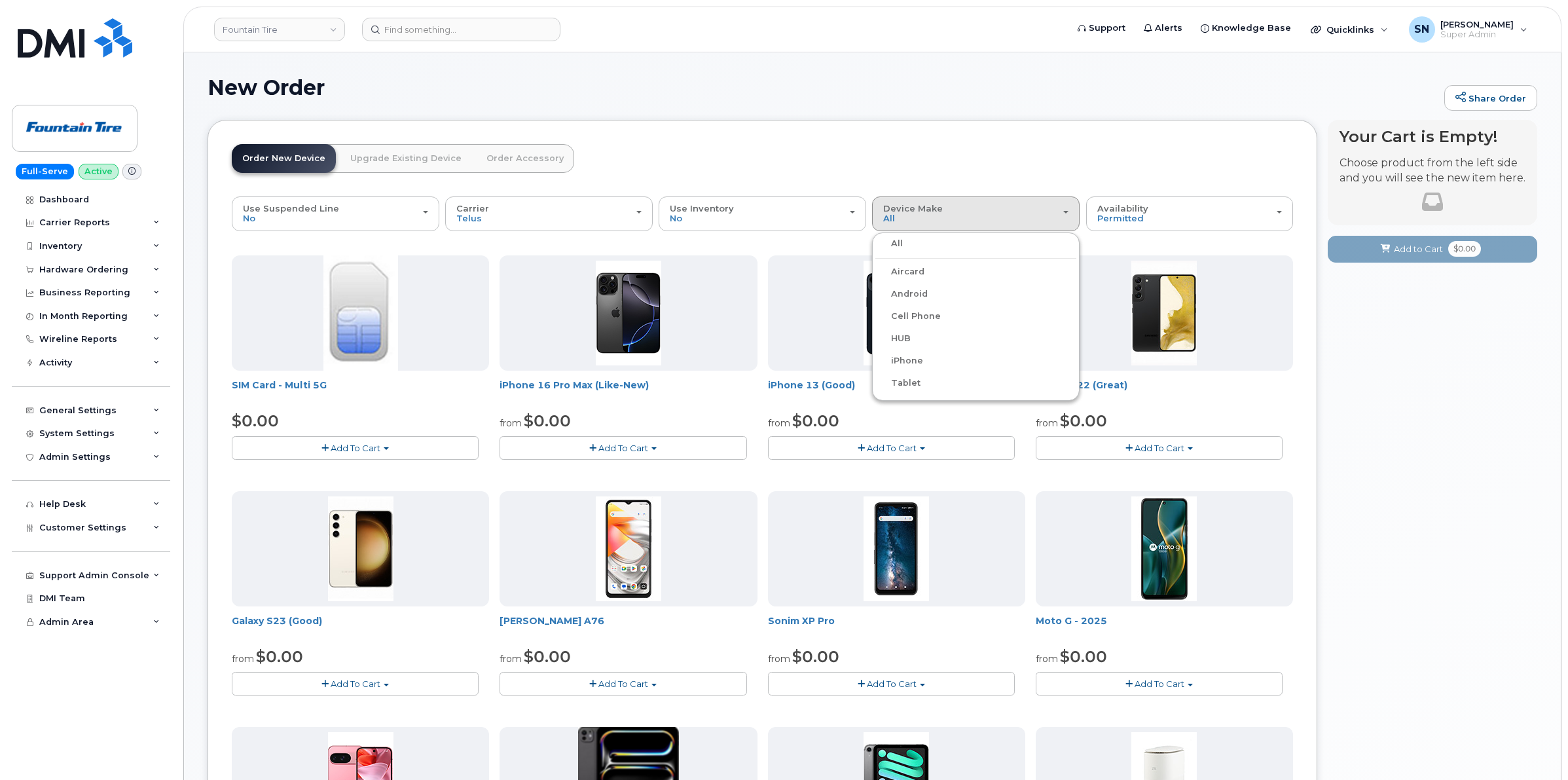
click at [903, 355] on label "iPhone" at bounding box center [899, 361] width 48 height 16
click at [0, 0] on input "iPhone" at bounding box center [0, 0] width 0 height 0
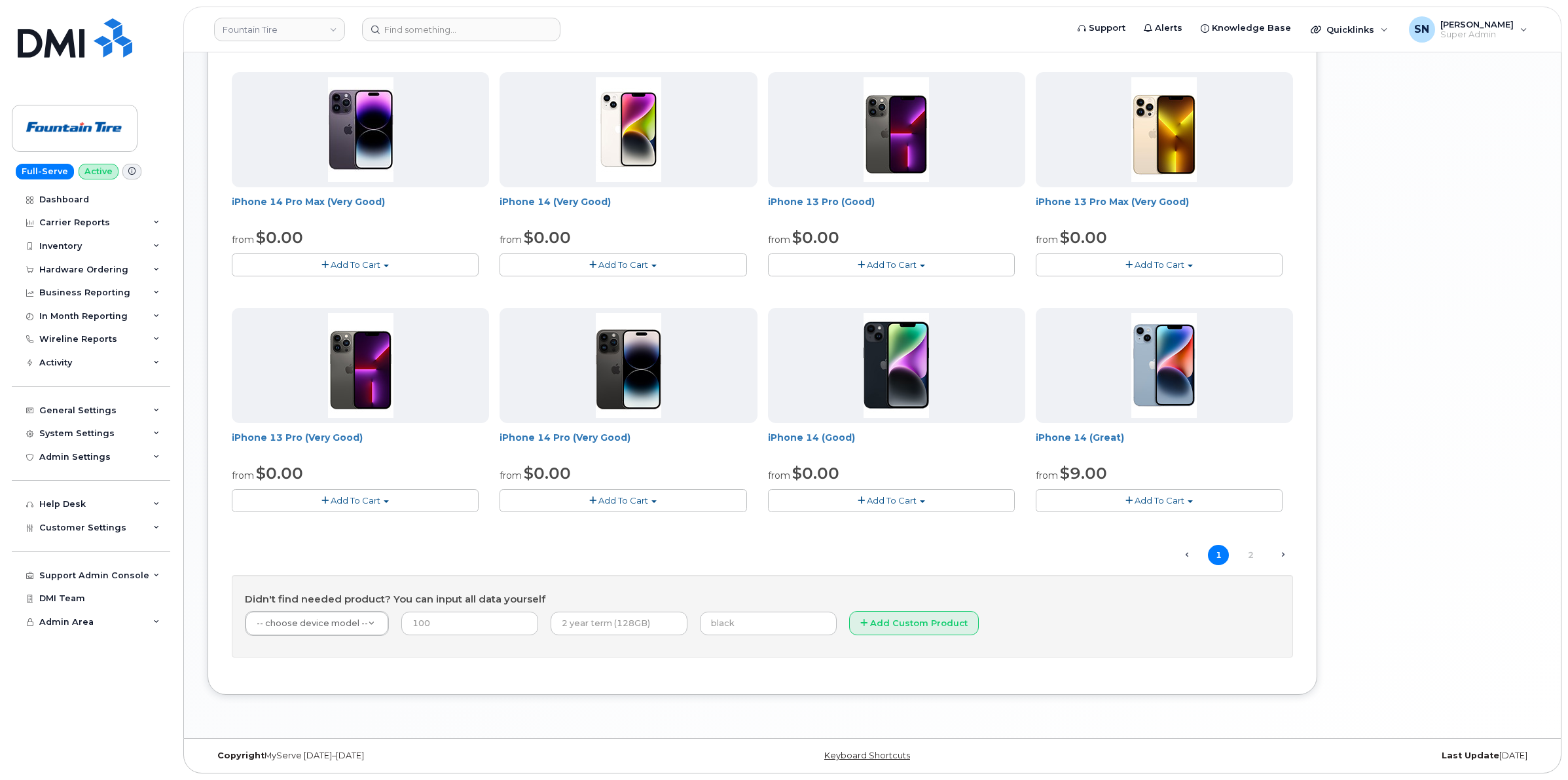
scroll to position [657, 0]
click at [1254, 550] on link "2" at bounding box center [1250, 555] width 21 height 20
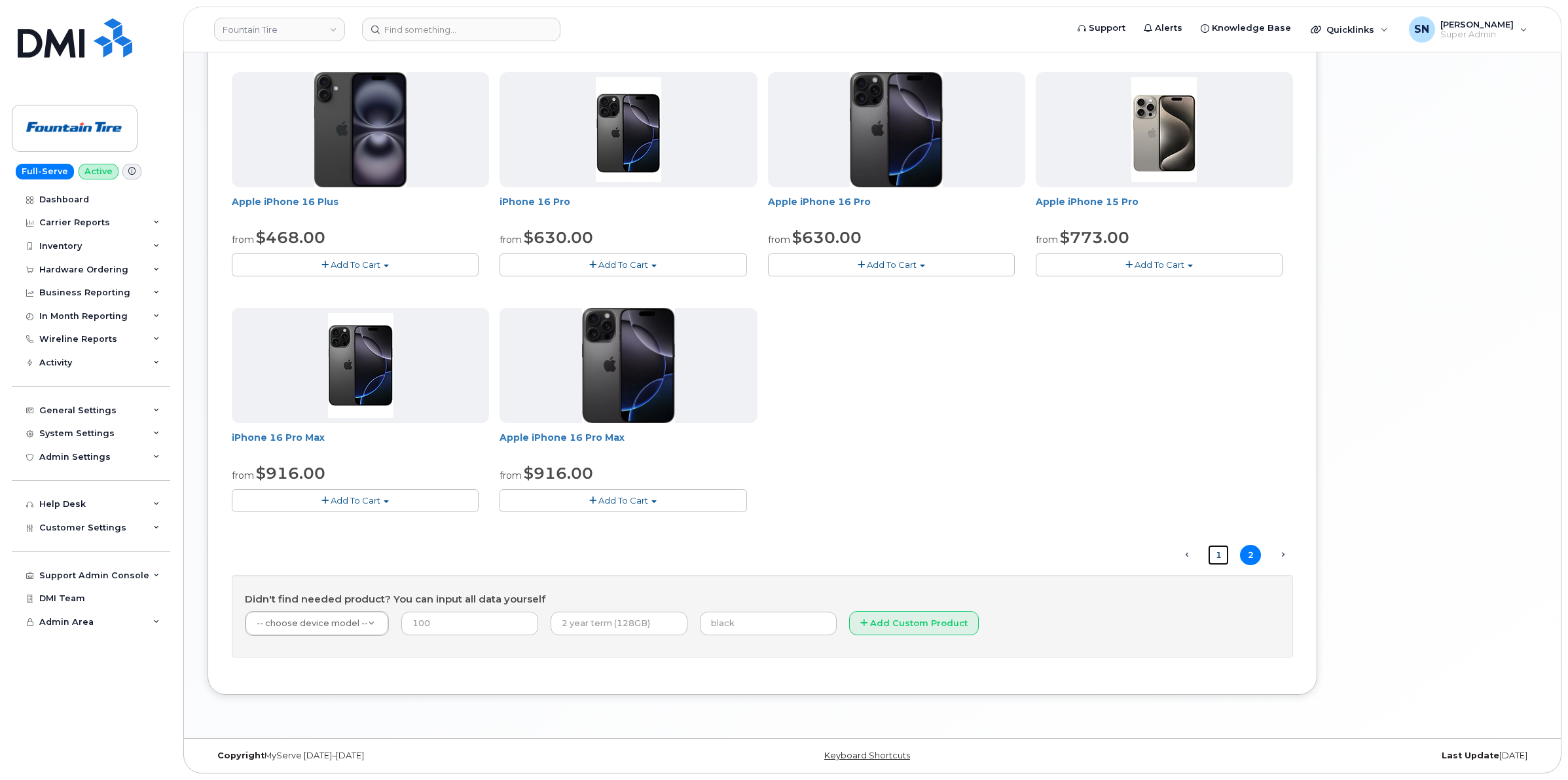
click at [1216, 554] on link "1" at bounding box center [1218, 555] width 21 height 20
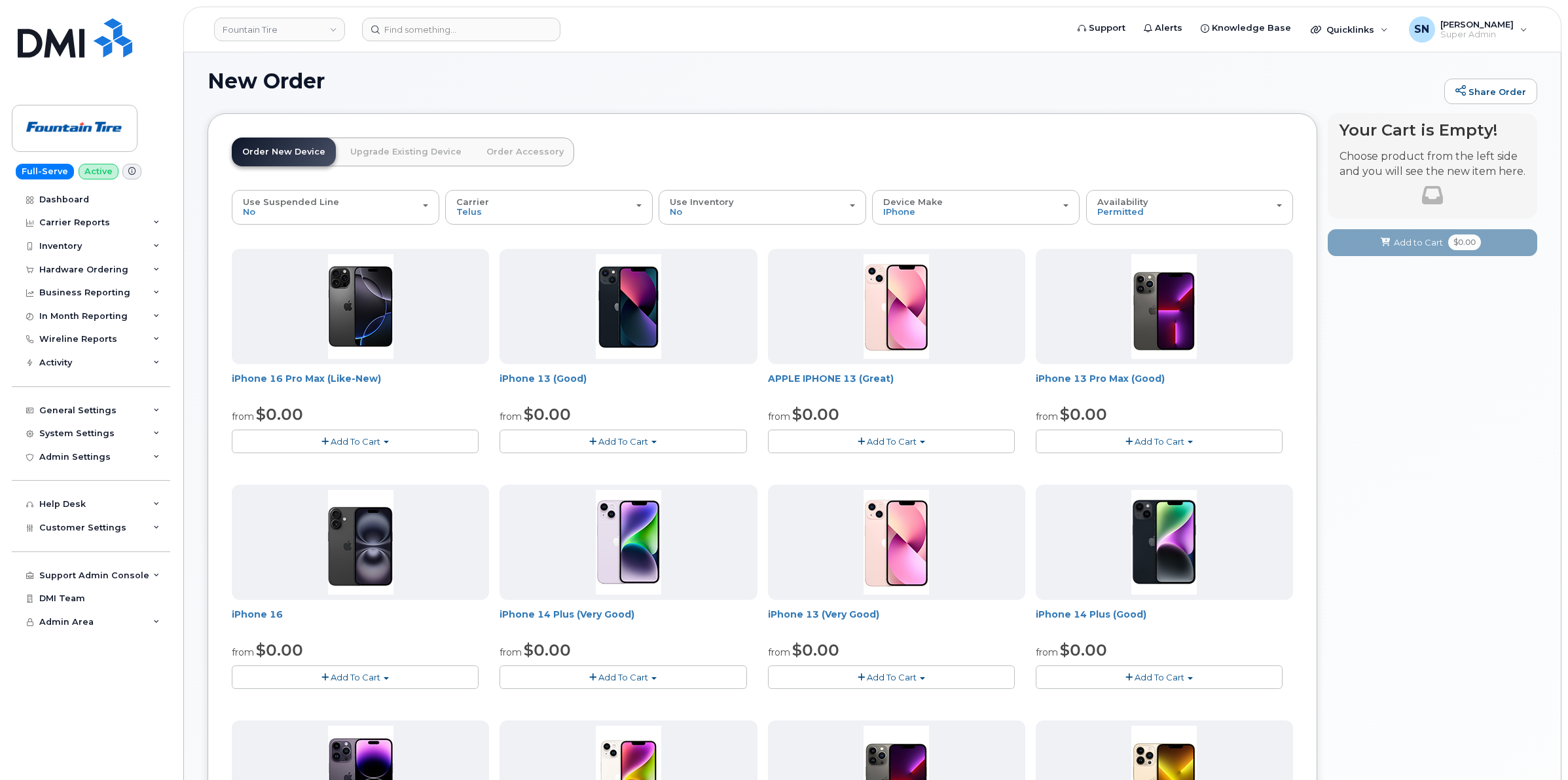
click at [379, 676] on span "Add To Cart" at bounding box center [355, 677] width 50 height 10
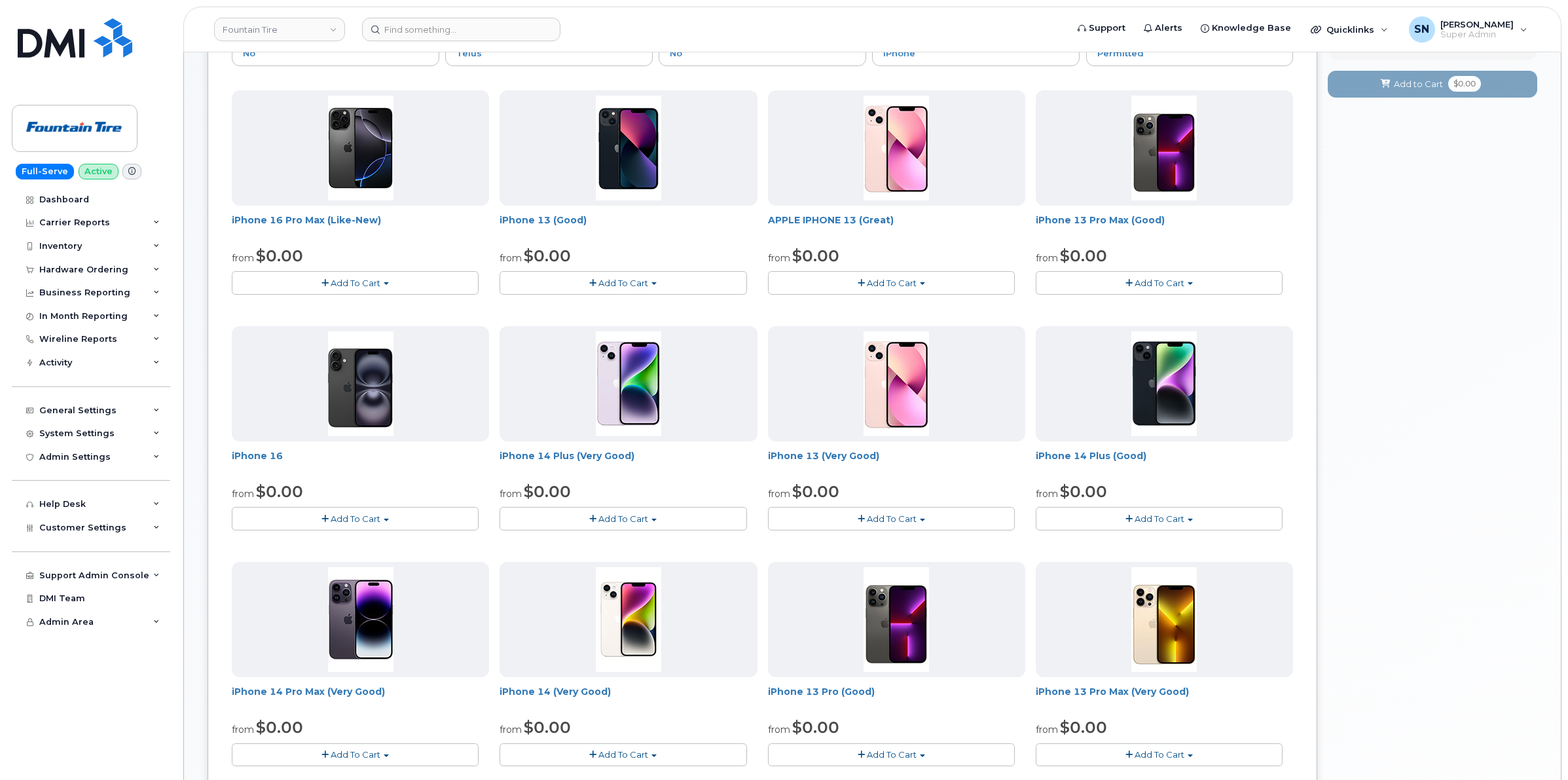
scroll to position [0, 0]
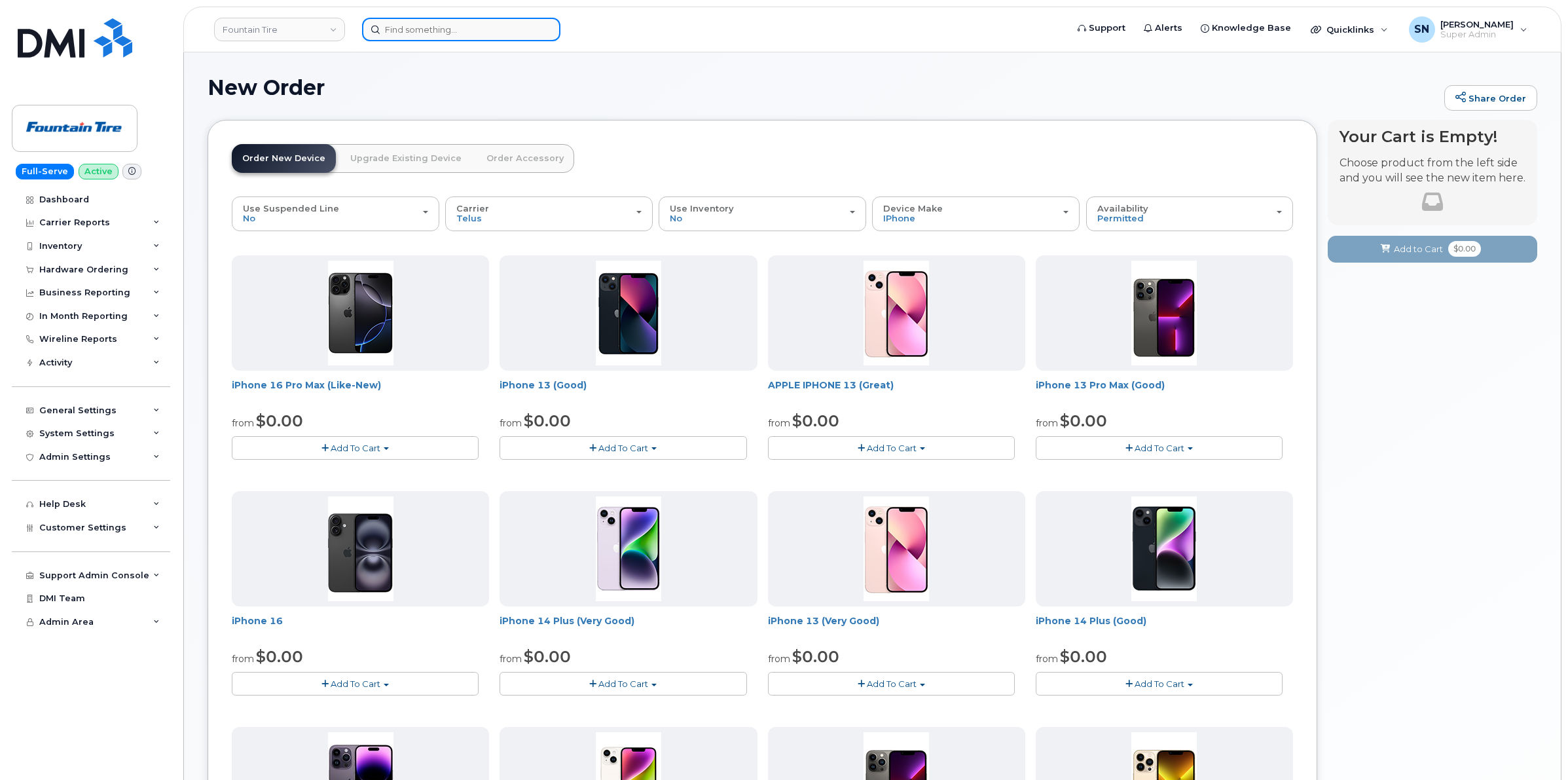
click at [466, 24] on input at bounding box center [461, 29] width 199 height 24
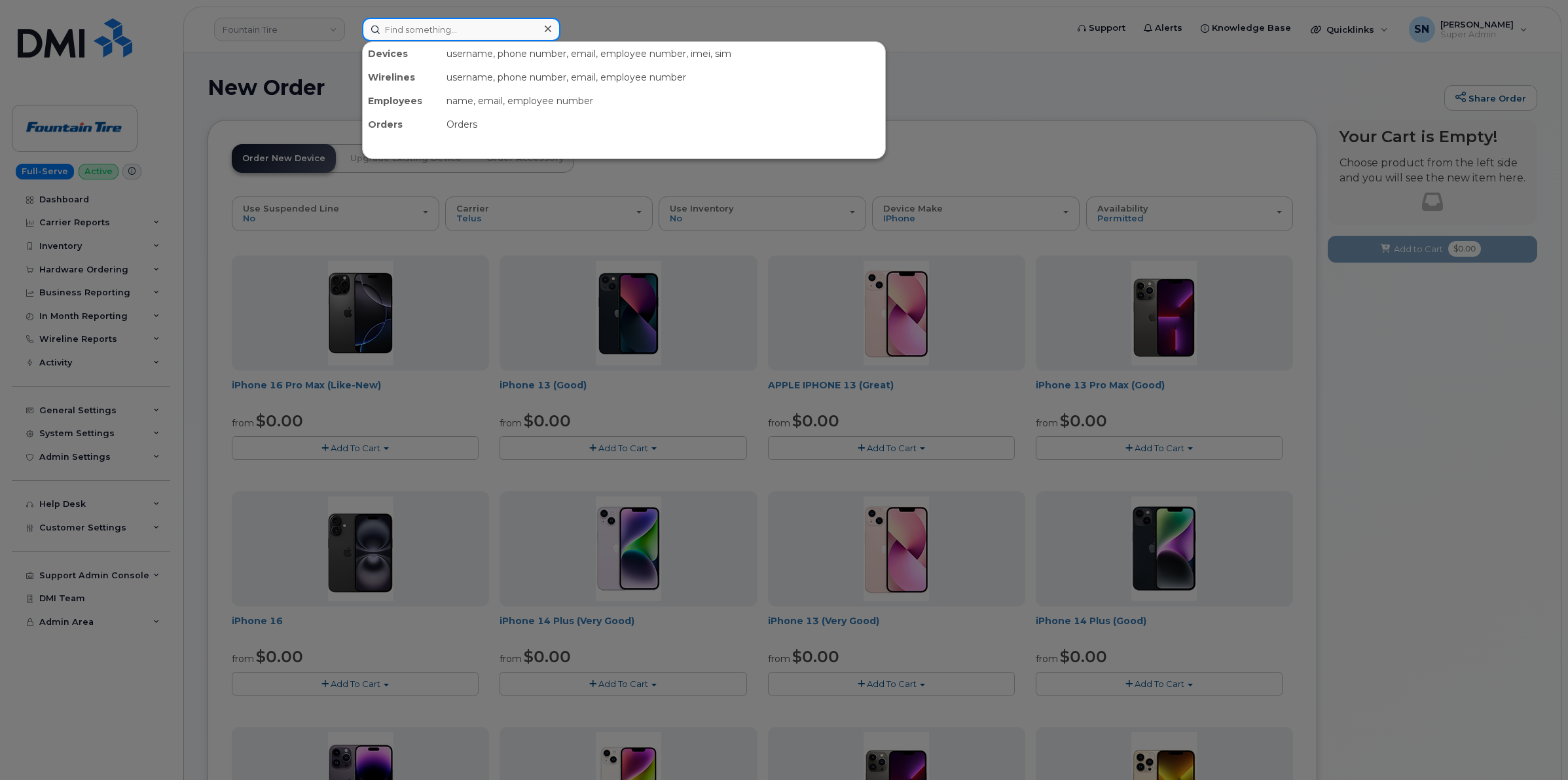
paste input "403-813-9331"
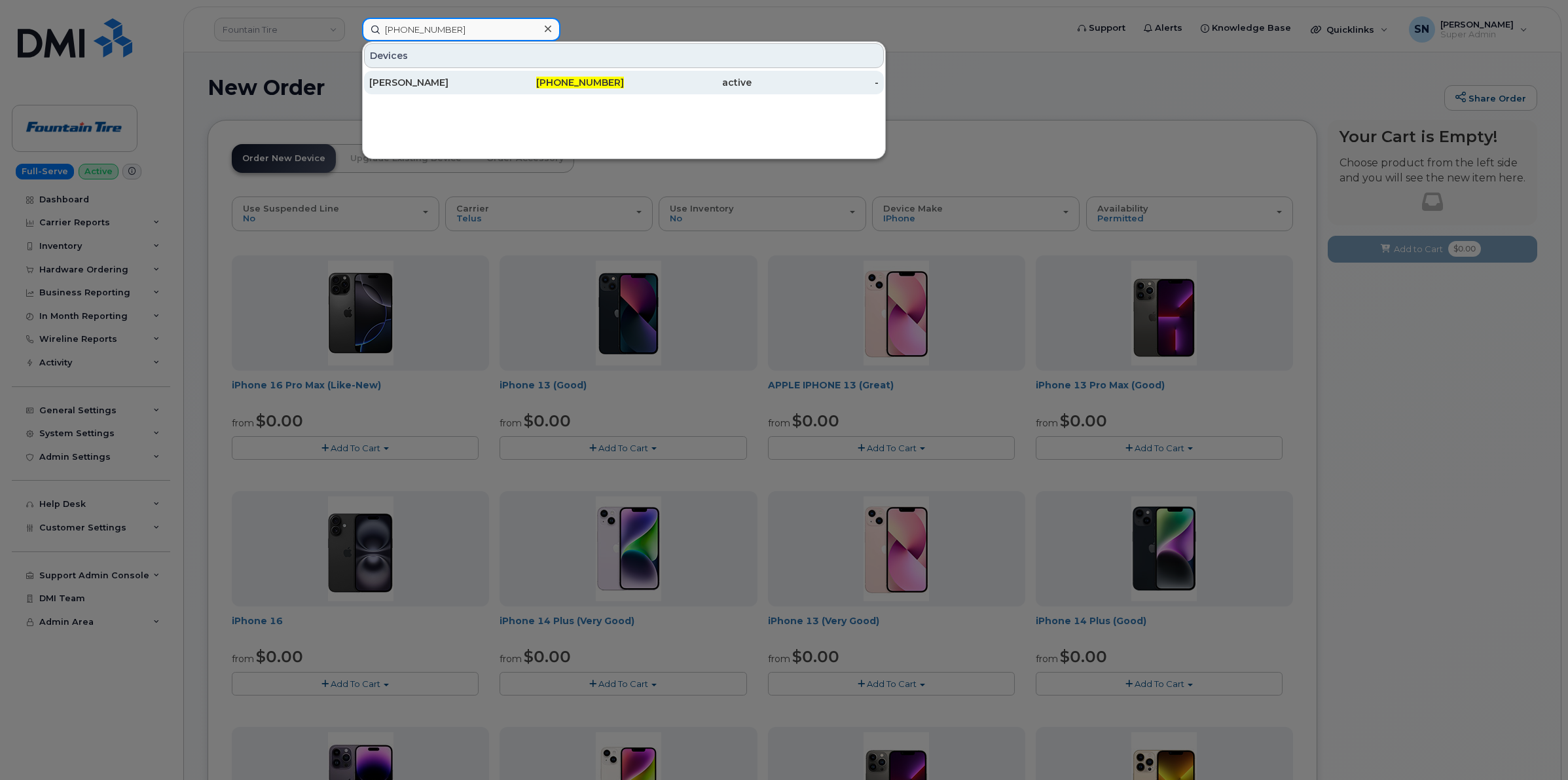
type input "403-813-9331"
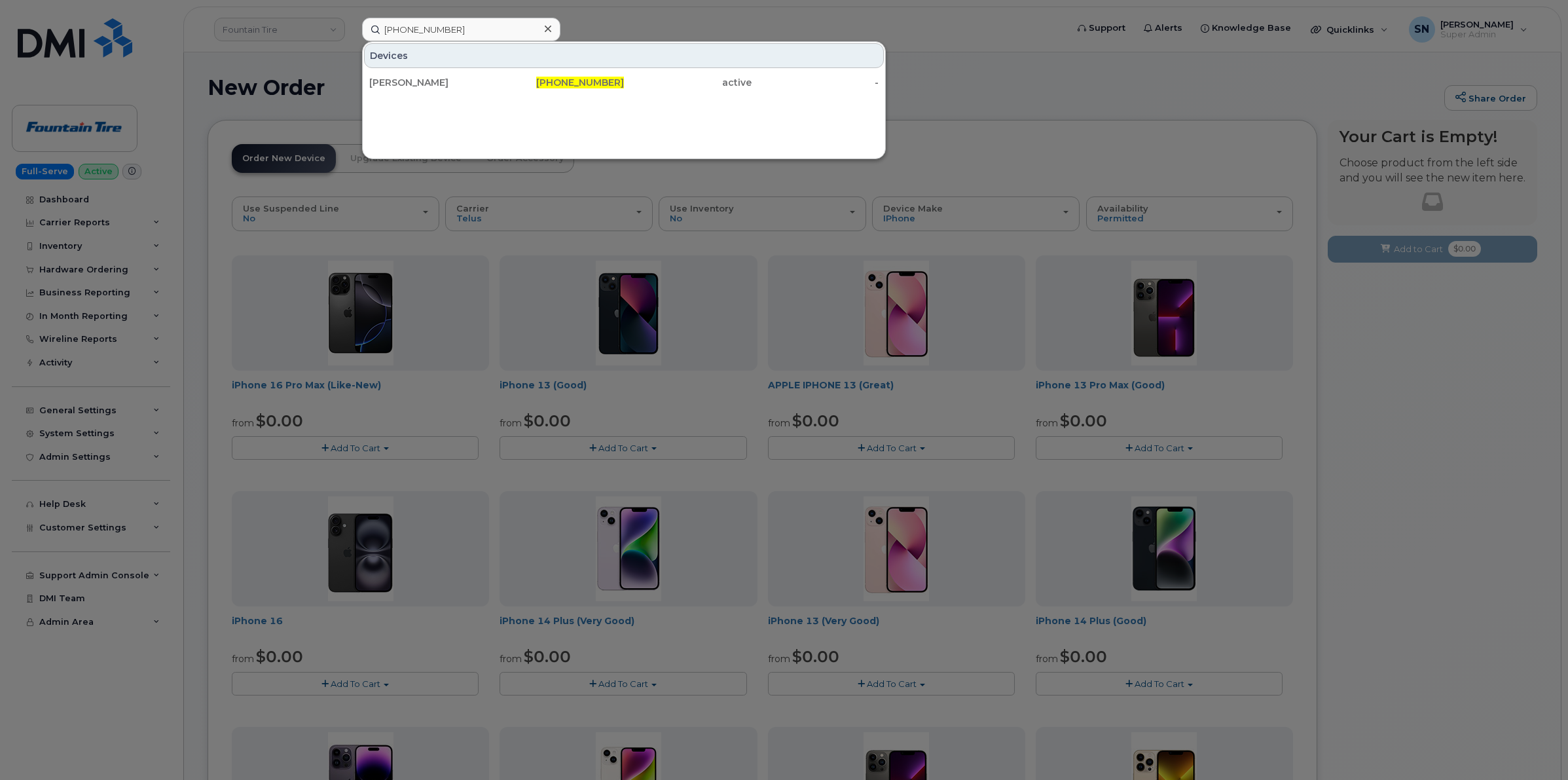
click at [1053, 72] on div at bounding box center [784, 390] width 1568 height 780
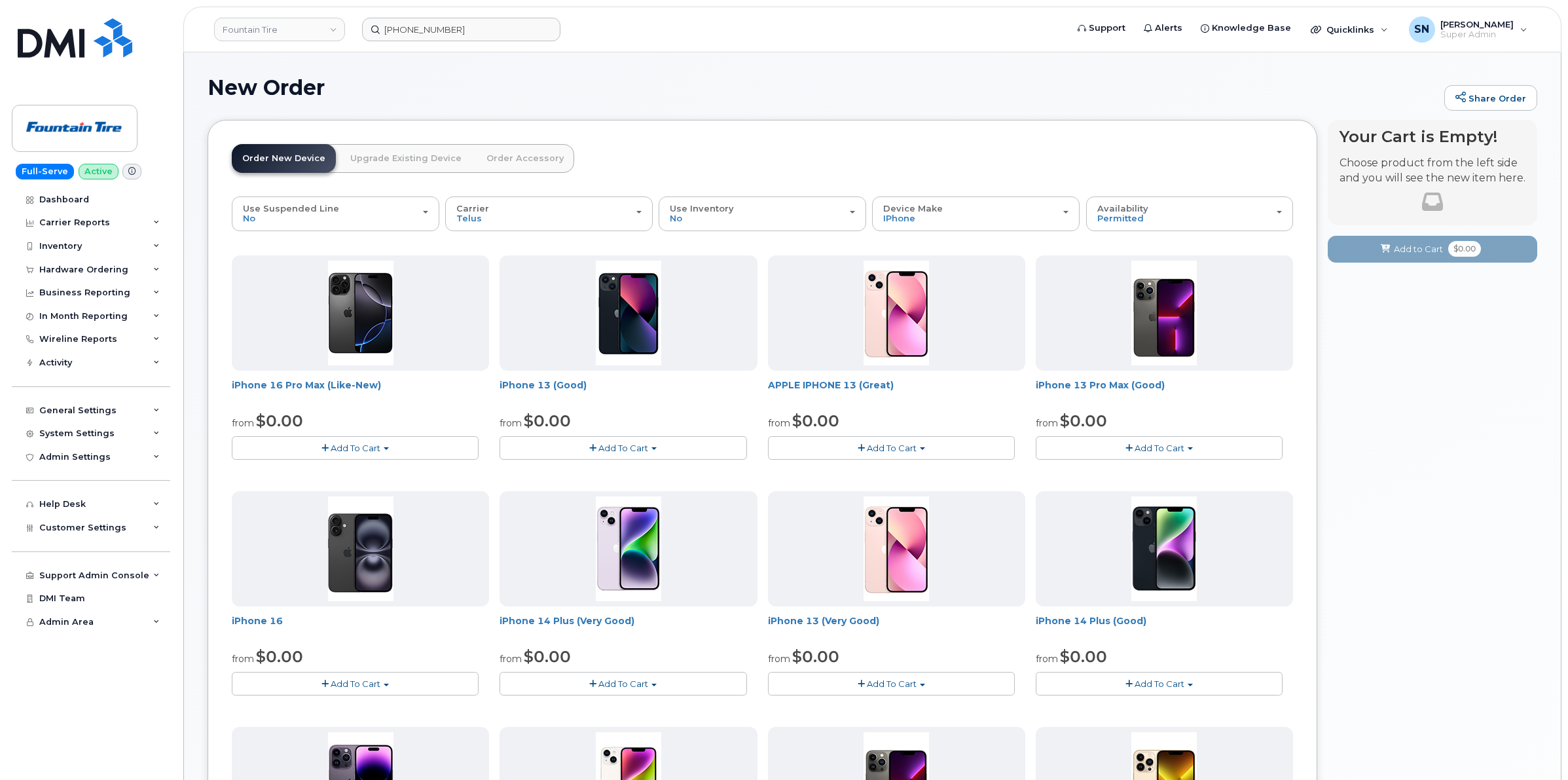
click at [1047, 72] on div "New Order Share Order × Share This Order If you want to allow others to create …" at bounding box center [872, 722] width 1377 height 1340
click at [944, 79] on h1 "New Order" at bounding box center [823, 87] width 1231 height 23
click at [792, 45] on header "Fountain Tire 403-813-9331 Support Alerts Knowledge Base Quicklinks Suspend / C…" at bounding box center [872, 29] width 1379 height 45
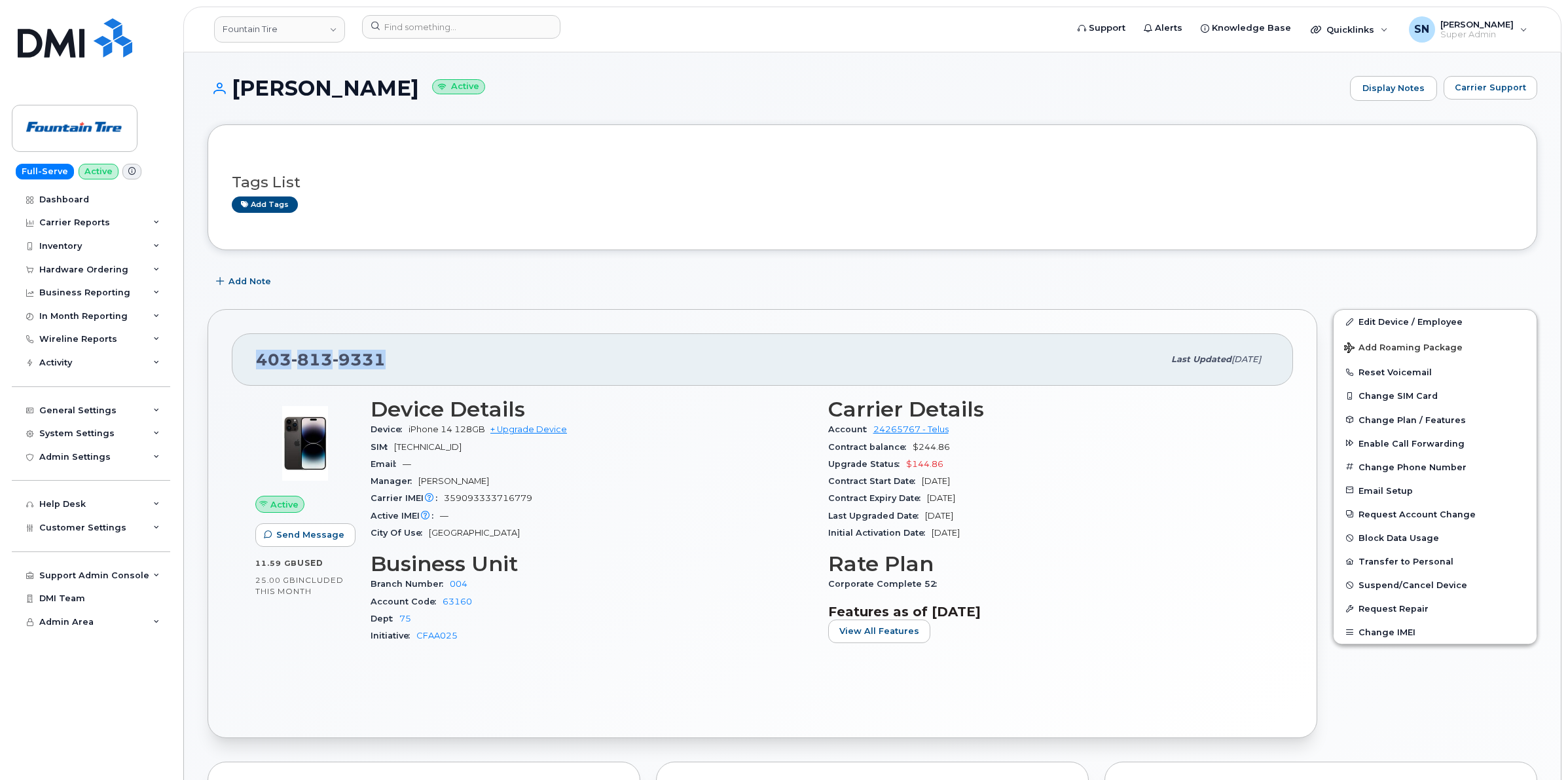
drag, startPoint x: 252, startPoint y: 360, endPoint x: 385, endPoint y: 362, distance: 133.0
click at [389, 363] on div "403 813 9331 Last updated Sep 02, 2023" at bounding box center [763, 359] width 1062 height 52
copy span "403 813 9331"
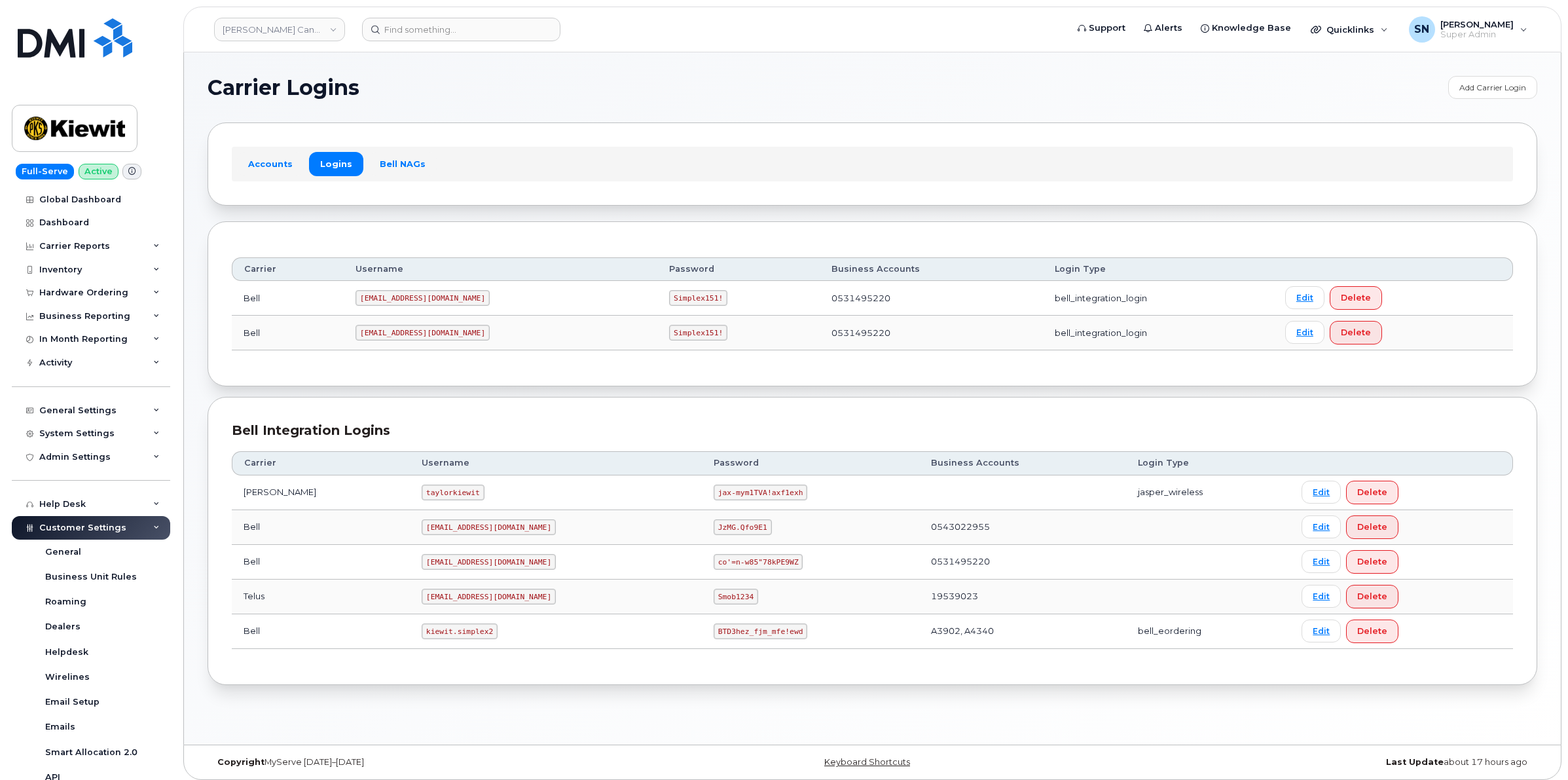
scroll to position [235, 0]
